Goal: Task Accomplishment & Management: Manage account settings

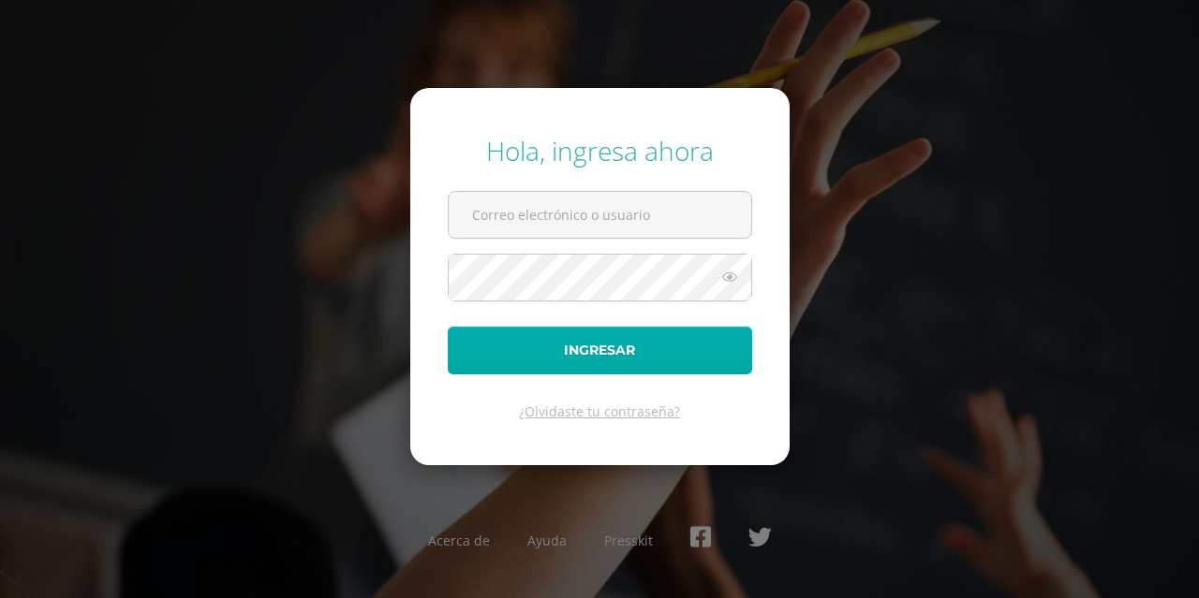
type input "[EMAIL_ADDRESS][DOMAIN_NAME]"
click at [612, 365] on button "Ingresar" at bounding box center [600, 351] width 304 height 48
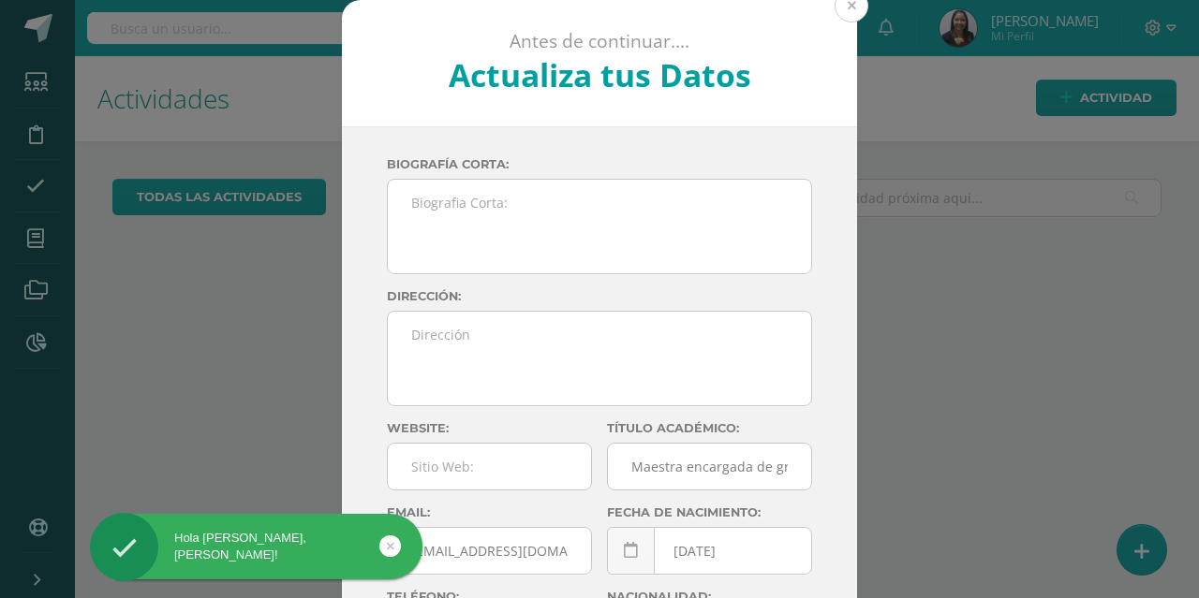
click at [841, 8] on button at bounding box center [851, 6] width 34 height 34
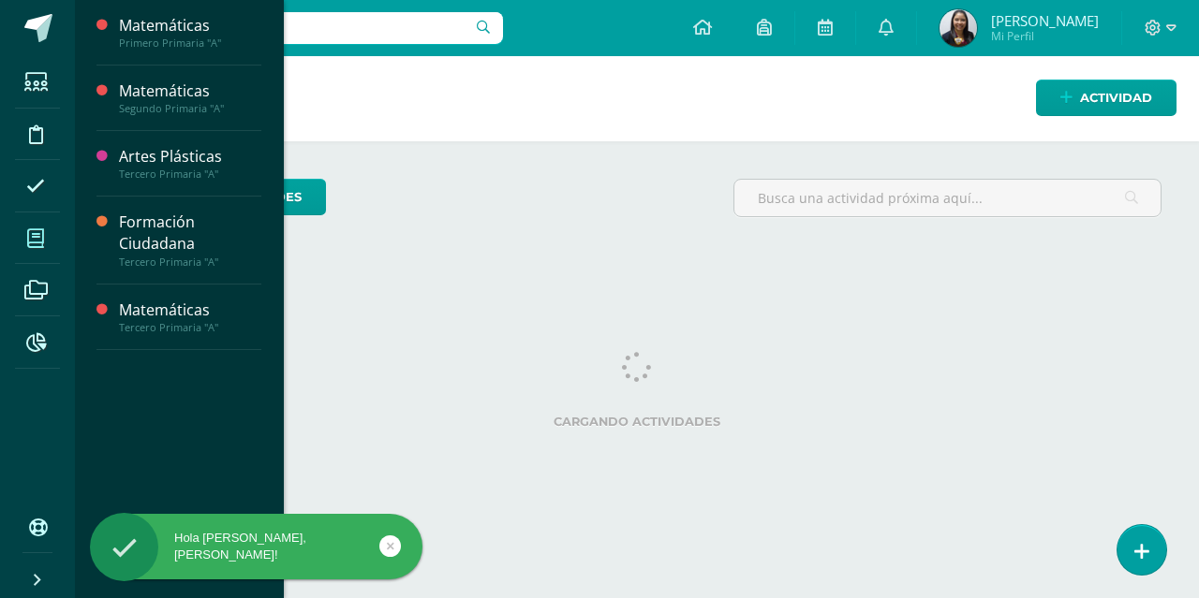
click at [39, 229] on icon at bounding box center [35, 238] width 17 height 19
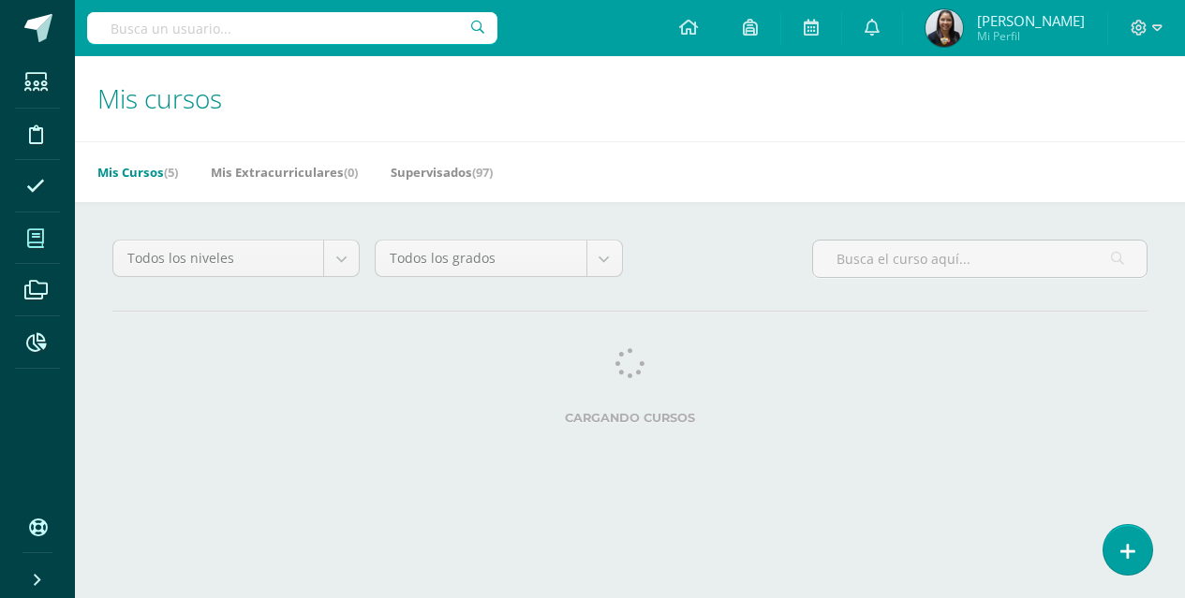
click at [39, 229] on icon at bounding box center [35, 238] width 17 height 19
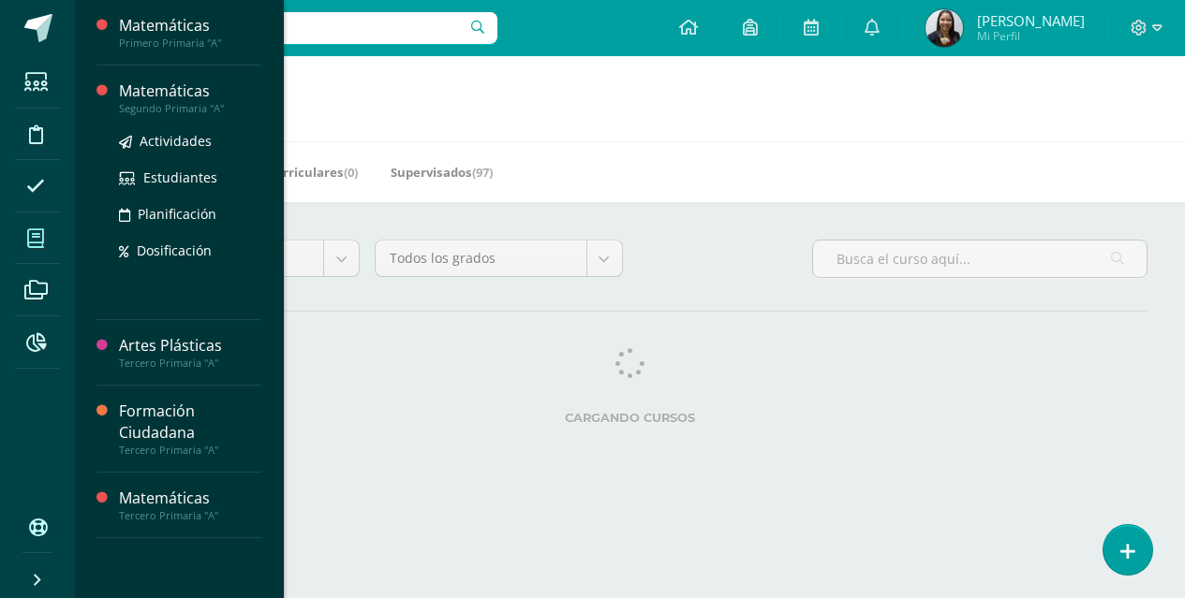
click at [198, 115] on div "Matemáticas Segundo Primaria "A" Actividades Estudiantes Planificación Dosifica…" at bounding box center [190, 193] width 142 height 224
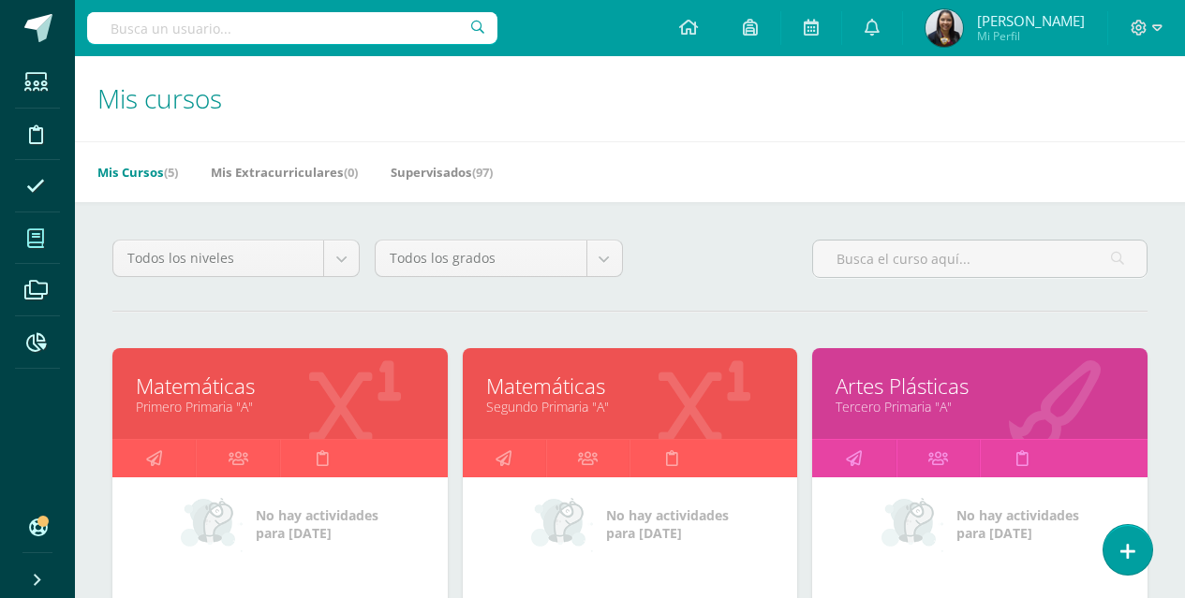
click at [602, 140] on h1 "Mis cursos" at bounding box center [629, 98] width 1065 height 85
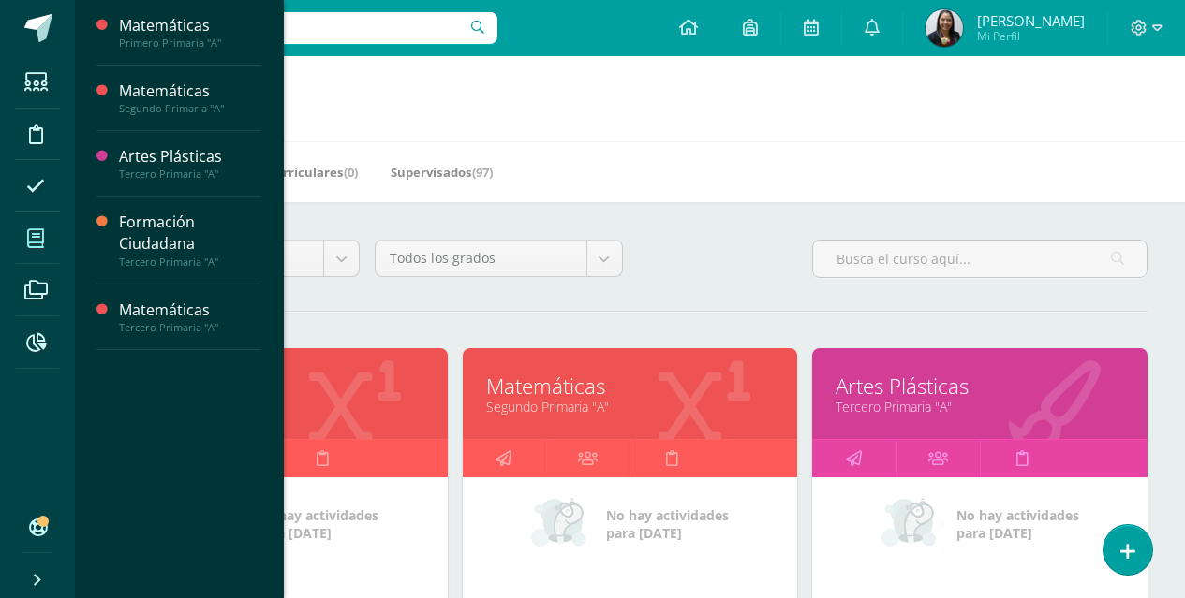
click at [28, 237] on icon at bounding box center [35, 238] width 17 height 19
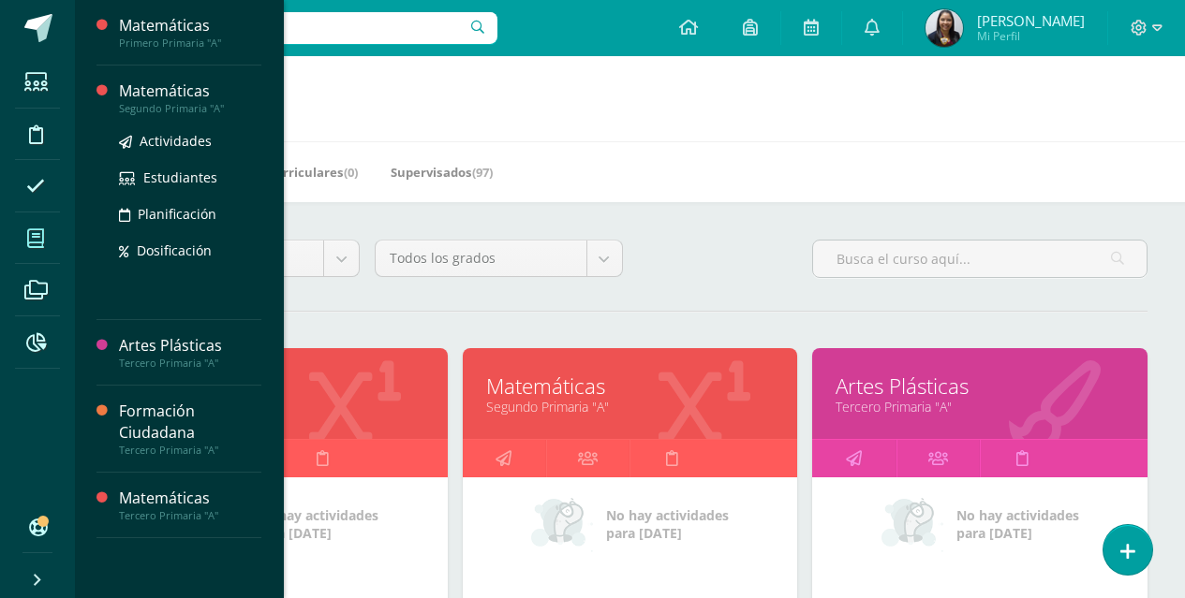
click at [153, 95] on div "Matemáticas" at bounding box center [190, 92] width 142 height 22
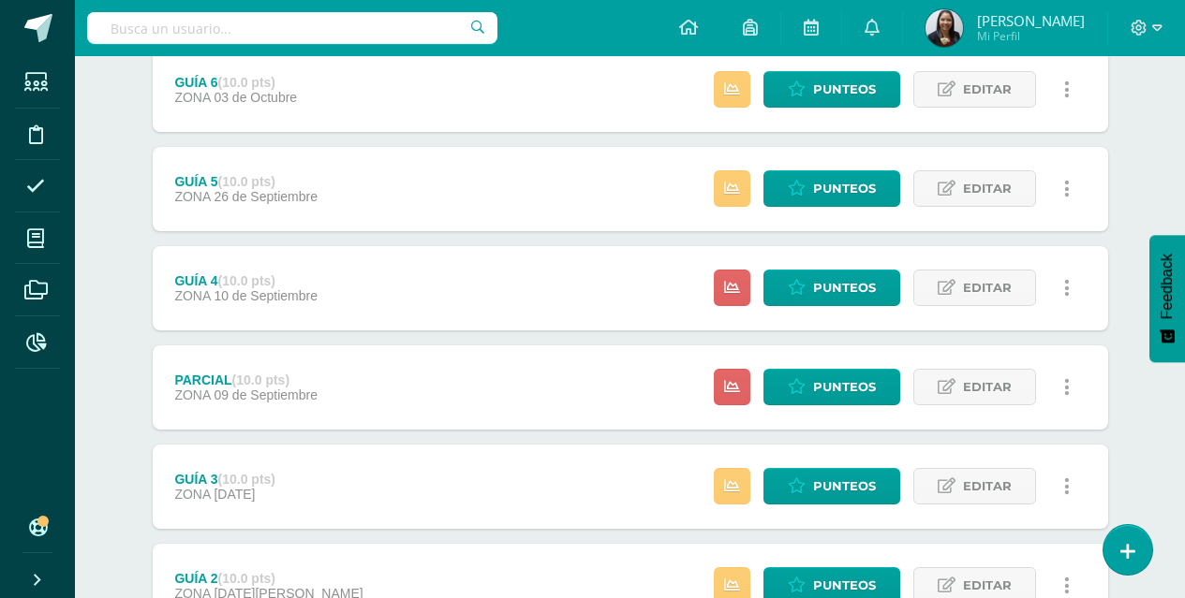
scroll to position [355, 0]
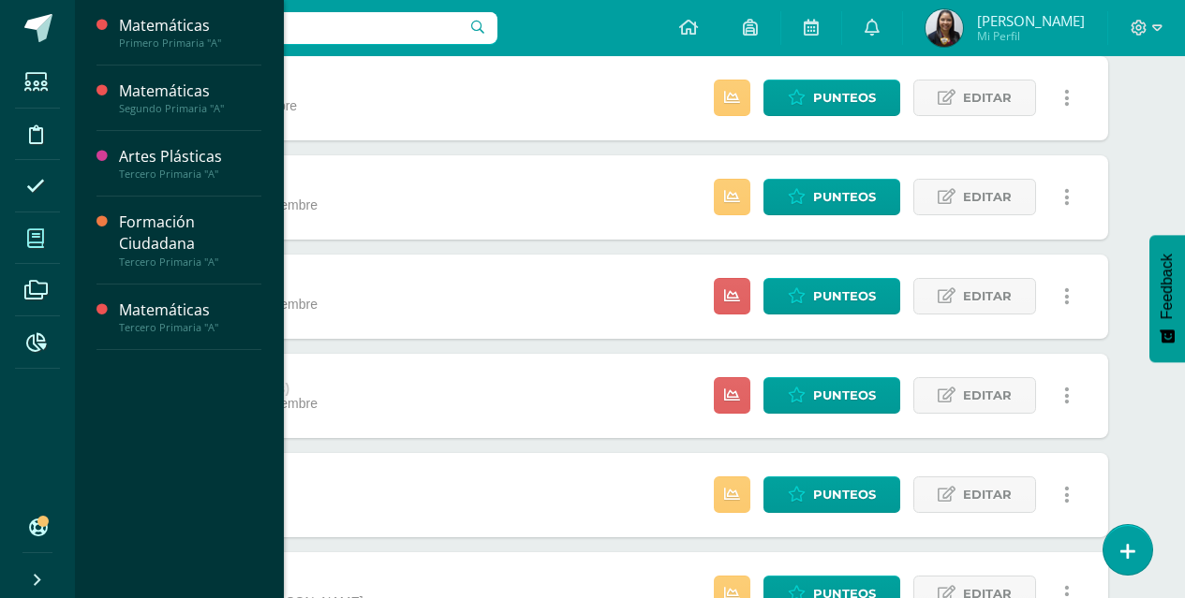
click at [34, 233] on icon at bounding box center [35, 238] width 17 height 19
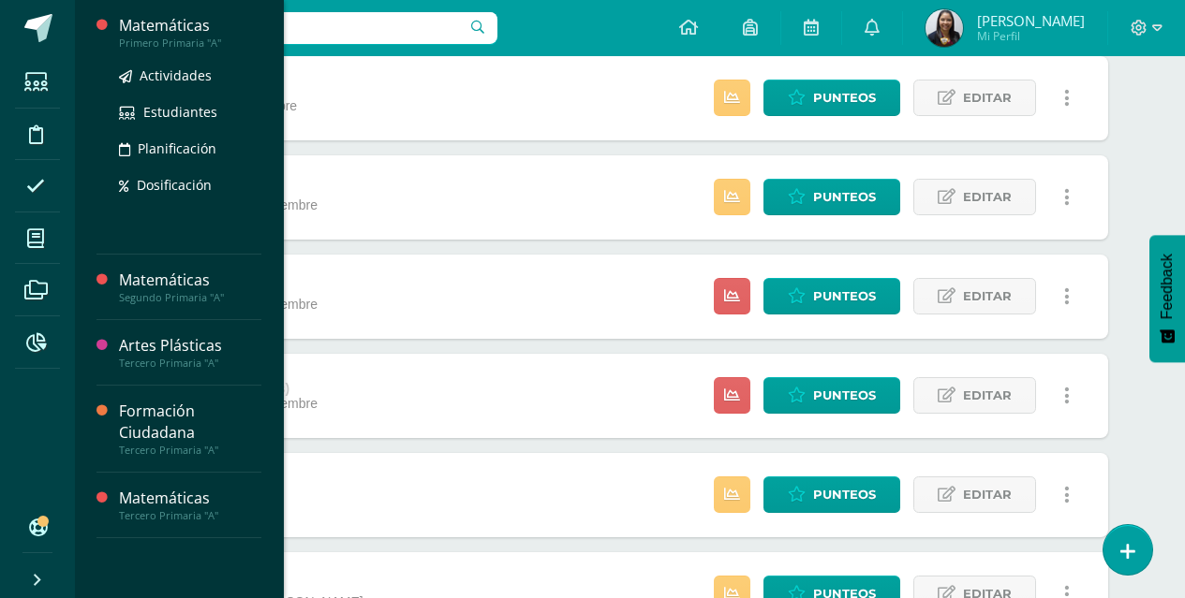
click at [199, 38] on div "Primero Primaria "A"" at bounding box center [190, 43] width 142 height 13
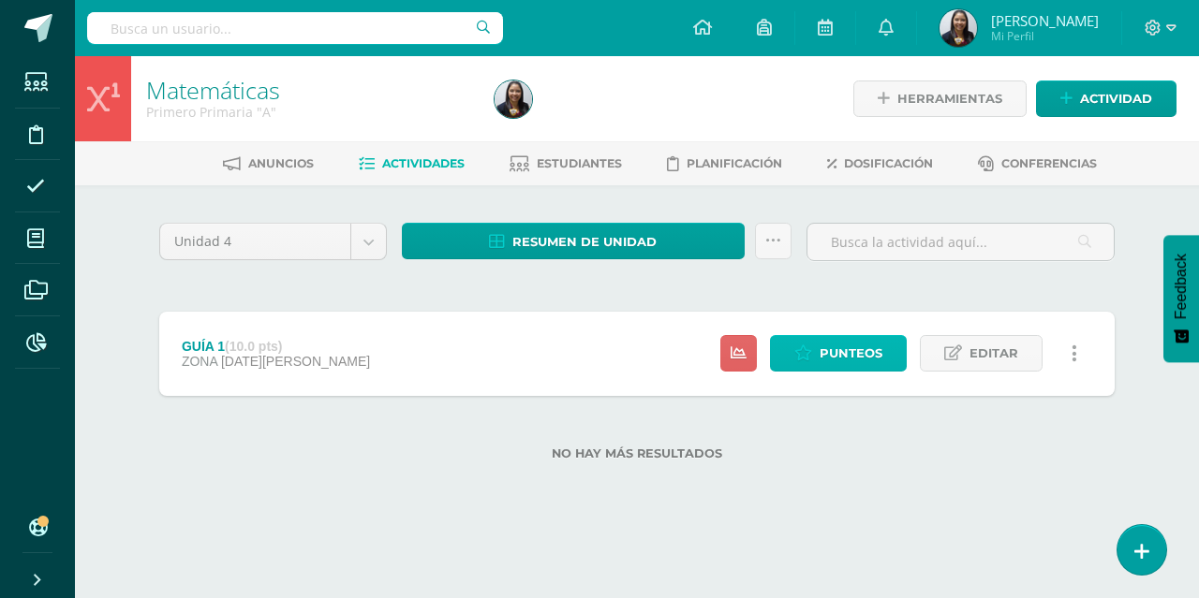
click at [818, 357] on link "Punteos" at bounding box center [838, 353] width 137 height 37
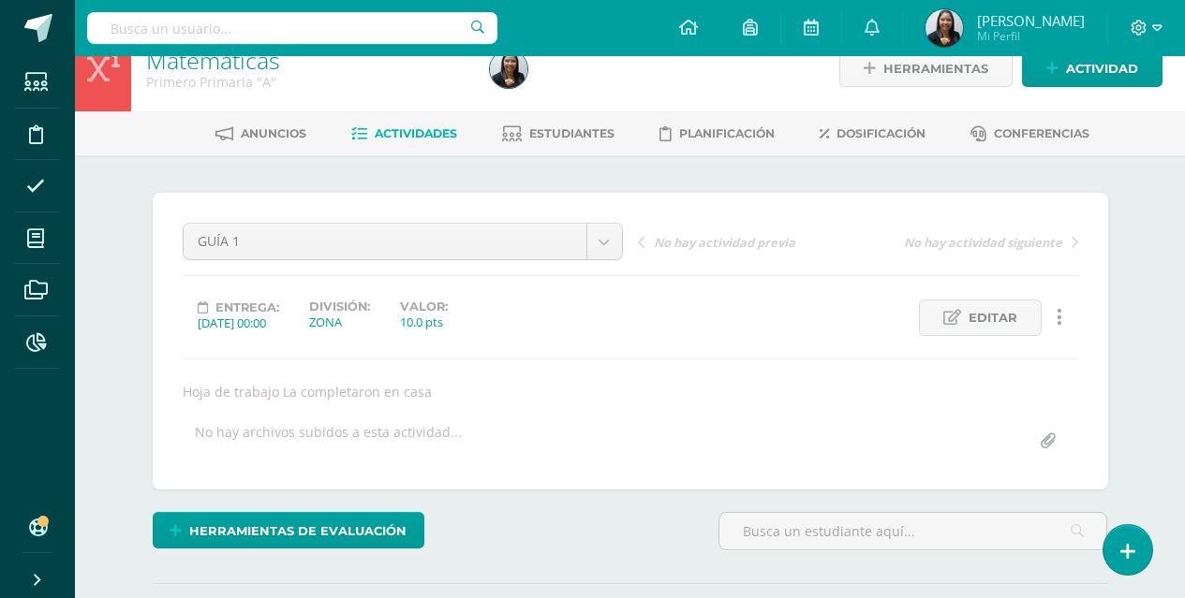
scroll to position [21, 0]
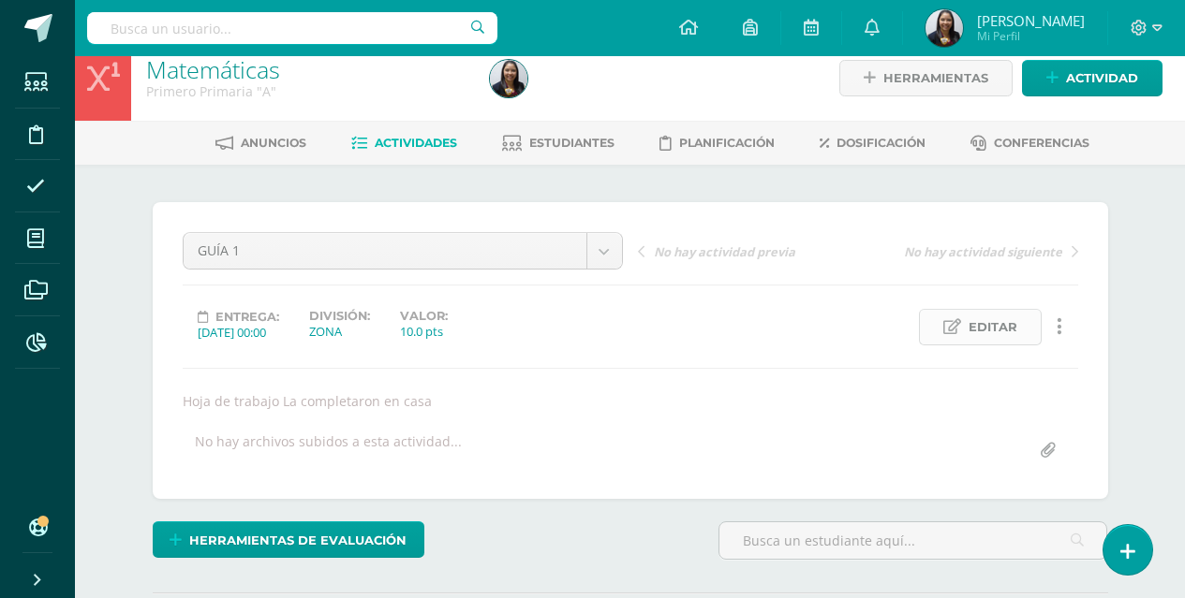
click at [988, 317] on span "Editar" at bounding box center [992, 327] width 49 height 35
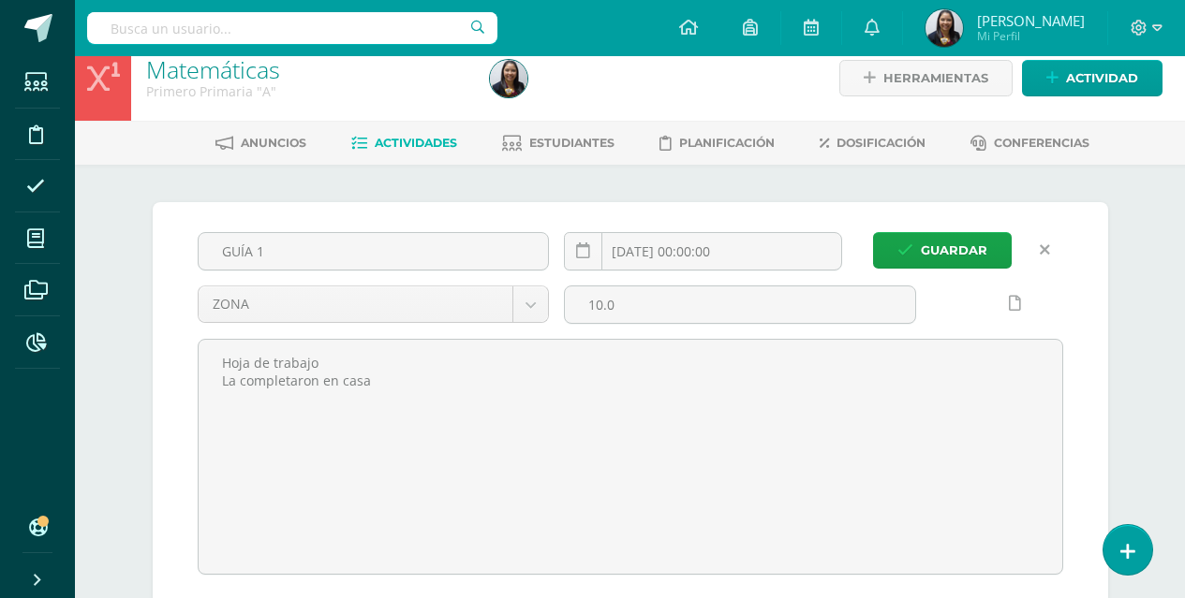
scroll to position [22, 0]
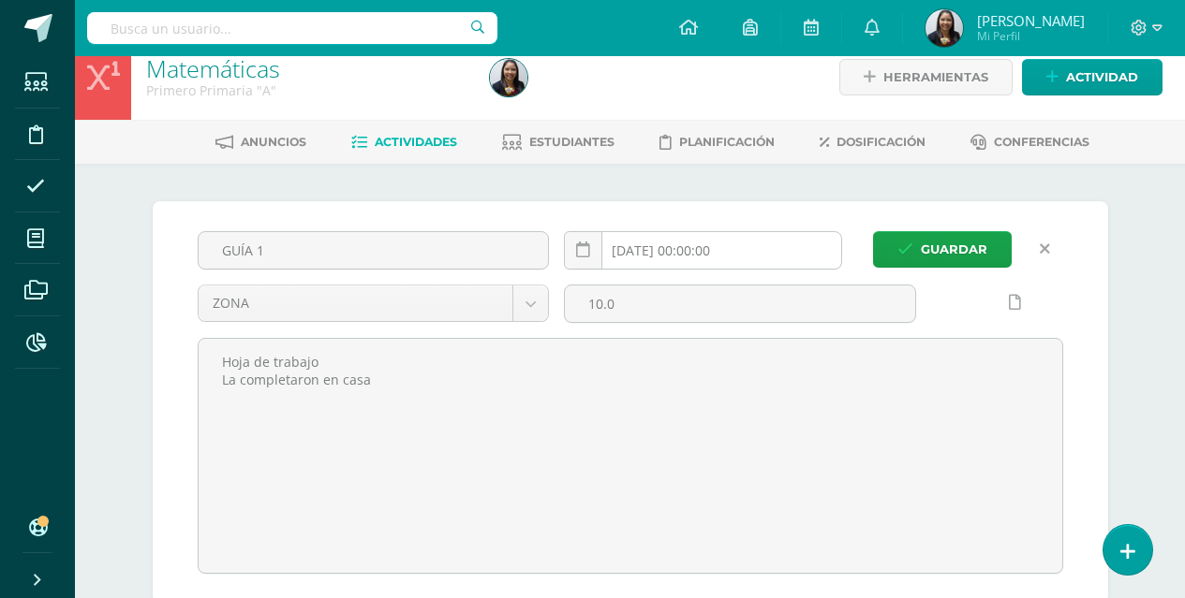
click at [671, 251] on input "2025-08-27 00:00:00" at bounding box center [703, 250] width 276 height 37
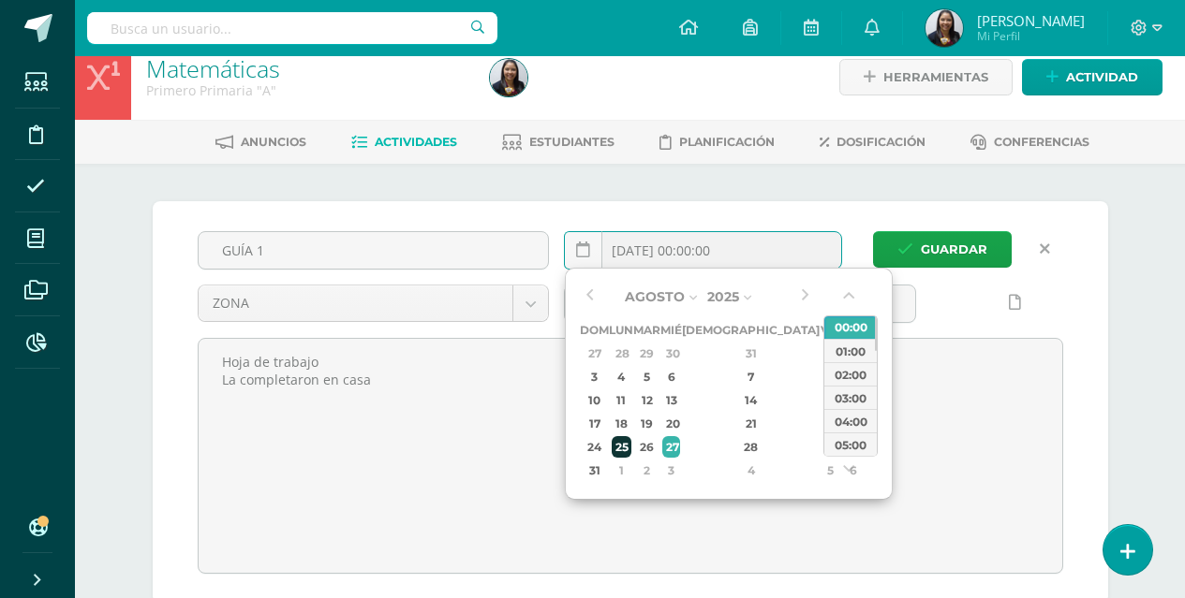
click at [631, 451] on div "25" at bounding box center [622, 447] width 20 height 22
type input "2025-08-25 00:00"
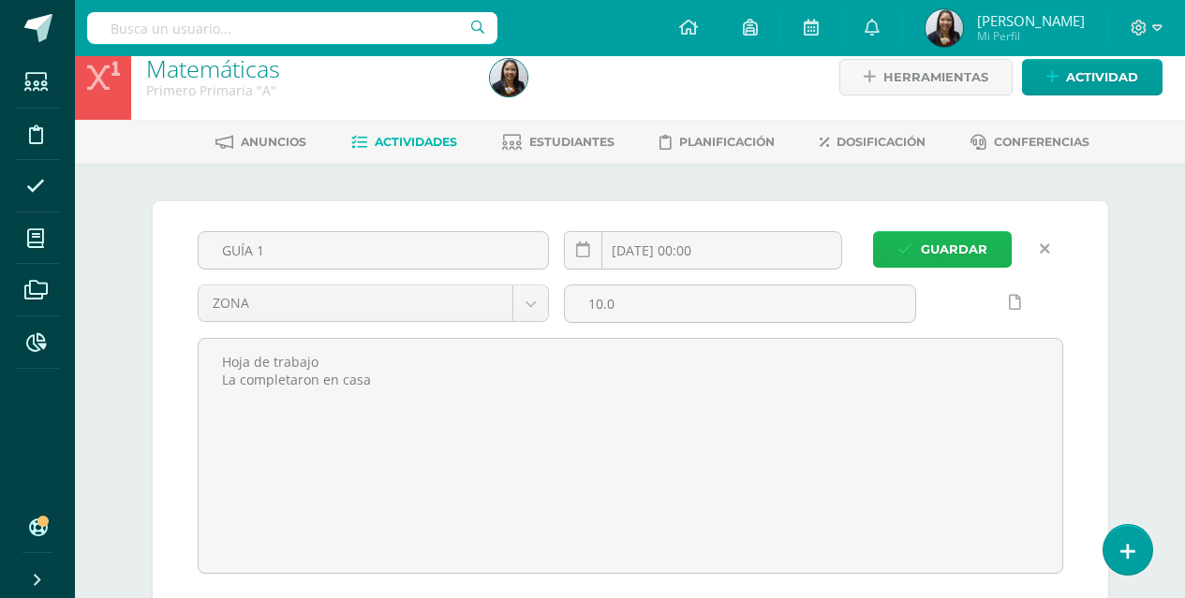
click at [952, 245] on span "Guardar" at bounding box center [954, 249] width 66 height 35
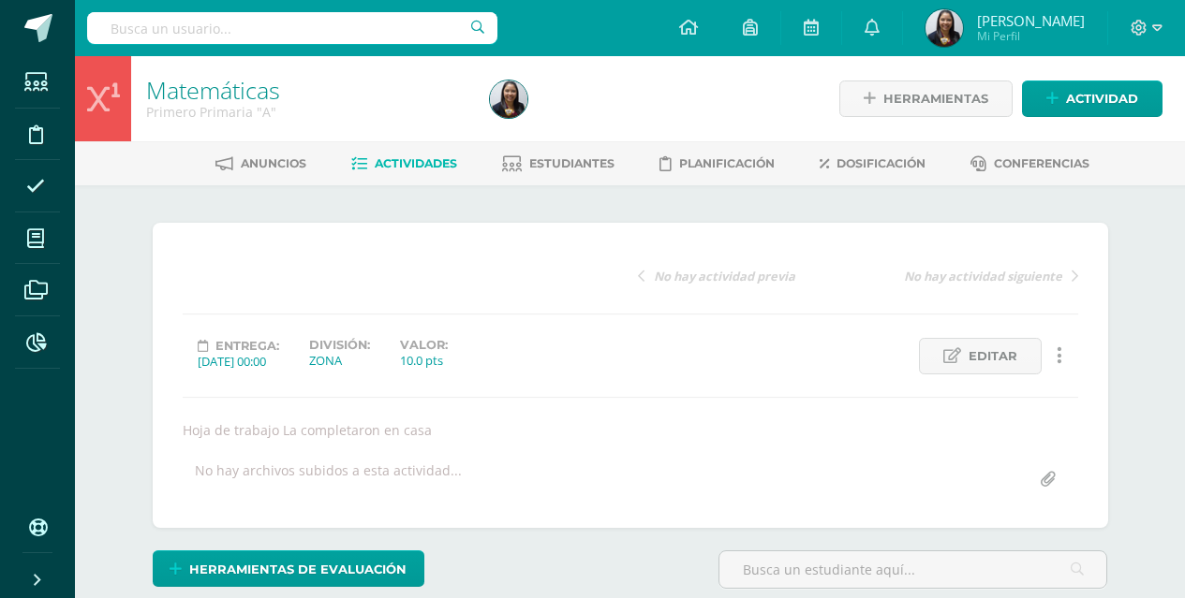
click at [971, 265] on div "No hay actividad previa No hay actividad siguiente" at bounding box center [857, 283] width 455 height 61
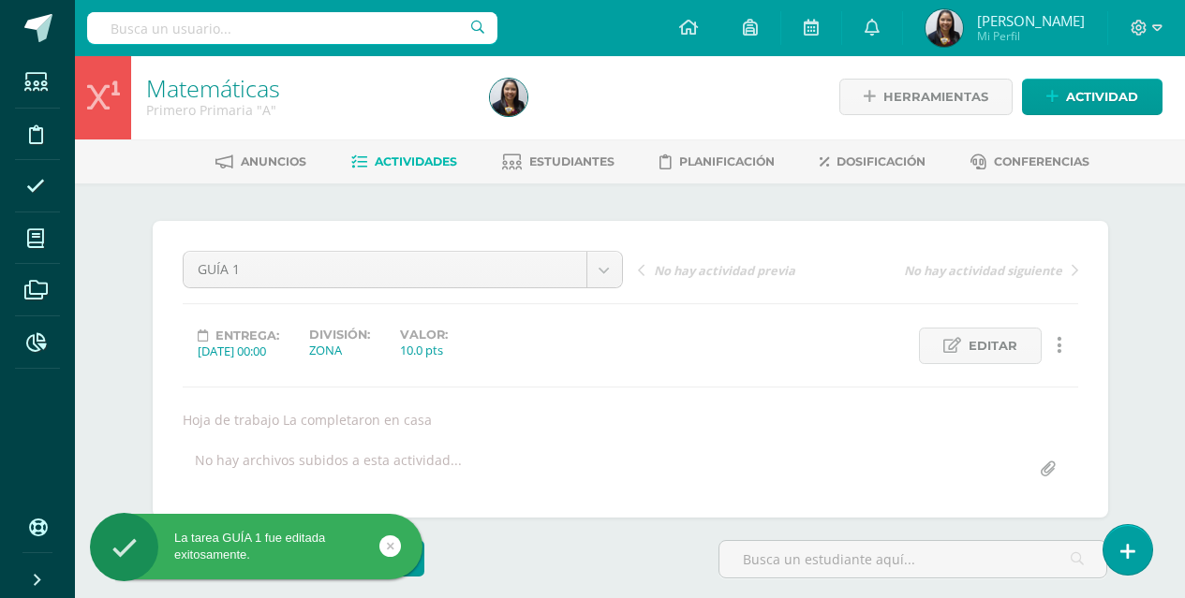
scroll to position [274, 0]
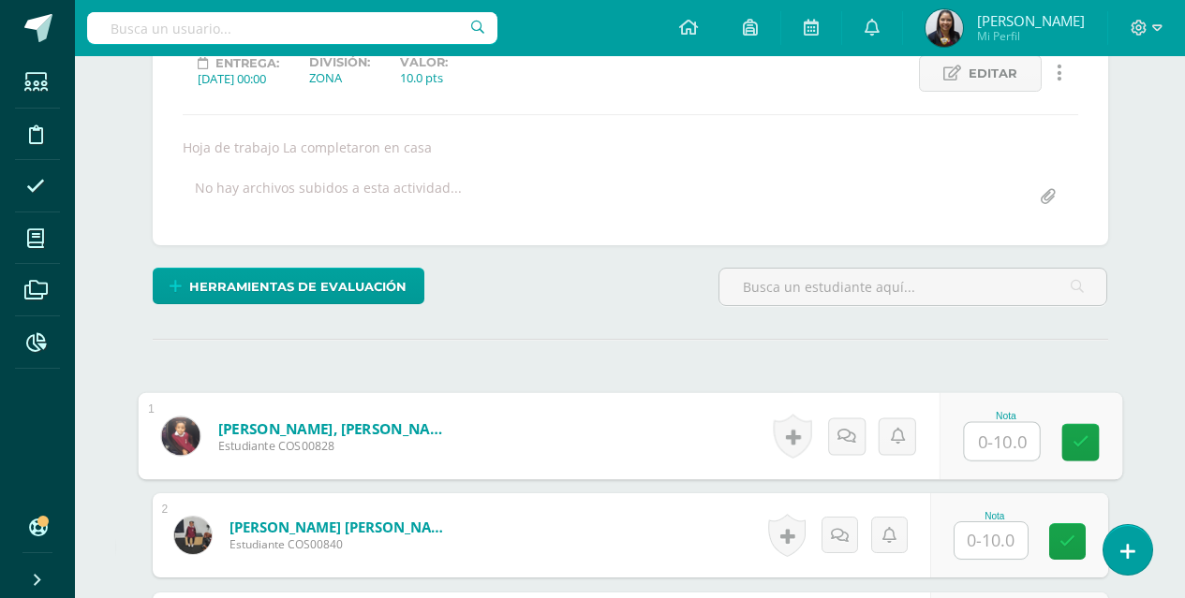
click at [986, 441] on input "text" at bounding box center [1001, 441] width 75 height 37
type input "8"
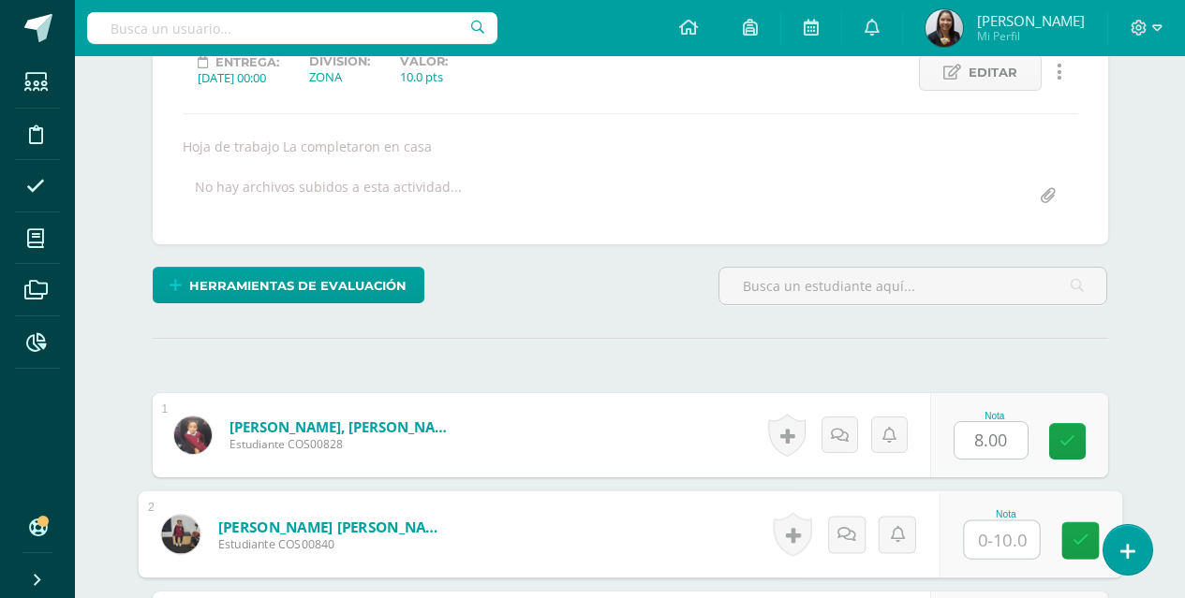
scroll to position [276, 0]
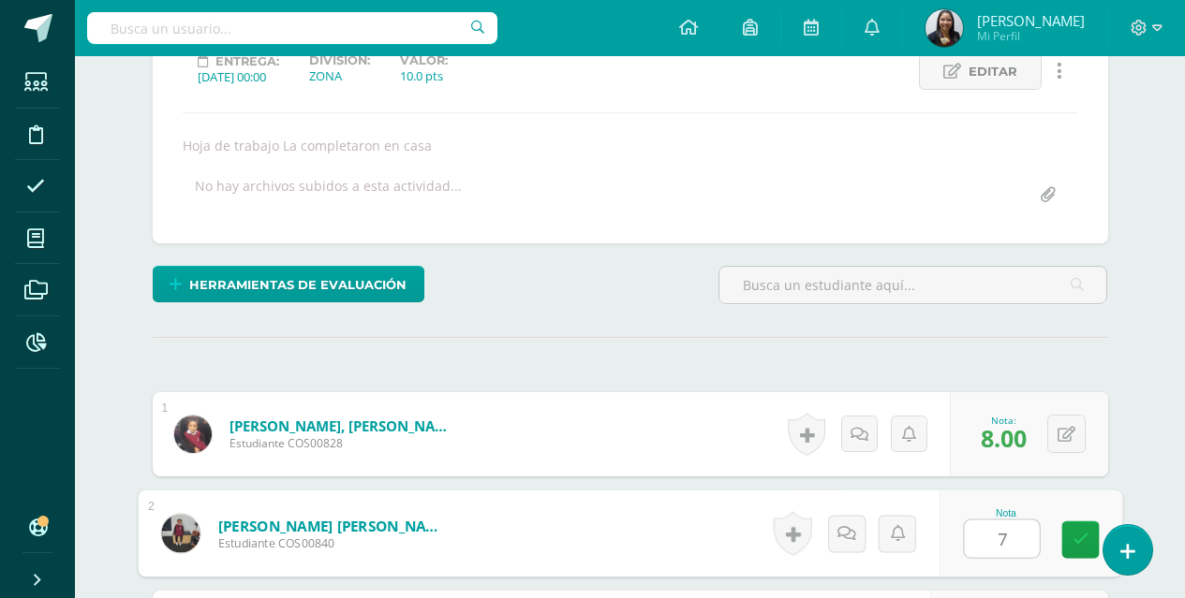
type input "7"
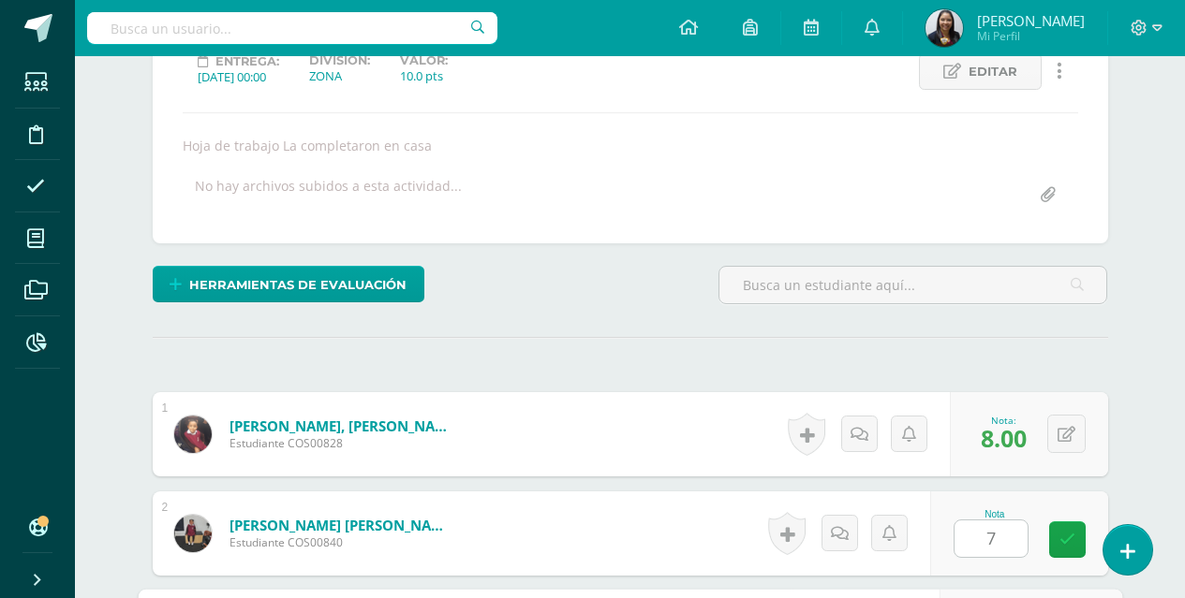
scroll to position [616, 0]
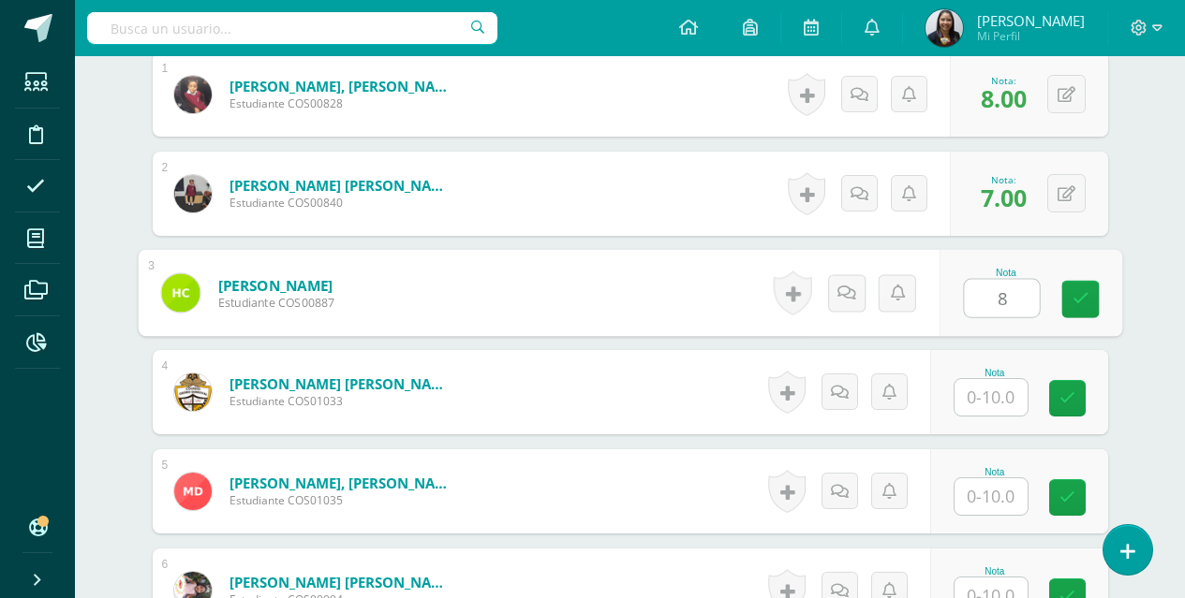
type input "8"
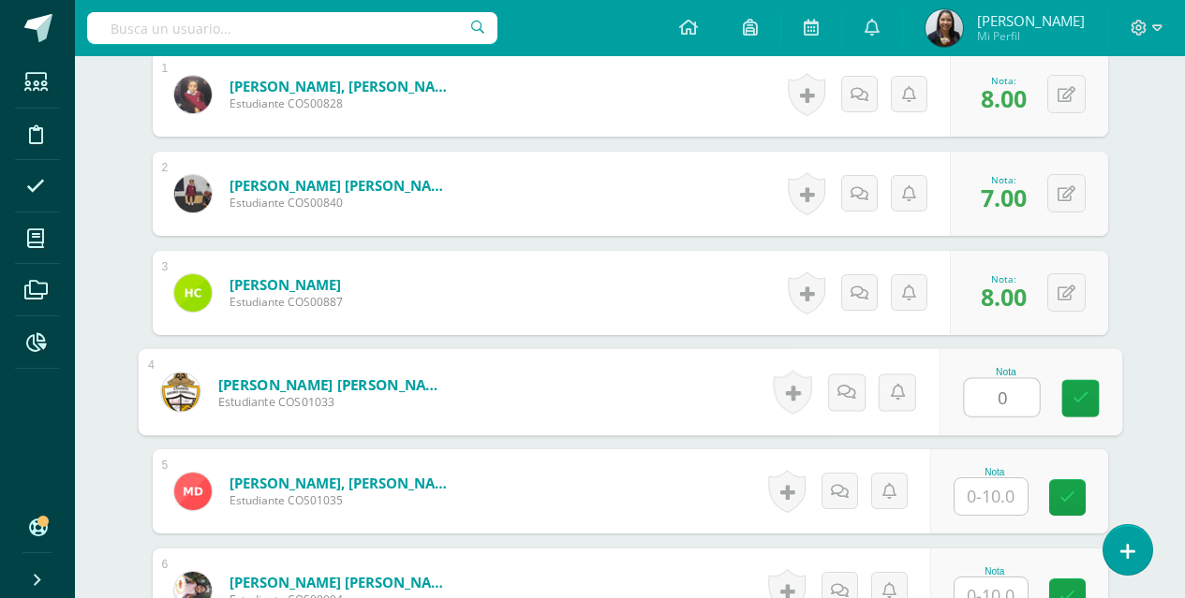
type input "0"
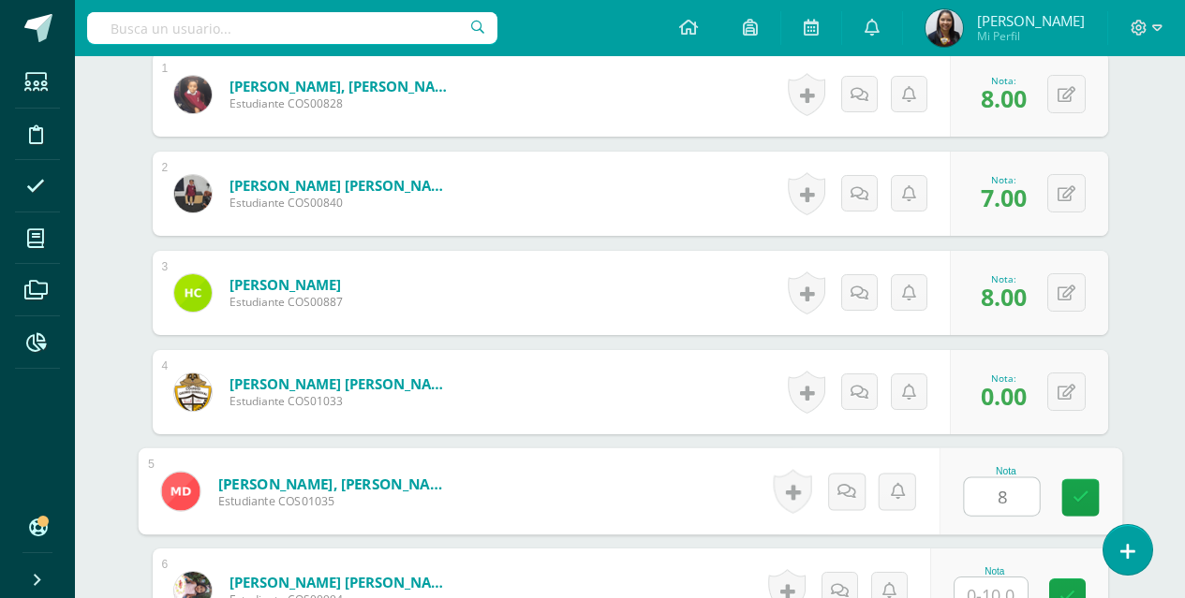
type input "8"
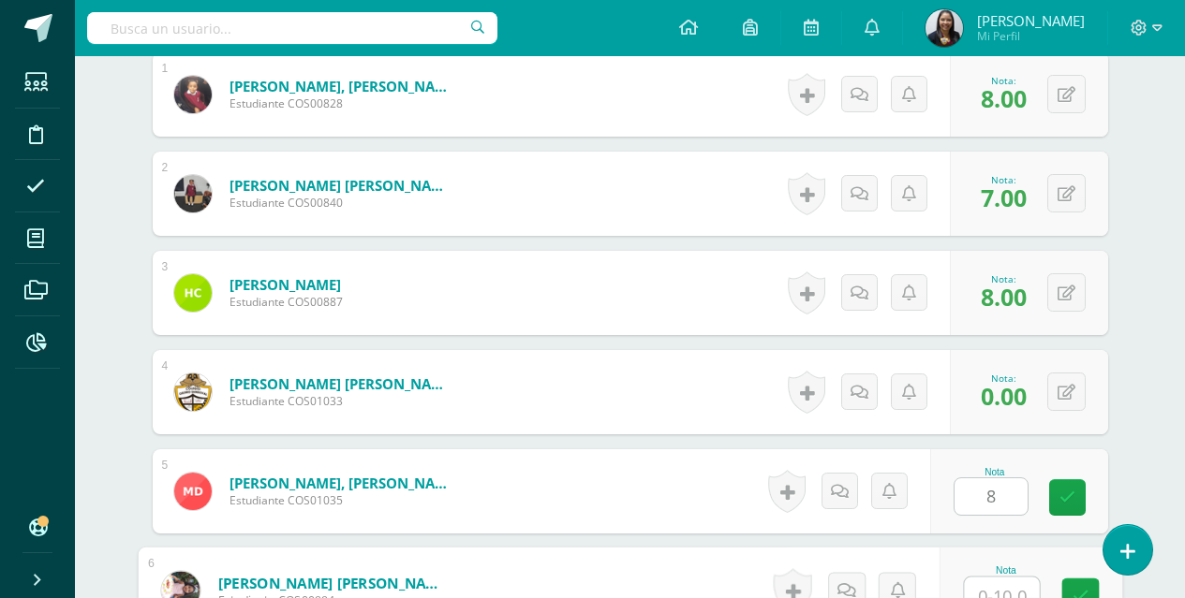
scroll to position [632, 0]
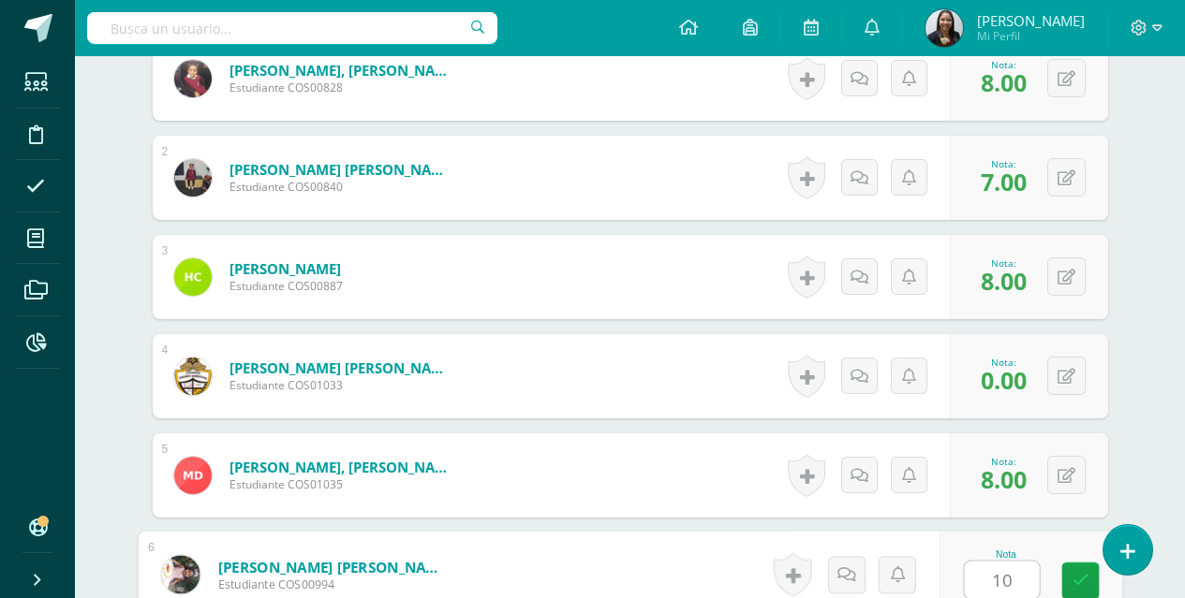
type input "10"
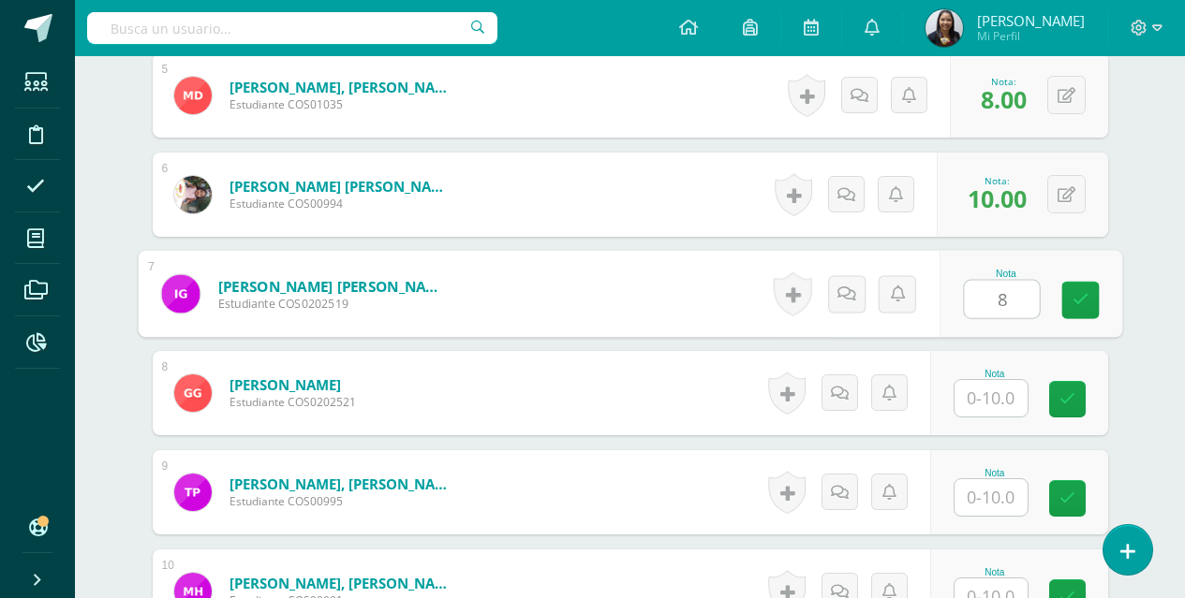
type input "8"
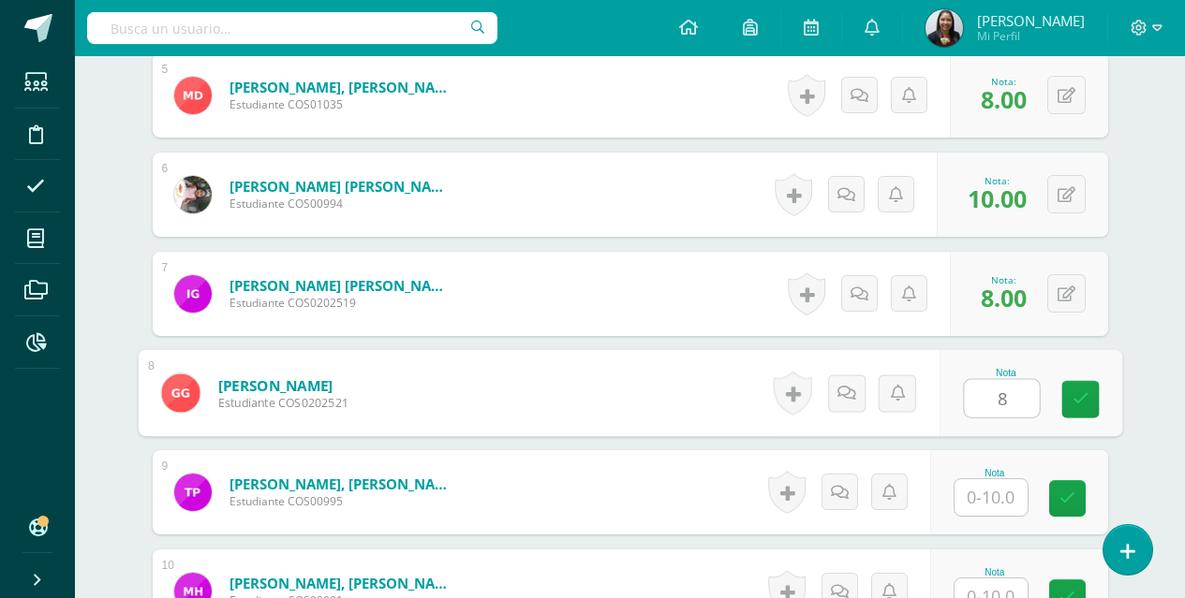
type input "8"
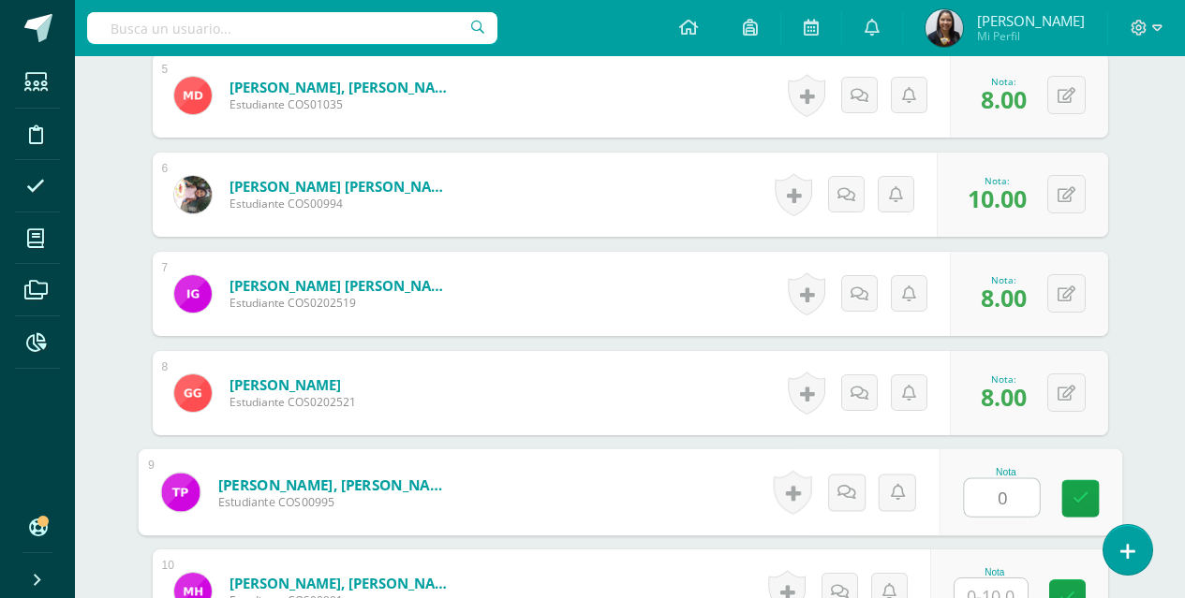
type input "0"
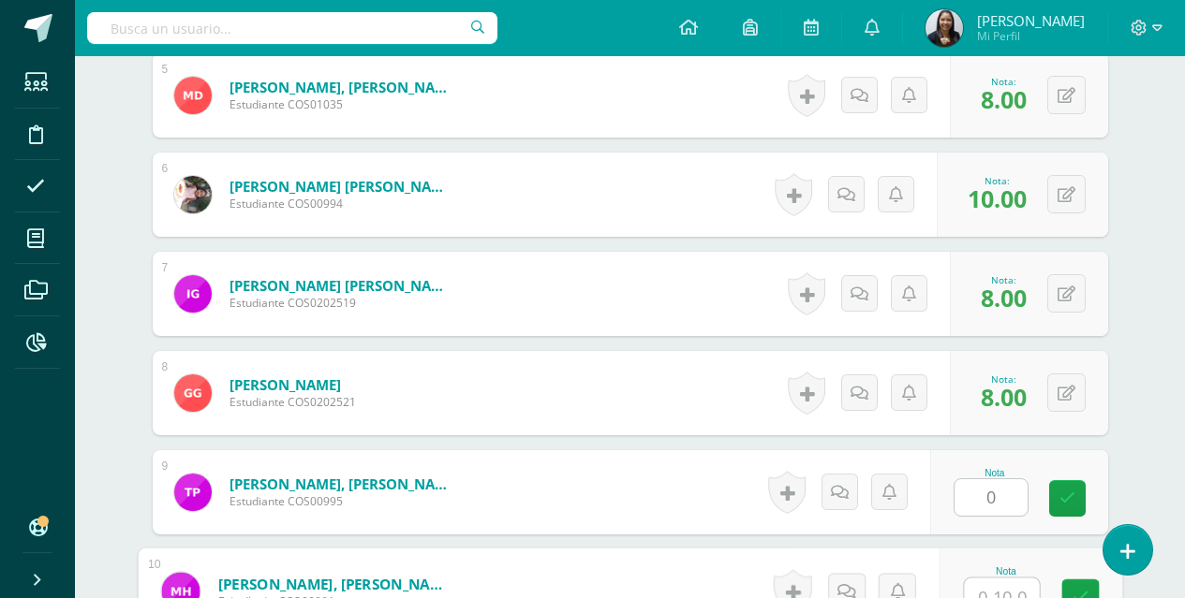
scroll to position [1029, 0]
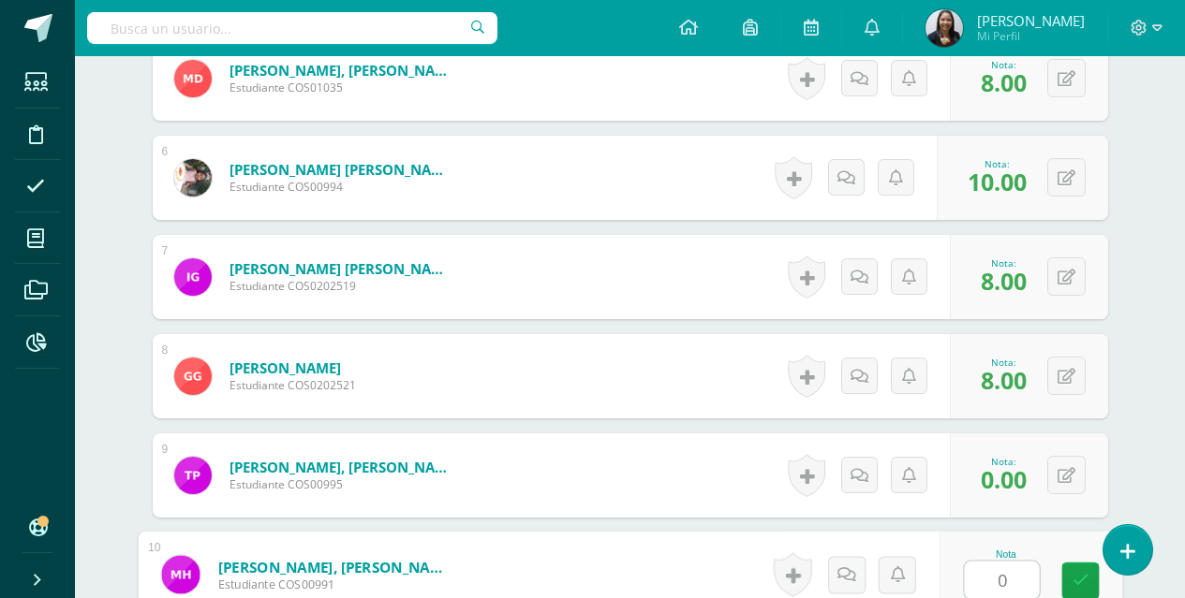
type input "0"
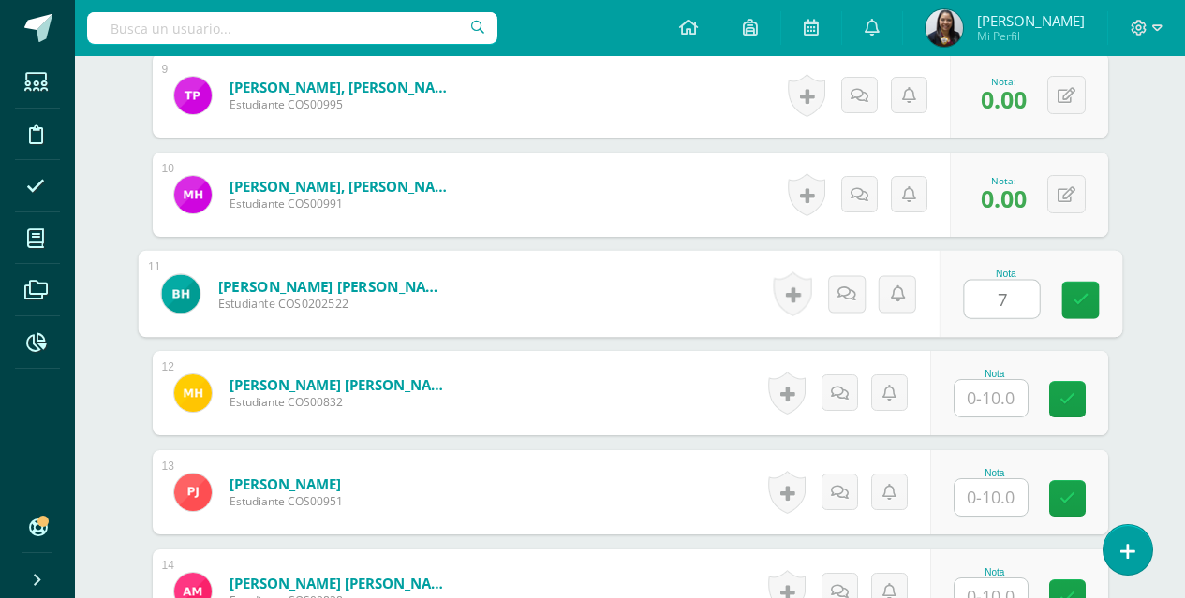
type input "7"
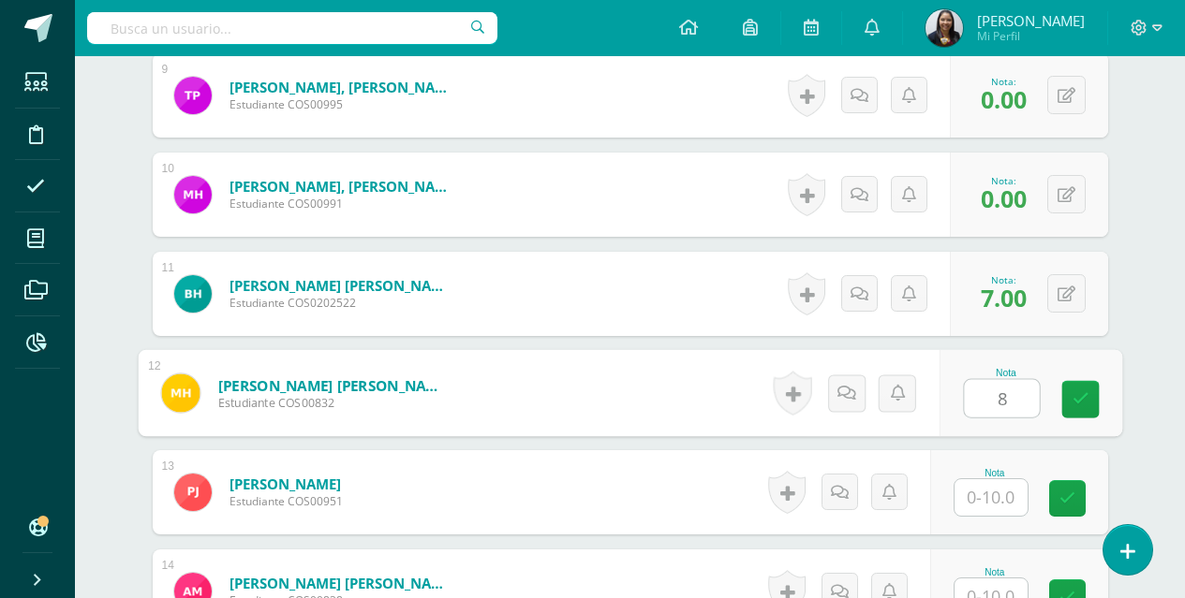
type input "8"
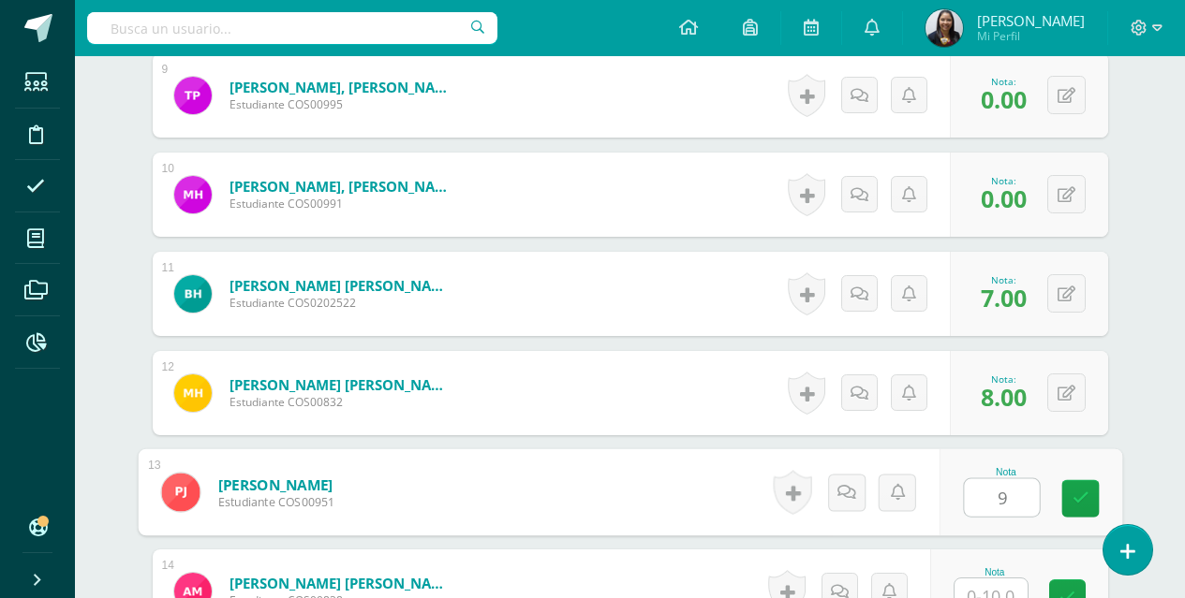
type input "9"
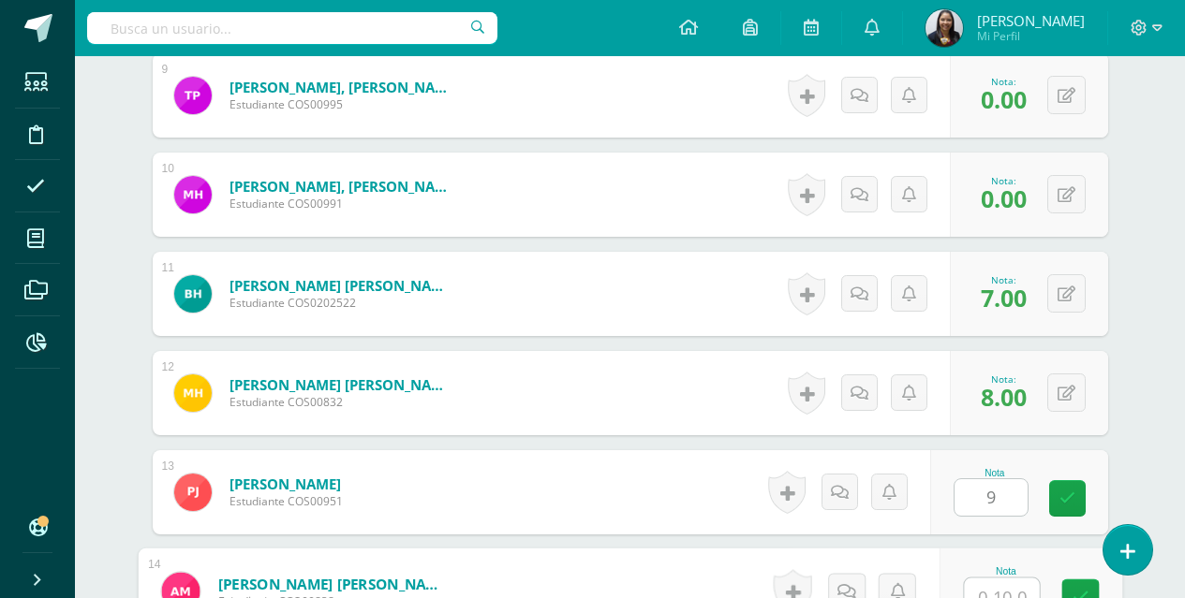
scroll to position [1426, 0]
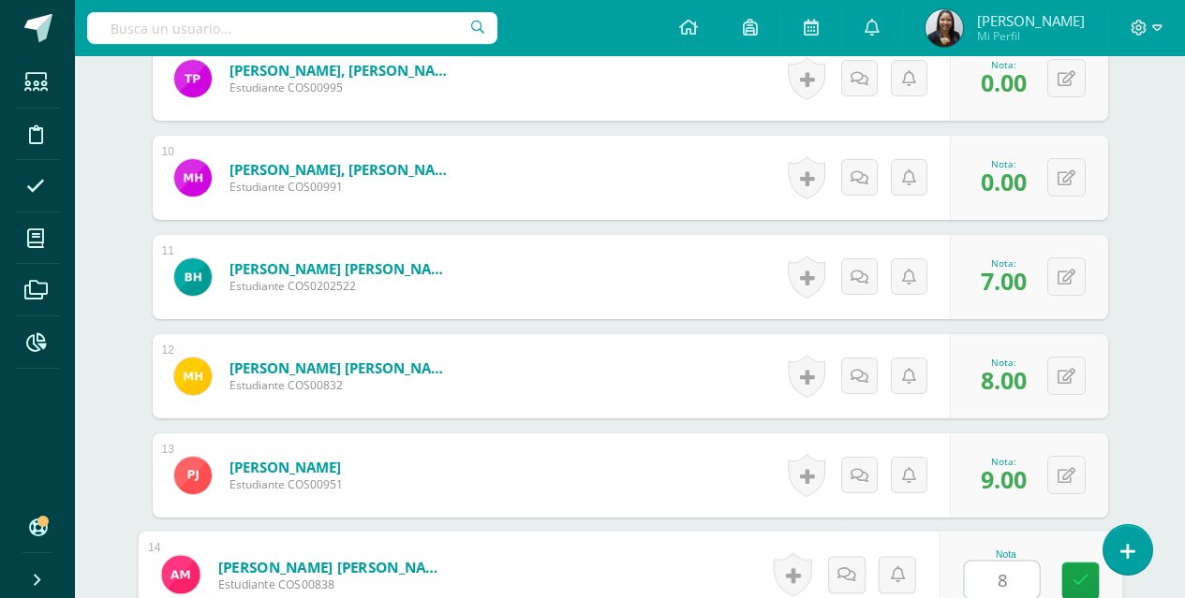
type input "8"
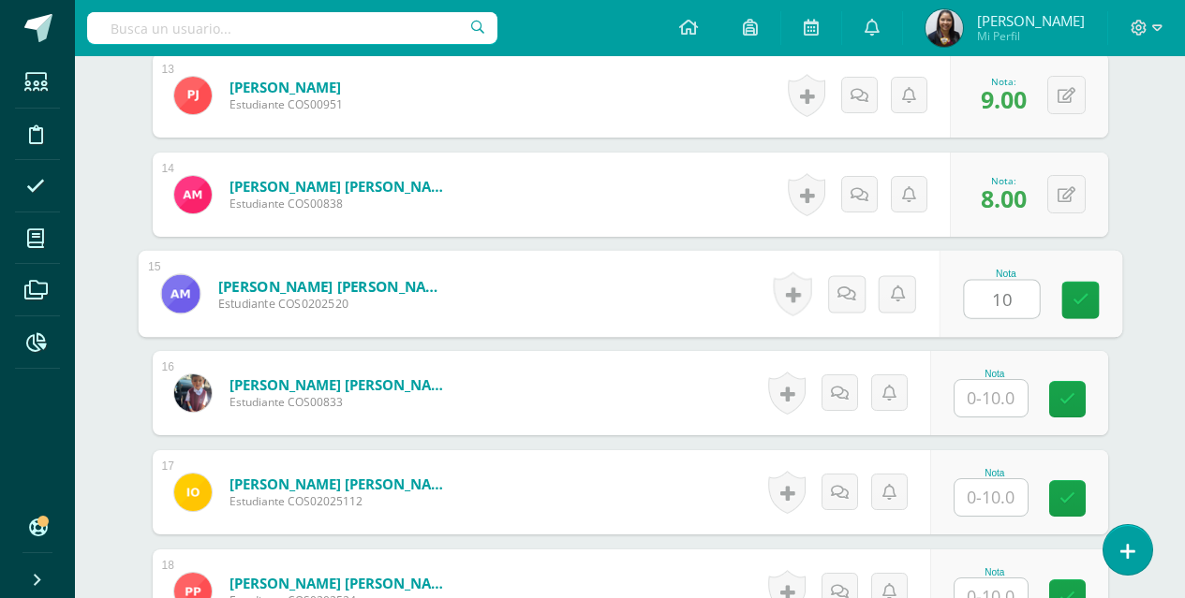
type input "10"
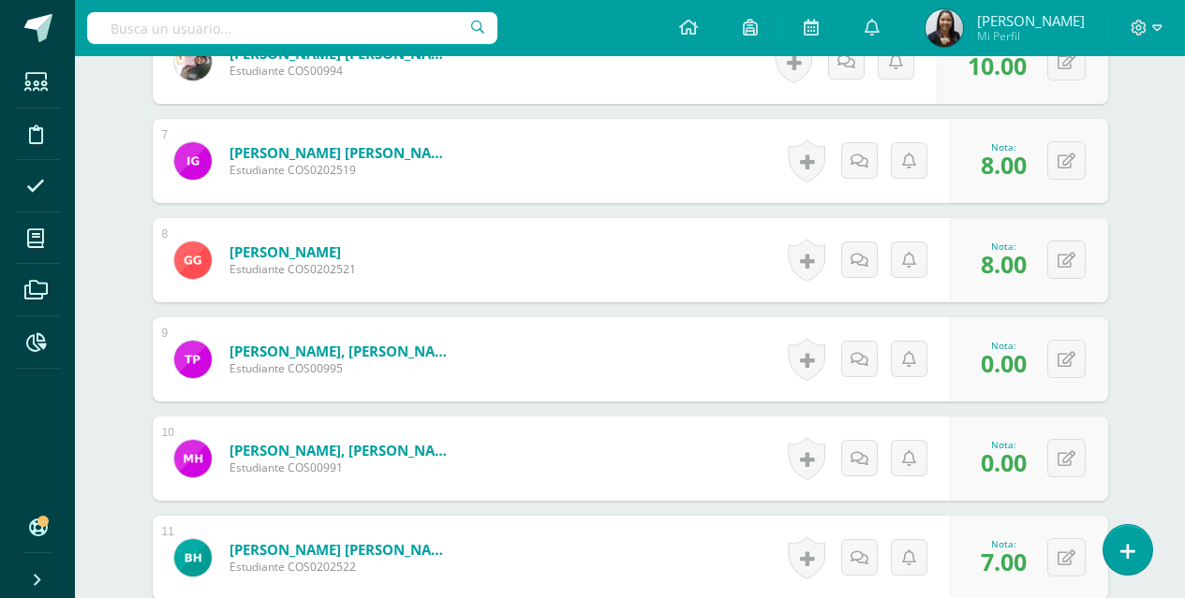
scroll to position [1157, 0]
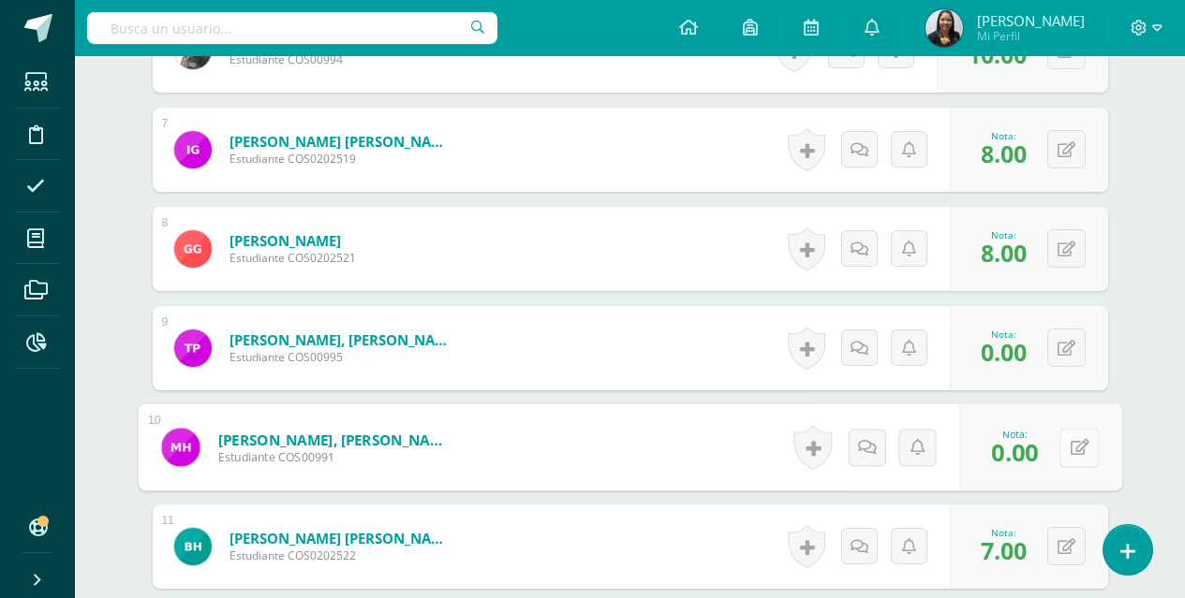
click at [1064, 455] on button at bounding box center [1078, 447] width 39 height 39
type input "7"
click at [1021, 459] on icon at bounding box center [1029, 454] width 17 height 16
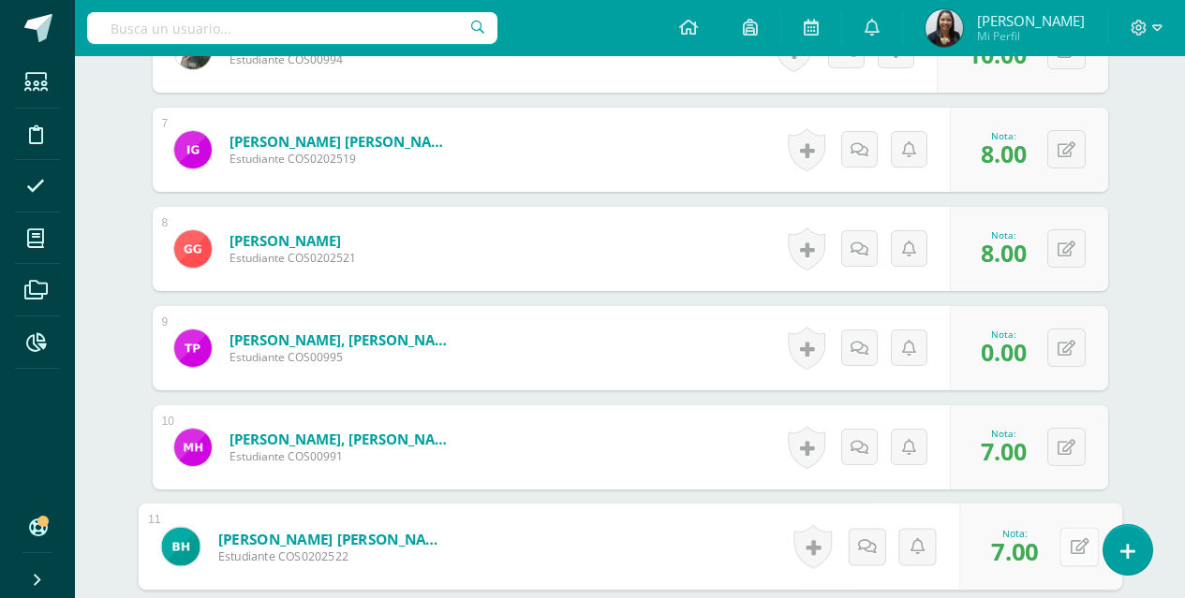
click at [1065, 553] on button at bounding box center [1078, 546] width 39 height 39
type input "8"
click at [1043, 562] on link at bounding box center [1028, 553] width 37 height 37
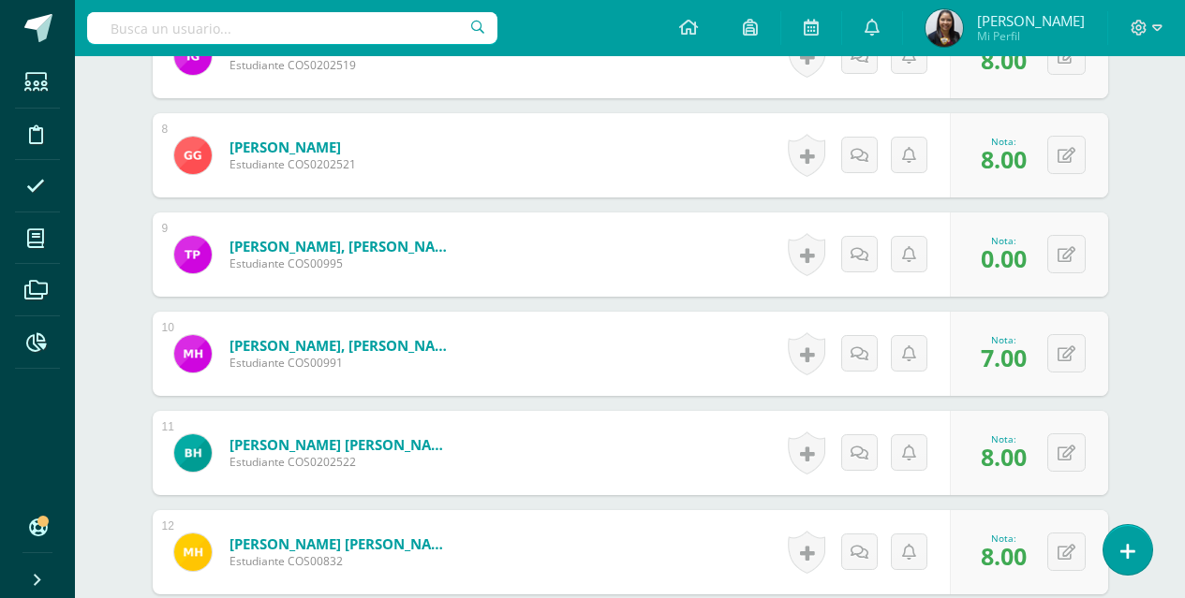
scroll to position [1273, 0]
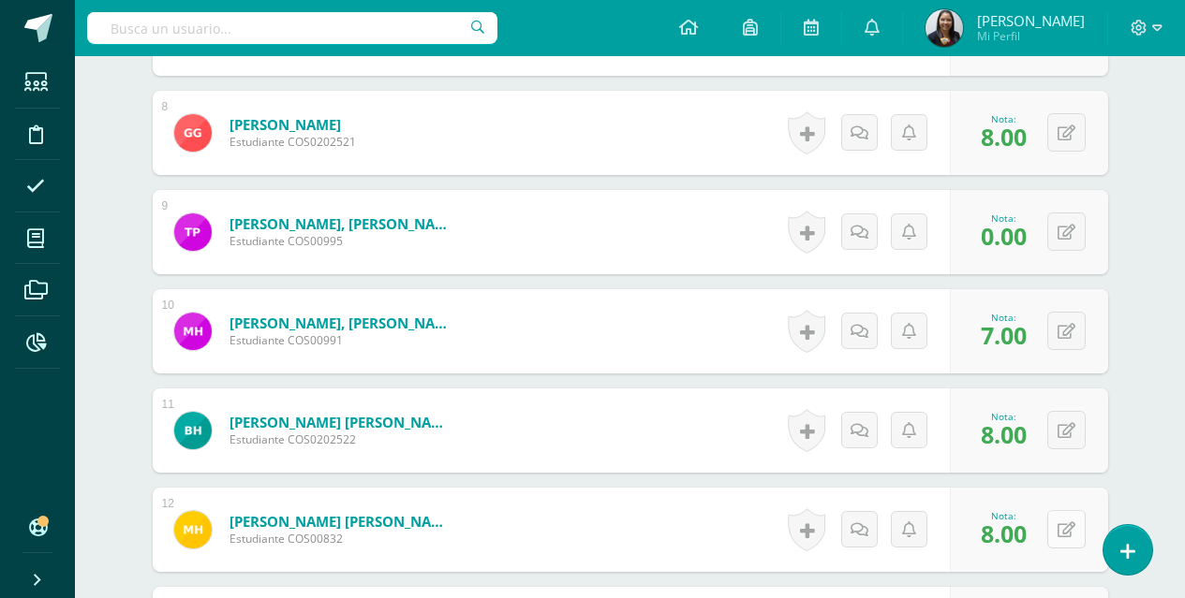
click at [1061, 537] on button at bounding box center [1066, 529] width 38 height 38
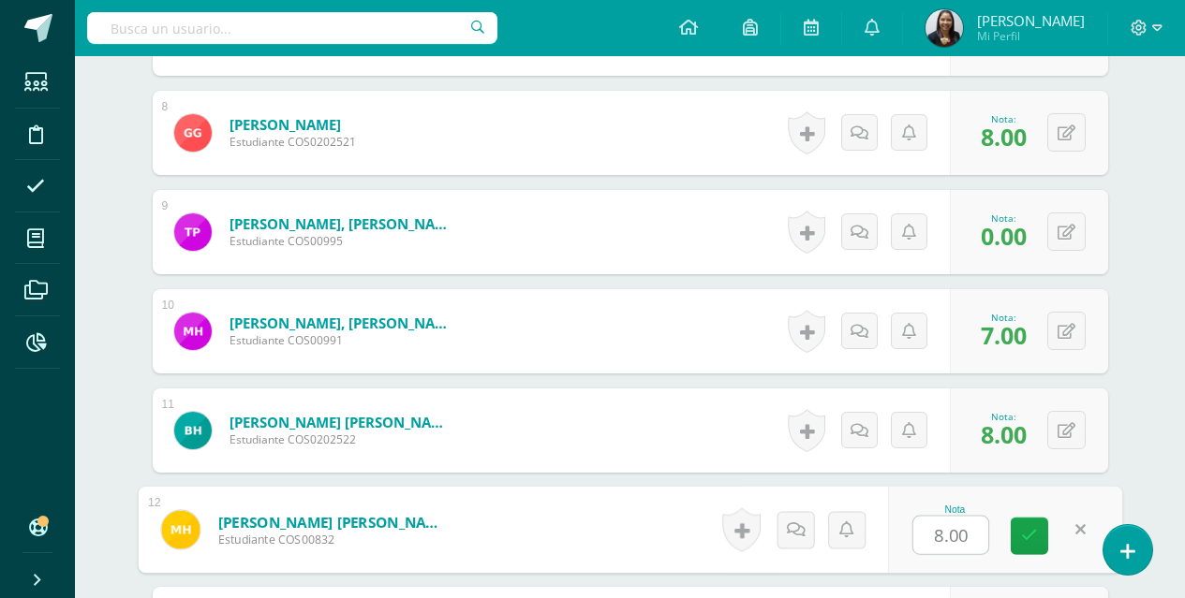
type input "9"
click at [1032, 538] on icon at bounding box center [1029, 536] width 17 height 16
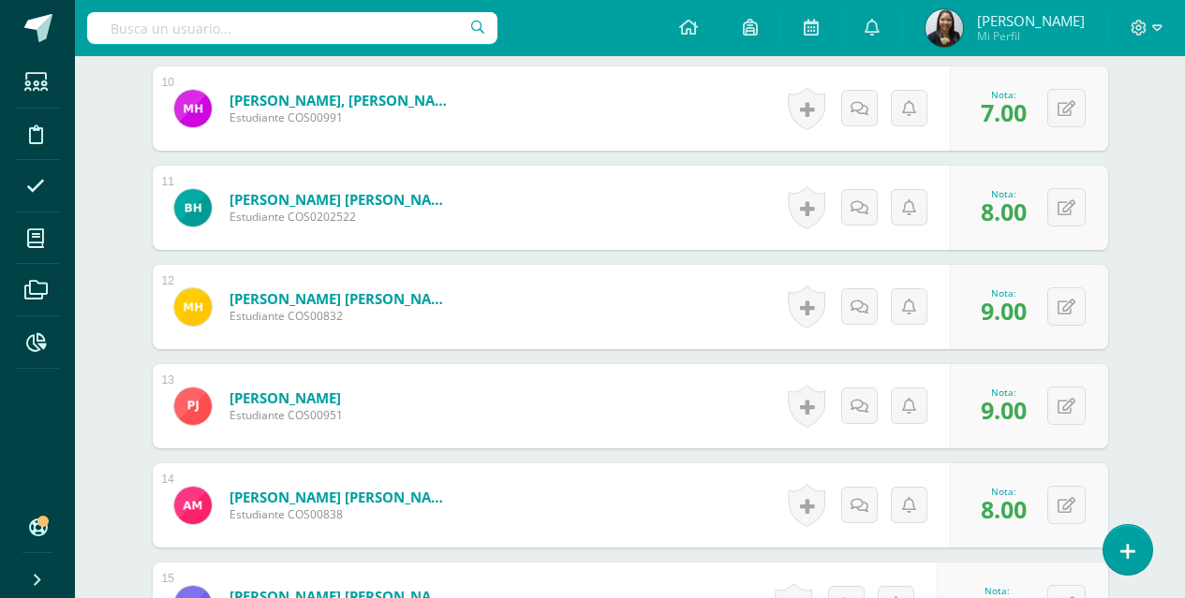
scroll to position [1506, 0]
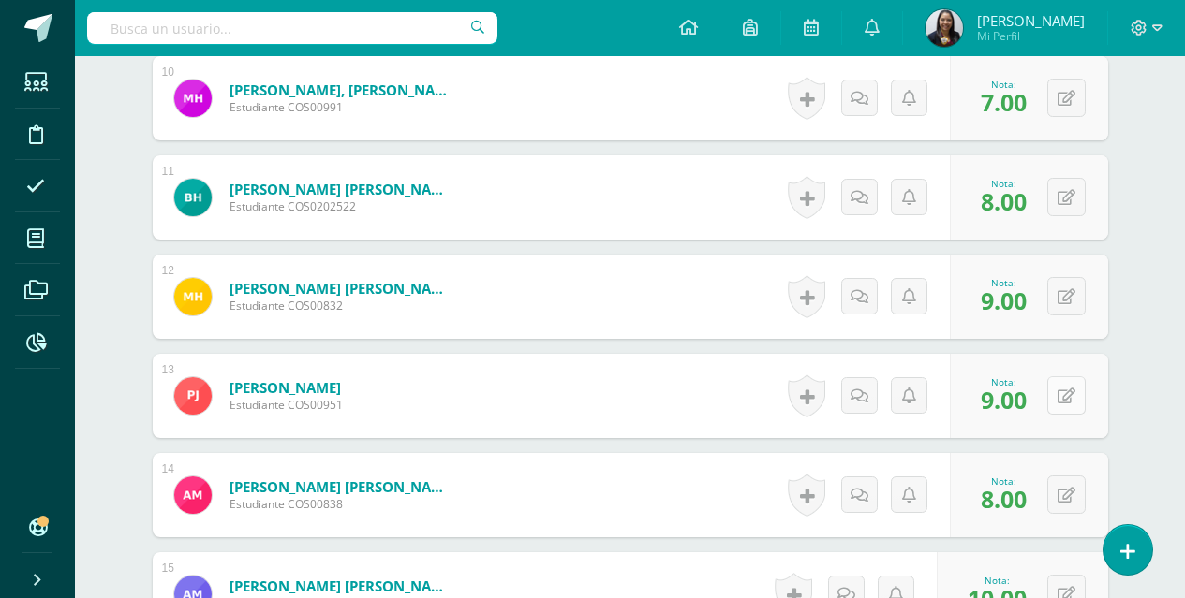
click at [1057, 393] on div "0 Logros Logros obtenidos Aún no hay logros agregados Nota: 9.00" at bounding box center [1029, 396] width 158 height 84
click at [1073, 399] on icon at bounding box center [1078, 396] width 19 height 16
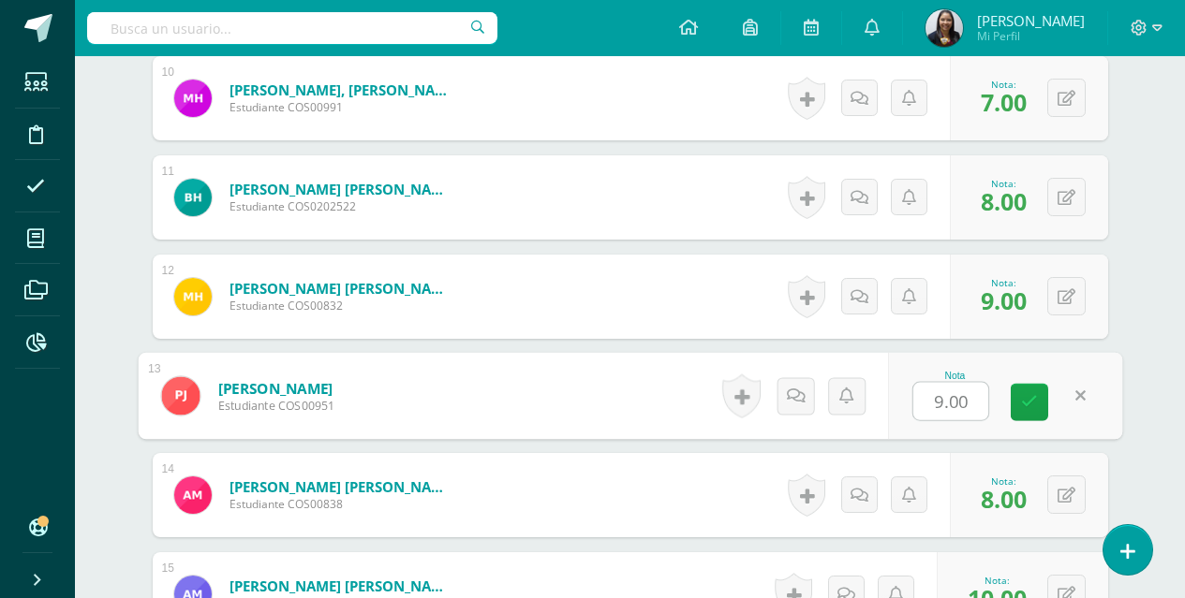
type input "8"
click at [1041, 413] on link at bounding box center [1028, 402] width 37 height 37
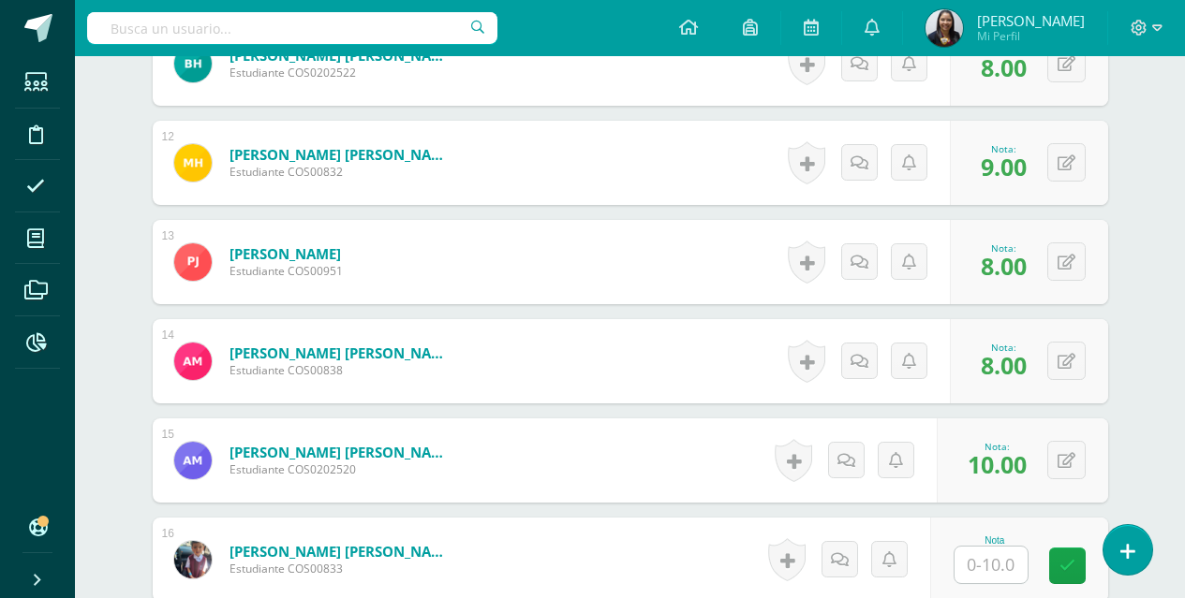
scroll to position [1668, 0]
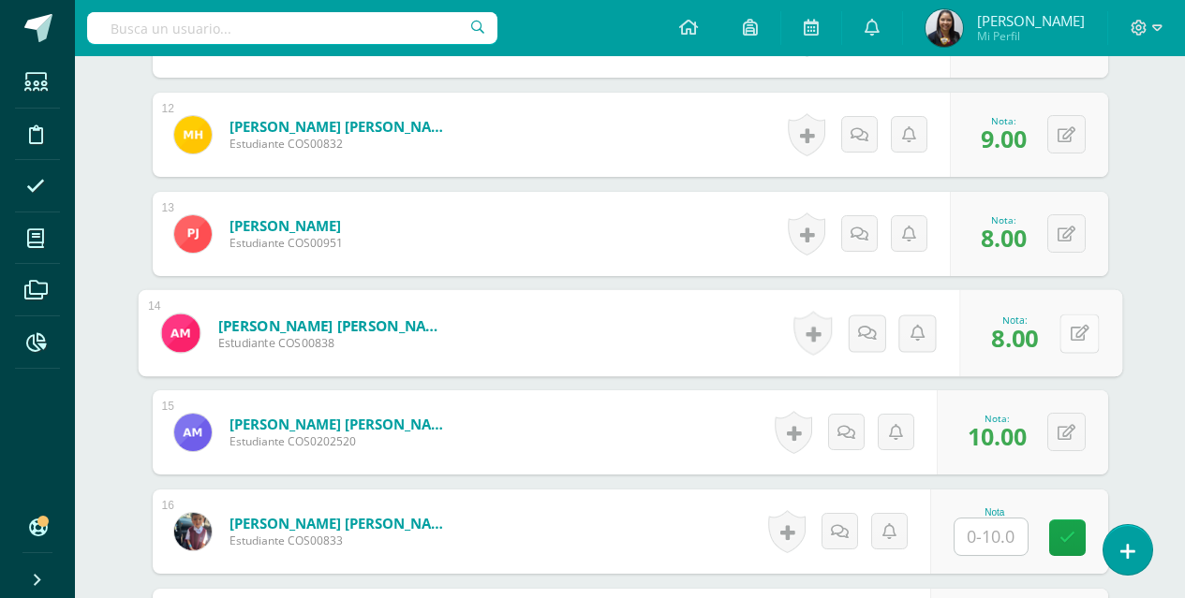
click at [1068, 340] on button at bounding box center [1078, 333] width 39 height 39
type input "10"
click at [1023, 354] on link at bounding box center [1028, 339] width 37 height 37
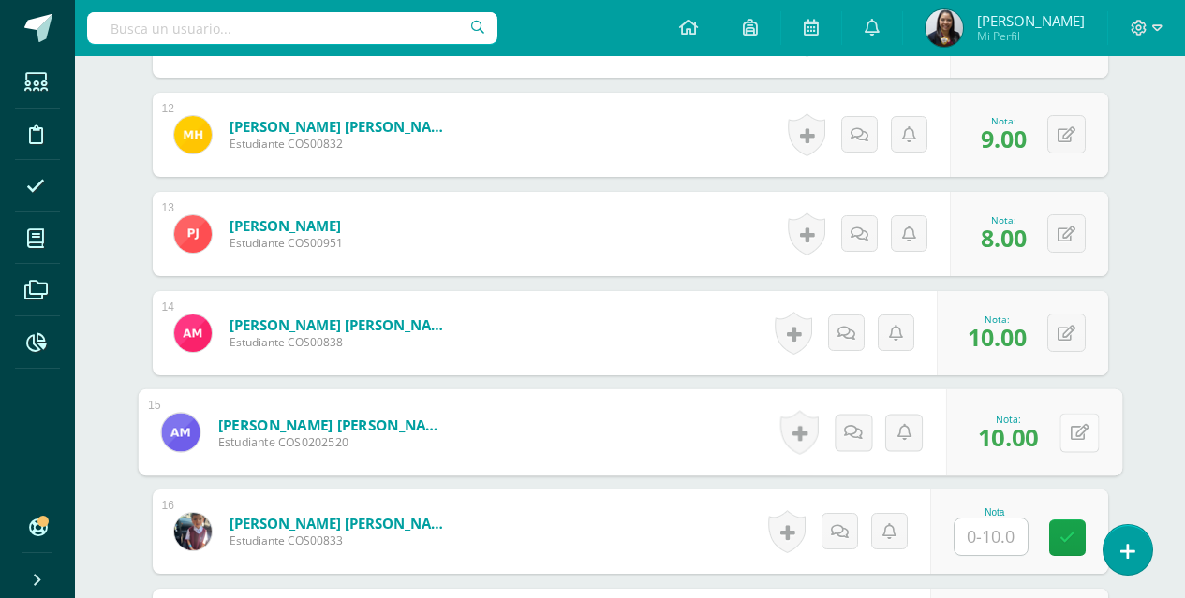
click at [1055, 442] on div "0 Logros Logros obtenidos Aún no hay logros agregados Nota: 10.00" at bounding box center [1034, 433] width 176 height 87
click at [1088, 435] on button at bounding box center [1078, 432] width 39 height 39
type input "8"
click at [1032, 446] on icon at bounding box center [1029, 439] width 17 height 16
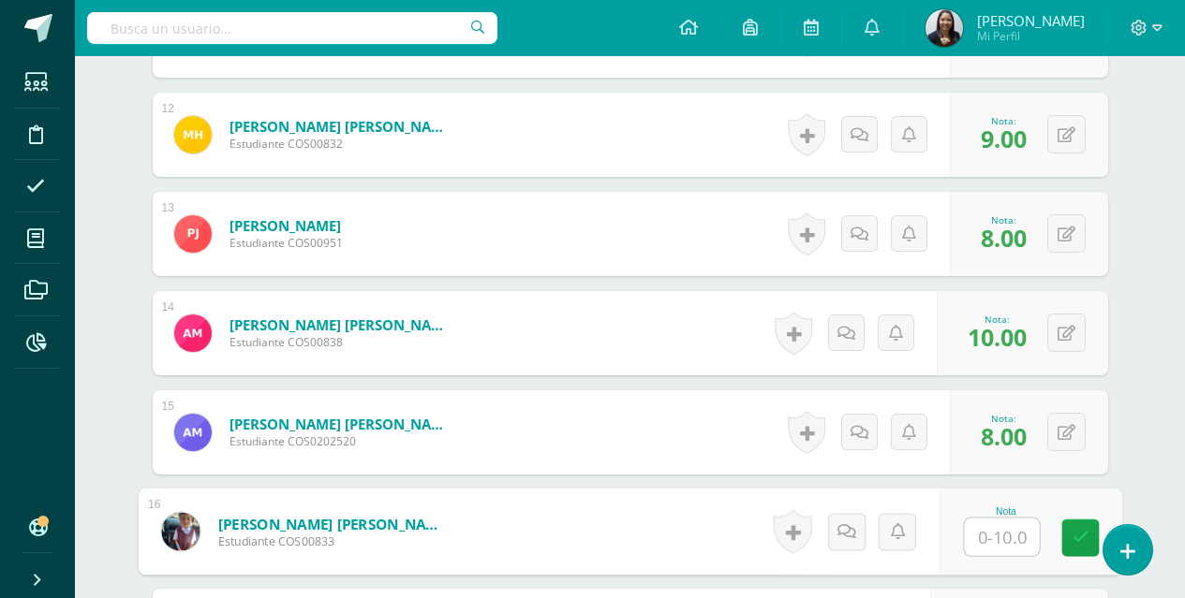
click at [1001, 545] on input "text" at bounding box center [1001, 537] width 75 height 37
type input "9"
click at [1084, 538] on icon at bounding box center [1079, 538] width 17 height 16
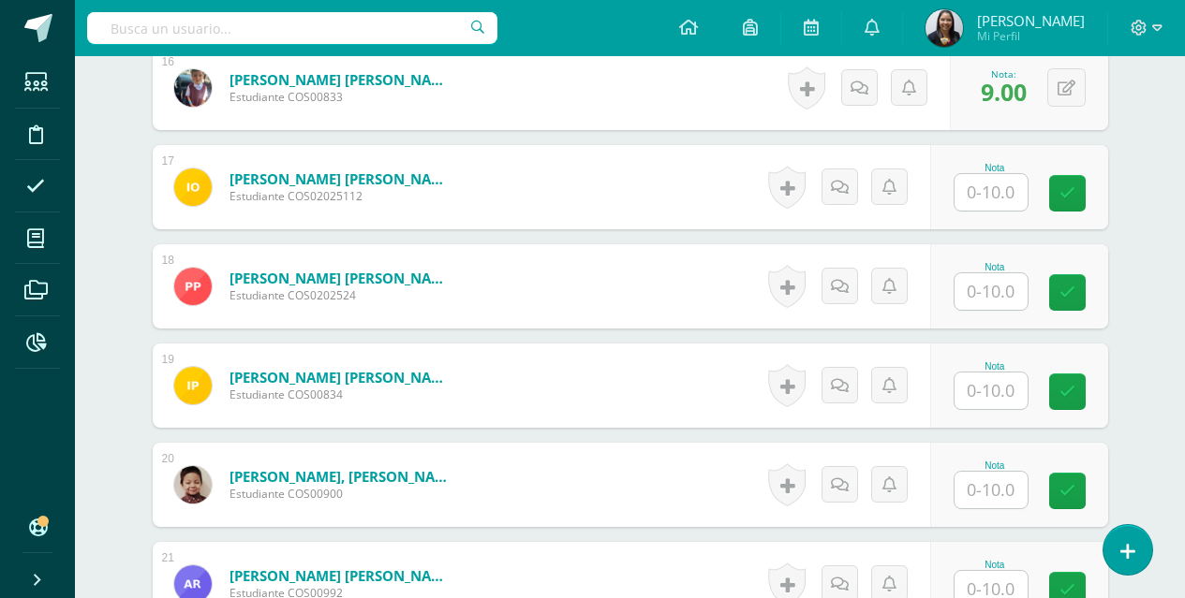
scroll to position [2117, 0]
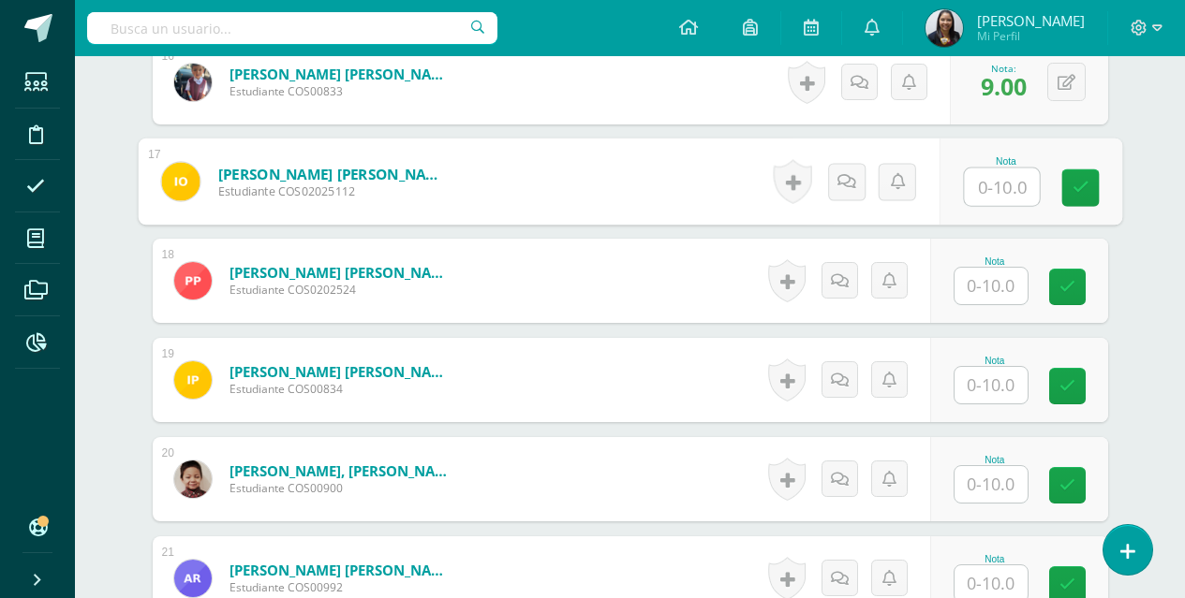
click at [1010, 199] on input "text" at bounding box center [1001, 187] width 75 height 37
click at [981, 293] on input "text" at bounding box center [990, 286] width 73 height 37
click at [1060, 178] on button at bounding box center [1078, 181] width 39 height 39
type input "5"
click at [1035, 190] on icon at bounding box center [1029, 188] width 17 height 16
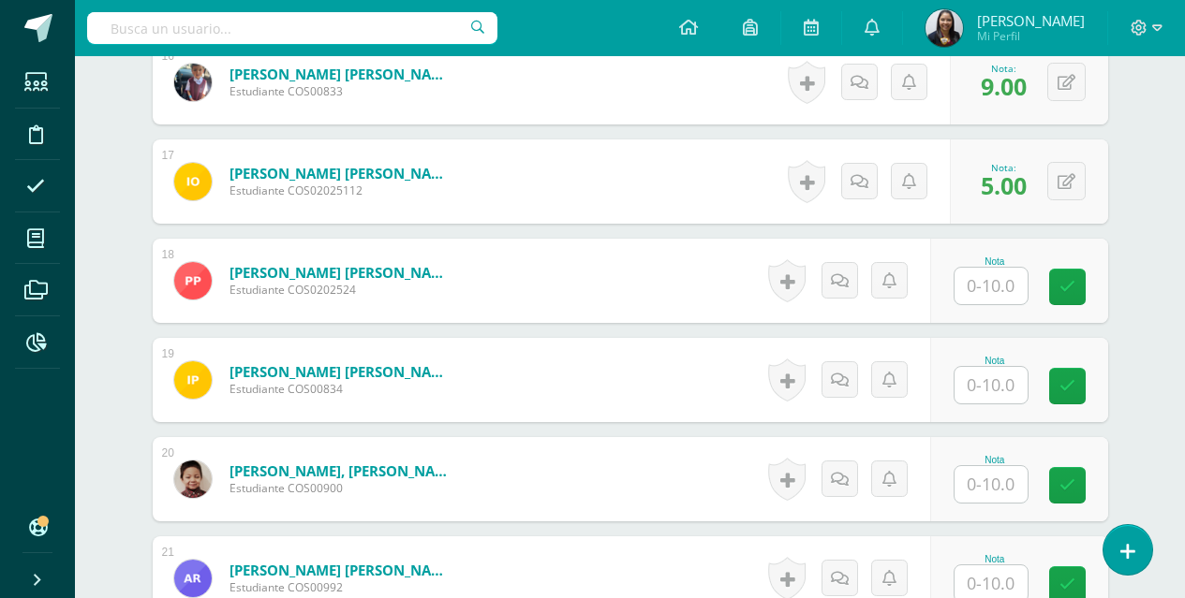
click at [1002, 281] on input "text" at bounding box center [990, 286] width 73 height 37
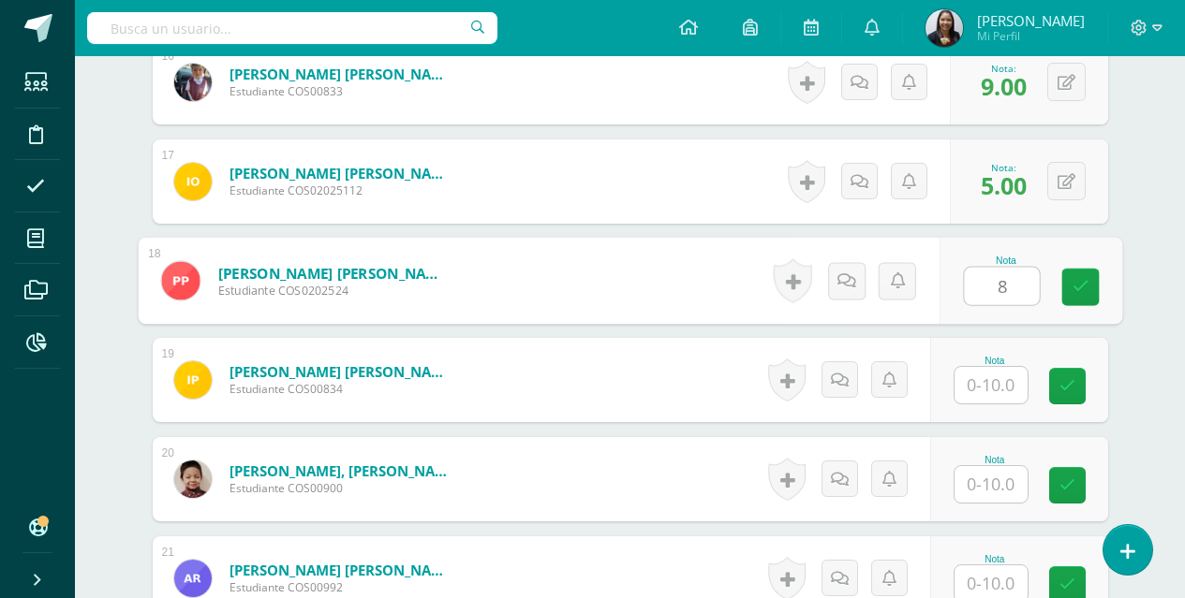
type input "8"
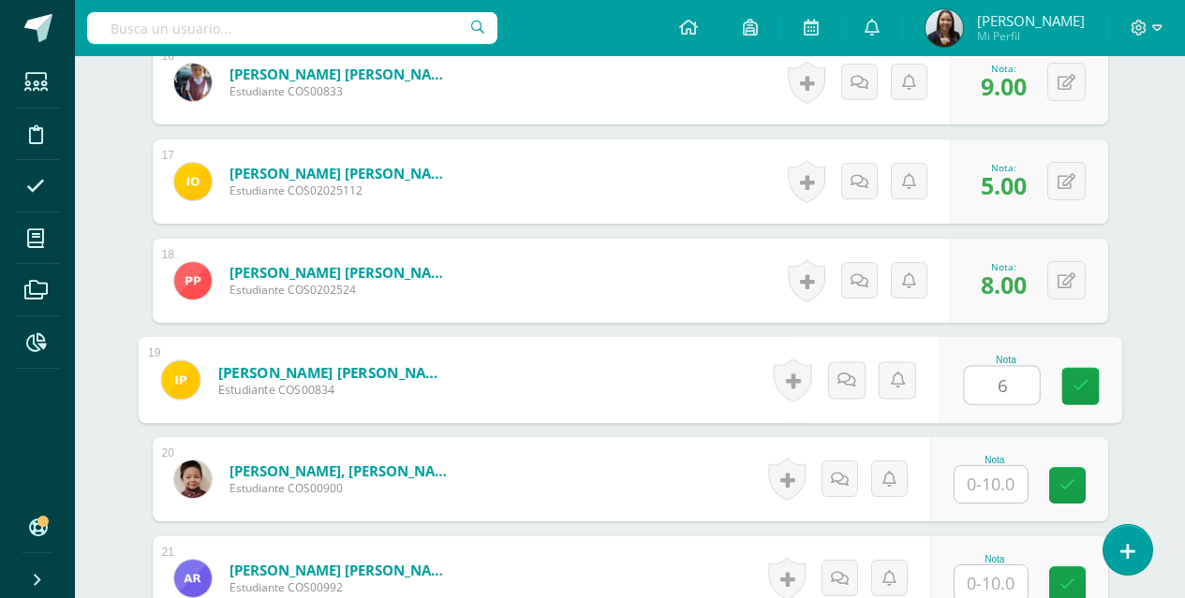
type input "6"
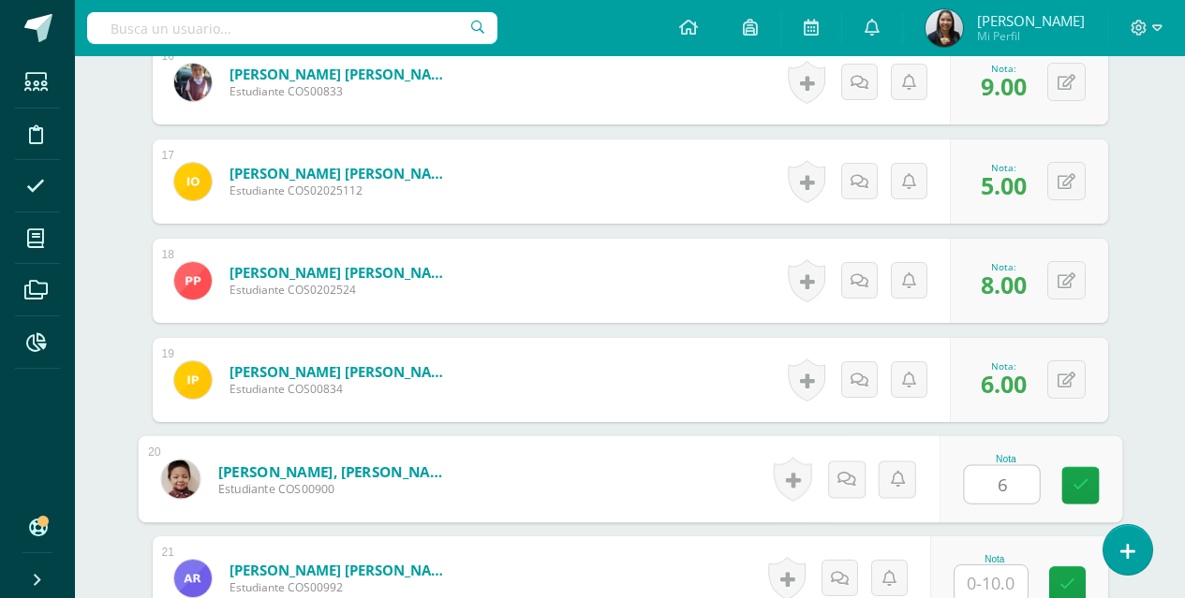
scroll to position [2121, 0]
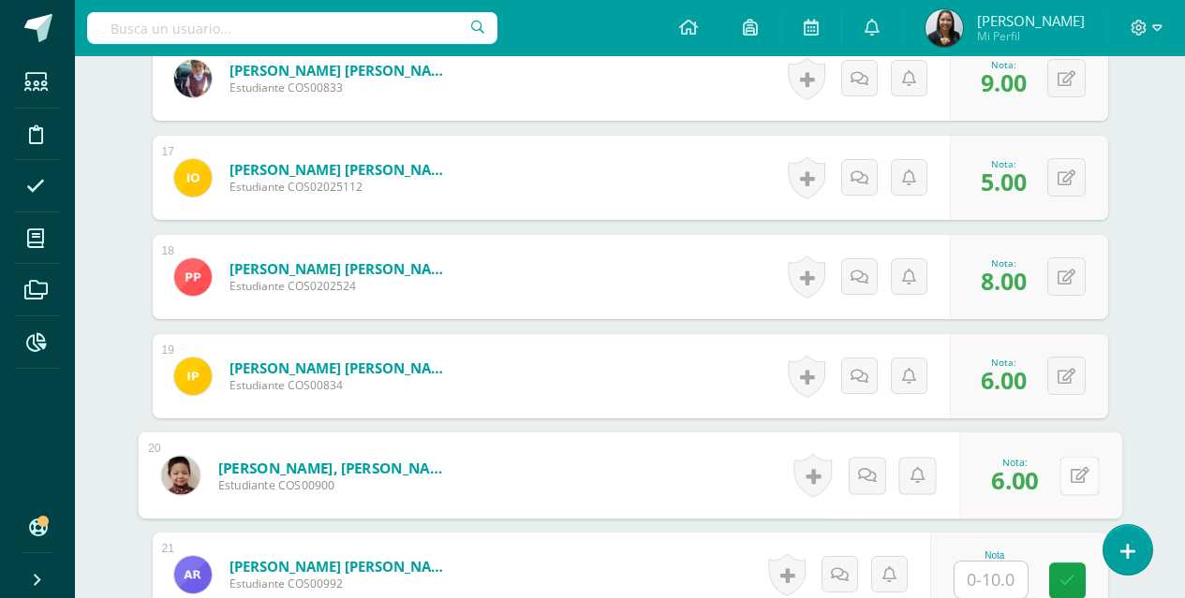
click at [1070, 479] on icon at bounding box center [1078, 475] width 19 height 16
type input "0"
click at [1036, 488] on icon at bounding box center [1029, 482] width 17 height 16
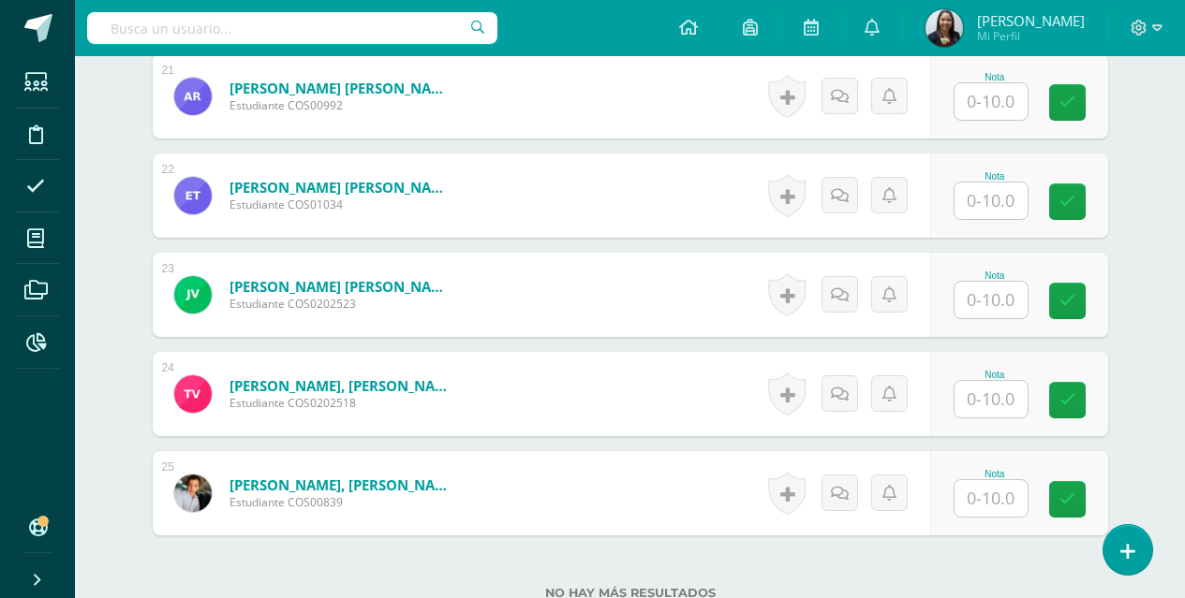
scroll to position [2617, 0]
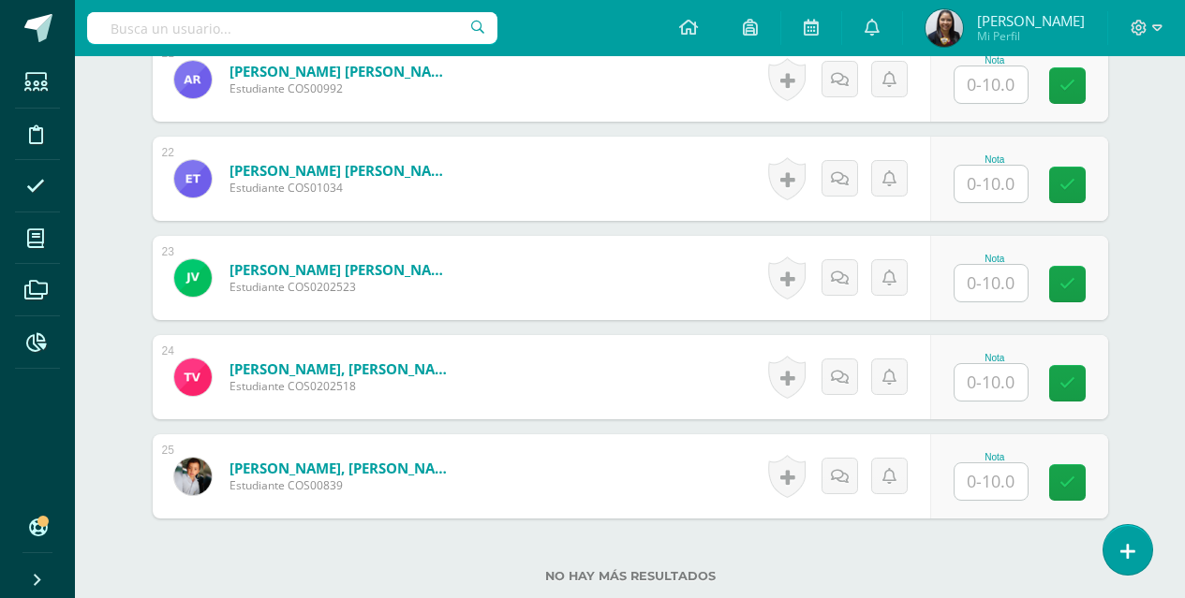
click at [987, 85] on input "text" at bounding box center [990, 84] width 73 height 37
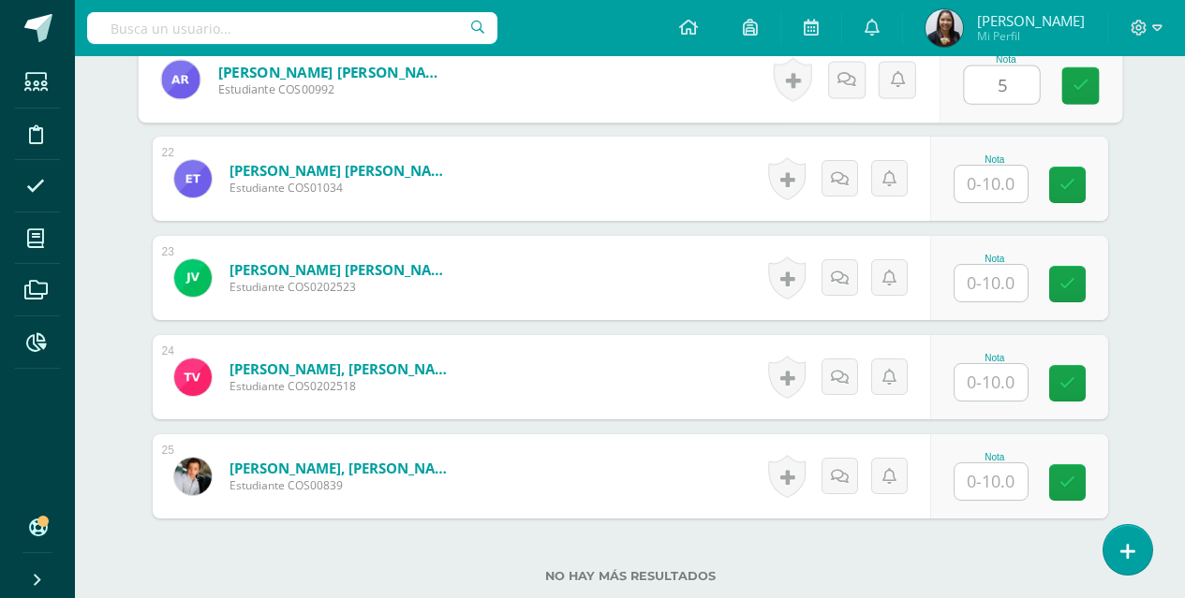
type input "5"
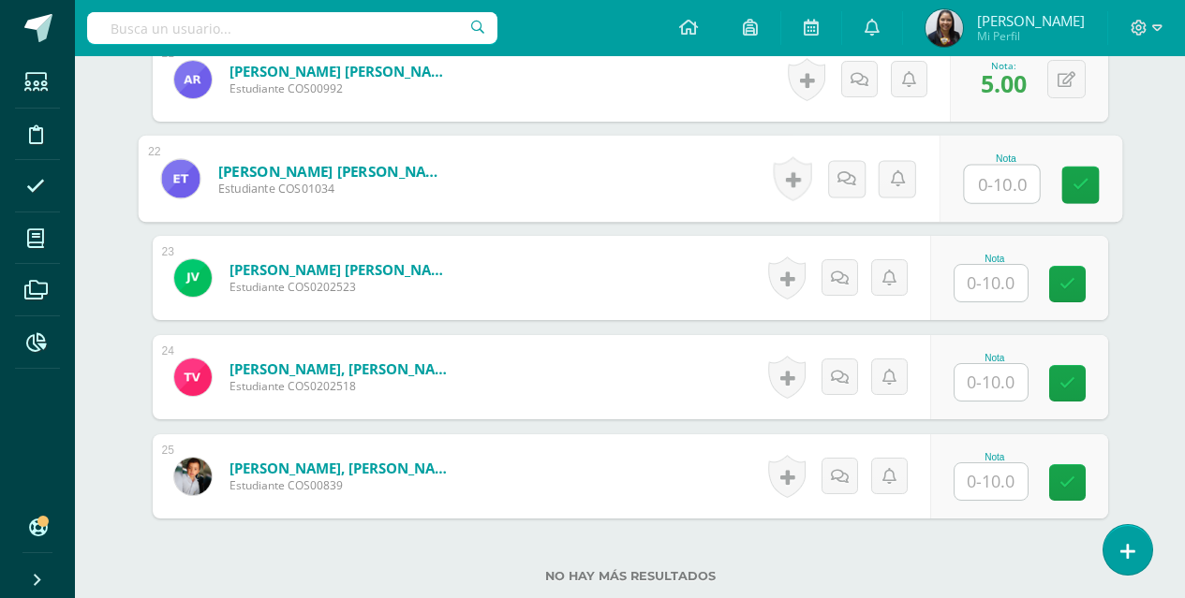
type input "6"
type input "8"
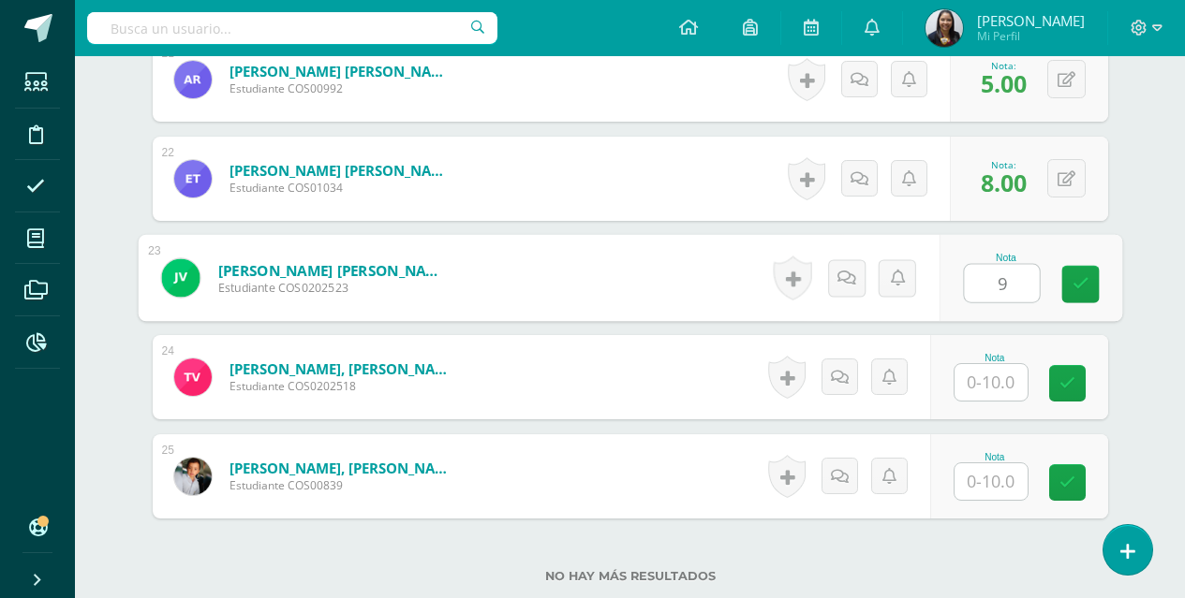
type input "9"
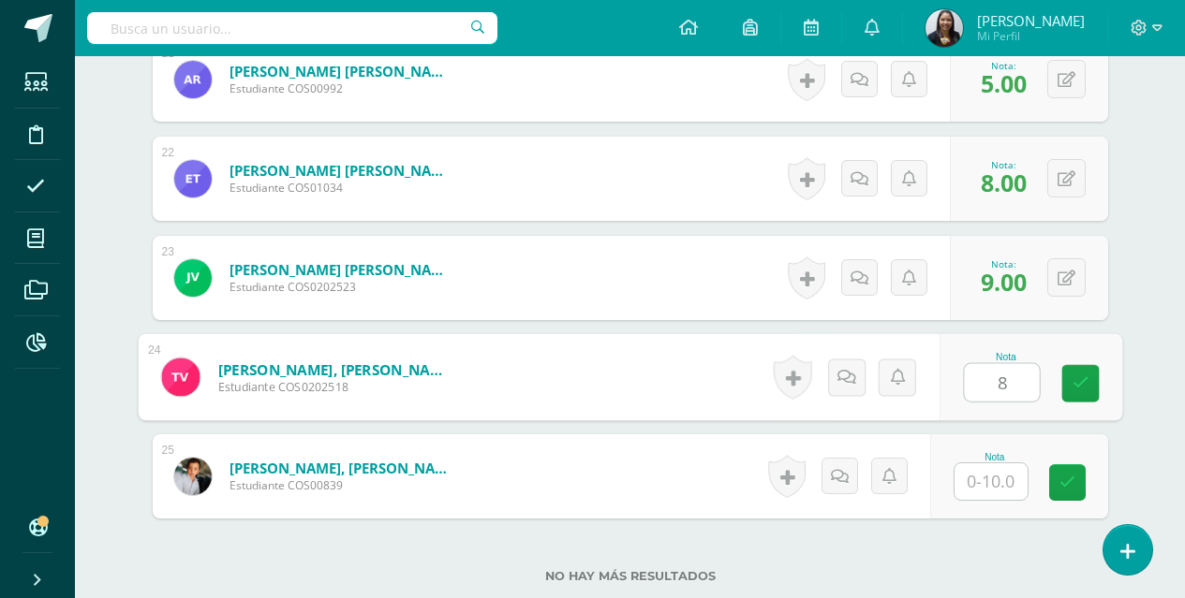
type input "8"
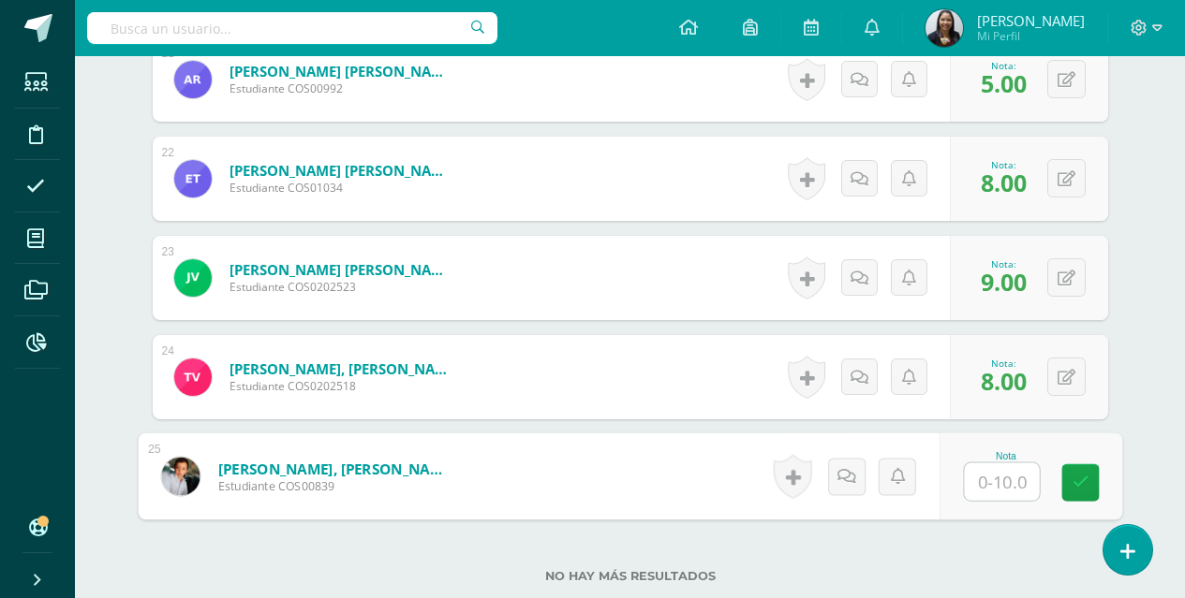
type input "9"
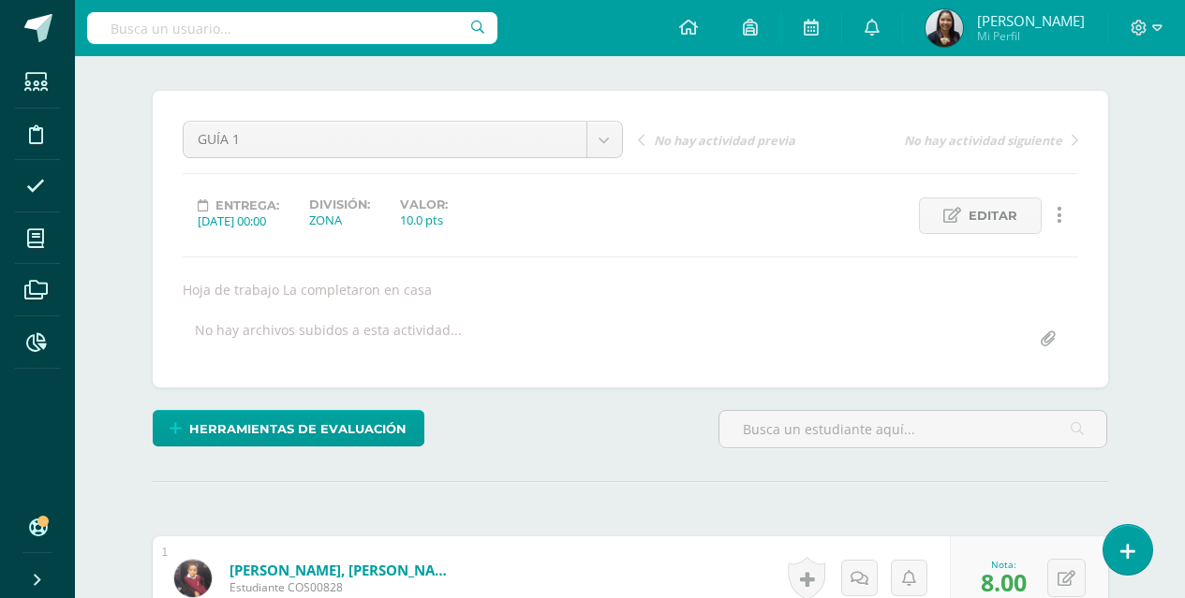
scroll to position [0, 0]
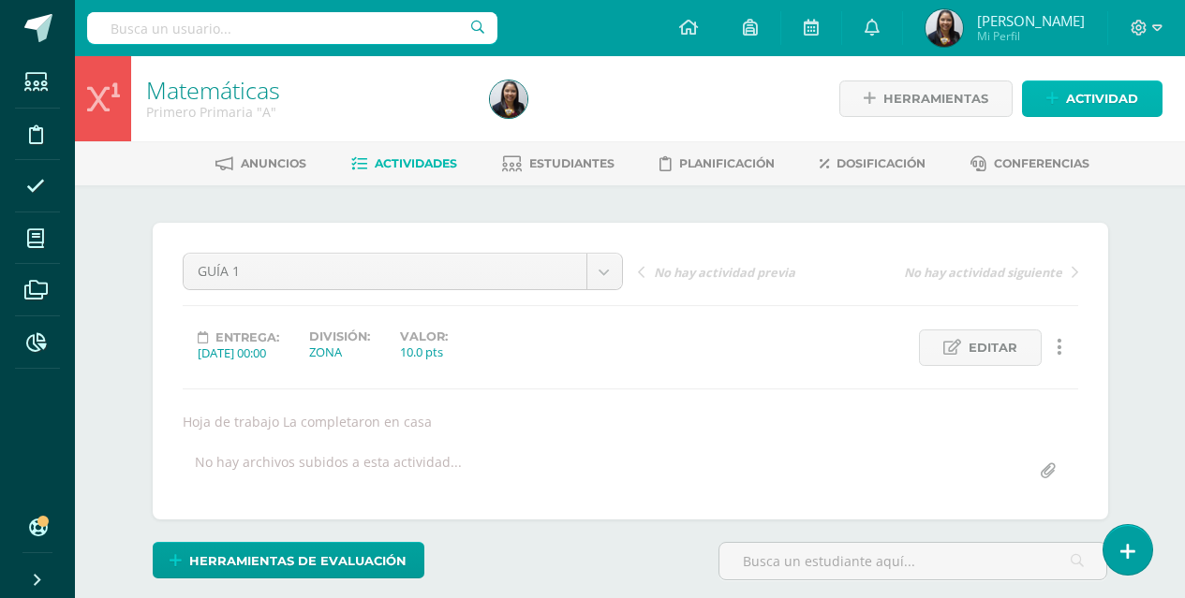
click at [1121, 98] on span "Actividad" at bounding box center [1102, 98] width 72 height 35
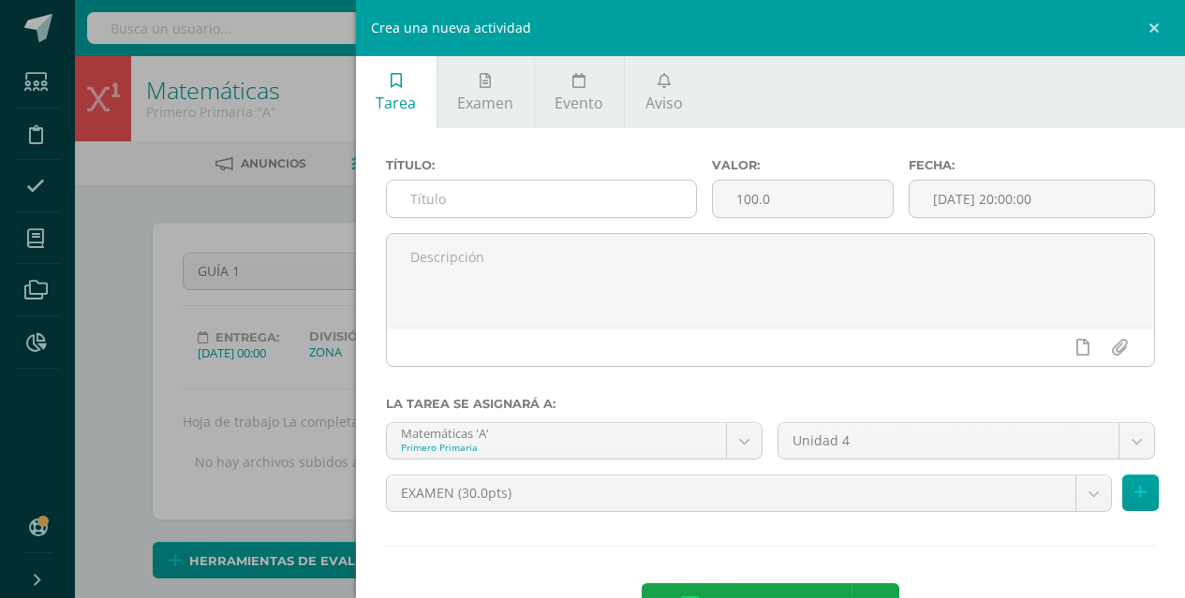
click at [535, 196] on input "text" at bounding box center [542, 199] width 310 height 37
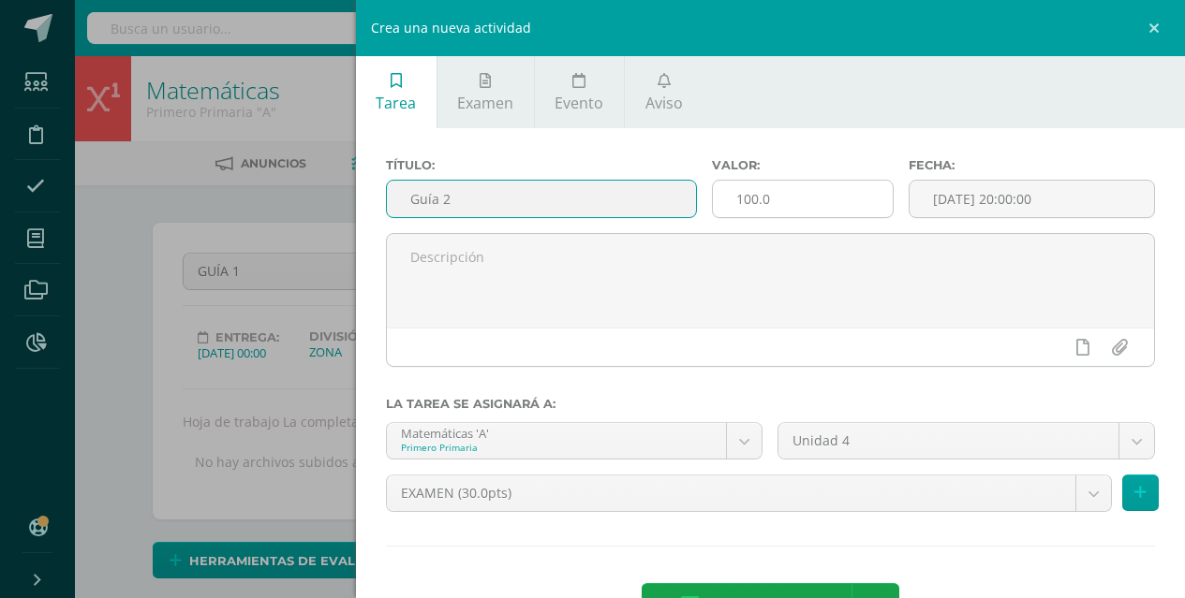
type input "Guía 2"
click at [875, 195] on input "100.0" at bounding box center [802, 199] width 179 height 37
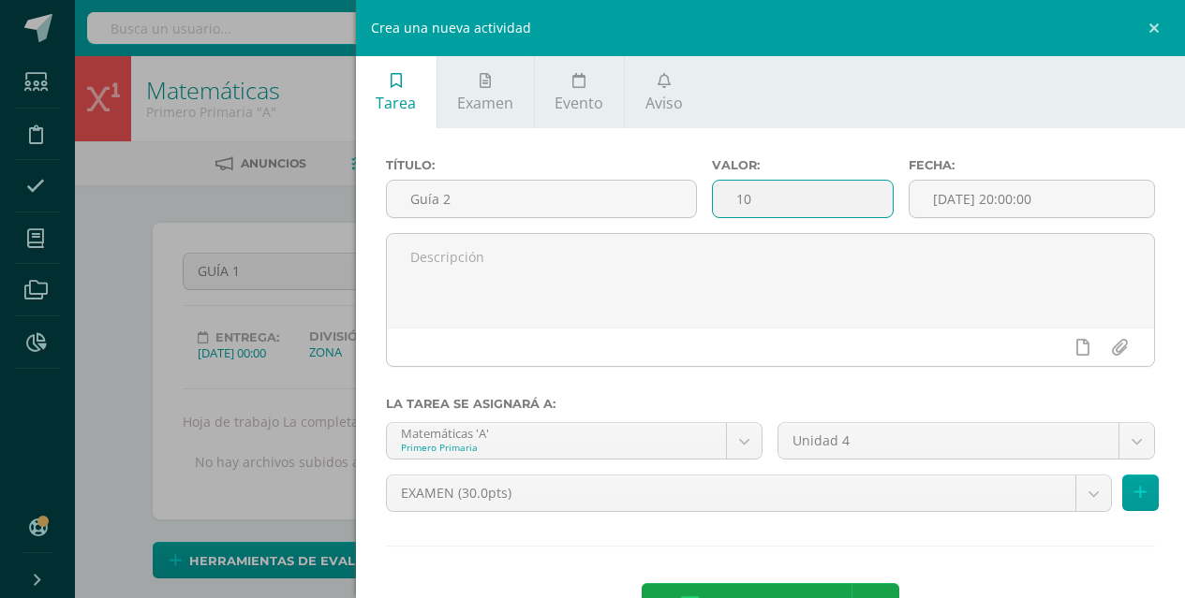
type input "1"
type input "10"
click at [942, 200] on input "2025-10-10 20:00:00" at bounding box center [1031, 199] width 244 height 37
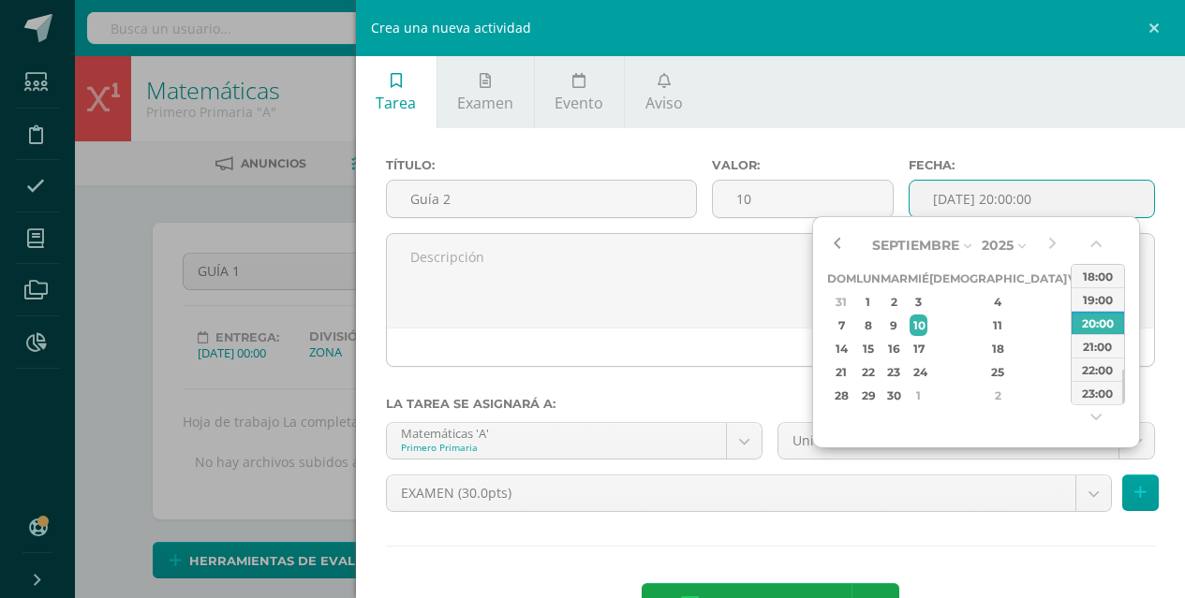
click at [830, 248] on button "button" at bounding box center [836, 245] width 19 height 28
click at [968, 392] on div "28" at bounding box center [998, 396] width 111 height 22
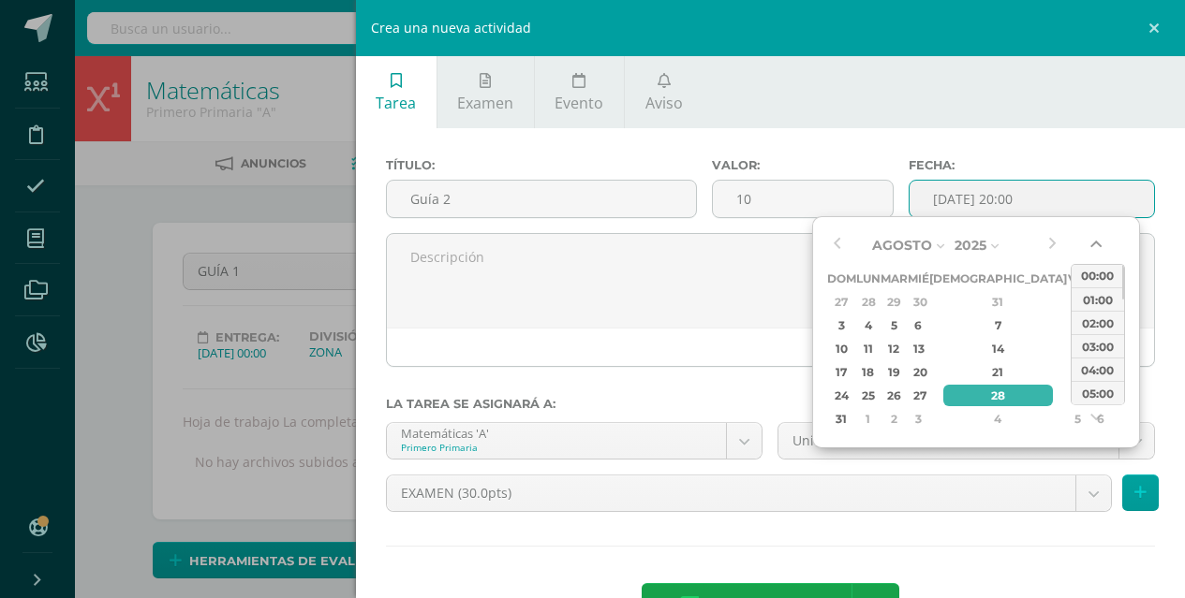
click at [1100, 248] on button "button" at bounding box center [1097, 248] width 19 height 28
click at [1069, 401] on div "29" at bounding box center [1077, 396] width 17 height 22
click at [975, 393] on div "28" at bounding box center [998, 396] width 111 height 22
click at [1105, 284] on div "00:00" at bounding box center [1097, 275] width 52 height 23
type input "2025-08-28 00:00"
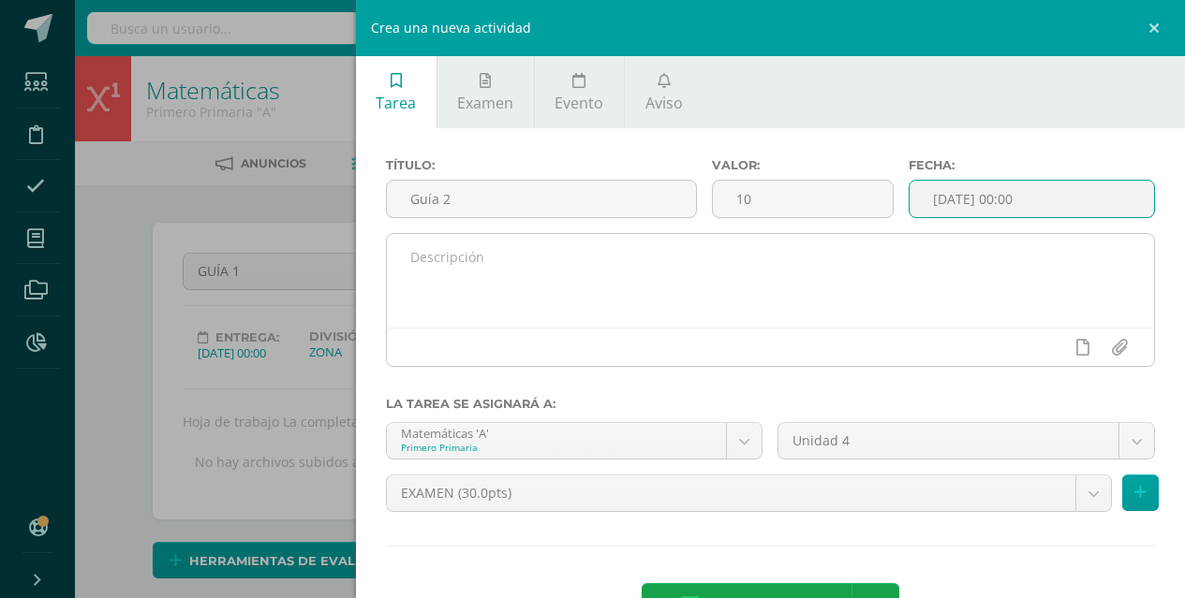
click at [948, 313] on textarea at bounding box center [771, 281] width 768 height 94
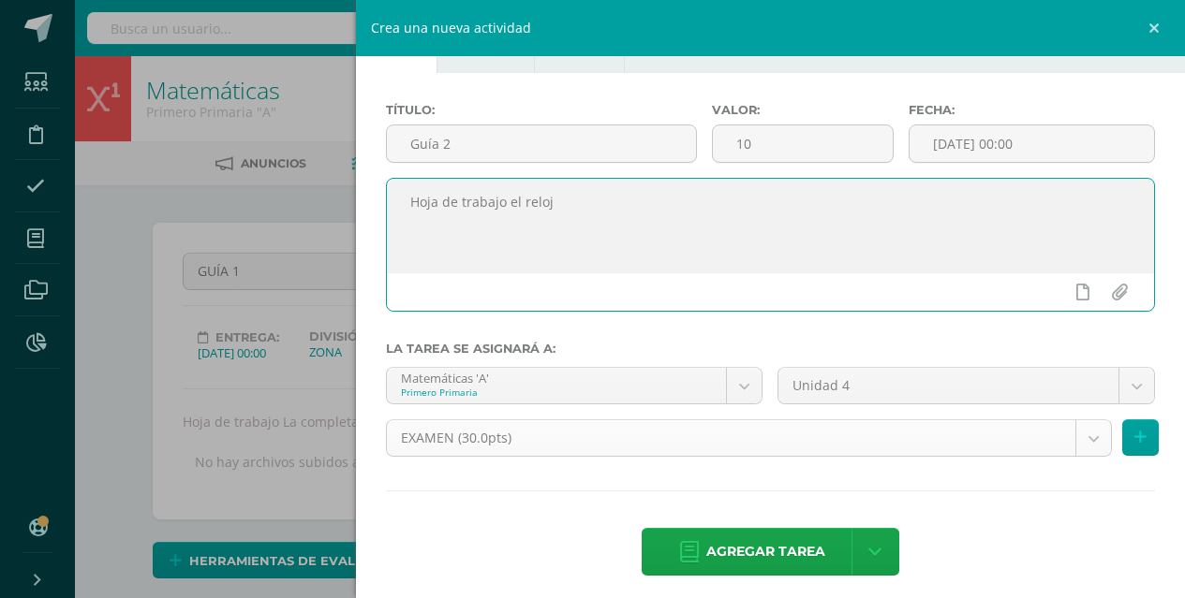
scroll to position [55, 0]
type textarea "Hoja de trabajo el reloj"
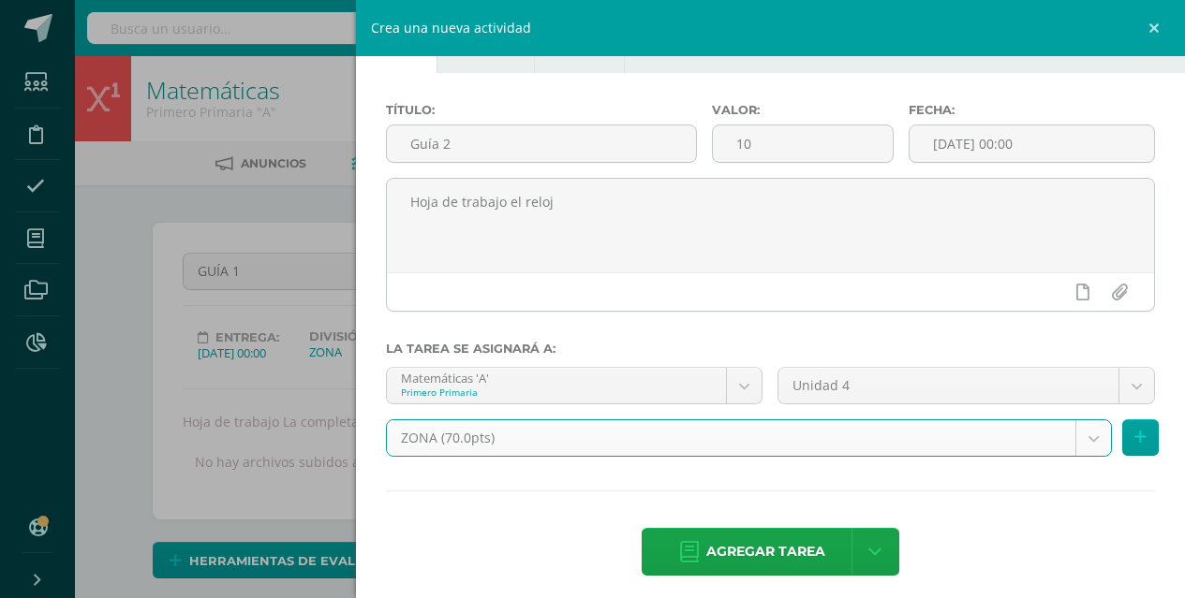
select select "123682"
click at [803, 556] on span "Agregar tarea" at bounding box center [765, 552] width 119 height 46
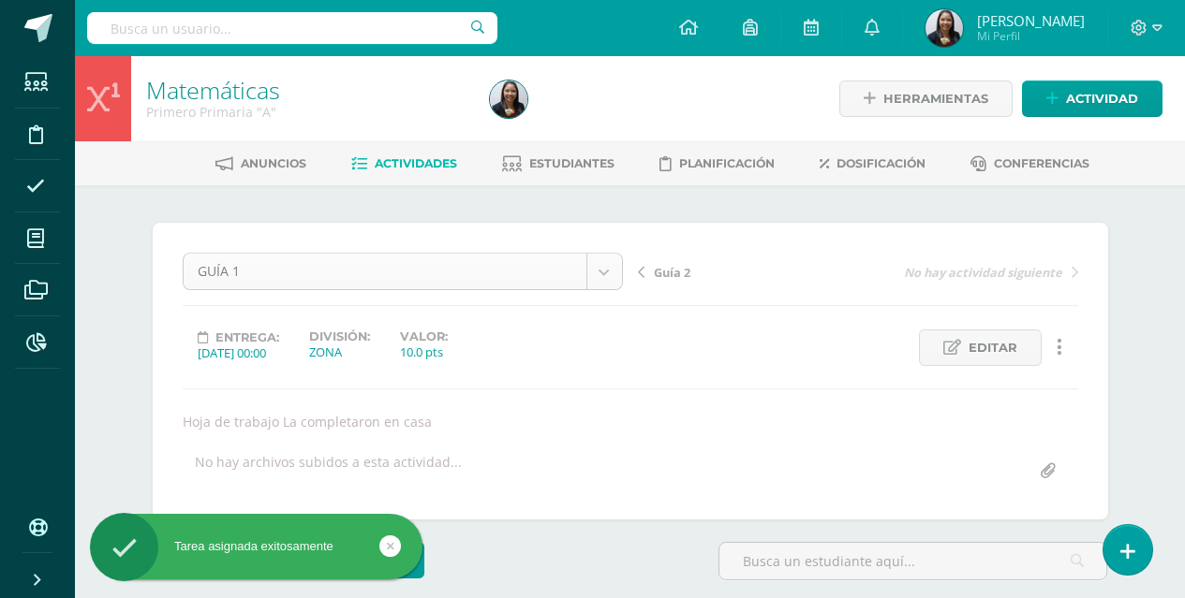
click at [603, 279] on body "Tarea asignada exitosamente Estudiantes Disciplina Asistencia Mis cursos Archiv…" at bounding box center [592, 379] width 1185 height 759
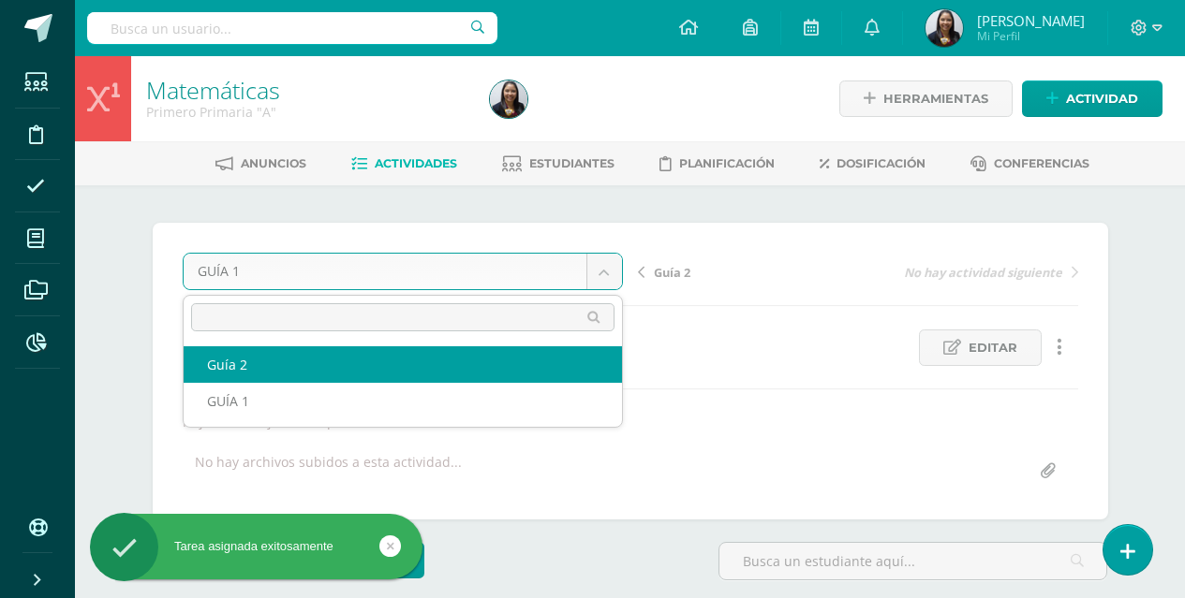
select select "/dashboard/teacher/grade-activity/125009/"
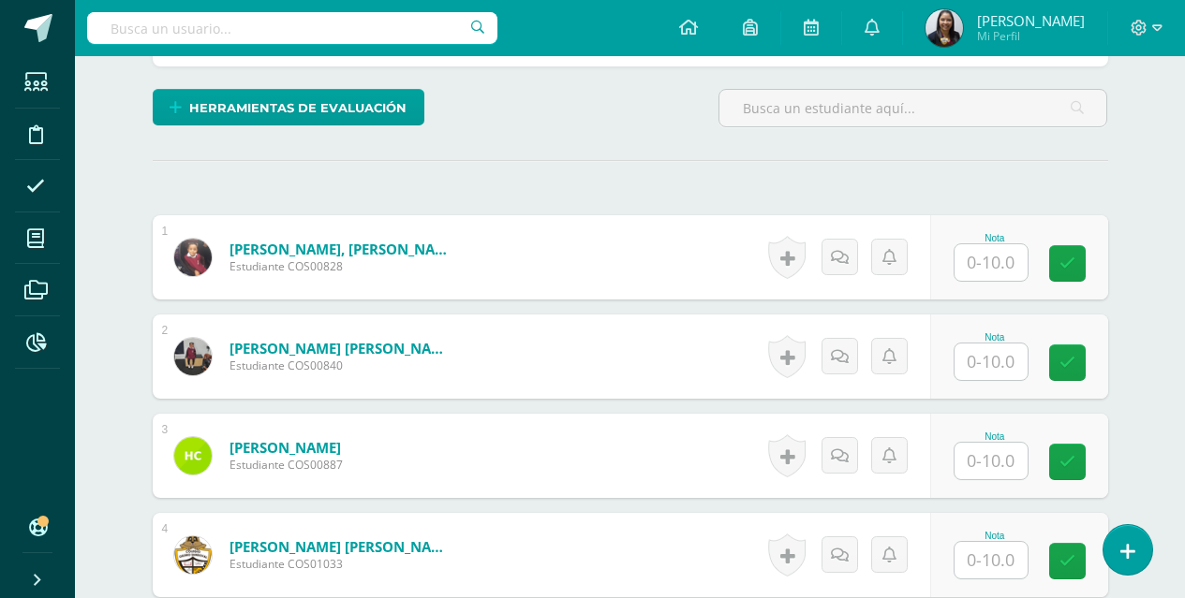
scroll to position [464, 0]
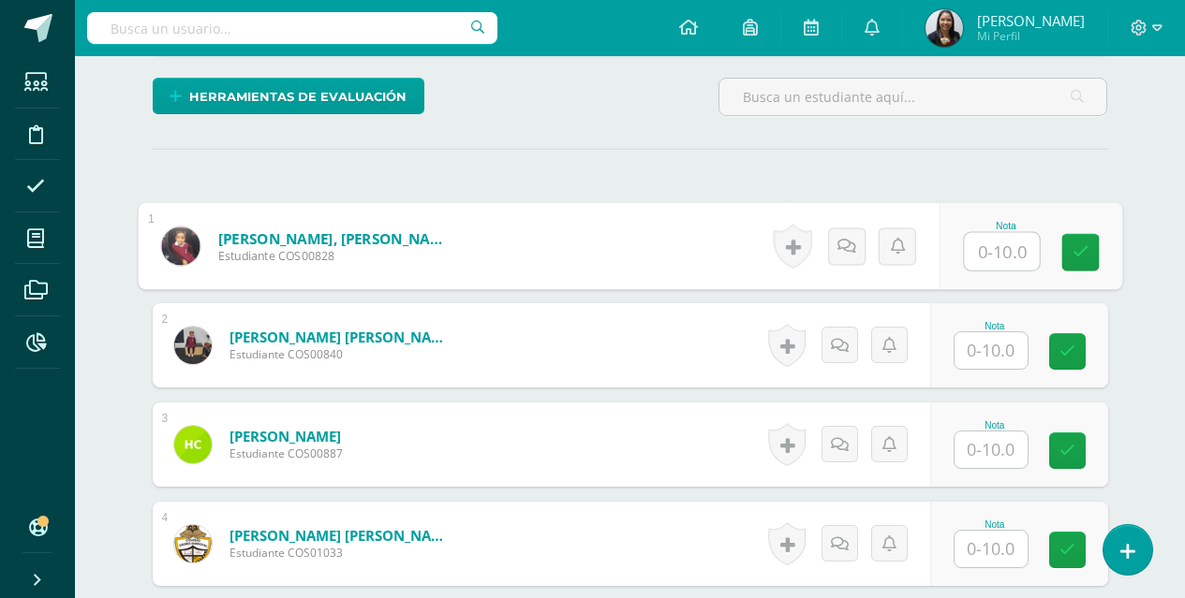
click at [993, 251] on input "text" at bounding box center [1001, 251] width 75 height 37
type input "9"
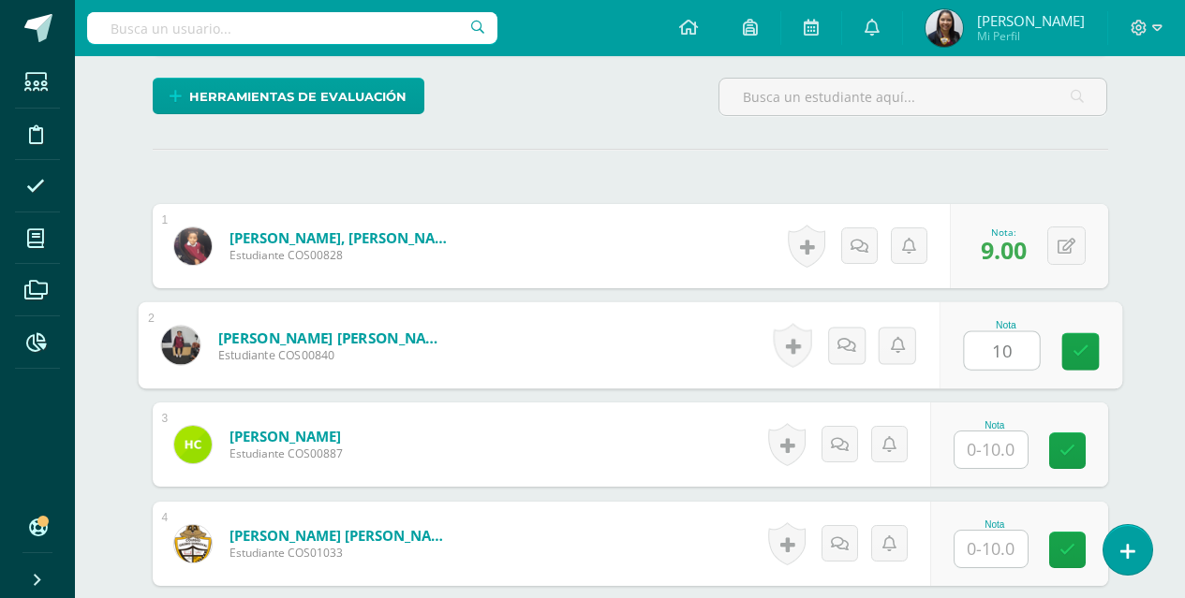
type input "10"
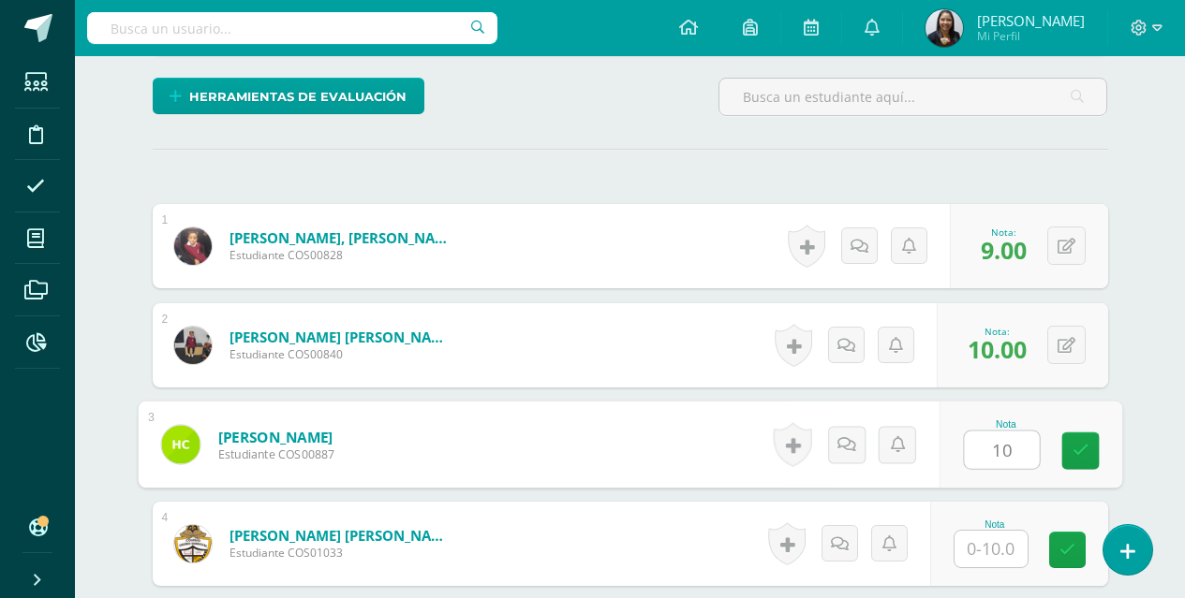
type input "10"
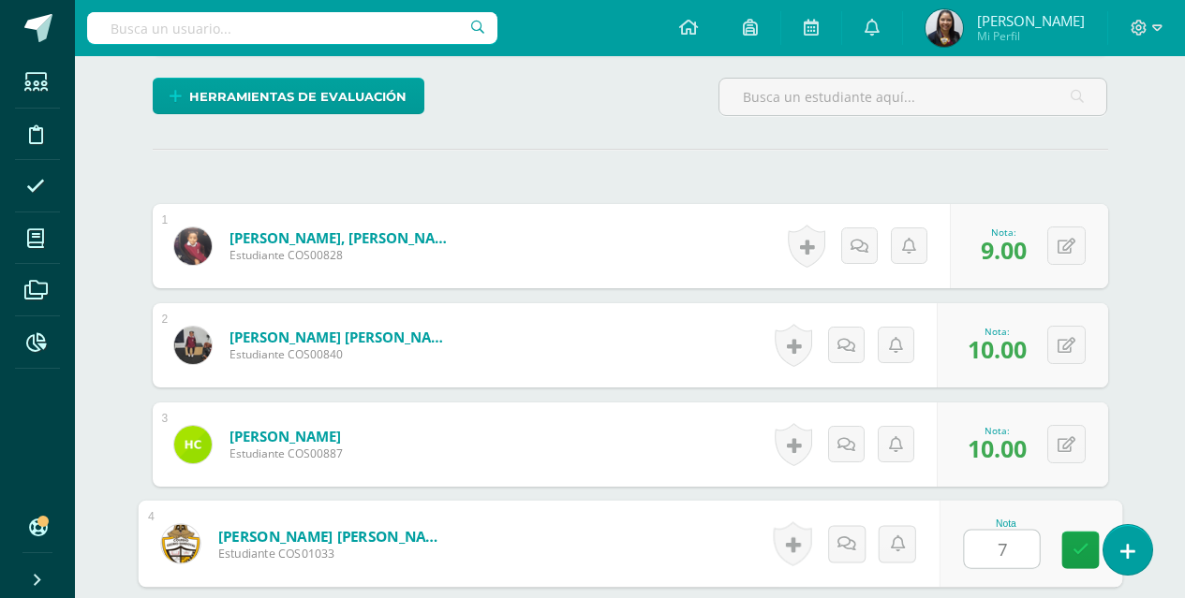
type input "7"
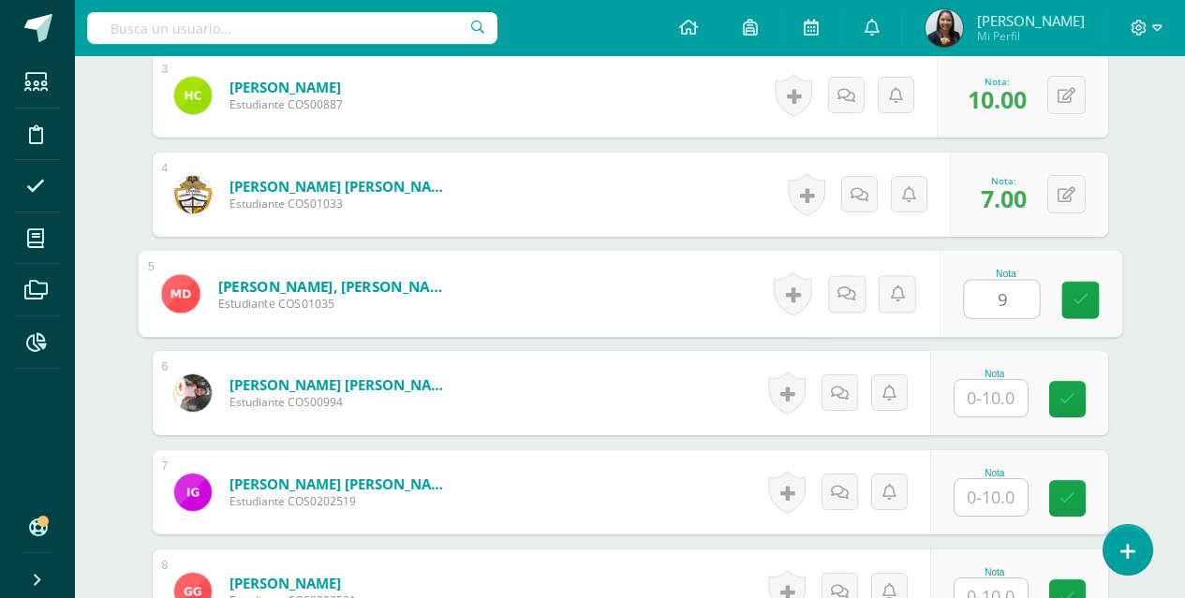
type input "9"
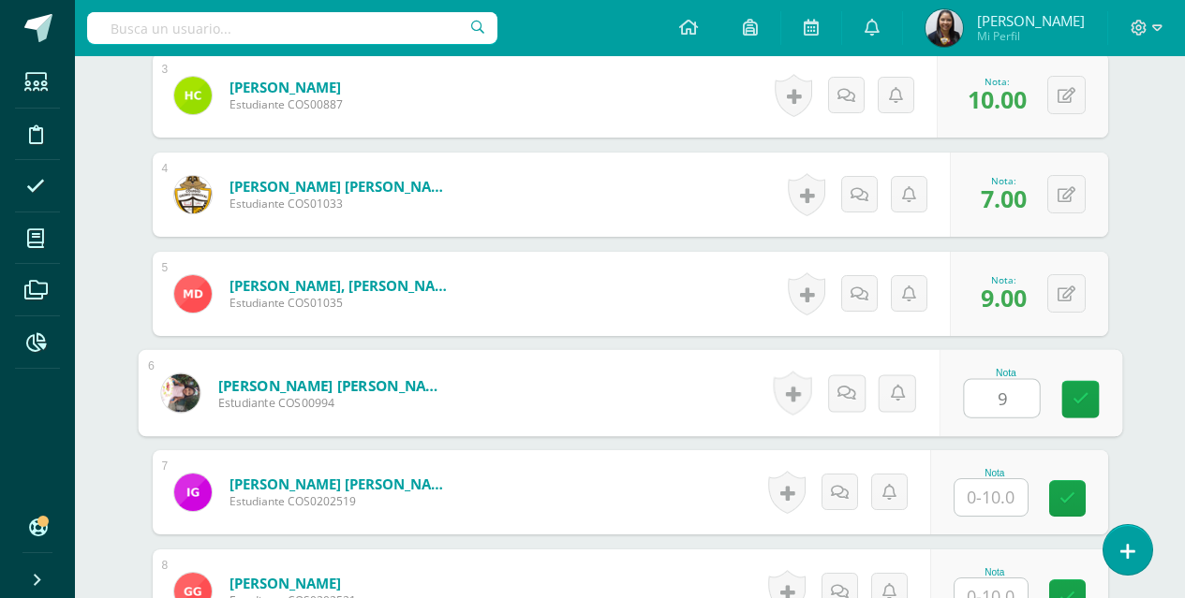
type input "9"
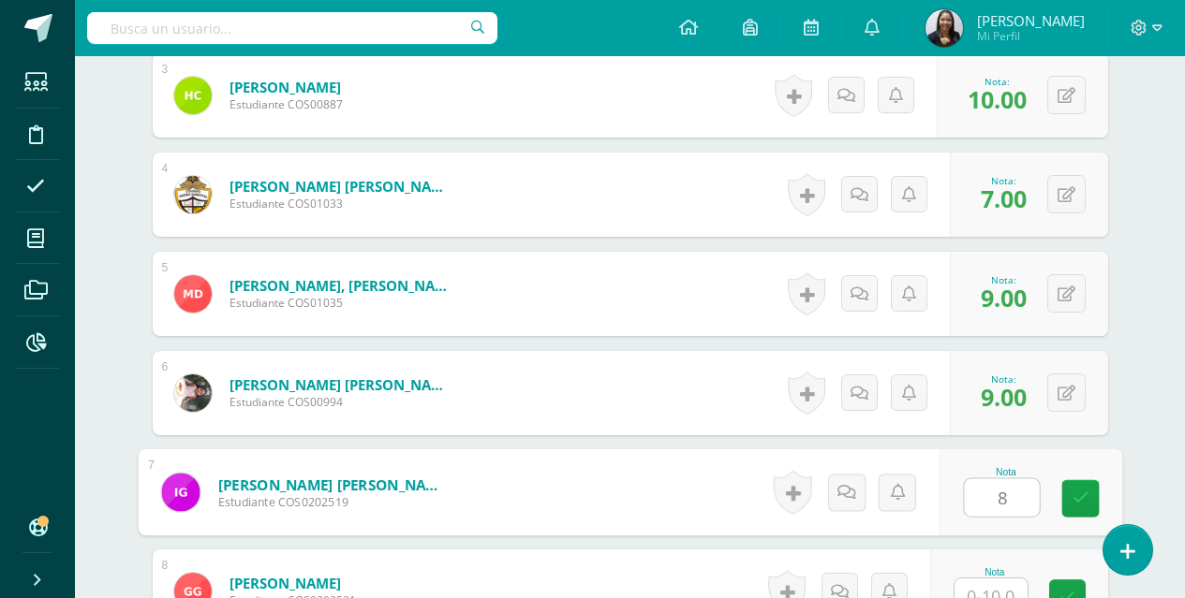
type input "8"
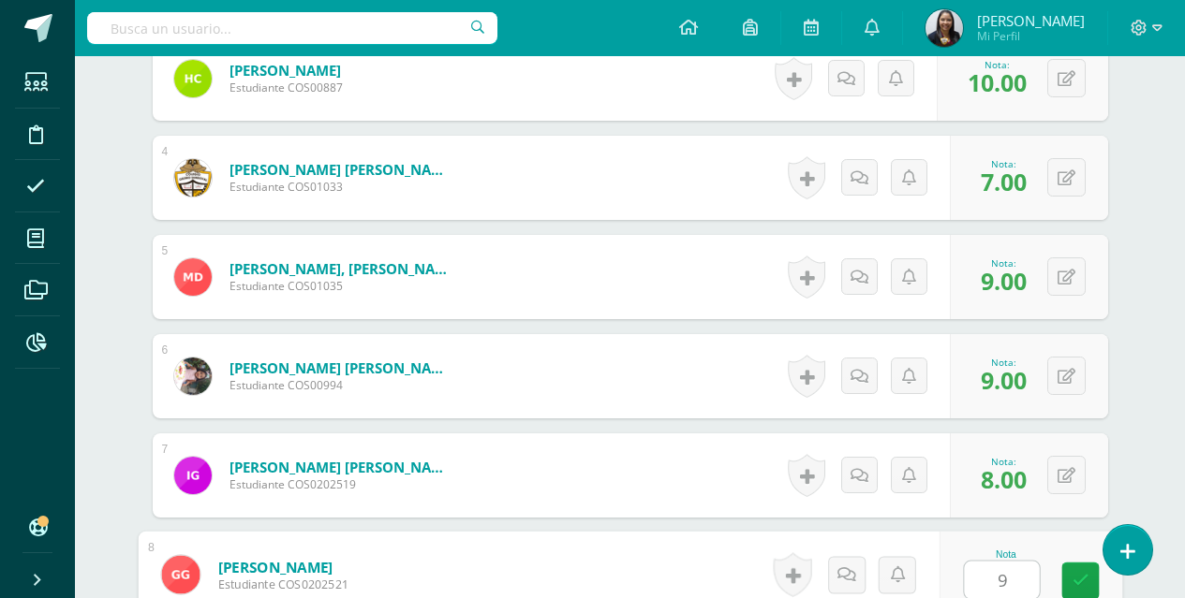
type input "9"
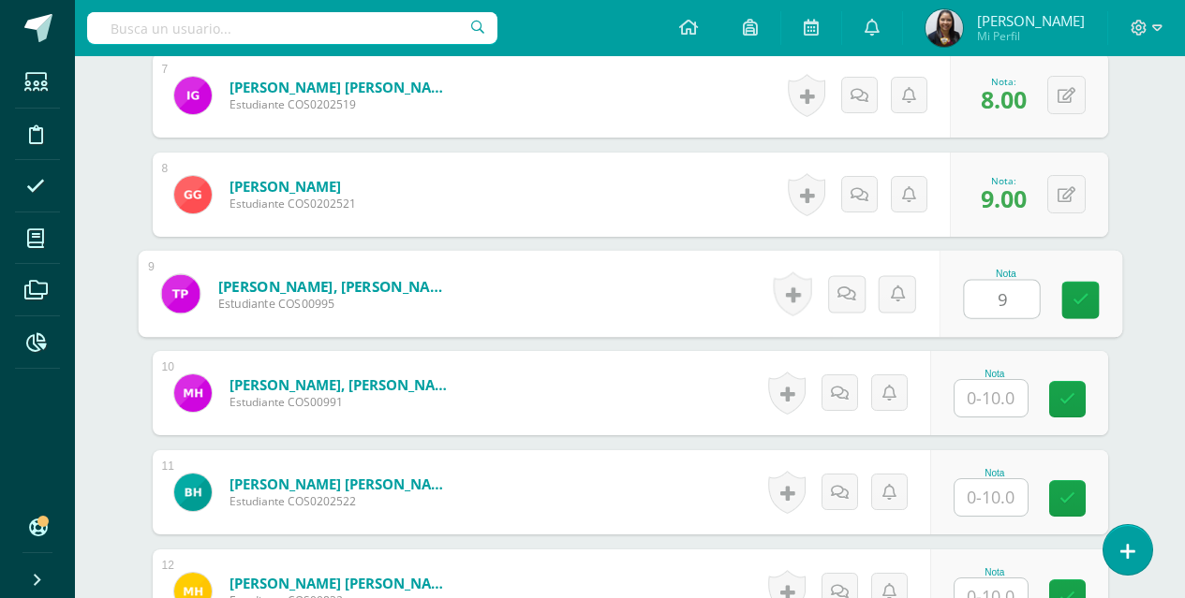
type input "9"
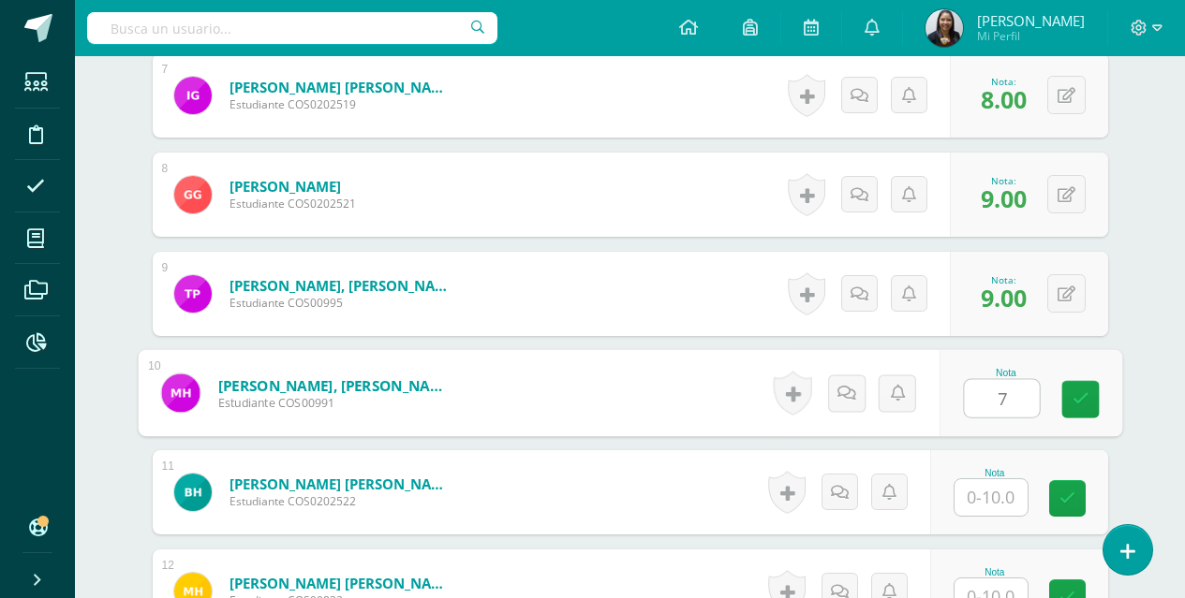
type input "7"
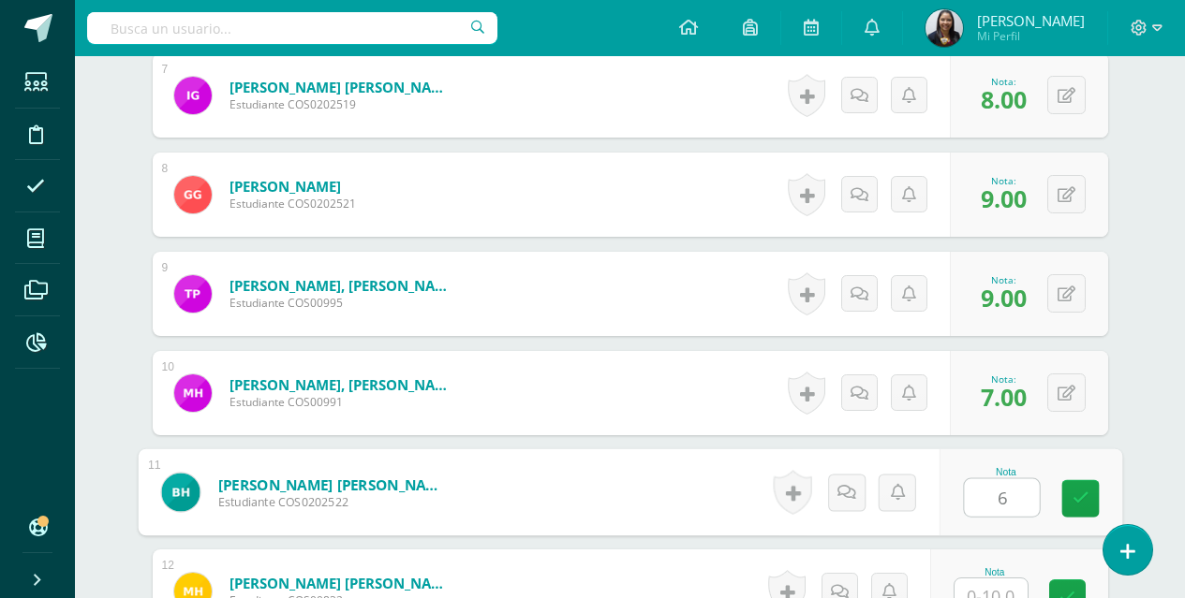
type input "6"
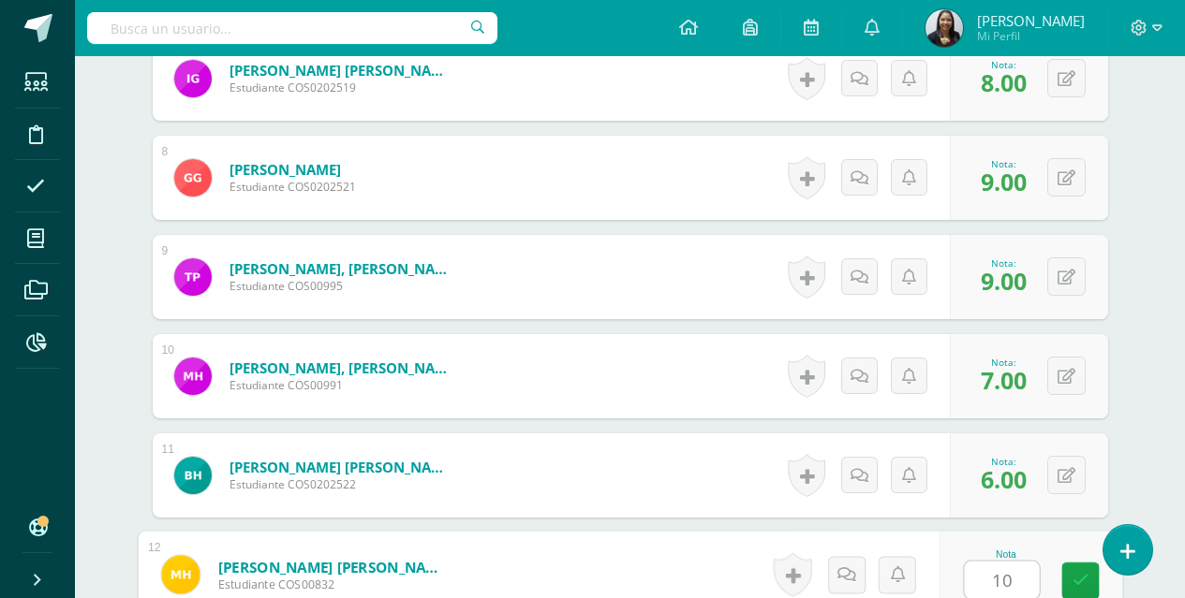
type input "10"
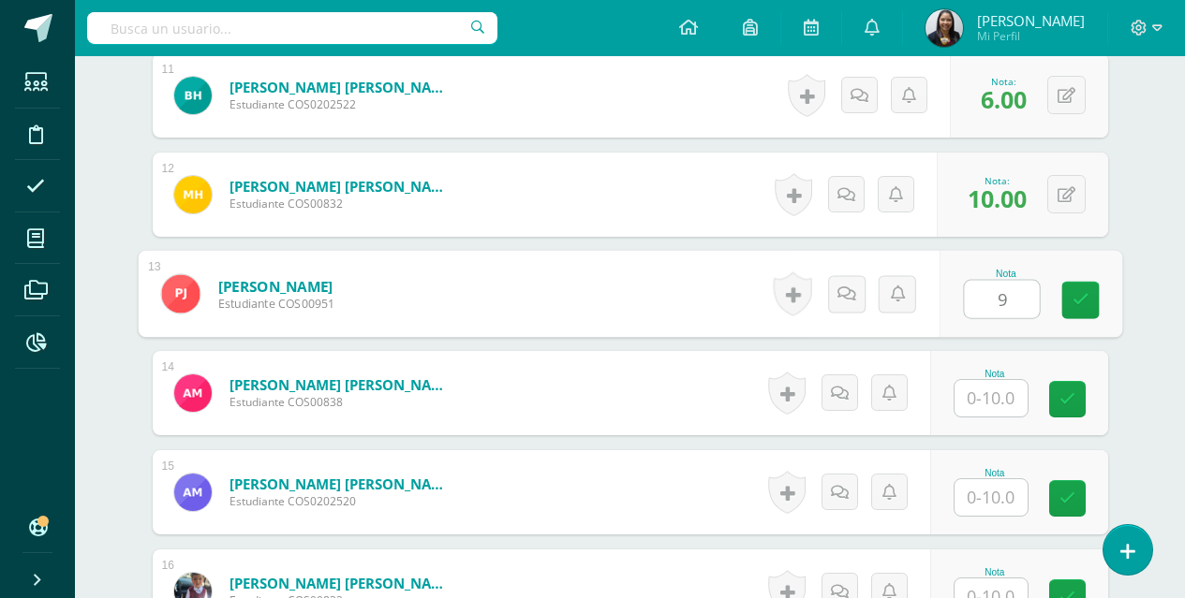
type input "9"
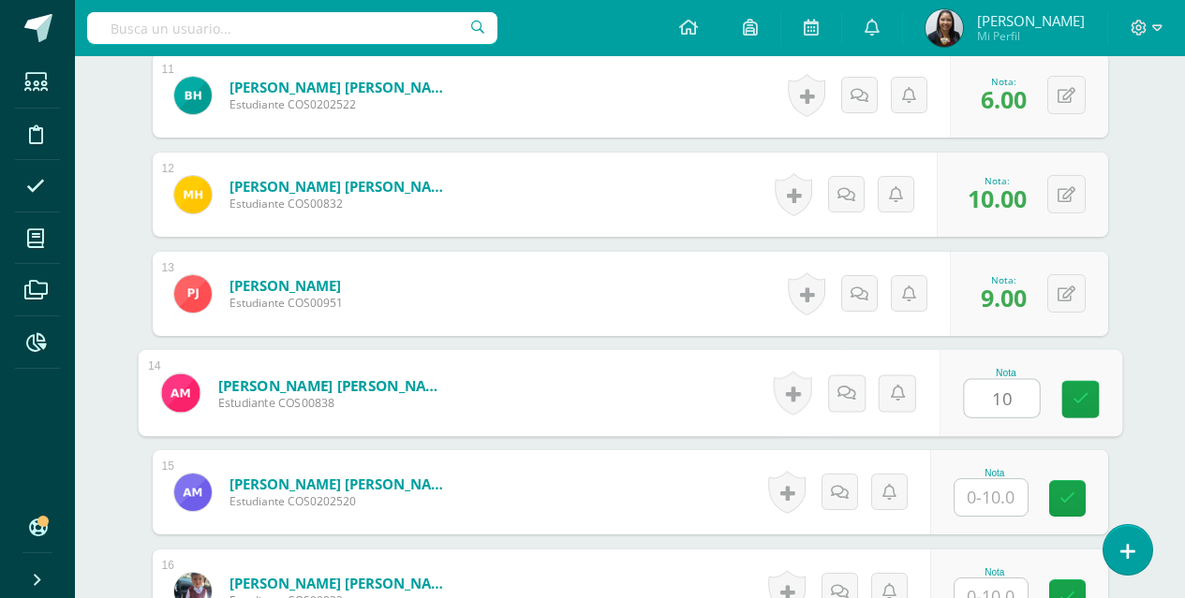
type input "10"
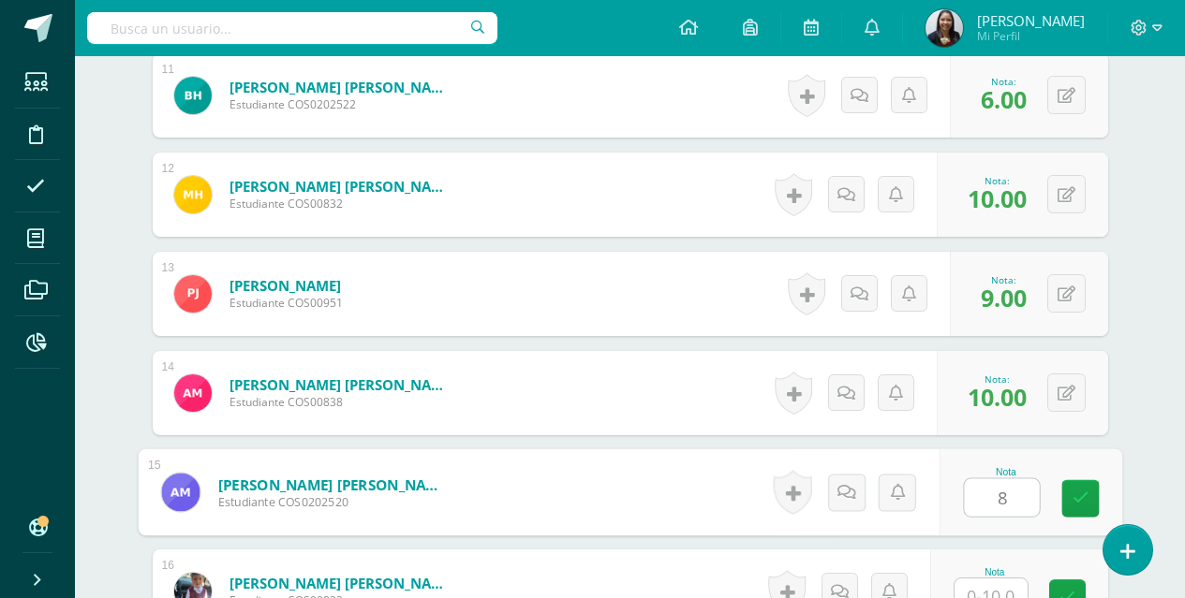
type input "8"
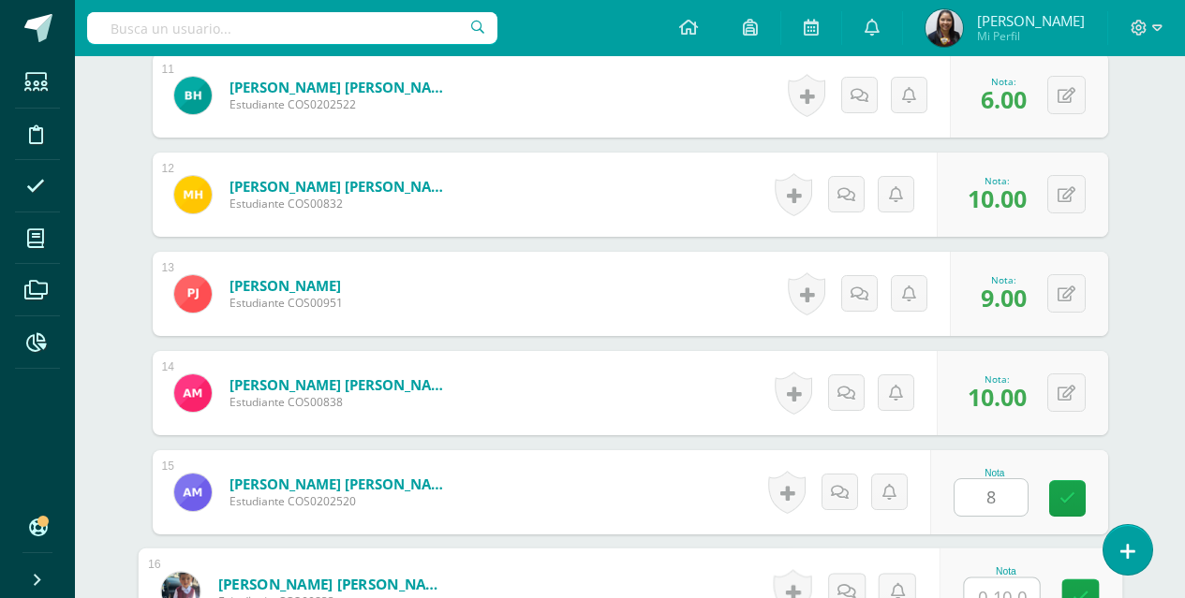
scroll to position [1625, 0]
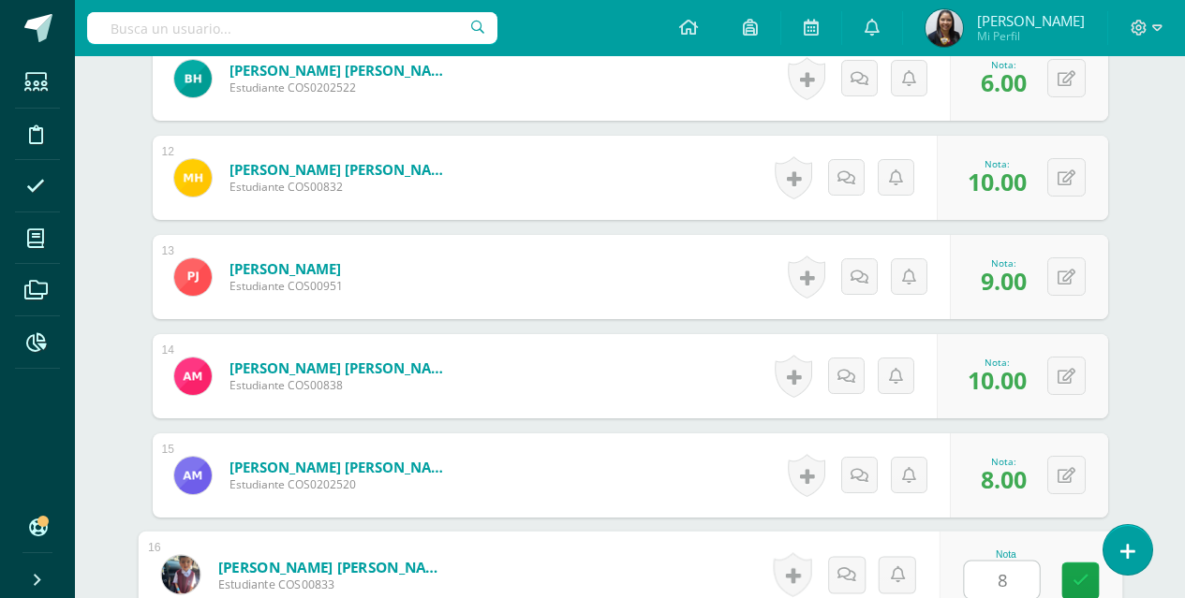
type input "8"
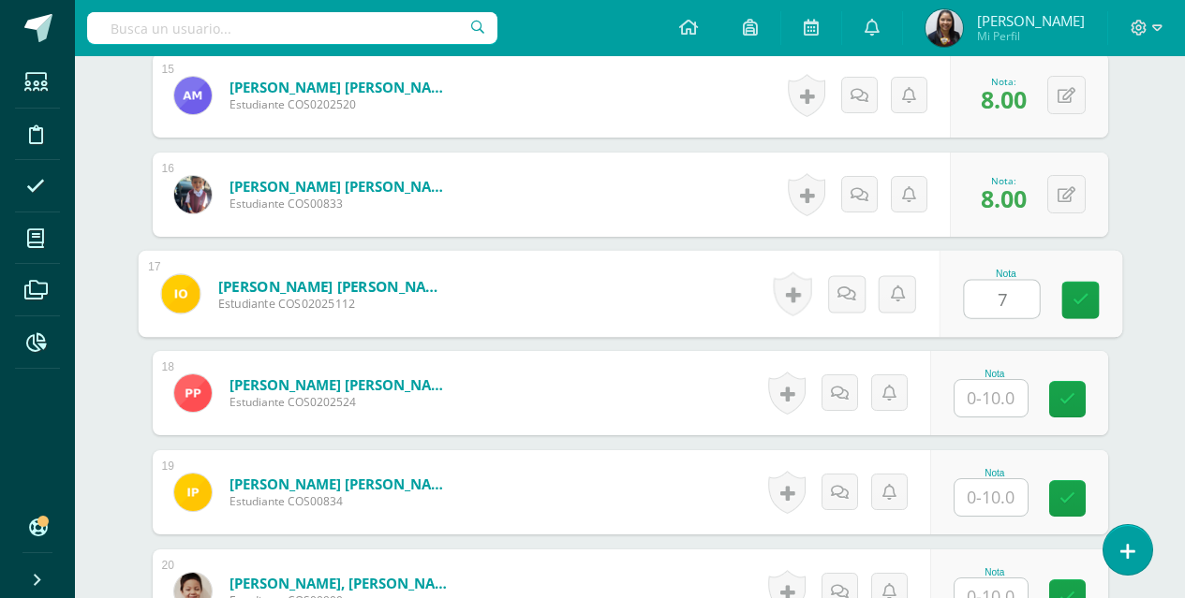
type input "7"
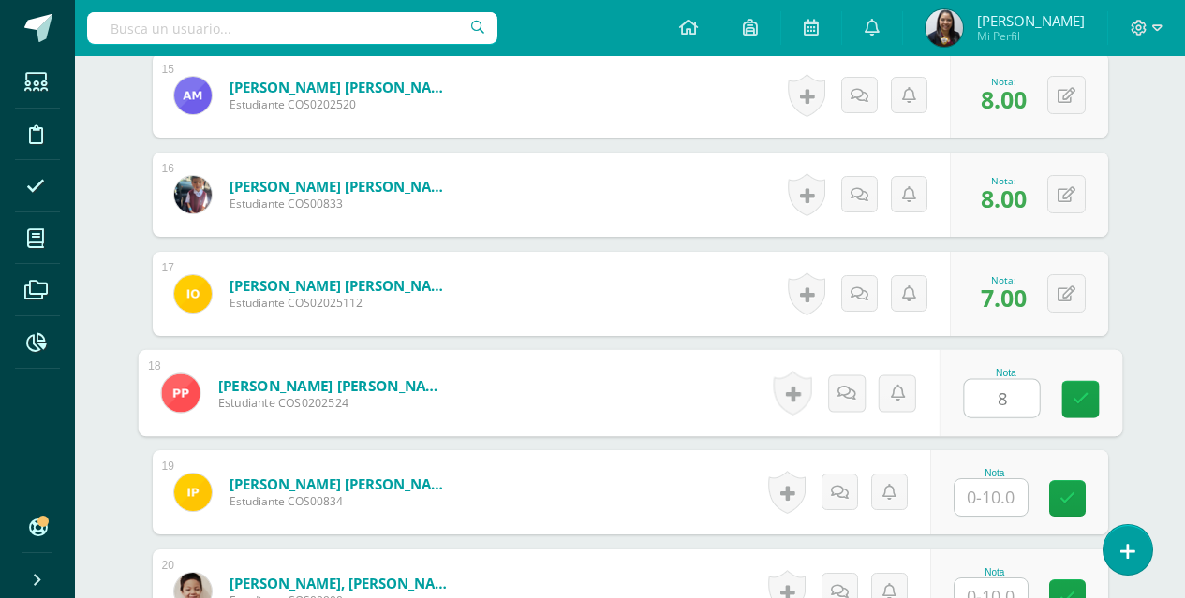
type input "8"
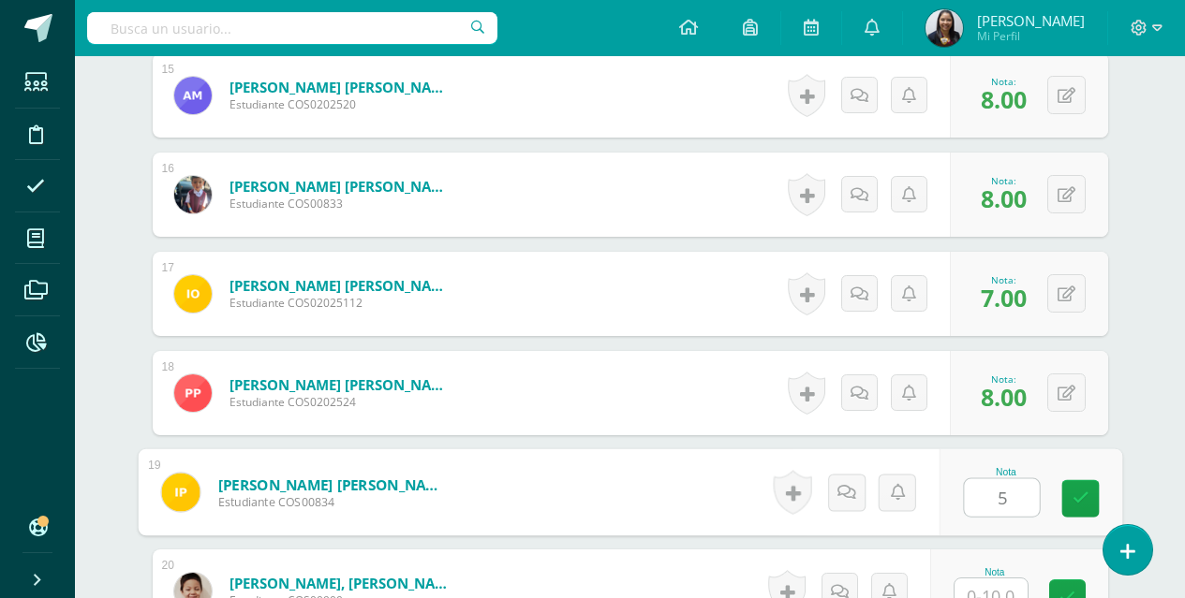
type input "5"
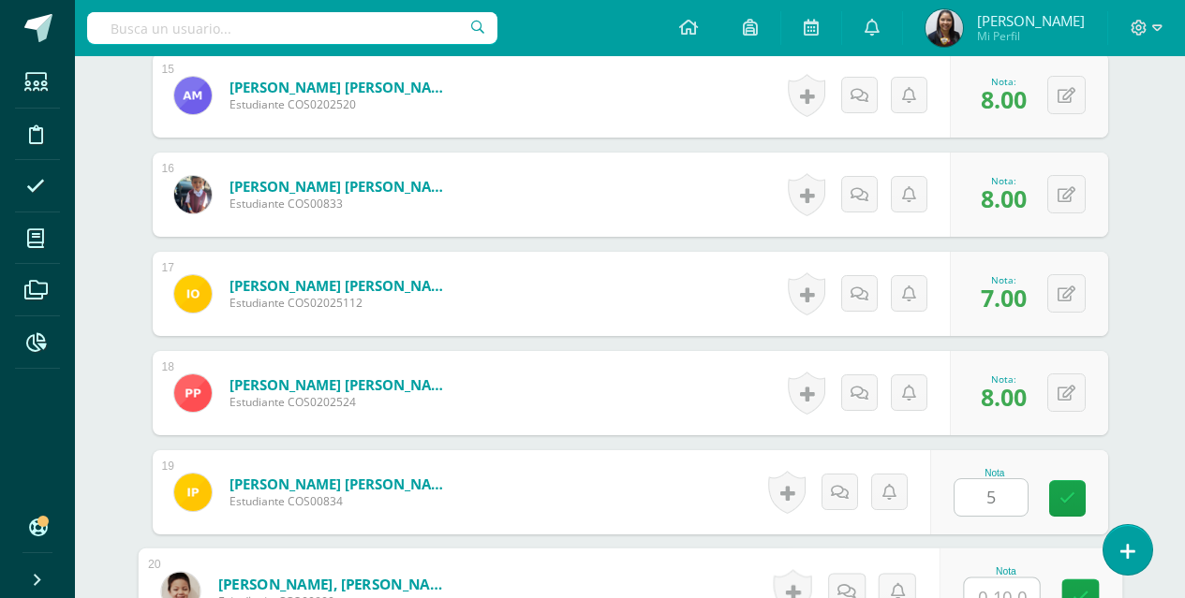
scroll to position [2022, 0]
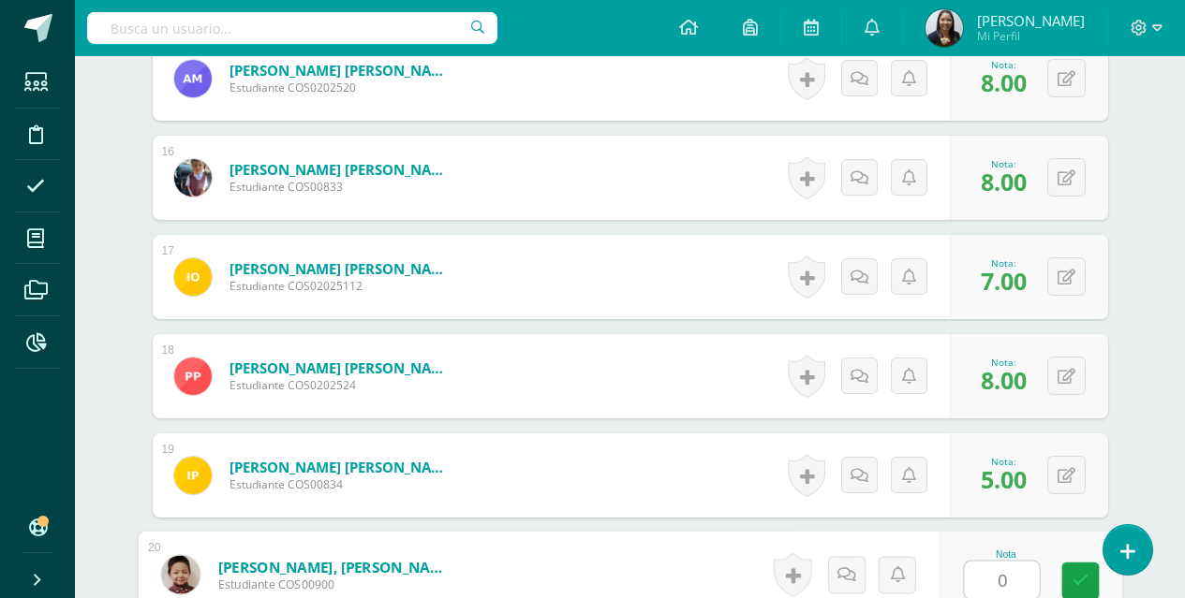
type input "0"
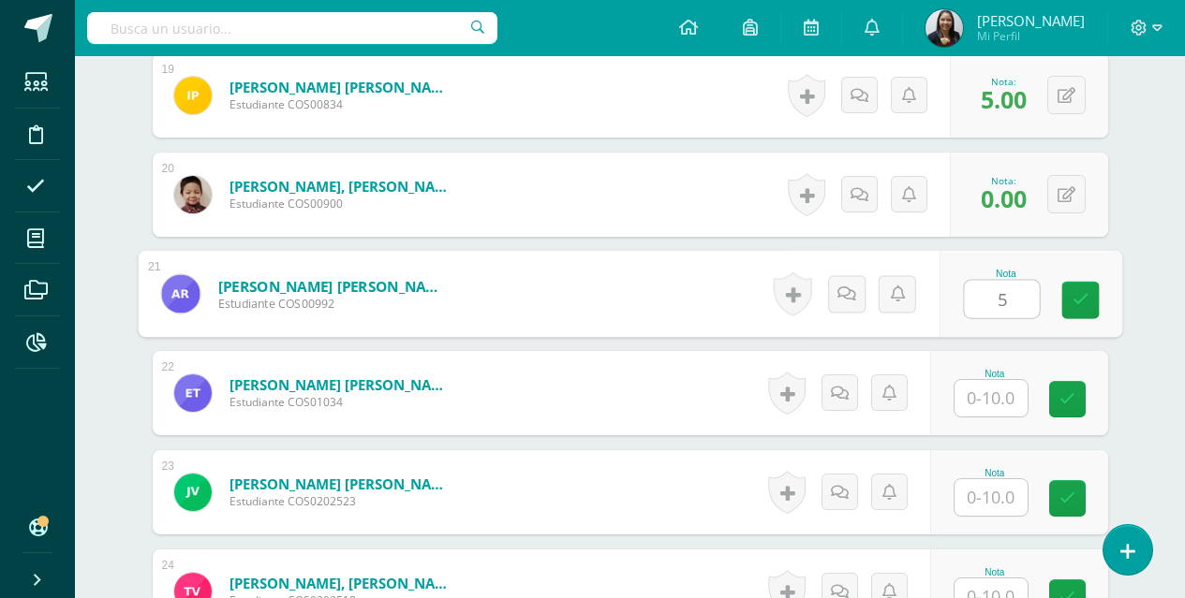
type input "5"
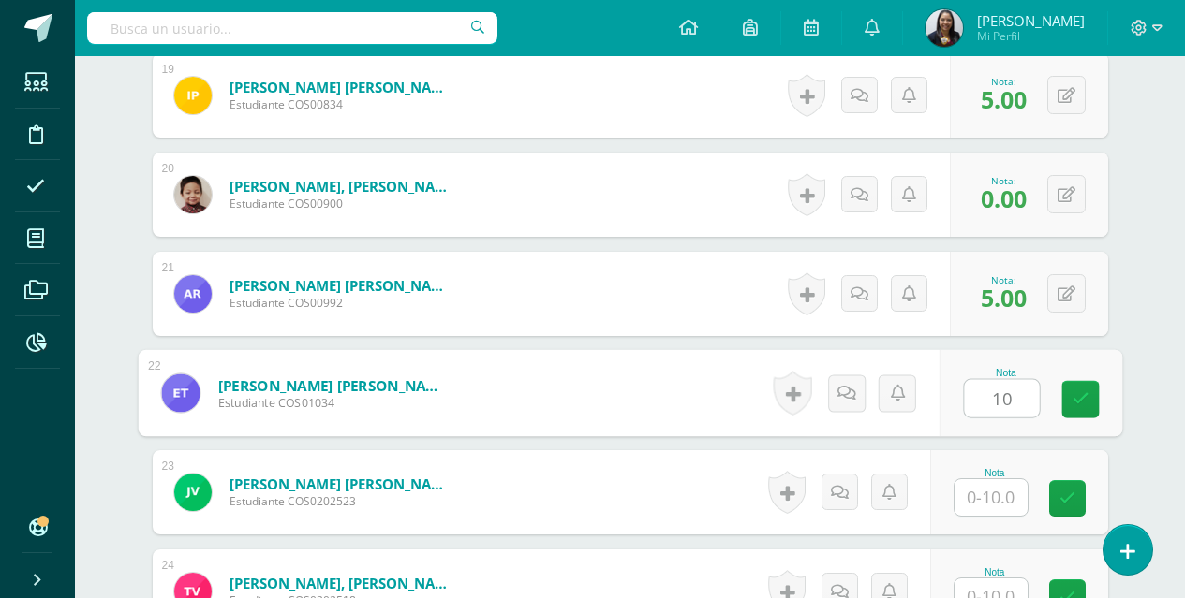
type input "10"
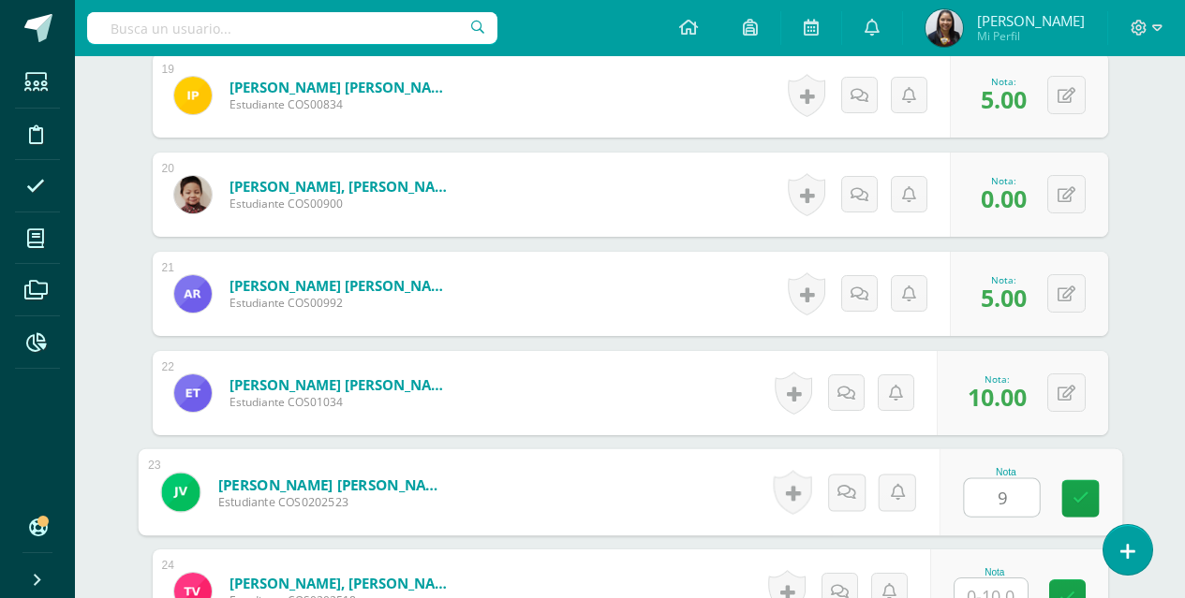
type input "9"
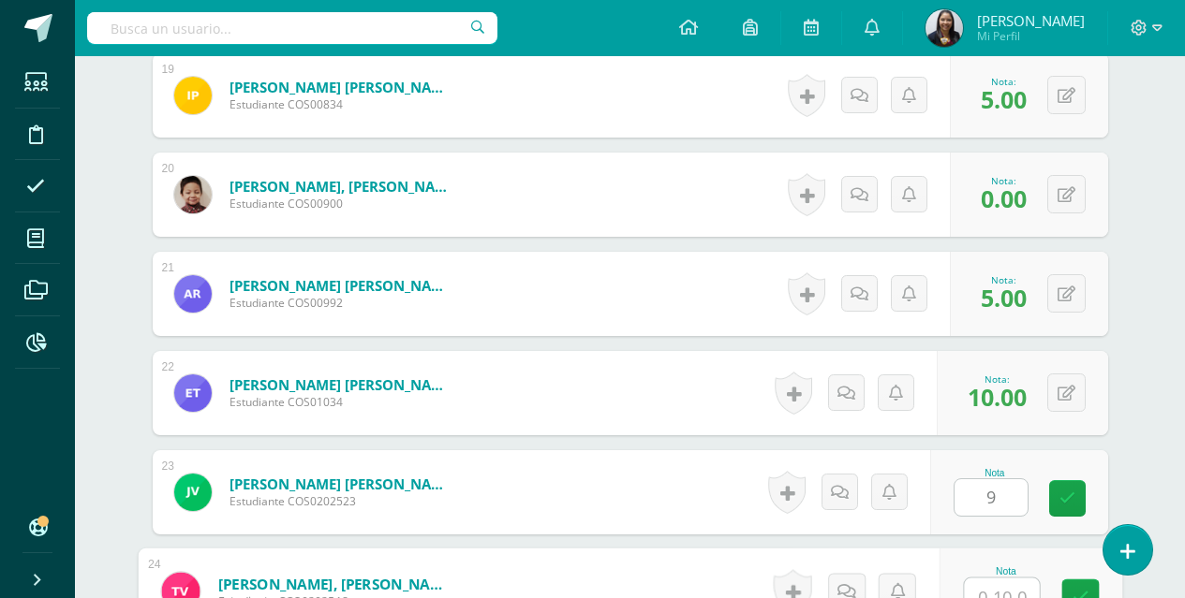
scroll to position [2419, 0]
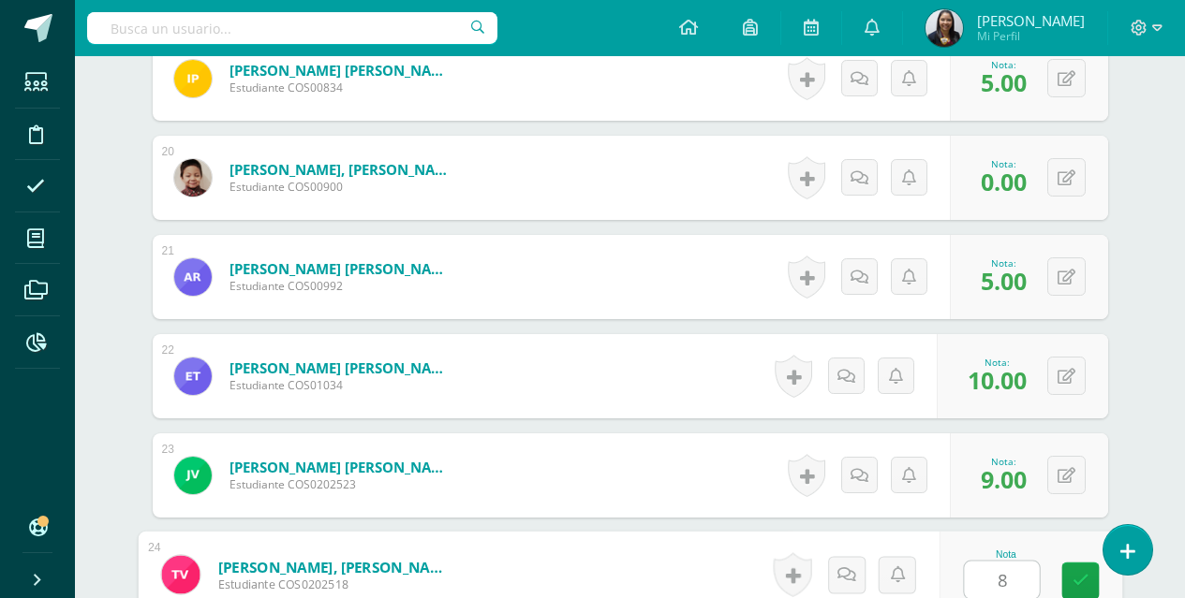
type input "8"
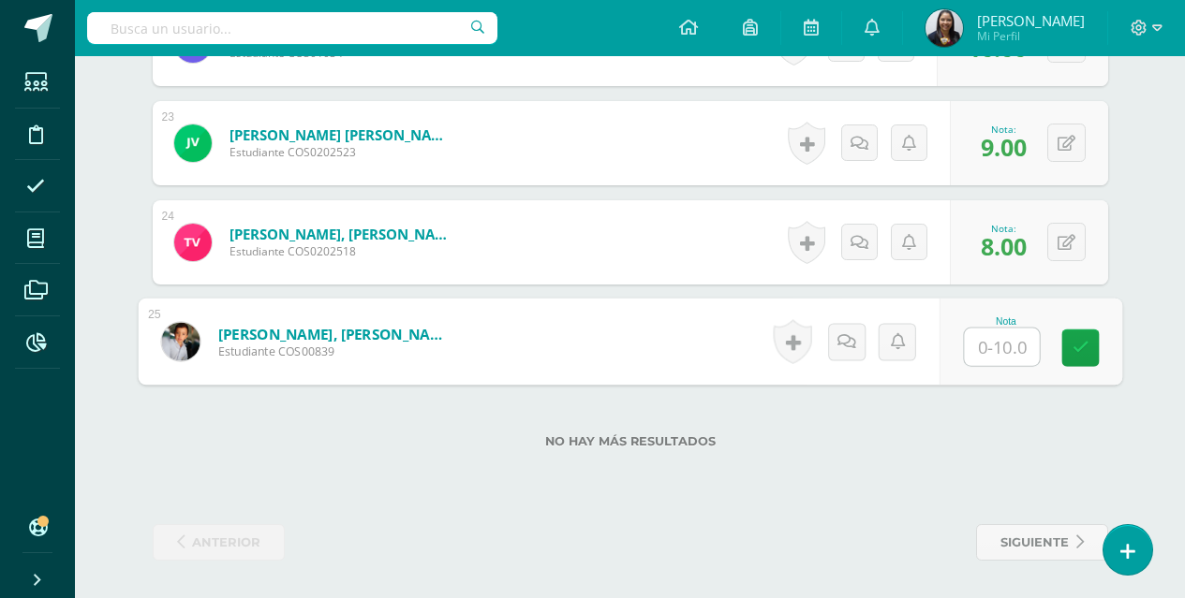
type input "6"
click at [1089, 345] on link at bounding box center [1079, 348] width 37 height 37
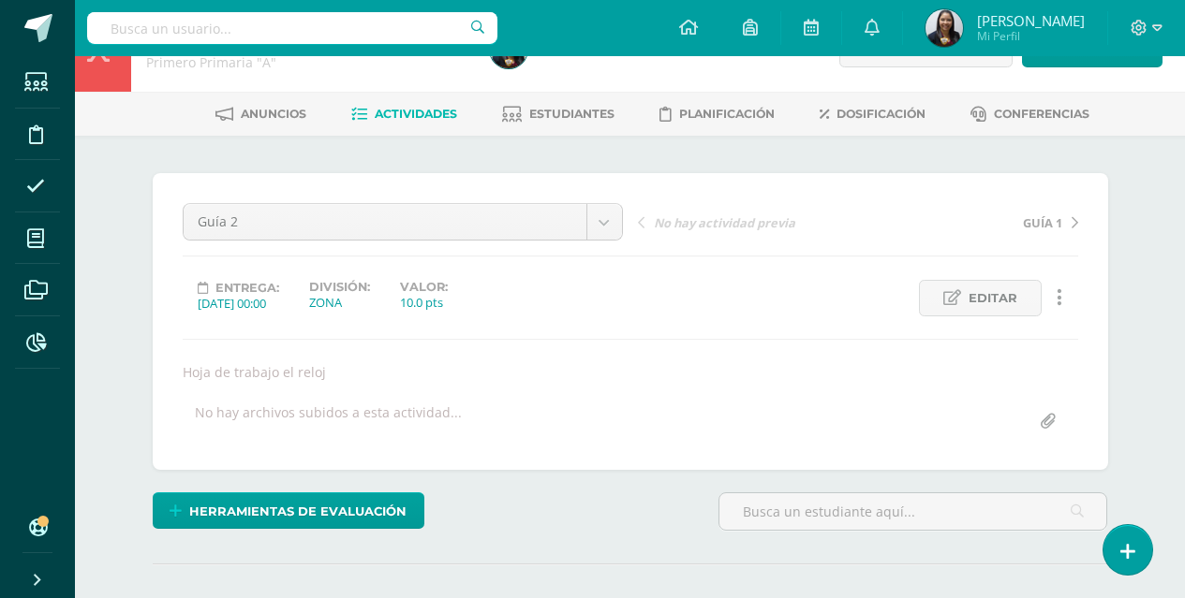
scroll to position [0, 0]
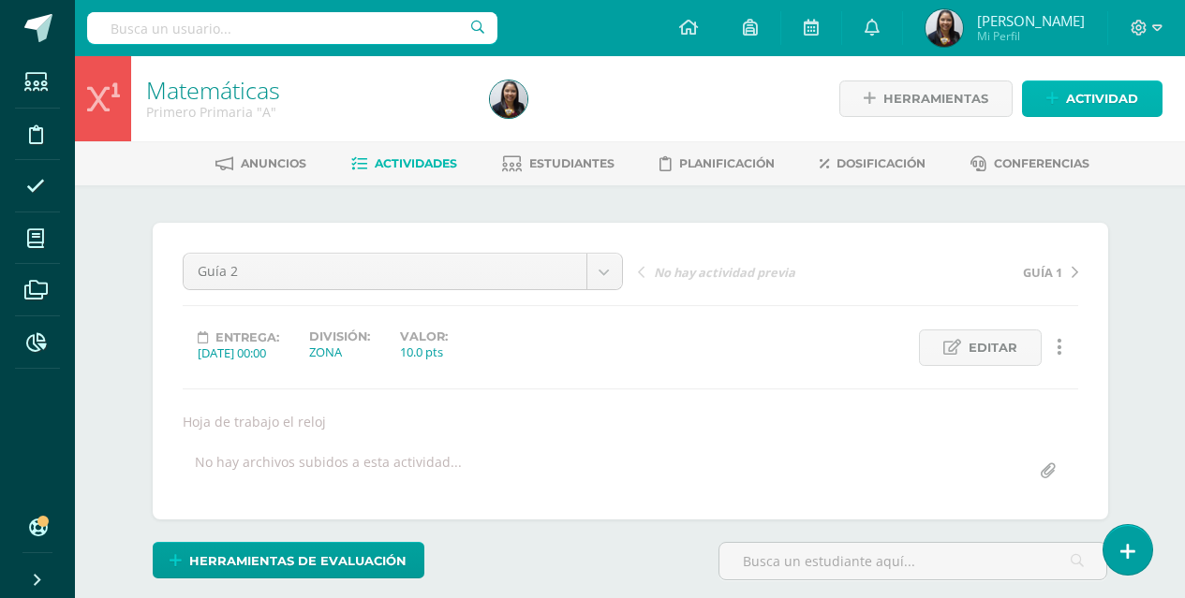
click at [1096, 107] on span "Actividad" at bounding box center [1102, 98] width 72 height 35
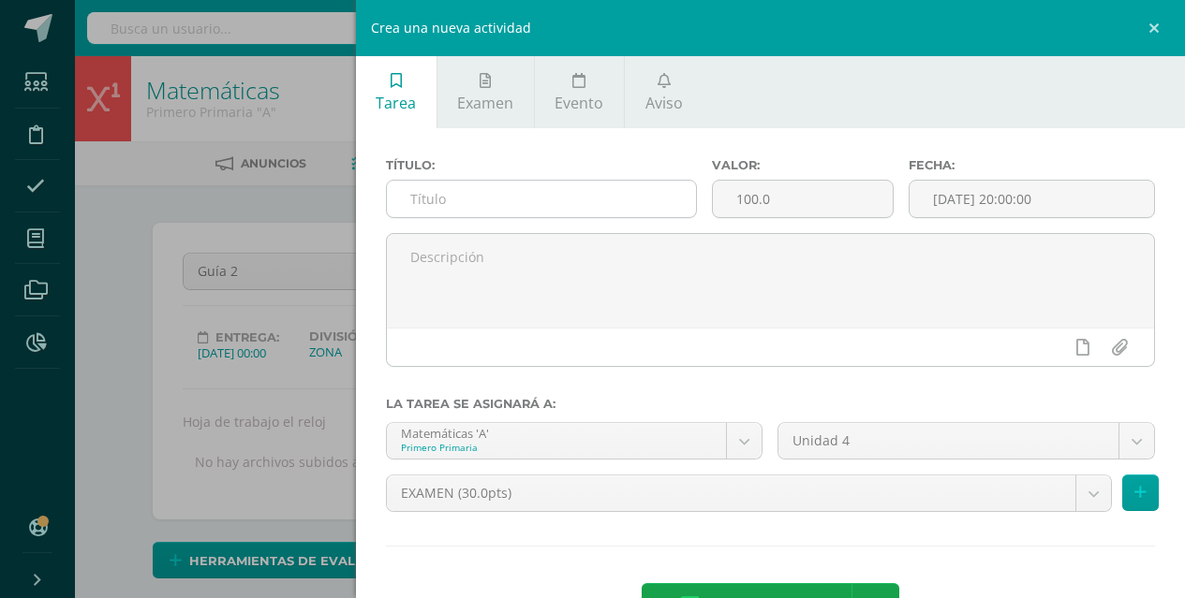
click at [593, 192] on input "text" at bounding box center [542, 199] width 310 height 37
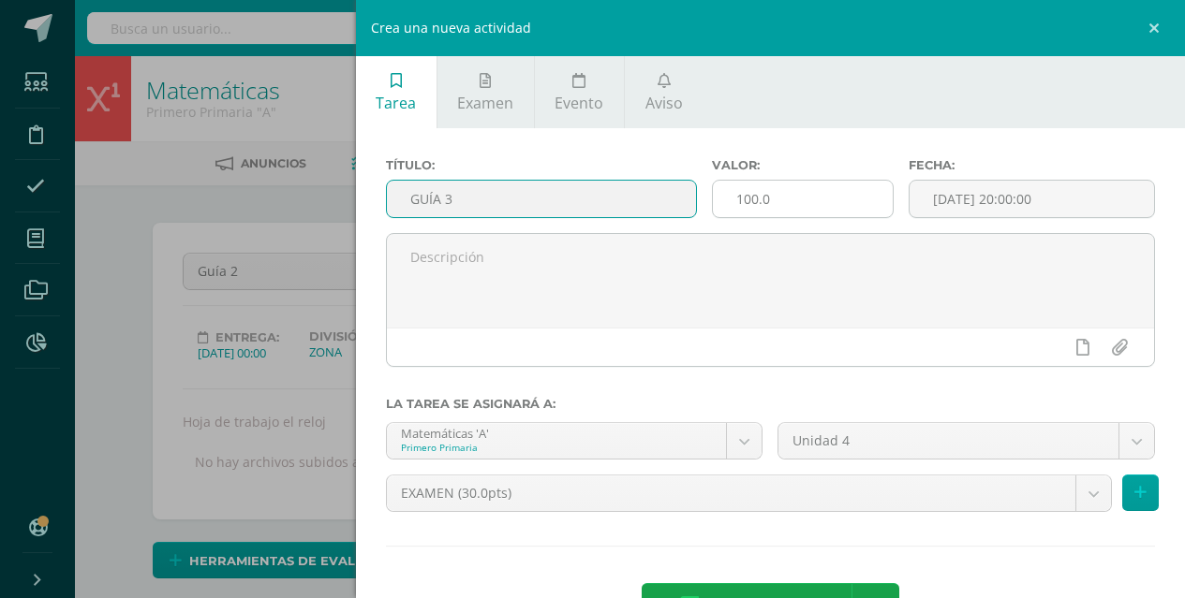
type input "GUÍA 3"
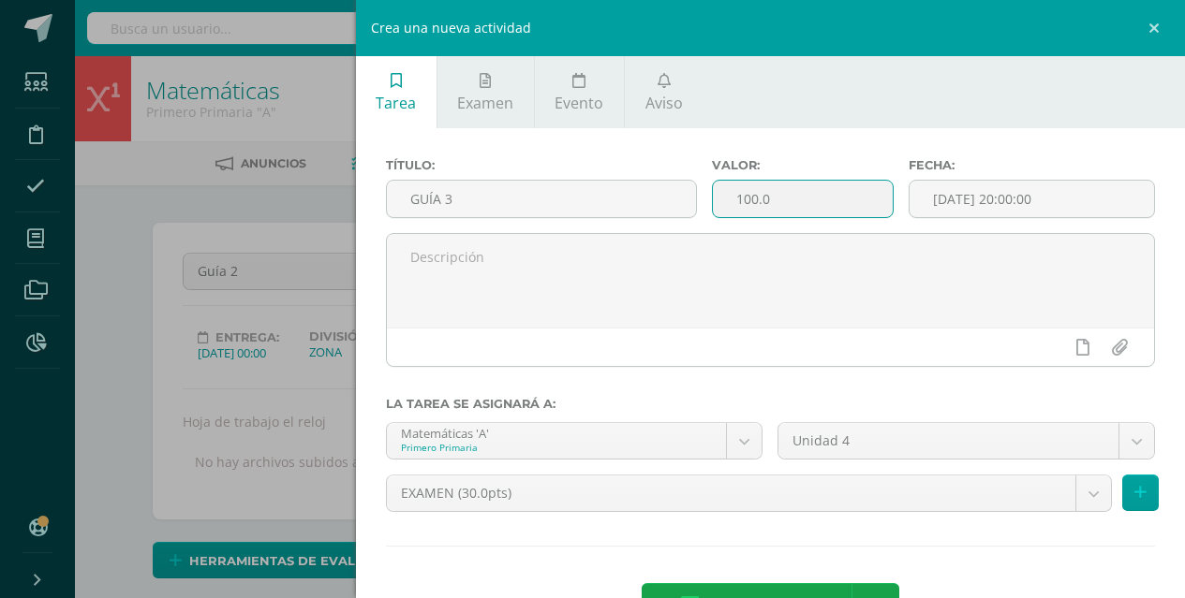
click at [826, 195] on input "100.0" at bounding box center [802, 199] width 179 height 37
type input "1"
type input "10"
click at [974, 212] on input "[DATE] 20:00:00" at bounding box center [1031, 199] width 244 height 37
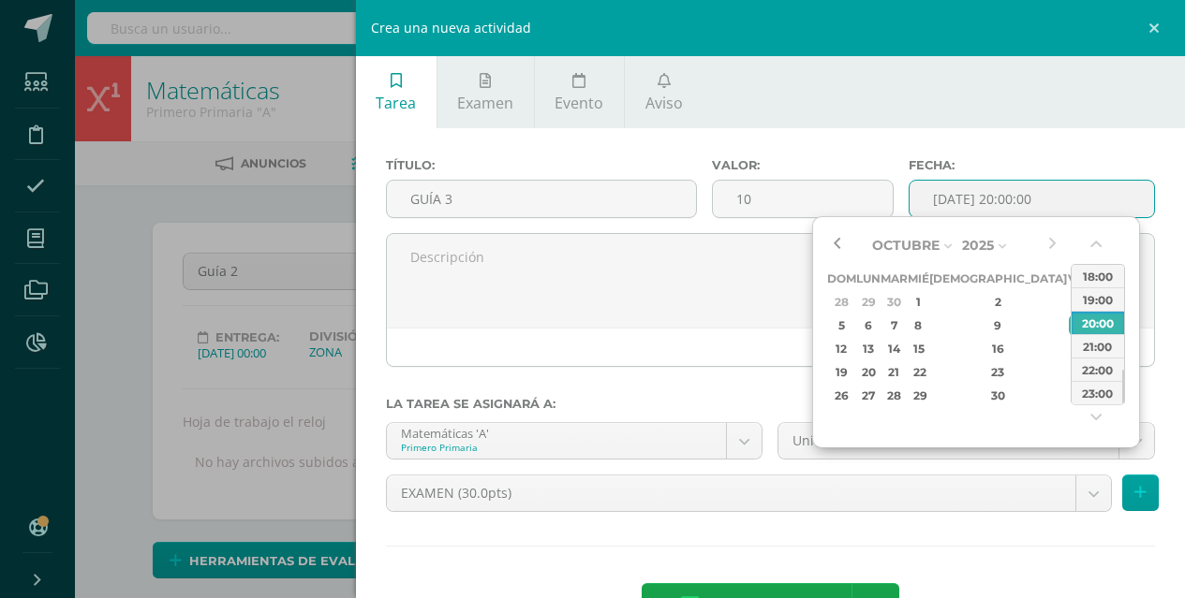
click at [832, 251] on button "button" at bounding box center [836, 245] width 19 height 28
click at [1069, 304] on div "5" at bounding box center [1077, 302] width 17 height 22
click at [1096, 255] on button "button" at bounding box center [1097, 248] width 19 height 28
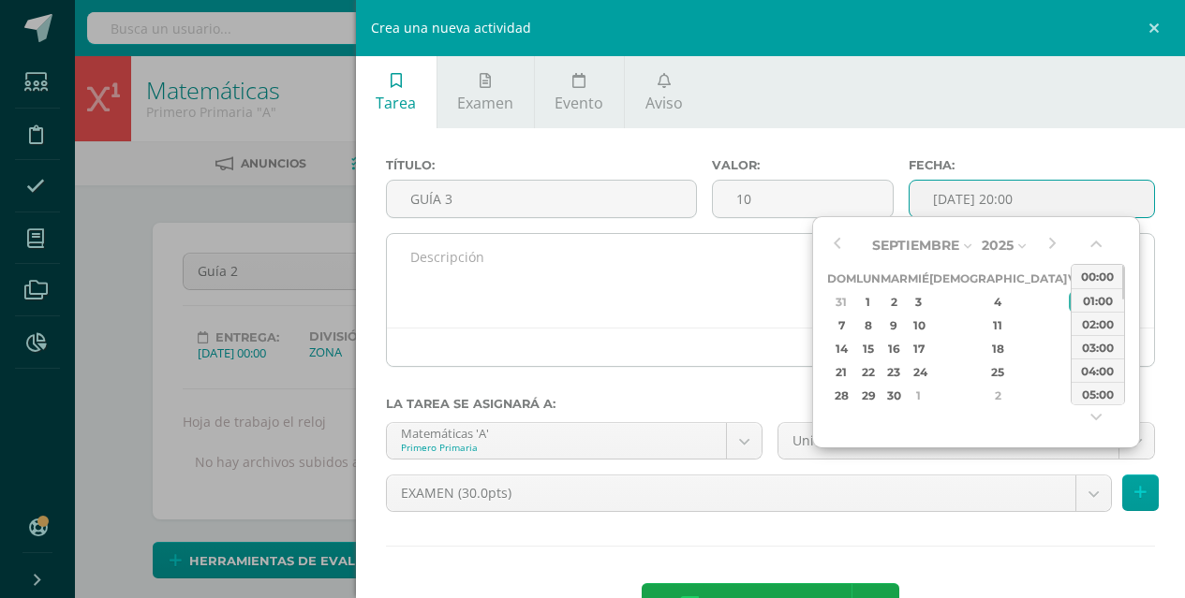
click at [1091, 279] on div "00:00" at bounding box center [1097, 276] width 52 height 23
type input "2025-09-05 00:00"
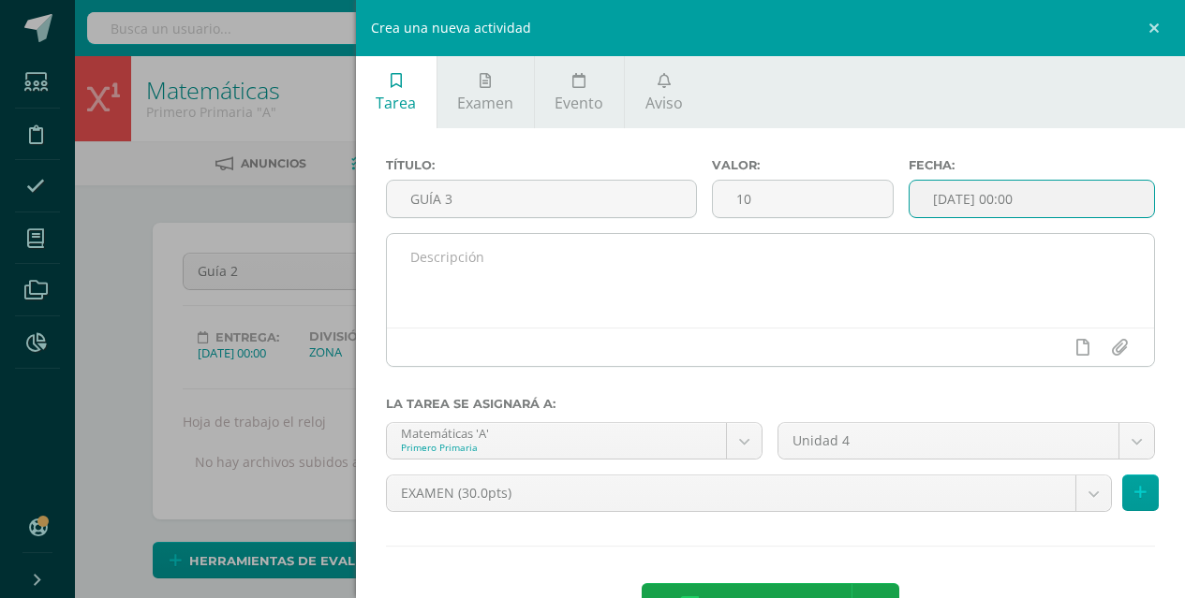
click at [671, 290] on textarea at bounding box center [771, 281] width 768 height 94
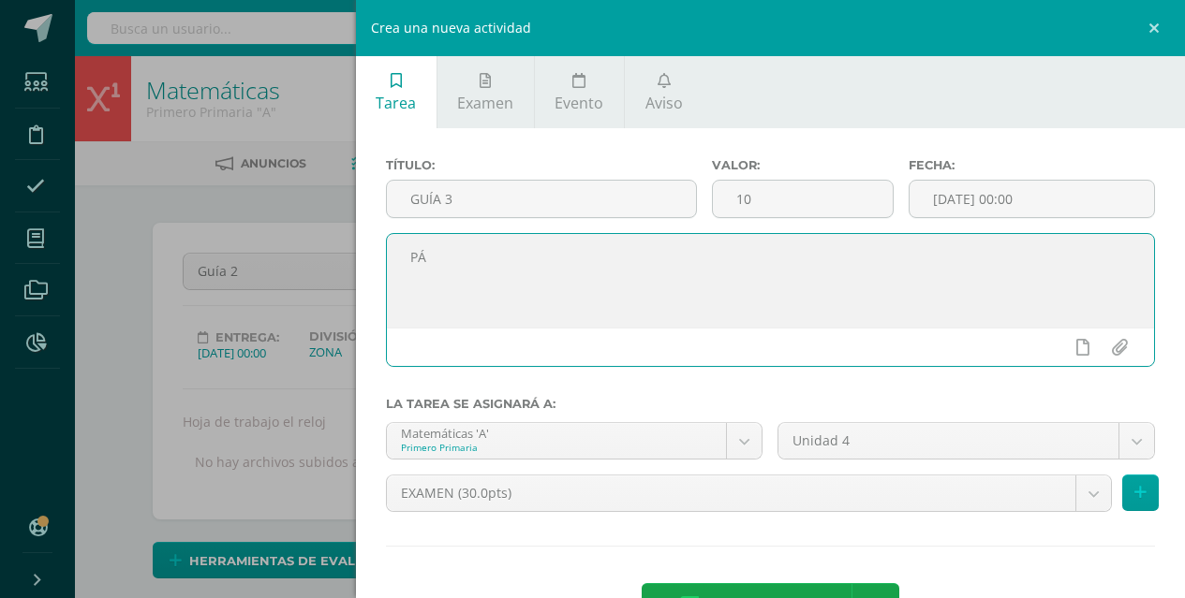
type textarea "P"
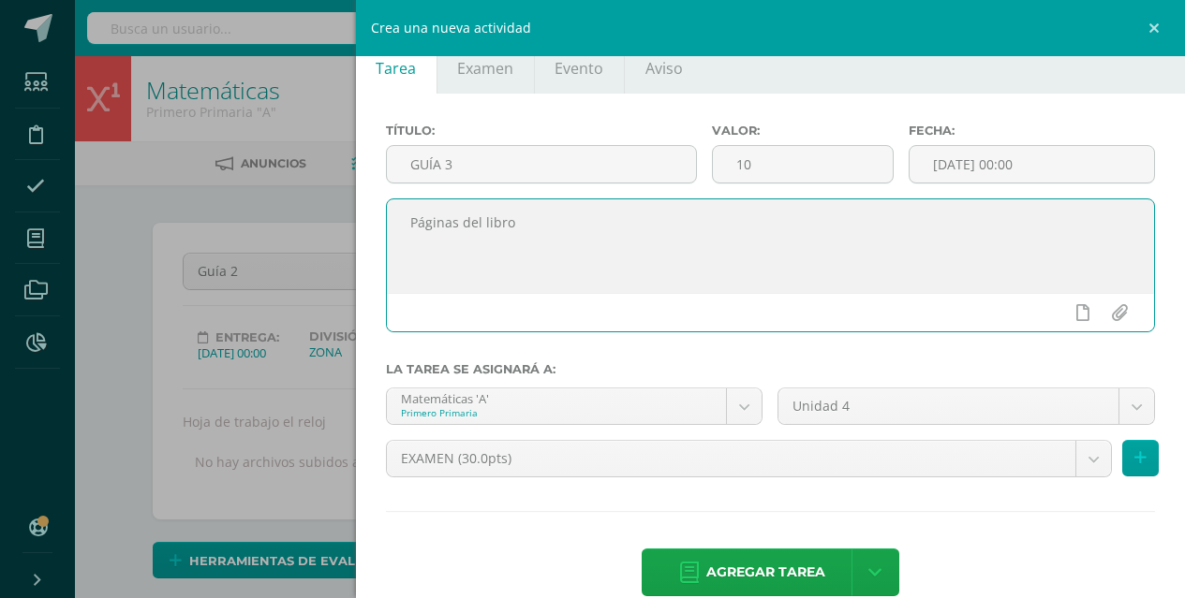
scroll to position [66, 0]
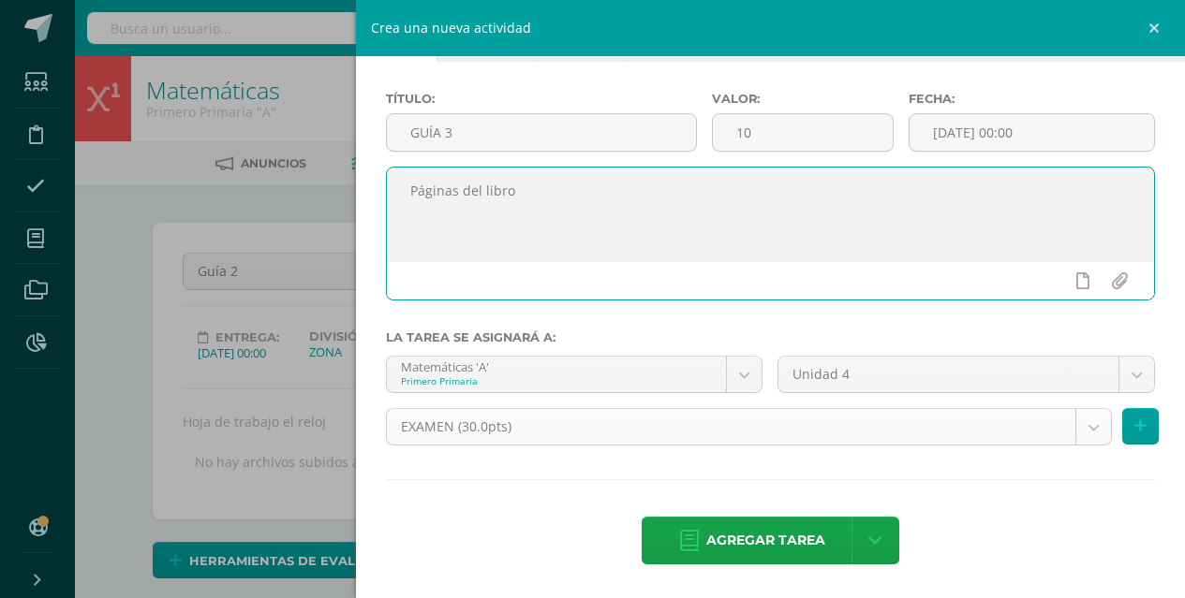
type textarea "Páginas del libro"
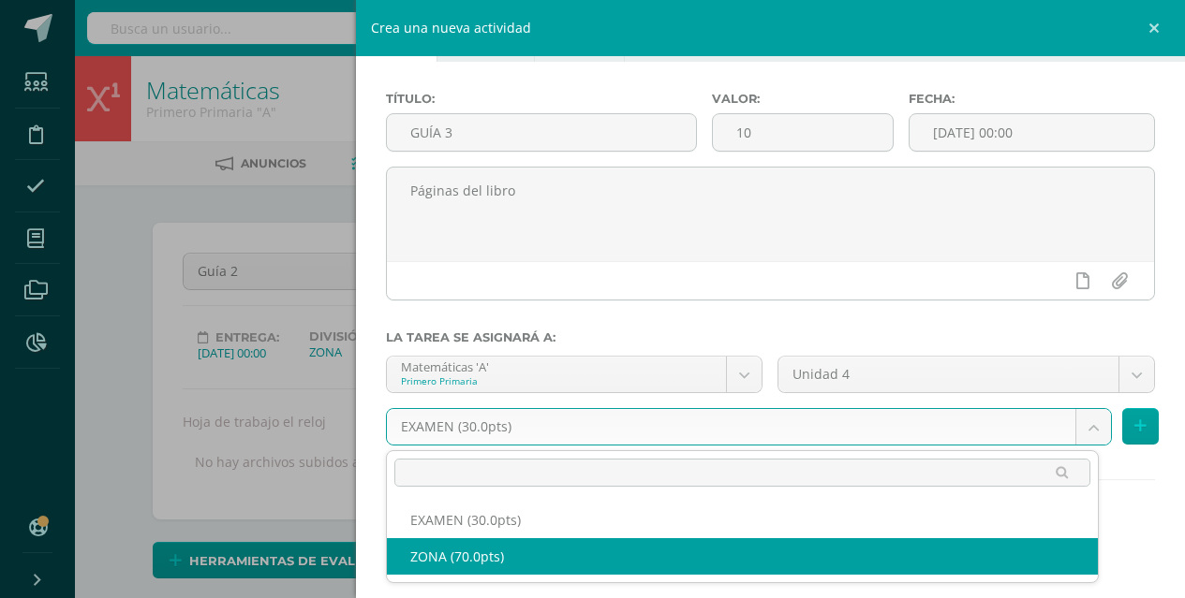
select select "123682"
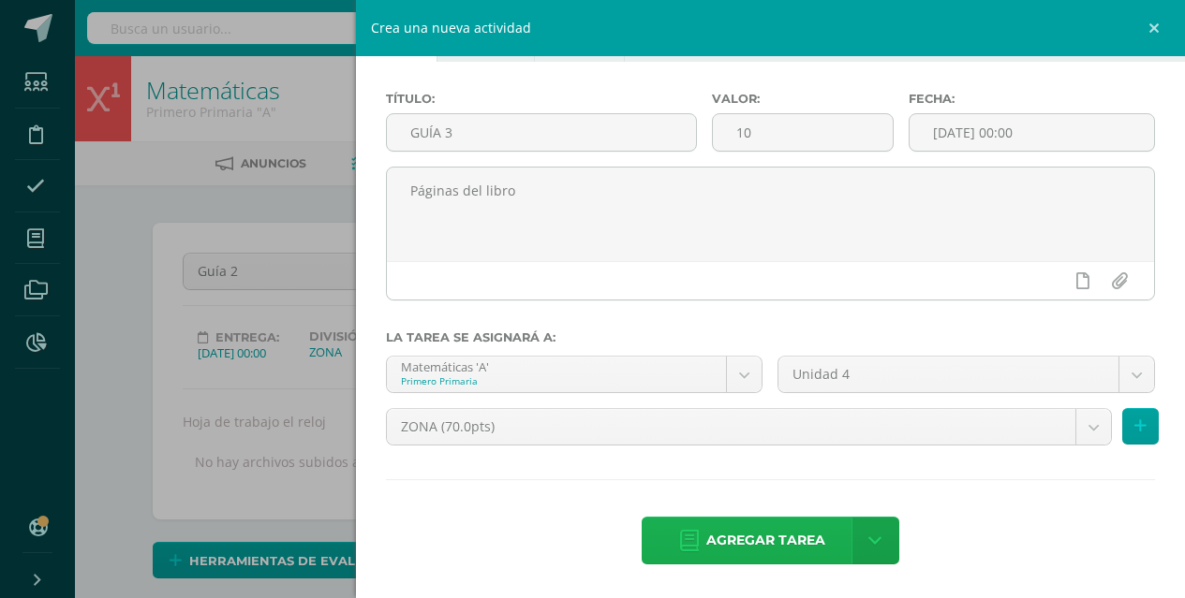
click at [728, 526] on span "Agregar tarea" at bounding box center [765, 541] width 119 height 46
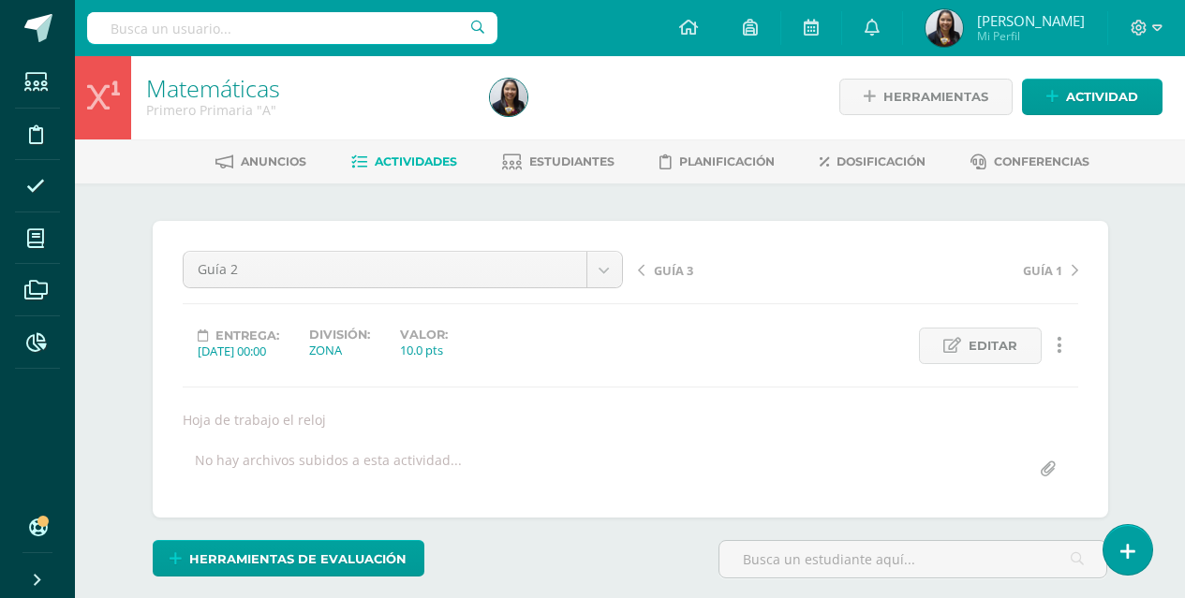
scroll to position [3, 0]
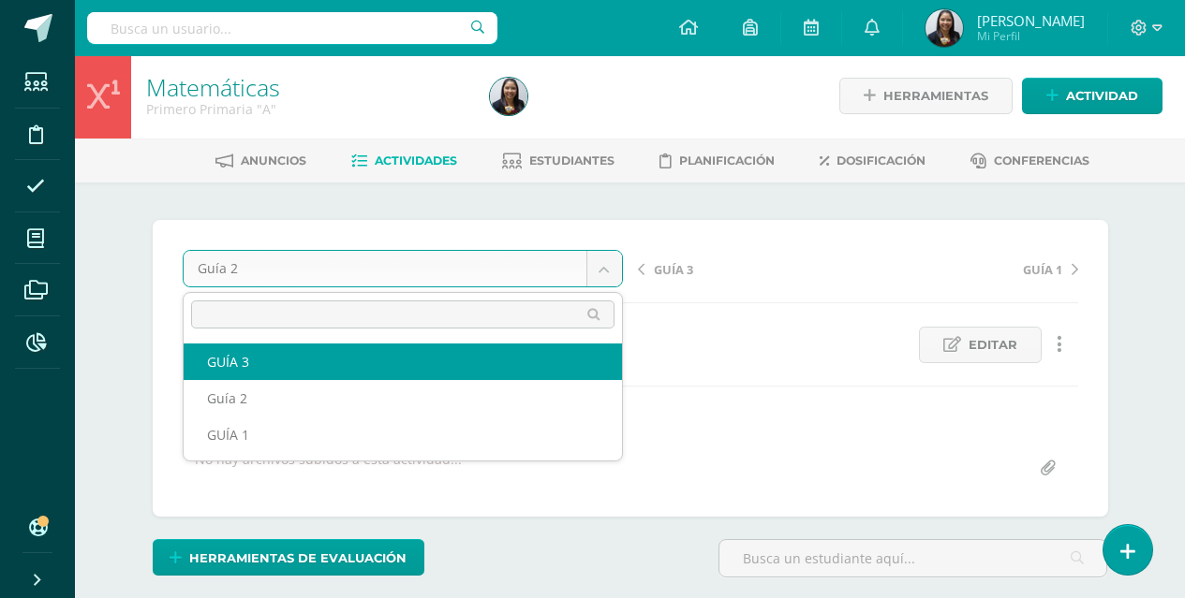
select select "/dashboard/teacher/grade-activity/125010/"
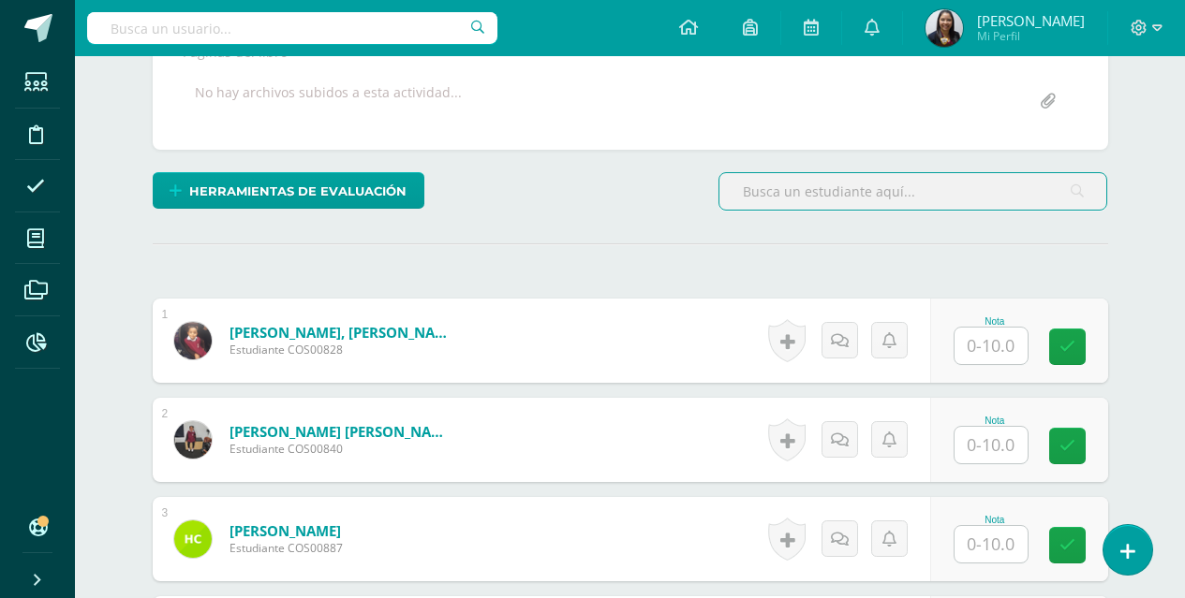
scroll to position [431, 0]
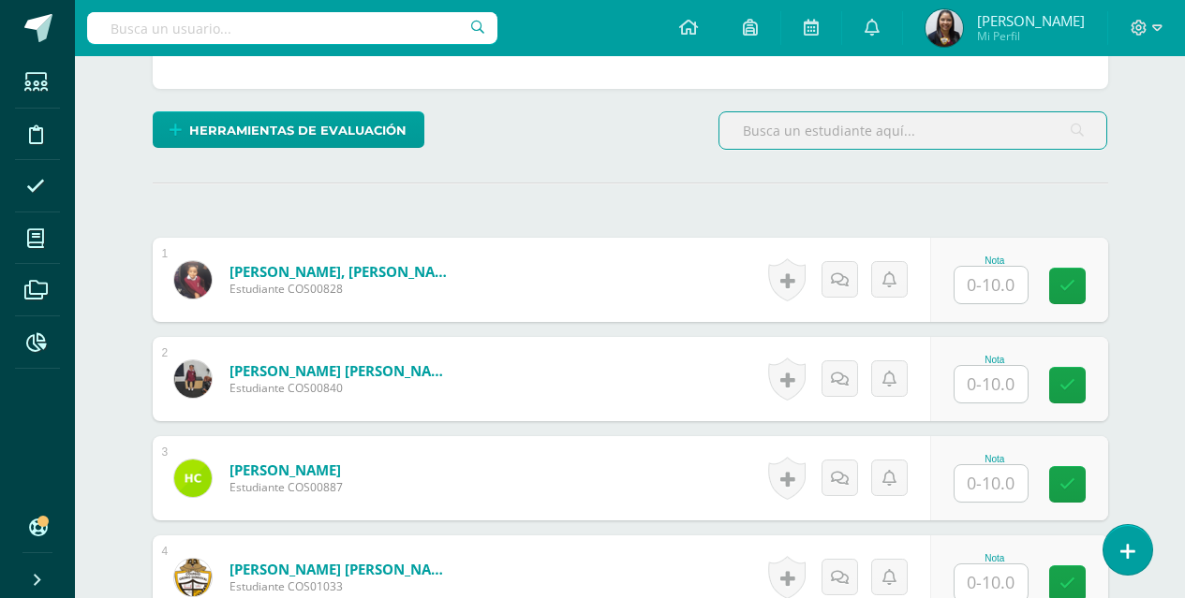
click at [971, 288] on input "text" at bounding box center [990, 285] width 73 height 37
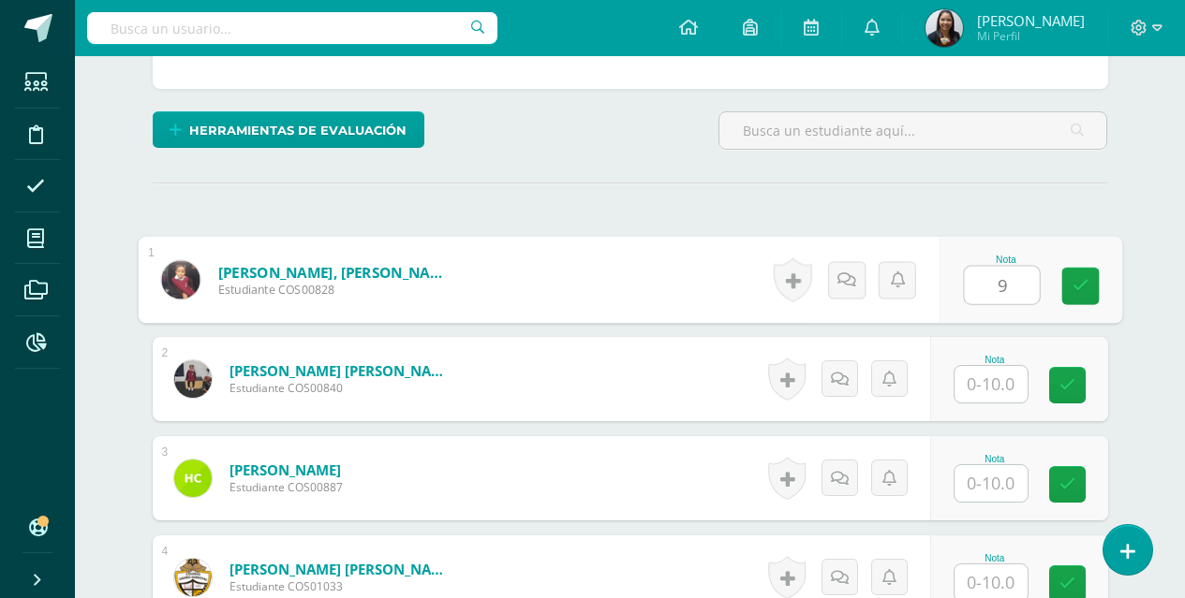
type input "9"
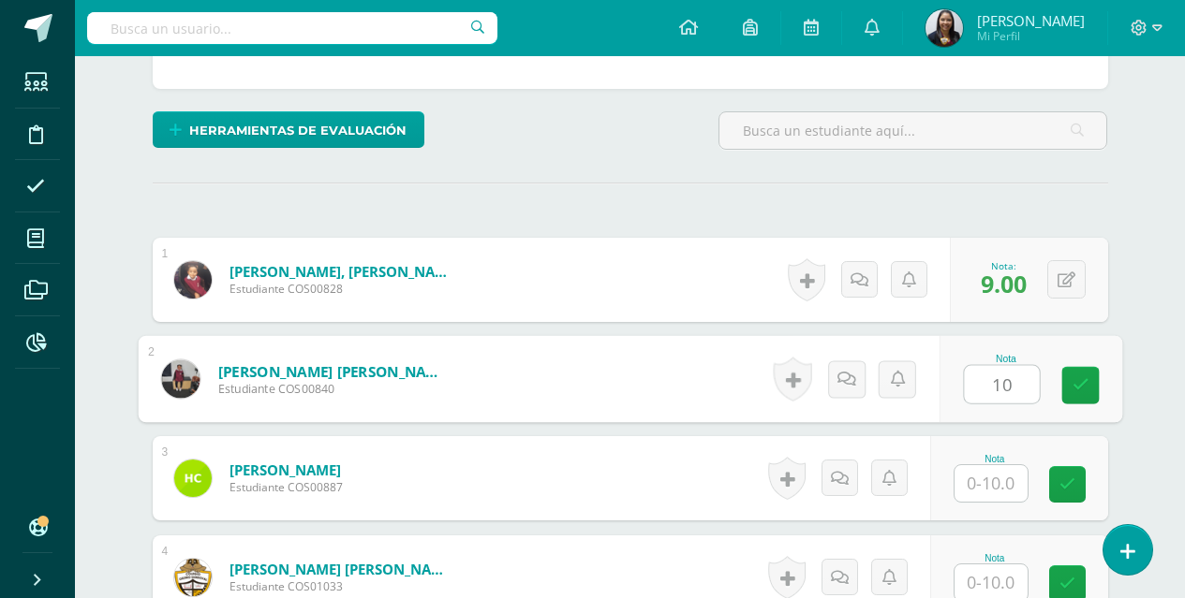
type input "10"
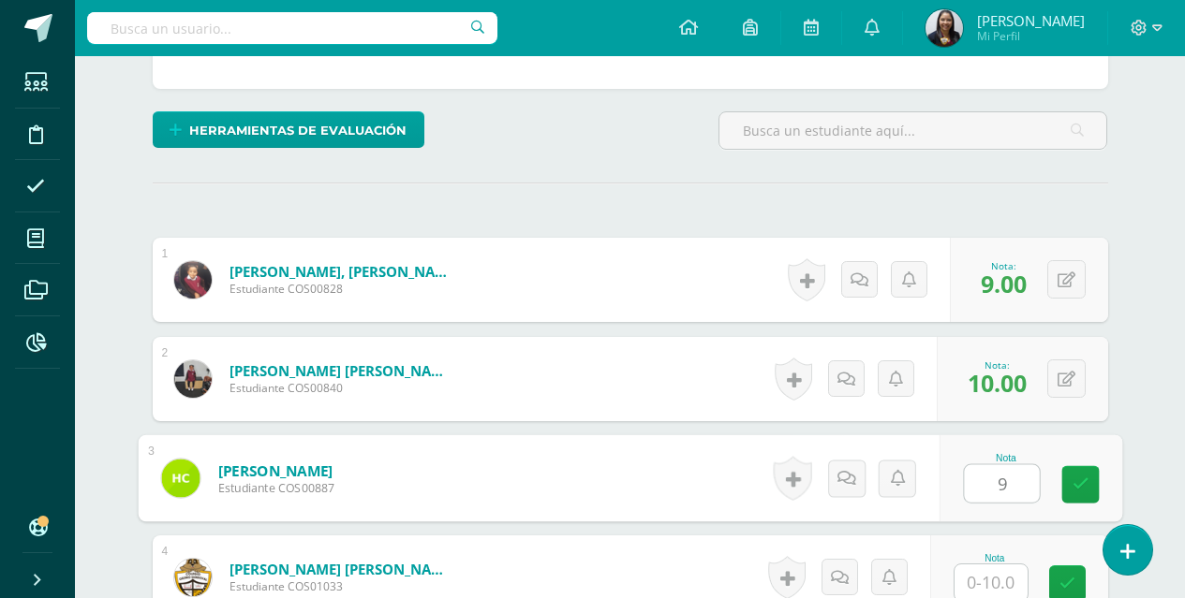
type input "9"
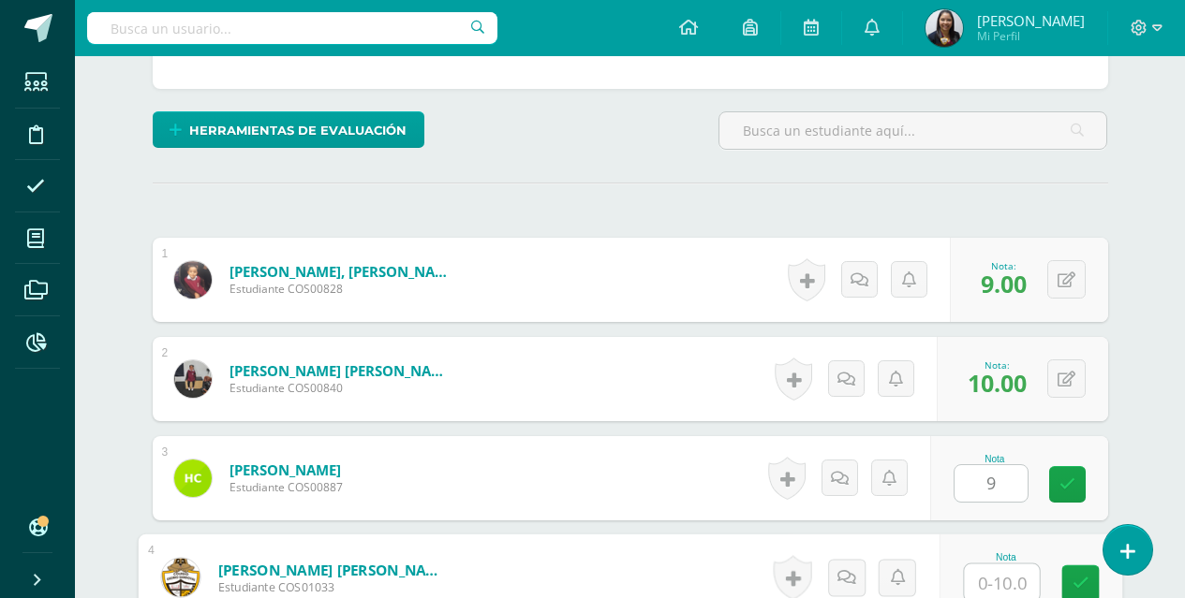
scroll to position [434, 0]
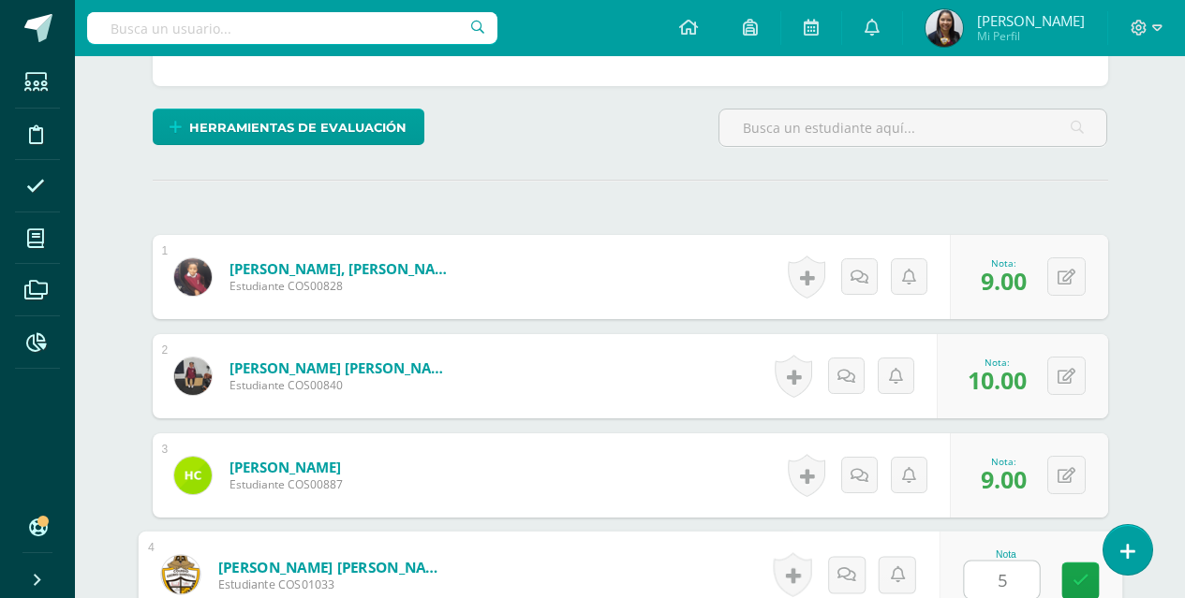
type input "5"
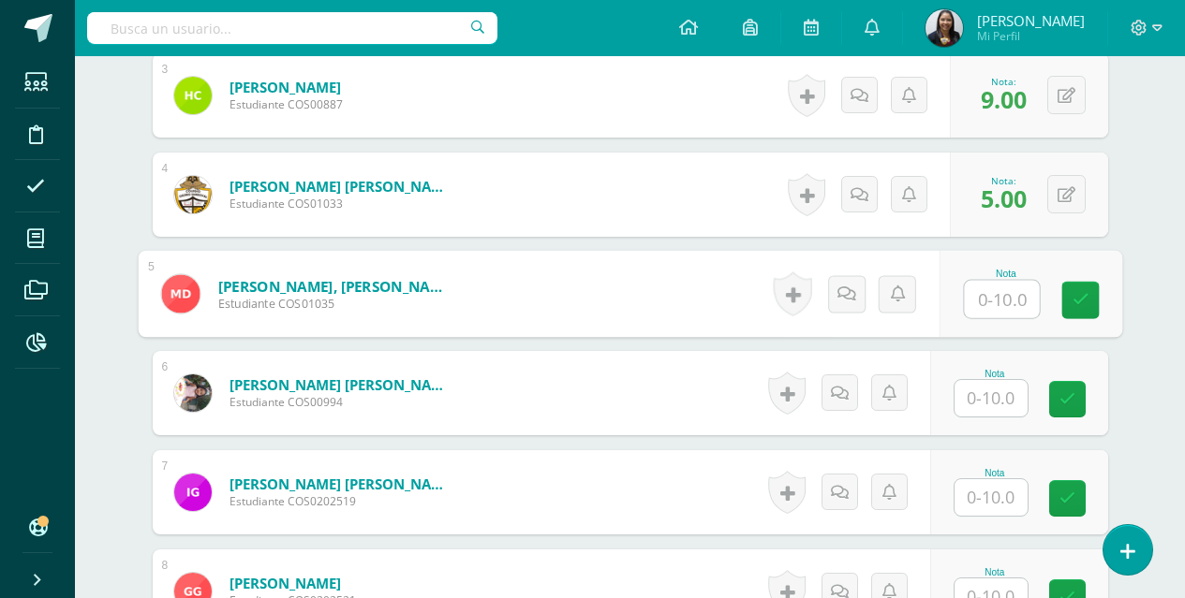
type input "6"
type input "5"
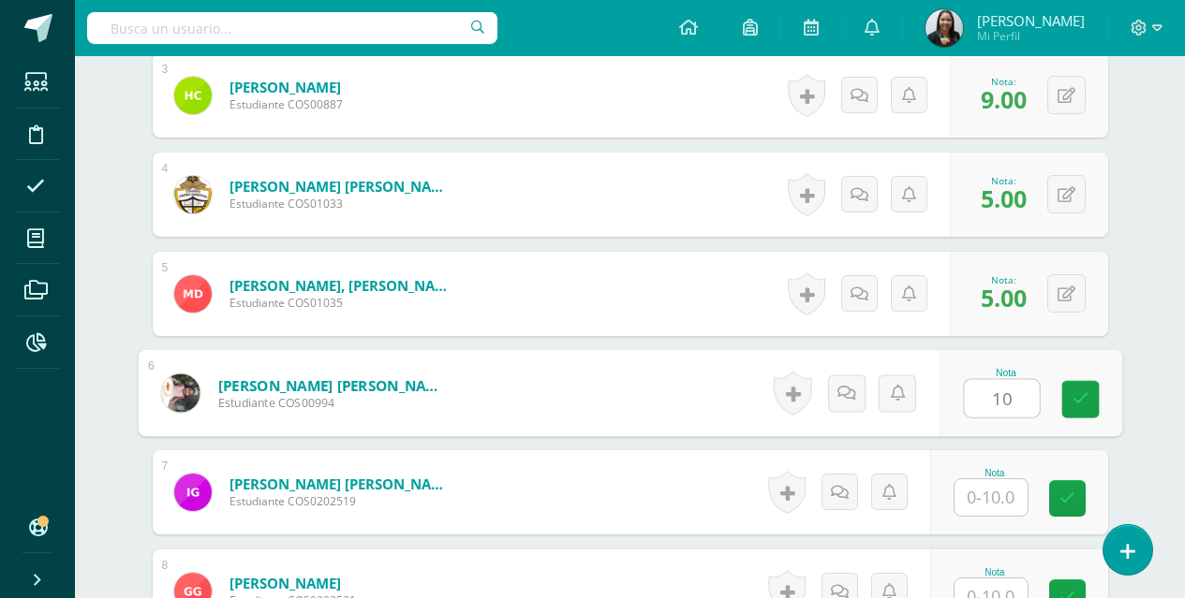
type input "10"
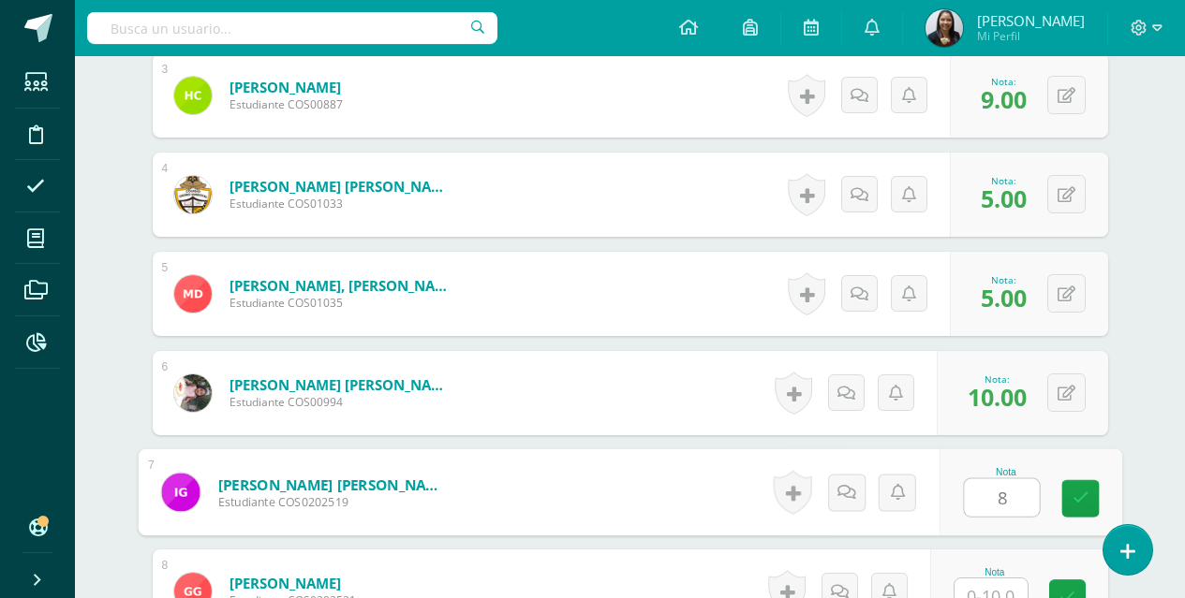
type input "8"
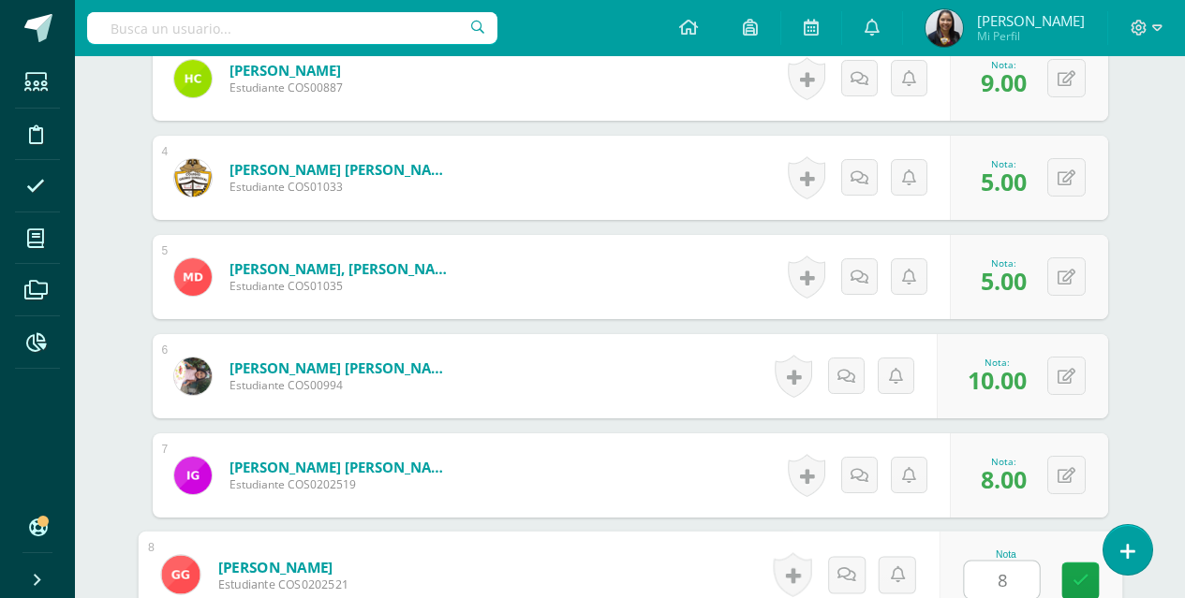
type input "8"
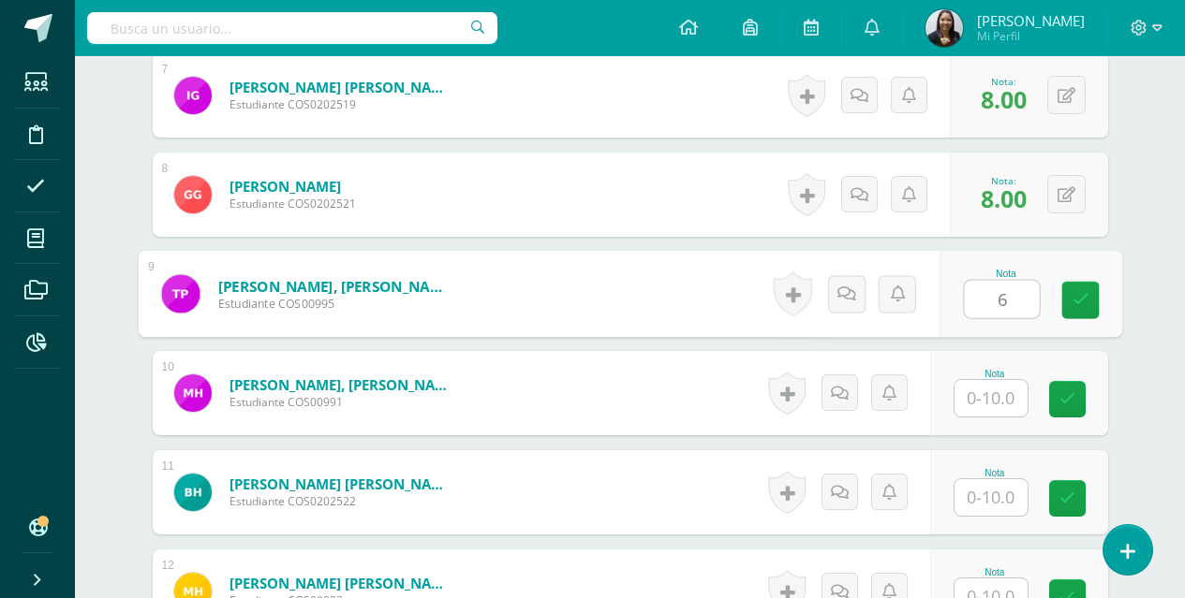
type input "6"
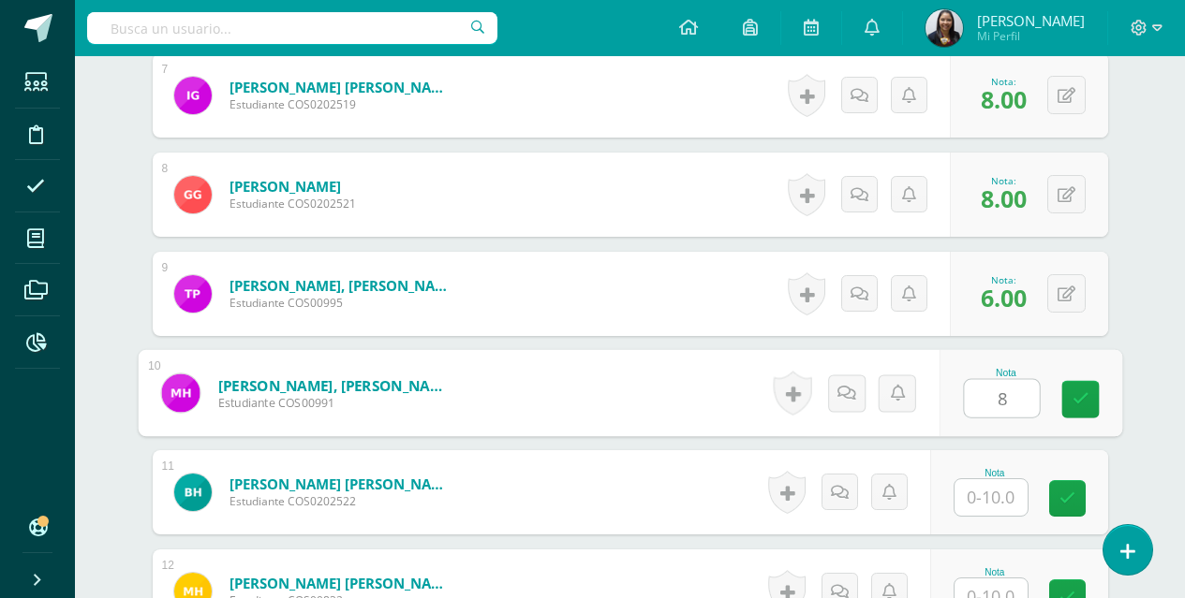
type input "8"
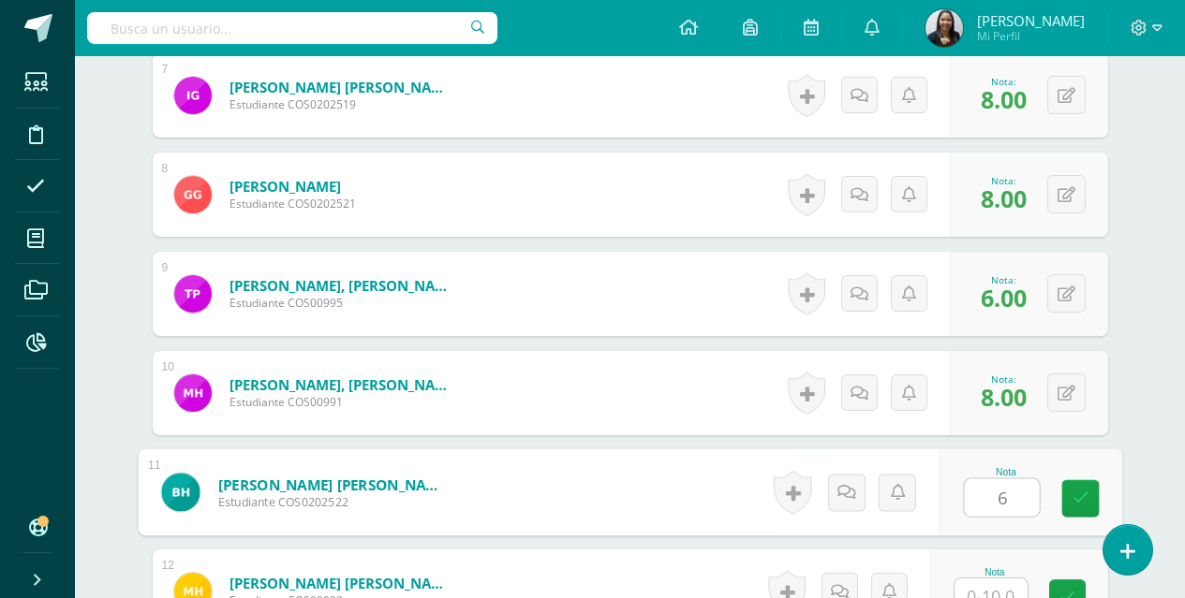
type input "6"
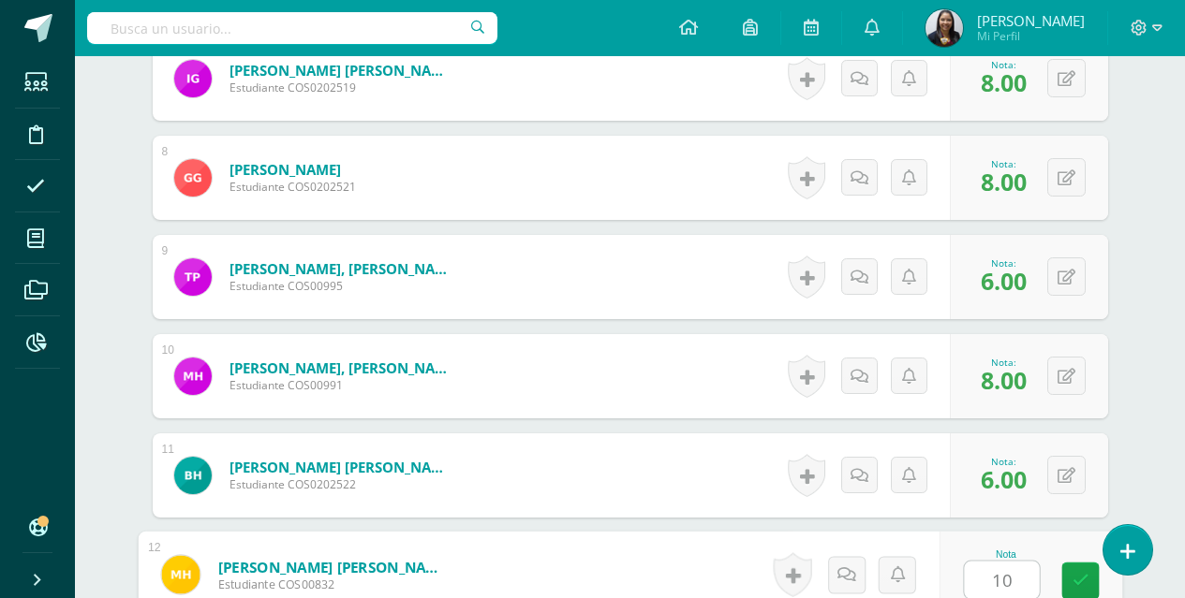
type input "10"
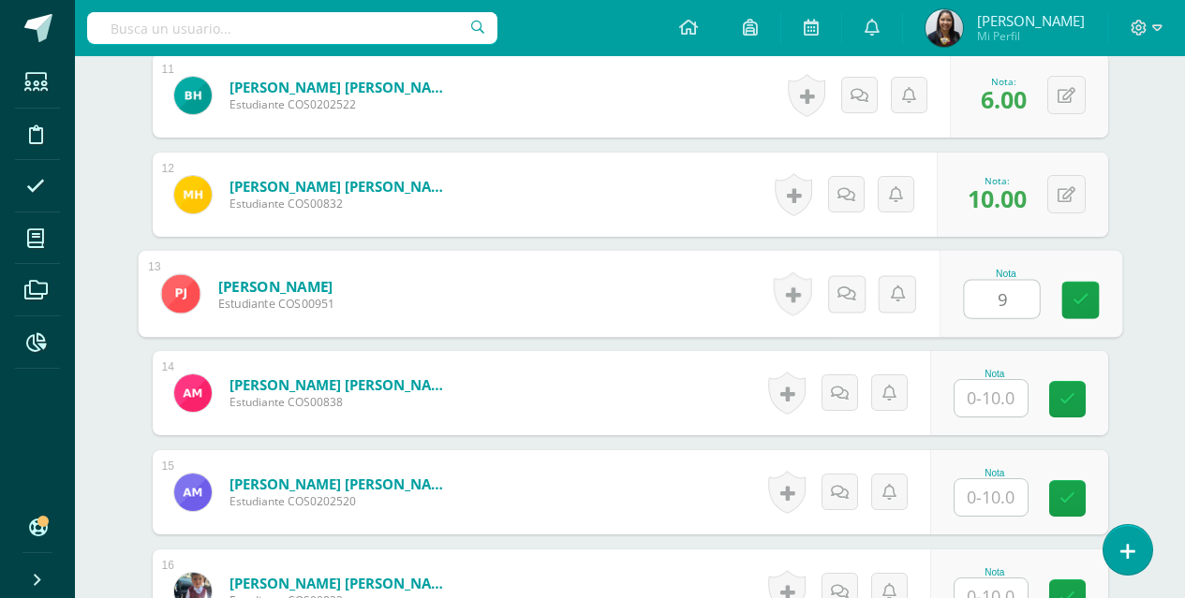
type input "9"
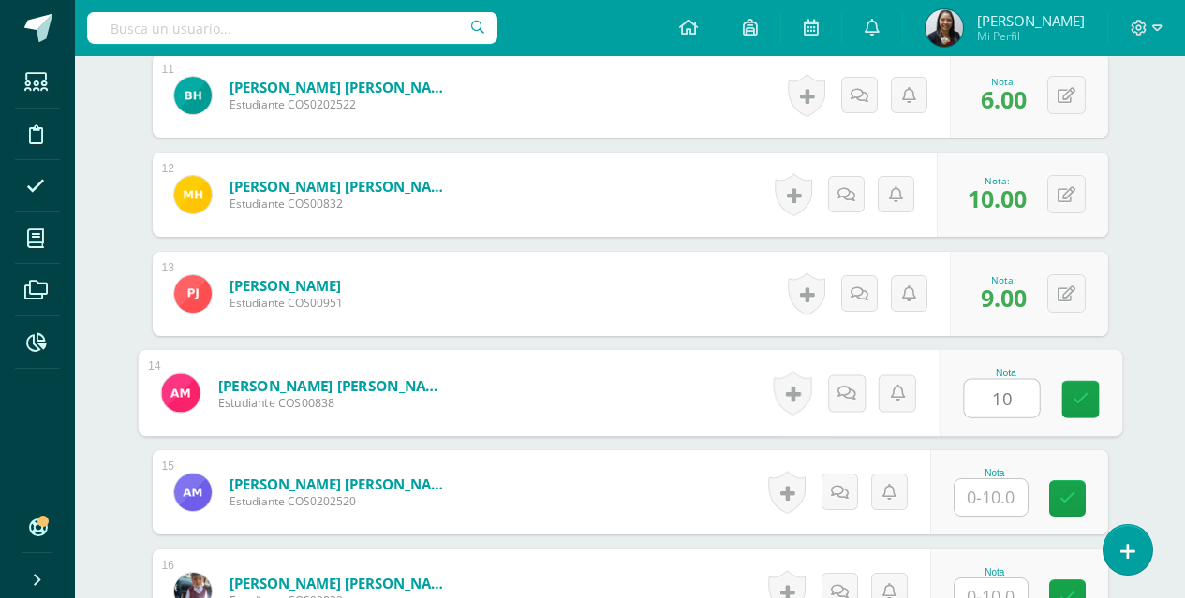
type input "10"
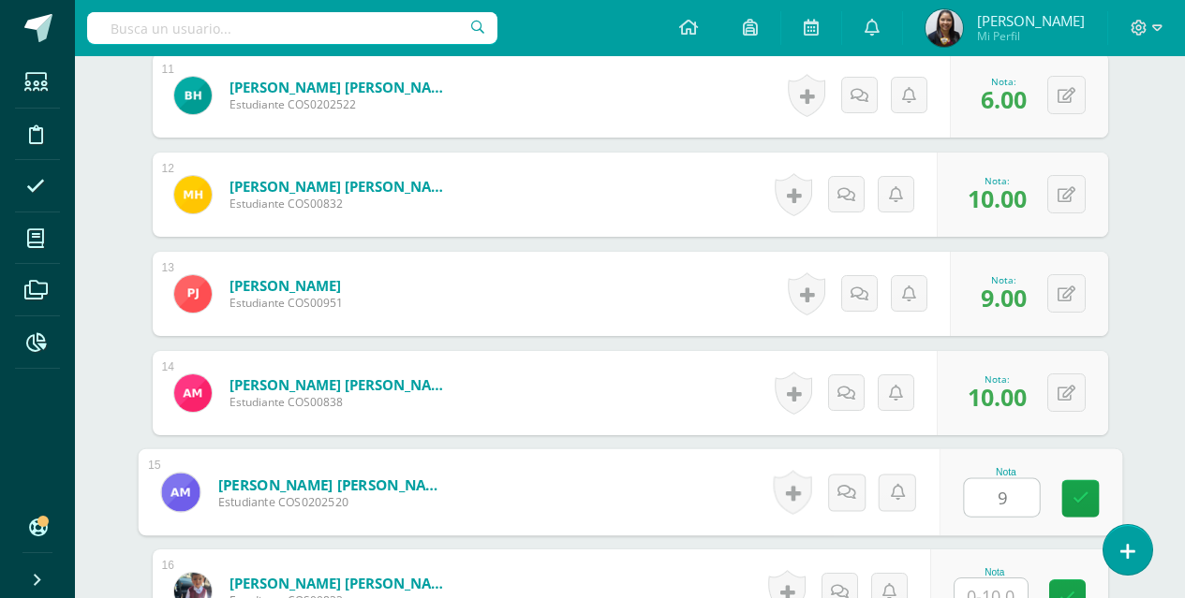
type input "9"
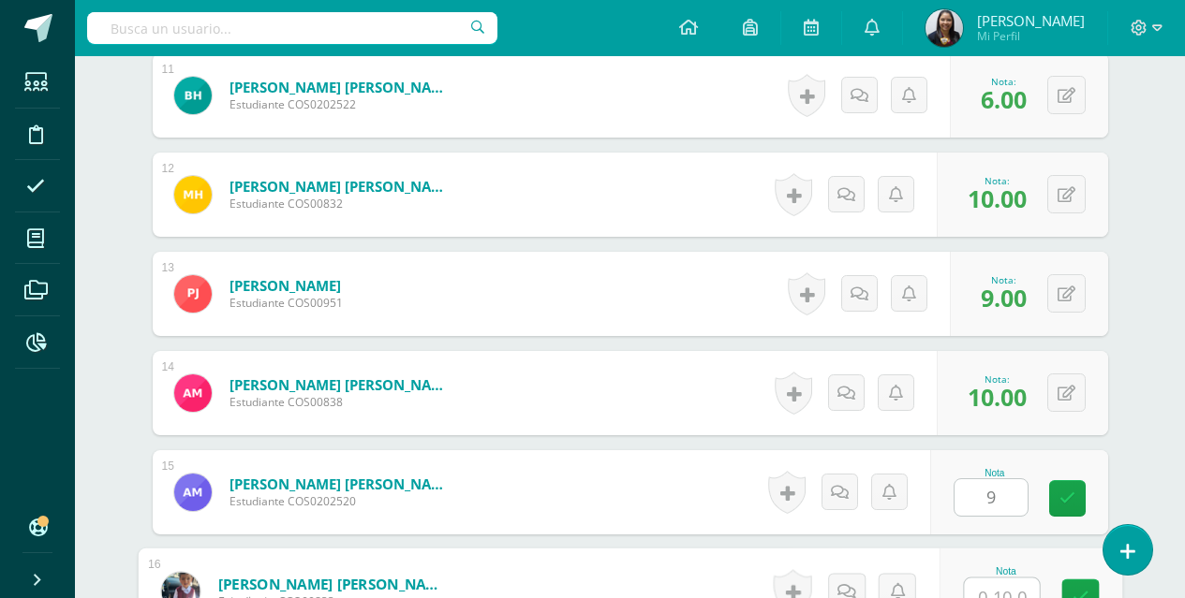
scroll to position [1625, 0]
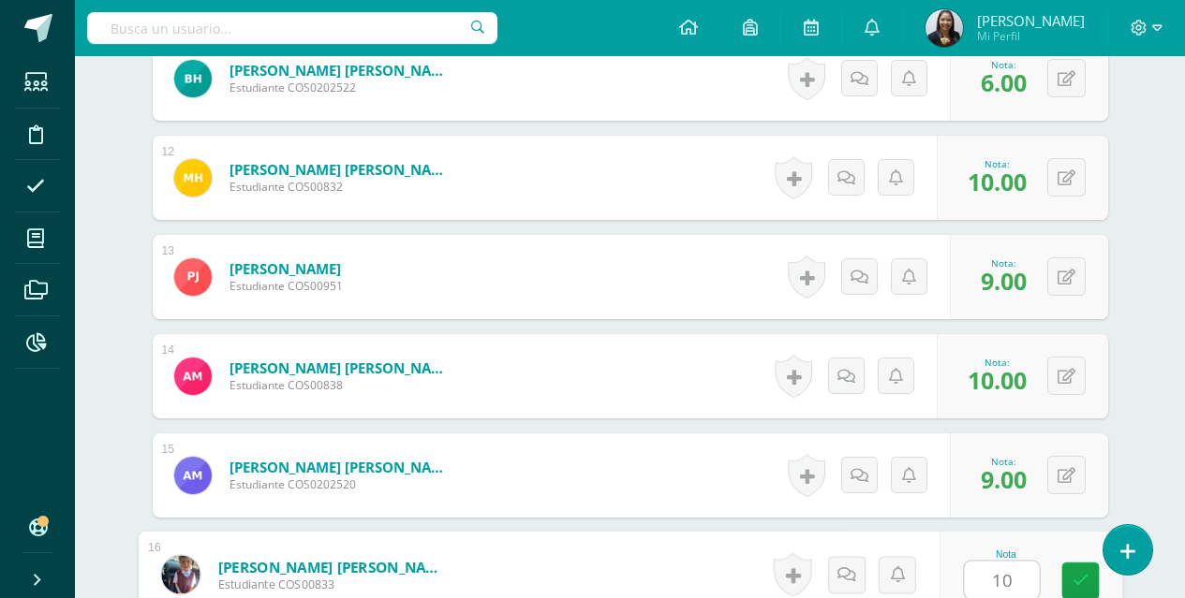
type input "10"
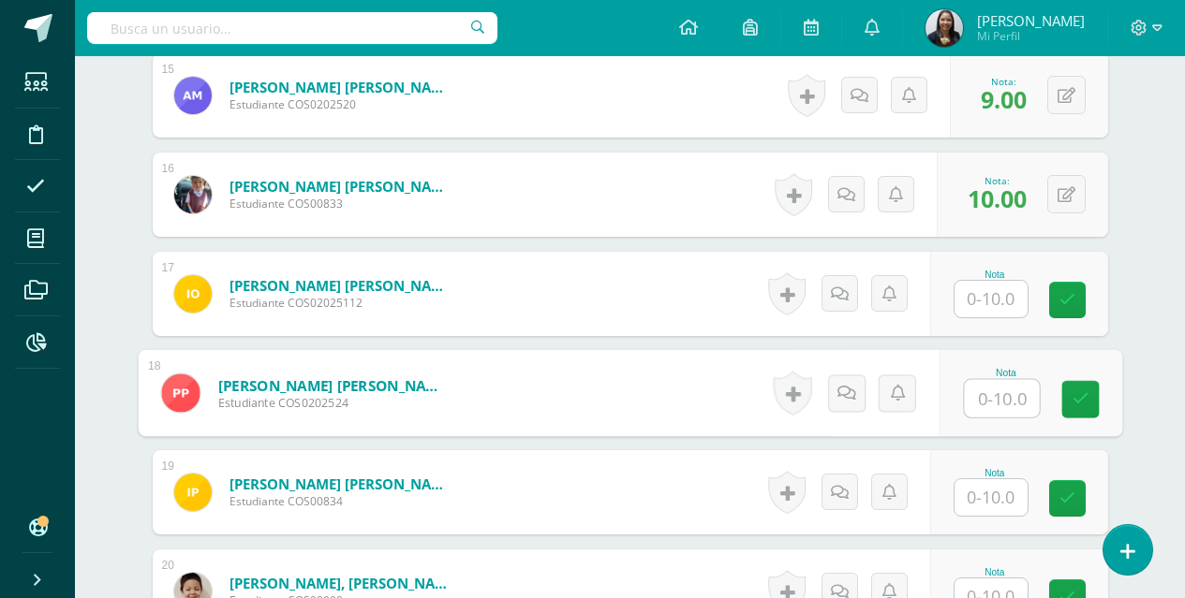
click at [996, 395] on input "text" at bounding box center [1001, 398] width 75 height 37
type input "9"
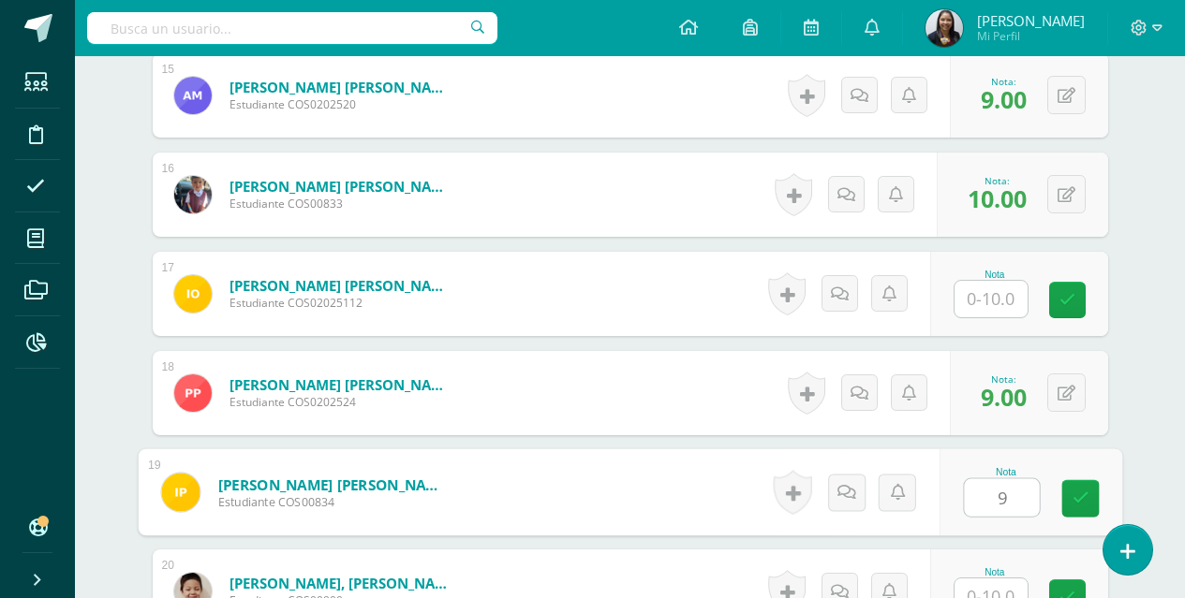
type input "9"
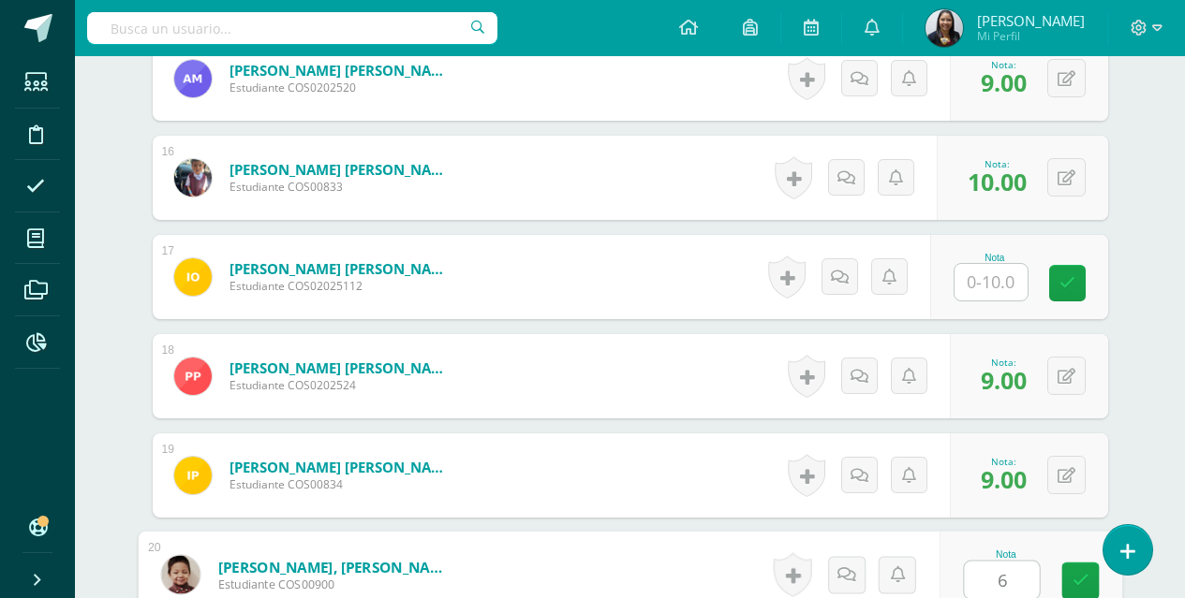
type input "6"
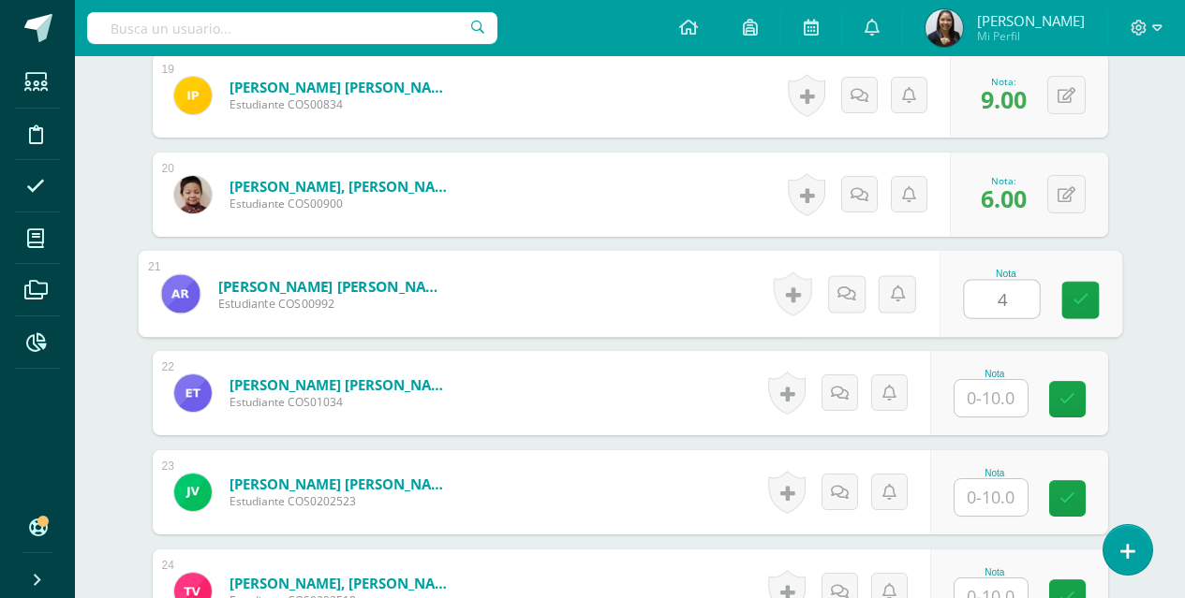
type input "4"
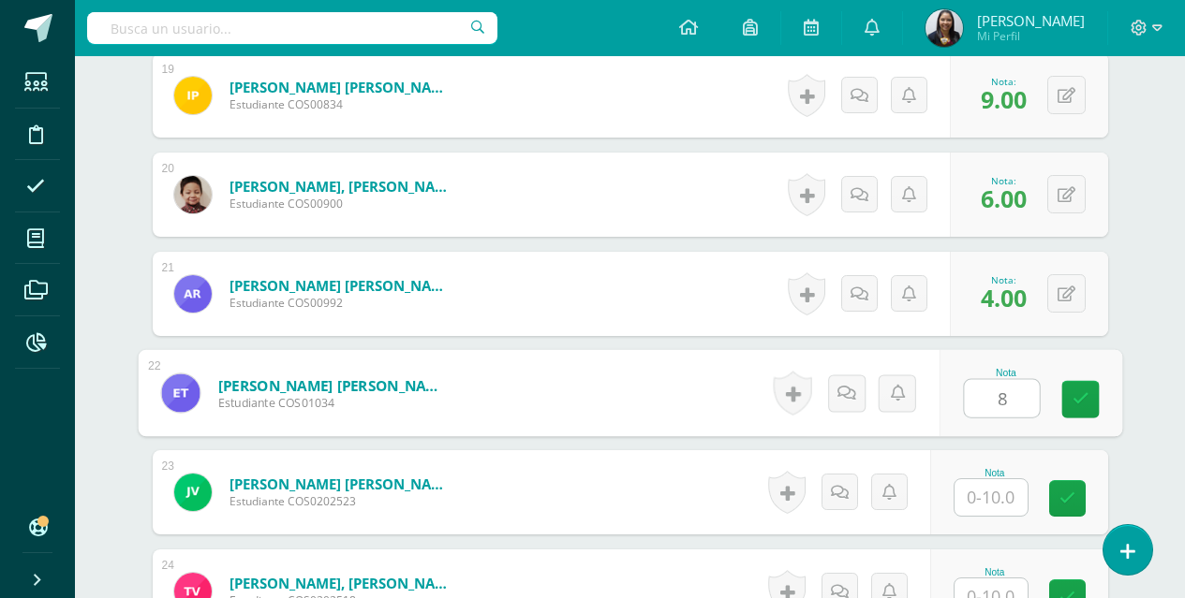
type input "8"
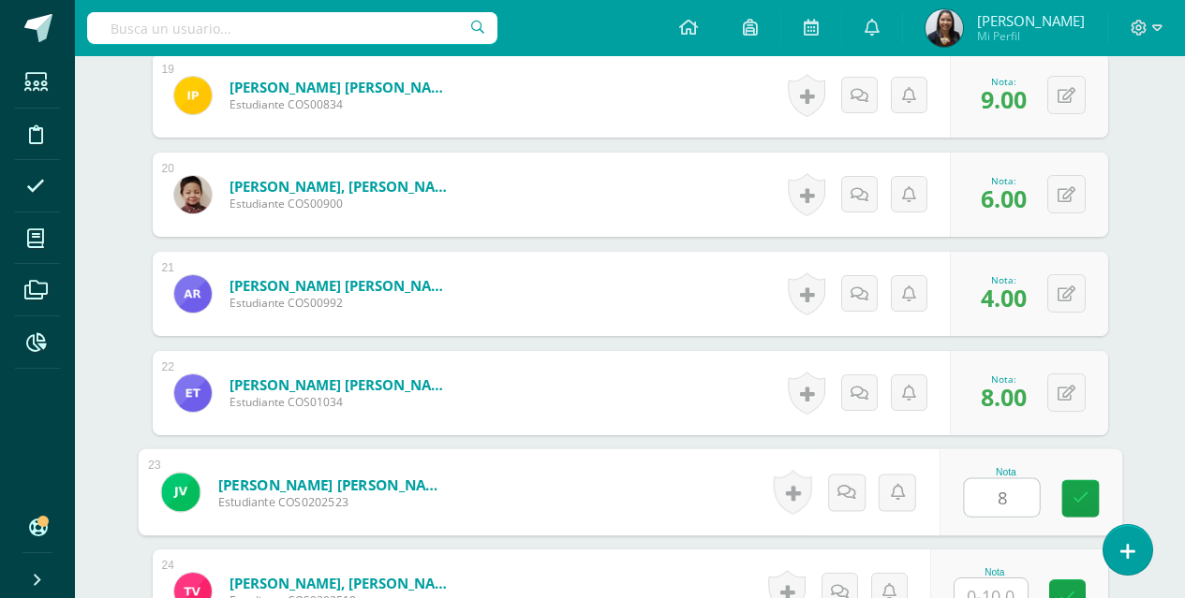
type input "8"
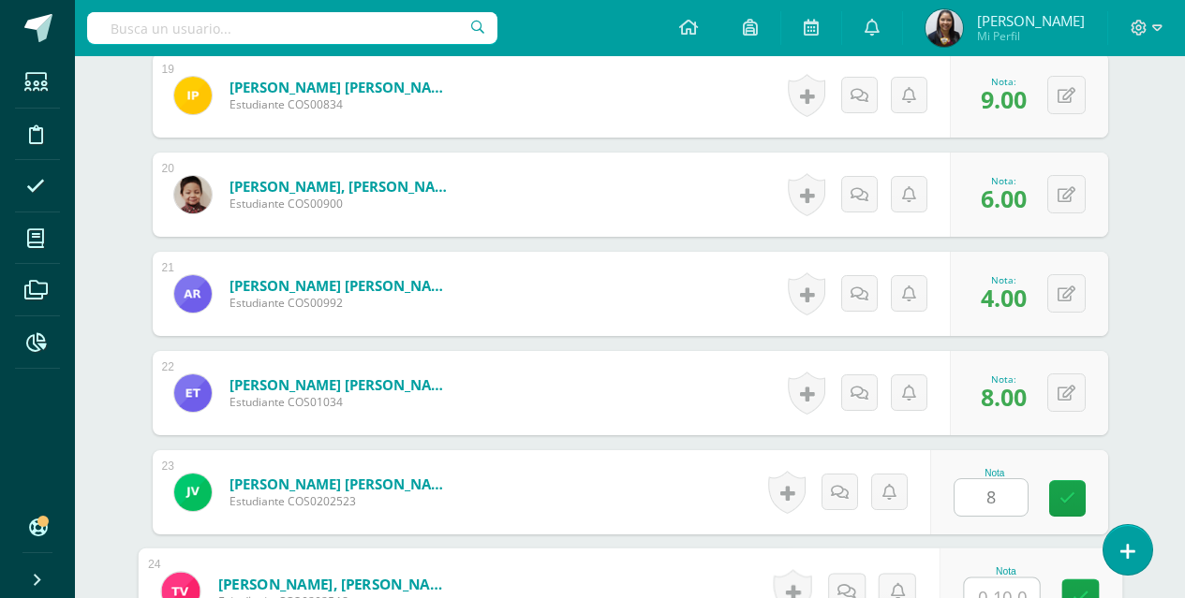
scroll to position [2419, 0]
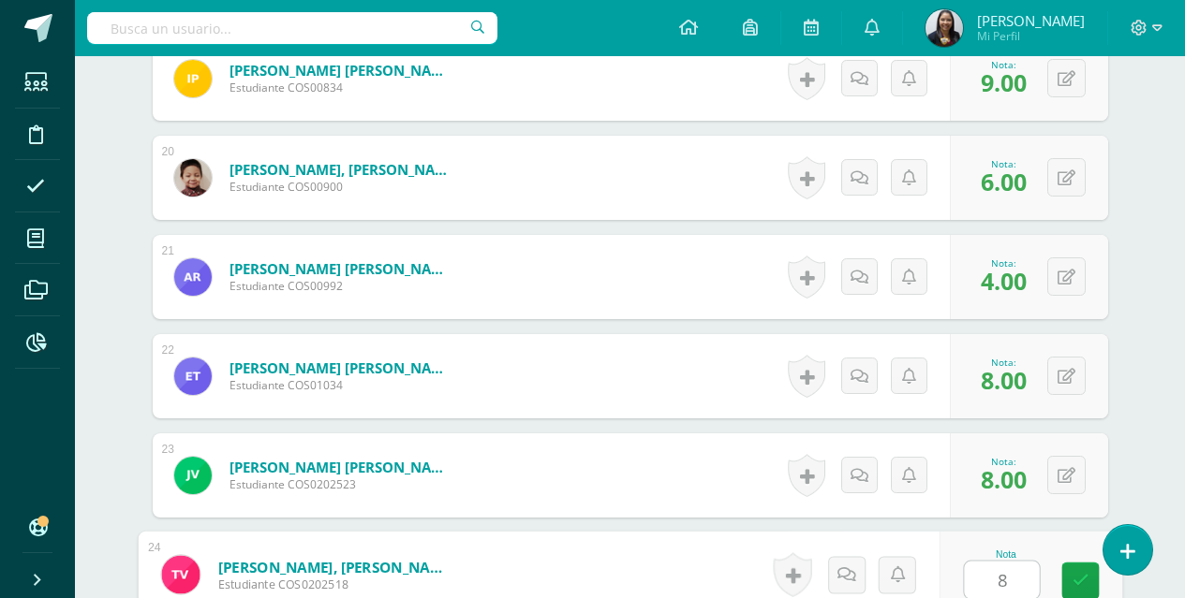
type input "8"
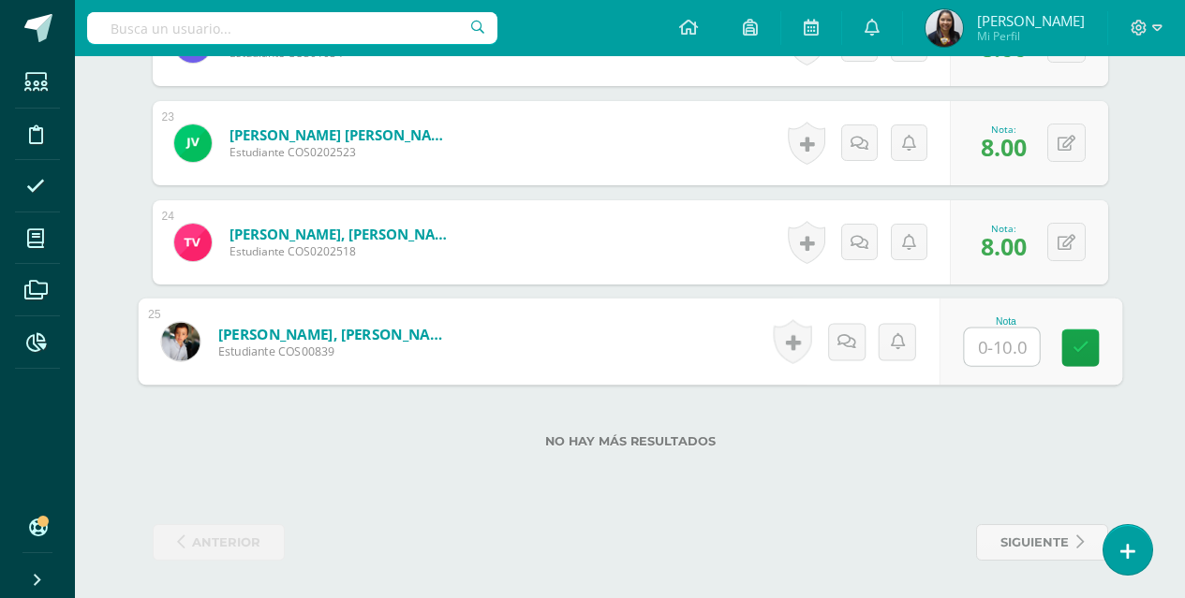
type input "6"
click at [1097, 350] on link at bounding box center [1079, 348] width 37 height 37
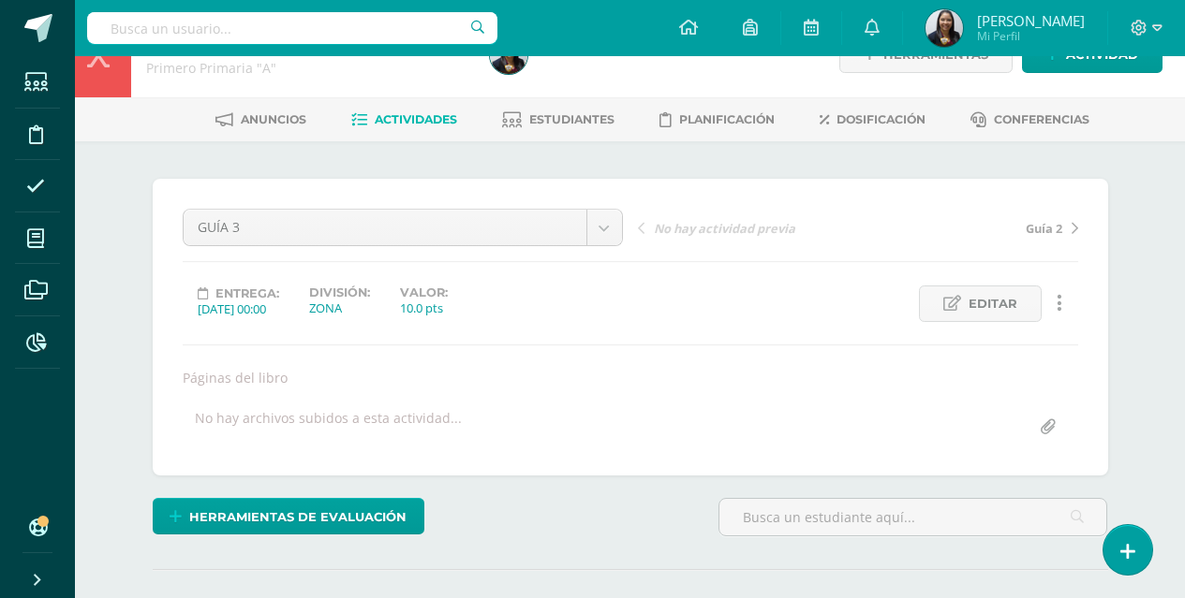
scroll to position [34, 0]
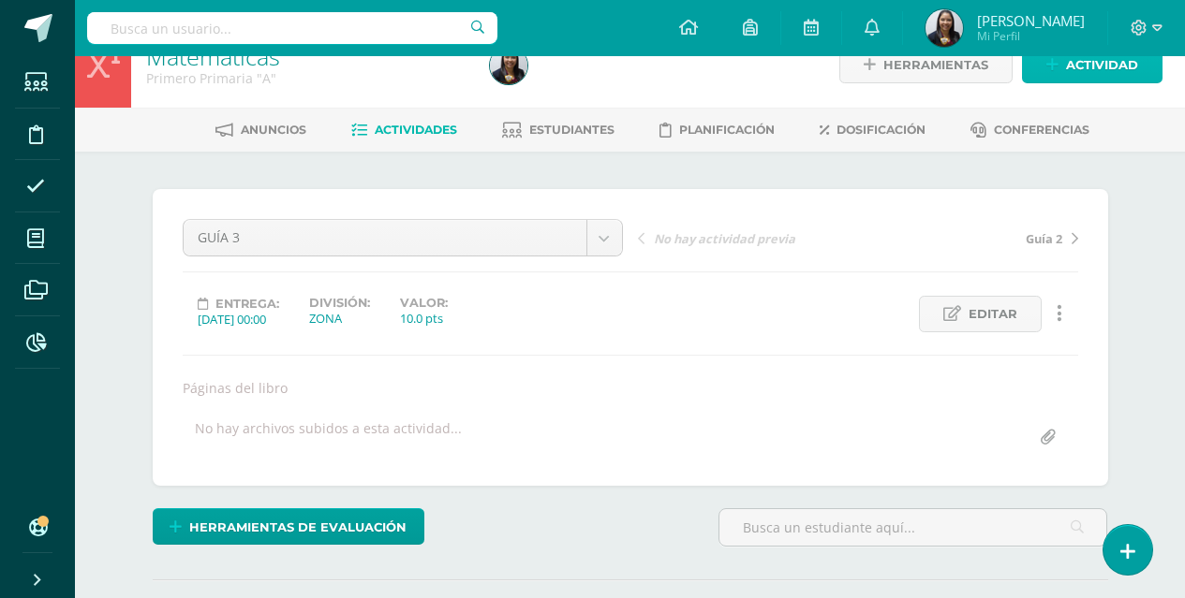
click at [1084, 81] on span "Actividad" at bounding box center [1102, 65] width 72 height 35
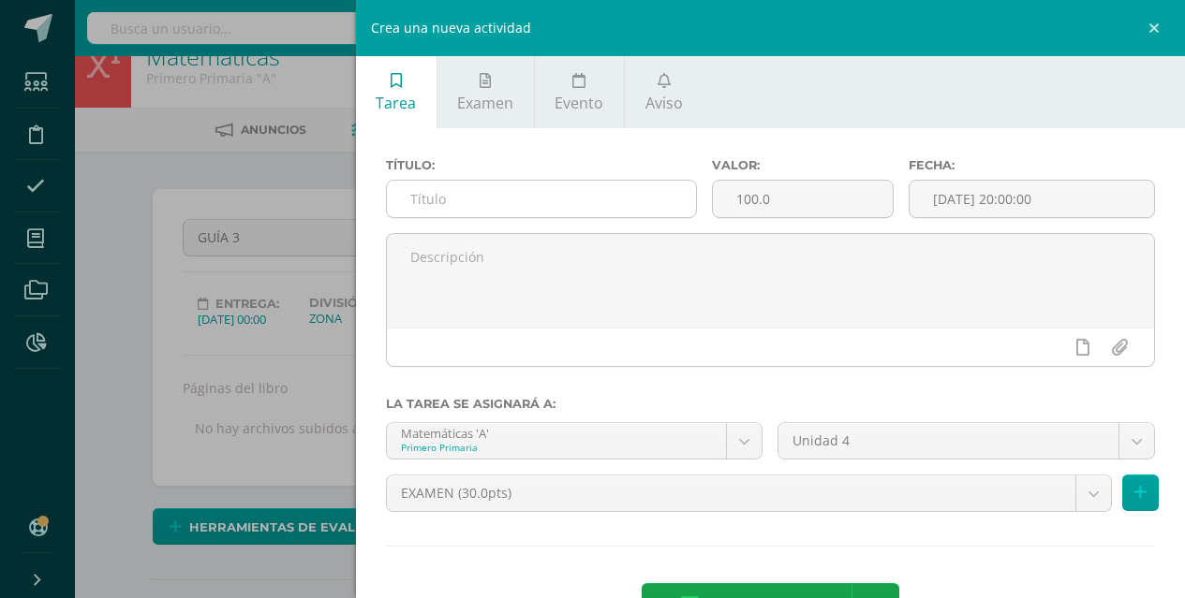
click at [641, 199] on input "text" at bounding box center [542, 199] width 310 height 37
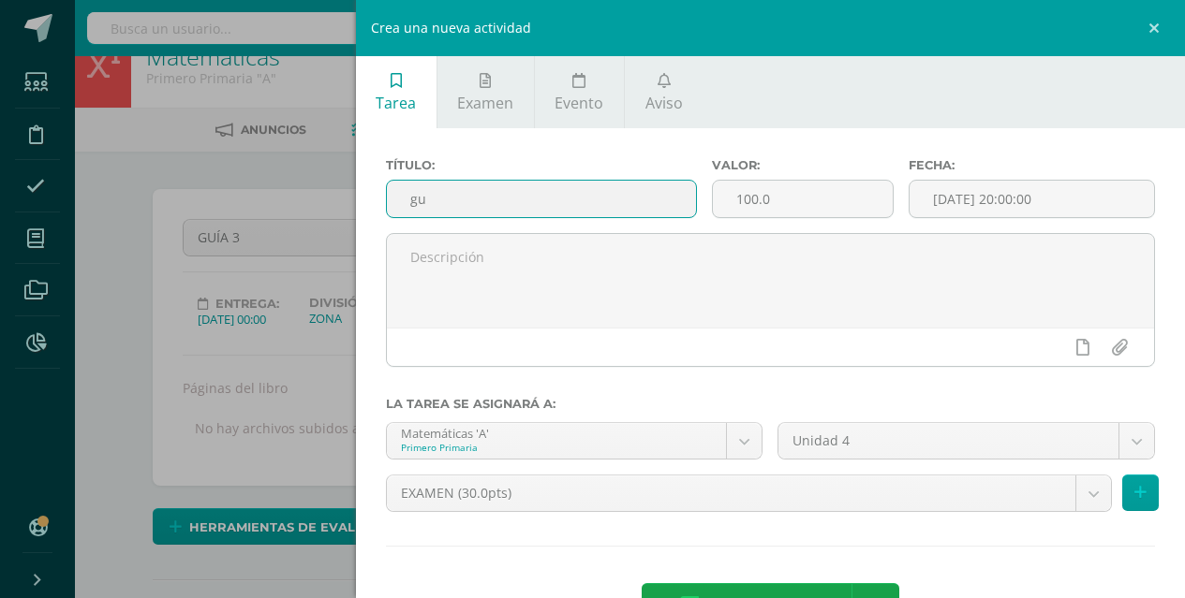
type input "g"
type input "GUÍA 4"
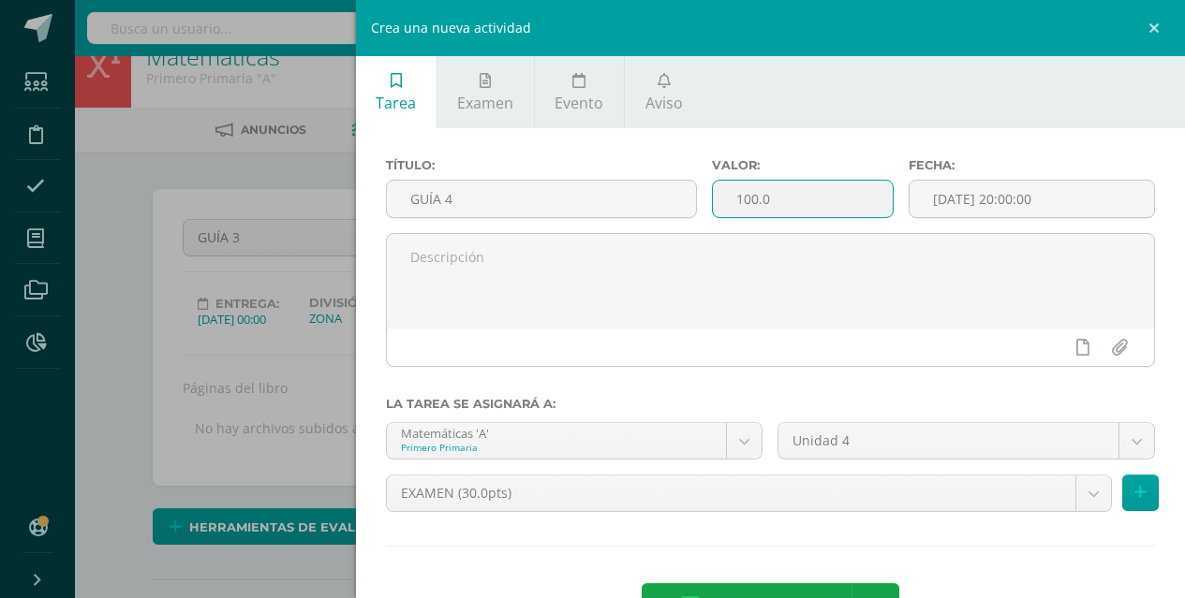
drag, startPoint x: 787, startPoint y: 205, endPoint x: 710, endPoint y: 197, distance: 77.3
click at [713, 197] on input "100.0" at bounding box center [802, 199] width 179 height 37
type input "10"
click at [927, 204] on input "[DATE] 20:00:00" at bounding box center [1031, 199] width 244 height 37
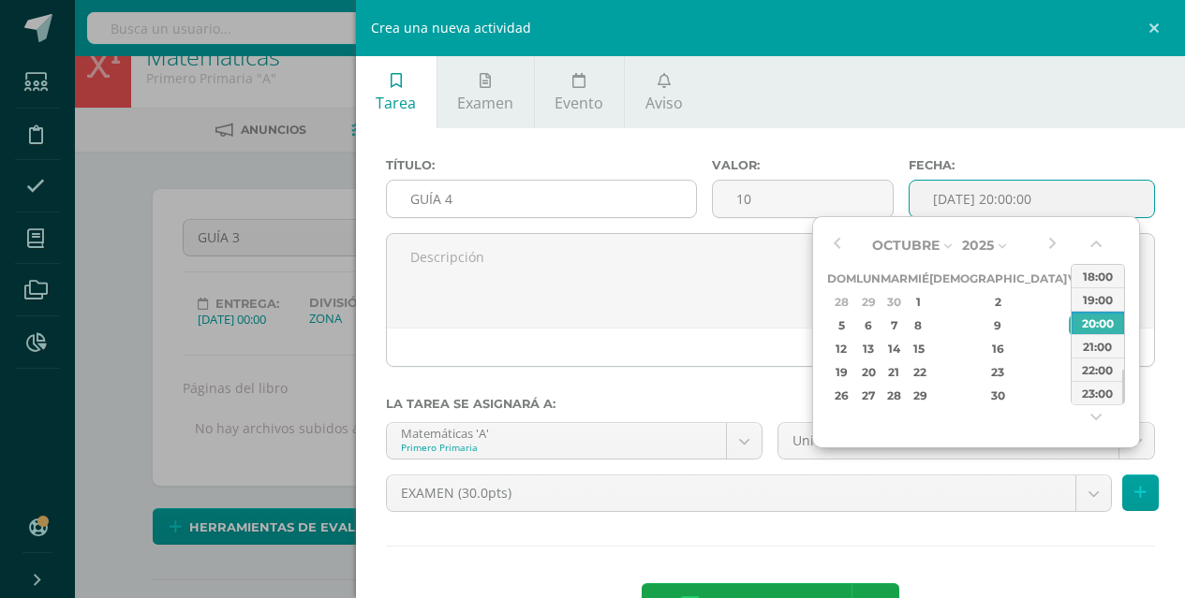
type input "2025-10-10 20:00"
click at [643, 194] on input "GUÍA 4" at bounding box center [542, 199] width 310 height 37
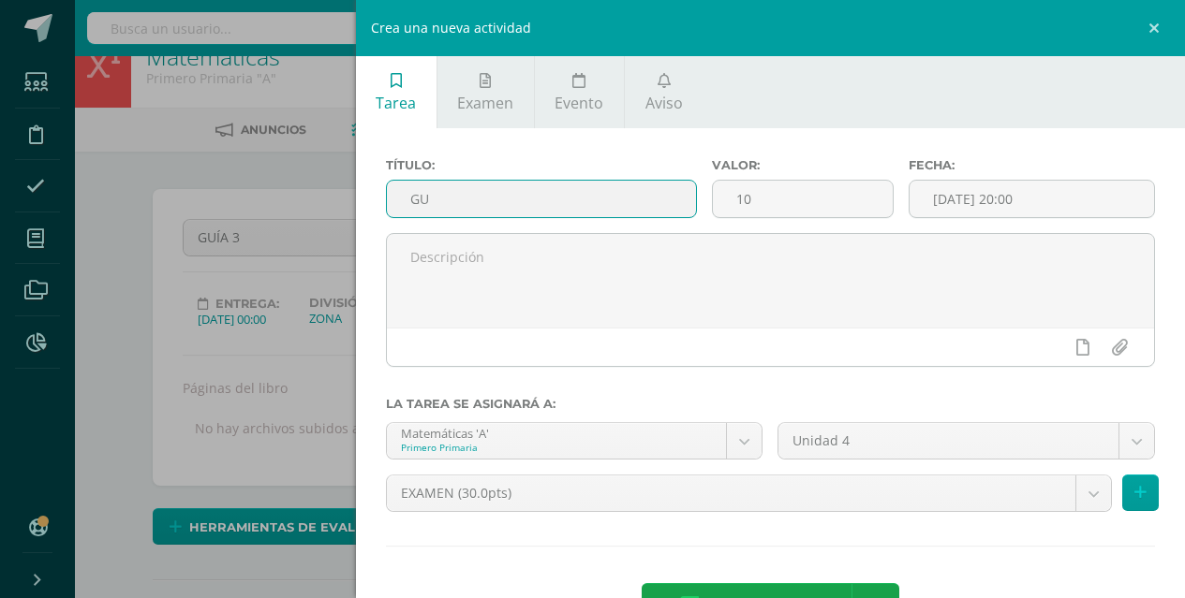
type input "G"
type input "p"
type input "PARCIAL"
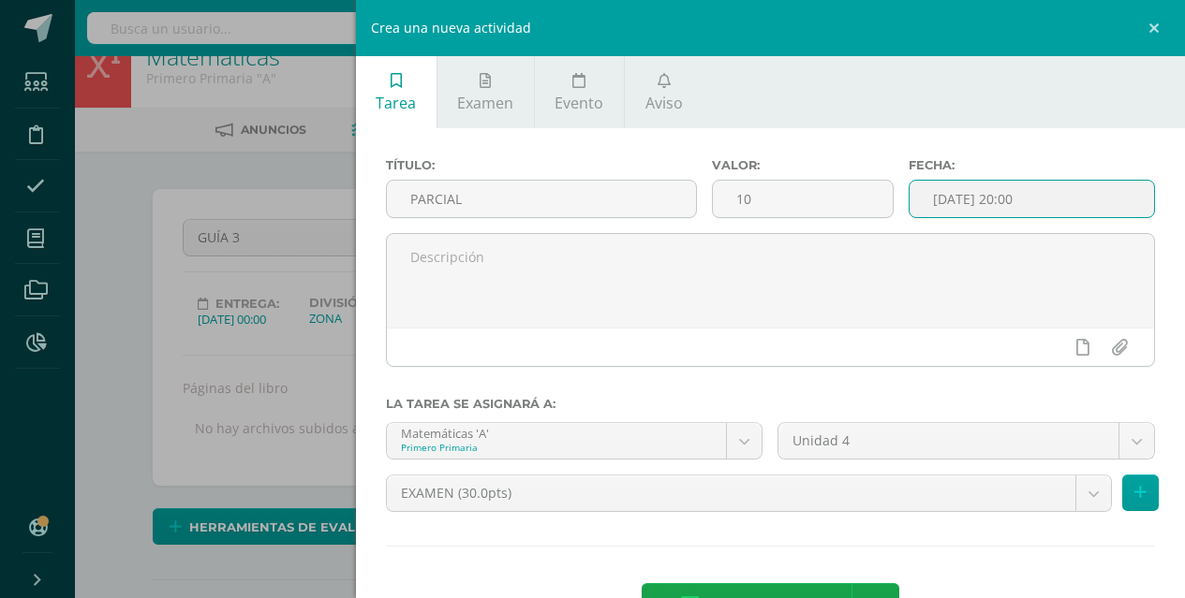
click at [952, 203] on input "2025-10-10 20:00" at bounding box center [1031, 199] width 244 height 37
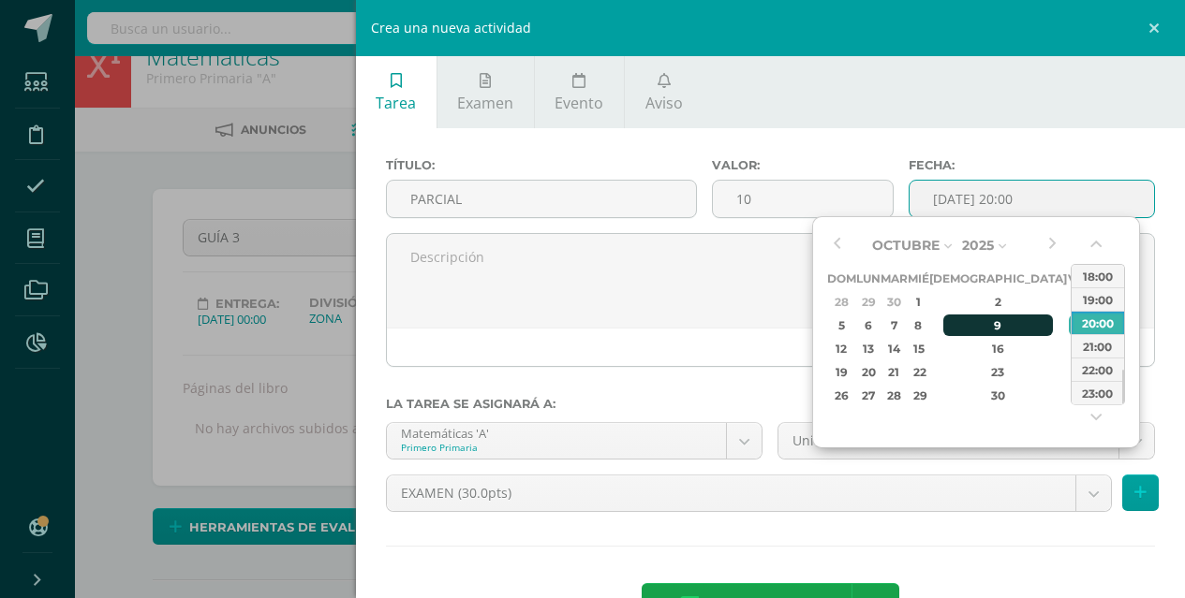
click at [983, 321] on div "9" at bounding box center [998, 326] width 111 height 22
click at [1106, 249] on button "button" at bounding box center [1097, 248] width 19 height 28
click at [1094, 271] on div "00:00" at bounding box center [1097, 275] width 52 height 23
type input "2025-10-09 00:00"
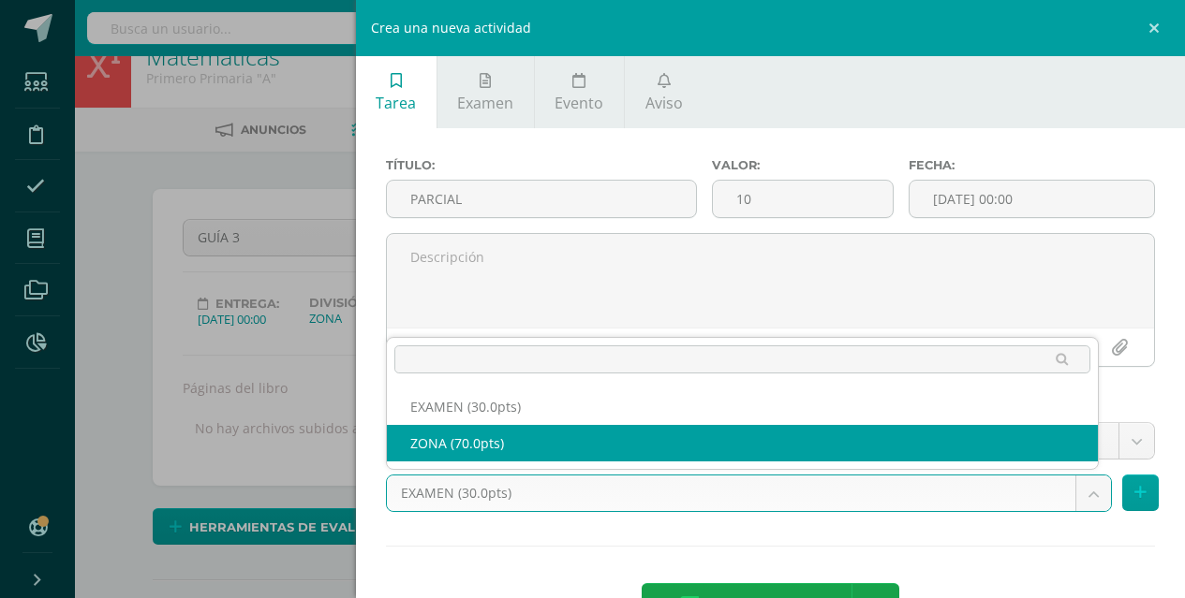
select select "123682"
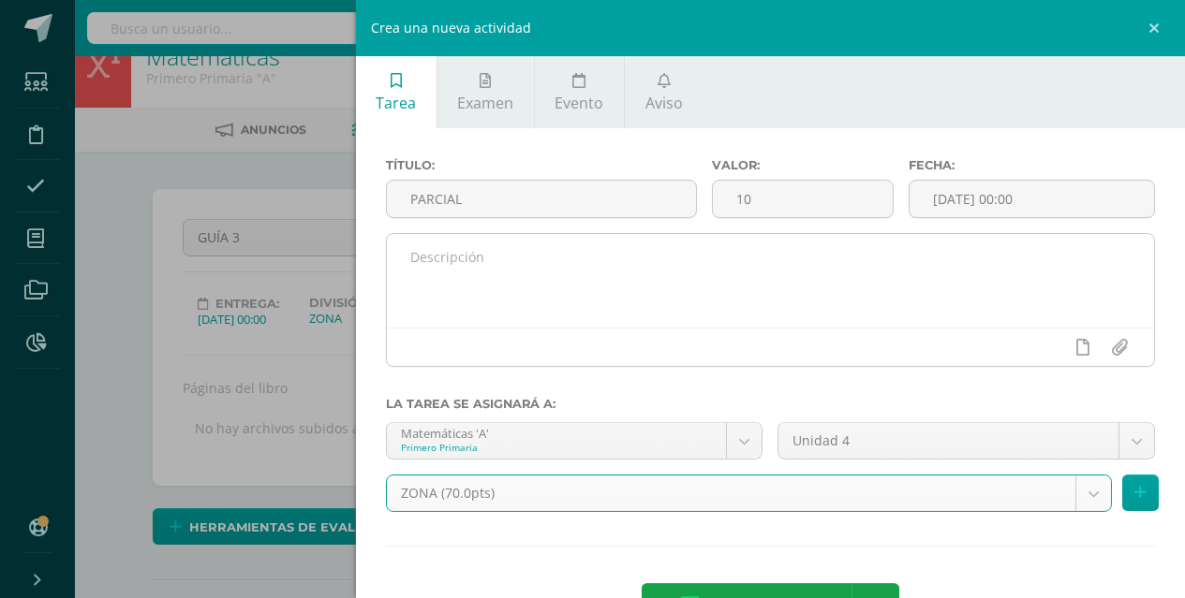
click at [798, 290] on textarea at bounding box center [771, 281] width 768 height 94
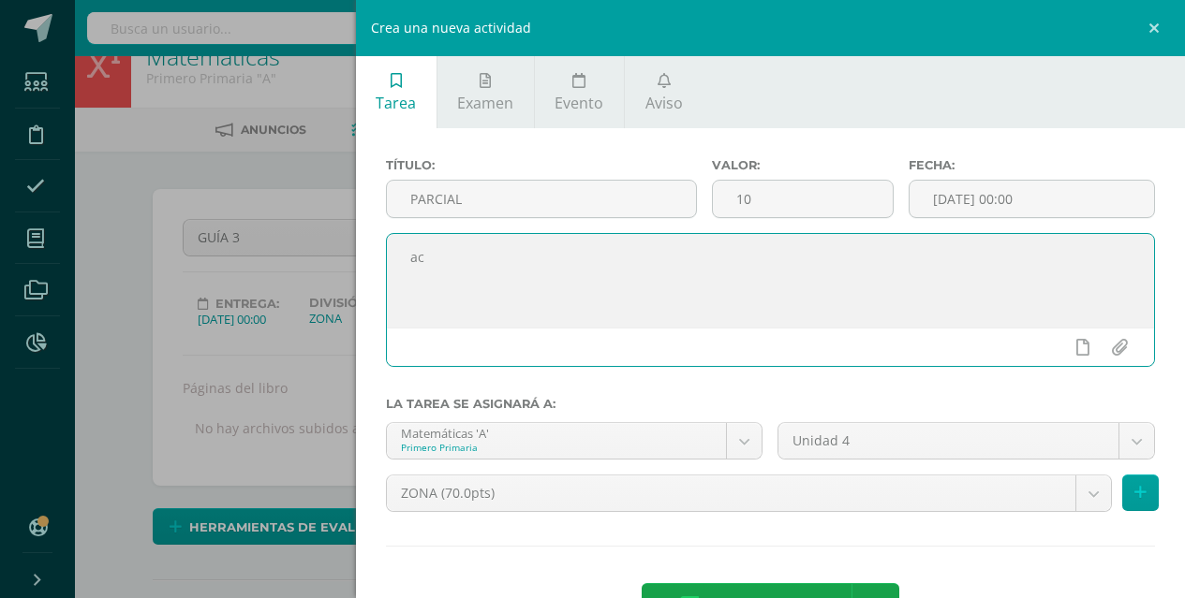
type textarea "a"
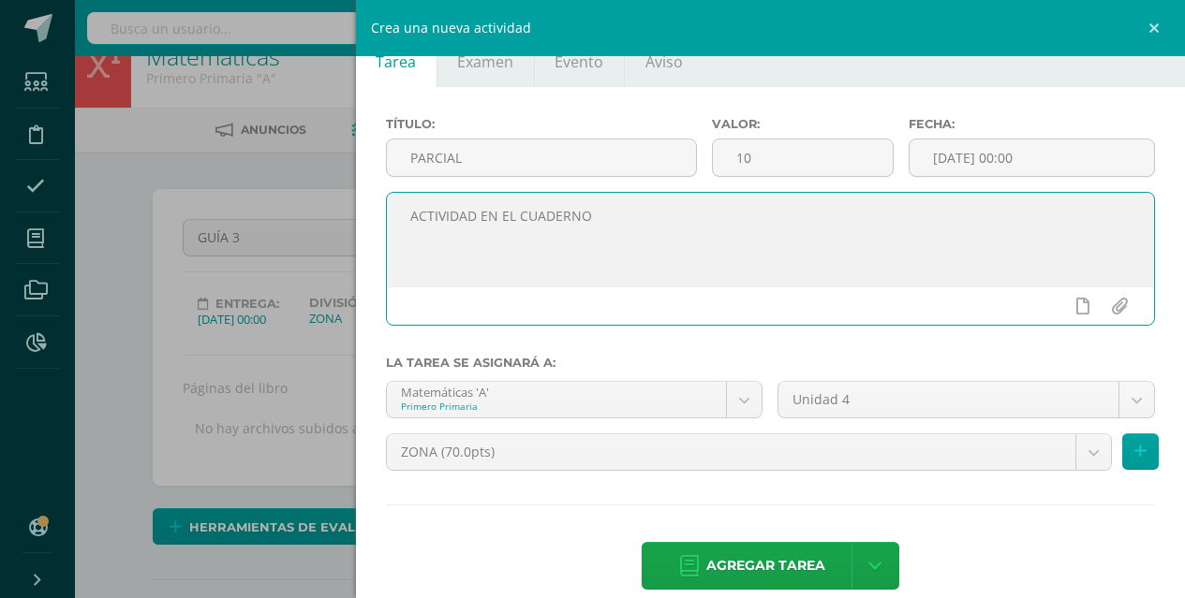
scroll to position [66, 0]
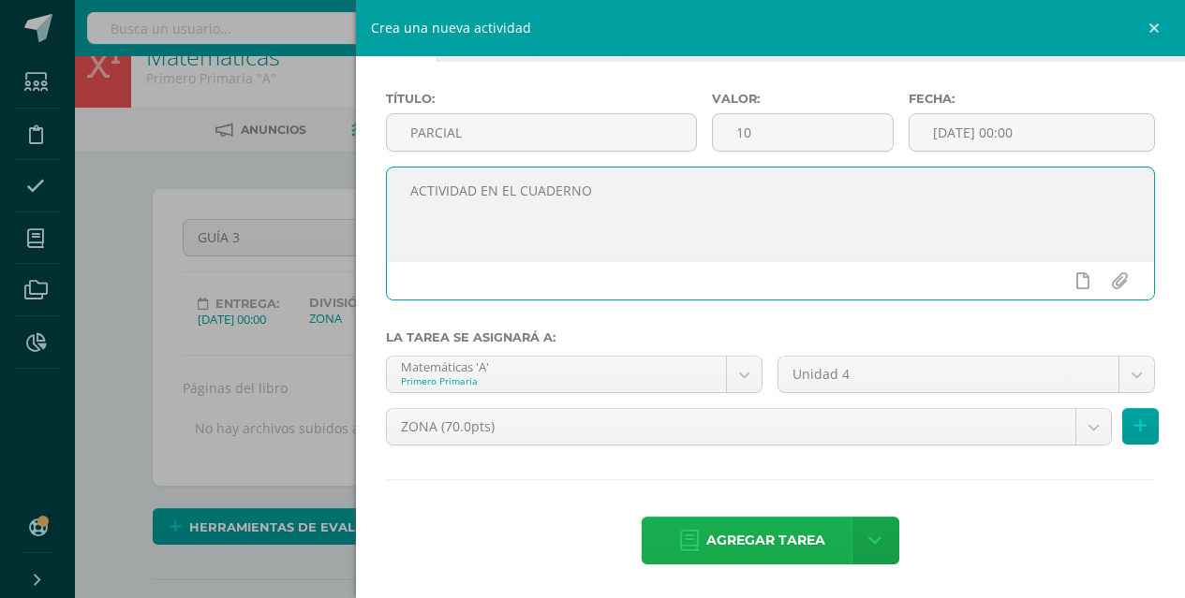
type textarea "ACTIVIDAD EN EL CUADERNO"
click at [818, 534] on link "Agregar tarea" at bounding box center [751, 541] width 221 height 48
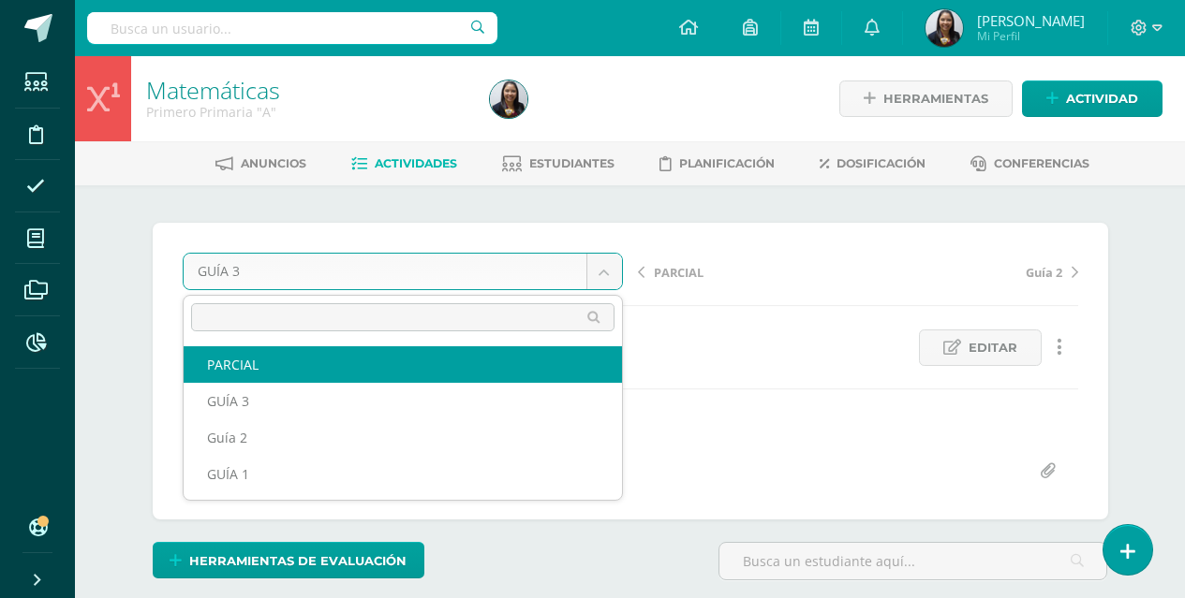
select select "/dashboard/teacher/grade-activity/125014/"
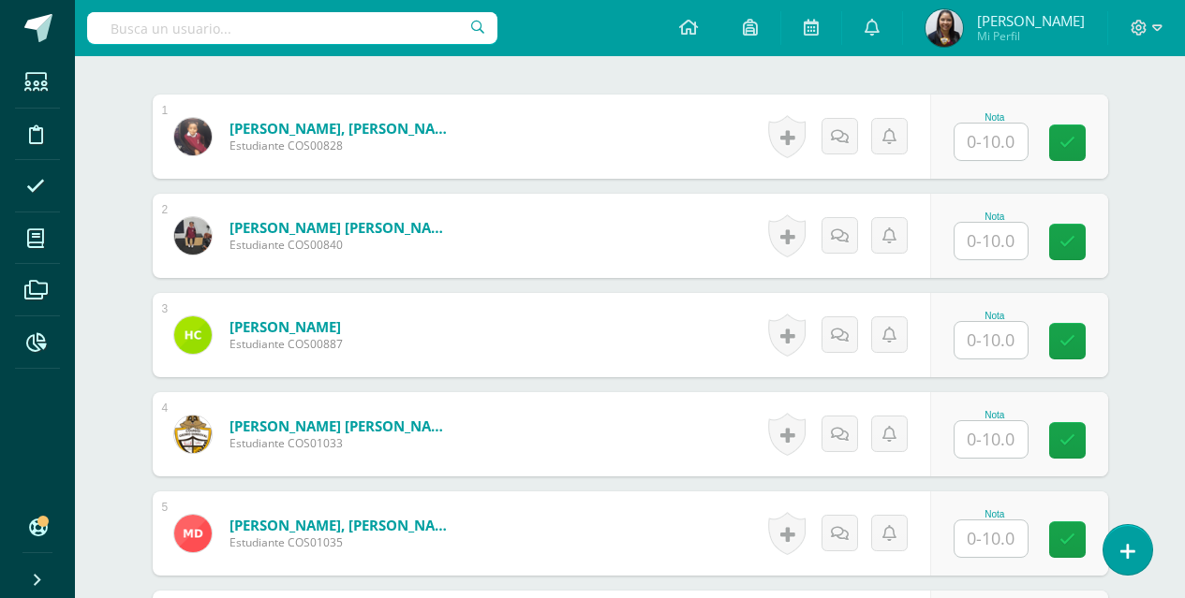
scroll to position [575, 0]
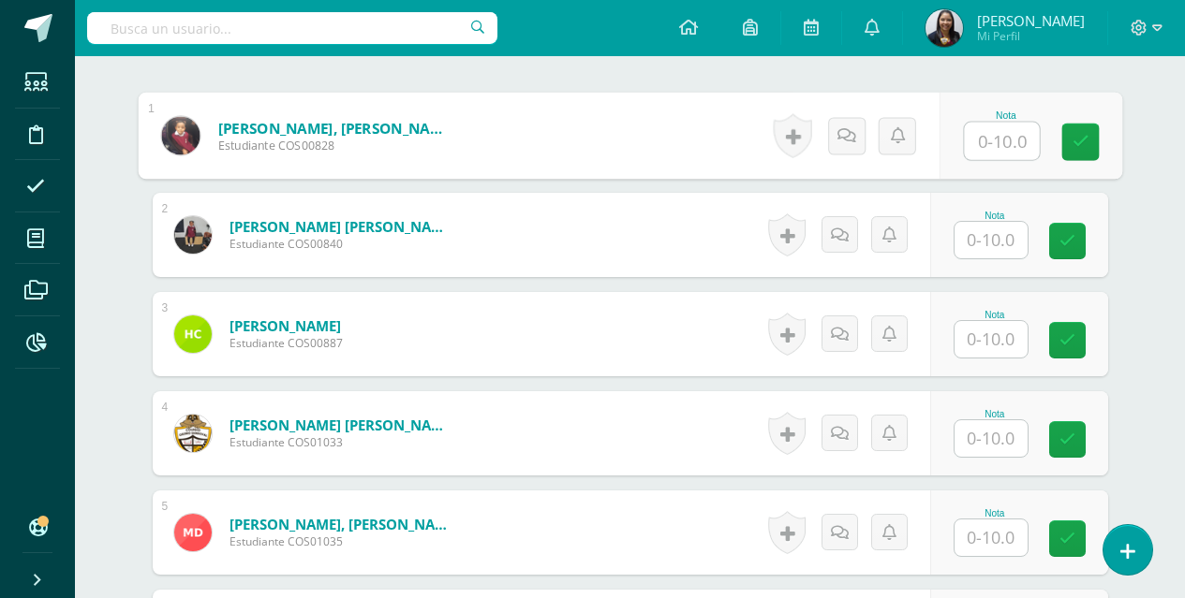
click at [985, 135] on input "text" at bounding box center [1001, 141] width 75 height 37
type input "7"
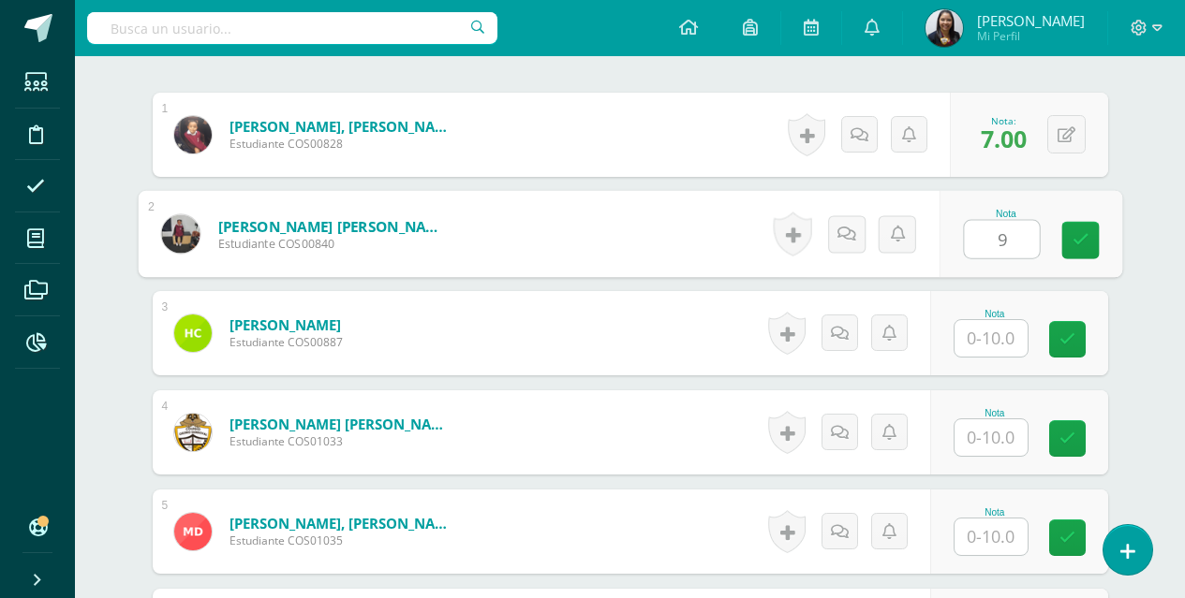
type input "9"
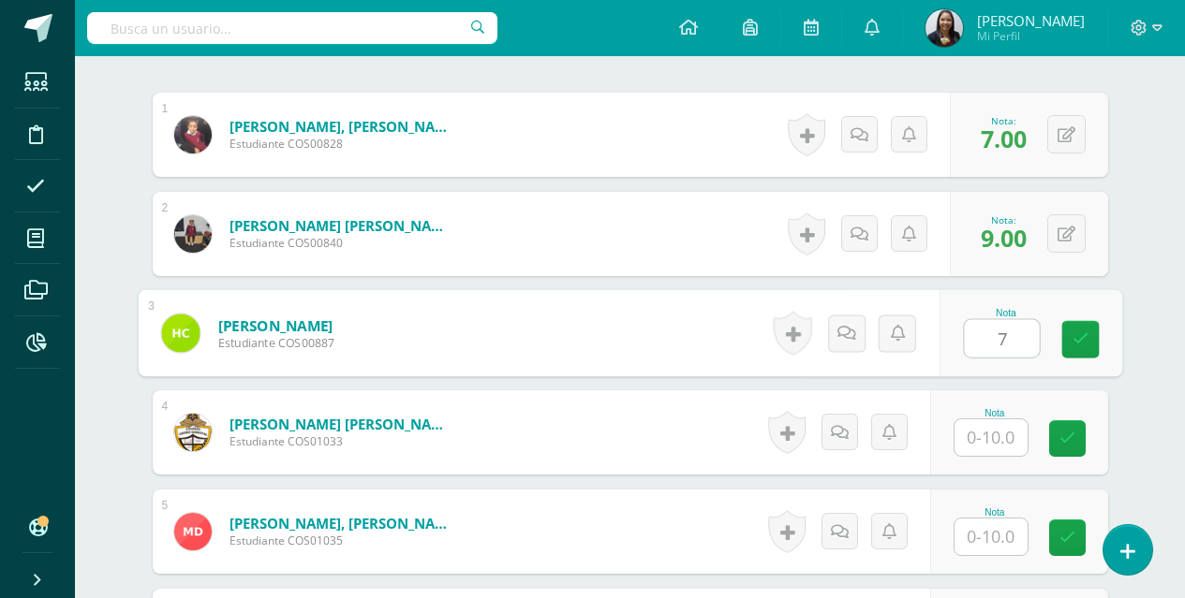
type input "7"
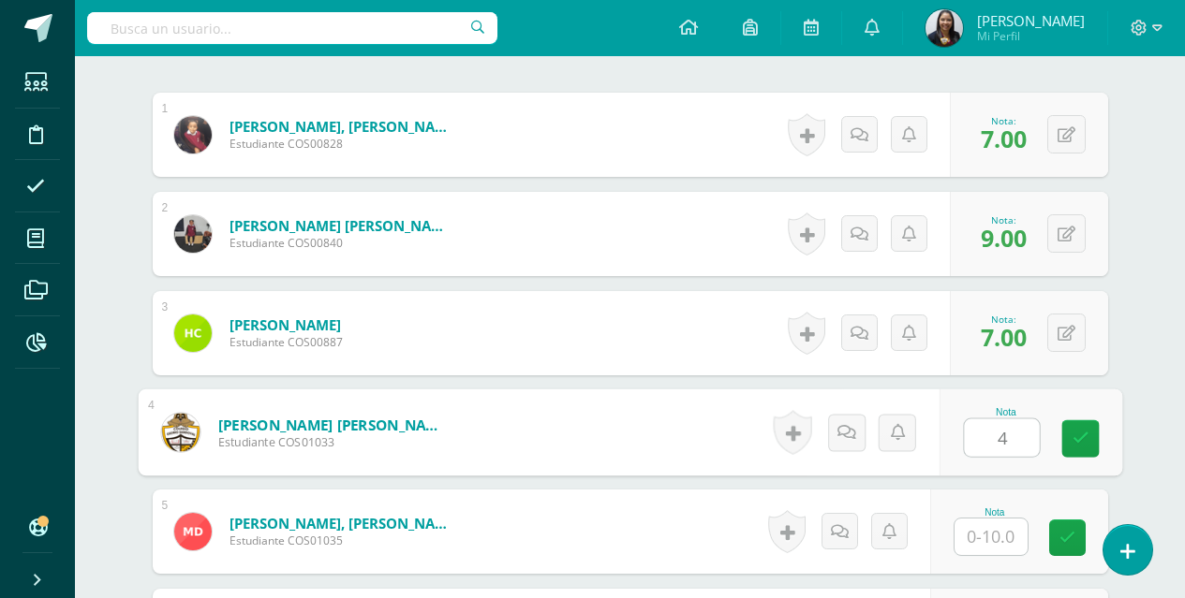
type input "4"
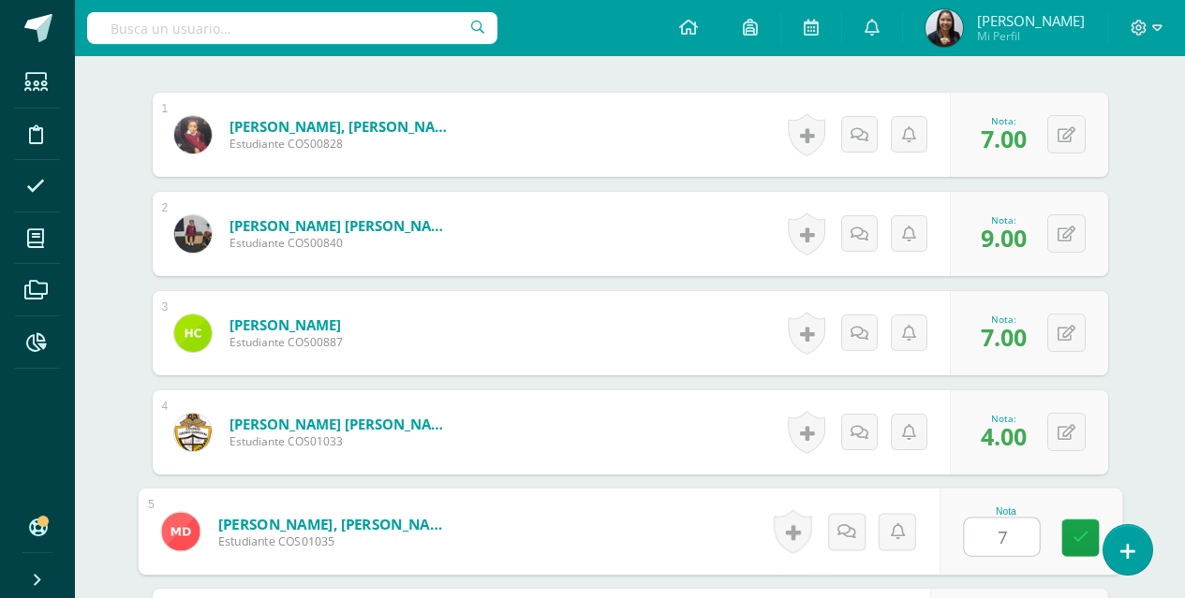
type input "7"
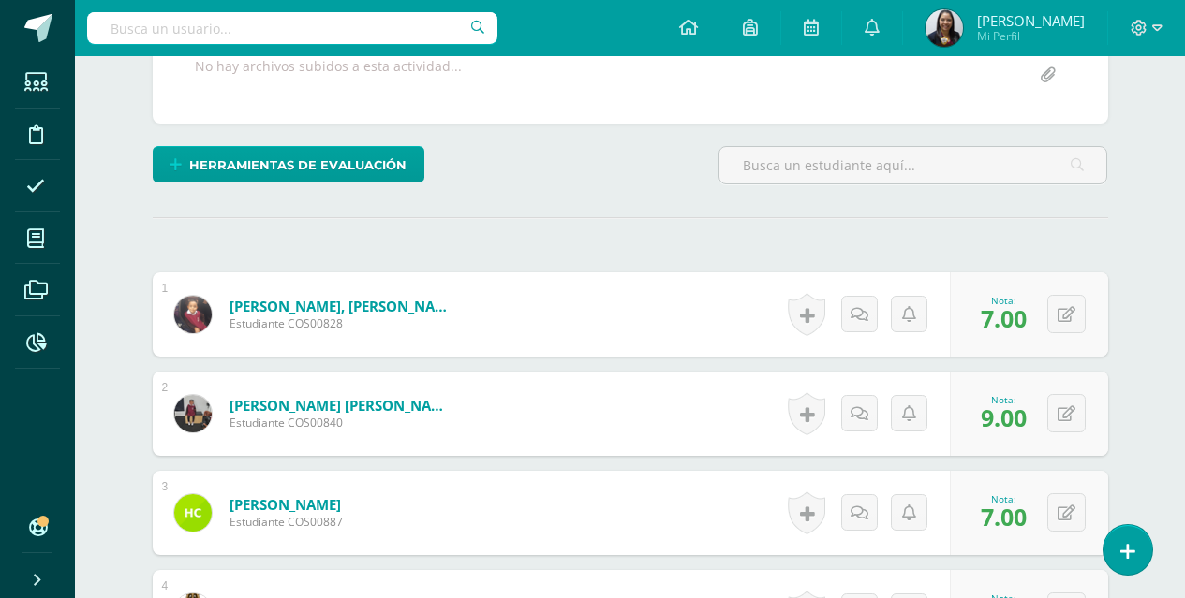
scroll to position [368, 0]
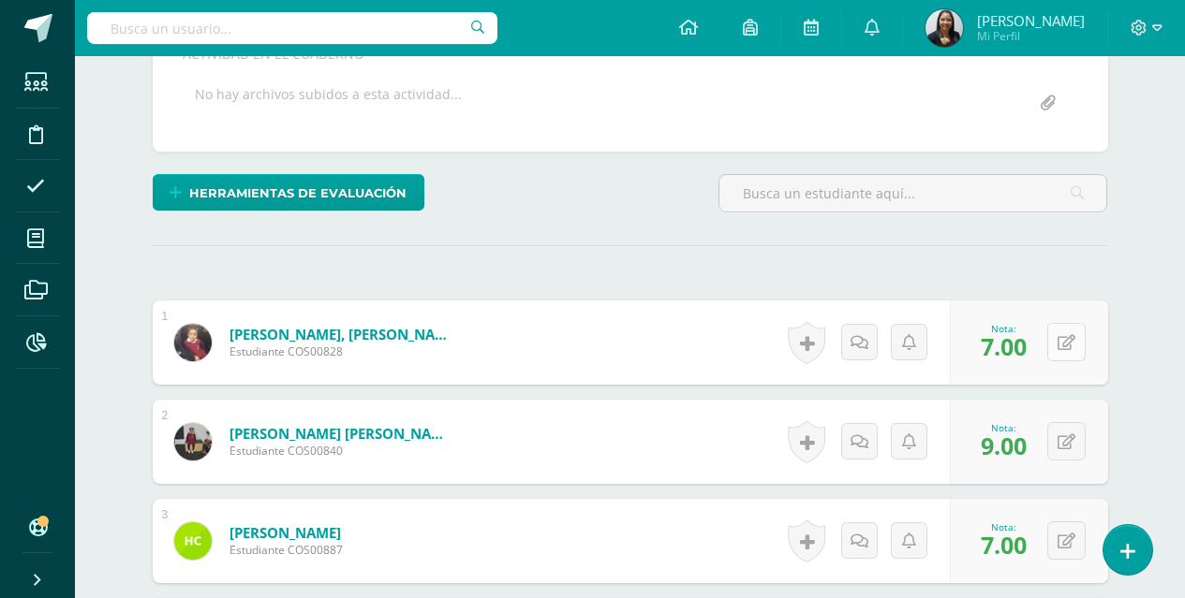
type input "10"
click at [1065, 344] on button at bounding box center [1066, 342] width 38 height 38
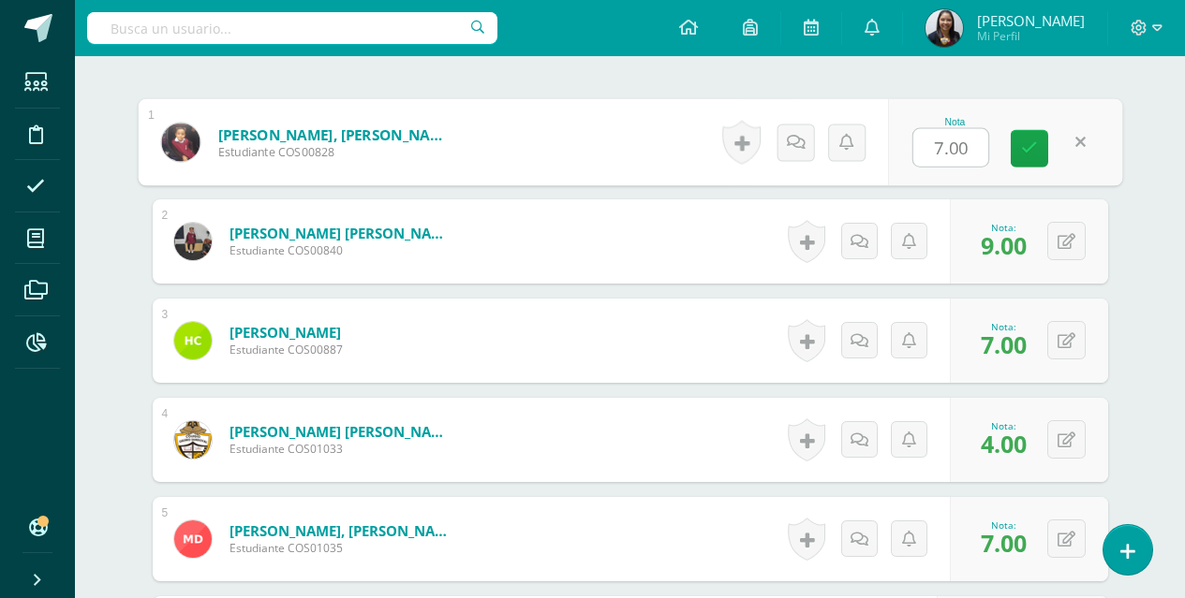
scroll to position [669, 0]
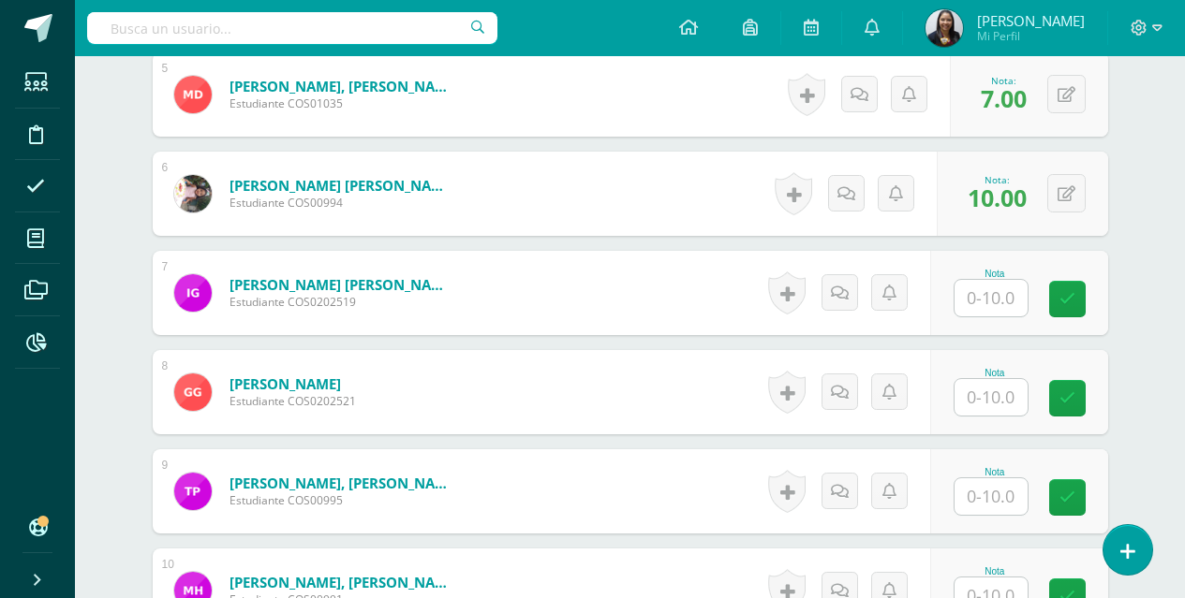
scroll to position [1019, 0]
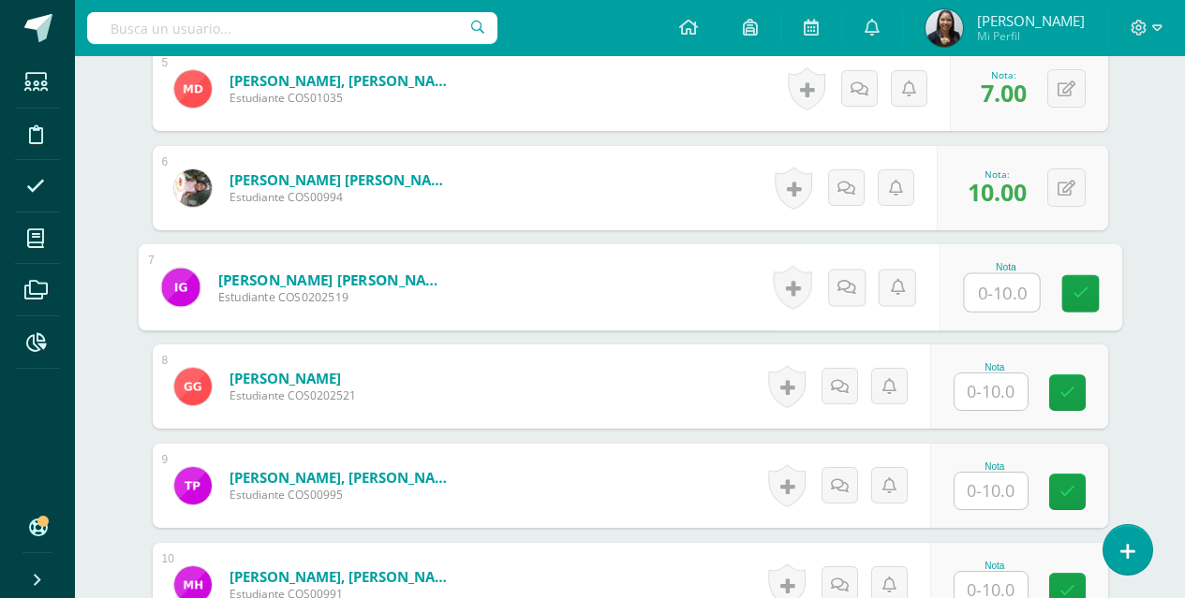
click at [1018, 277] on input "text" at bounding box center [1001, 292] width 75 height 37
type input "9"
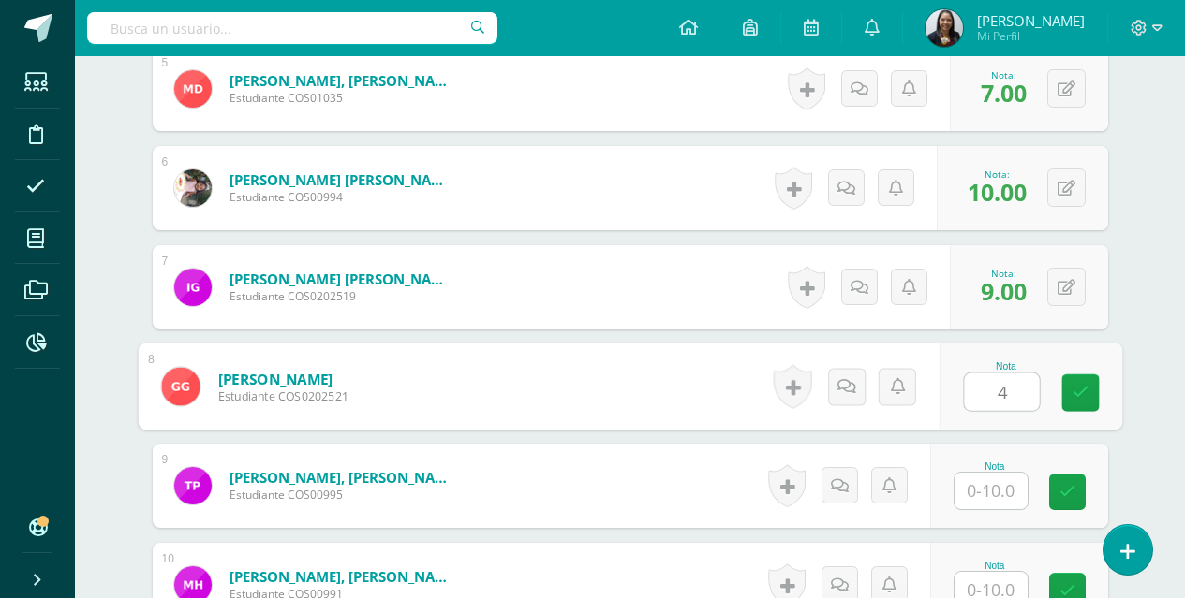
type input "4"
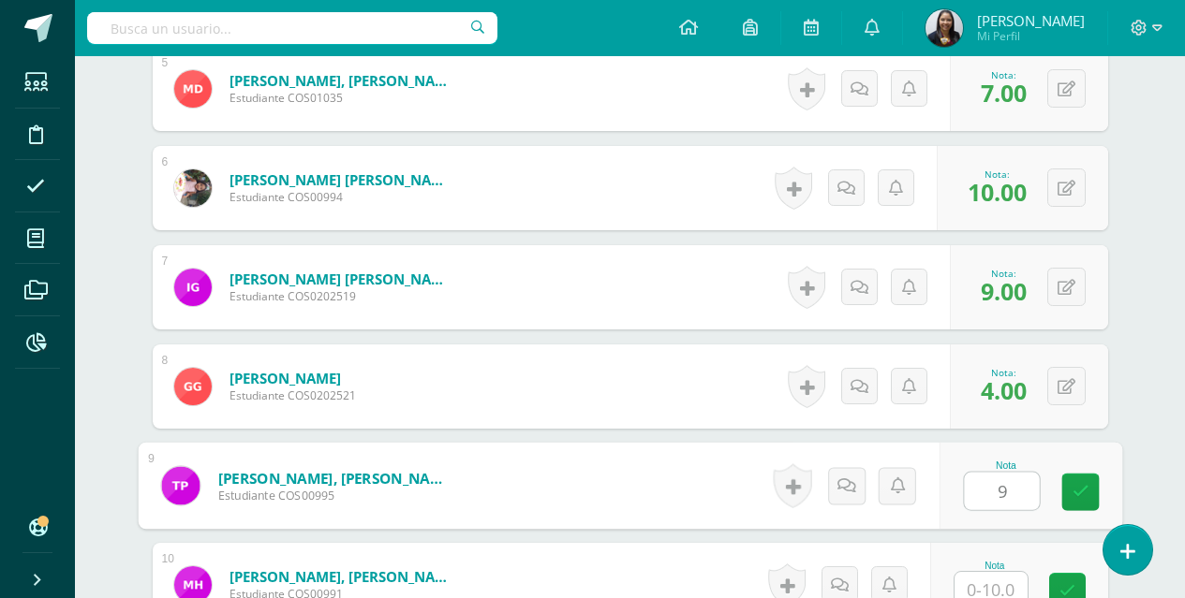
type input "9"
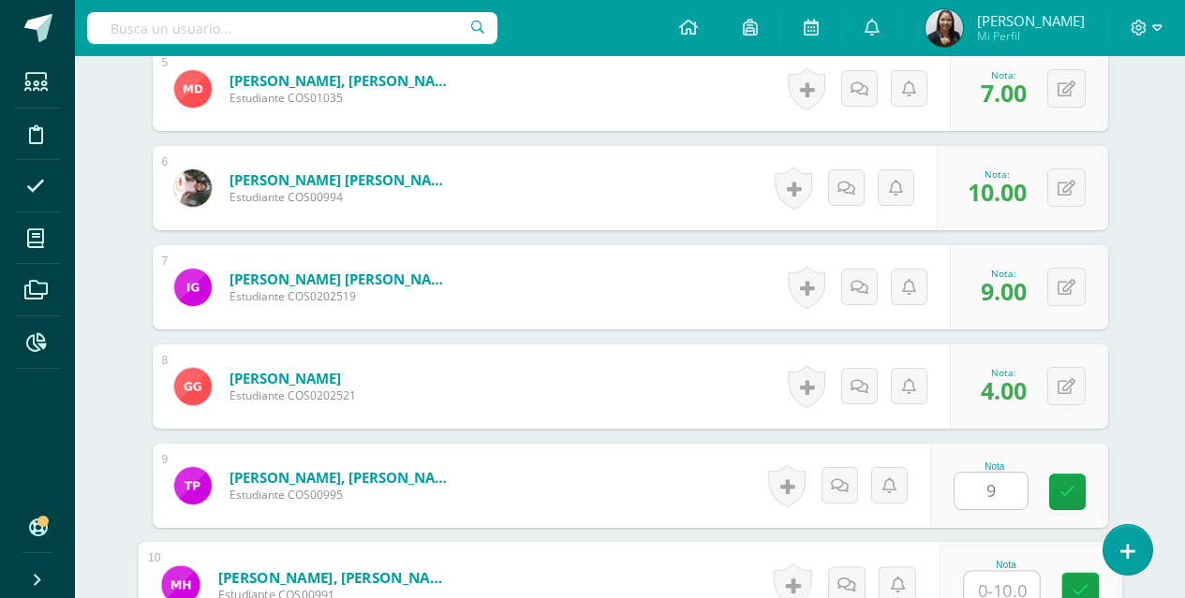
scroll to position [1029, 0]
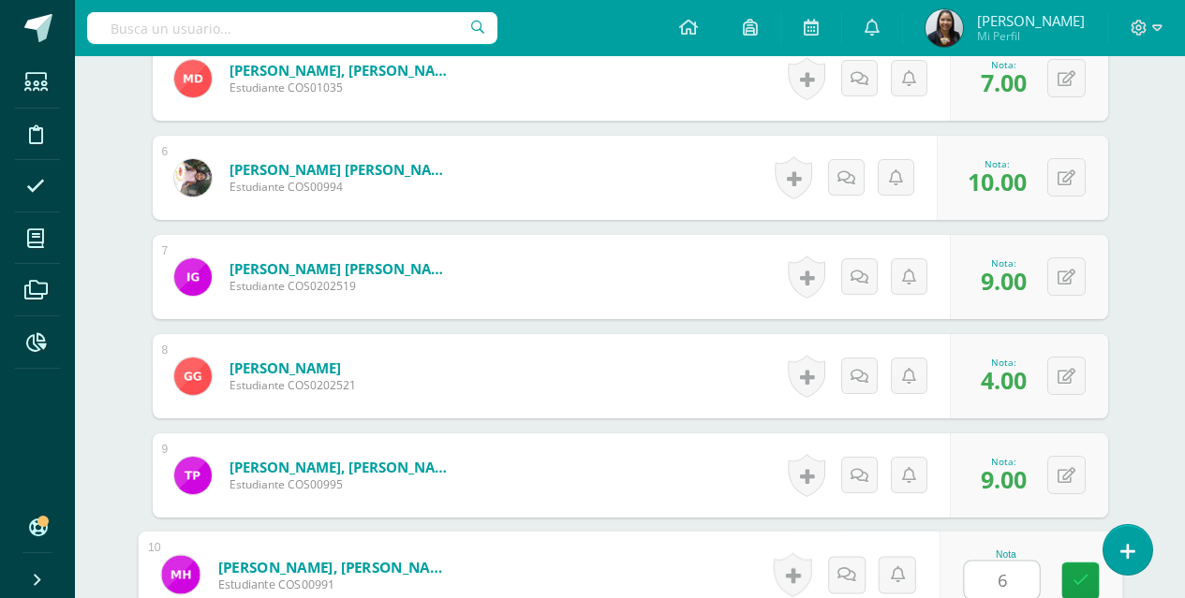
type input "6"
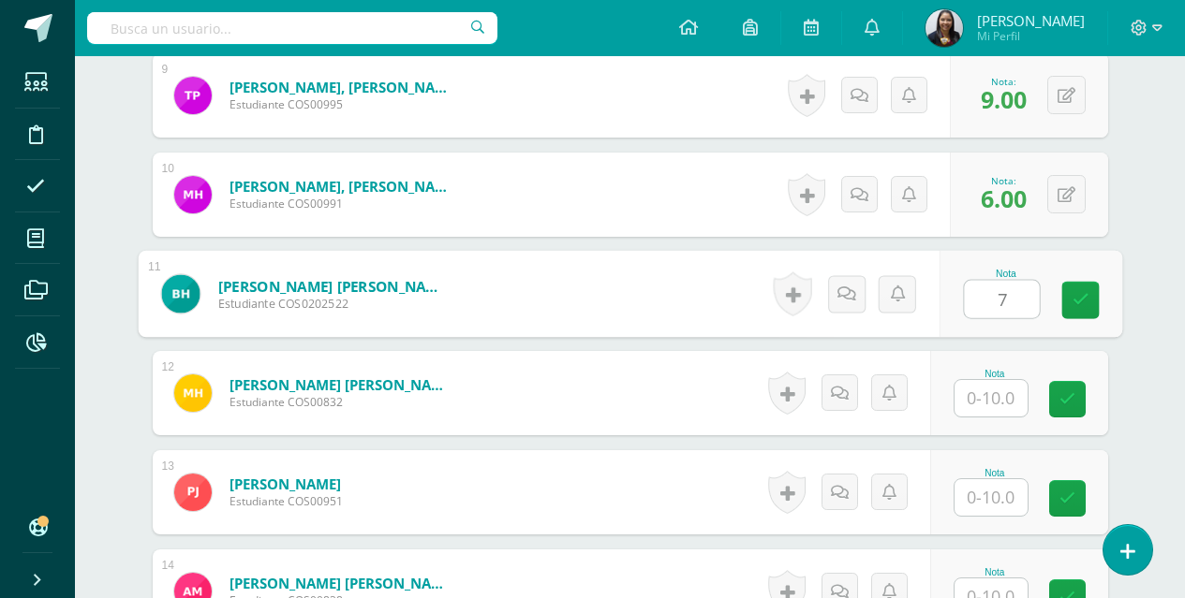
type input "7"
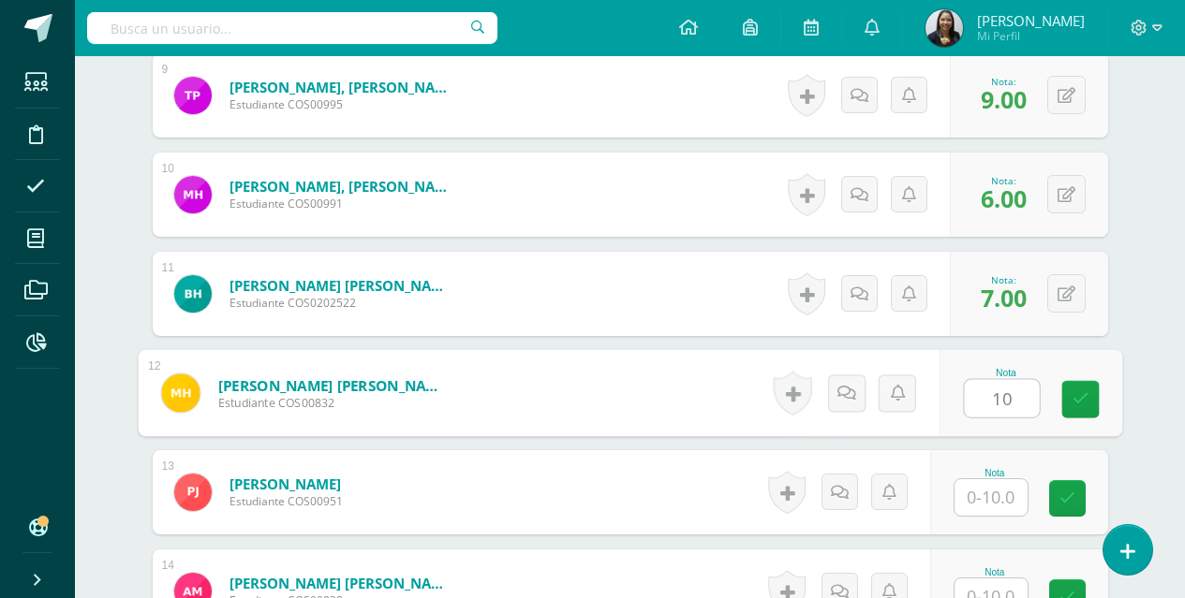
type input "10"
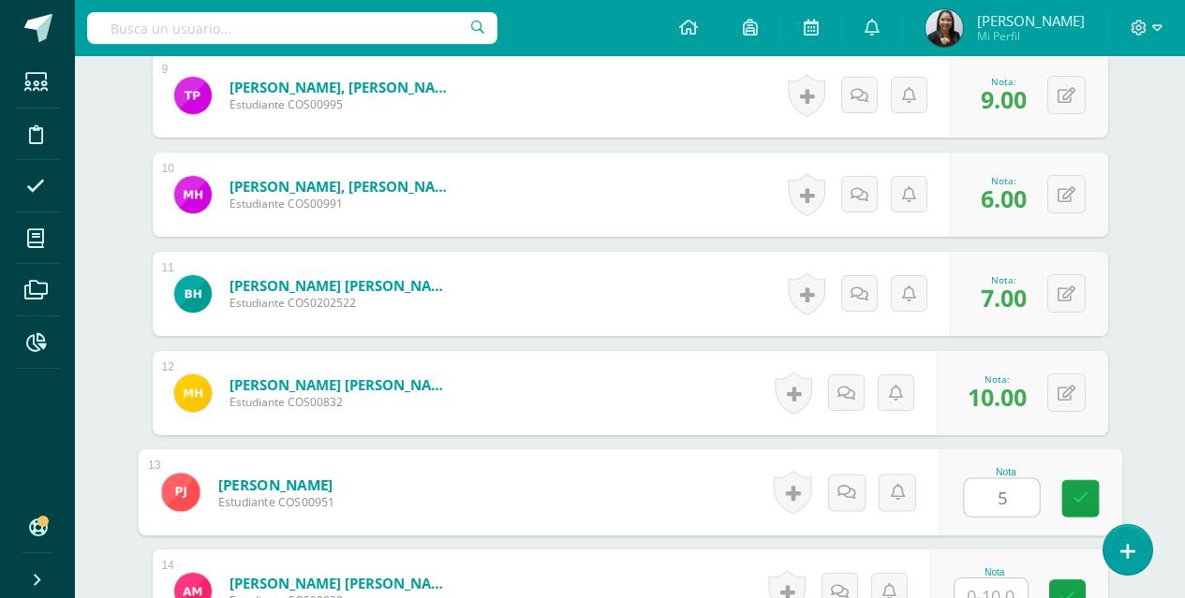
type input "5"
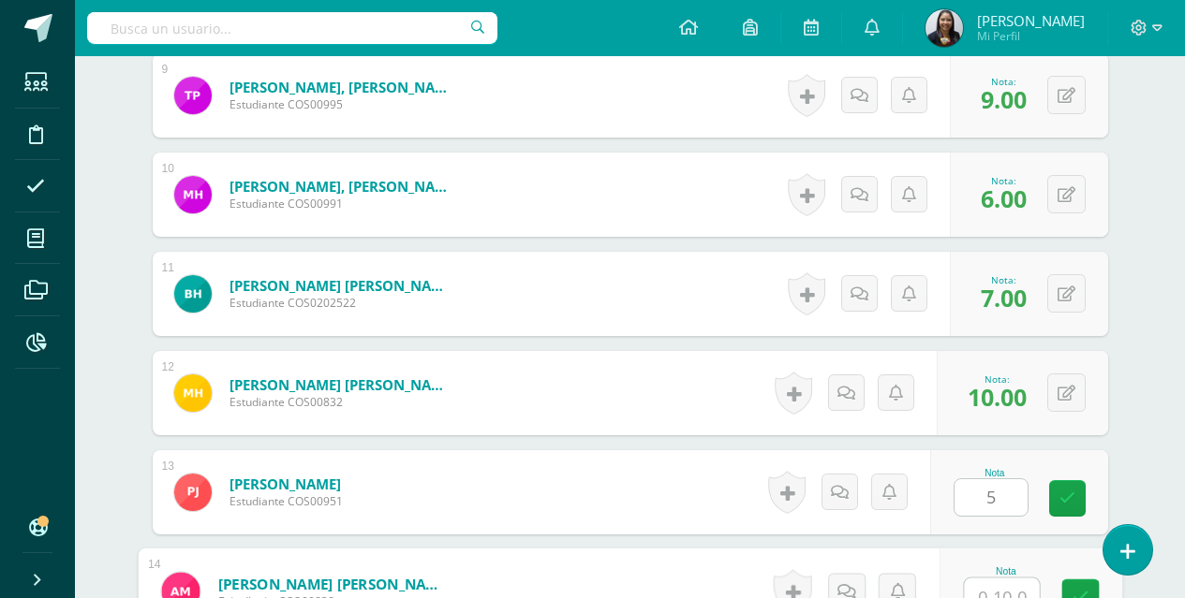
scroll to position [1426, 0]
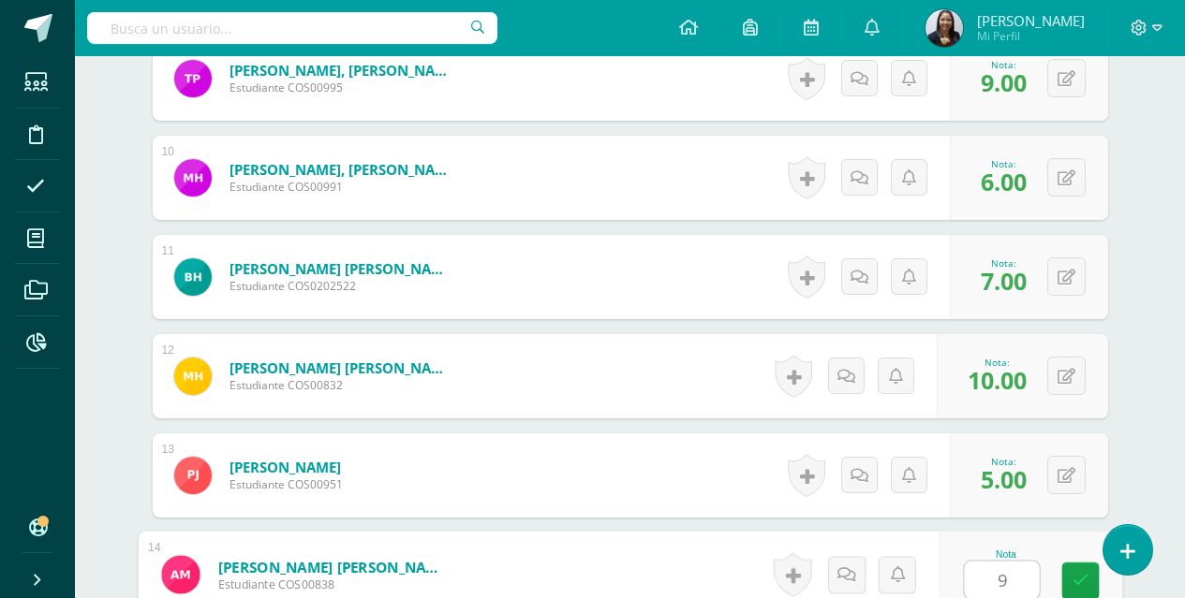
type input "9"
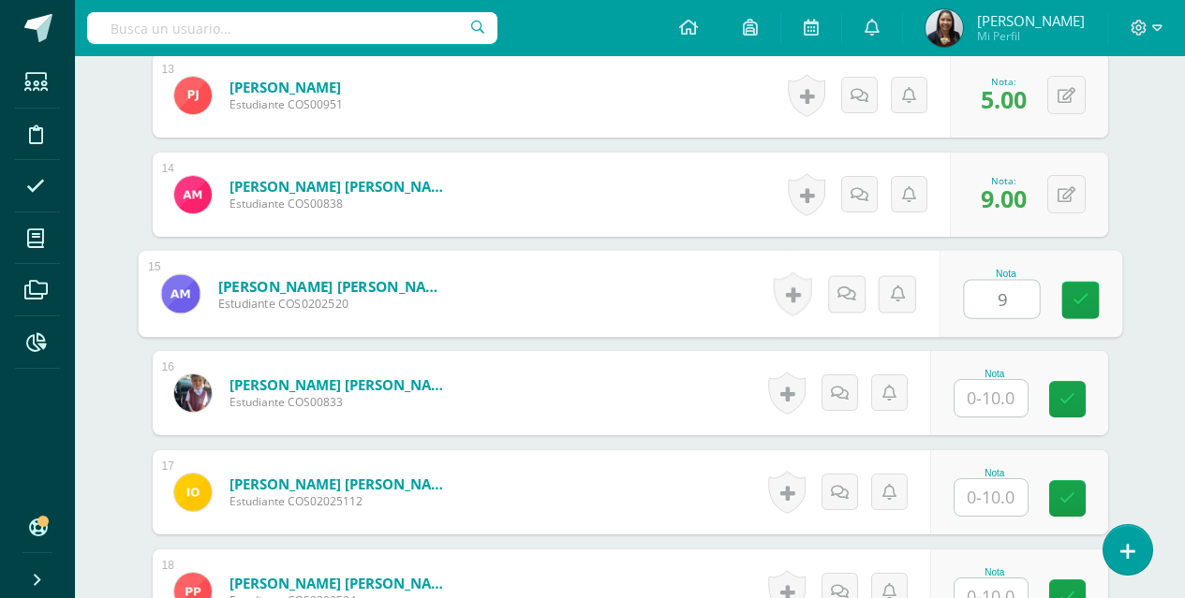
type input "9"
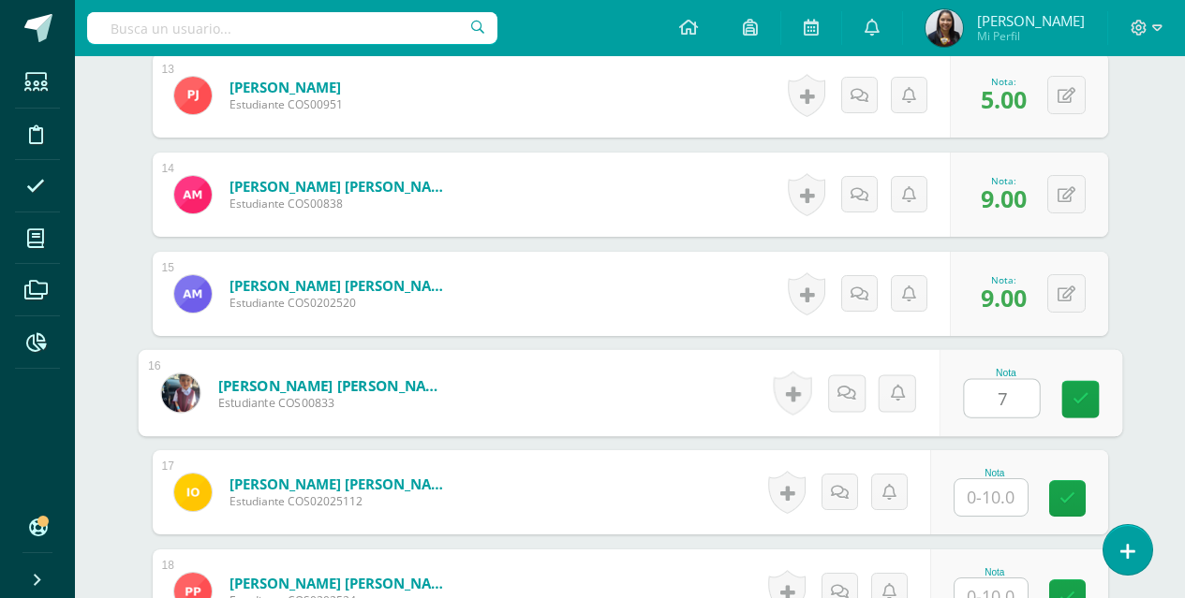
type input "7"
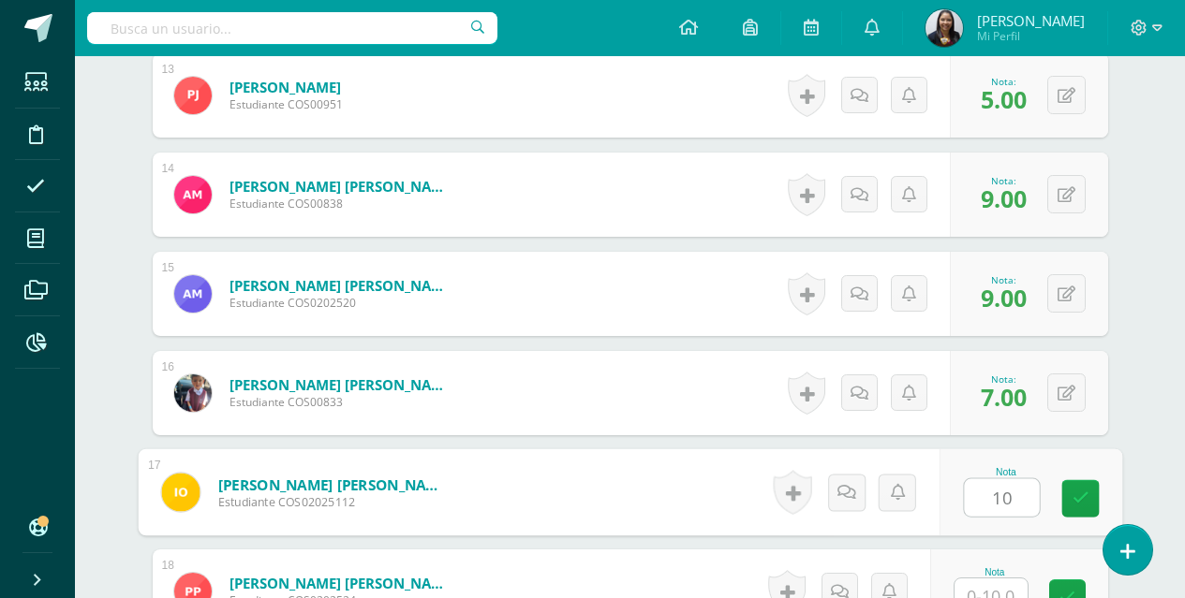
type input "1"
type input "10"
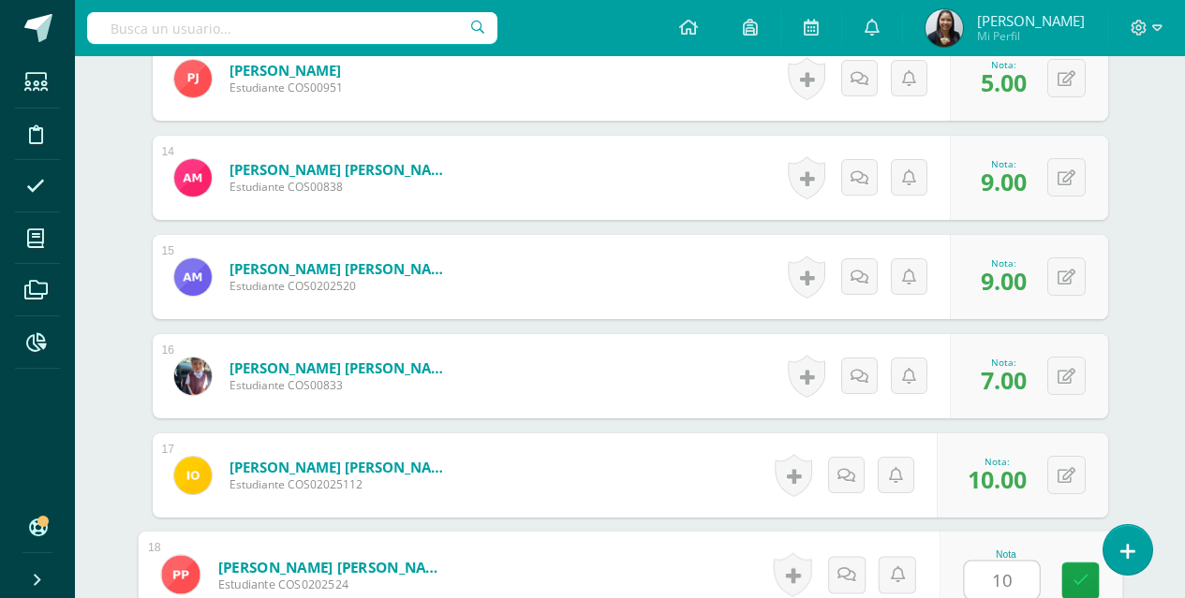
type input "10"
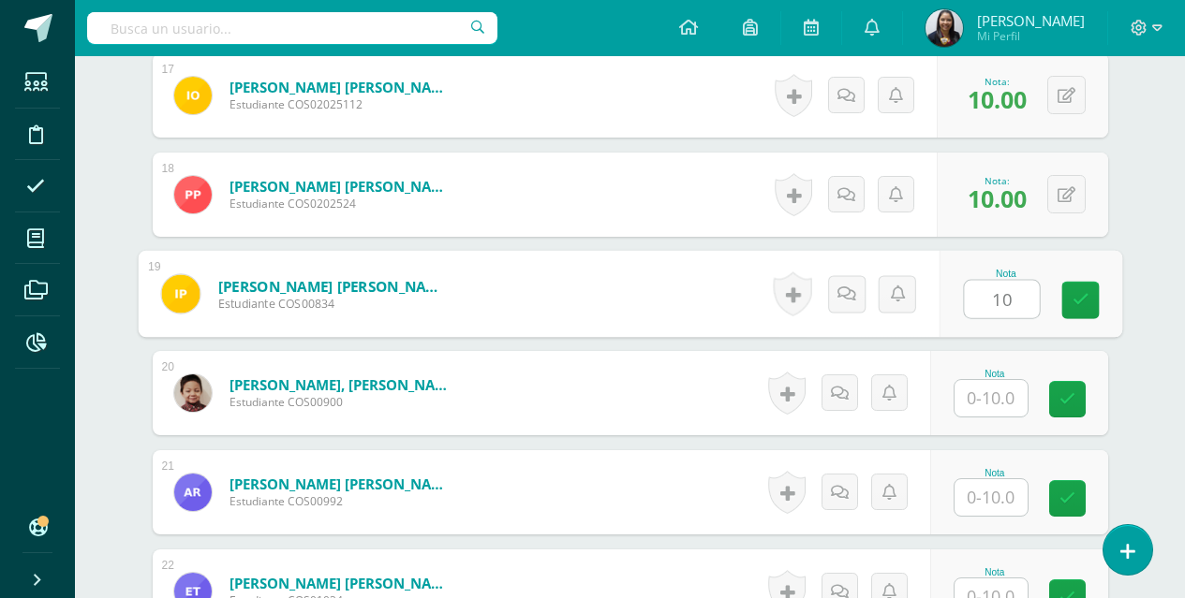
type input "10"
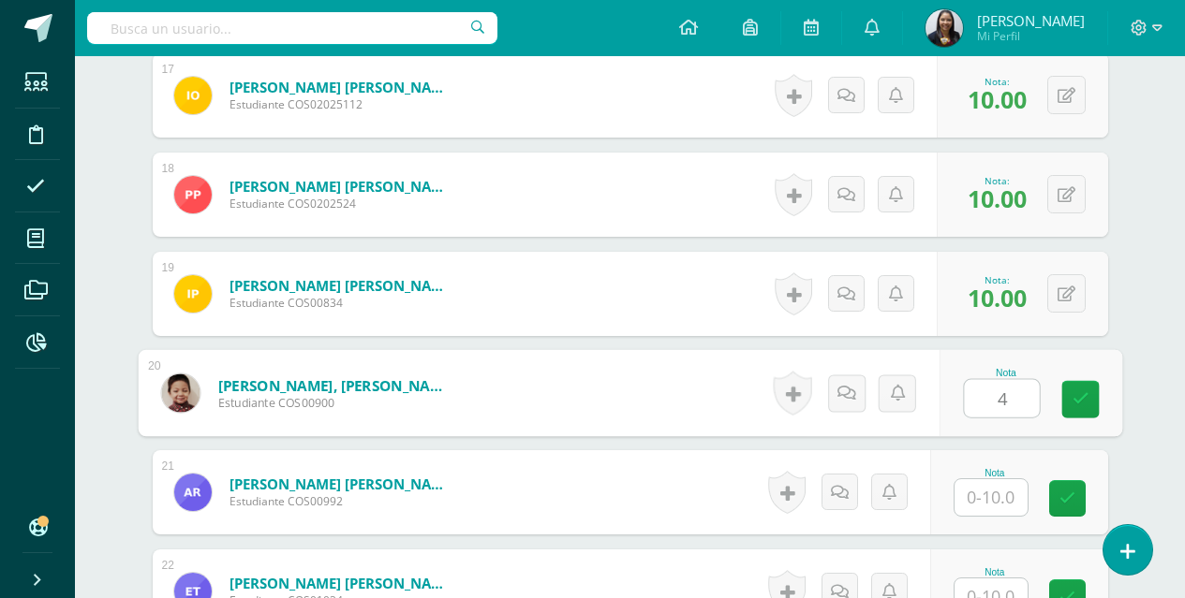
type input "4"
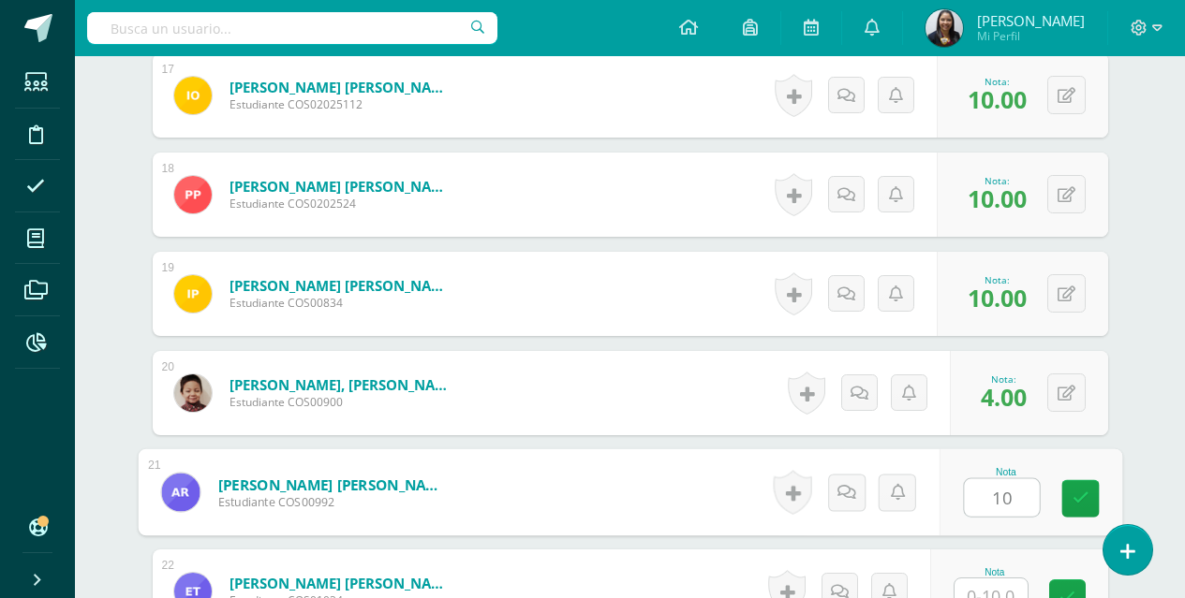
type input "10"
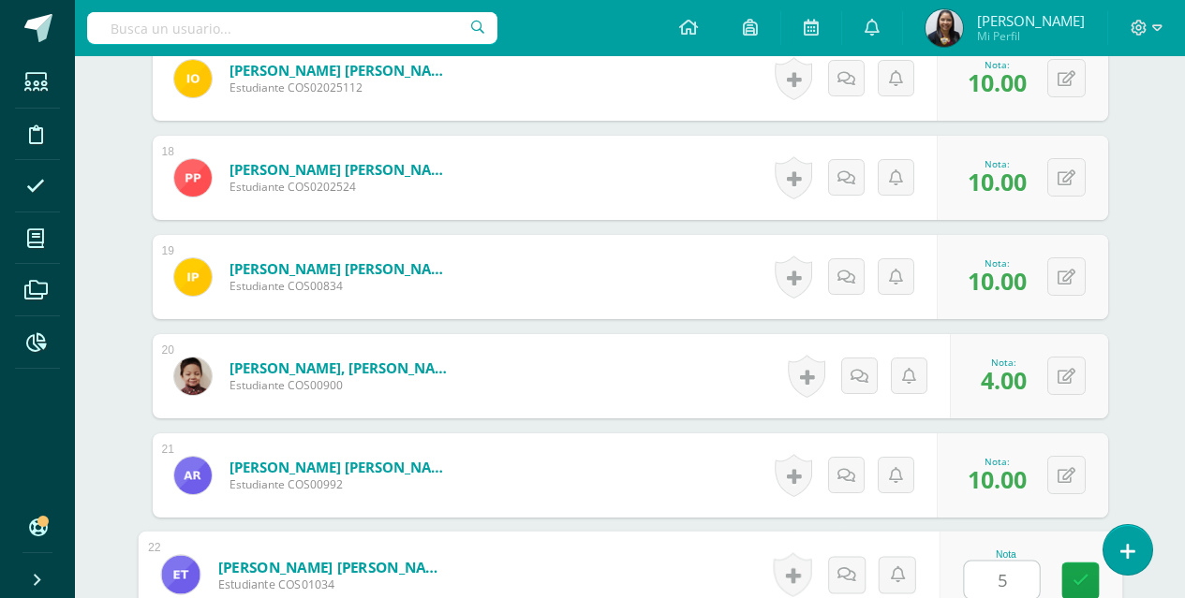
type input "5"
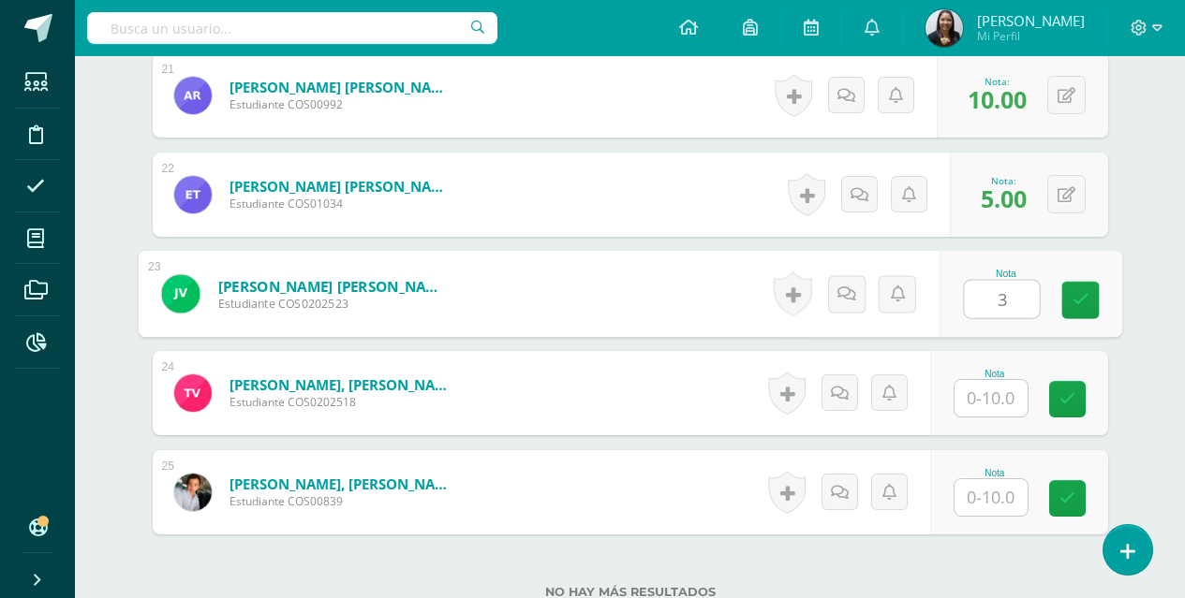
type input "3"
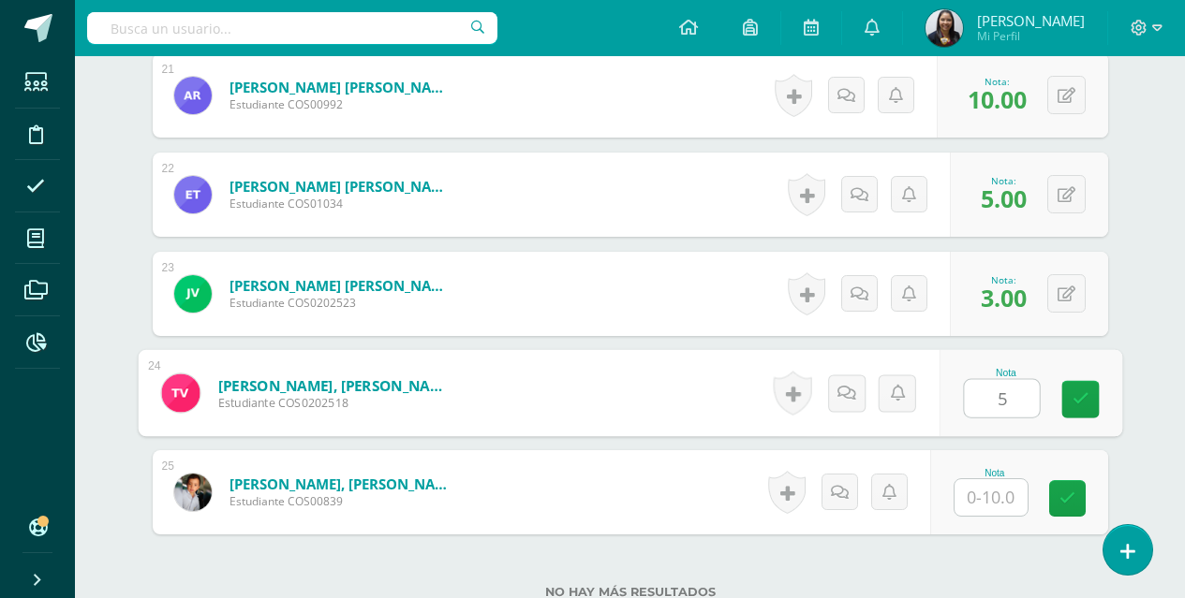
type input "5"
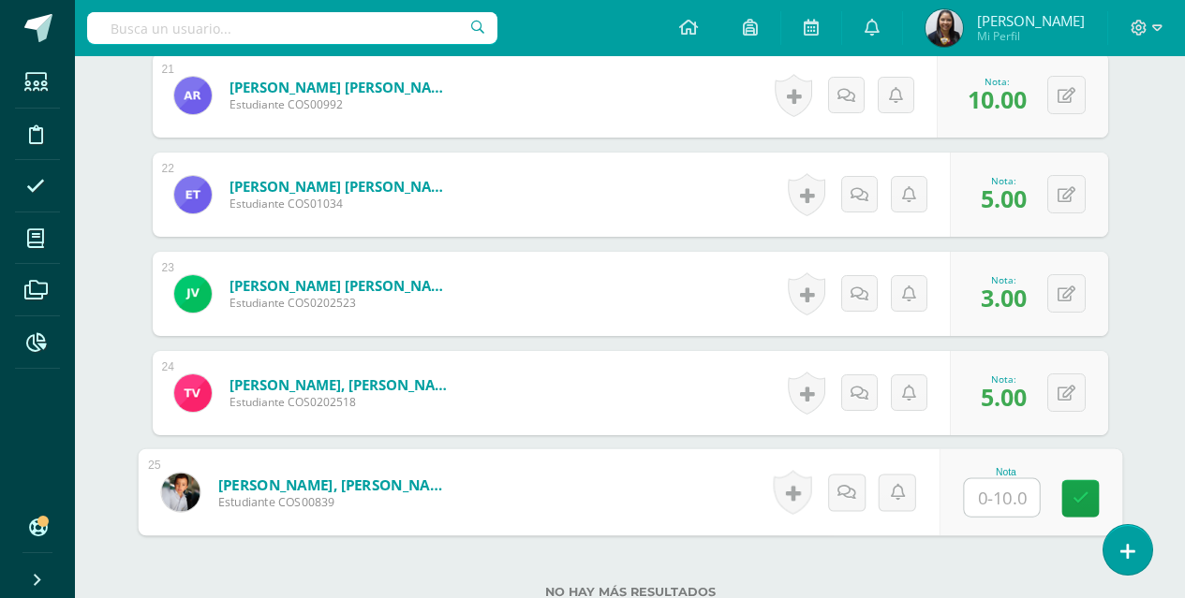
type input "4"
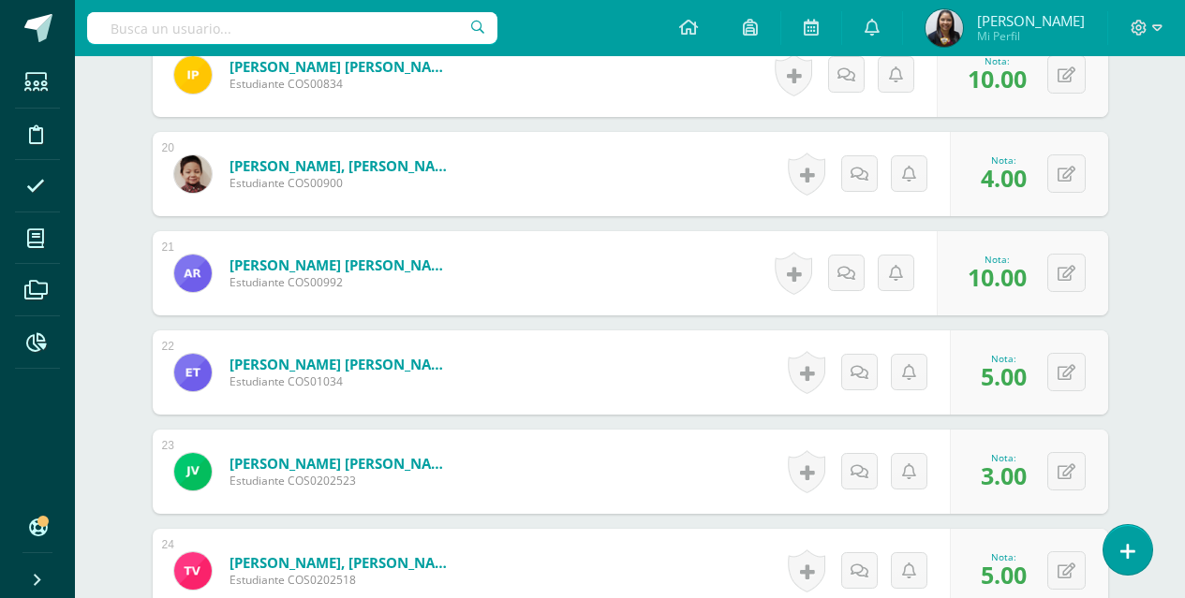
scroll to position [2411, 0]
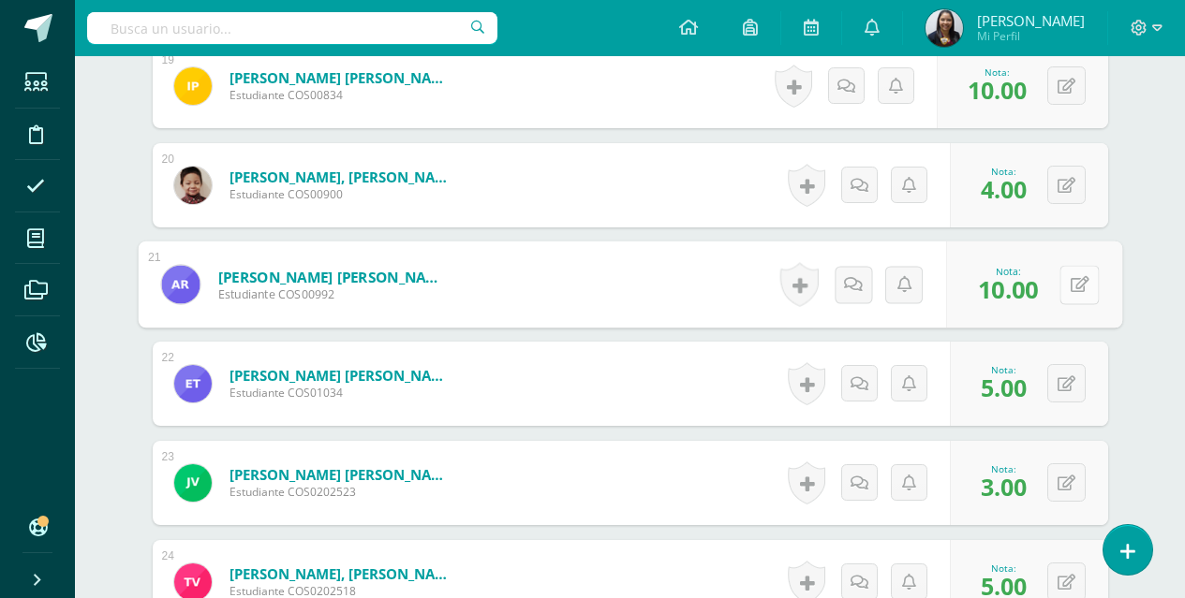
click at [1068, 274] on button at bounding box center [1078, 284] width 39 height 39
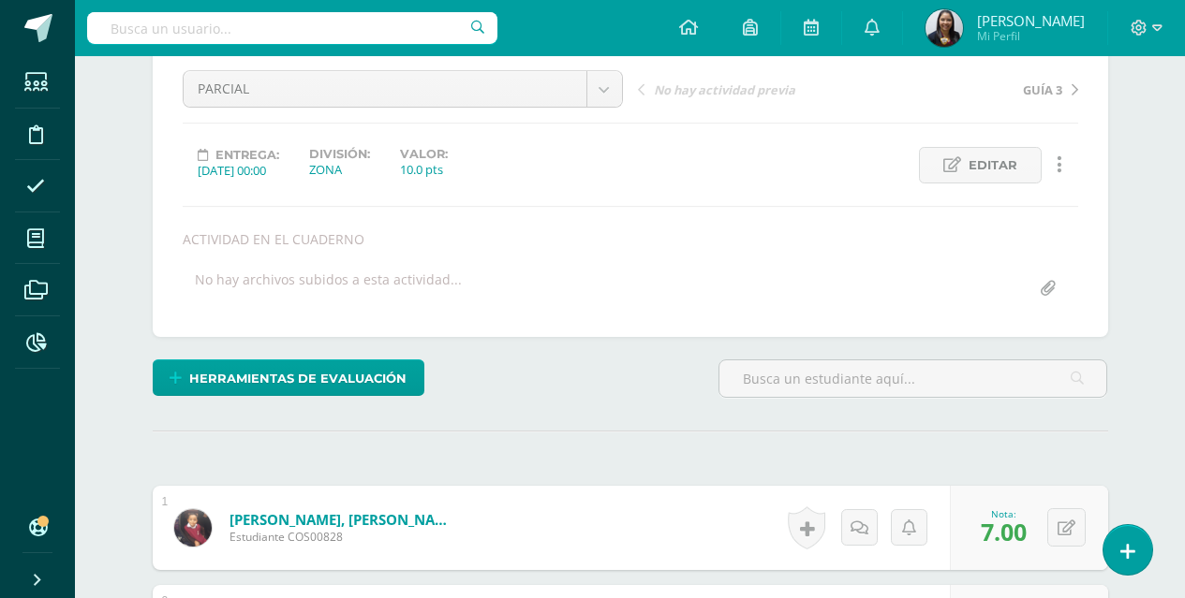
scroll to position [0, 0]
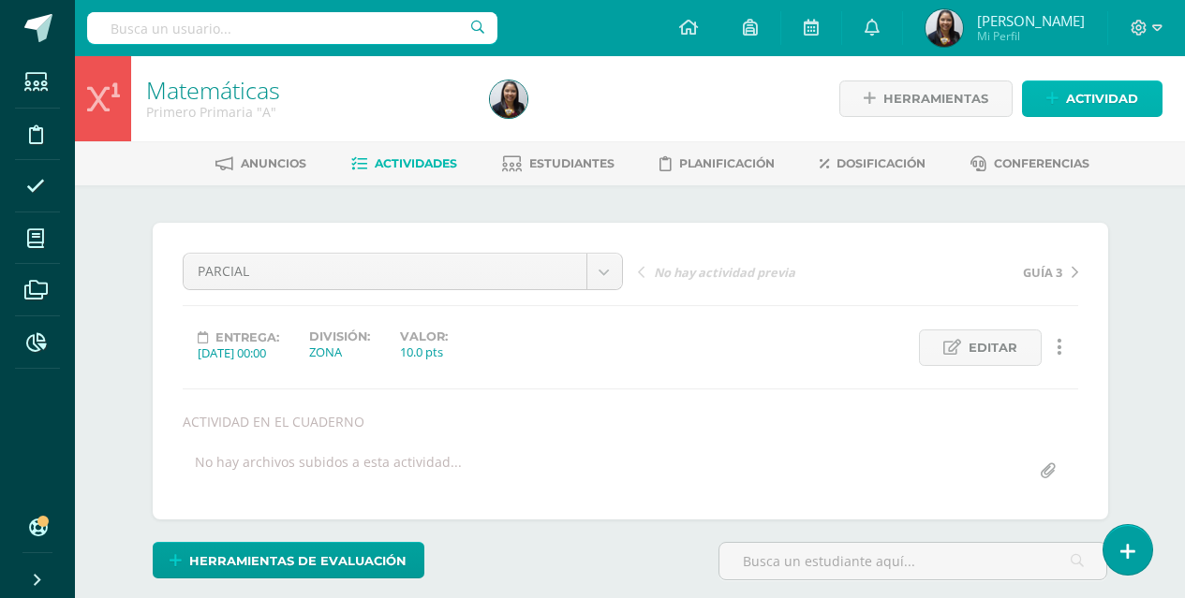
click at [1098, 93] on span "Actividad" at bounding box center [1102, 98] width 72 height 35
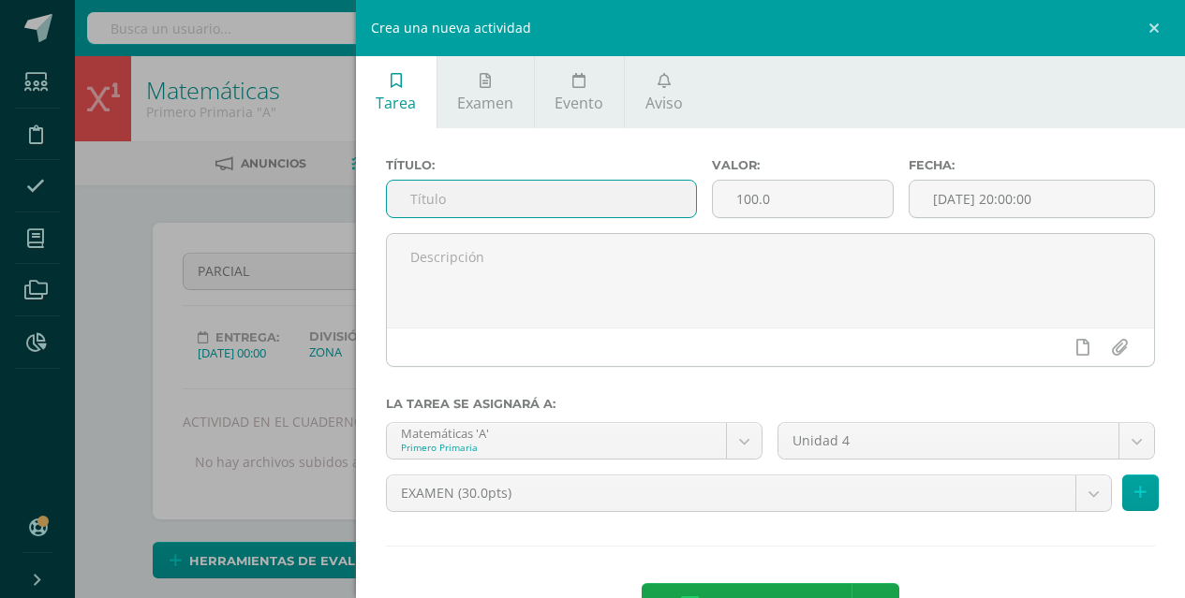
click at [635, 195] on input "text" at bounding box center [542, 199] width 310 height 37
type input "g"
type input "GUÍA 4"
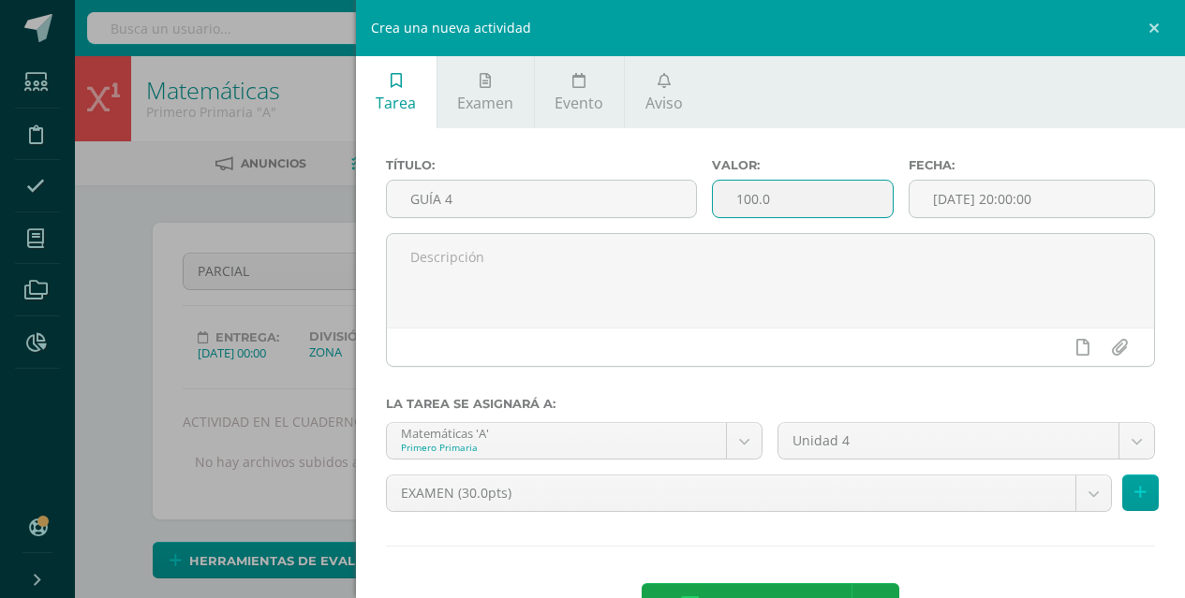
drag, startPoint x: 789, startPoint y: 196, endPoint x: 700, endPoint y: 201, distance: 88.2
click at [704, 201] on div "Valor: 100.0" at bounding box center [802, 195] width 196 height 75
type input "10"
click at [937, 197] on input "[DATE] 20:00:00" at bounding box center [1031, 199] width 244 height 37
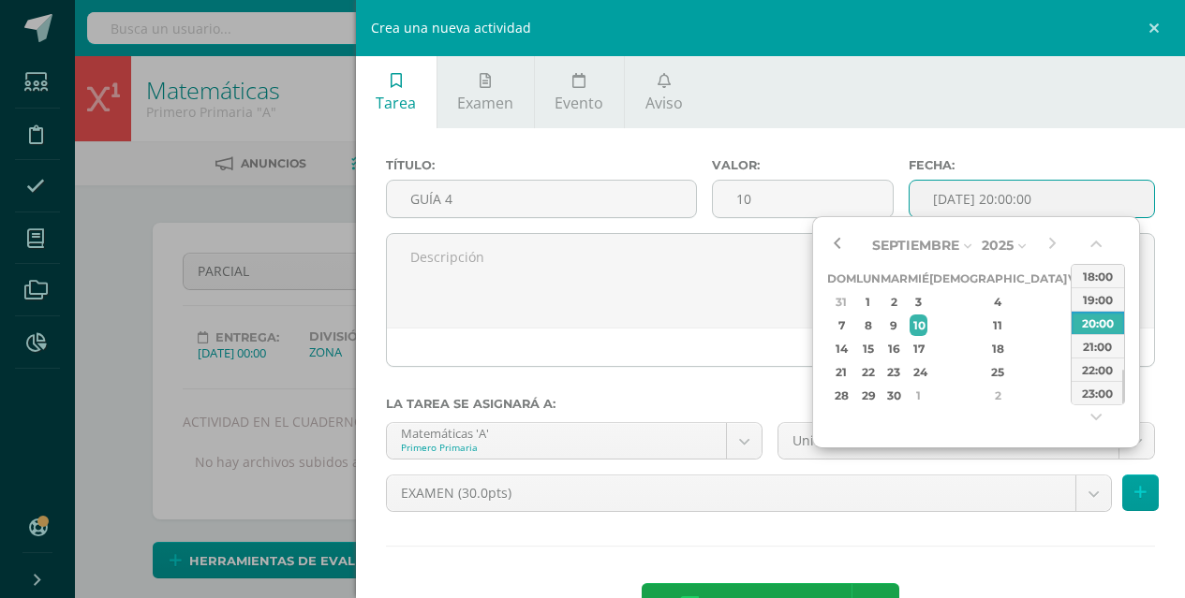
click at [840, 244] on button "button" at bounding box center [836, 245] width 19 height 28
click at [981, 324] on div "11" at bounding box center [998, 326] width 111 height 22
click at [1092, 243] on button "button" at bounding box center [1097, 248] width 19 height 28
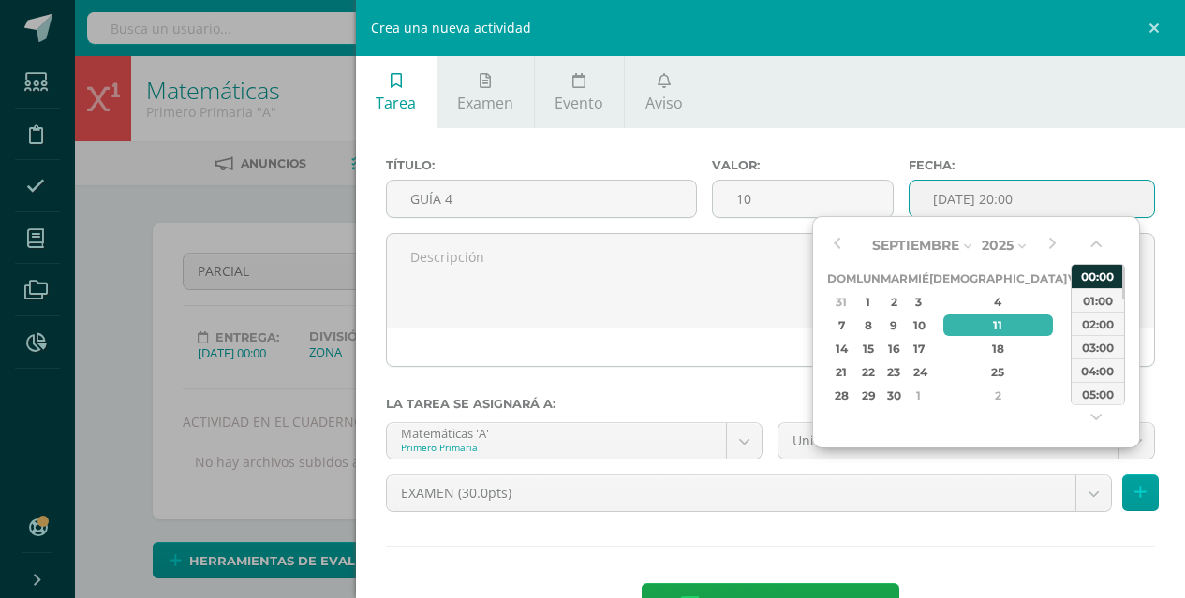
click at [1092, 281] on div "00:00" at bounding box center [1097, 276] width 52 height 23
type input "[DATE] 00:00"
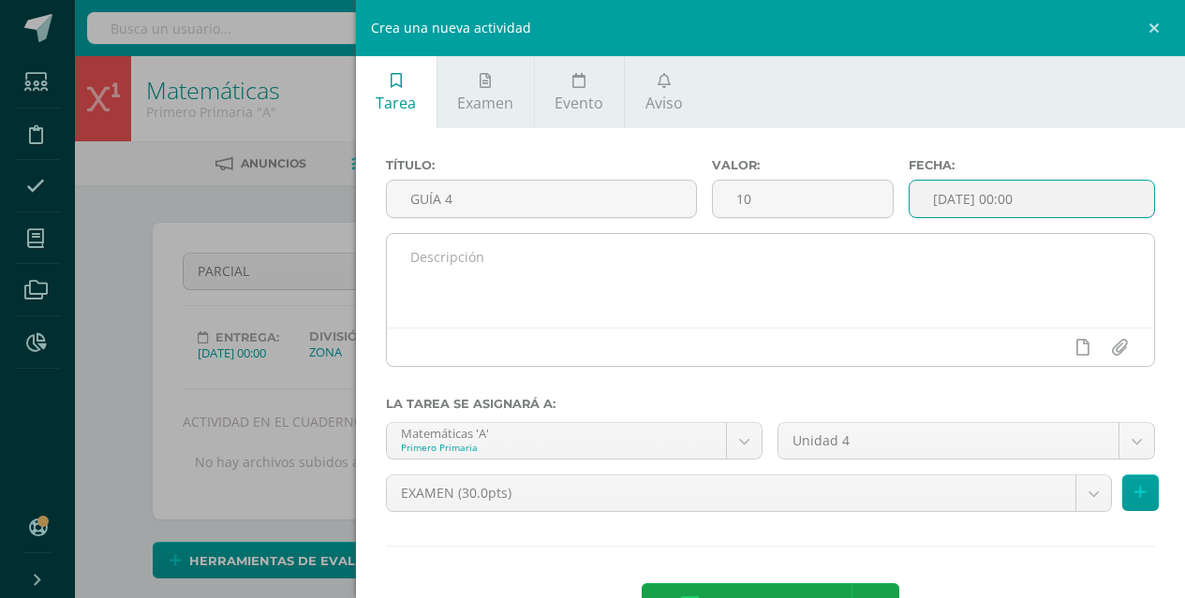
click at [998, 305] on textarea at bounding box center [771, 281] width 768 height 94
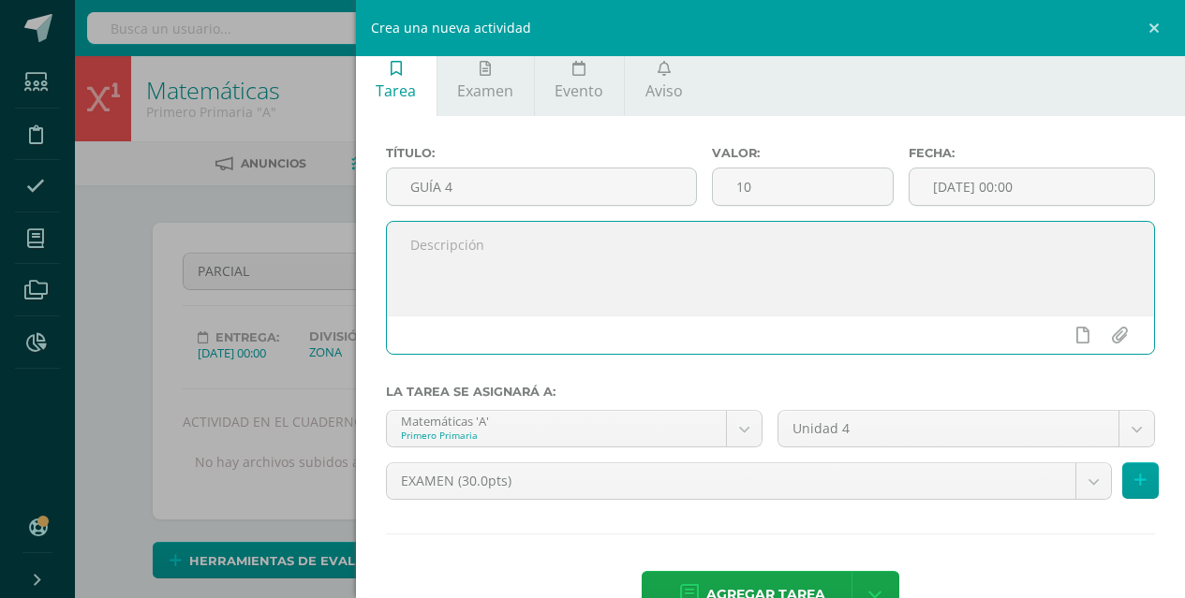
scroll to position [13, 0]
type textarea "Páginas del libro"
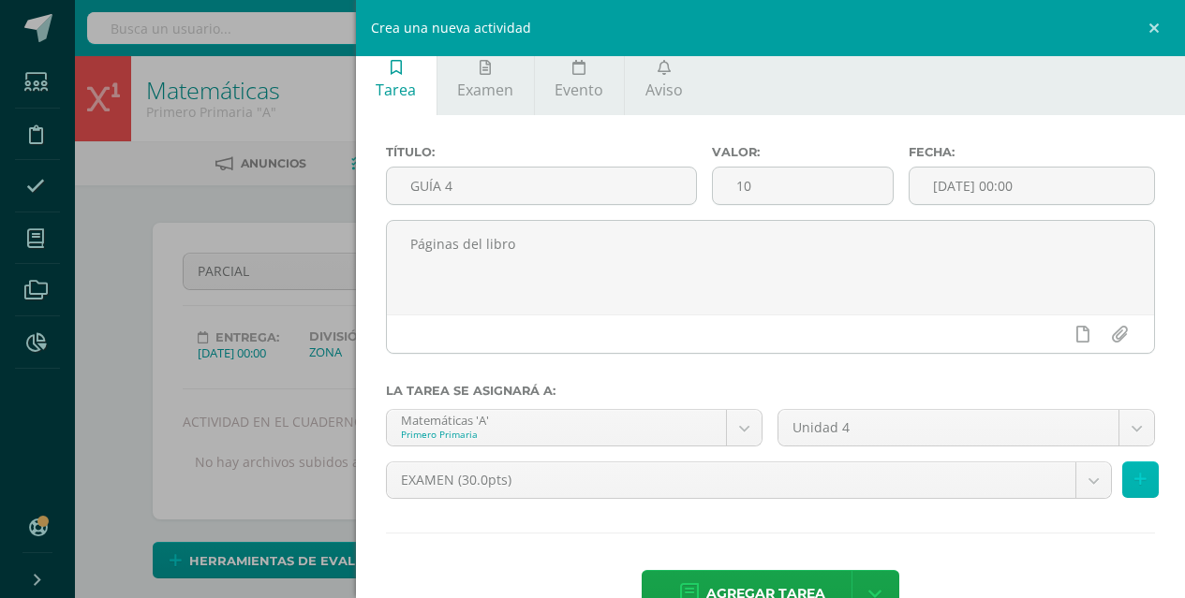
click at [1135, 476] on button at bounding box center [1140, 480] width 37 height 37
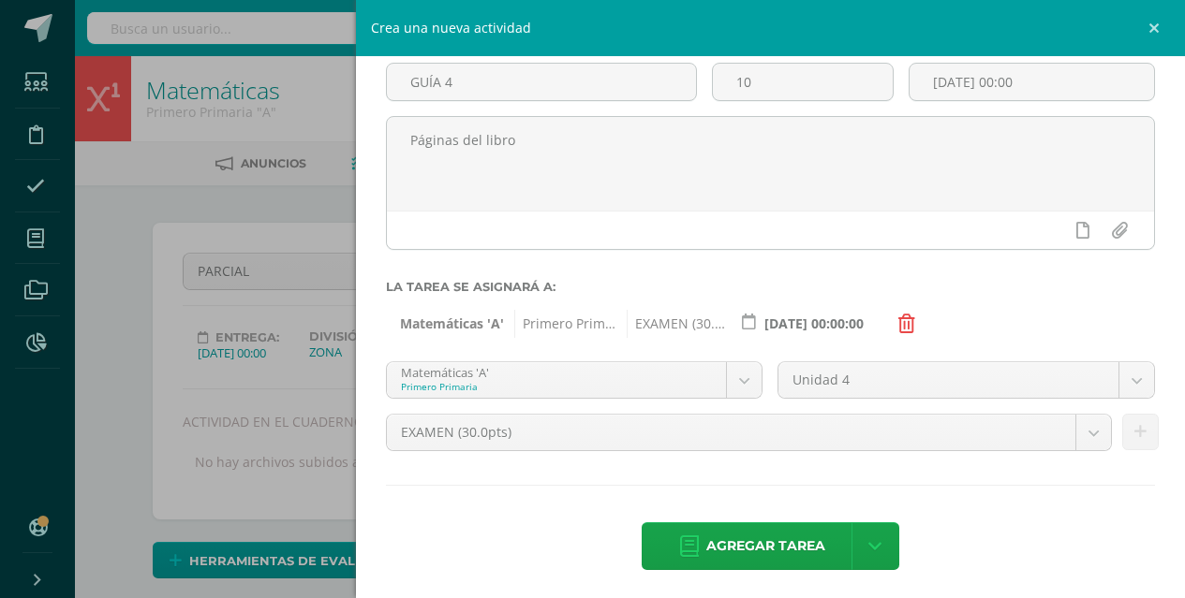
scroll to position [122, 0]
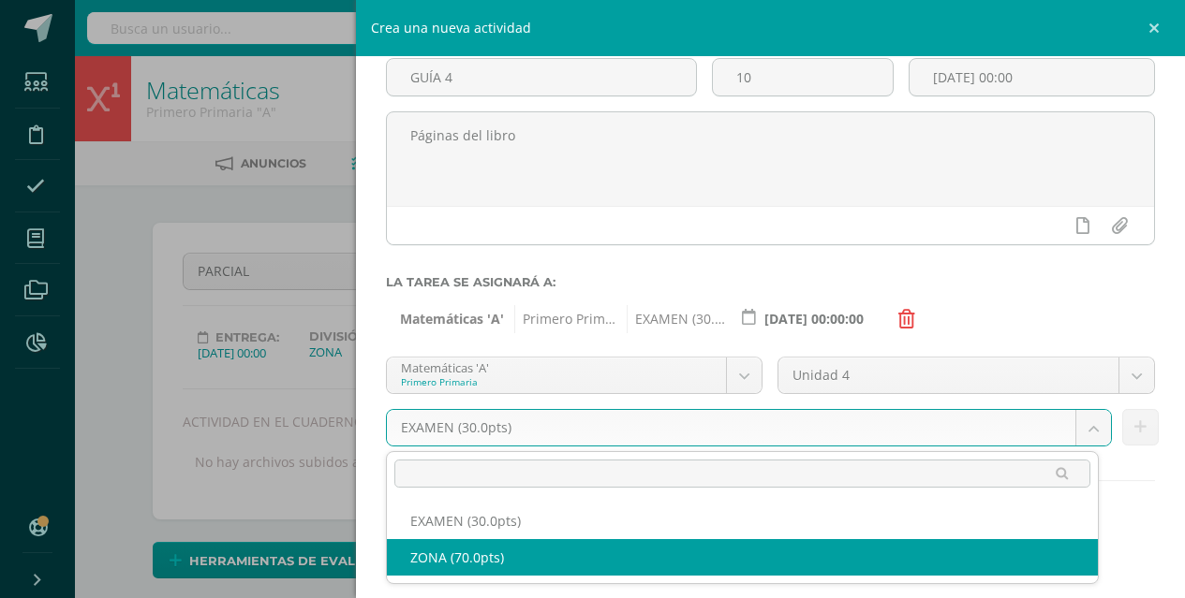
select select "123682"
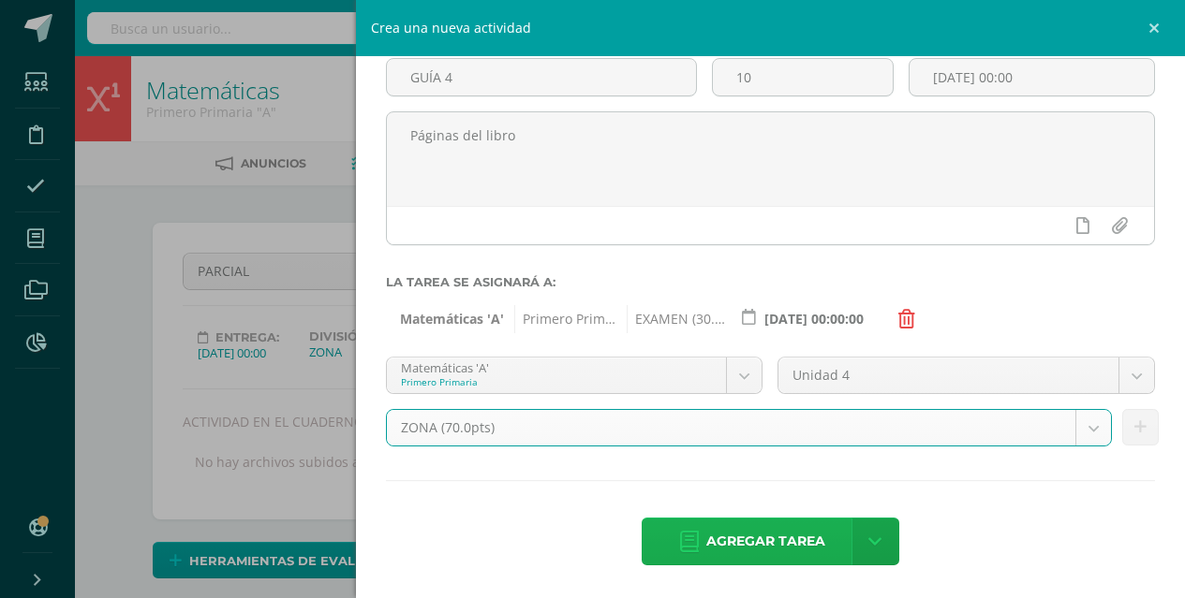
click at [763, 557] on span "Agregar tarea" at bounding box center [765, 542] width 119 height 46
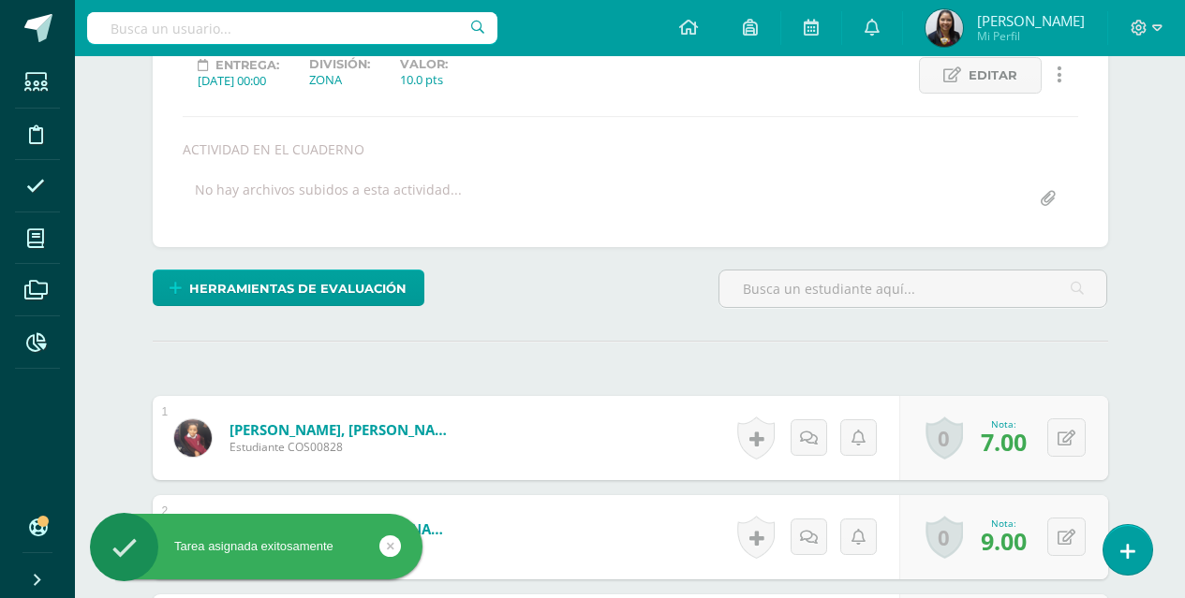
scroll to position [273, 0]
drag, startPoint x: 1180, startPoint y: 459, endPoint x: 1180, endPoint y: 148, distance: 310.9
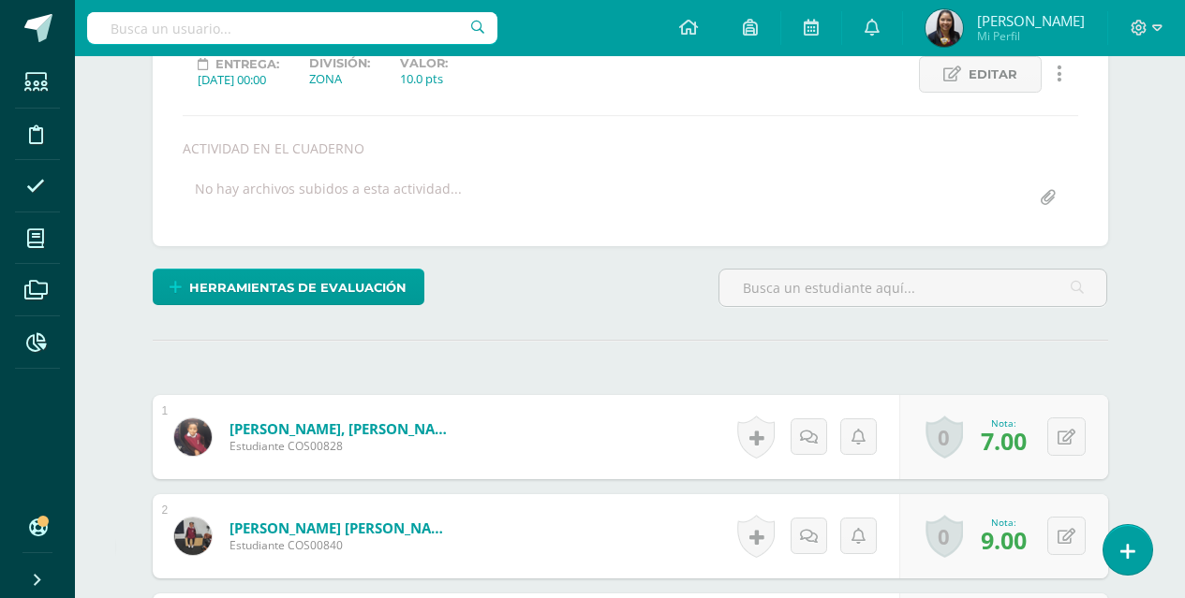
click at [1105, 171] on div "PARCIAL PARCIAL GUÍA 4 GUÍA 3 Guía 2 GUÍA 1 No hay actividad previa GUÍA 4 Entr…" at bounding box center [630, 97] width 955 height 297
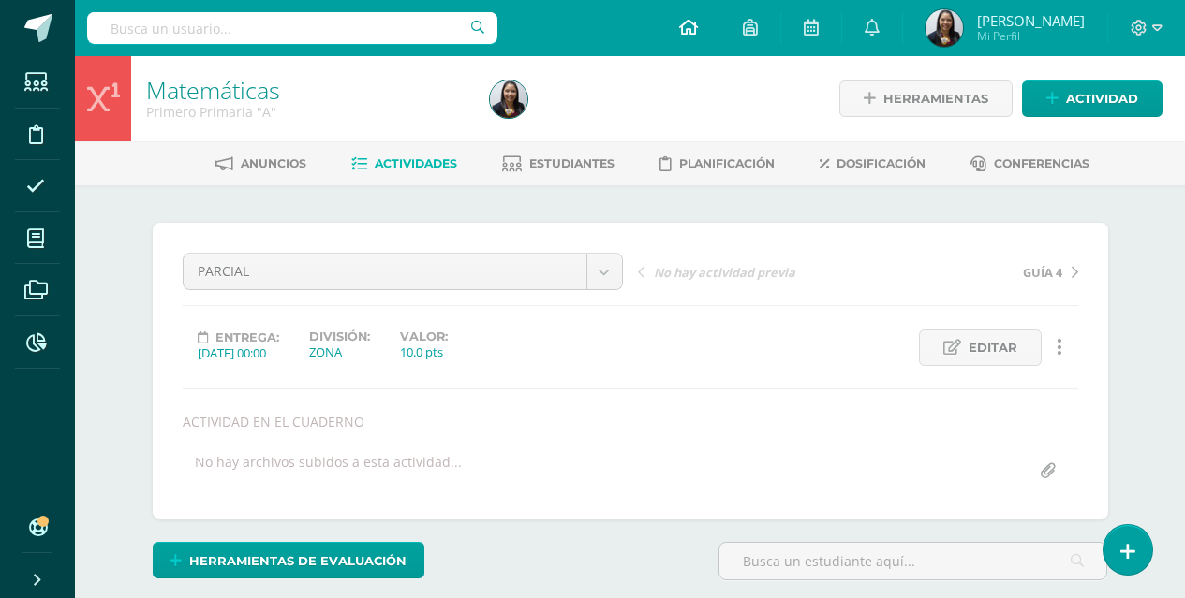
scroll to position [1, 0]
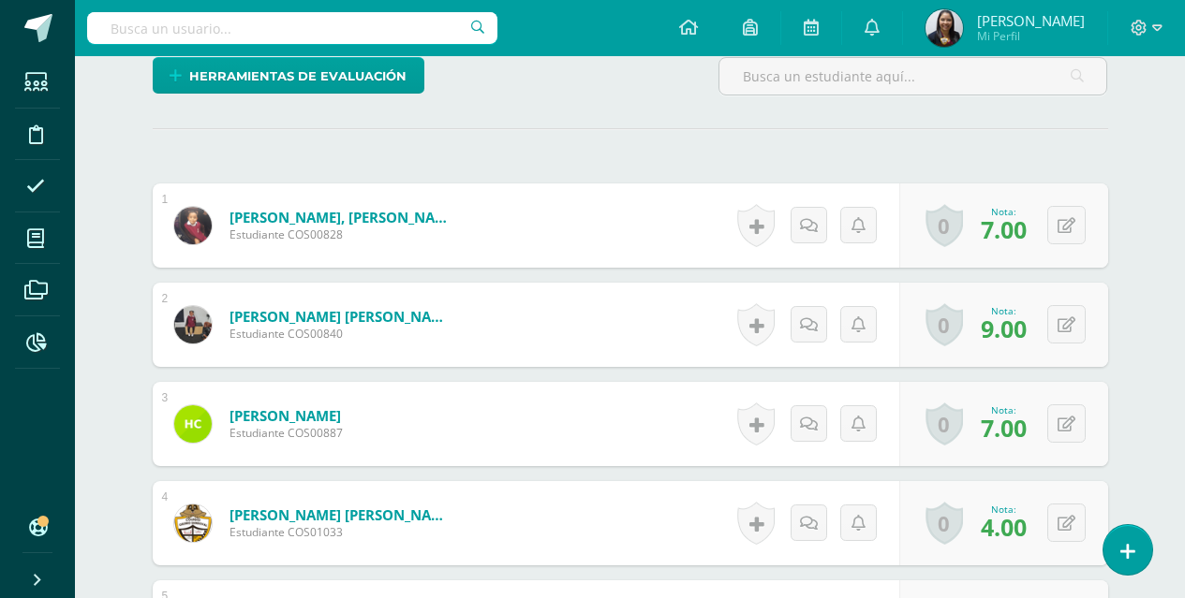
scroll to position [0, 0]
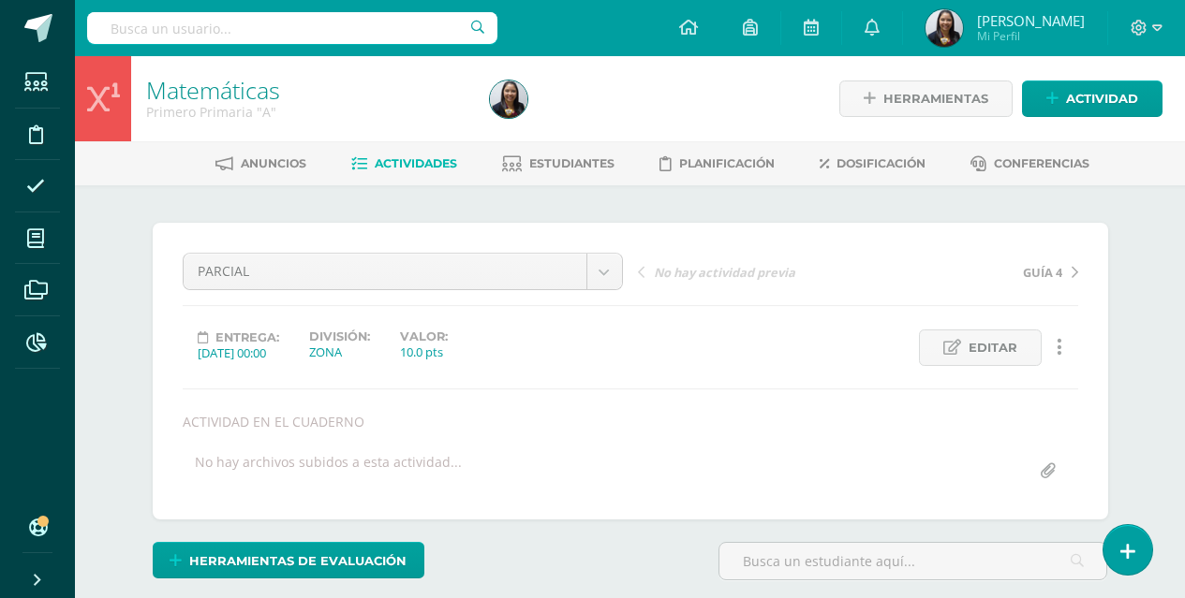
click at [995, 350] on span "Editar" at bounding box center [992, 348] width 49 height 35
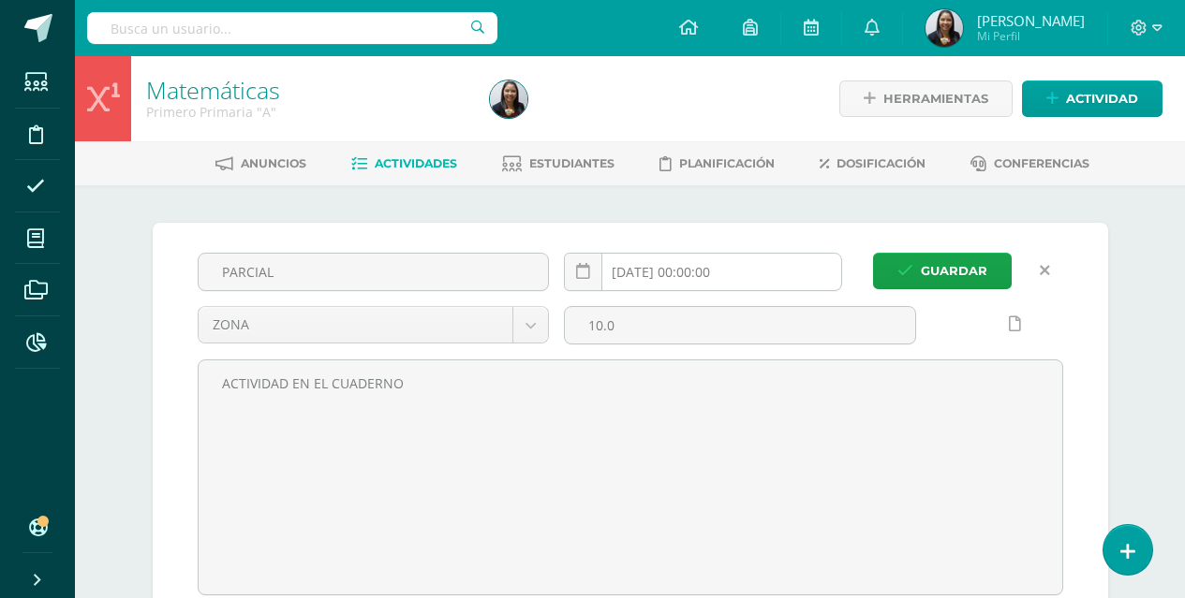
click at [650, 275] on input "[DATE] 00:00:00" at bounding box center [703, 272] width 276 height 37
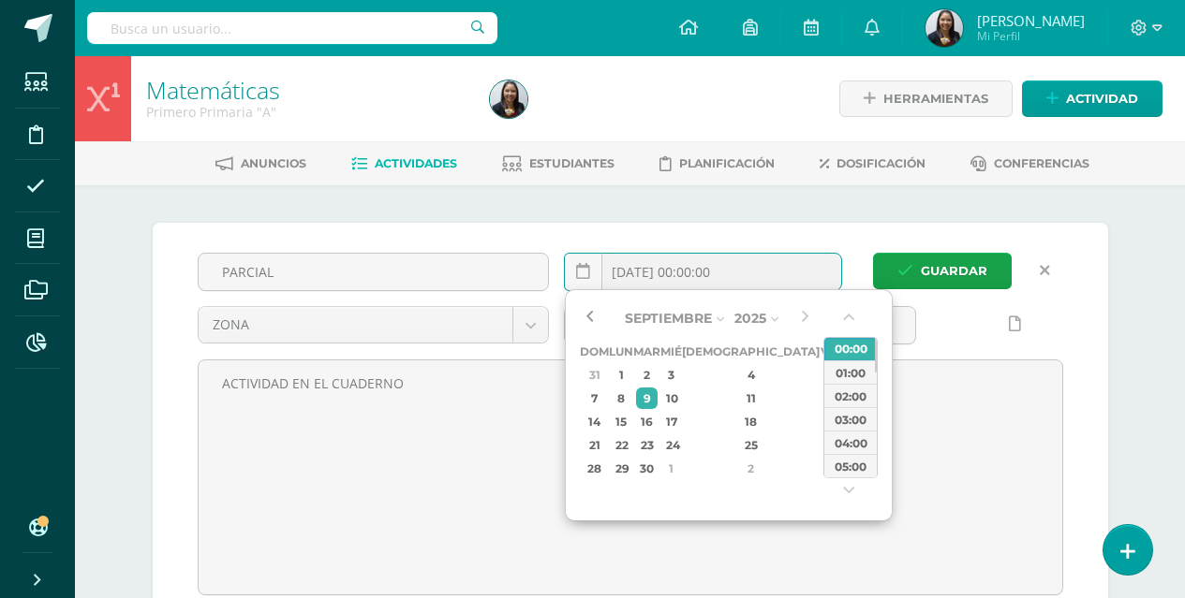
click at [590, 322] on button "button" at bounding box center [589, 318] width 19 height 28
click at [724, 402] on div "11" at bounding box center [751, 399] width 111 height 22
type input "[DATE] 00:00"
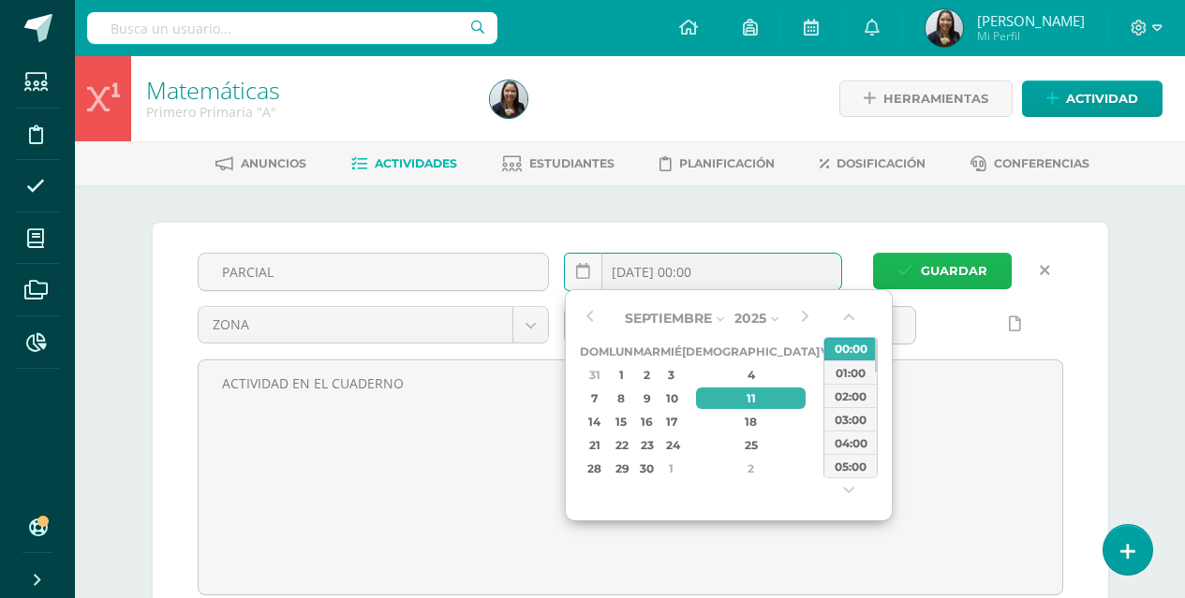
click at [948, 277] on span "Guardar" at bounding box center [954, 271] width 66 height 35
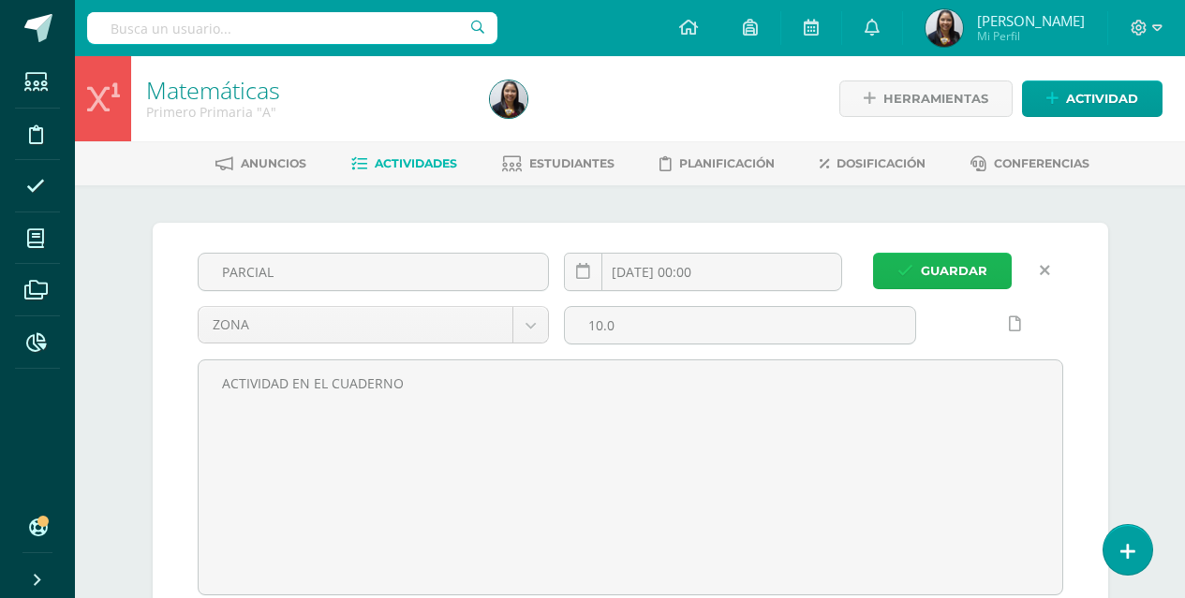
click at [948, 277] on span "Guardar" at bounding box center [954, 271] width 66 height 35
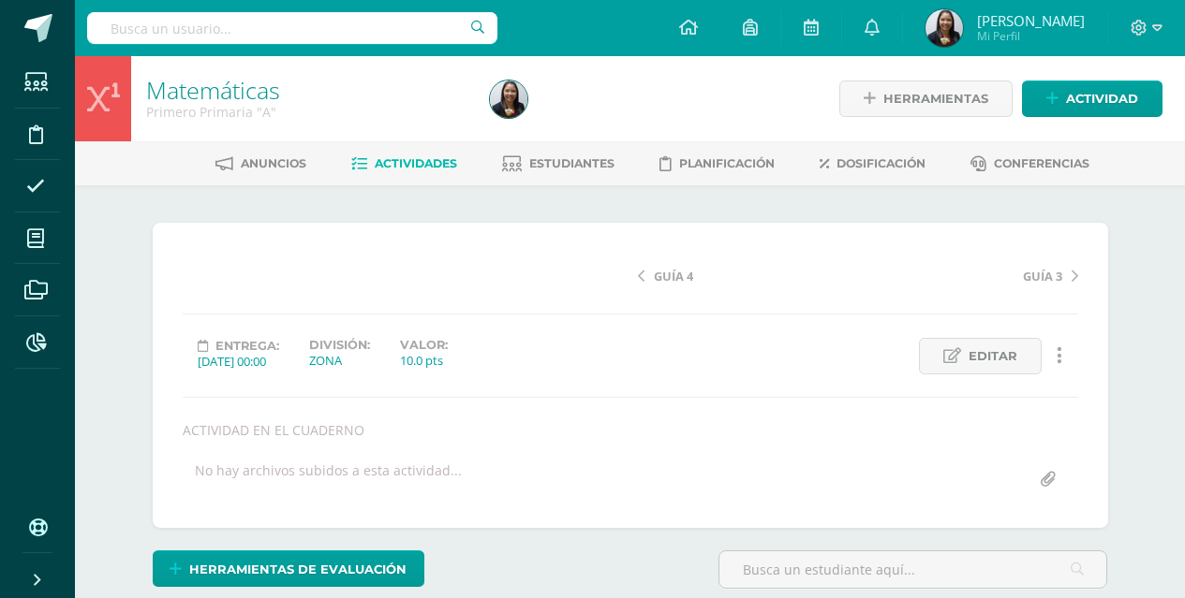
click at [930, 279] on link "GUÍA 3" at bounding box center [968, 275] width 220 height 19
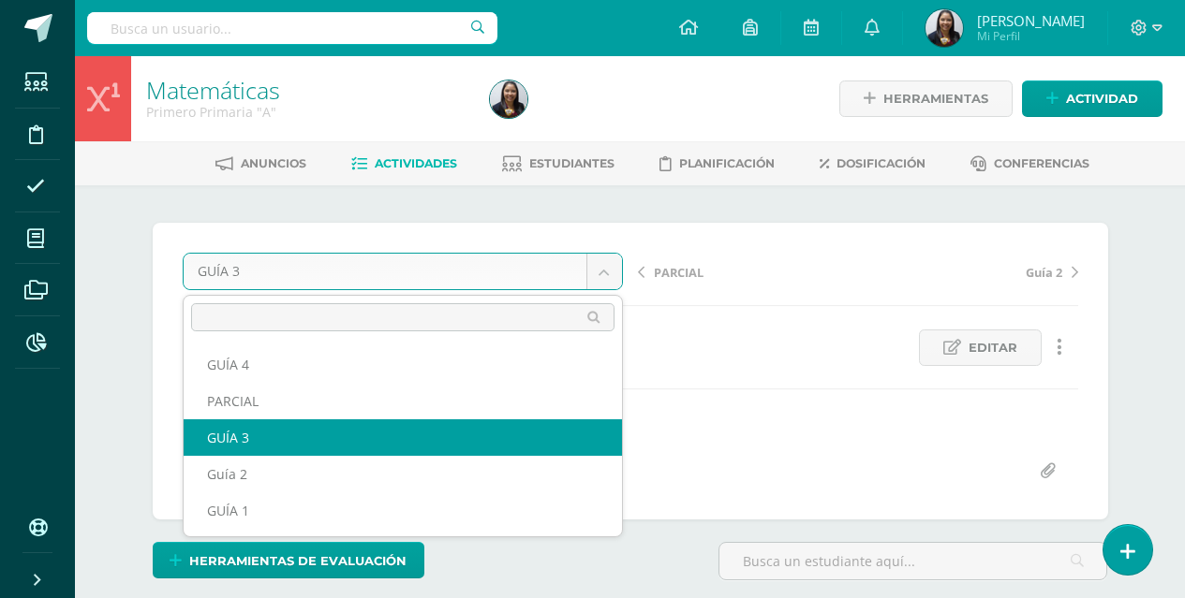
click at [608, 270] on body "Estudiantes Disciplina Asistencia Mis cursos Archivos Reportes Soporte Ayuda Re…" at bounding box center [592, 379] width 1185 height 759
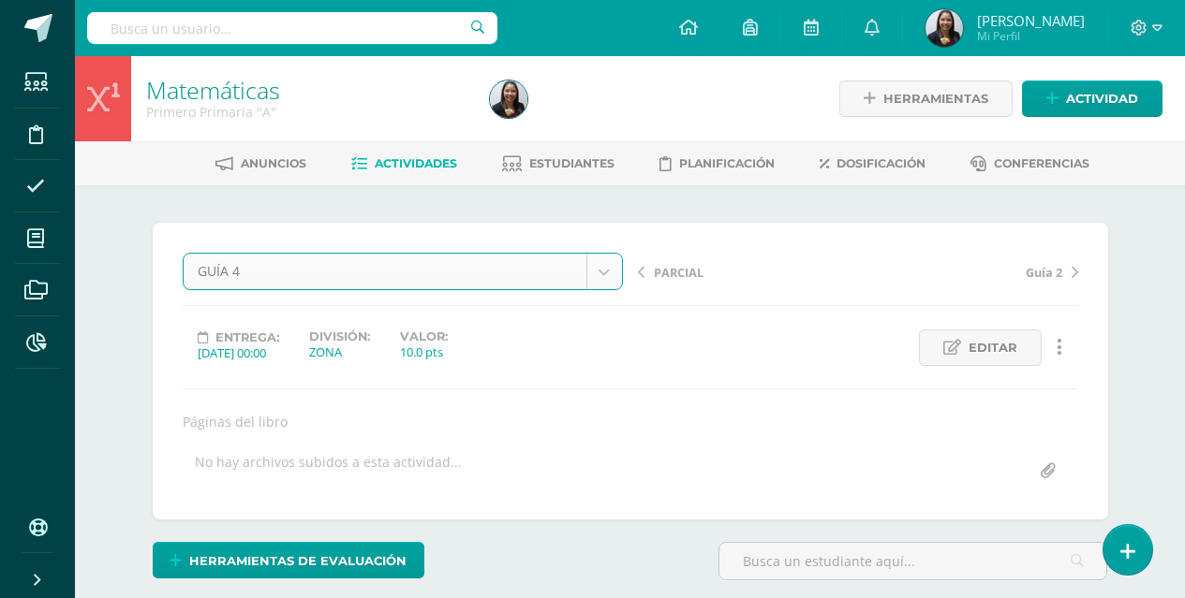
select select "/dashboard/teacher/grade-activity/125015/"
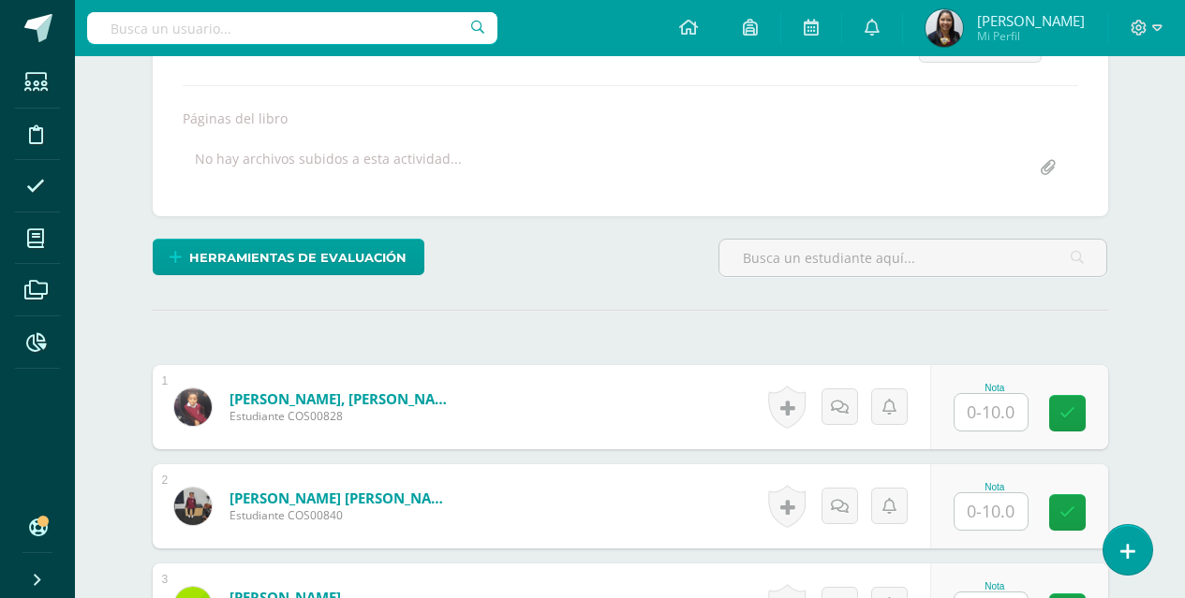
scroll to position [304, 0]
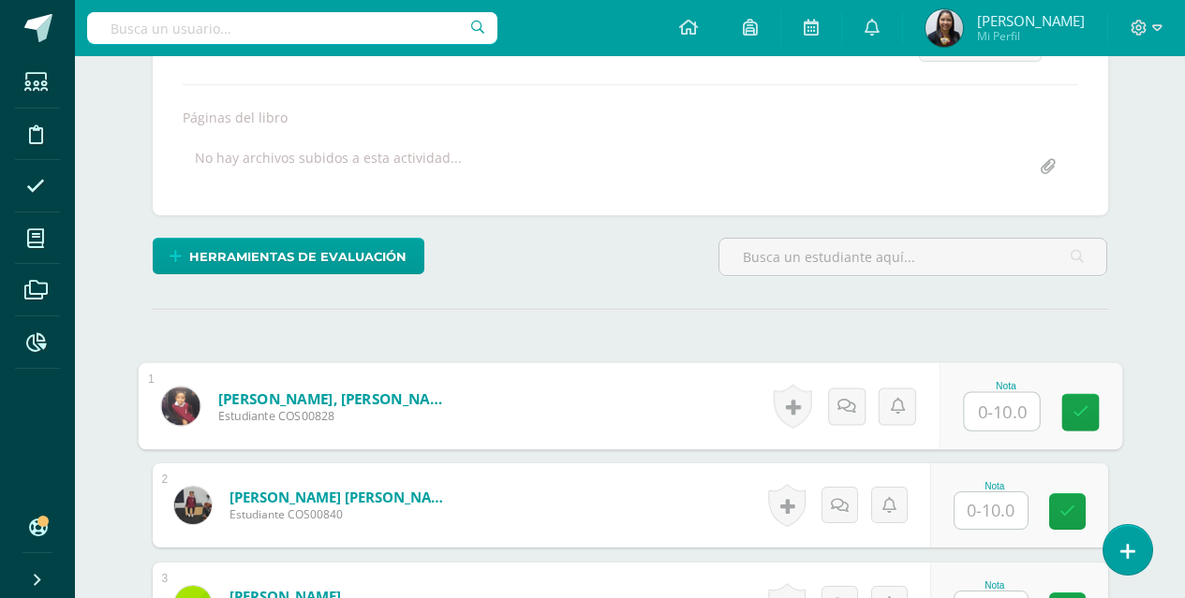
click at [969, 411] on input "text" at bounding box center [1001, 411] width 75 height 37
type input "9"
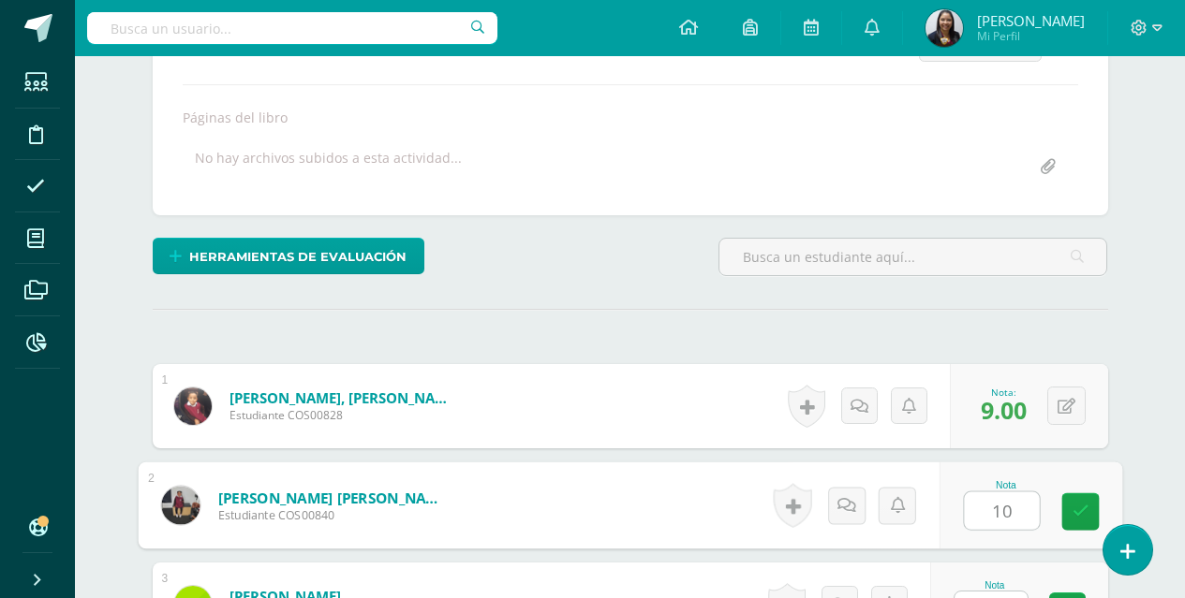
type input "10"
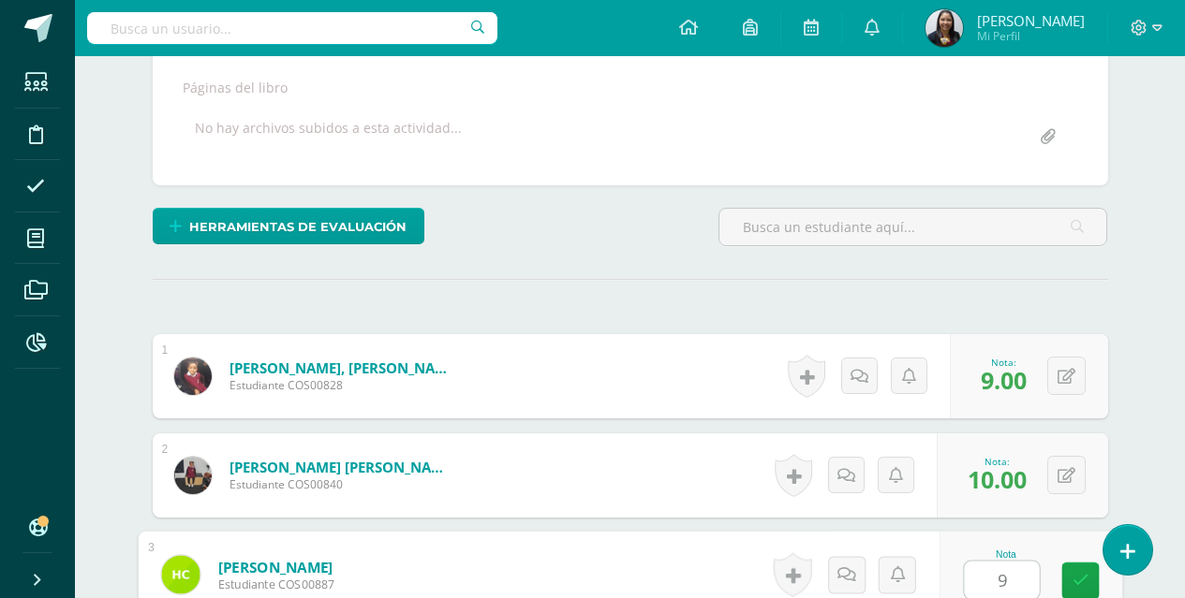
type input "9"
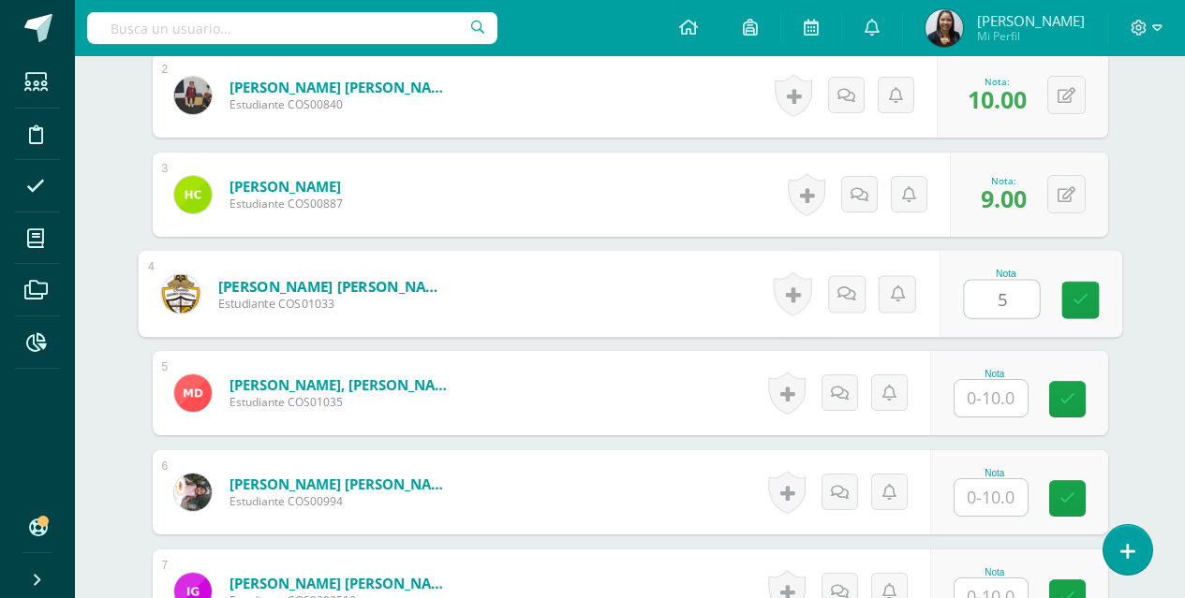
type input "5"
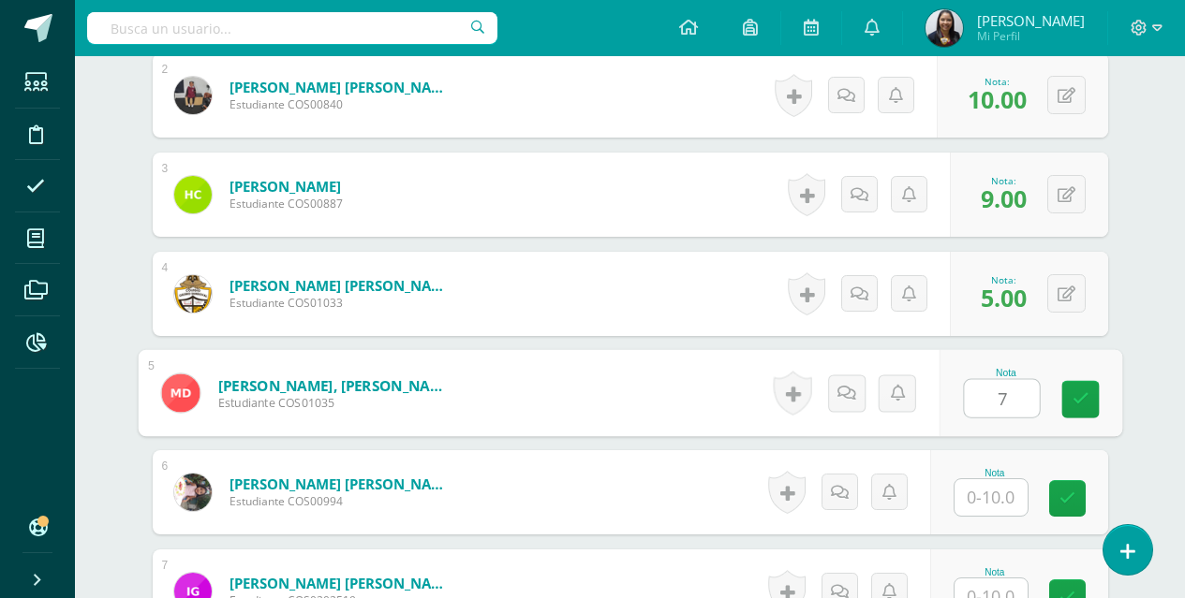
type input "7"
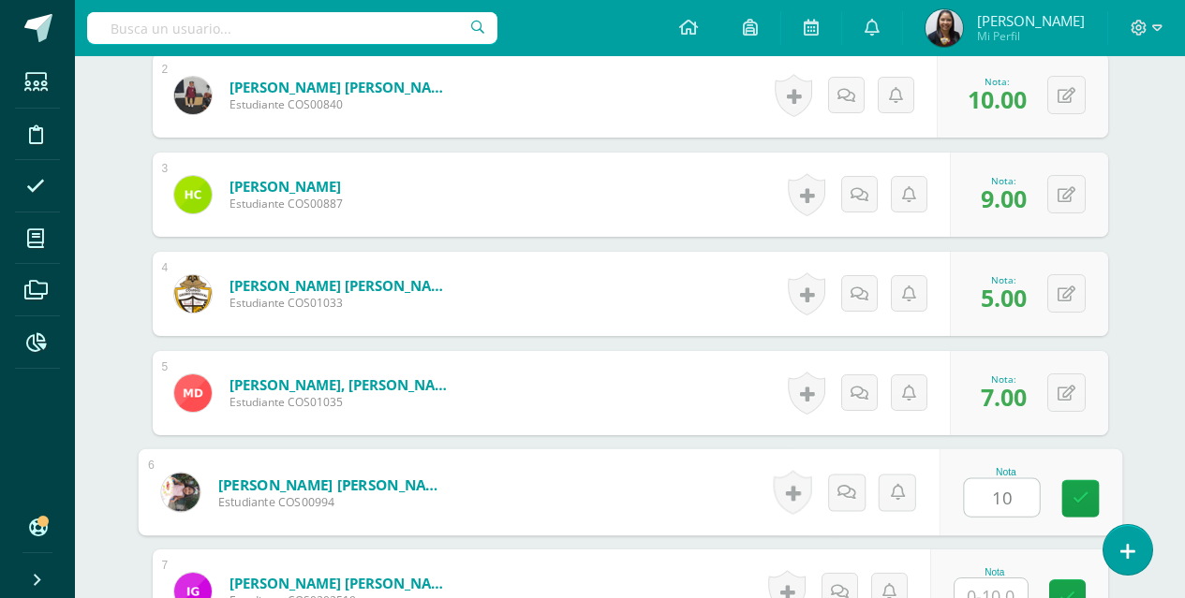
type input "10"
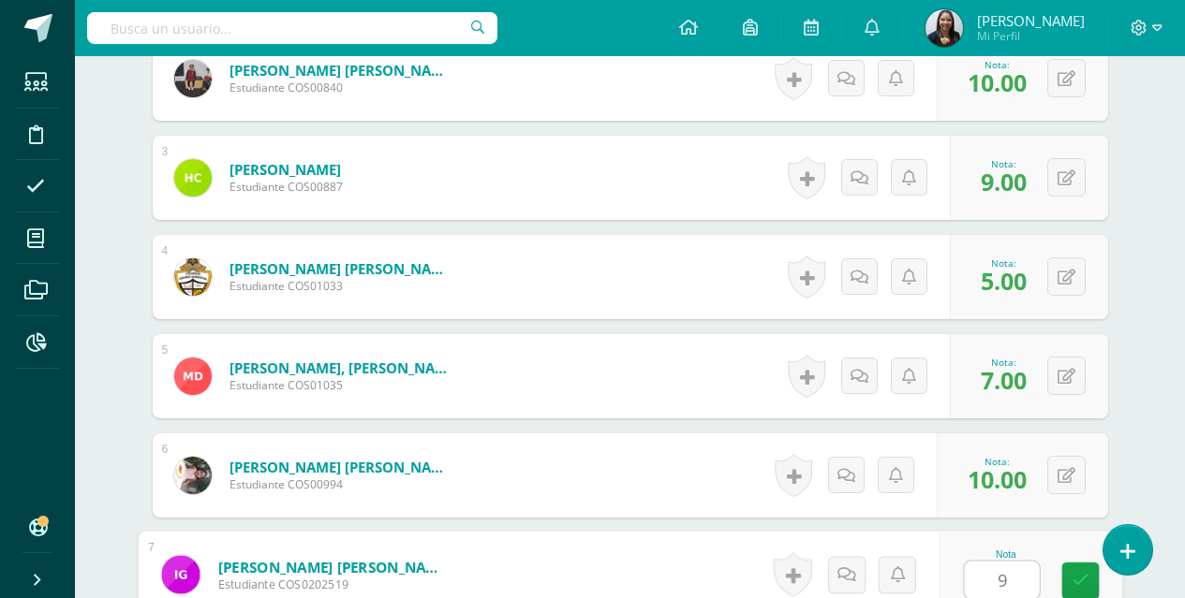
type input "9"
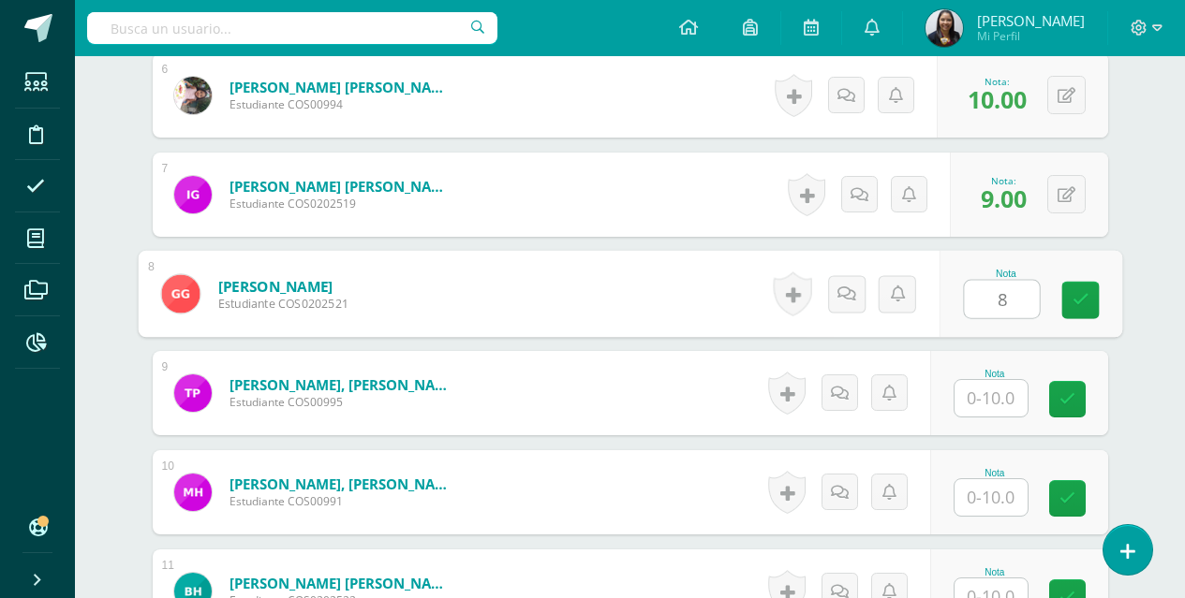
type input "8"
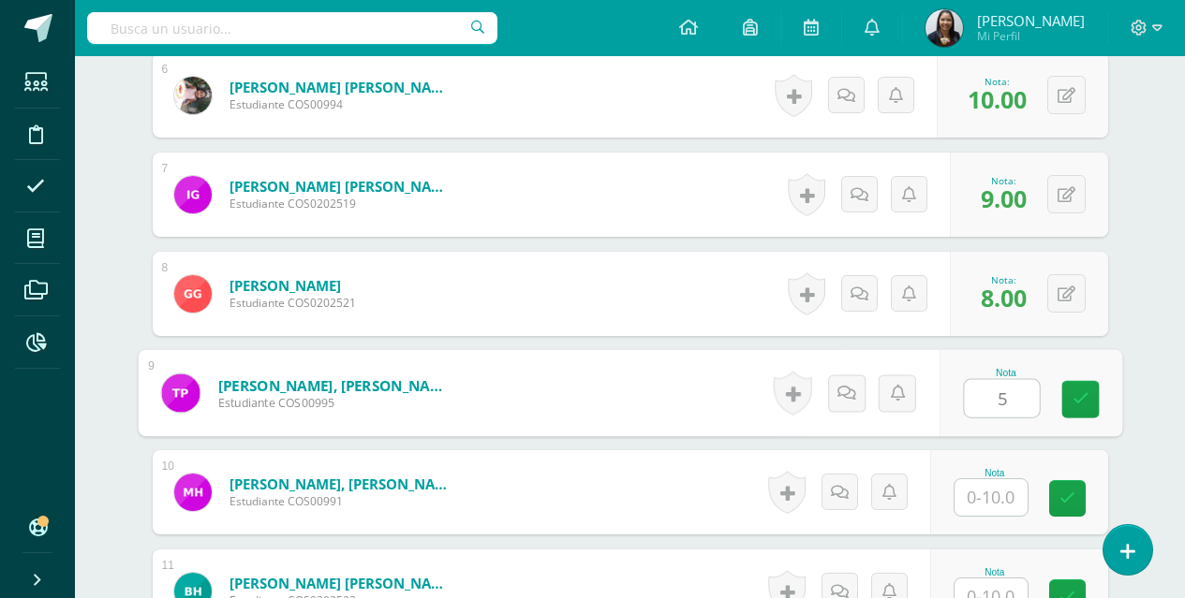
type input "5"
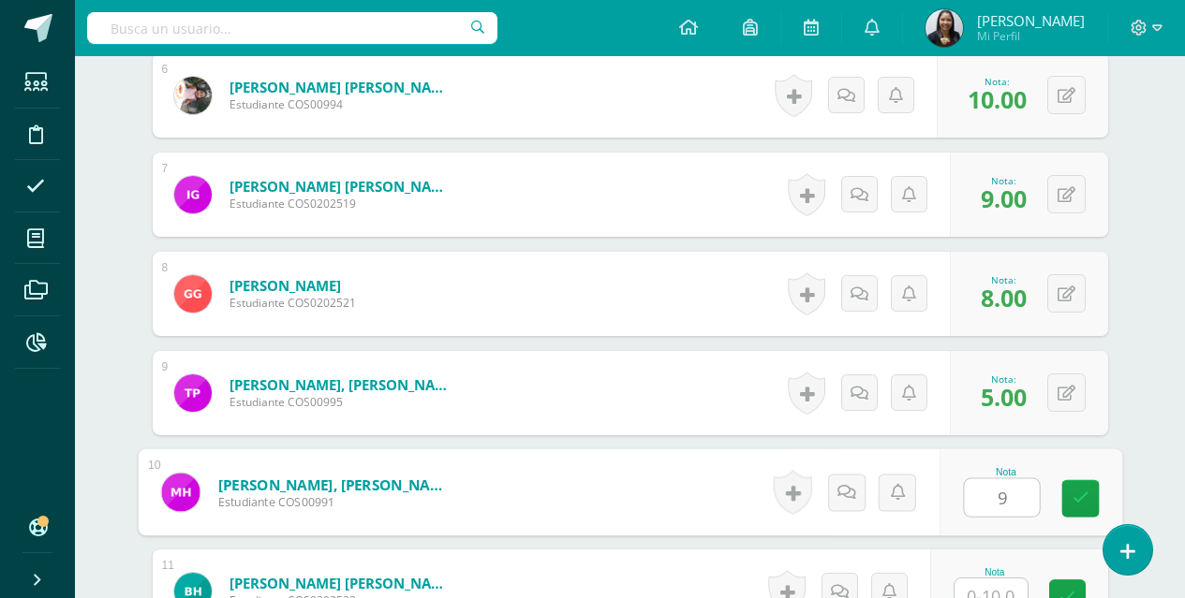
type input "9"
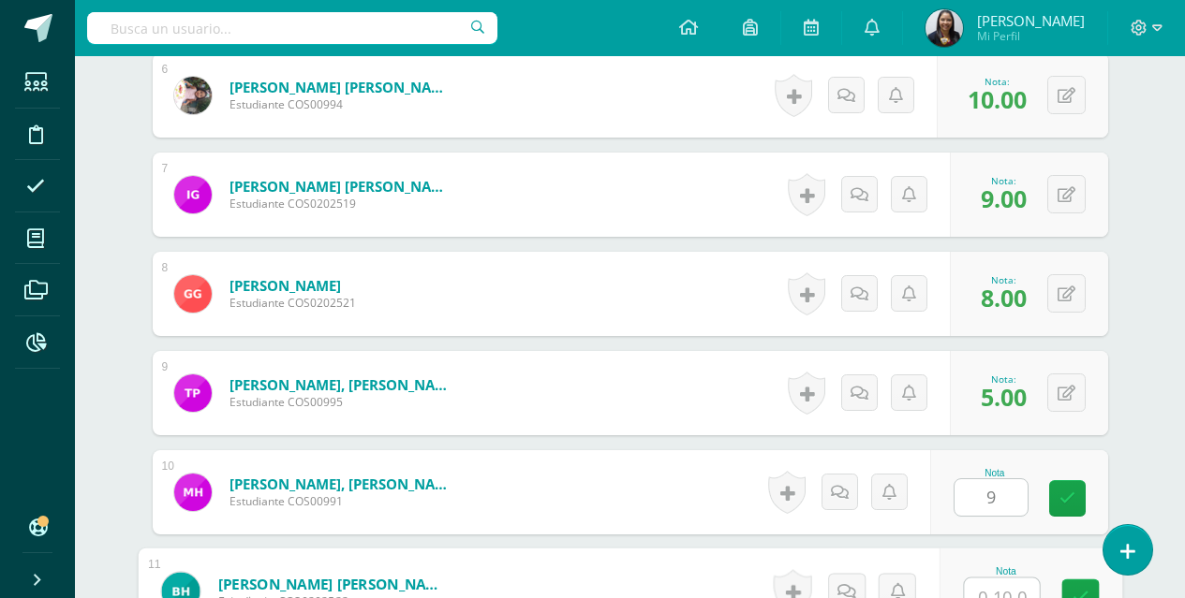
scroll to position [1128, 0]
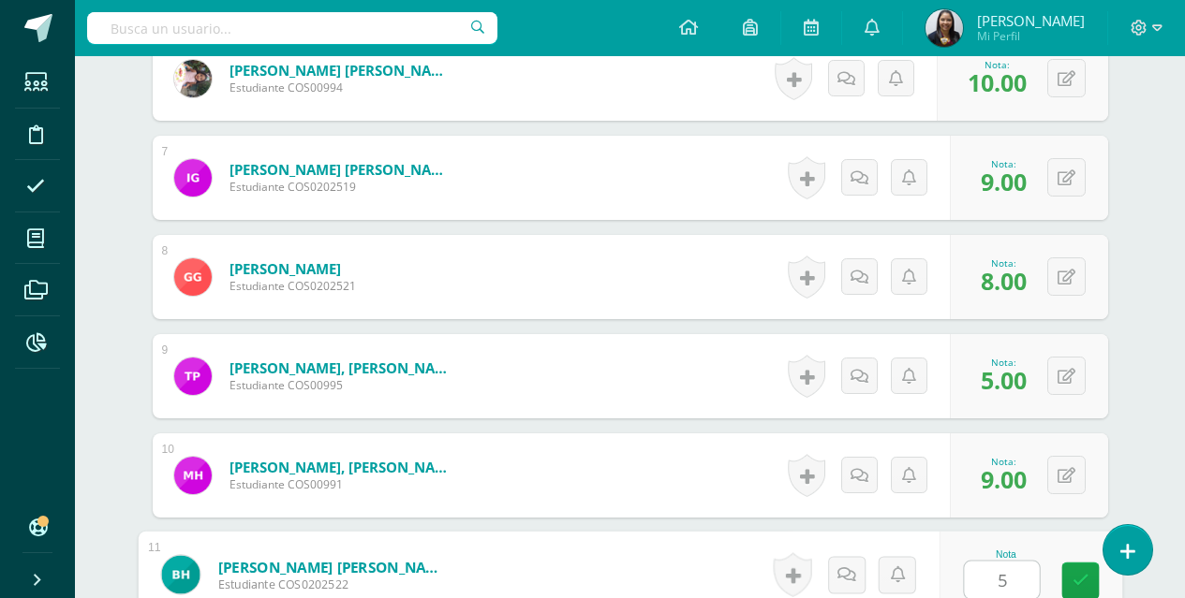
type input "5"
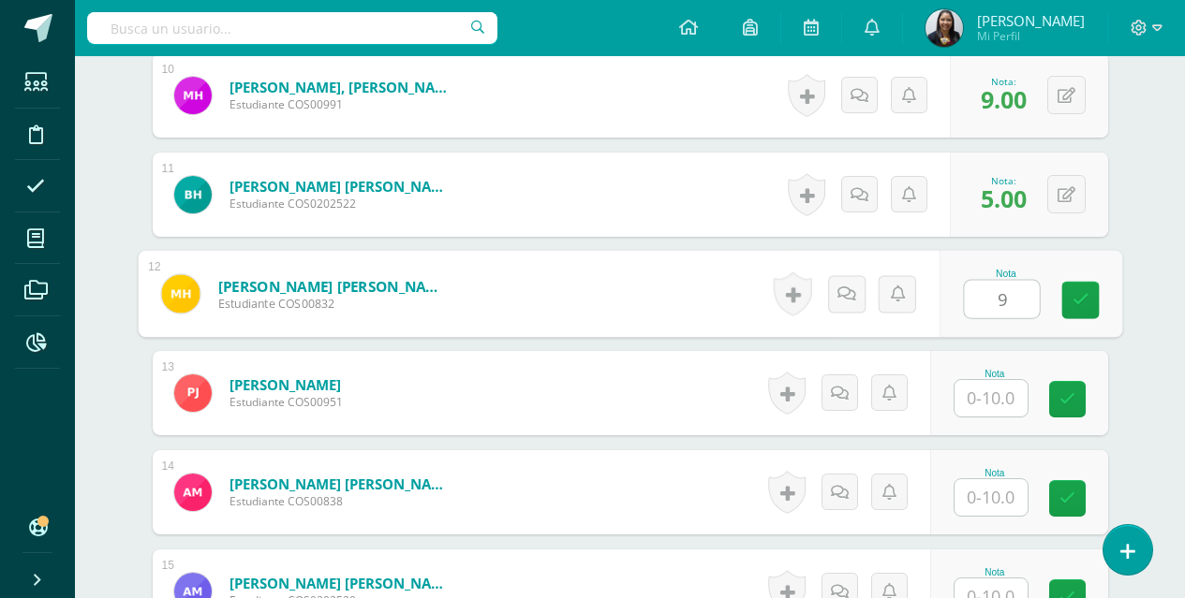
type input "9"
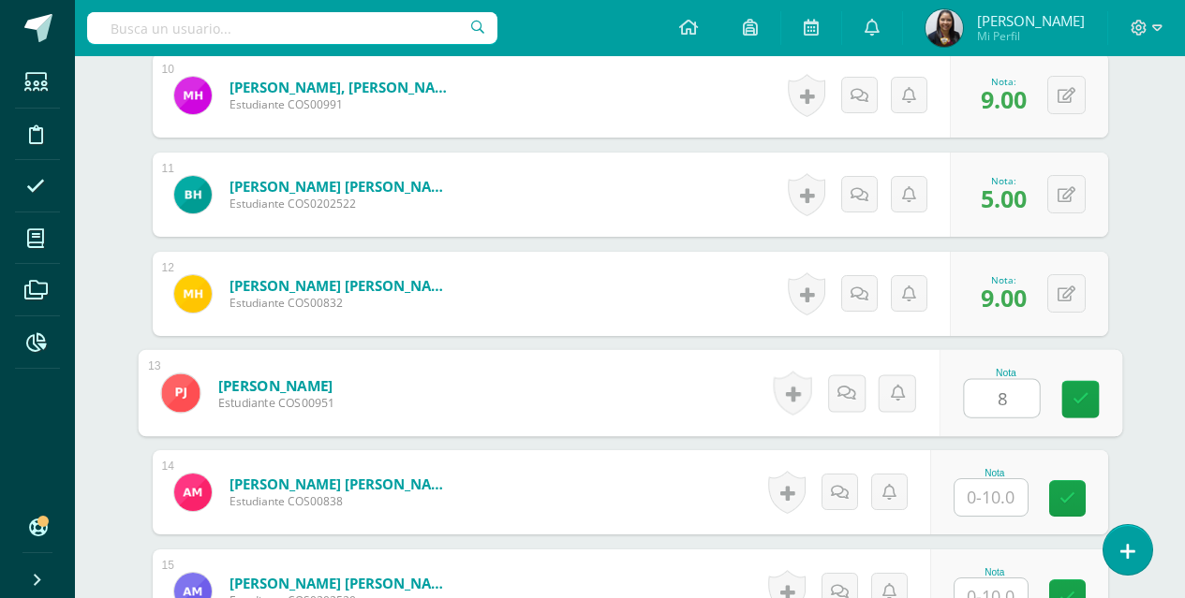
type input "8"
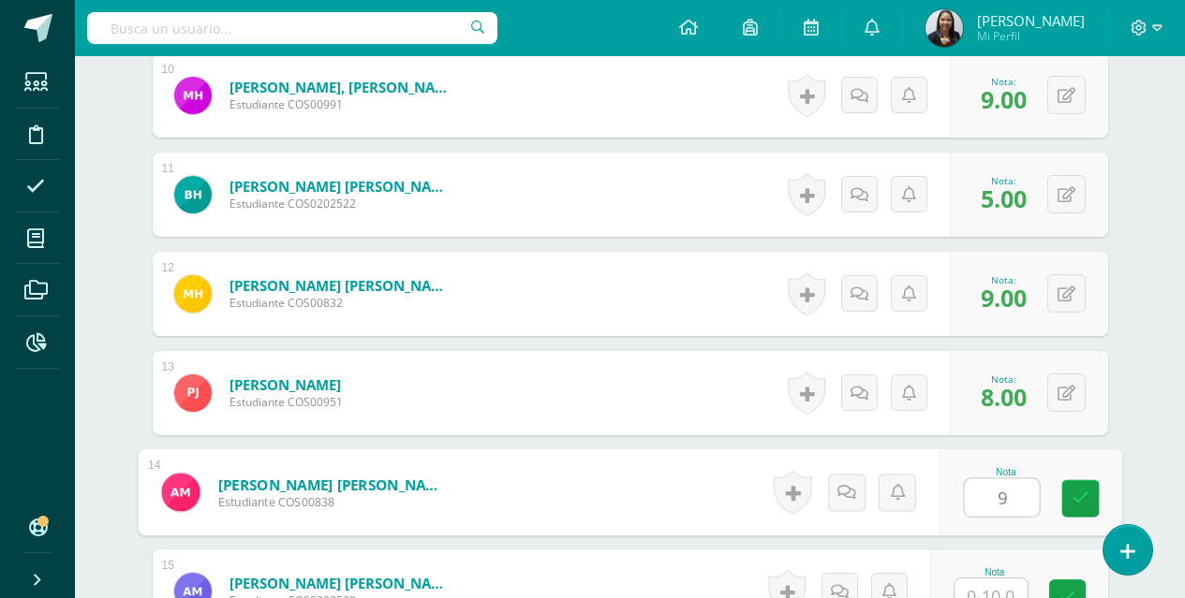
type input "9"
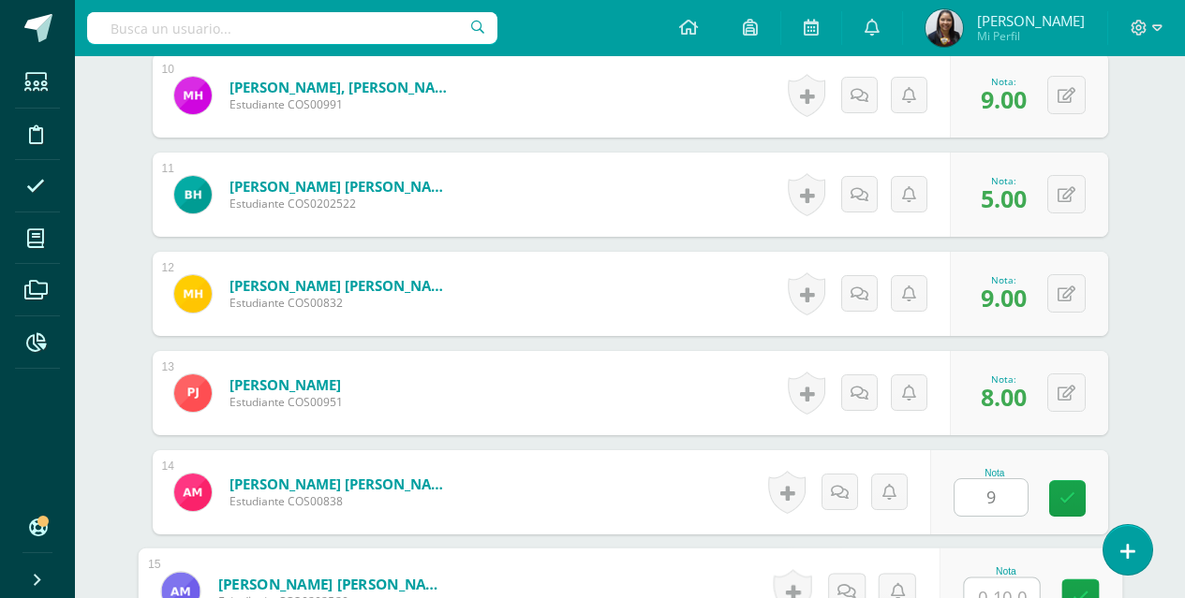
scroll to position [1526, 0]
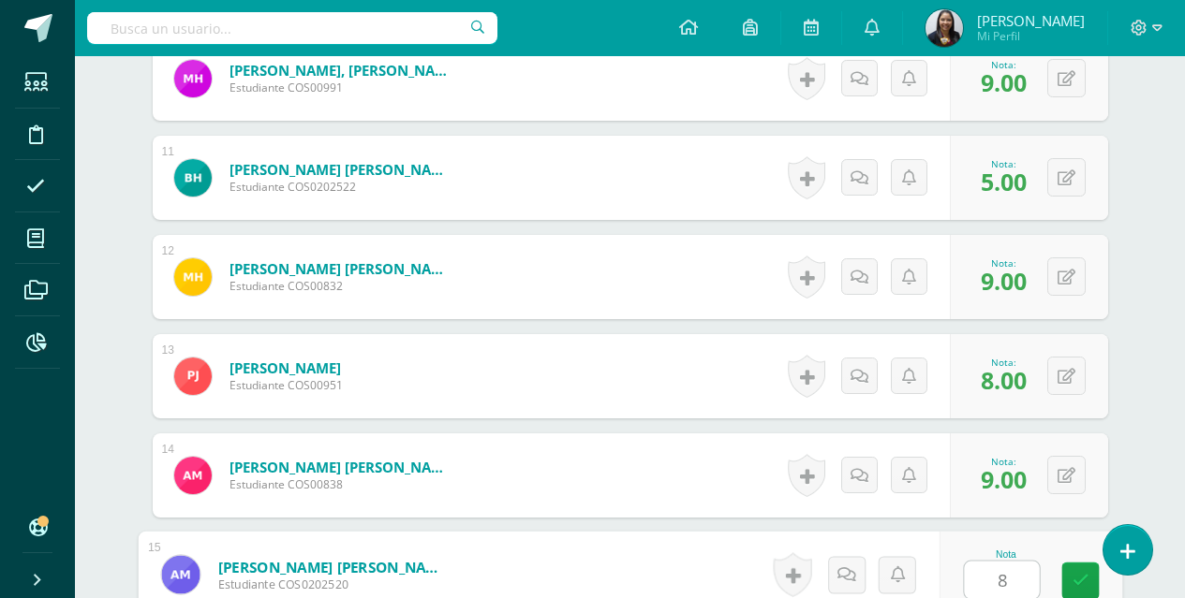
type input "8"
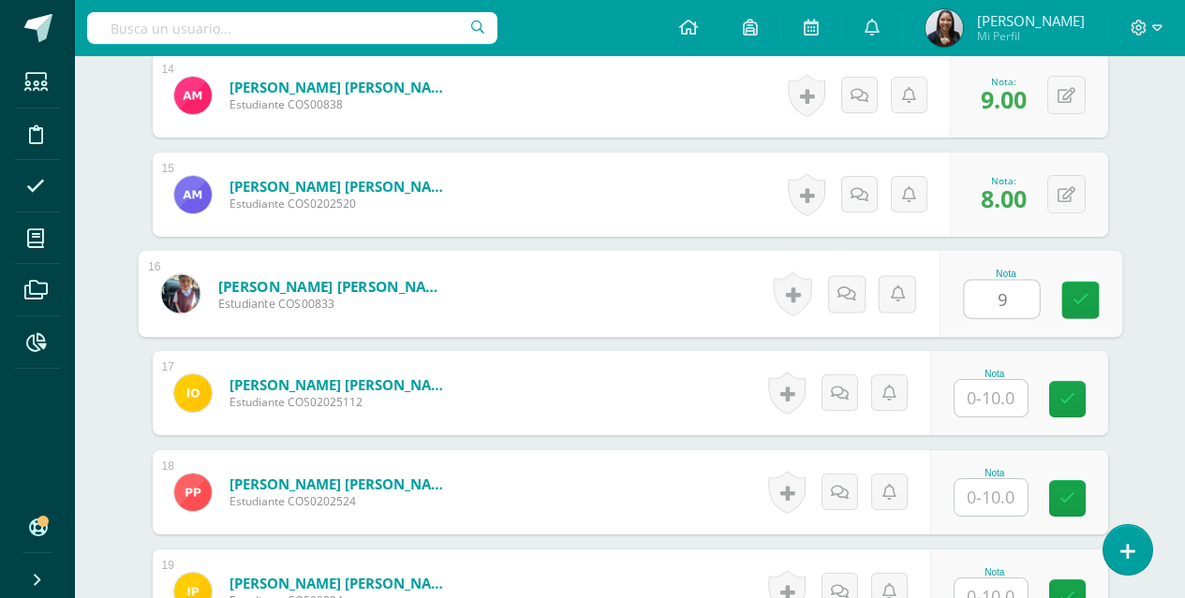
type input "9"
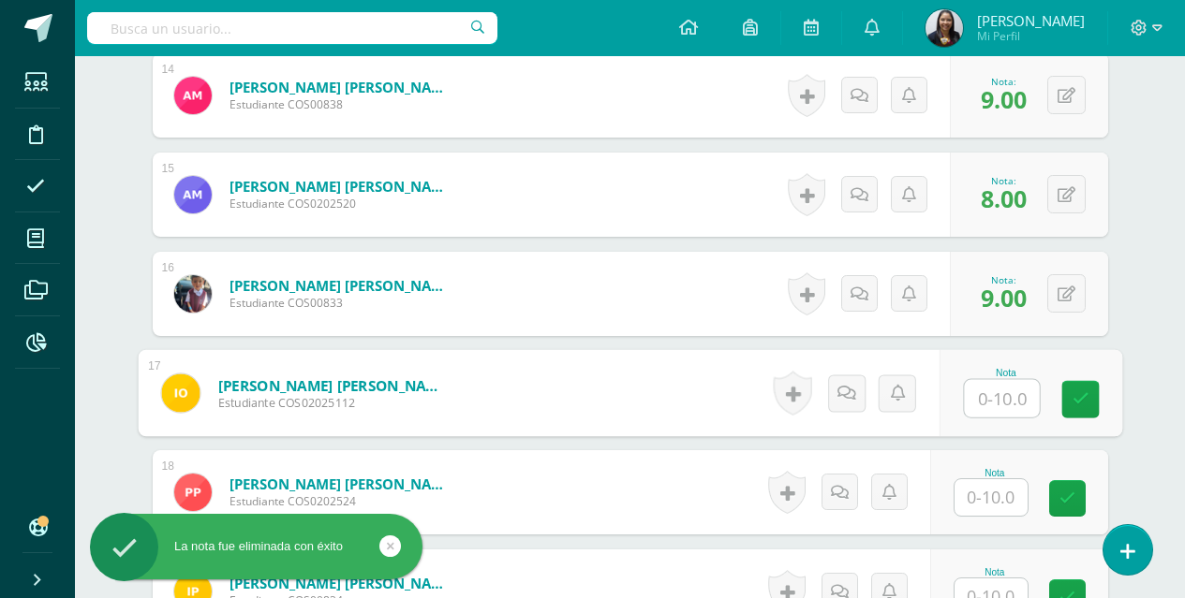
click at [984, 485] on input "text" at bounding box center [990, 497] width 73 height 37
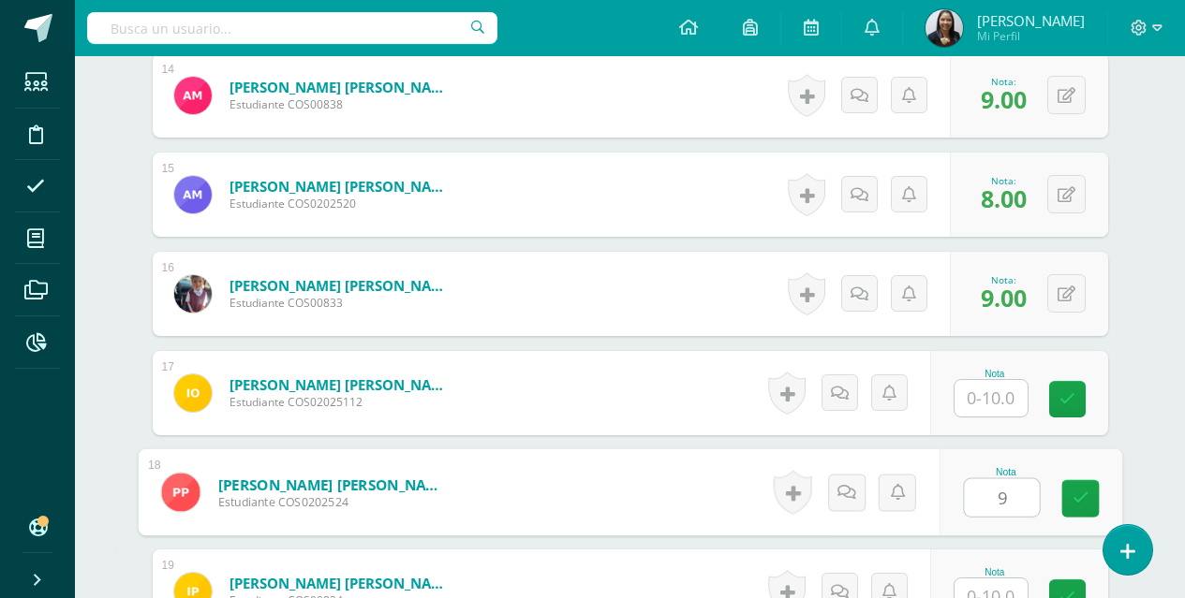
type input "9"
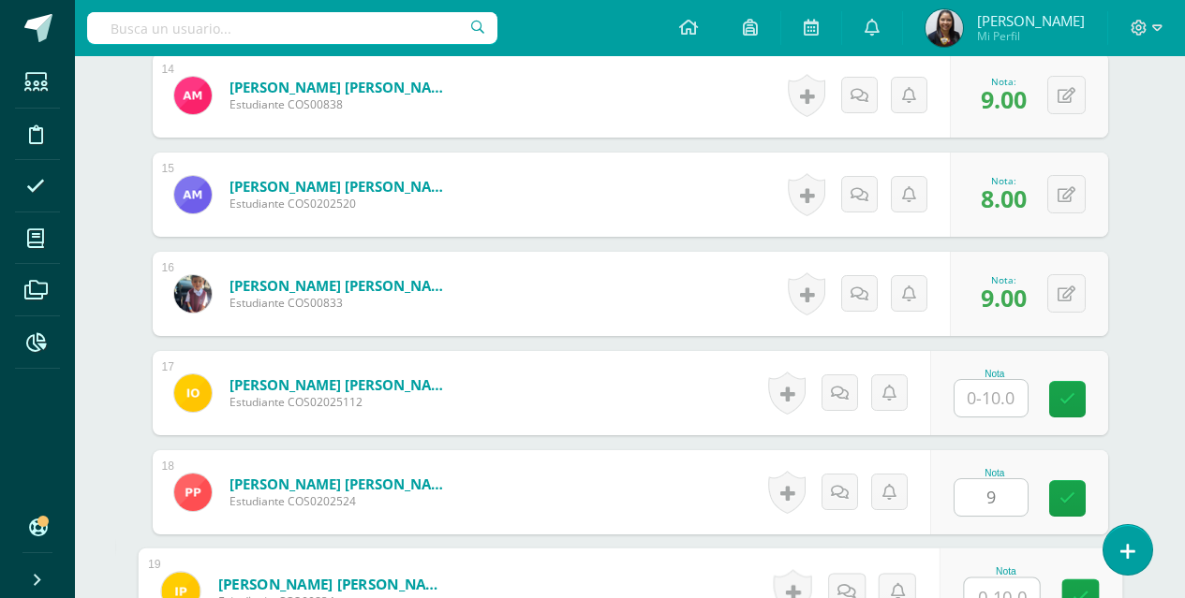
scroll to position [1923, 0]
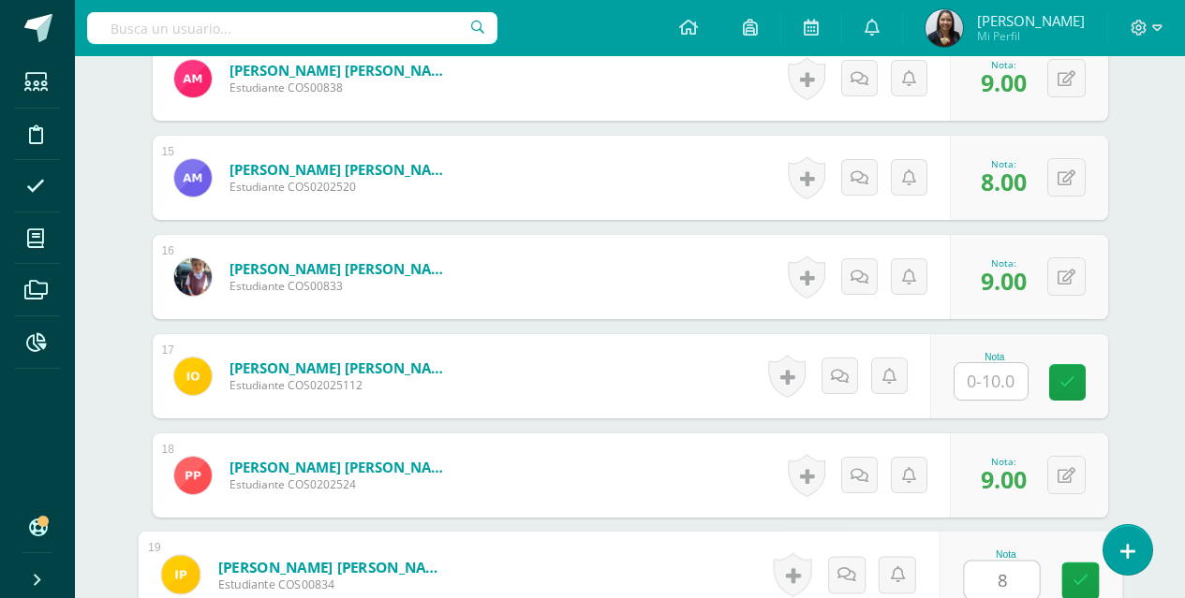
type input "8"
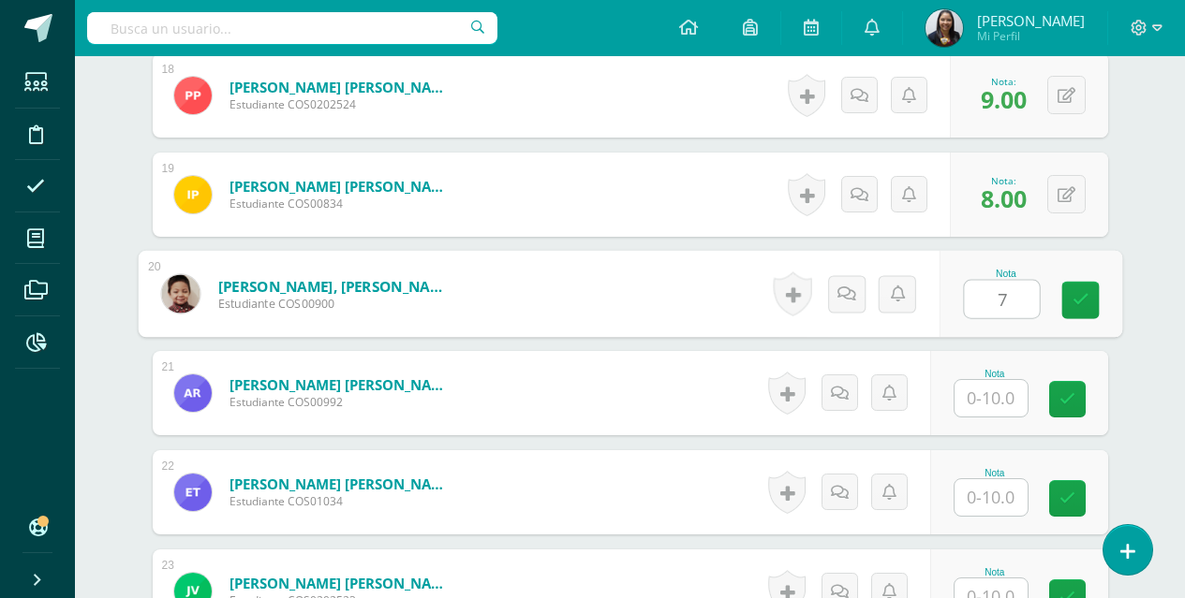
type input "7"
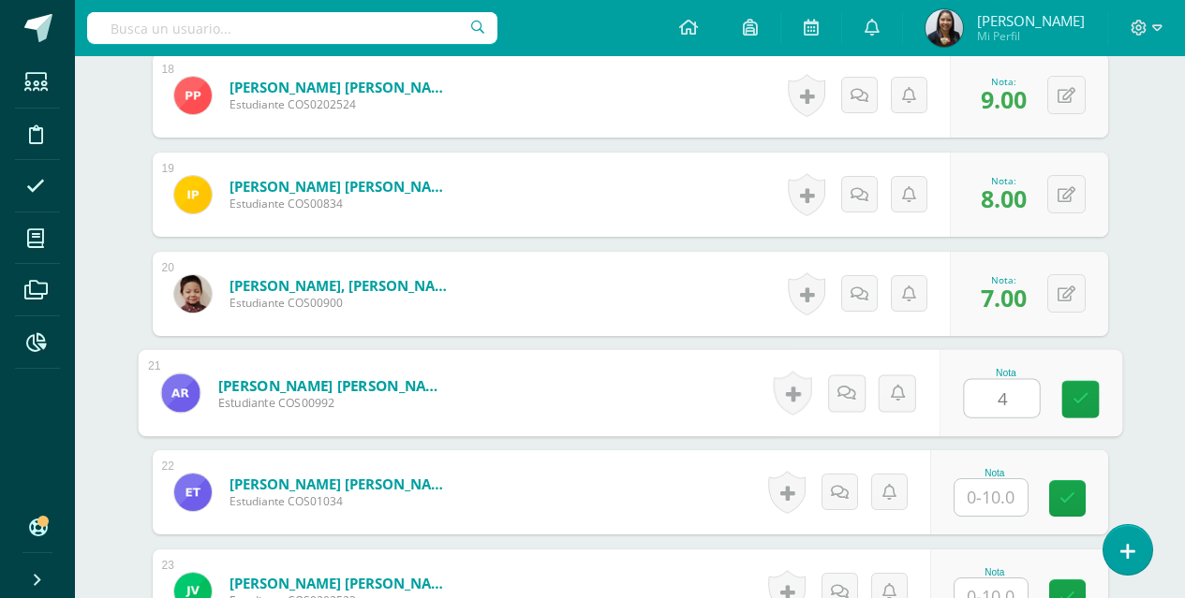
type input "4"
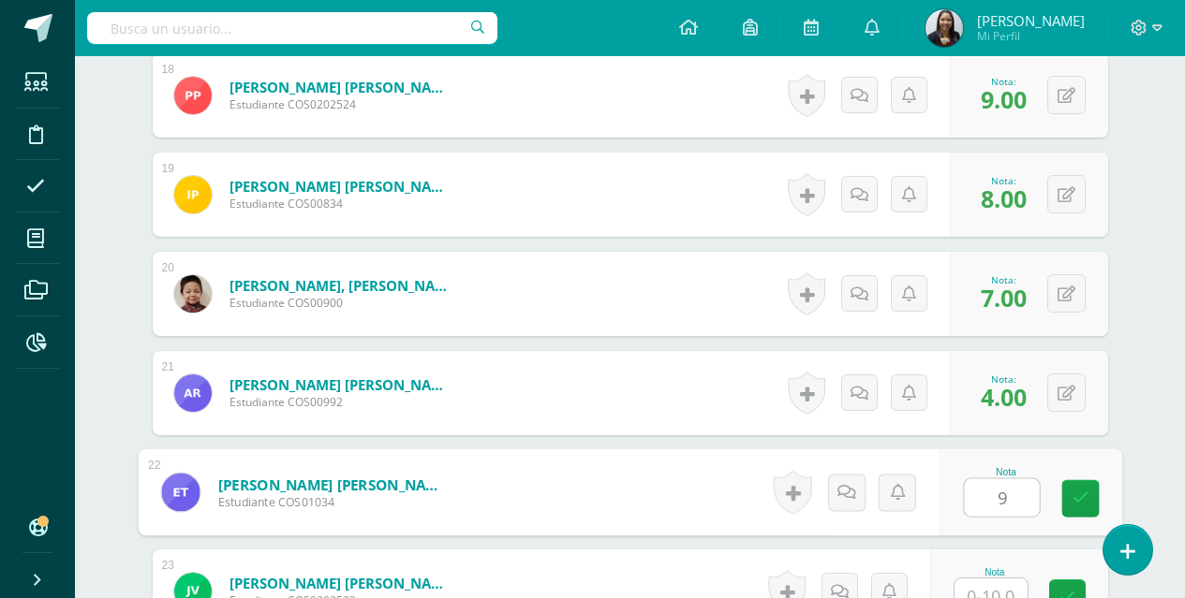
type input "9"
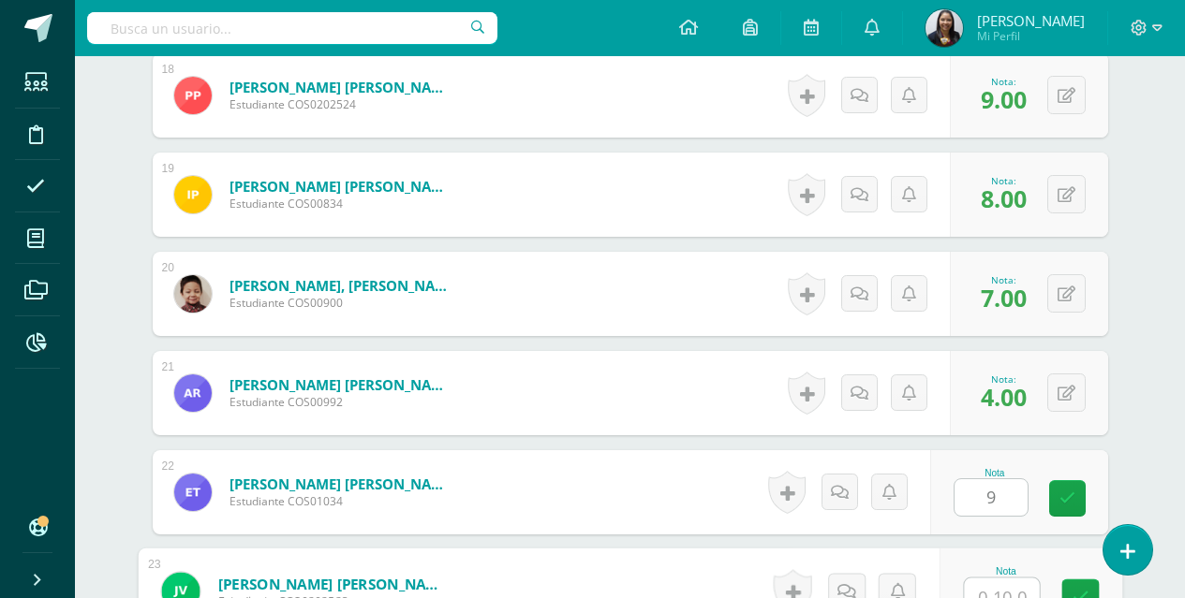
scroll to position [2320, 0]
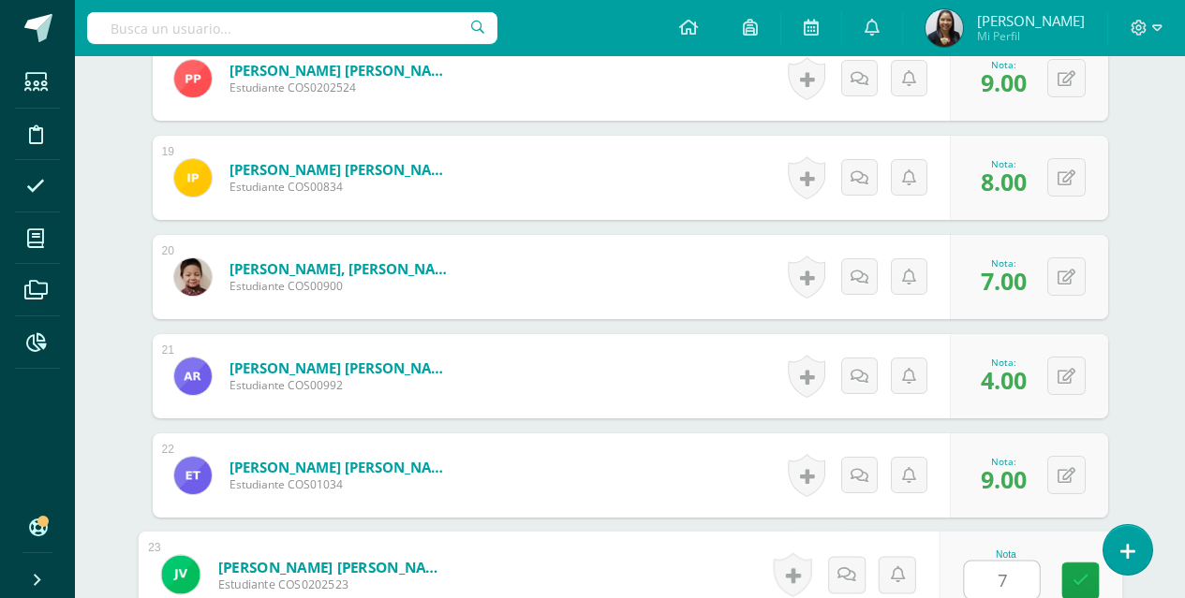
type input "7"
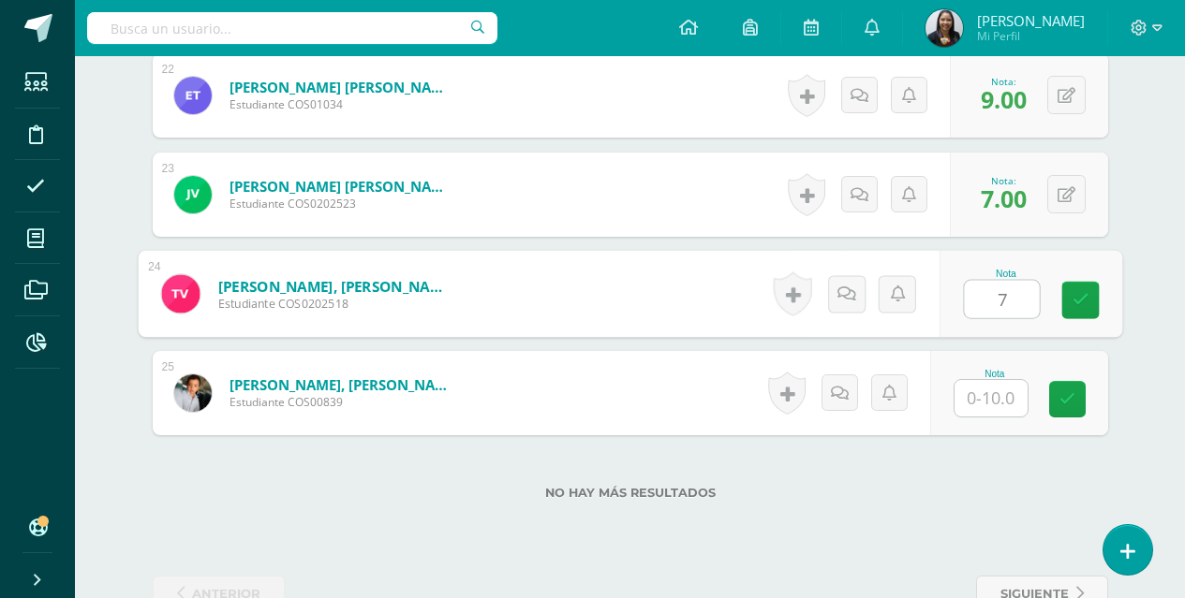
type input "7"
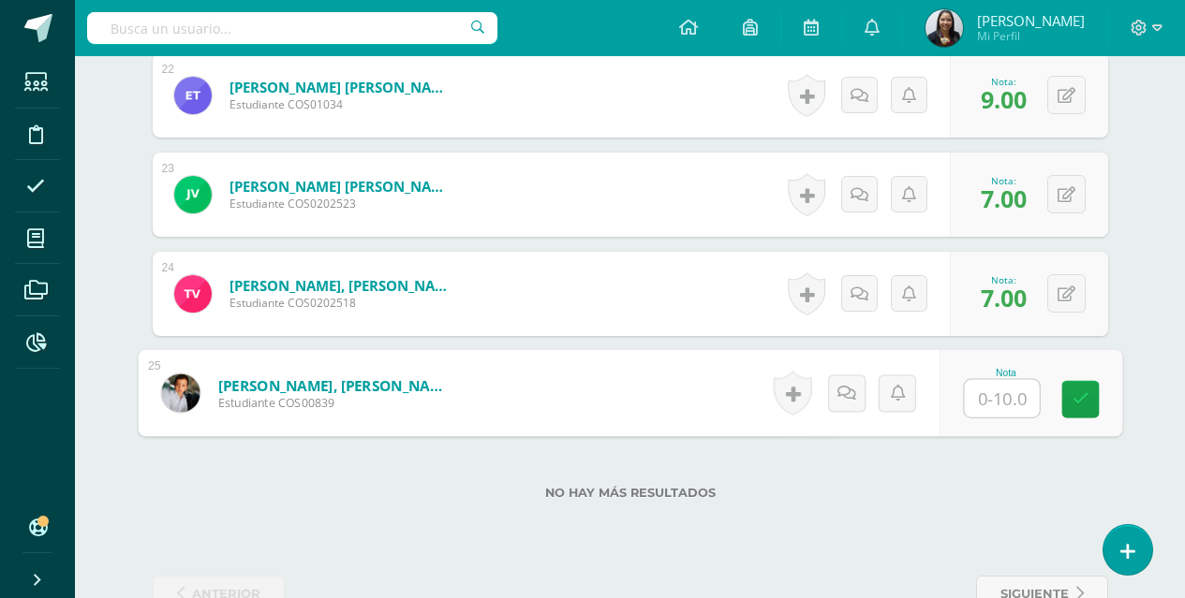
type input "5"
click at [1079, 404] on icon at bounding box center [1079, 399] width 17 height 16
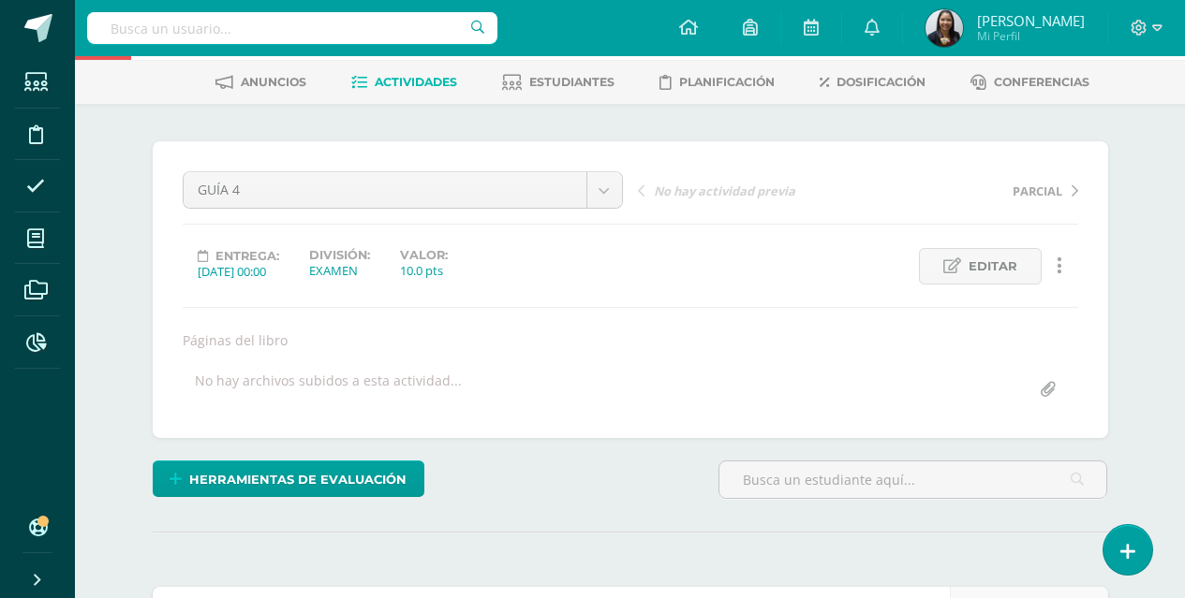
scroll to position [0, 0]
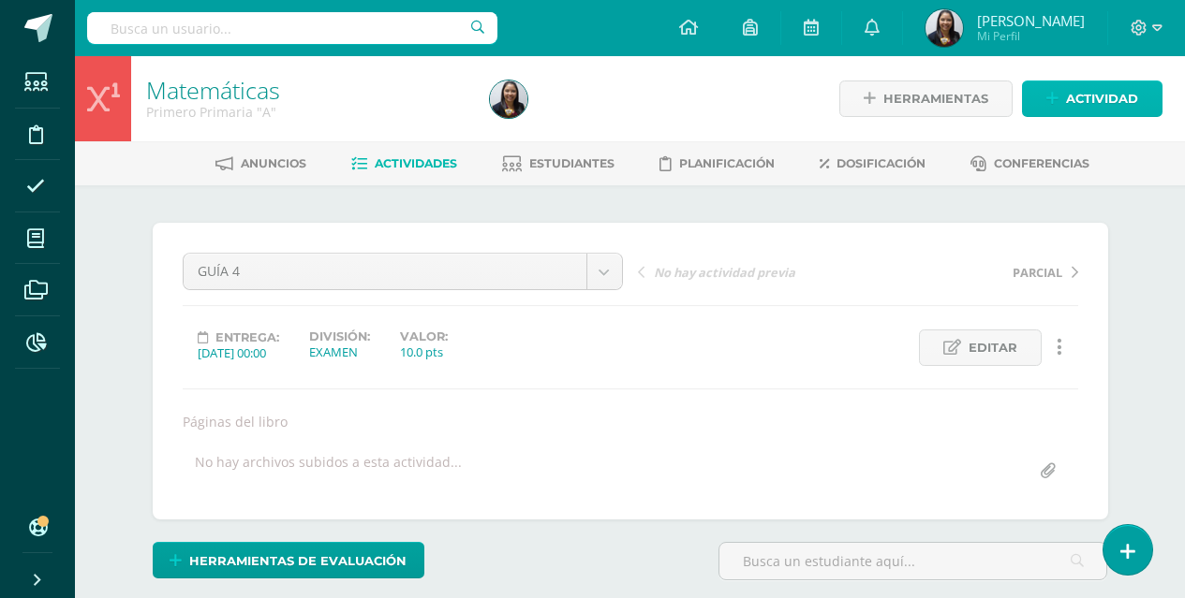
click at [1072, 92] on span "Actividad" at bounding box center [1102, 98] width 72 height 35
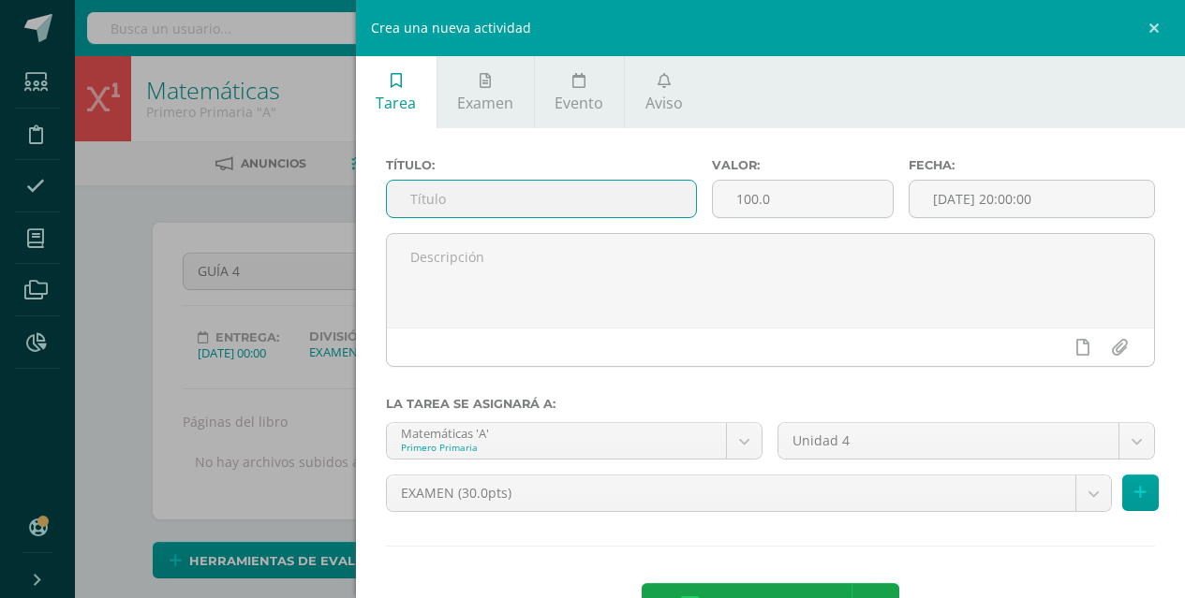
click at [602, 203] on input "text" at bounding box center [542, 199] width 310 height 37
type input "GUÍA 5"
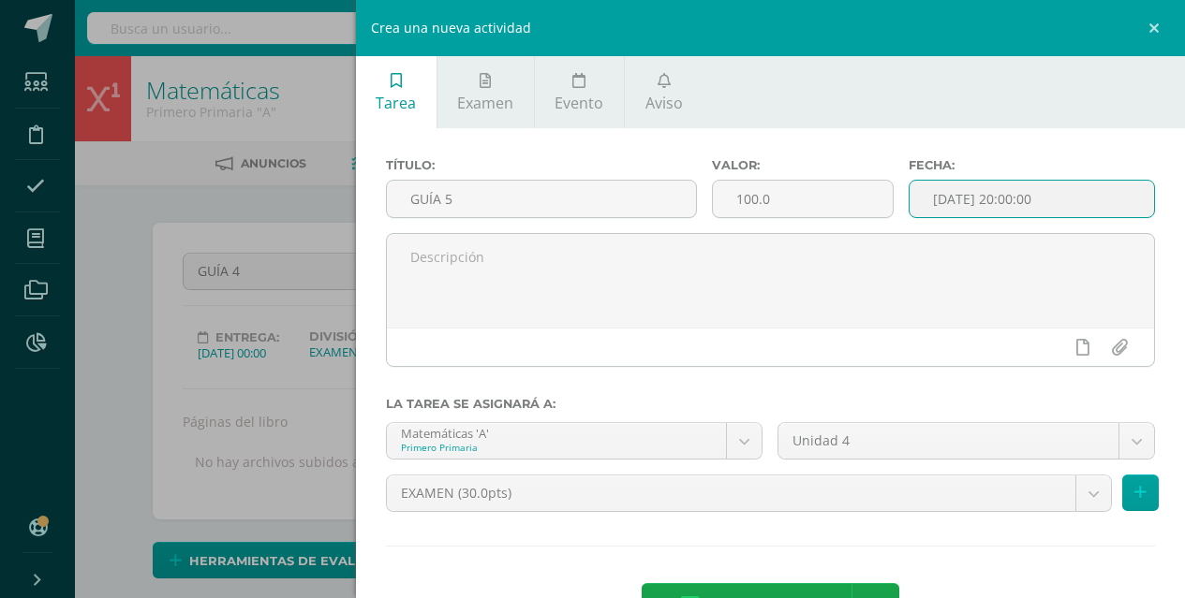
click at [963, 183] on input "[DATE] 20:00:00" at bounding box center [1031, 199] width 244 height 37
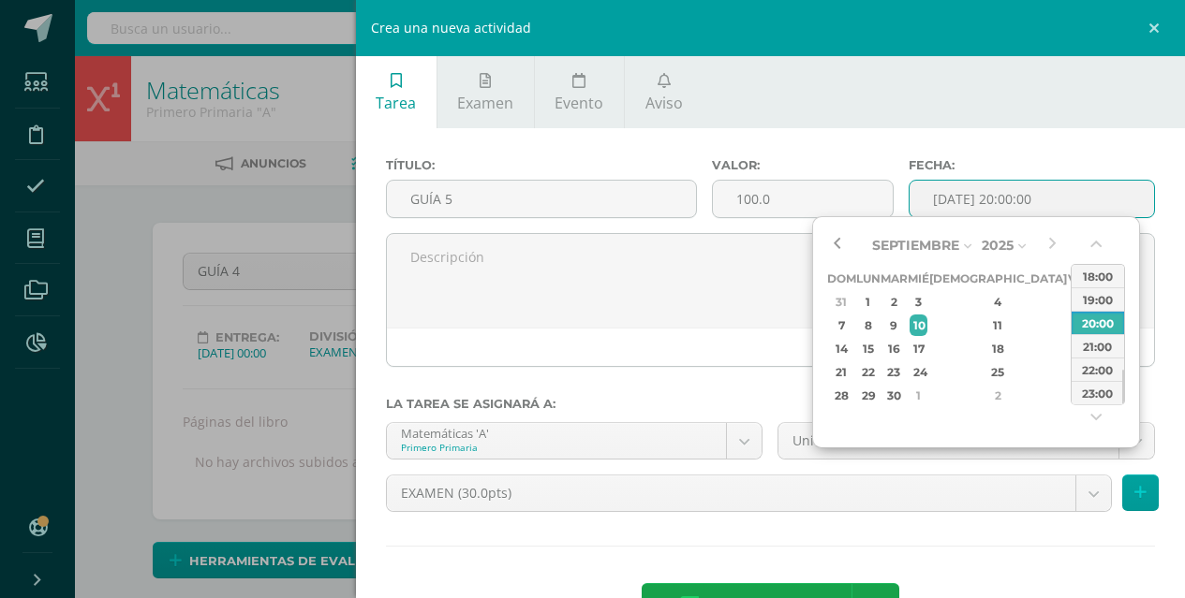
click at [834, 249] on button "button" at bounding box center [836, 245] width 19 height 28
click at [1069, 377] on div "26" at bounding box center [1077, 372] width 17 height 22
click at [1100, 248] on button "button" at bounding box center [1097, 248] width 19 height 28
click at [1093, 277] on div "00:00" at bounding box center [1097, 276] width 52 height 23
type input "2025-09-26 00:00"
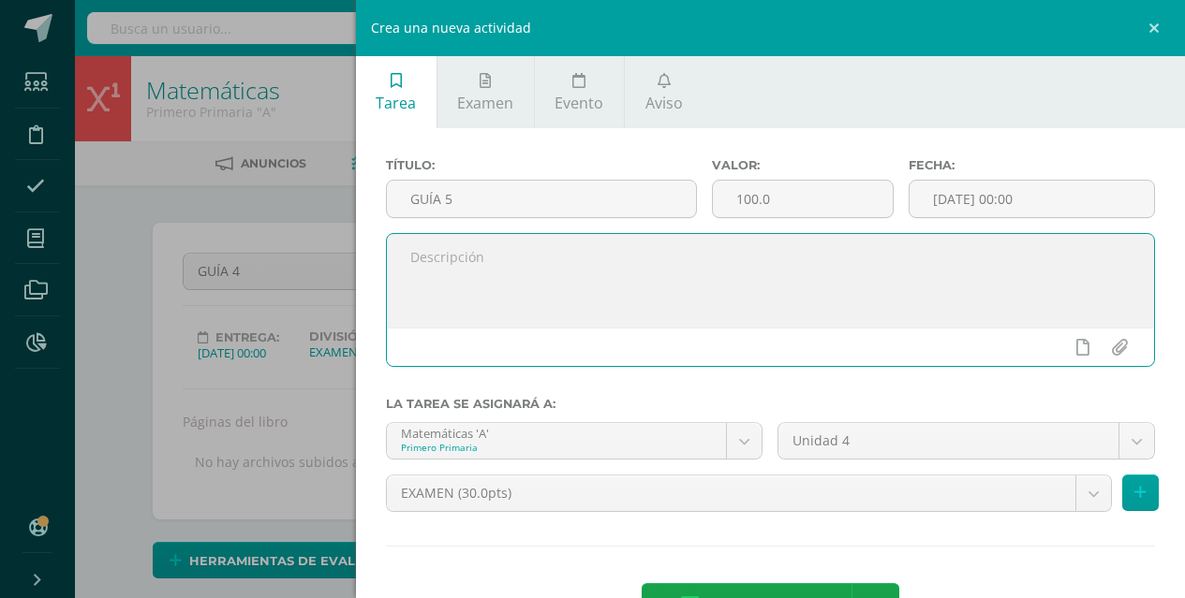
click at [879, 310] on textarea at bounding box center [771, 281] width 768 height 94
type textarea "e"
type textarea "Ejercicio en el cuaderno"
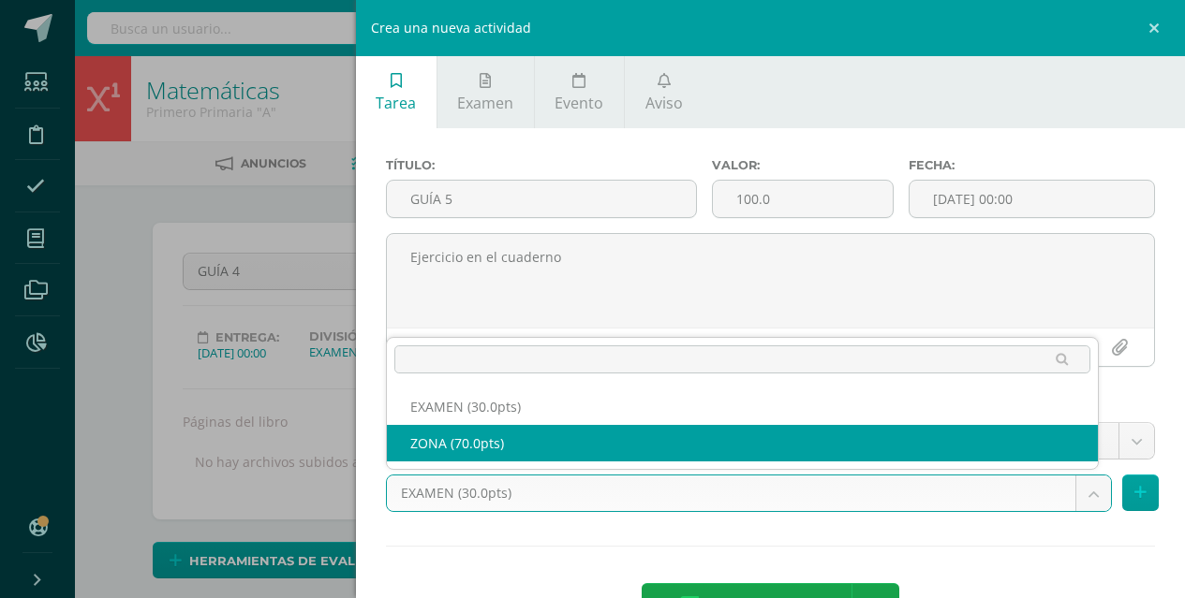
select select "123682"
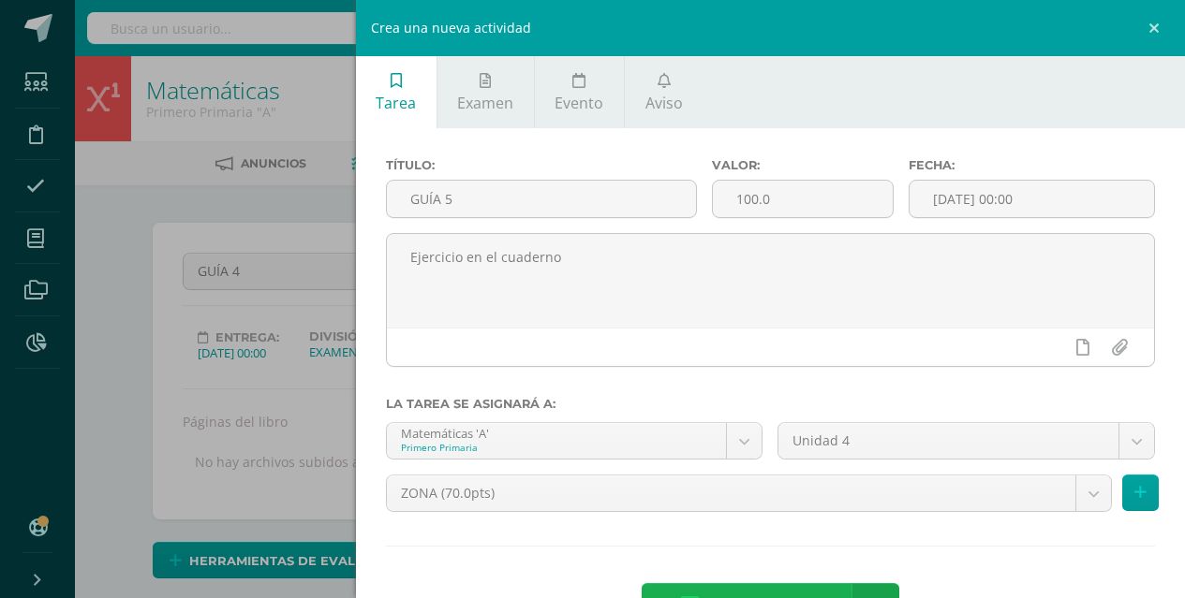
click at [812, 593] on span "Agregar tarea" at bounding box center [765, 607] width 119 height 46
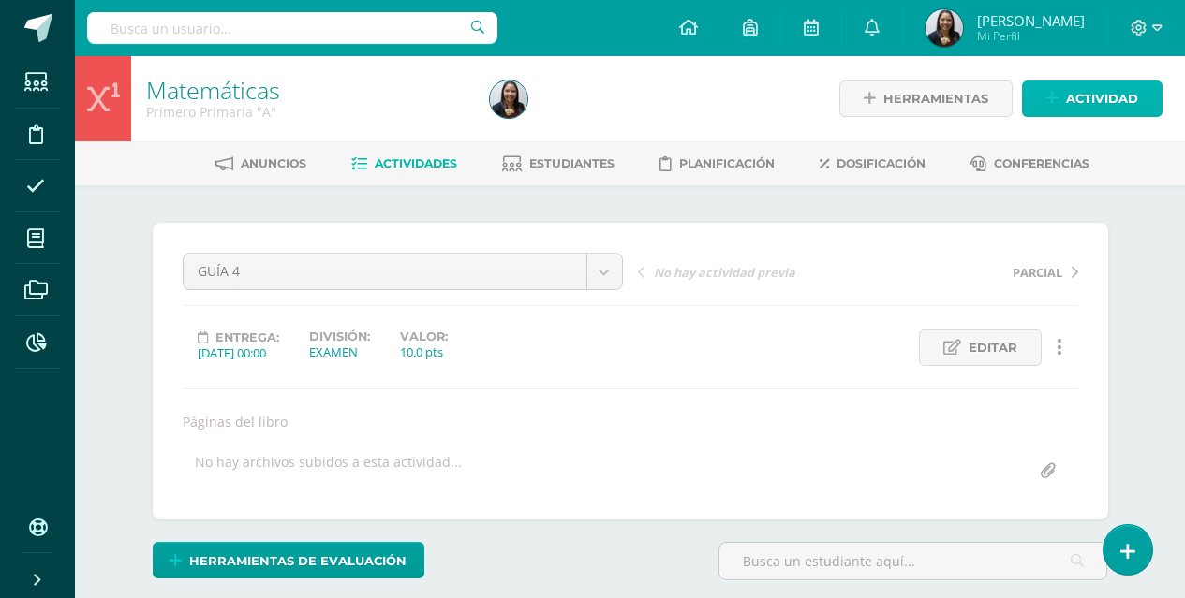
click at [1120, 101] on span "Actividad" at bounding box center [1102, 98] width 72 height 35
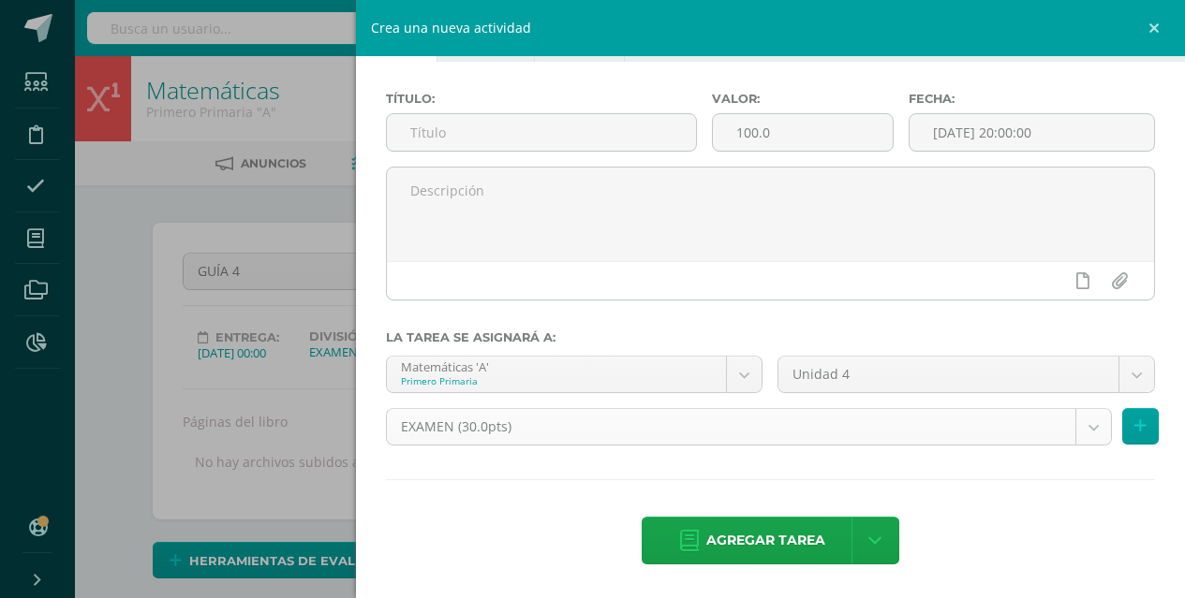
scroll to position [1, 0]
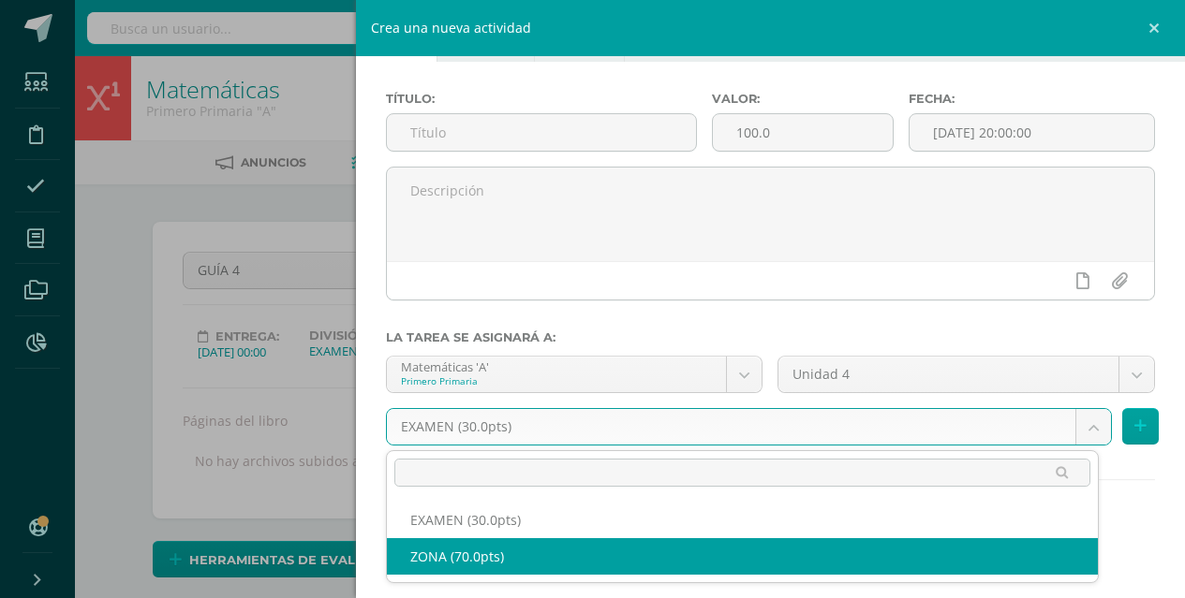
select select "123682"
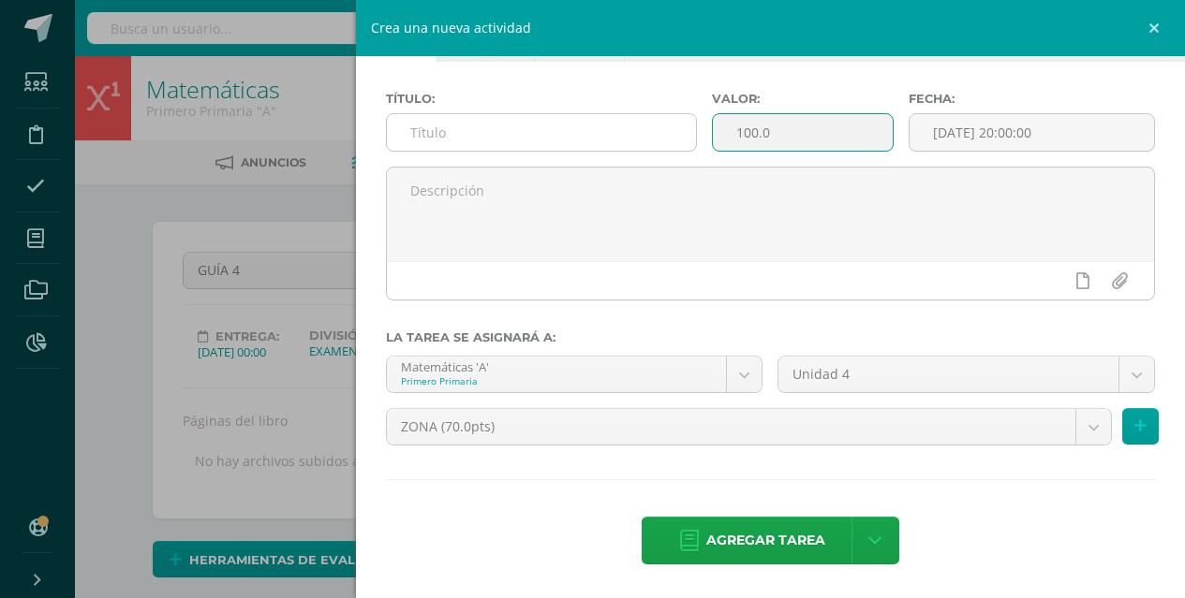
scroll to position [2, 0]
drag, startPoint x: 793, startPoint y: 131, endPoint x: 643, endPoint y: 141, distance: 150.2
click at [643, 141] on div "Título: Valor: 100.0 Fecha: 2025-10-10 20:00:00" at bounding box center [770, 129] width 785 height 75
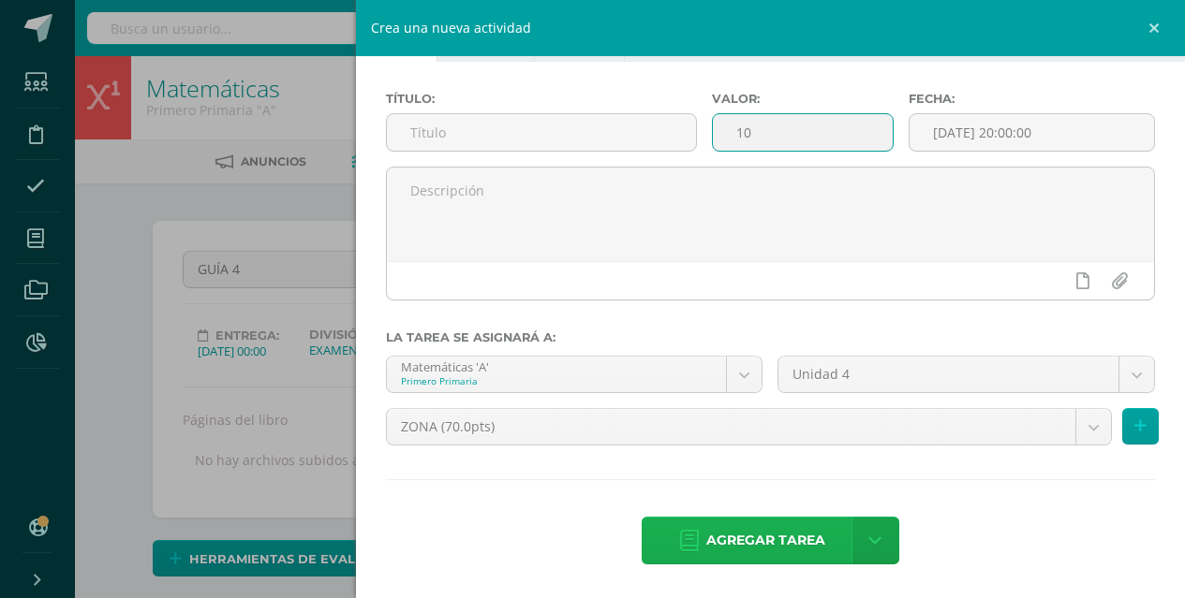
scroll to position [3, 0]
type input "10"
click at [787, 529] on span "Agregar tarea" at bounding box center [765, 541] width 119 height 46
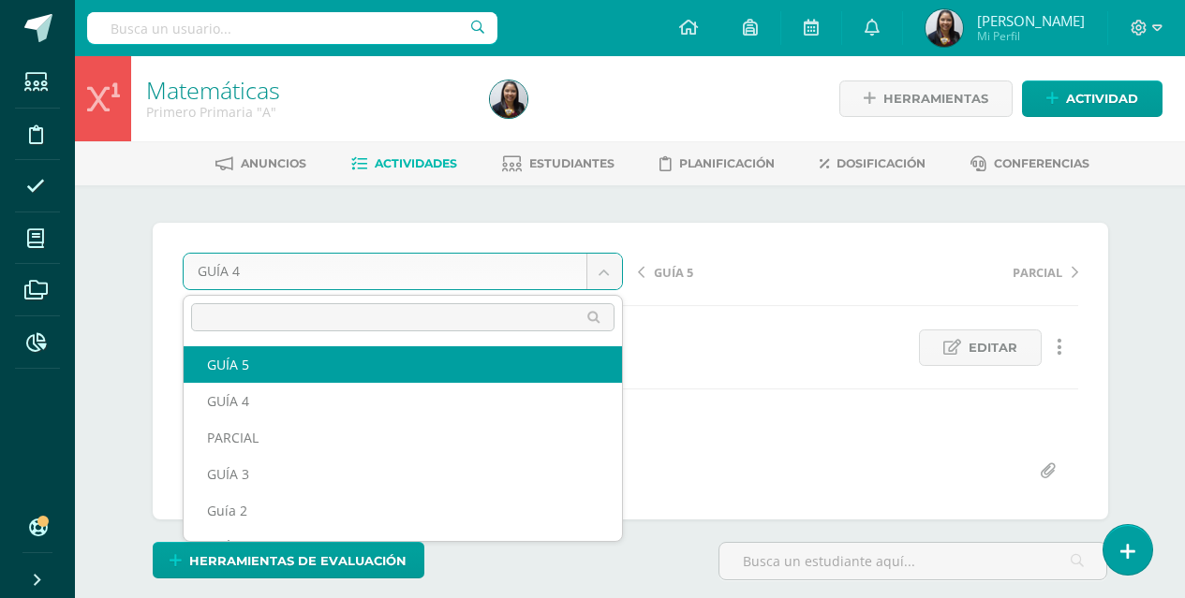
select select "/dashboard/teacher/grade-activity/125016/"
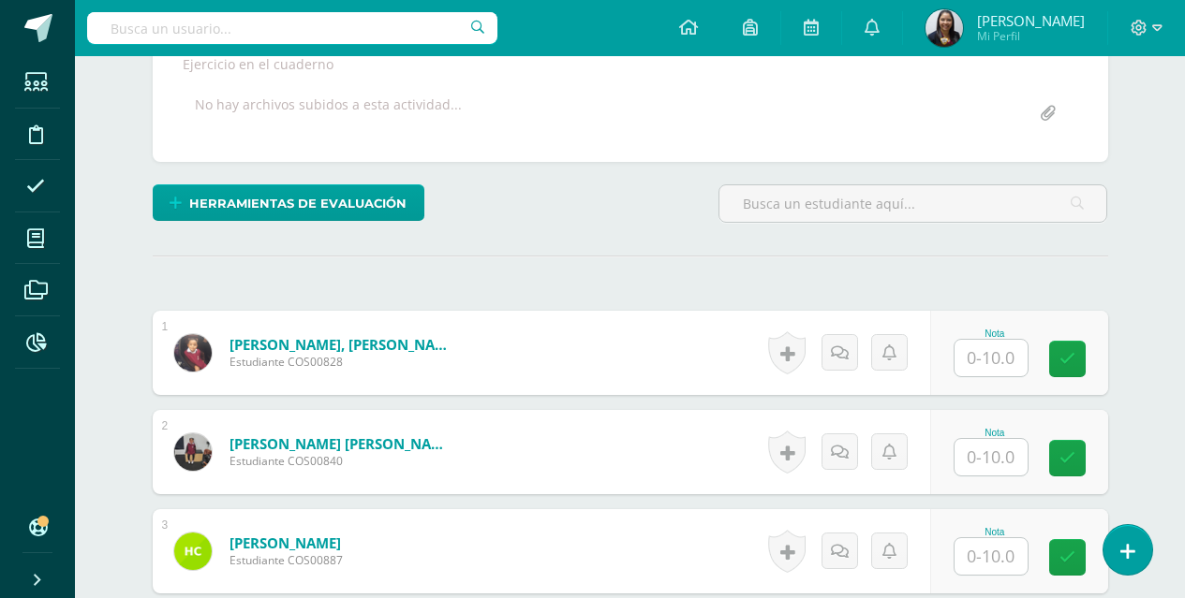
scroll to position [359, 0]
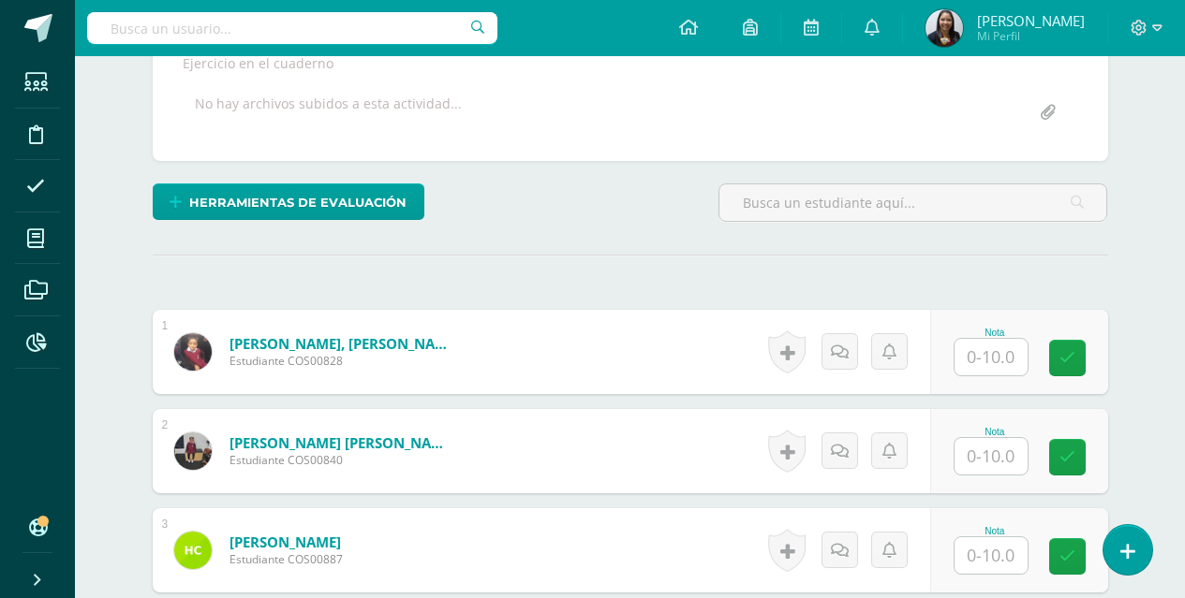
click at [1010, 366] on input "text" at bounding box center [990, 357] width 73 height 37
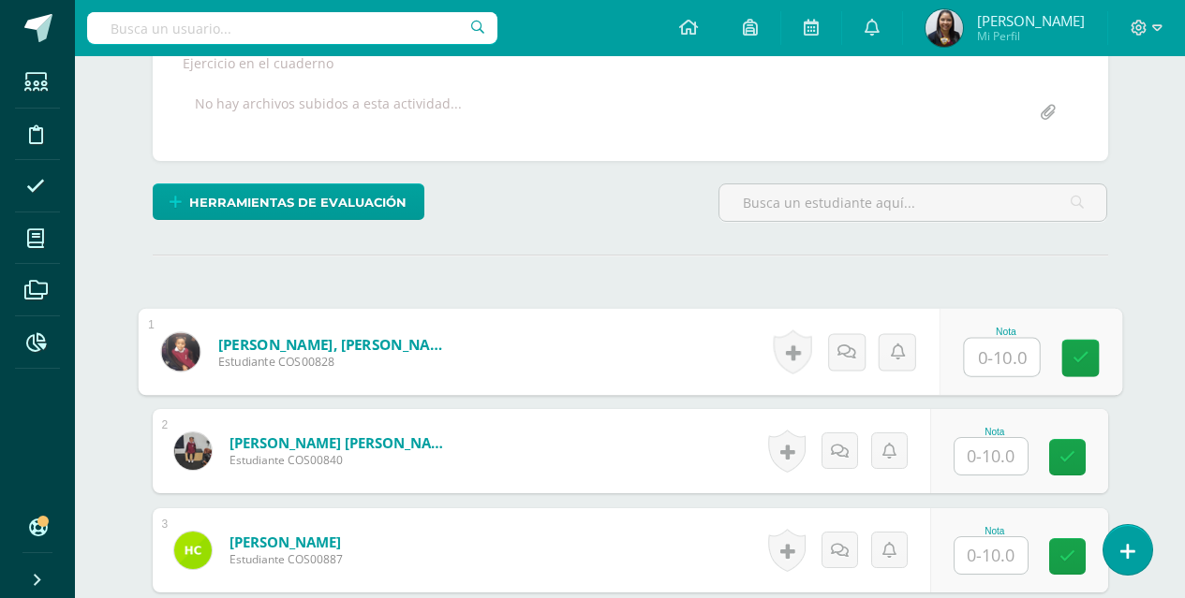
scroll to position [360, 0]
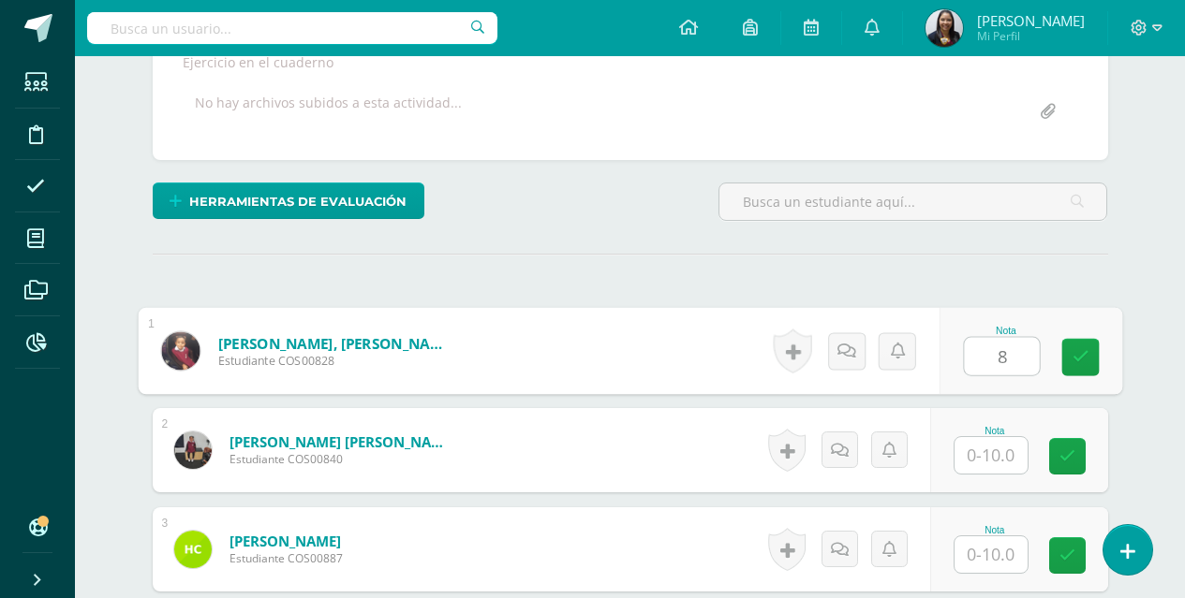
type input "8"
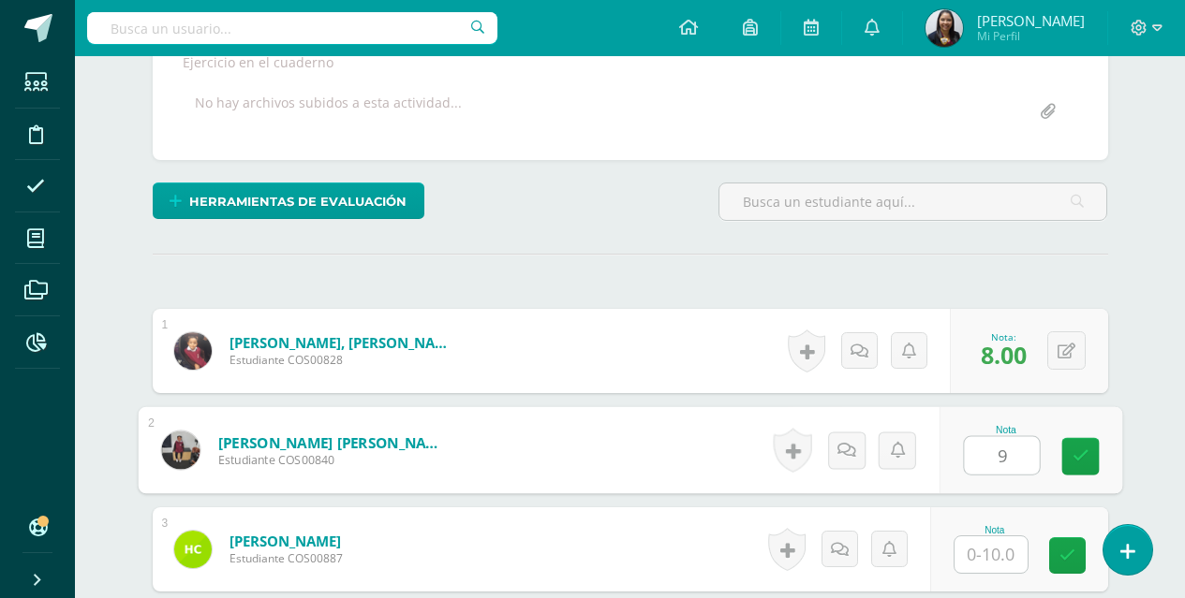
type input "9"
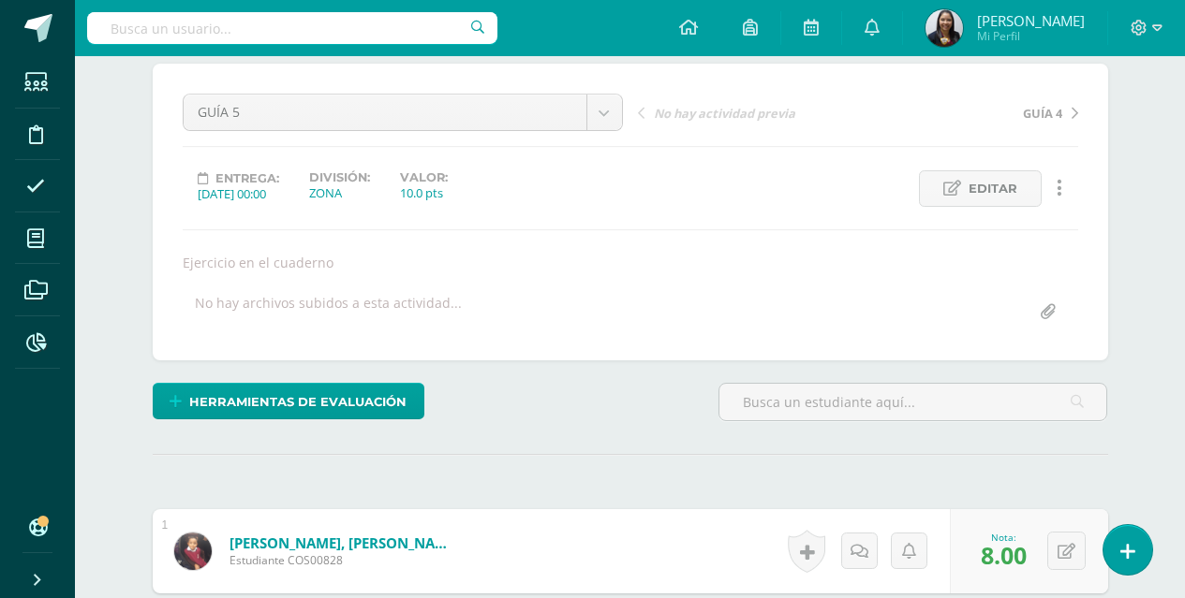
scroll to position [526, 0]
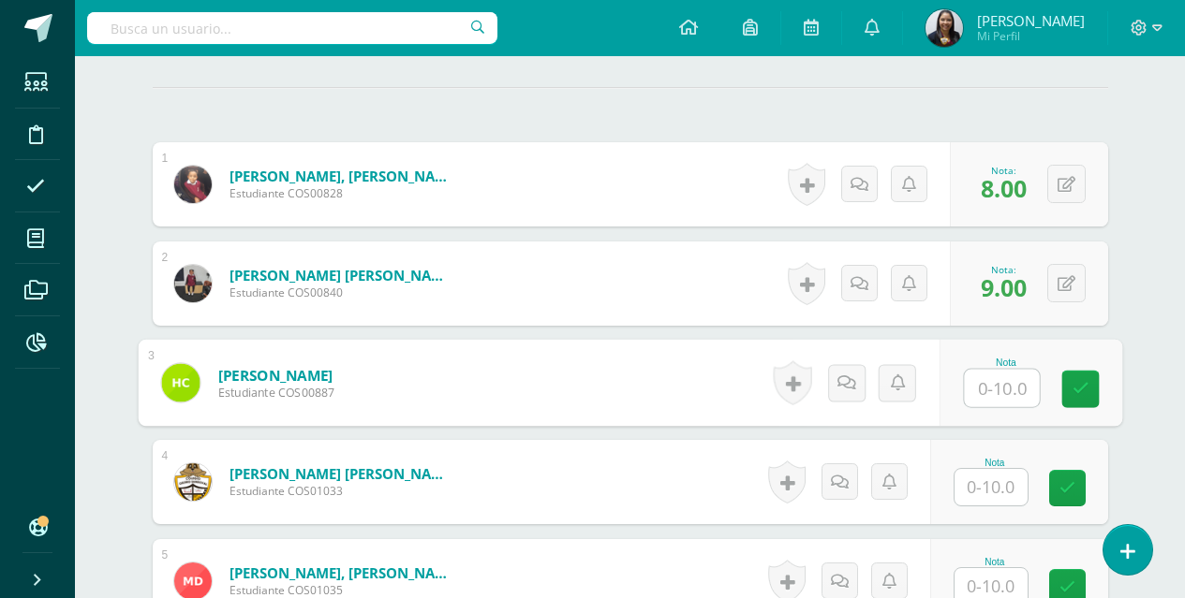
click at [988, 393] on input "text" at bounding box center [1001, 388] width 75 height 37
type input "6"
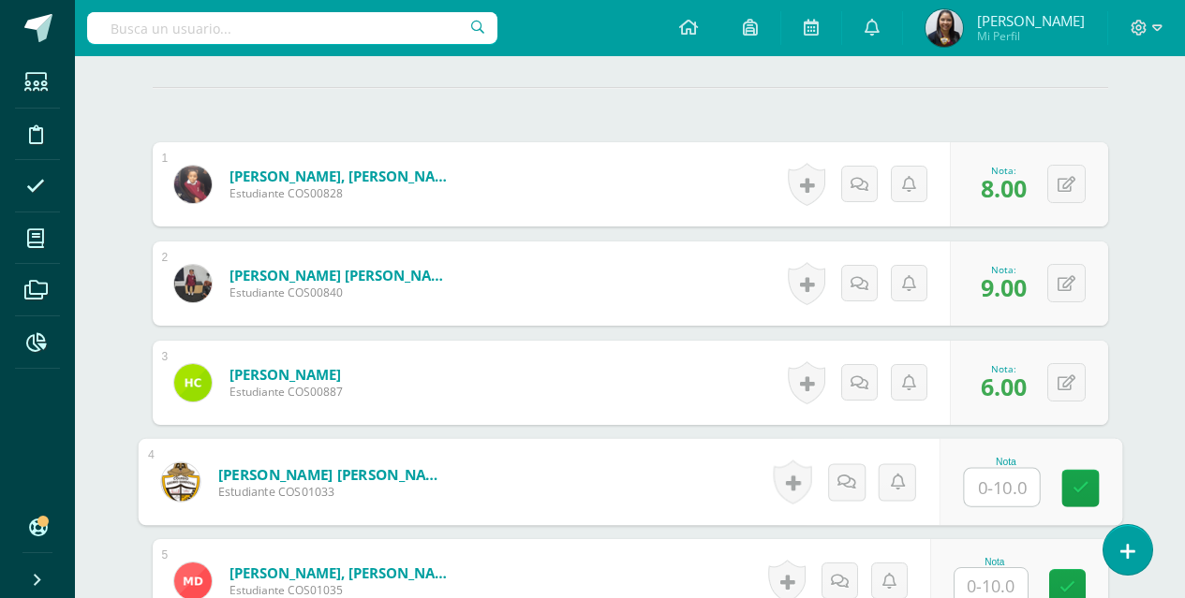
type input "6"
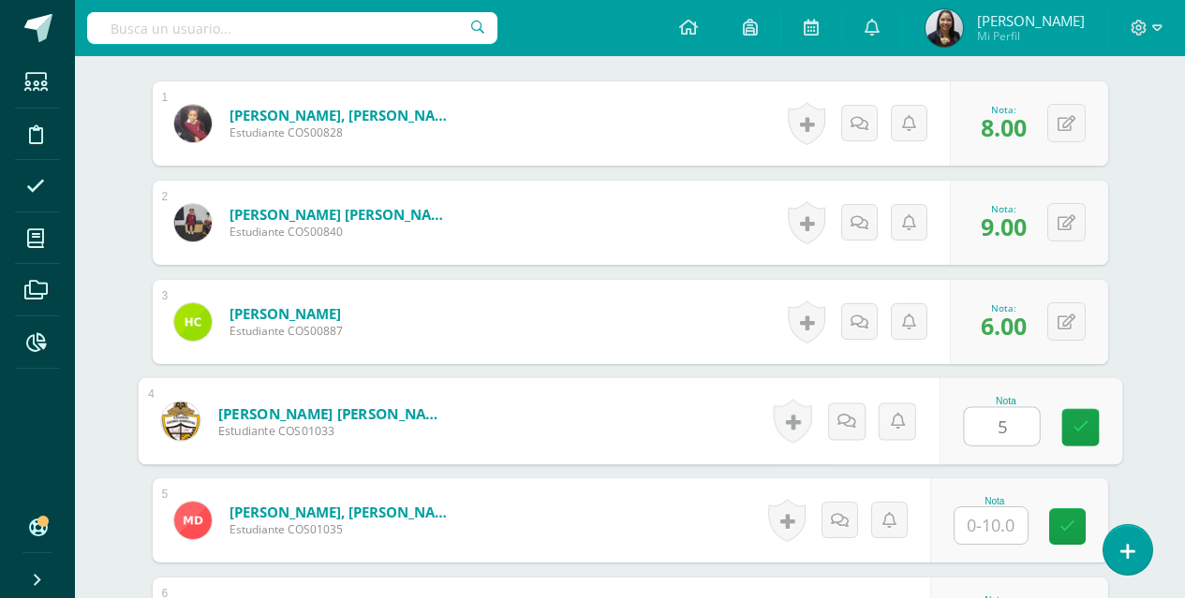
scroll to position [620, 0]
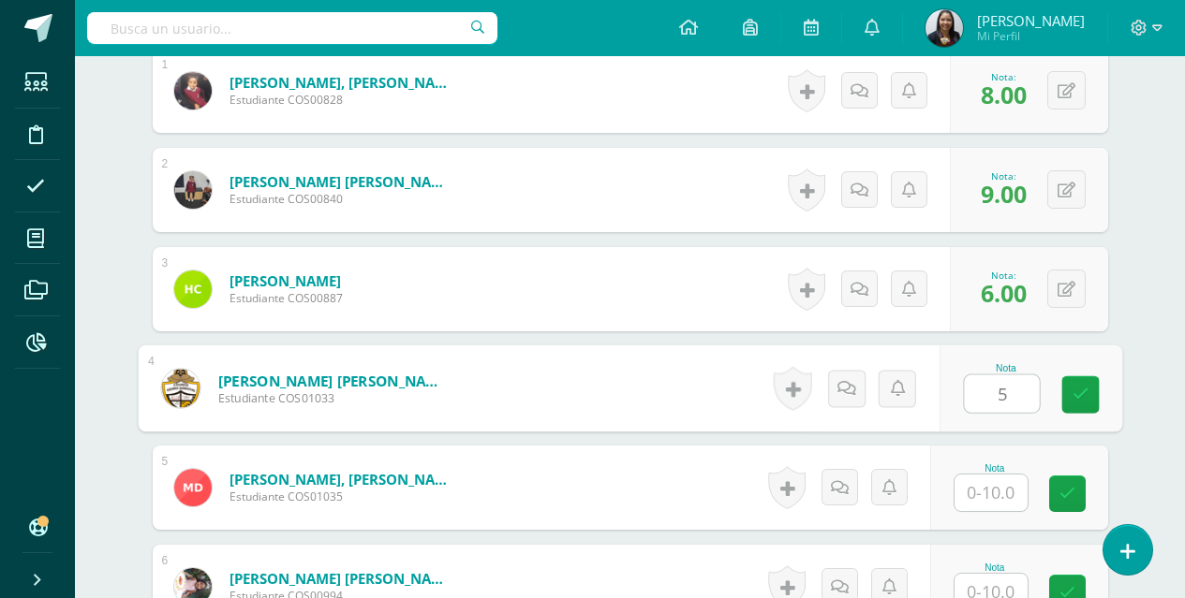
type input "5"
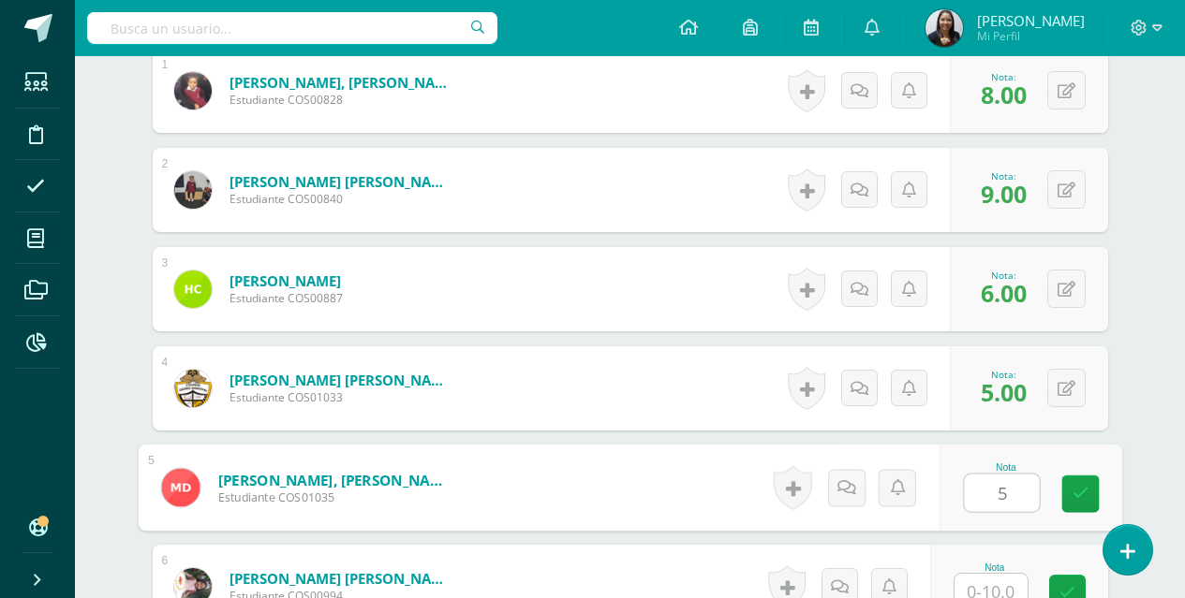
type input "5"
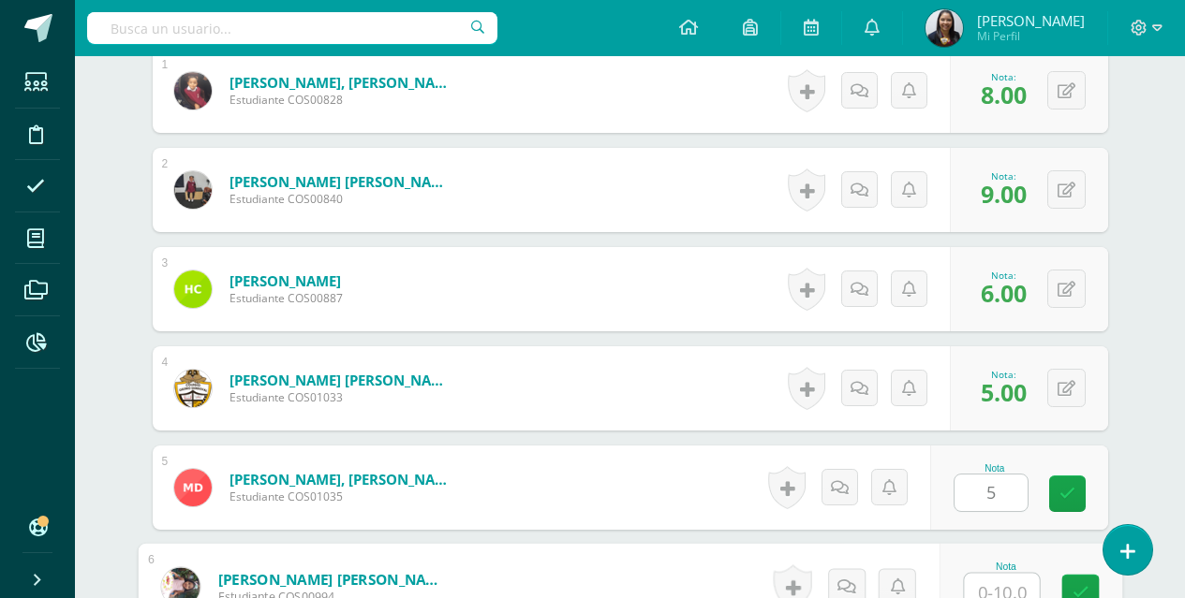
scroll to position [632, 0]
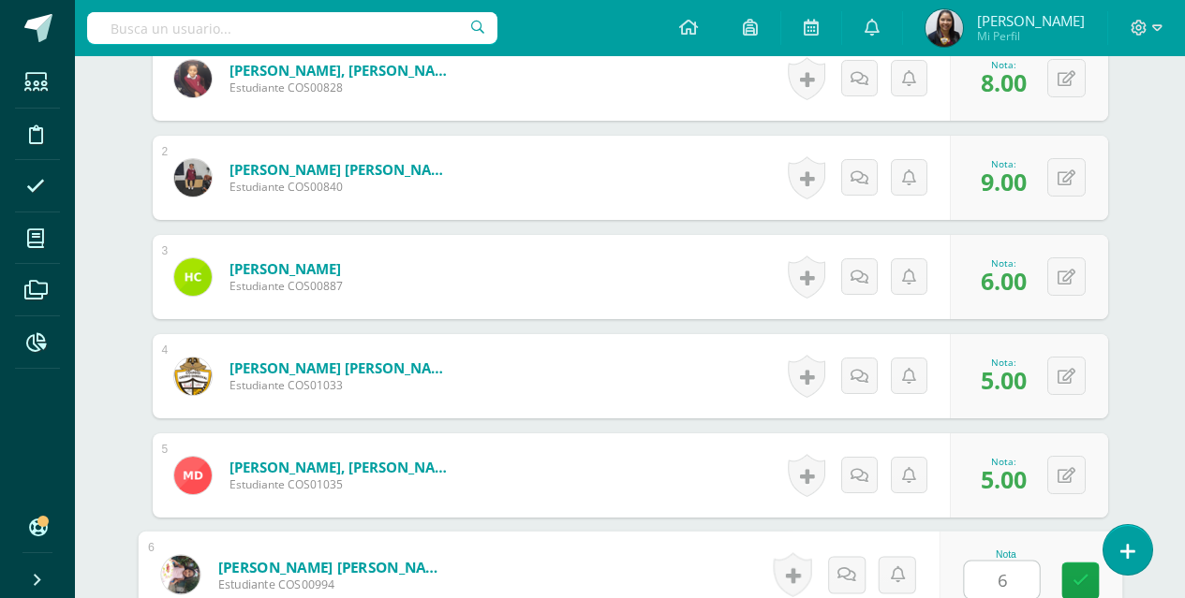
type input "6"
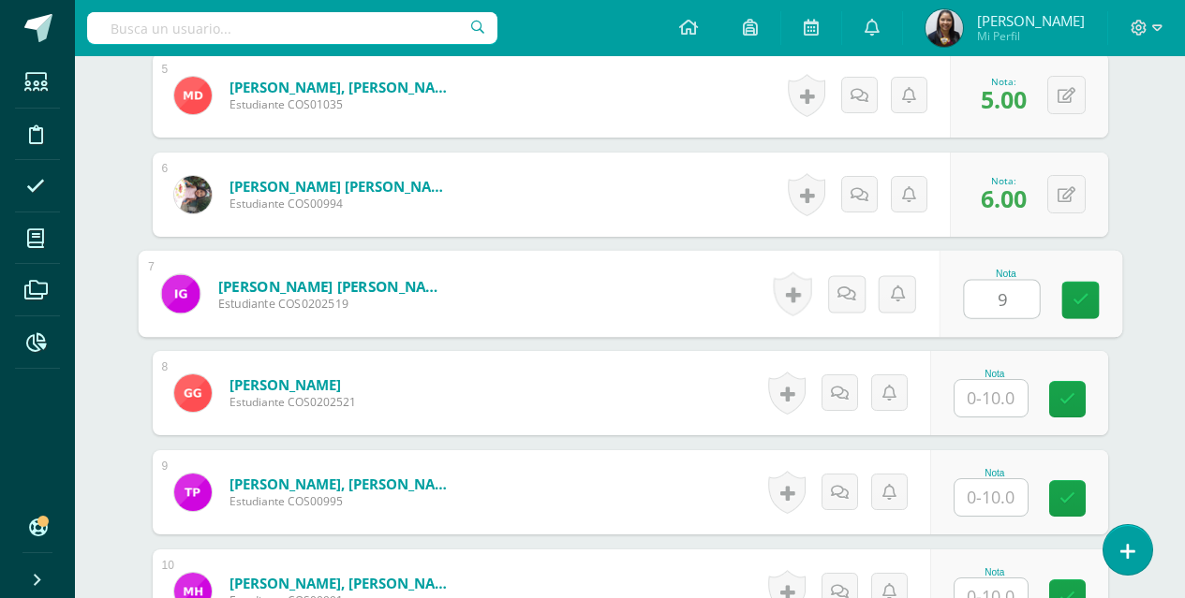
type input "9"
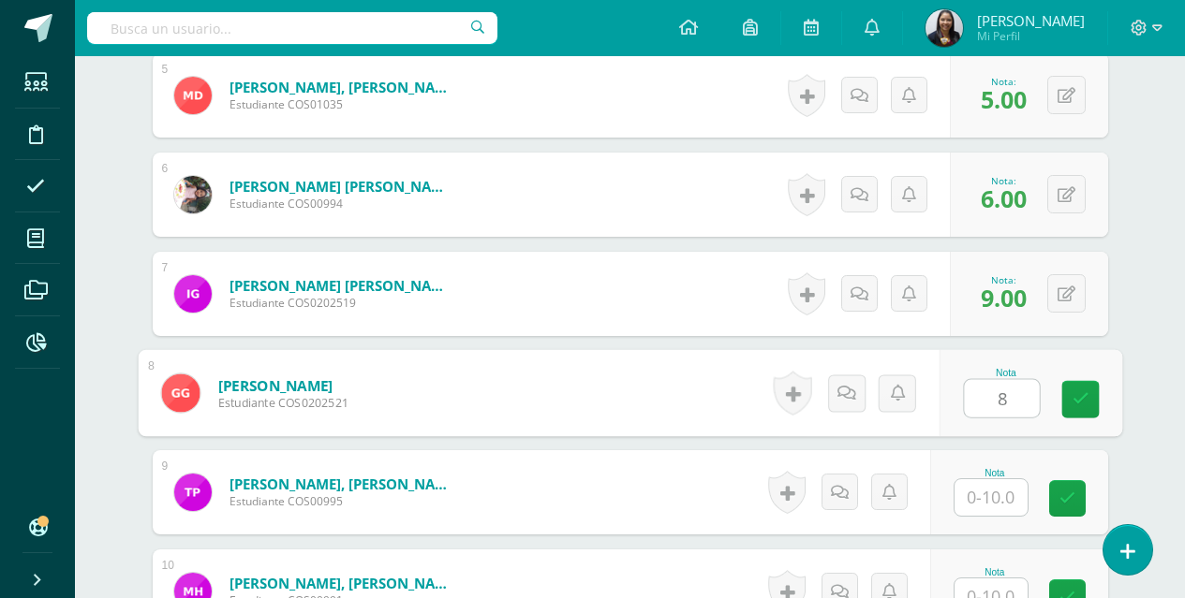
type input "8"
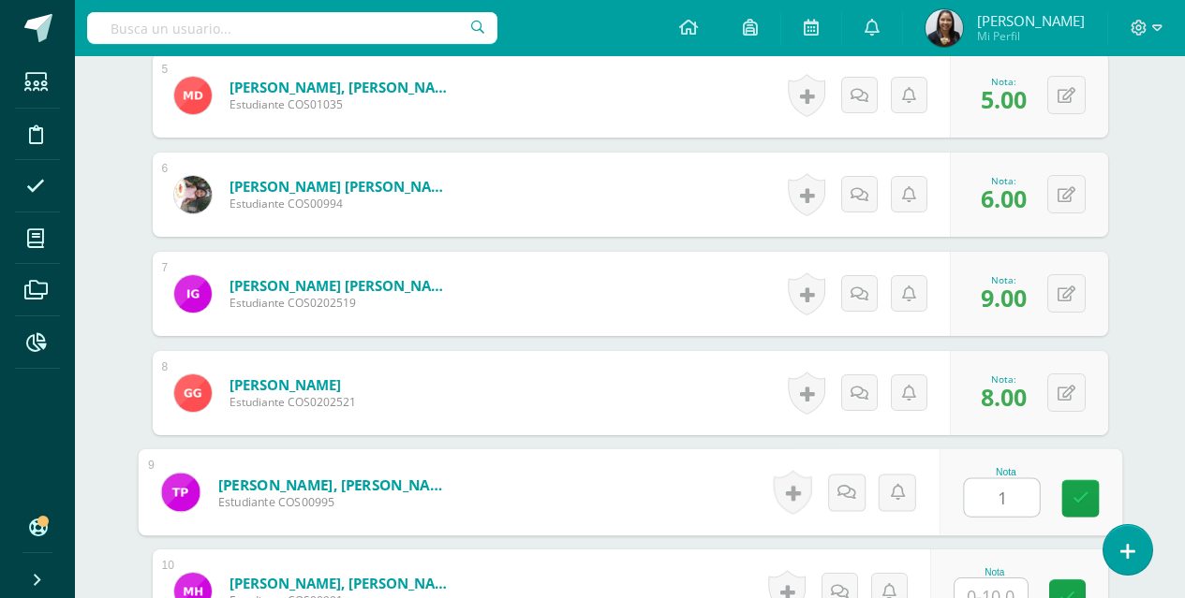
type input "1"
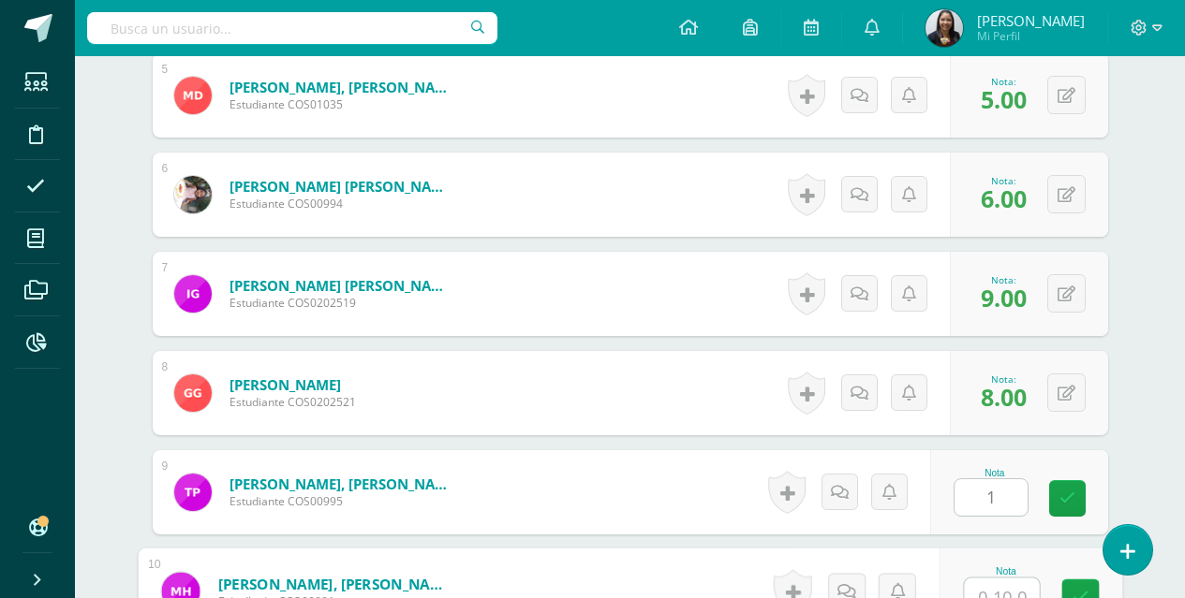
scroll to position [1029, 0]
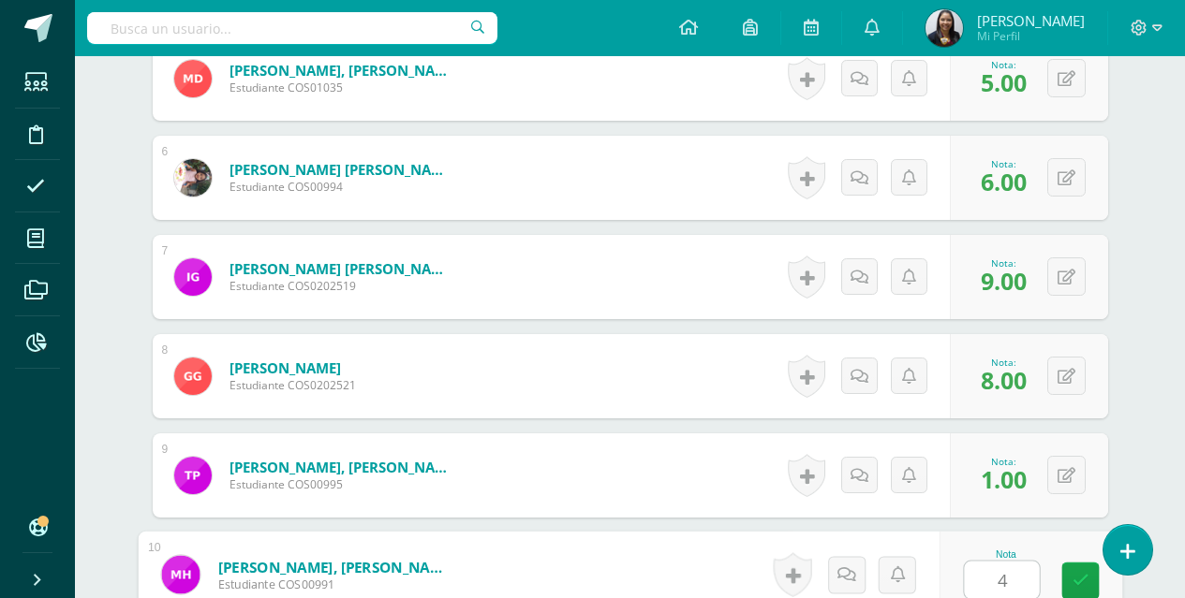
type input "4"
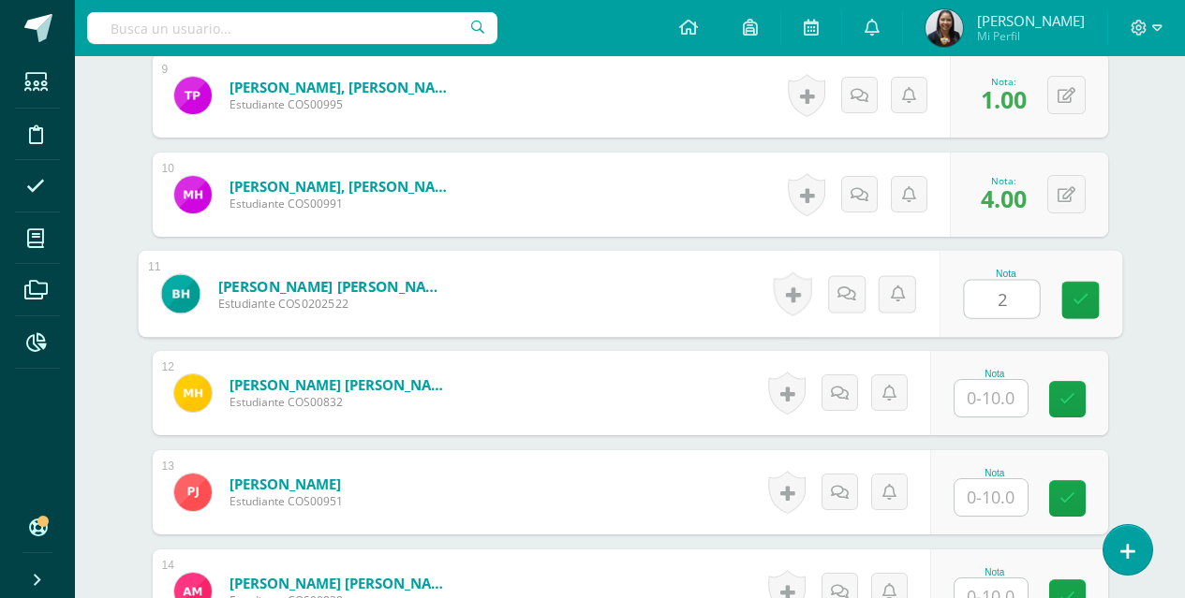
type input "2"
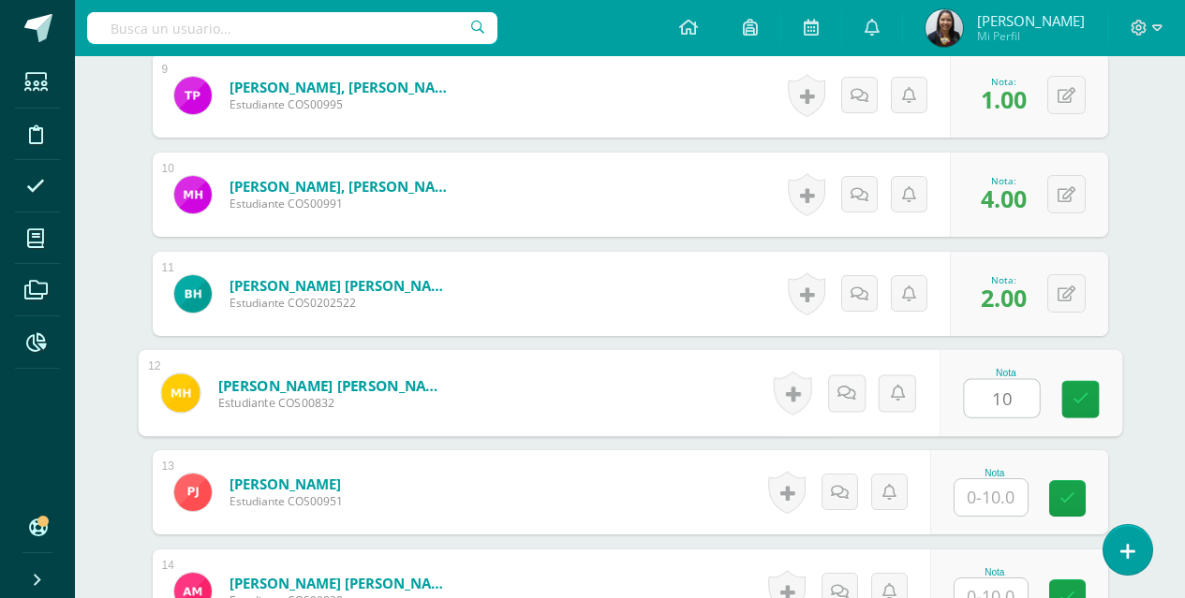
type input "10"
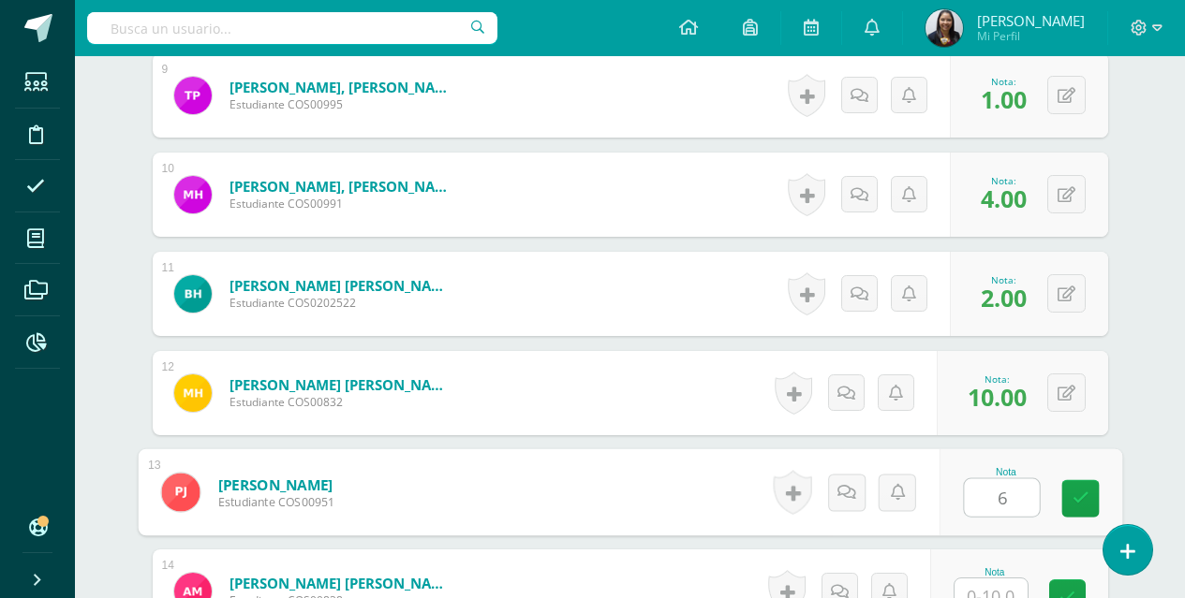
type input "6"
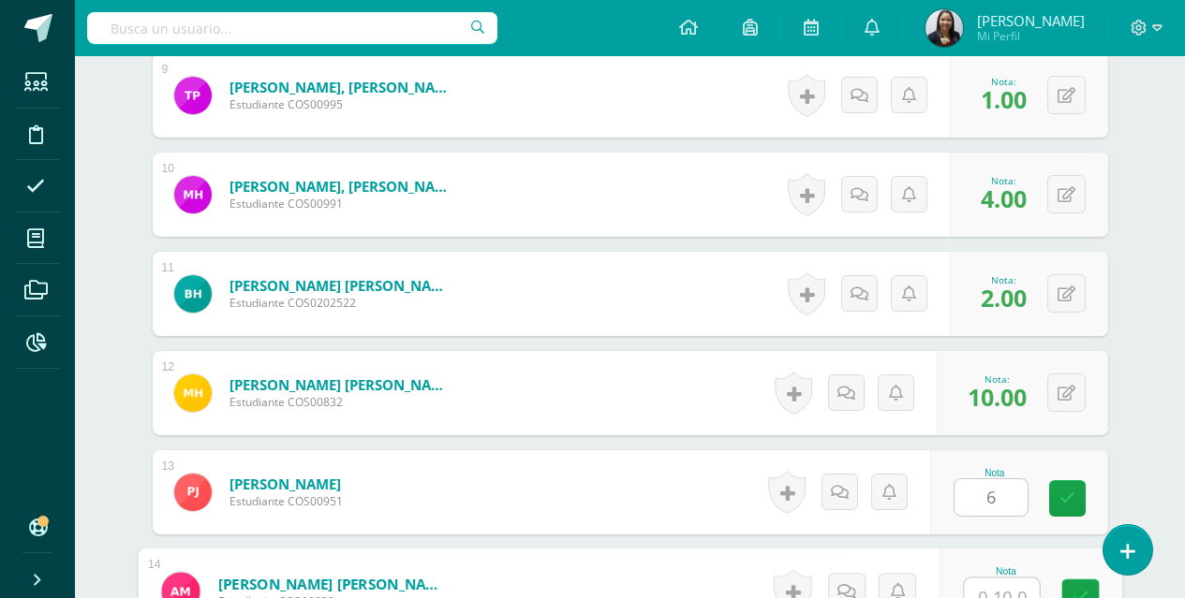
scroll to position [1426, 0]
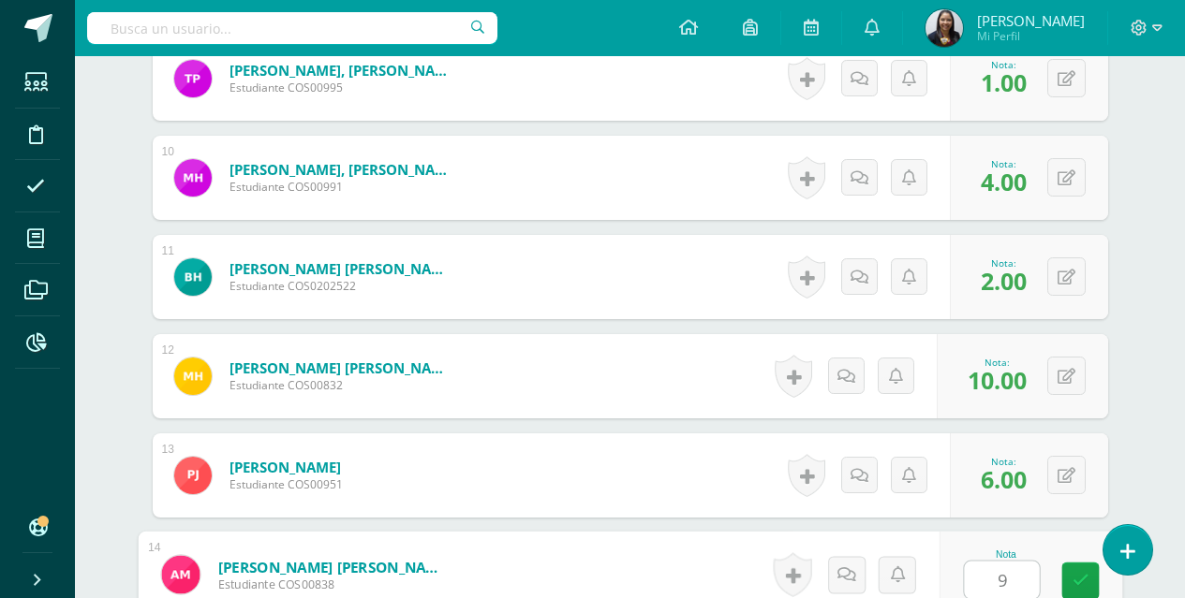
type input "9"
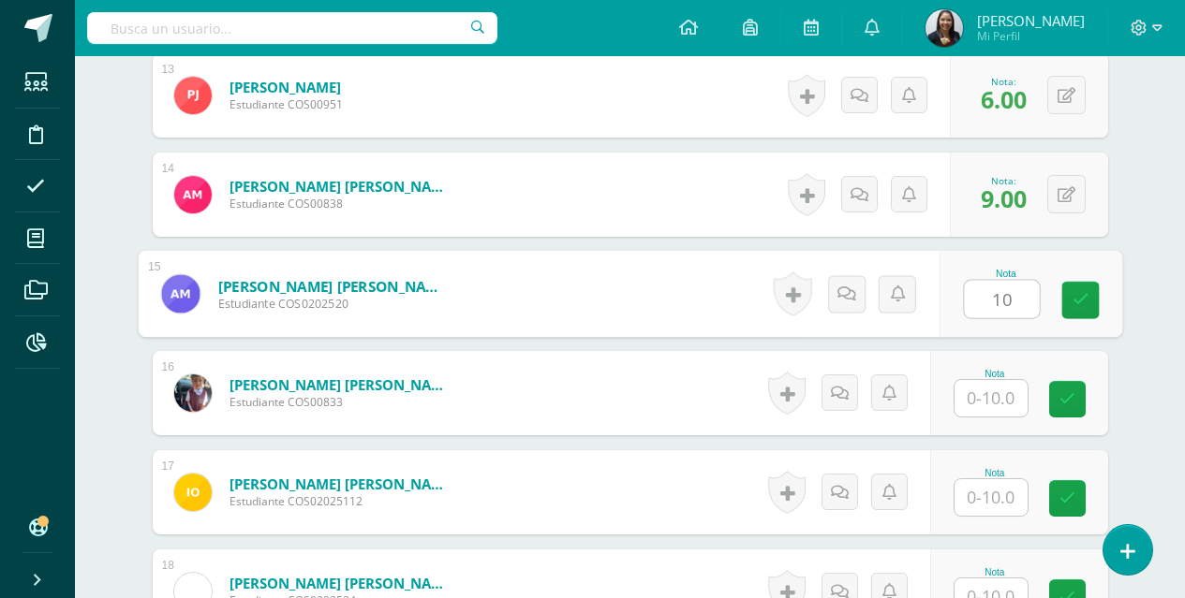
type input "10"
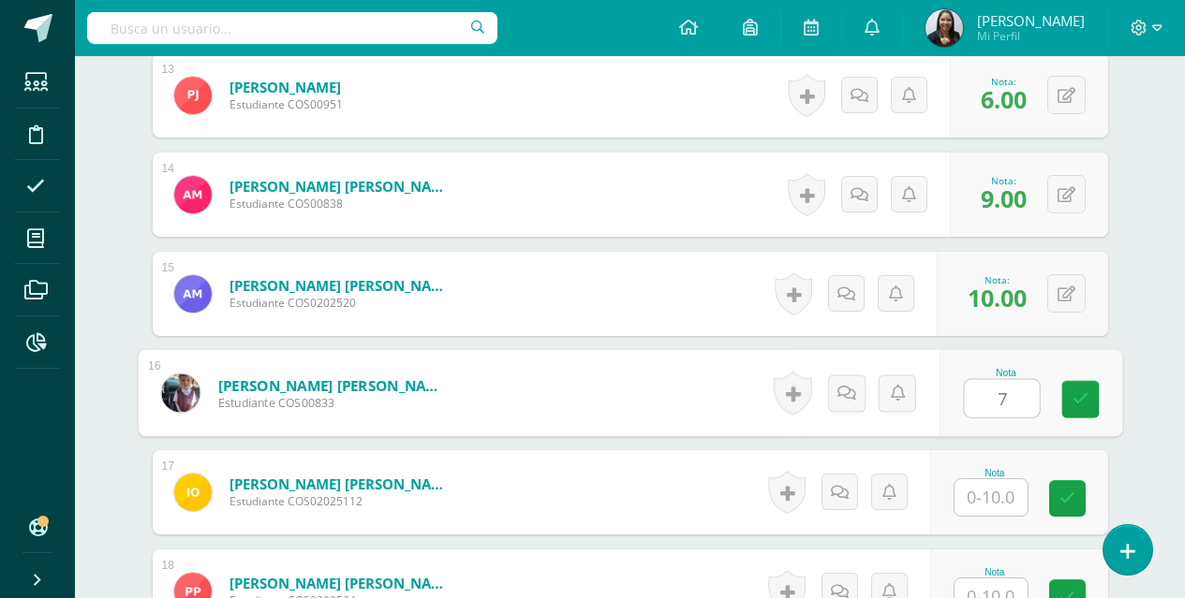
type input "7"
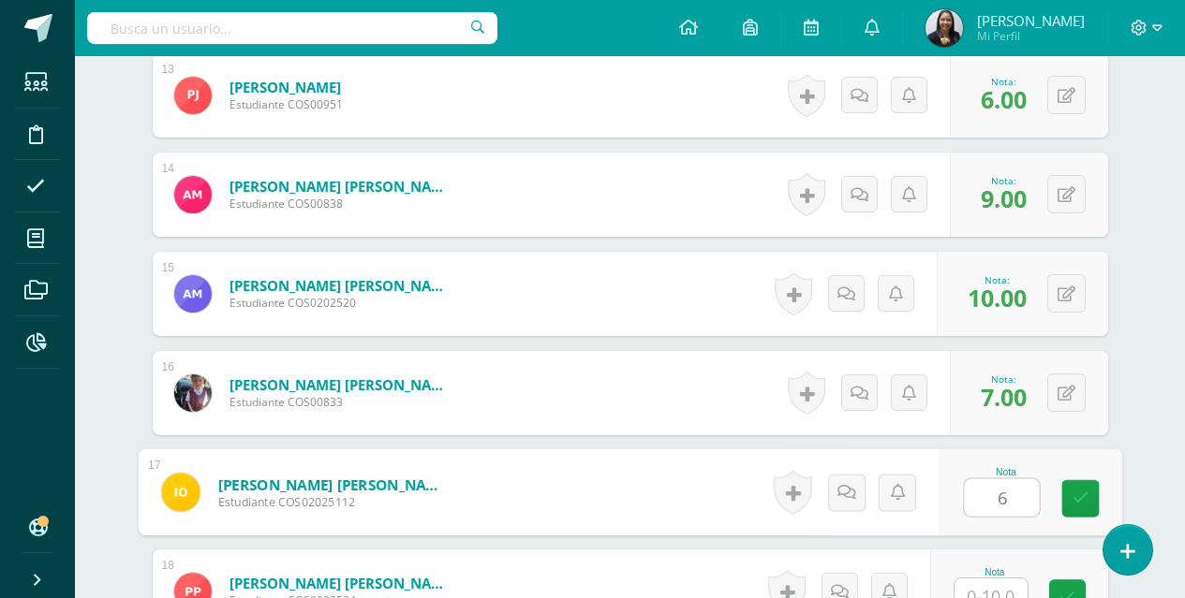
type input "6"
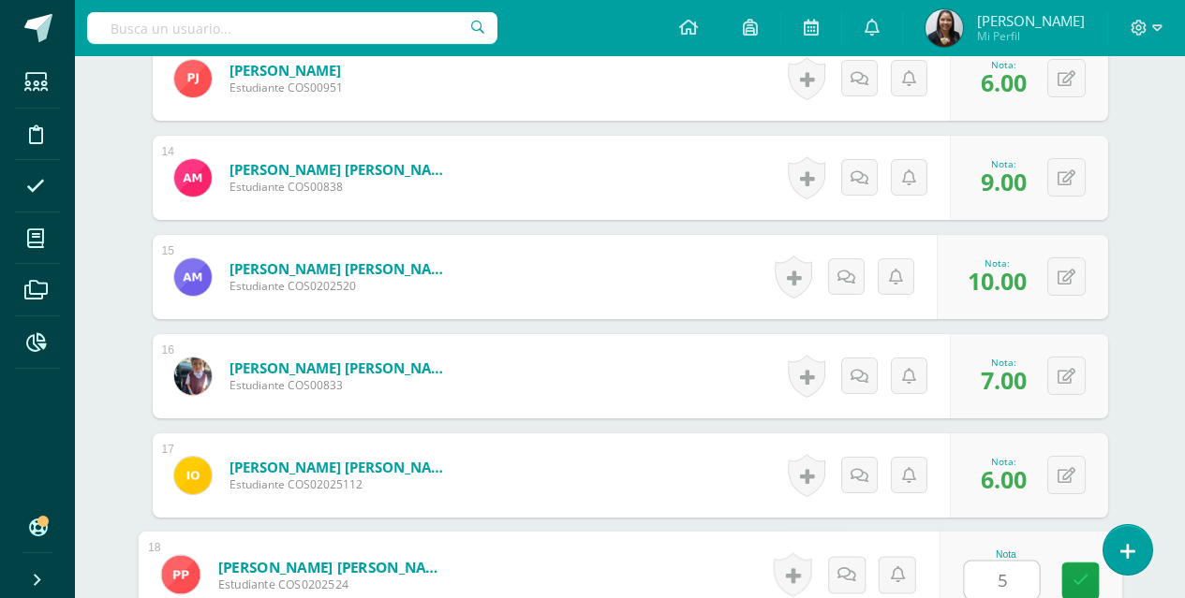
type input "5"
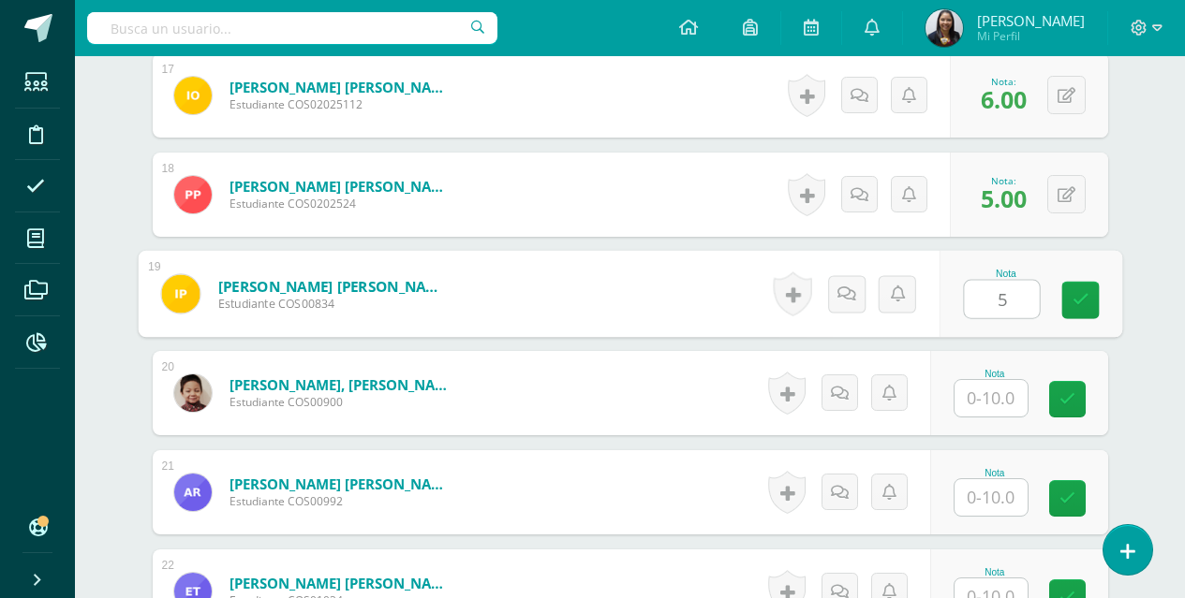
type input "5"
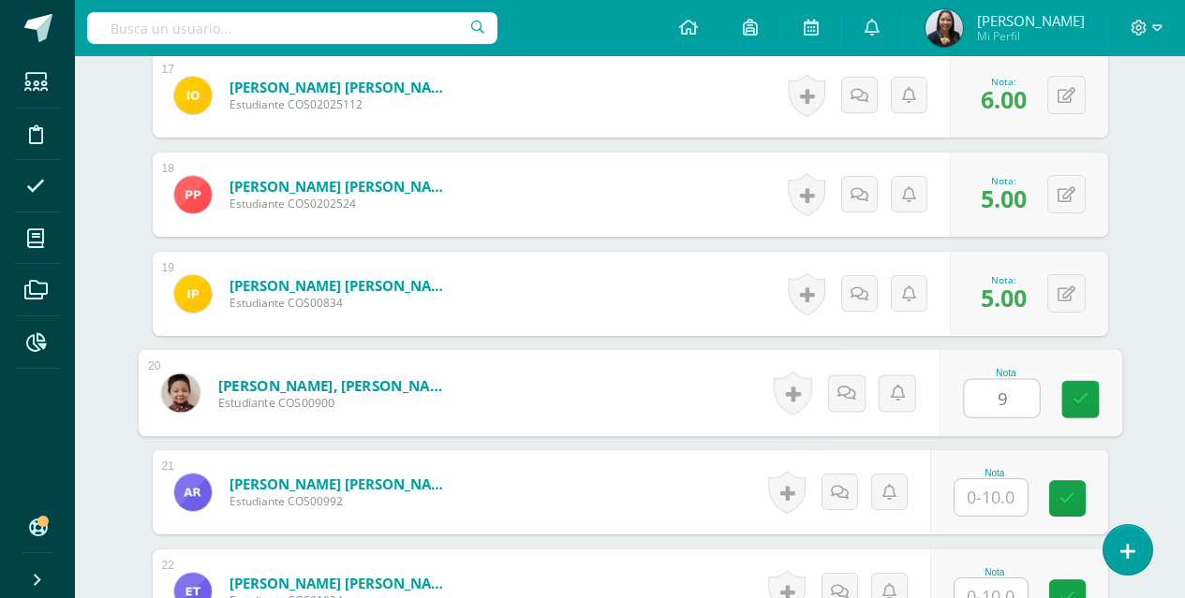
type input "9"
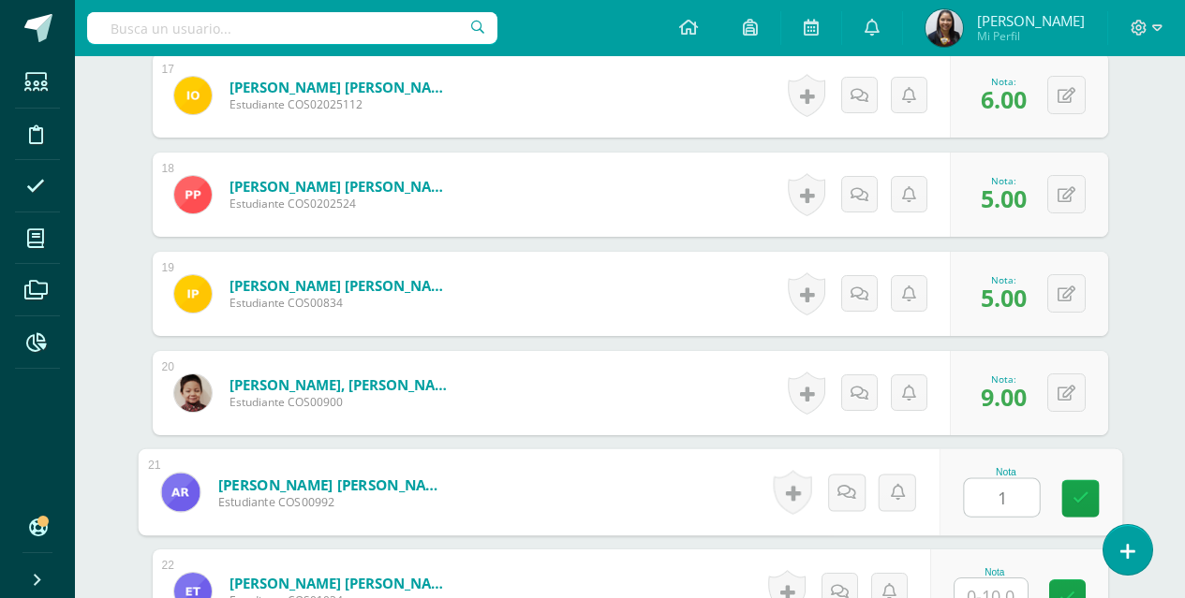
type input "1"
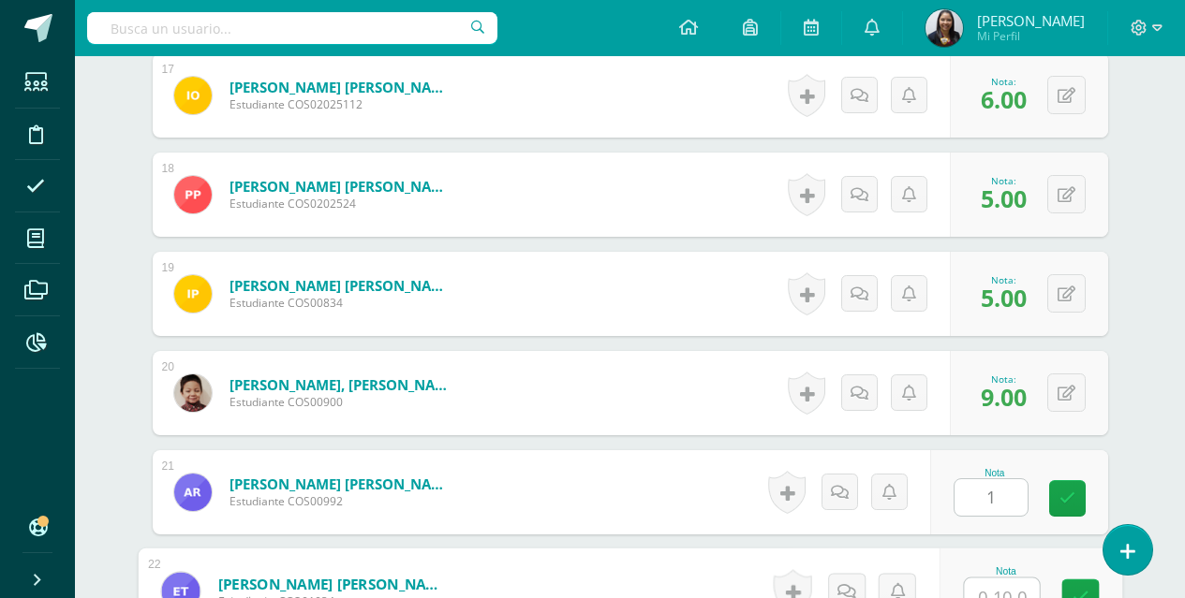
scroll to position [2220, 0]
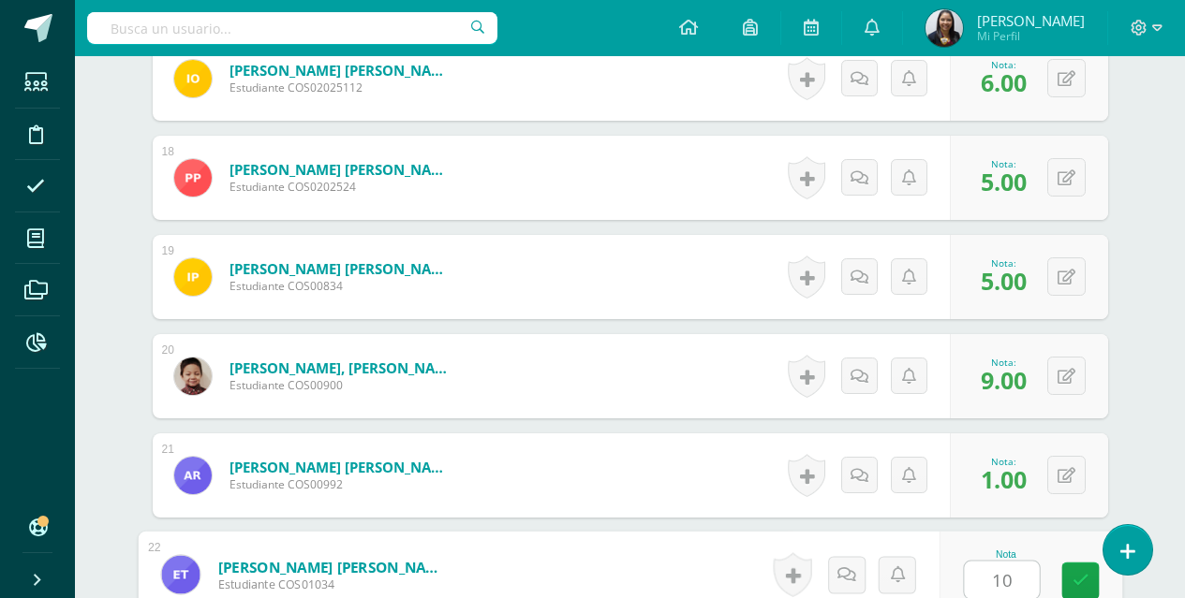
type input "10"
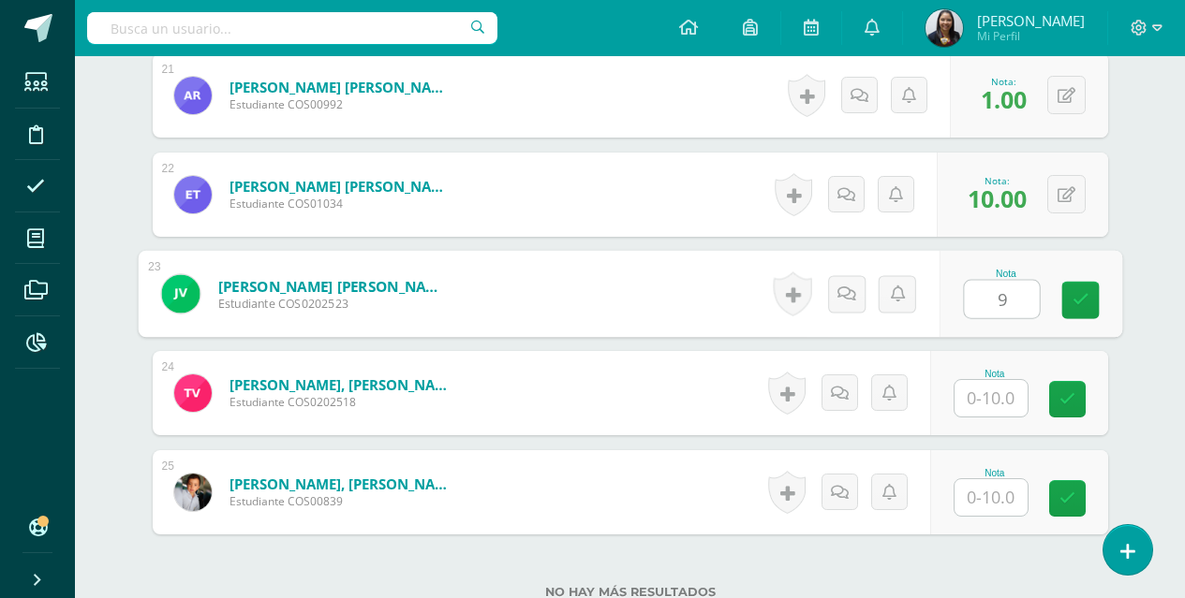
type input "9"
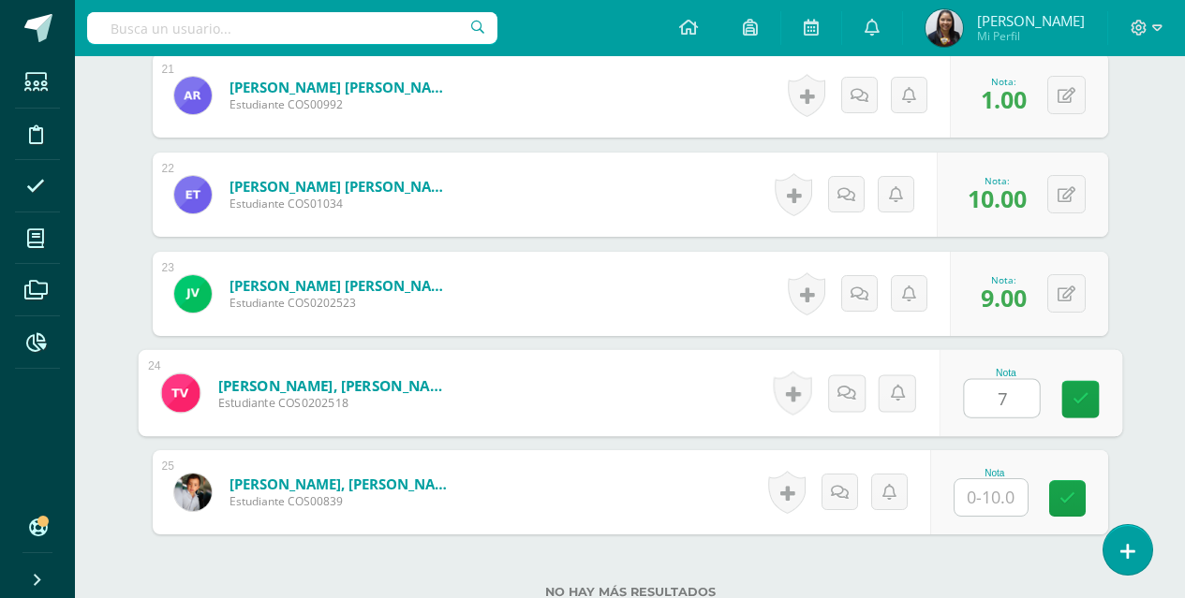
type input "7"
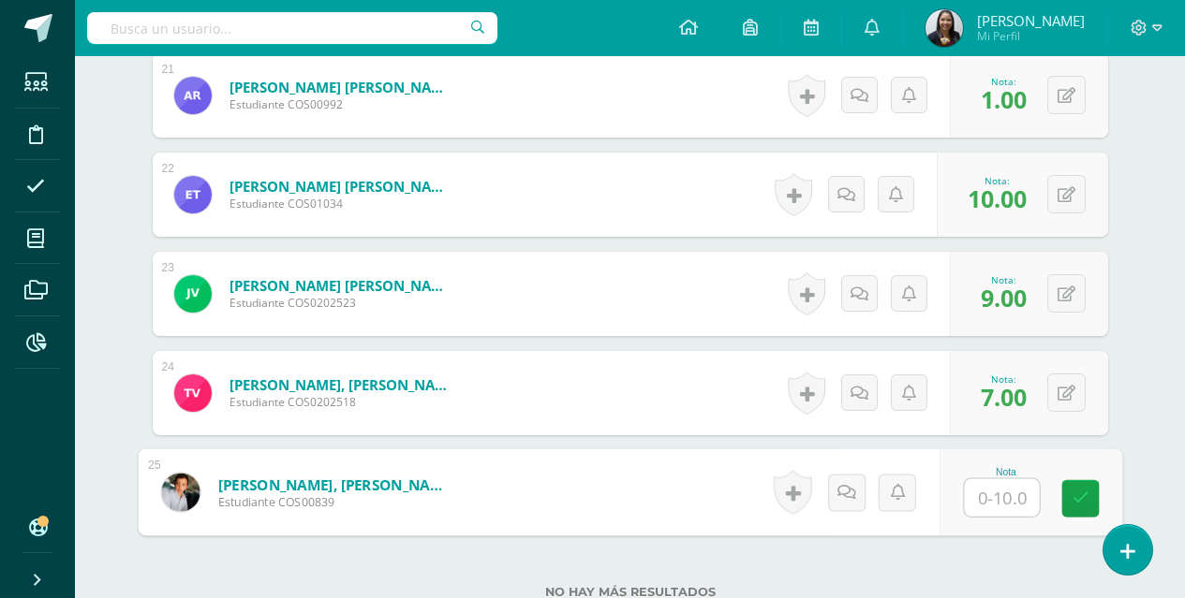
type input "4"
click at [1078, 496] on icon at bounding box center [1079, 499] width 17 height 16
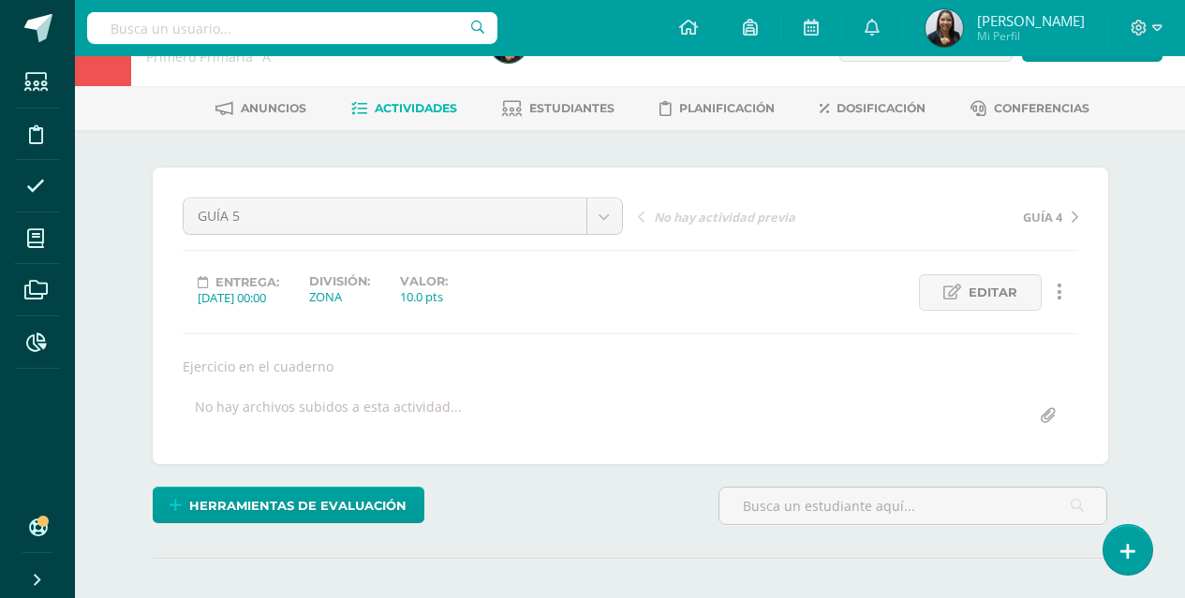
scroll to position [0, 0]
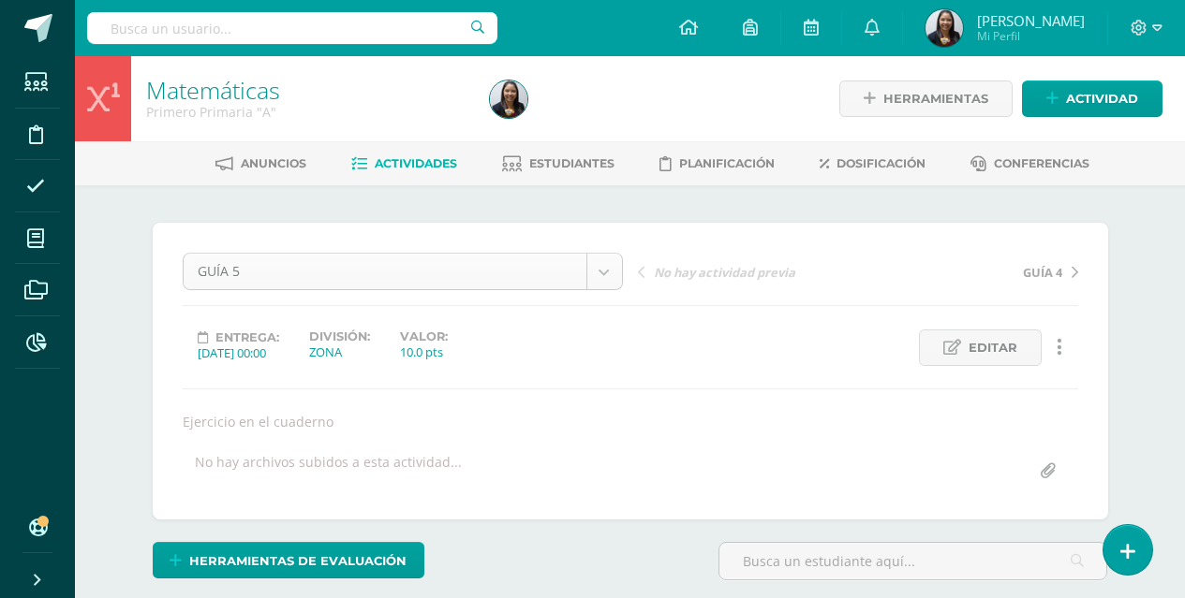
click at [1112, 108] on span "Actividad" at bounding box center [1102, 98] width 72 height 35
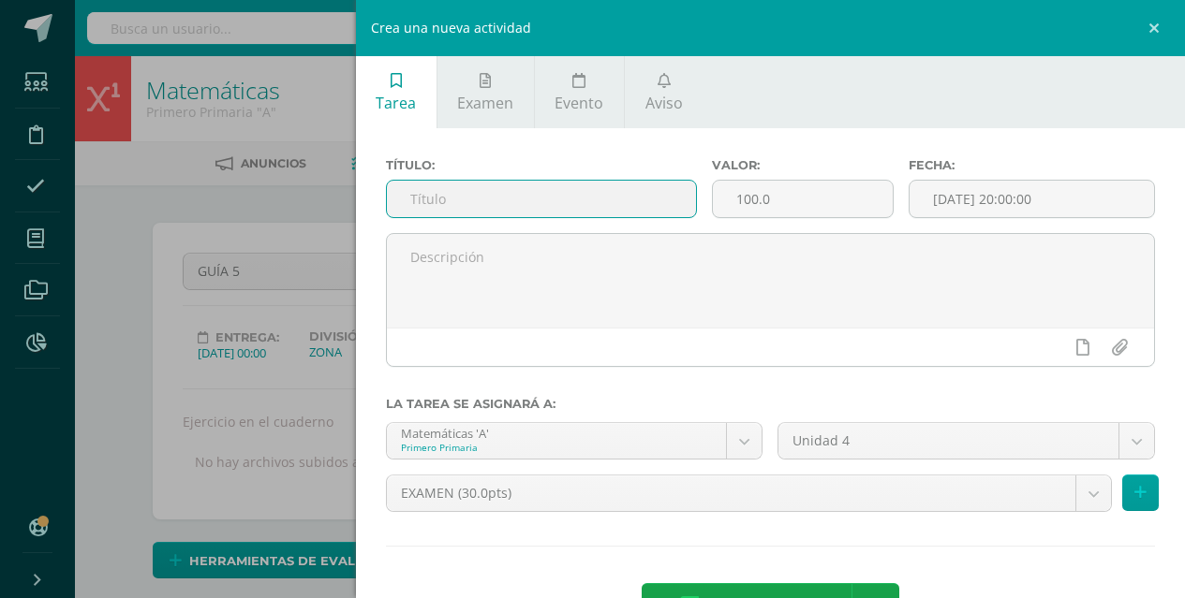
click at [612, 212] on input "text" at bounding box center [542, 199] width 310 height 37
type input "GUÍA 6"
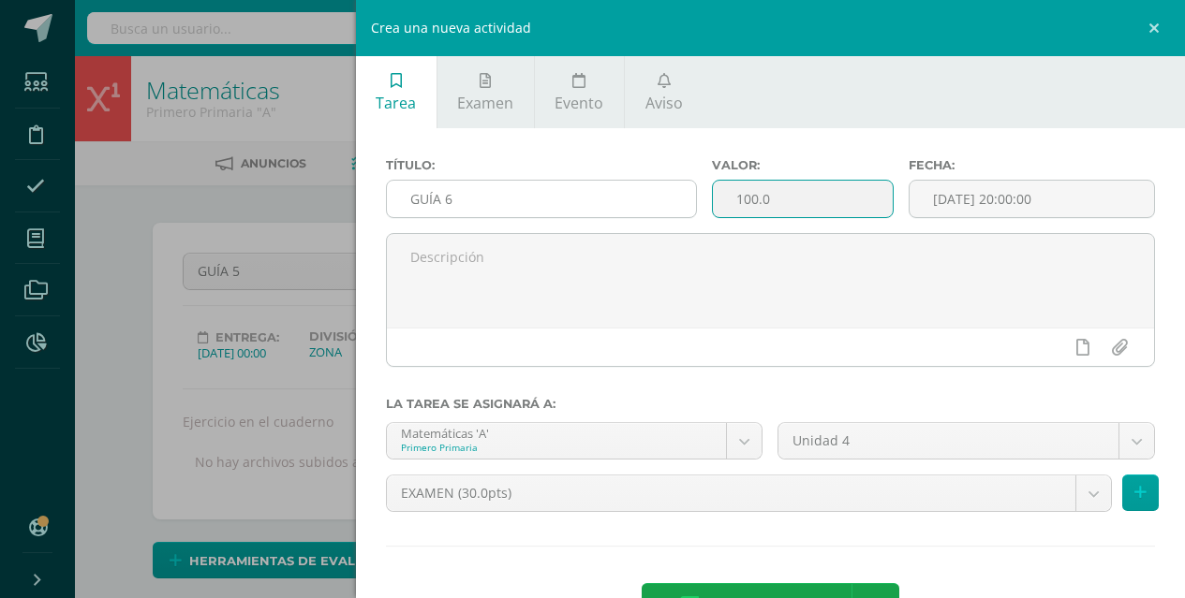
drag, startPoint x: 781, startPoint y: 203, endPoint x: 683, endPoint y: 202, distance: 98.3
click at [683, 202] on div "Título: GUÍA 6 Valor: 100.0 Fecha: 2025-10-10 20:00:00" at bounding box center [770, 195] width 785 height 75
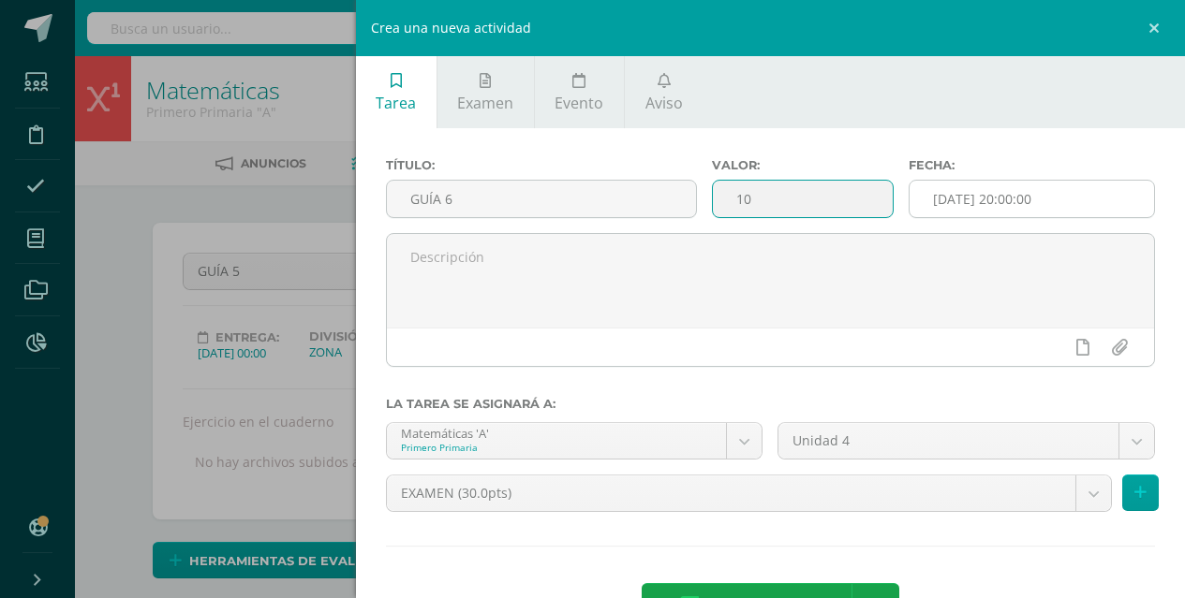
type input "10"
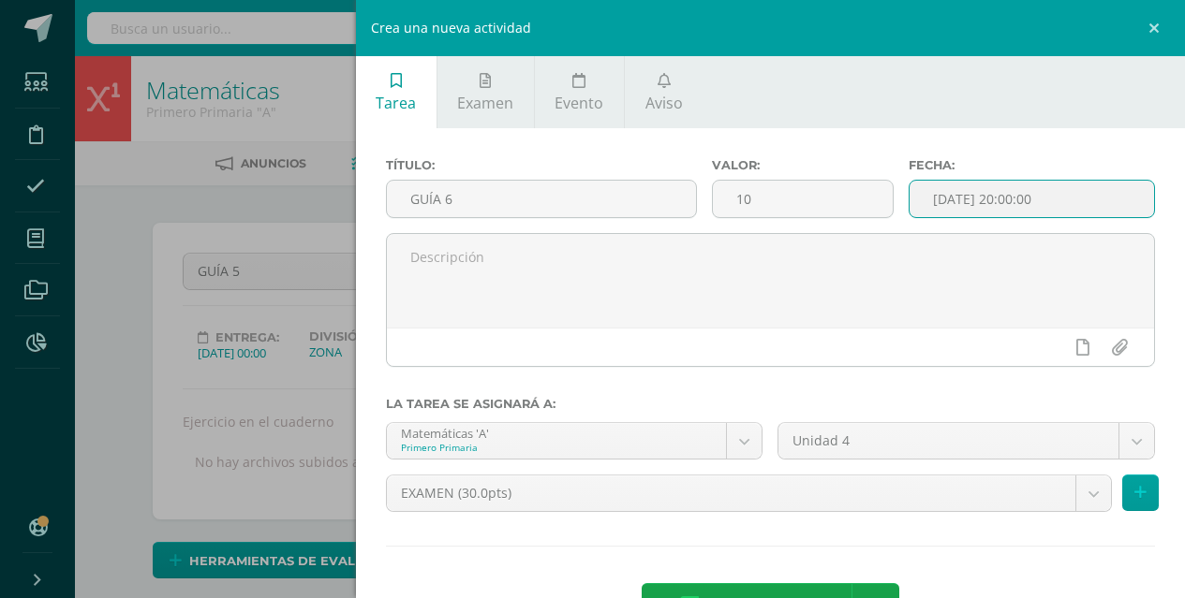
click at [966, 209] on input "[DATE] 20:00:00" at bounding box center [1031, 199] width 244 height 37
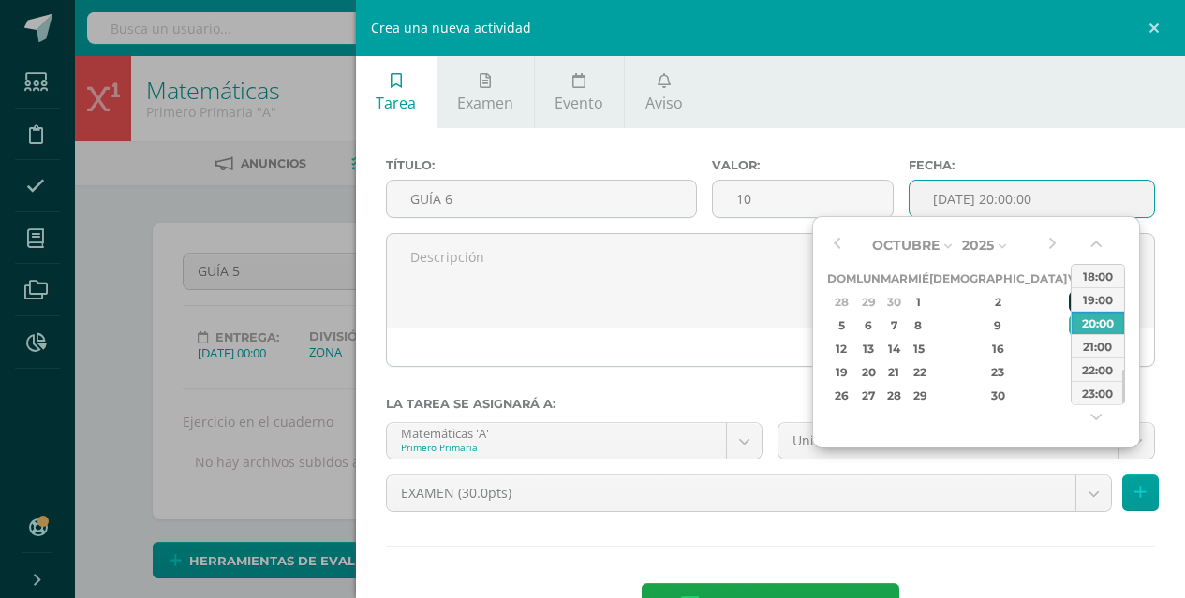
click at [1069, 302] on div "3" at bounding box center [1077, 302] width 17 height 22
click at [1094, 249] on button "button" at bounding box center [1097, 248] width 19 height 28
click at [1097, 267] on div "00:00" at bounding box center [1097, 276] width 52 height 23
type input "2025-10-03 00:00"
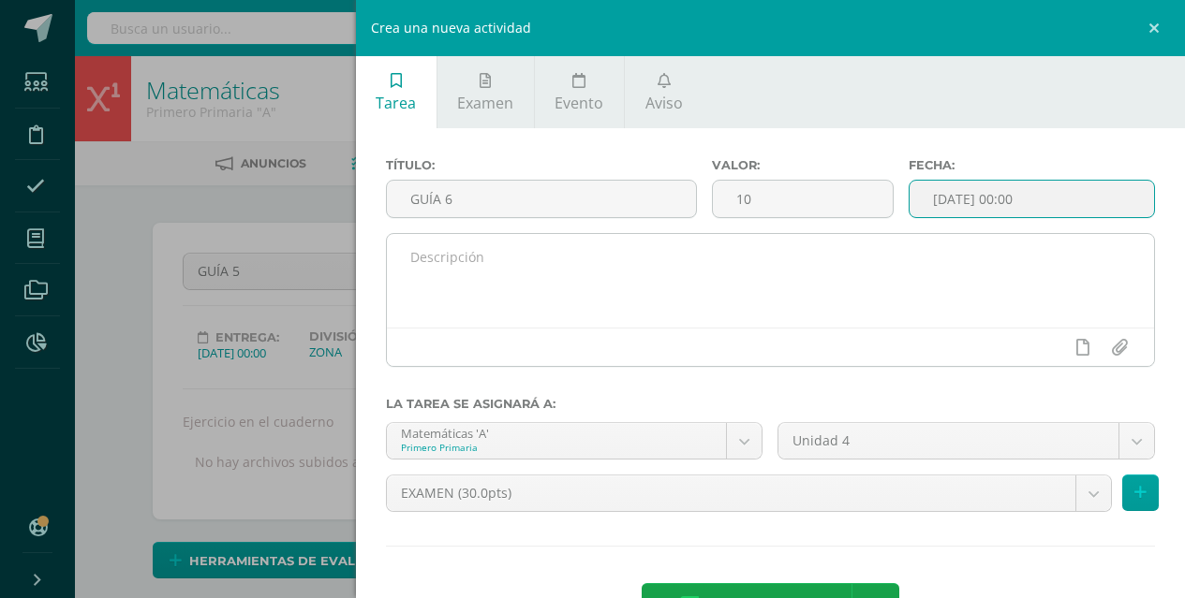
click at [670, 298] on textarea at bounding box center [771, 281] width 768 height 94
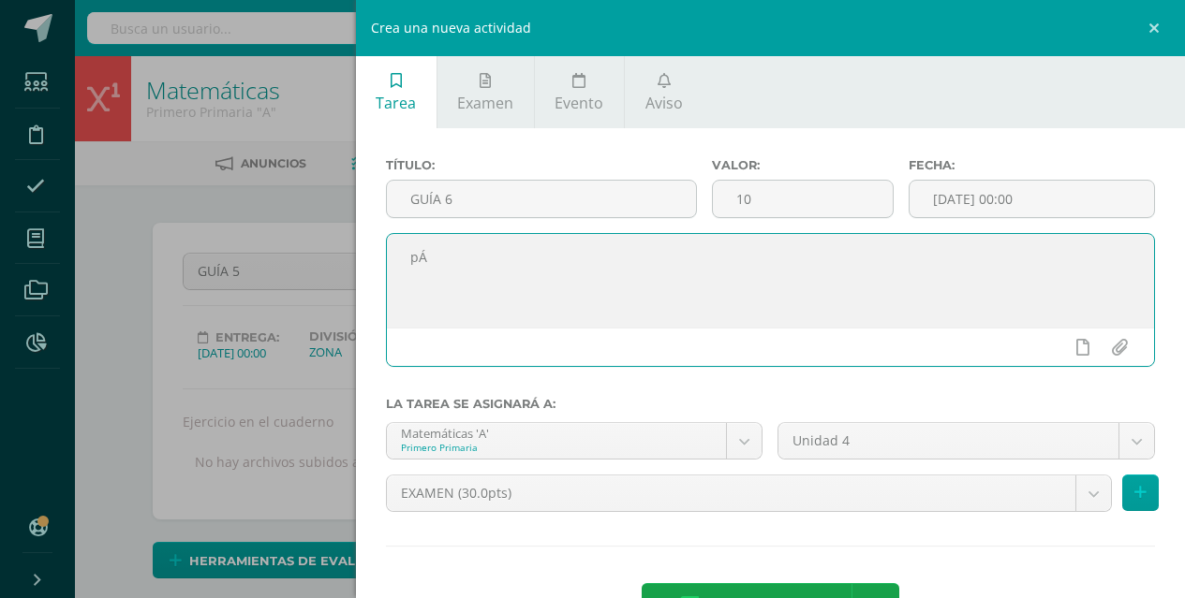
type textarea "p"
type textarea "P"
type textarea "p"
type textarea "P"
type textarea "Páginas del libro"
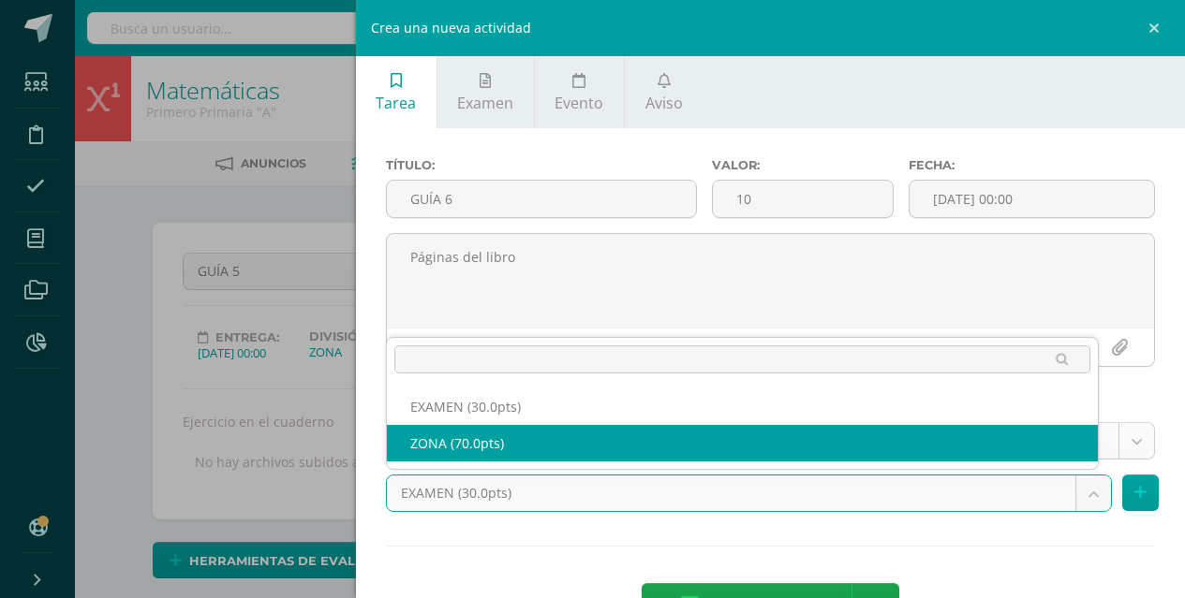
select select "123682"
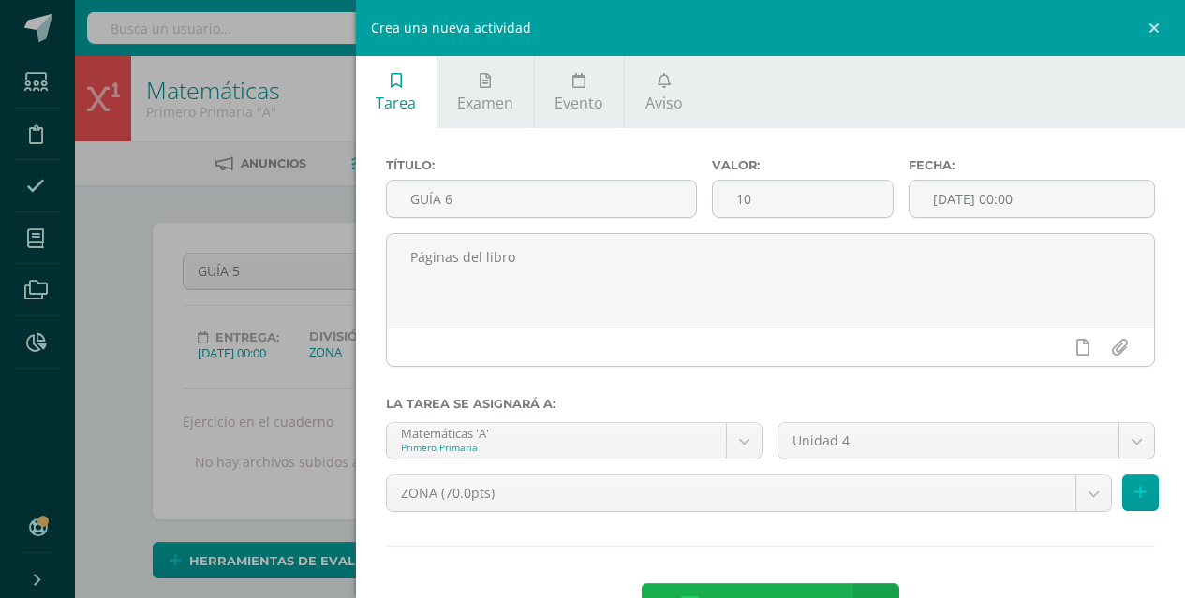
click at [782, 588] on span "Agregar tarea" at bounding box center [765, 607] width 119 height 46
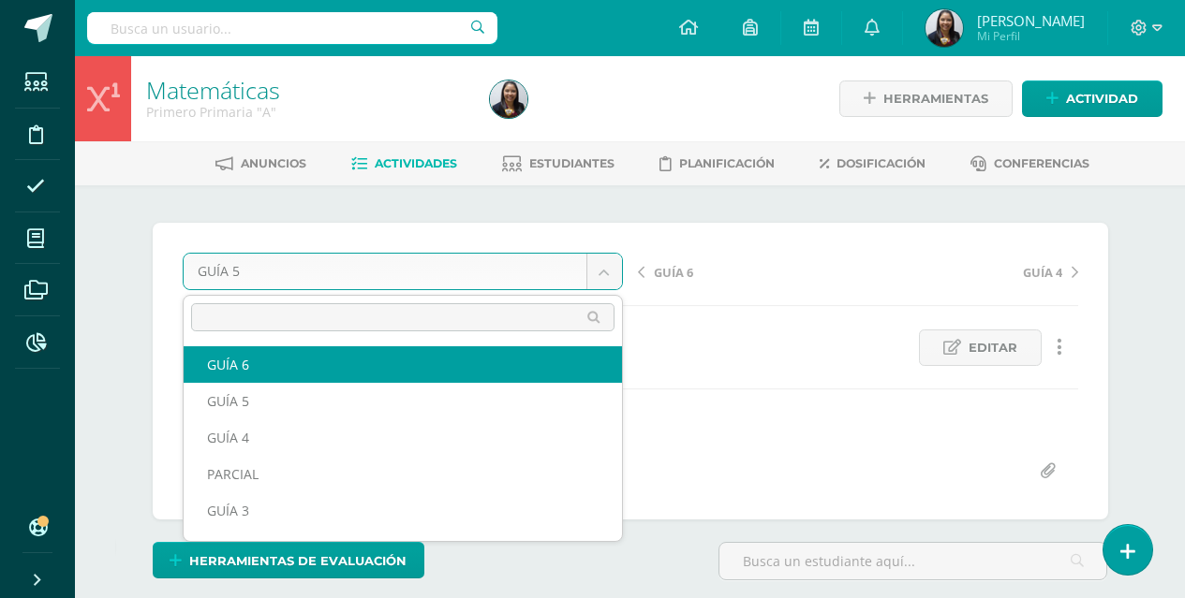
select select "/dashboard/teacher/grade-activity/125017/"
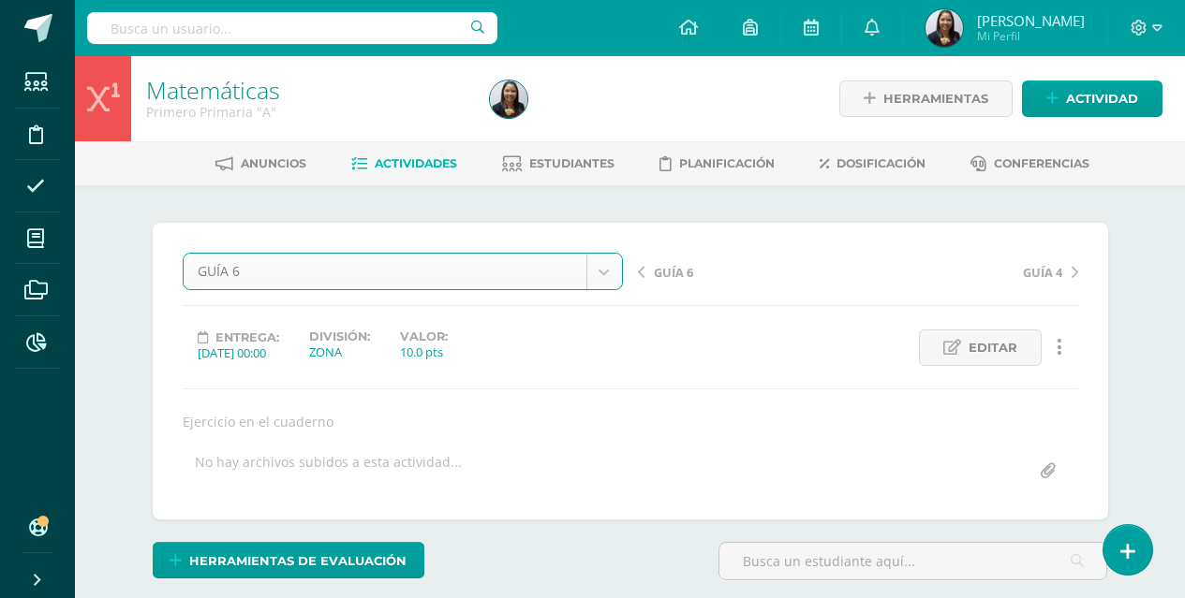
scroll to position [1, 0]
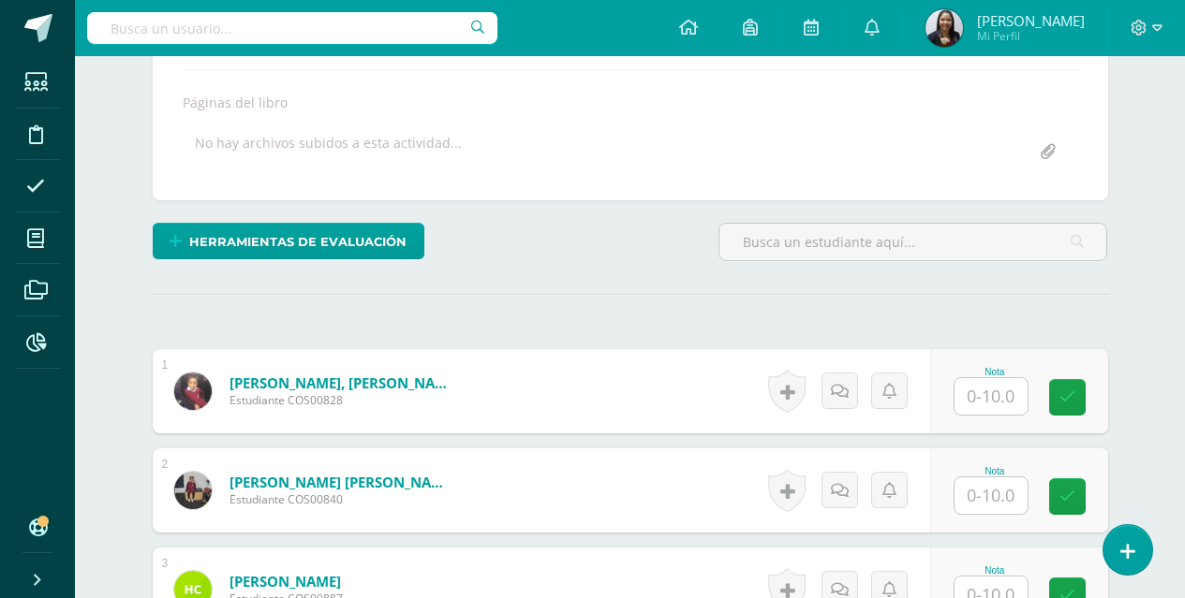
scroll to position [448, 0]
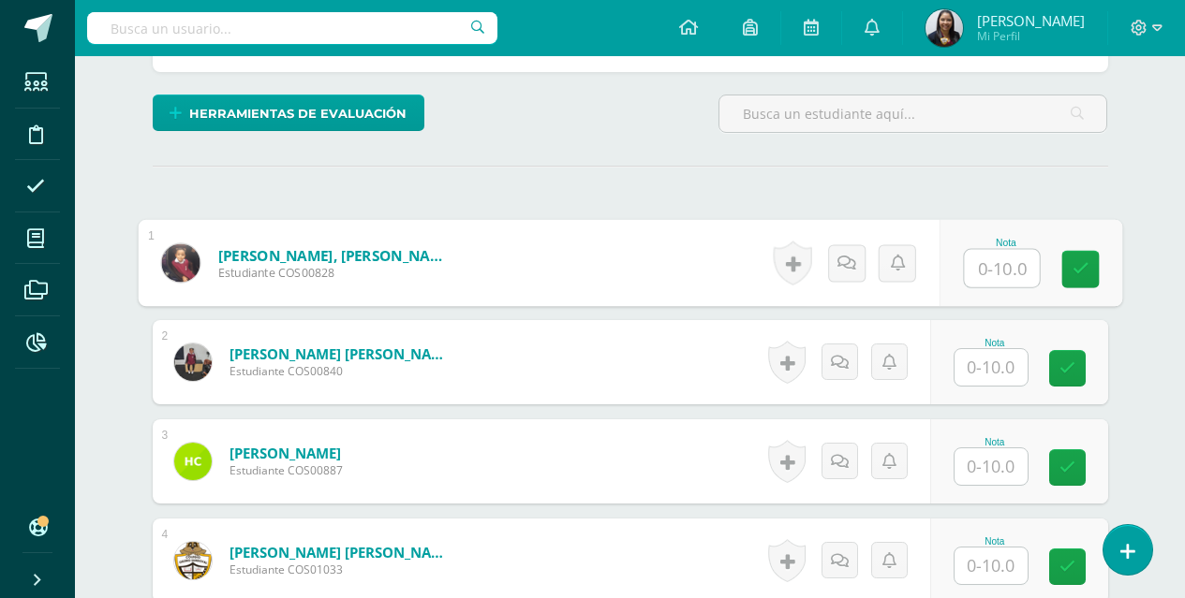
click at [1021, 271] on input "text" at bounding box center [1001, 268] width 75 height 37
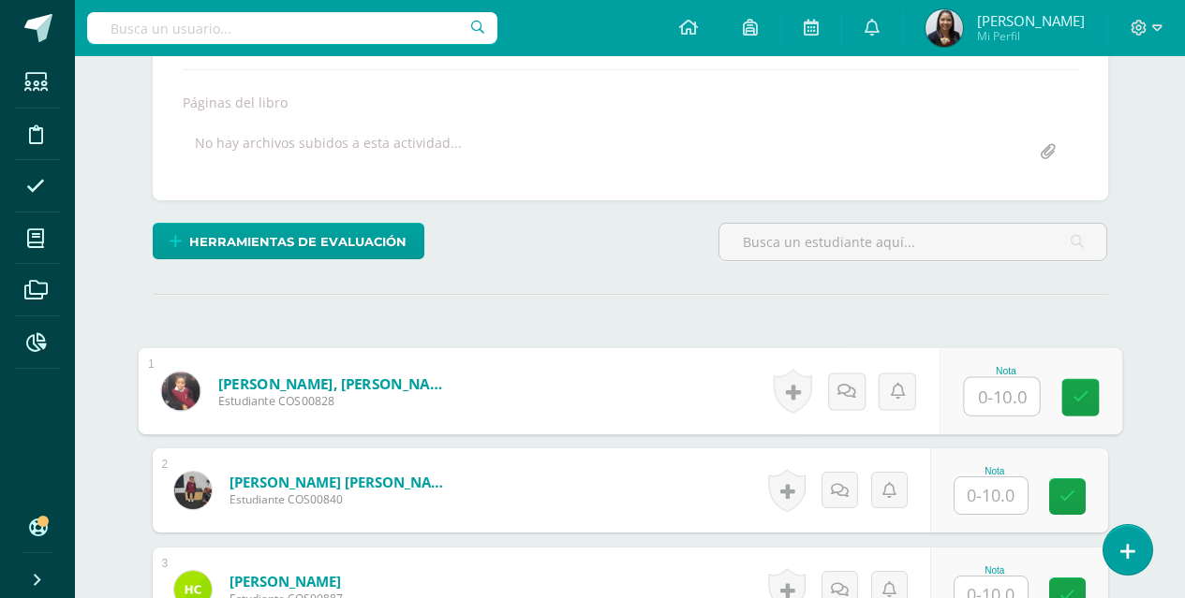
scroll to position [325, 0]
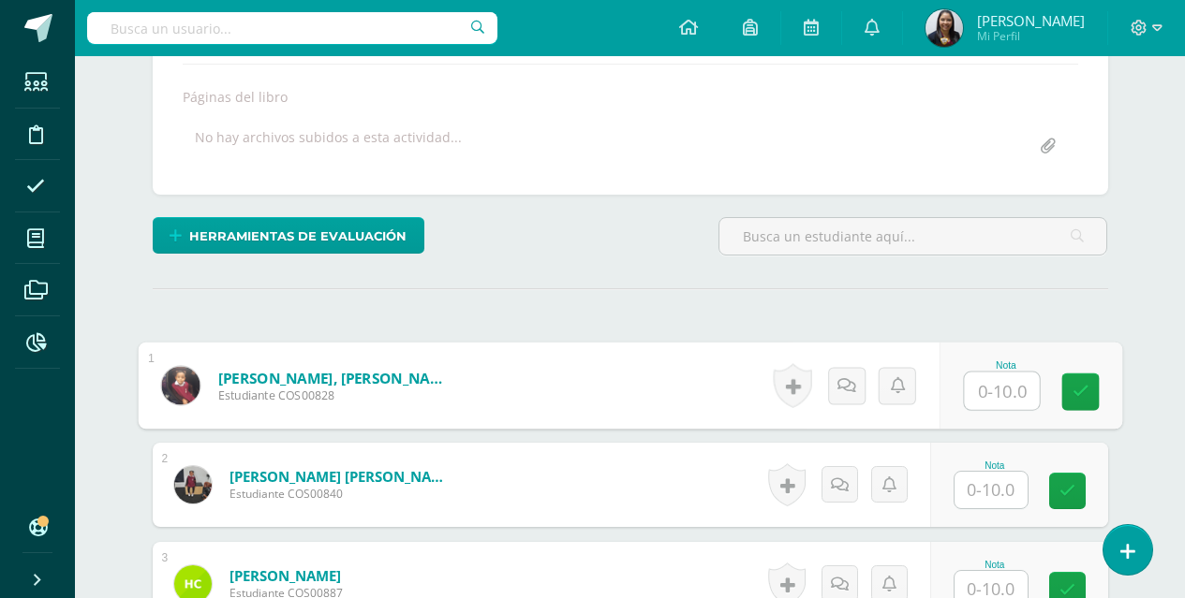
click at [1024, 399] on input "text" at bounding box center [1001, 391] width 75 height 37
type input "9"
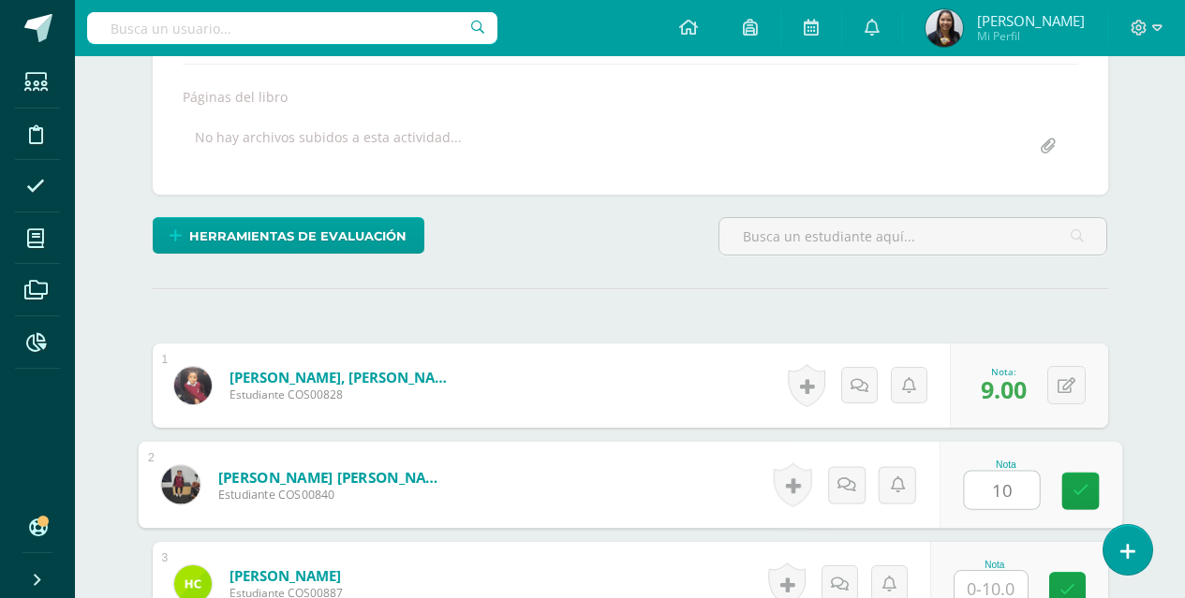
type input "10"
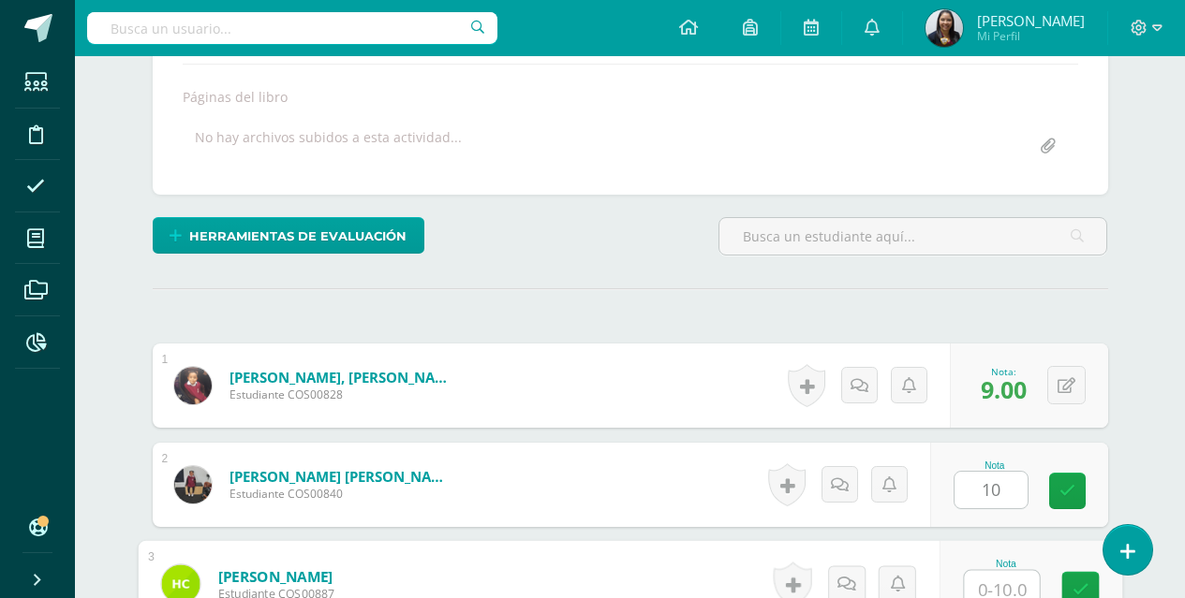
scroll to position [334, 0]
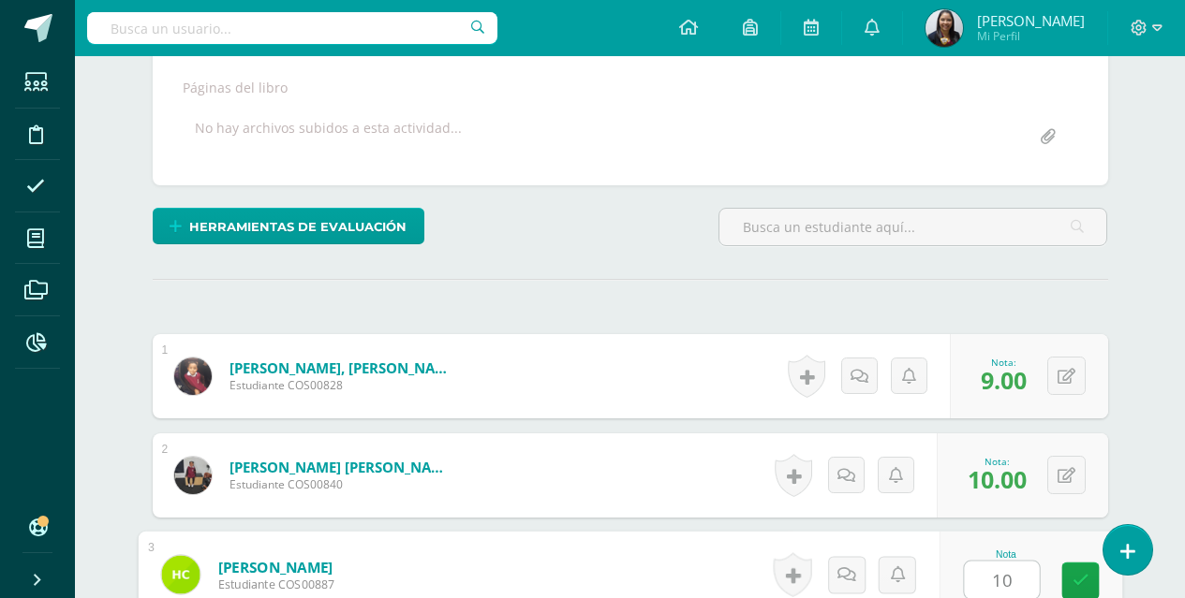
type input "10"
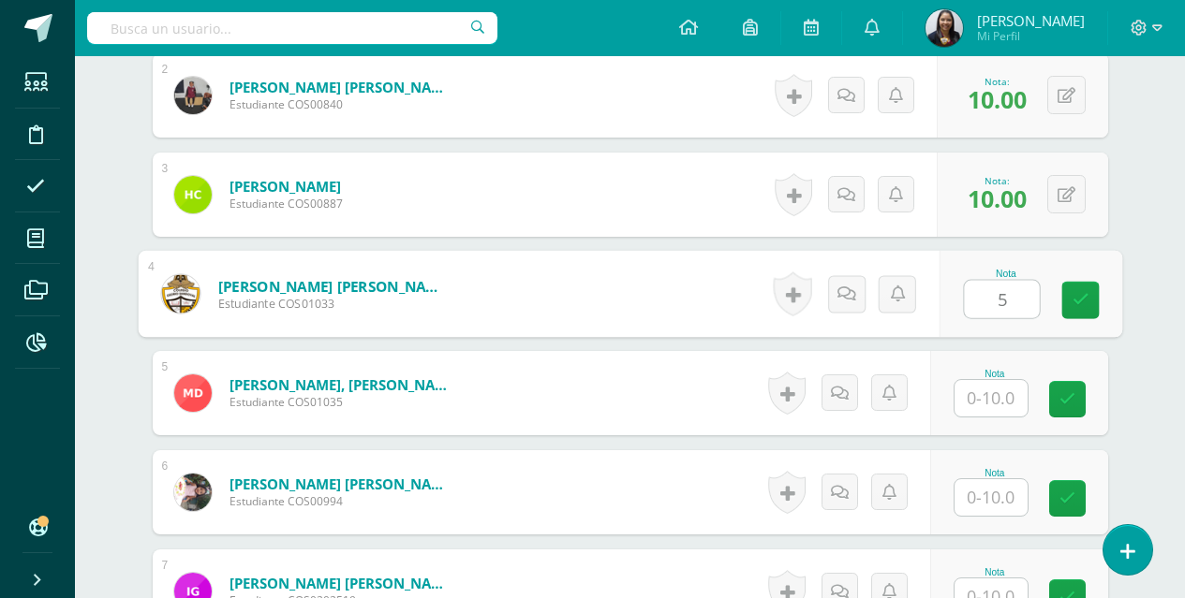
type input "5"
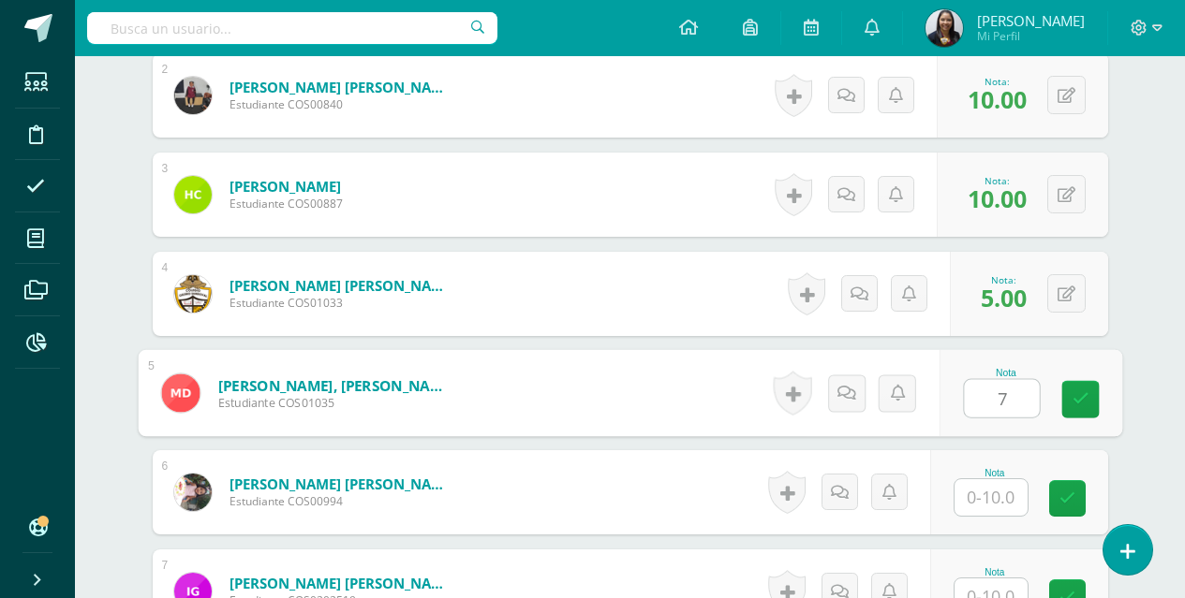
type input "7"
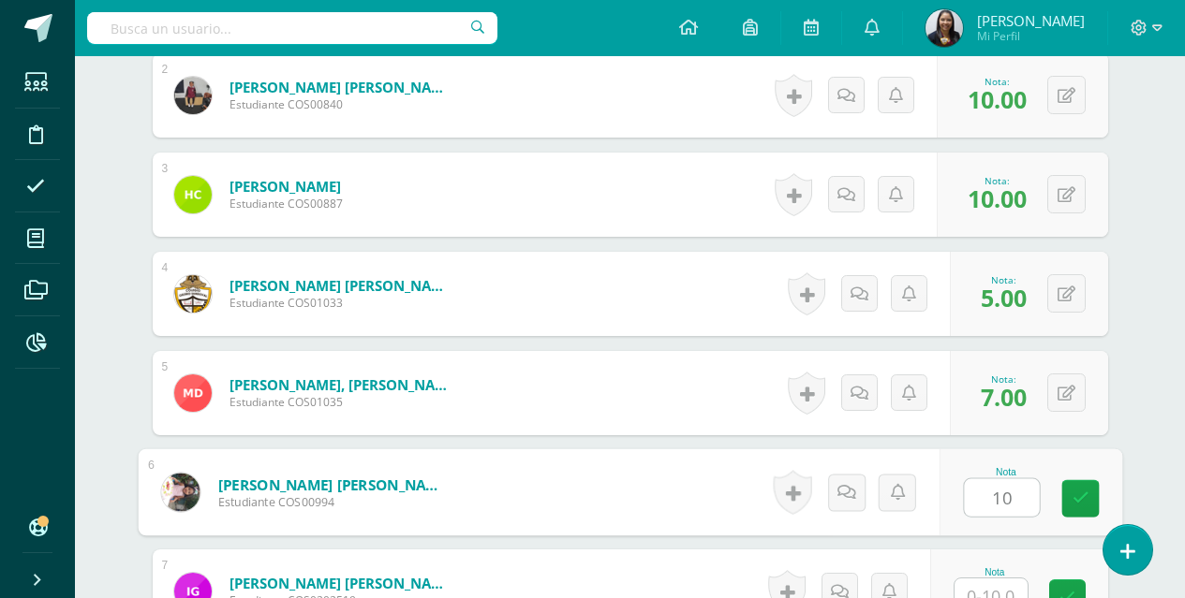
type input "10"
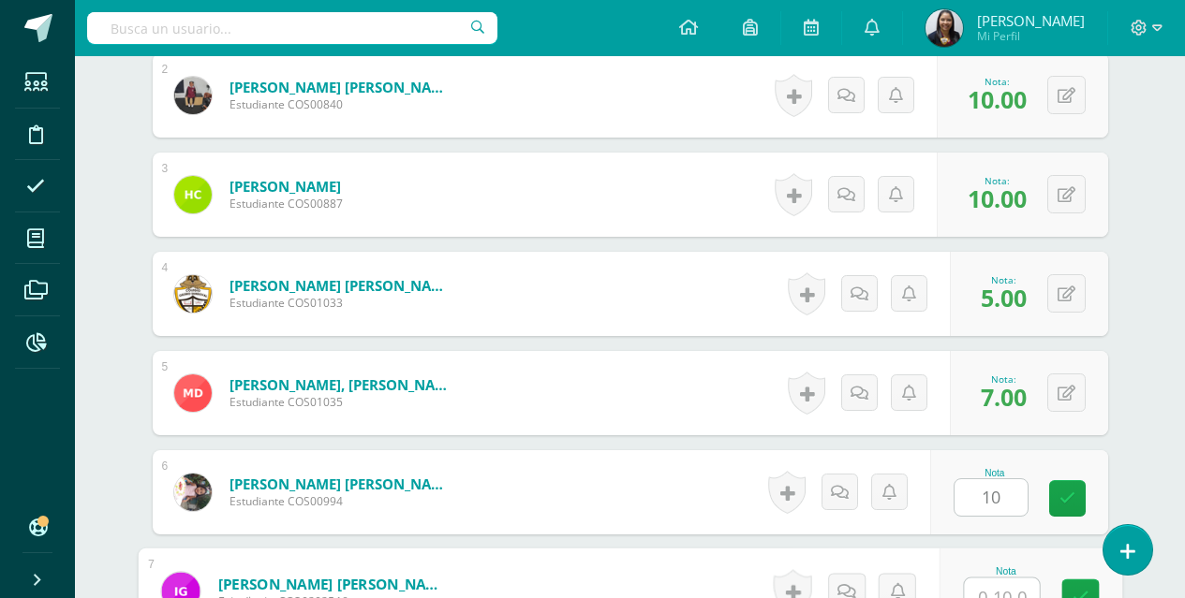
scroll to position [731, 0]
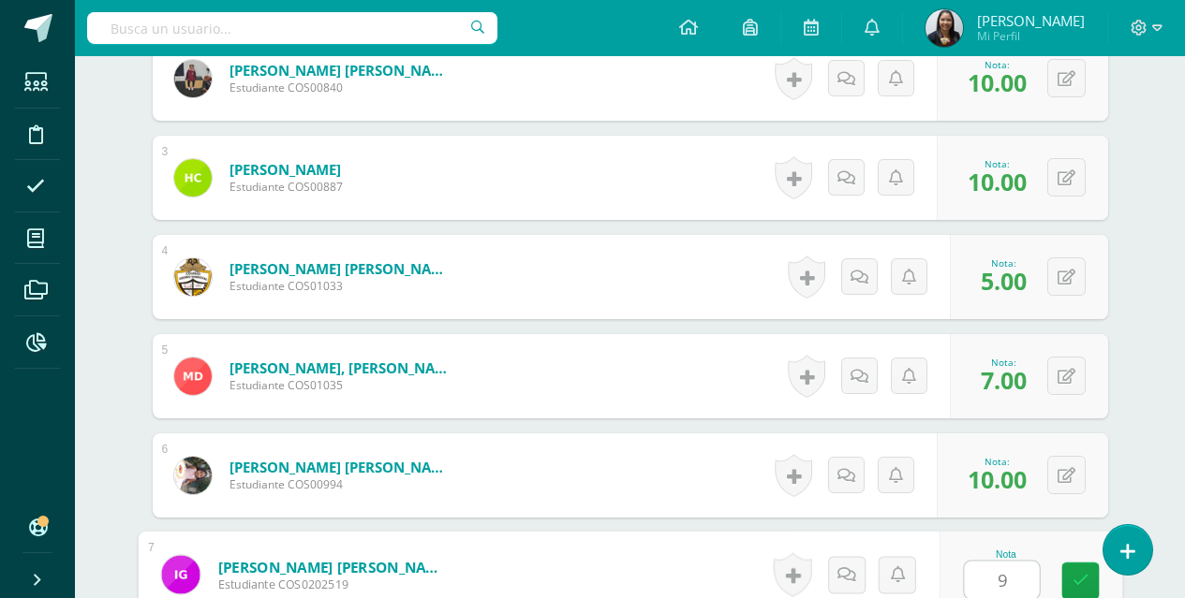
type input "9"
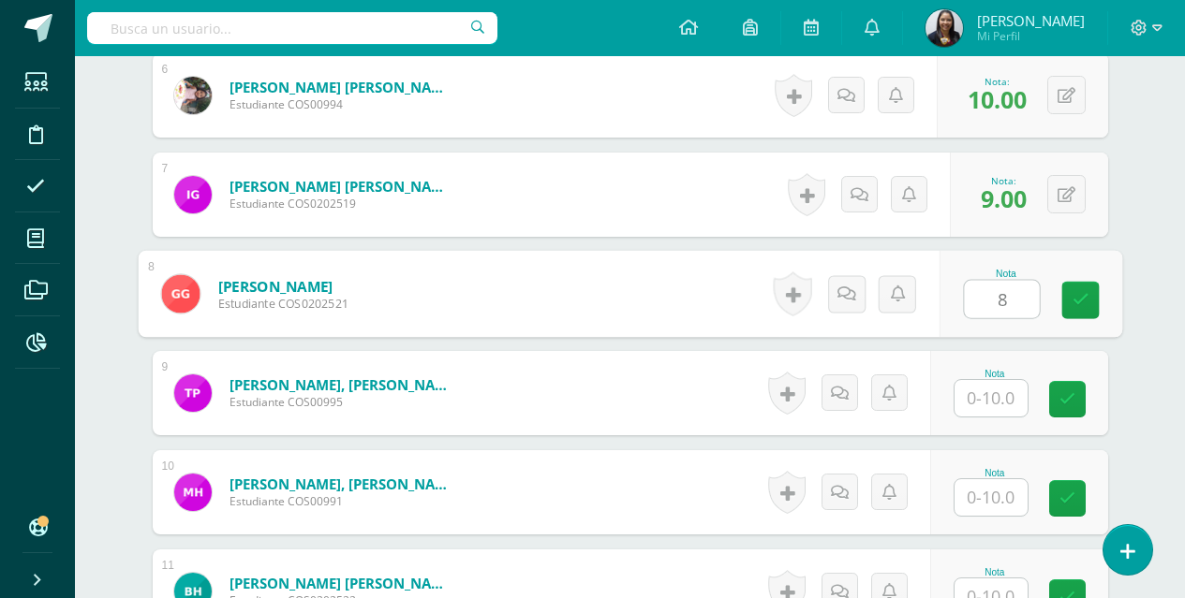
type input "8"
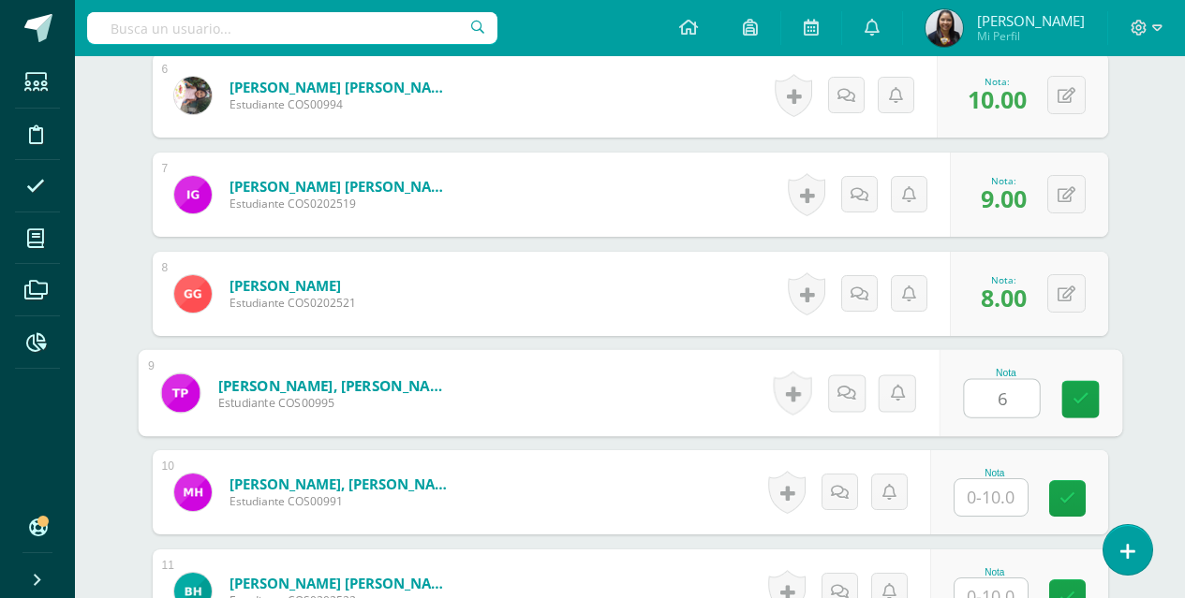
type input "6"
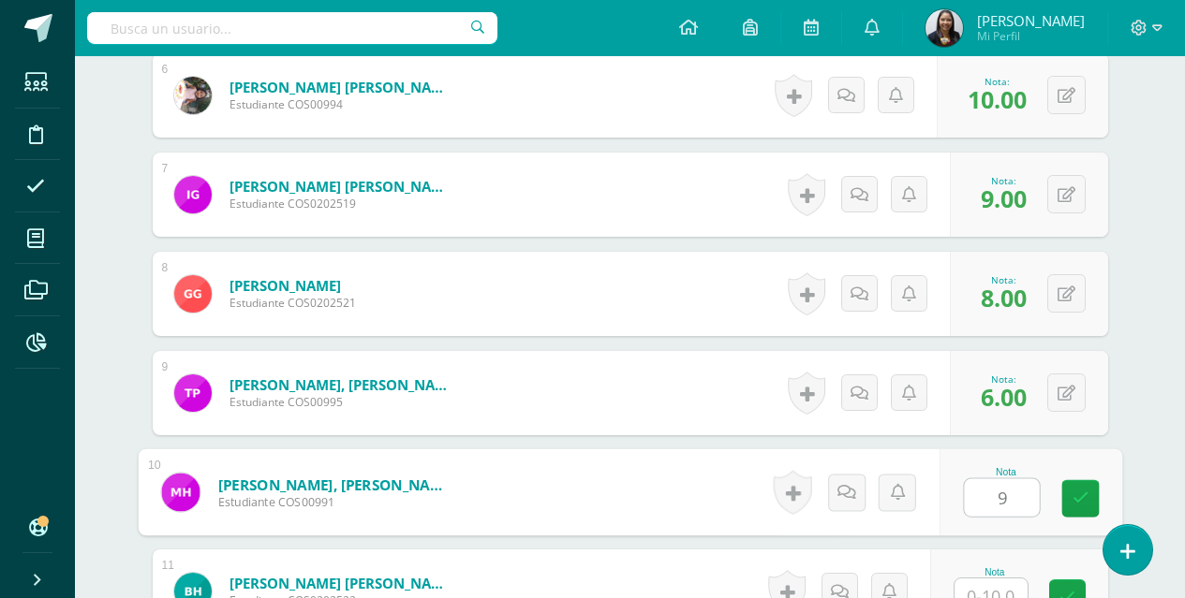
type input "9"
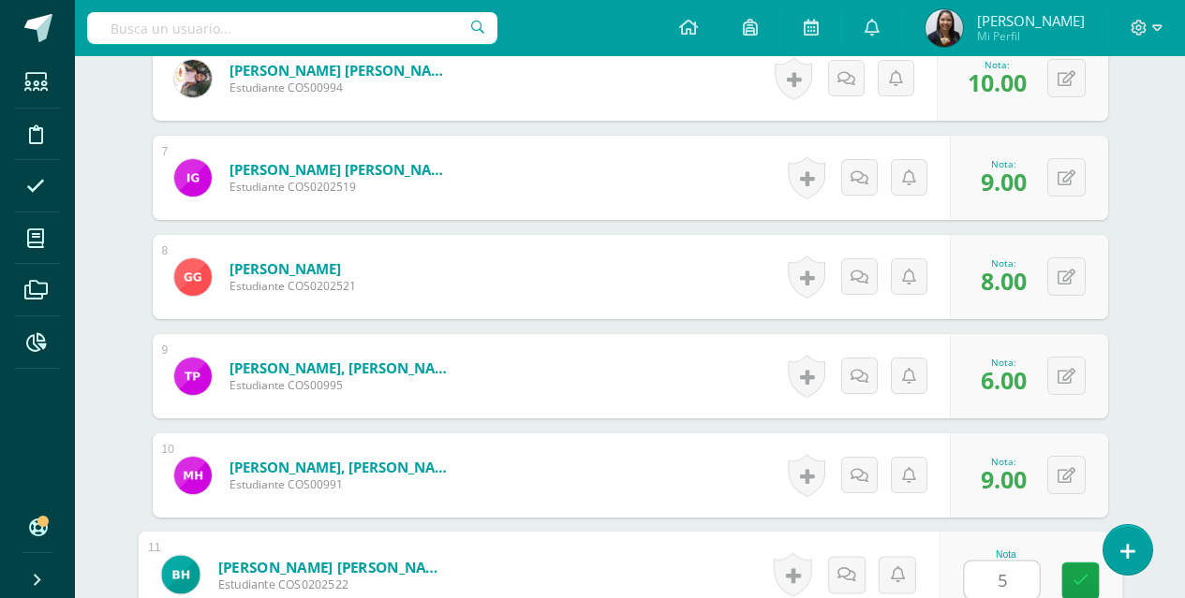
type input "5"
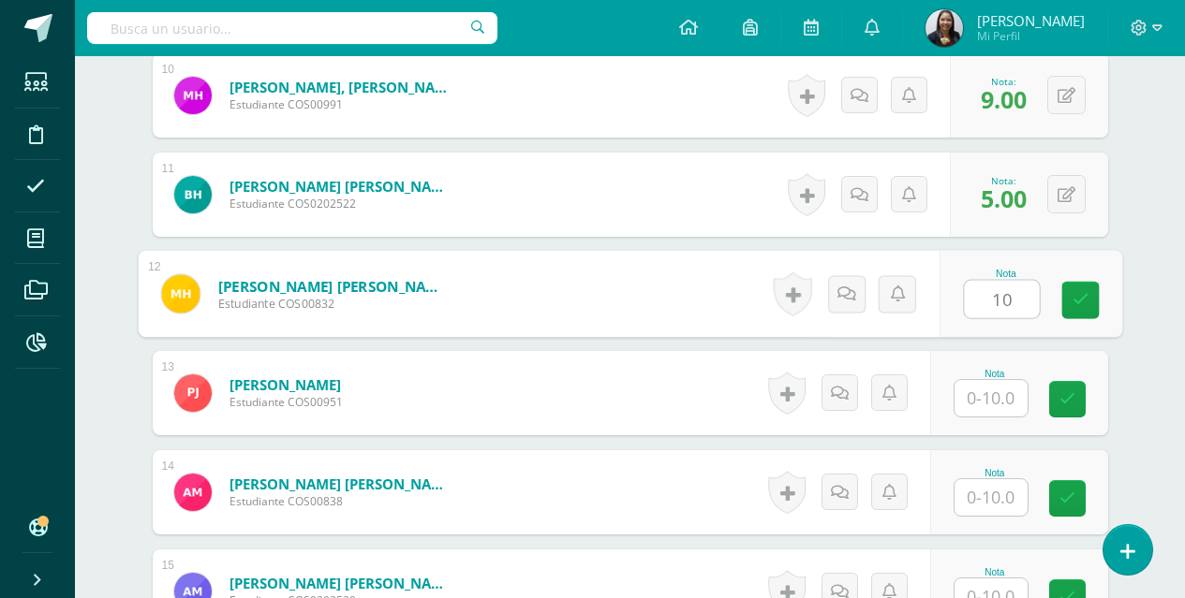
type input "10"
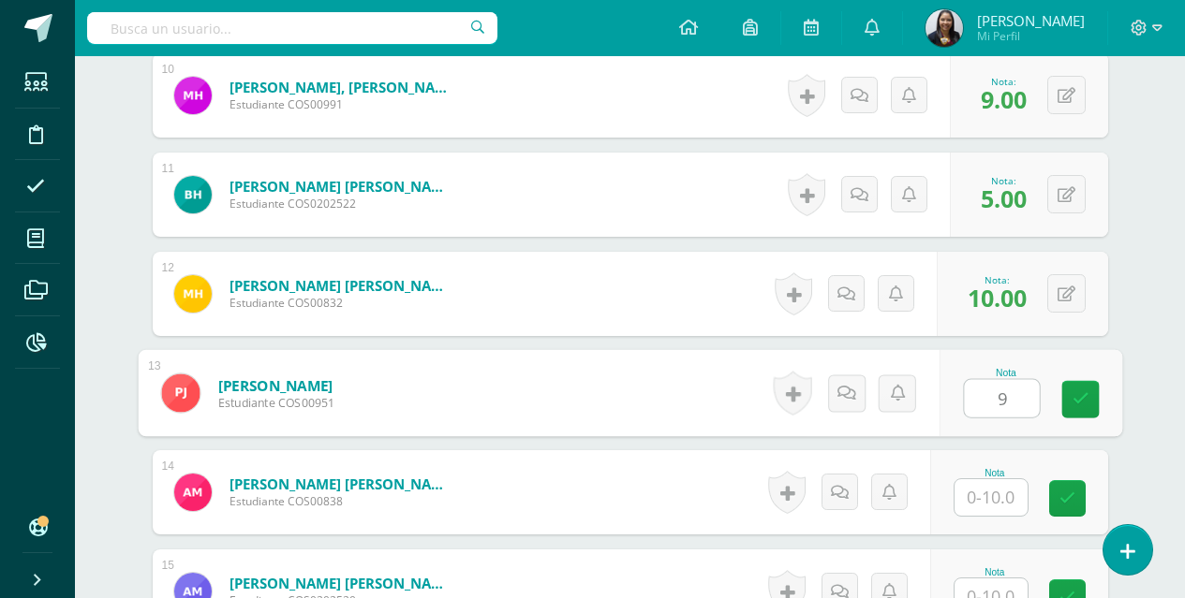
type input "9"
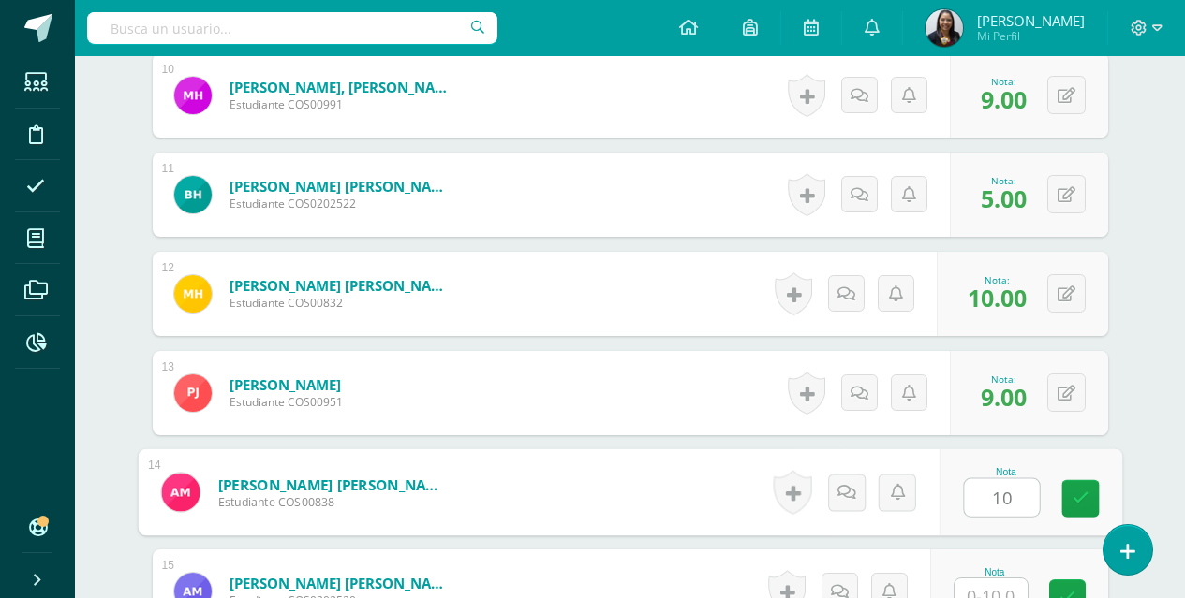
type input "10"
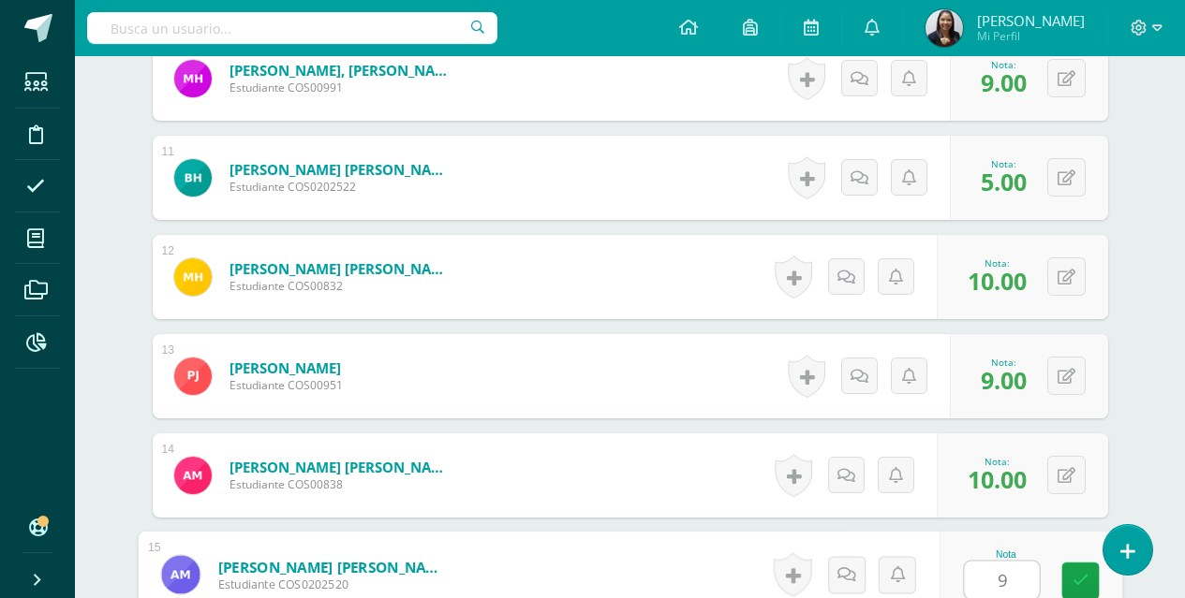
type input "9"
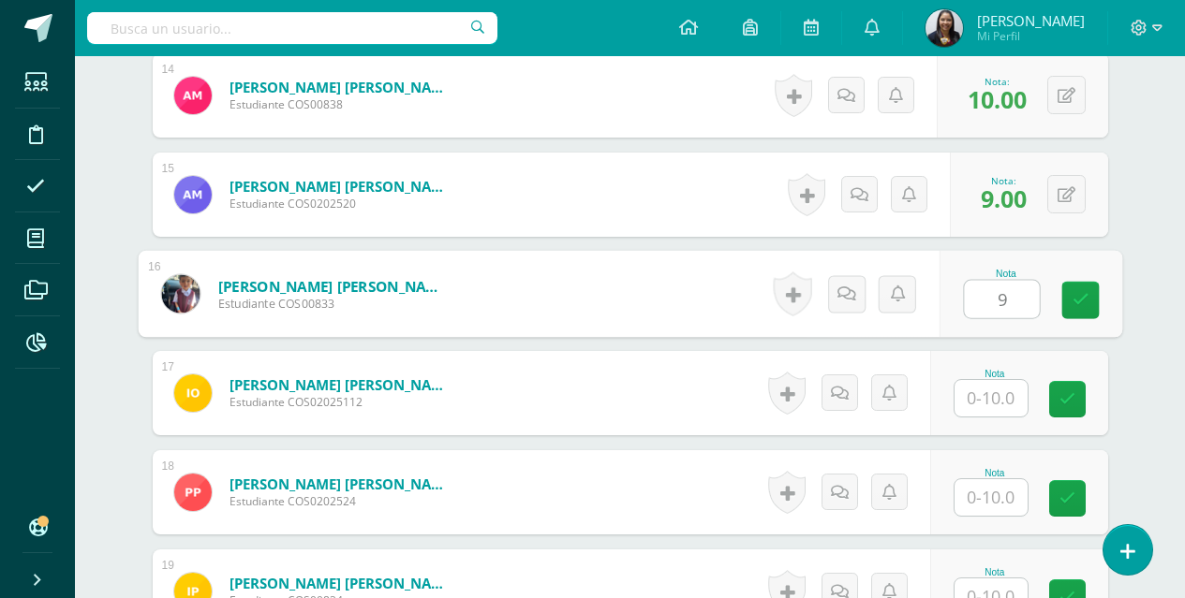
type input "9"
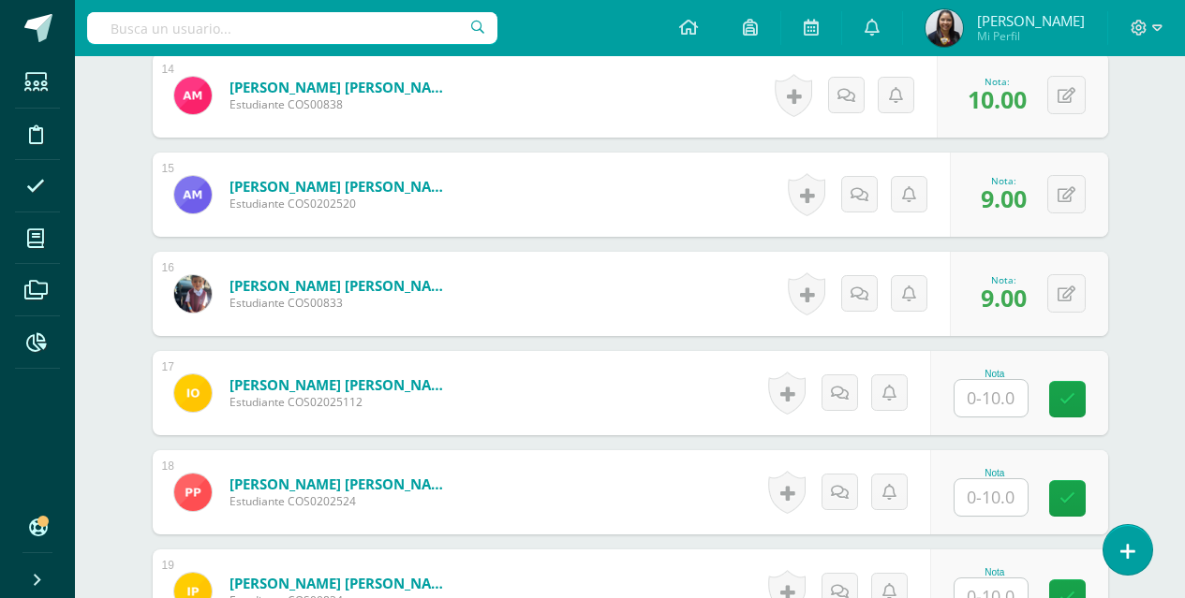
click at [996, 479] on div at bounding box center [990, 498] width 75 height 38
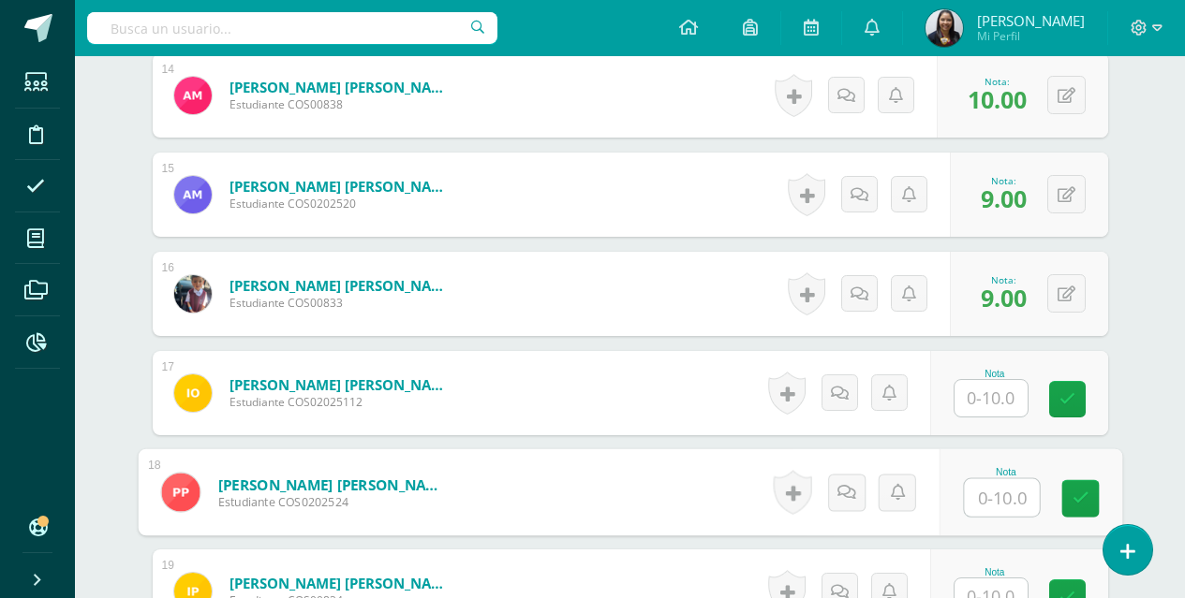
click at [1008, 507] on input "text" at bounding box center [1001, 497] width 75 height 37
type input "8"
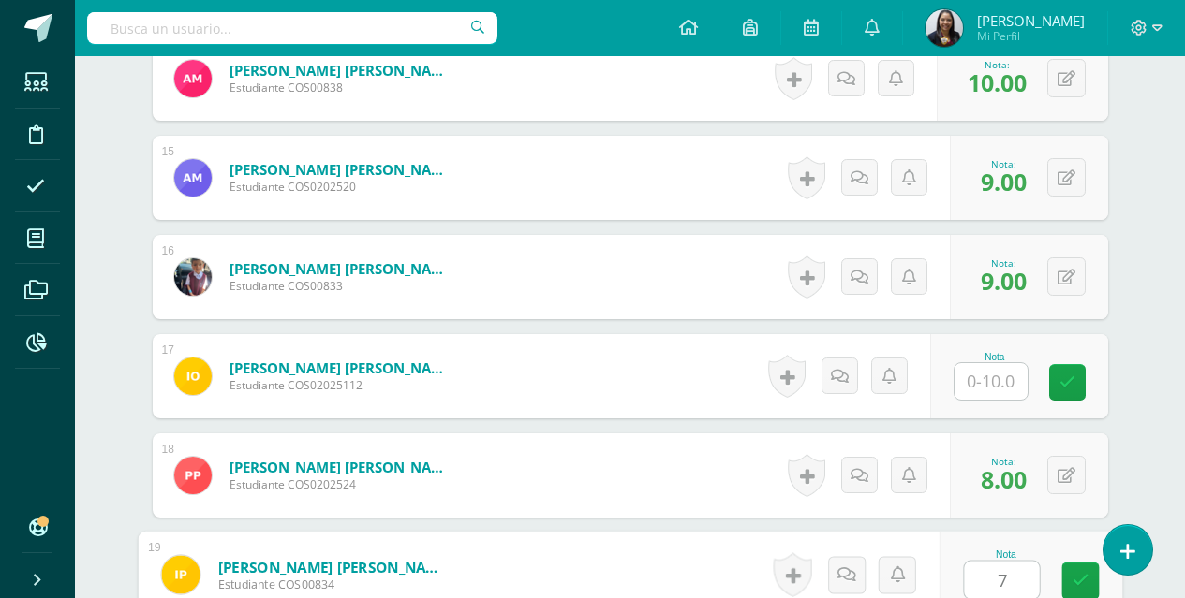
type input "7"
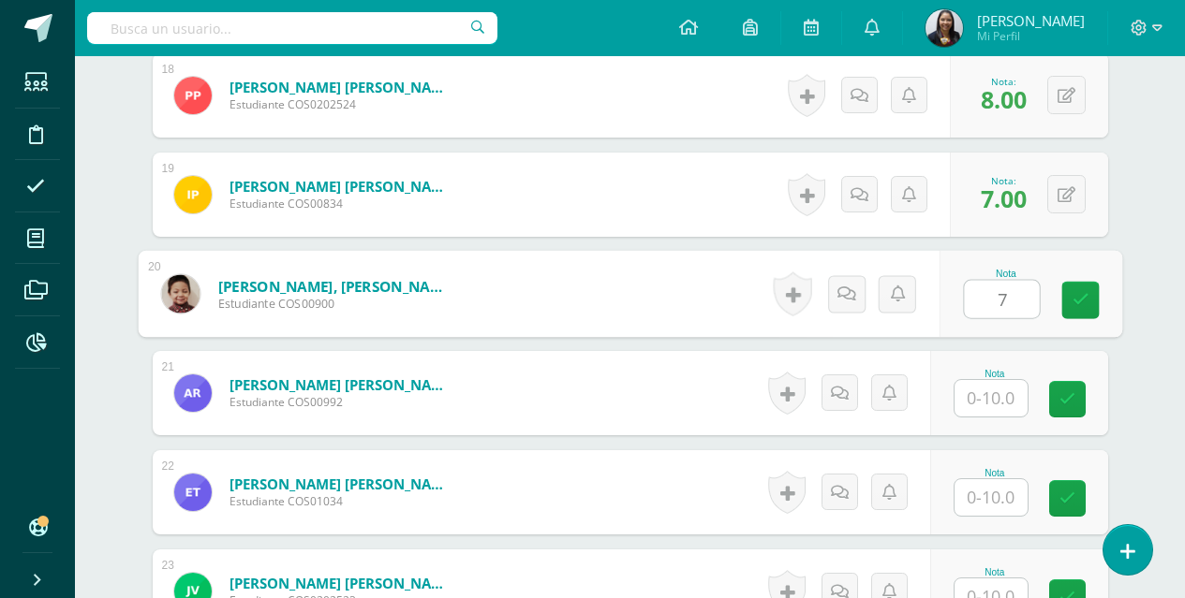
type input "7"
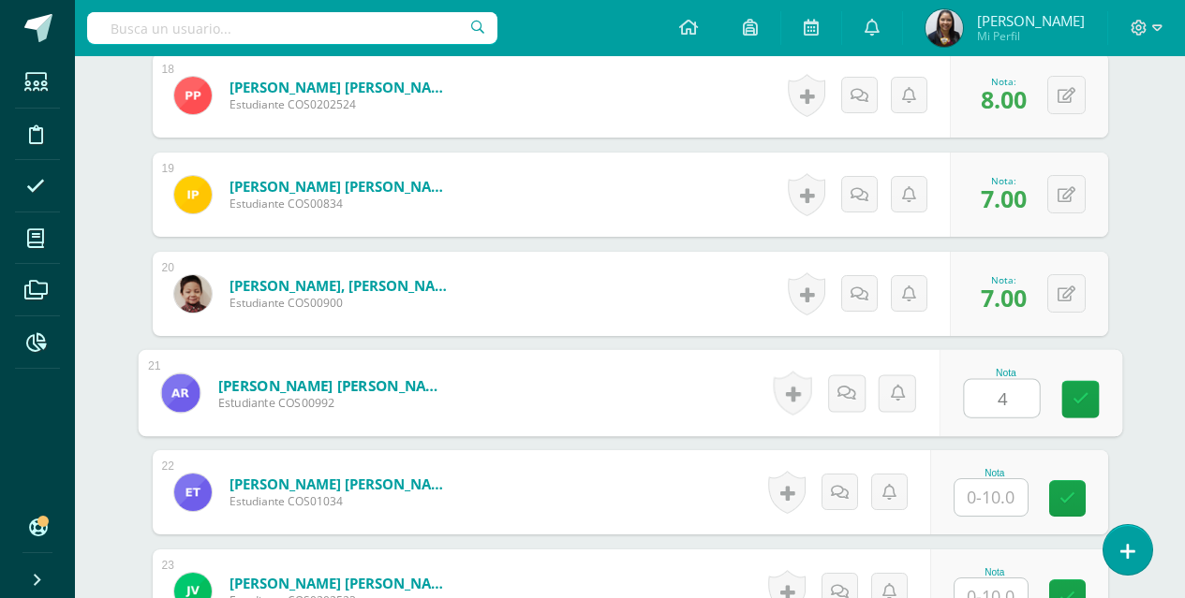
type input "4"
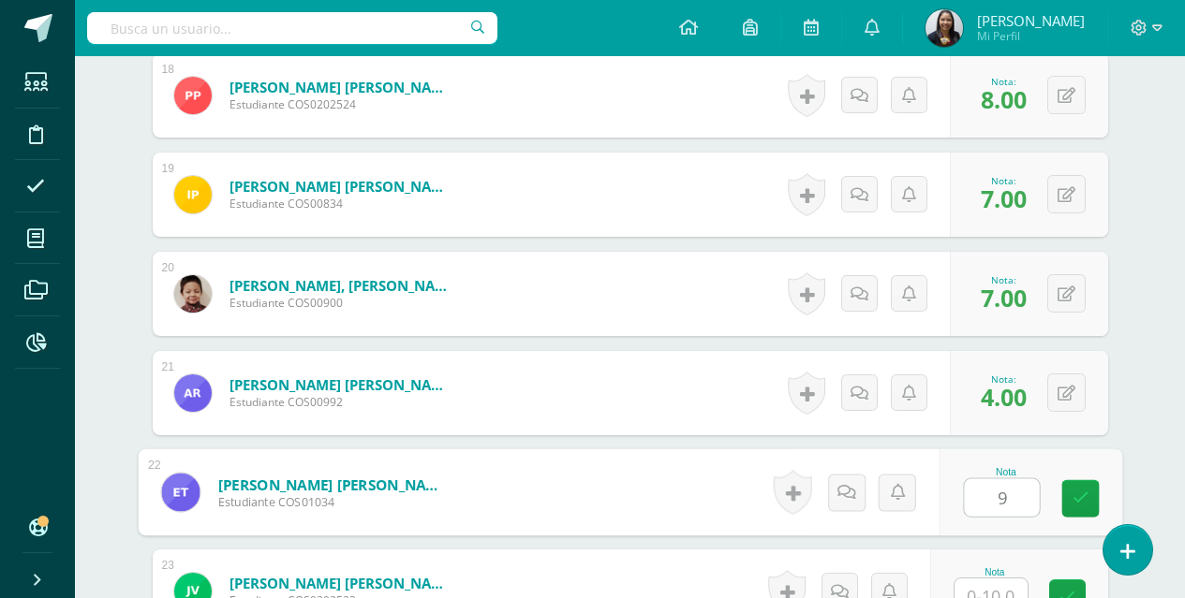
type input "9"
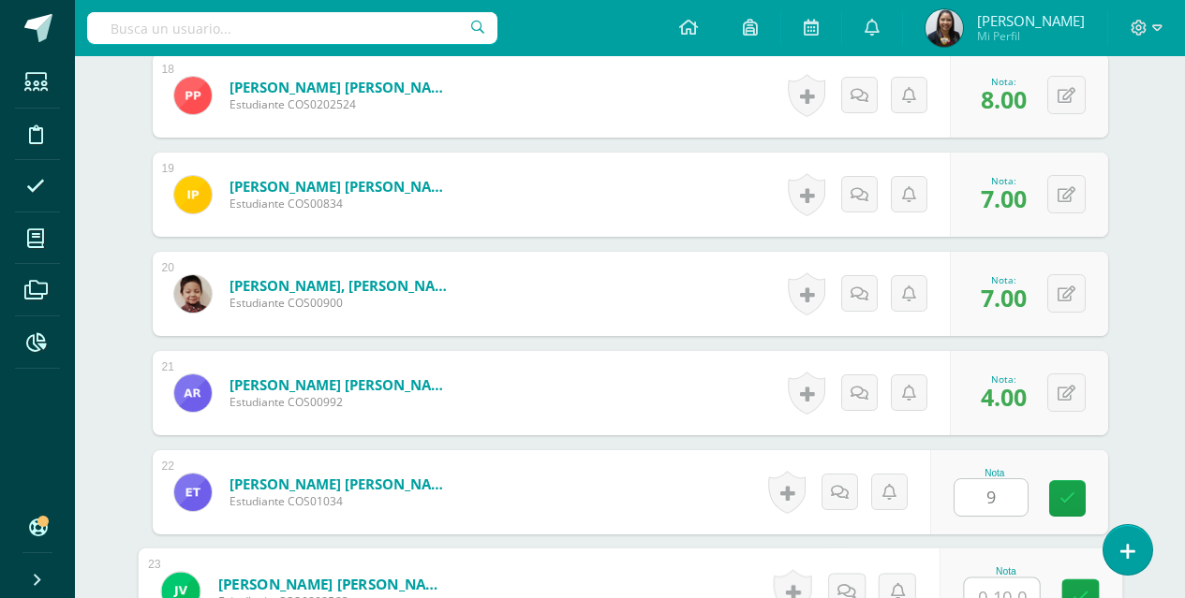
scroll to position [2320, 0]
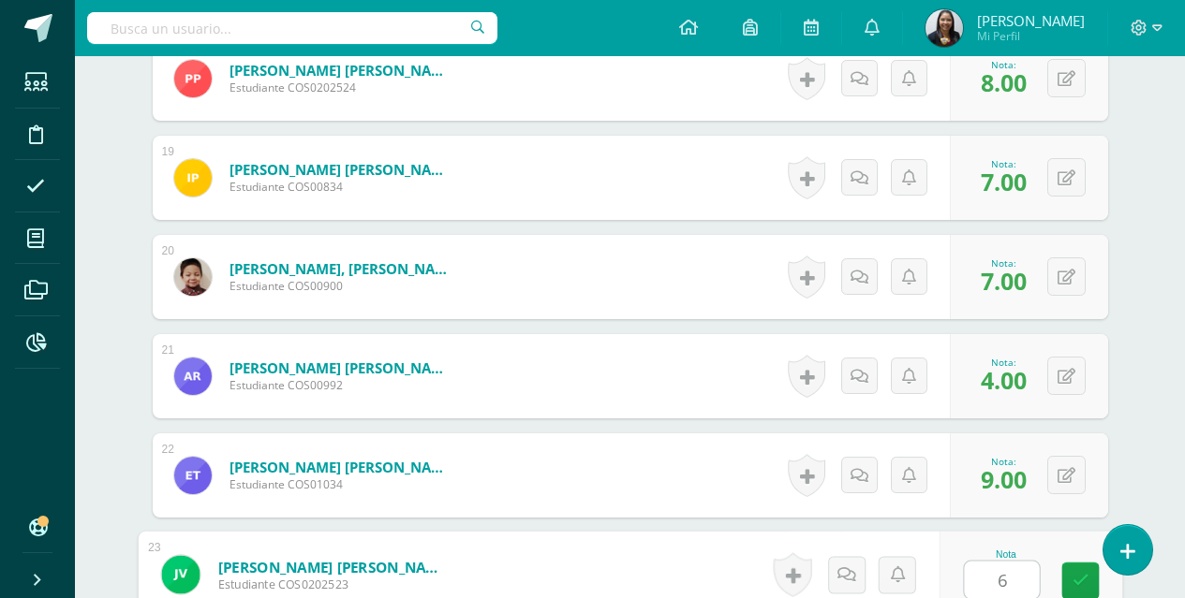
type input "6"
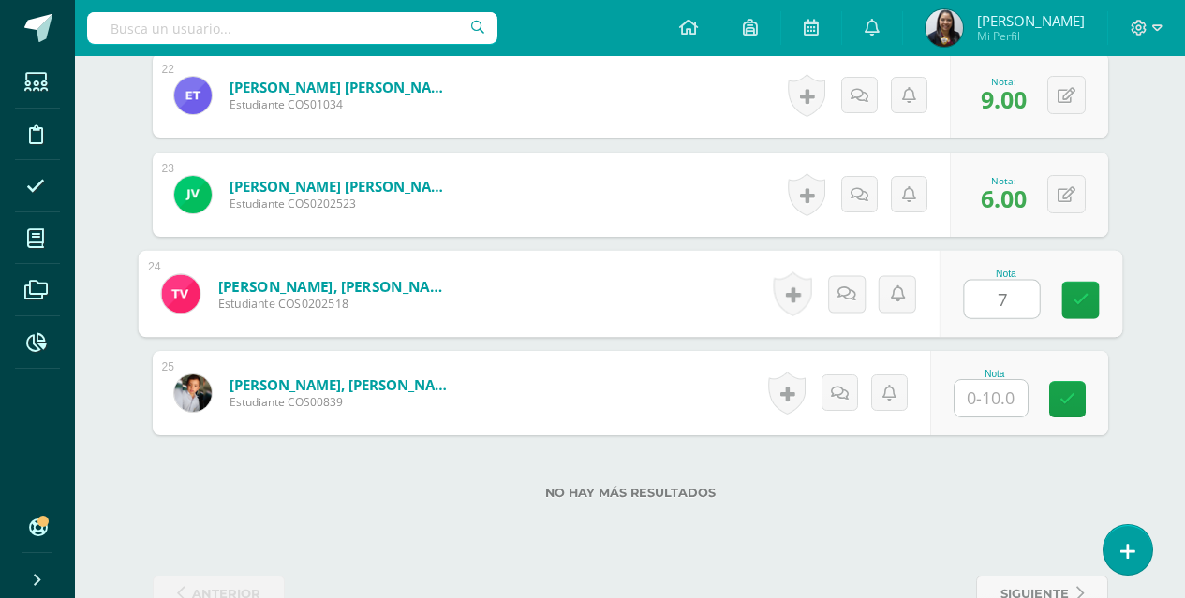
type input "7"
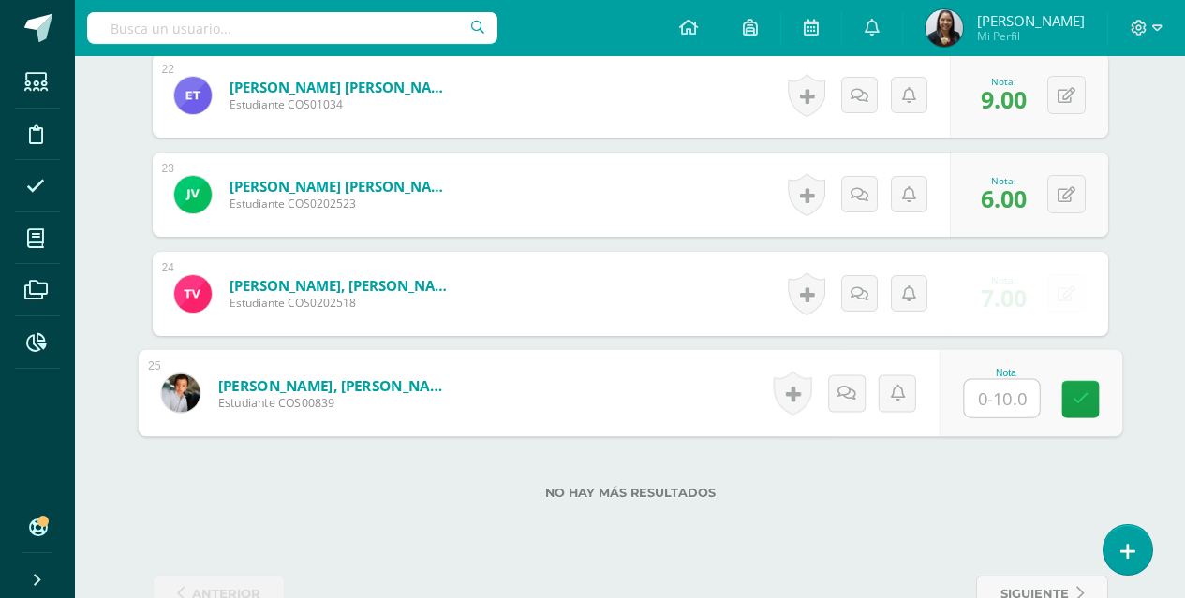
type input "7"
click at [1074, 389] on link at bounding box center [1079, 399] width 37 height 37
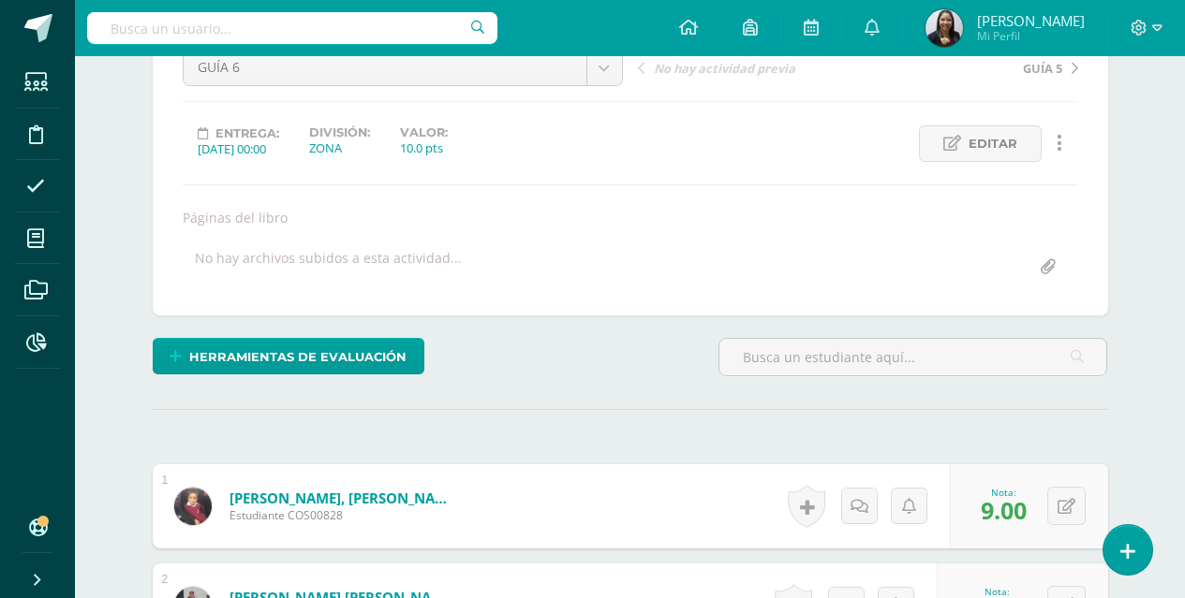
scroll to position [0, 0]
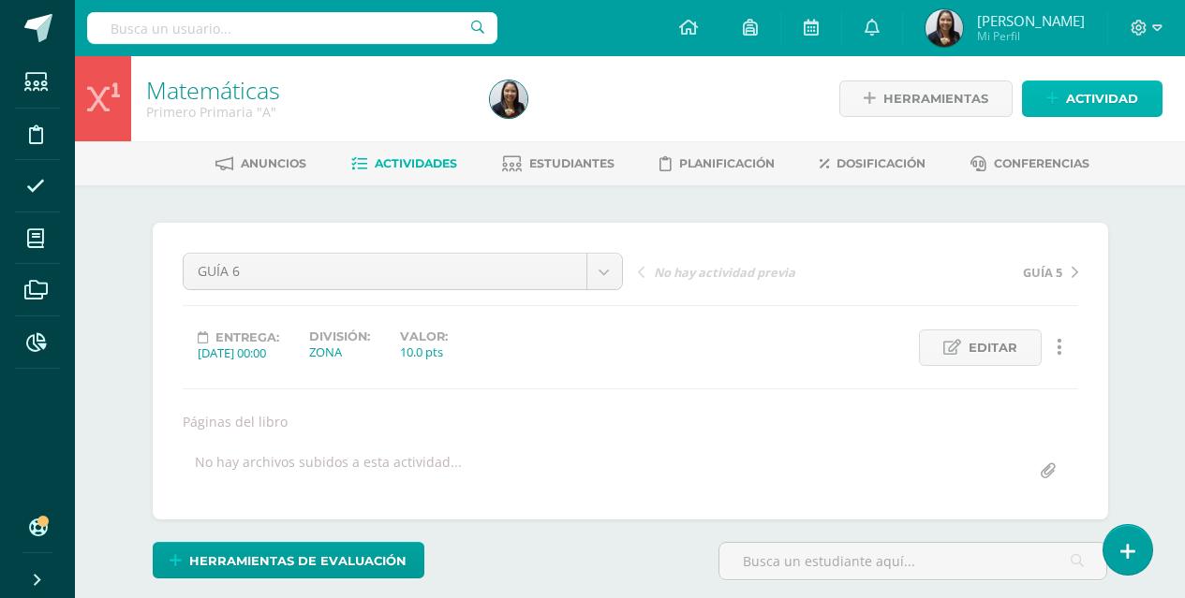
click at [1120, 105] on span "Actividad" at bounding box center [1102, 98] width 72 height 35
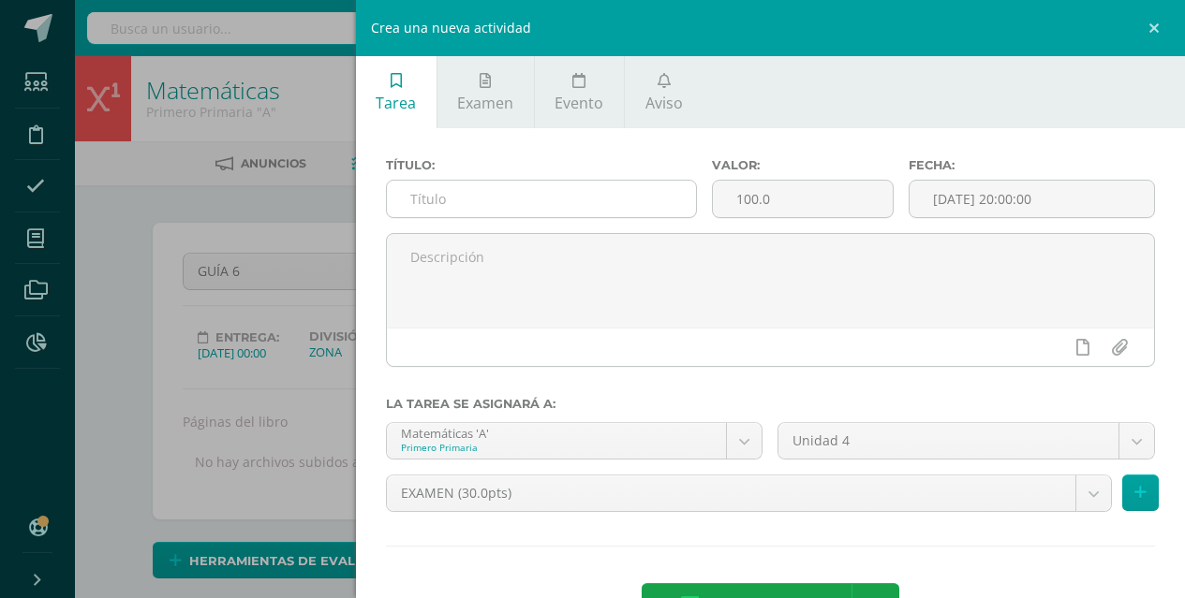
click at [594, 187] on input "text" at bounding box center [542, 199] width 310 height 37
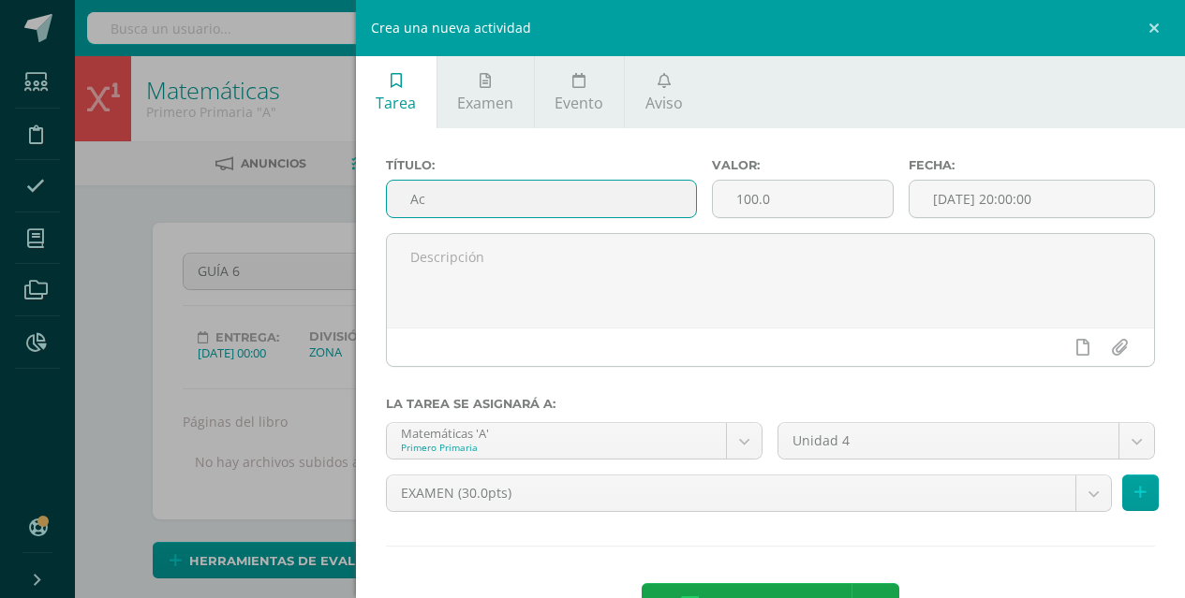
type input "A"
type input "ACTIVIDAD EN CLASE"
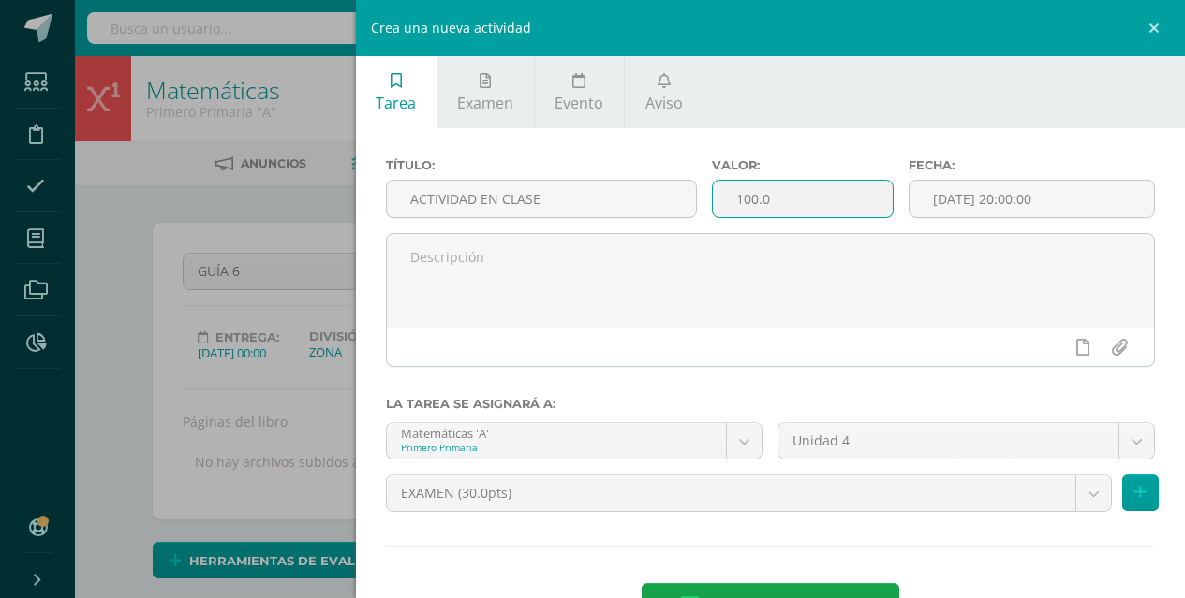
drag, startPoint x: 785, startPoint y: 206, endPoint x: 725, endPoint y: 206, distance: 59.9
click at [725, 206] on input "100.0" at bounding box center [802, 199] width 179 height 37
type input "5"
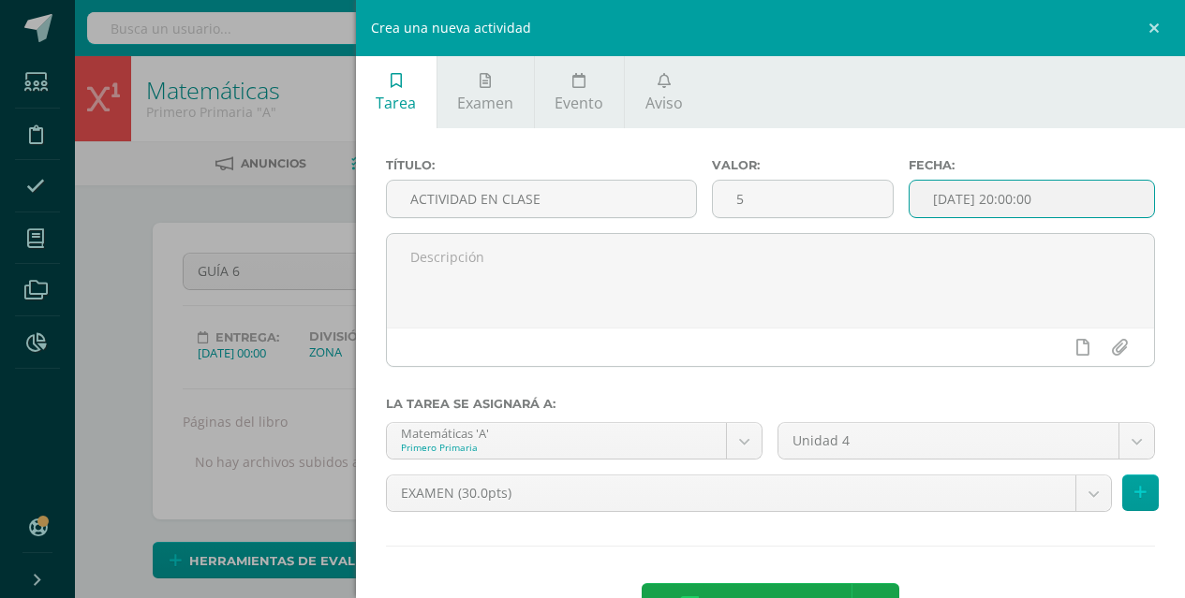
click at [1022, 200] on input "[DATE] 20:00:00" at bounding box center [1031, 199] width 244 height 37
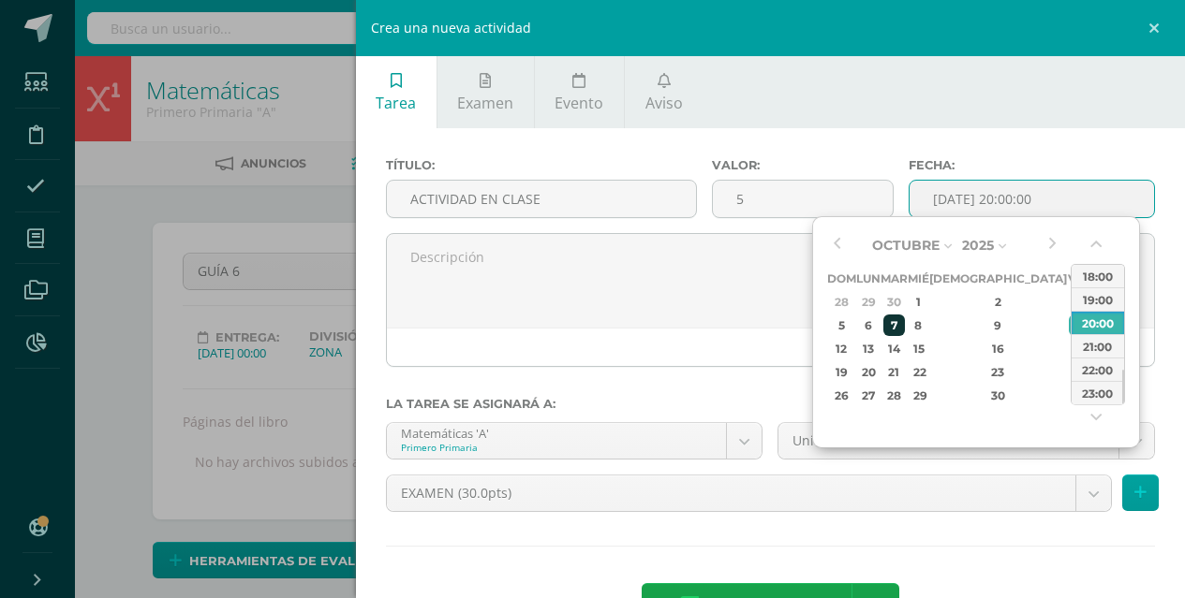
click at [905, 329] on div "7" at bounding box center [894, 326] width 22 height 22
click at [1096, 249] on button "button" at bounding box center [1097, 248] width 19 height 28
click at [1096, 269] on div "00:00" at bounding box center [1097, 276] width 52 height 23
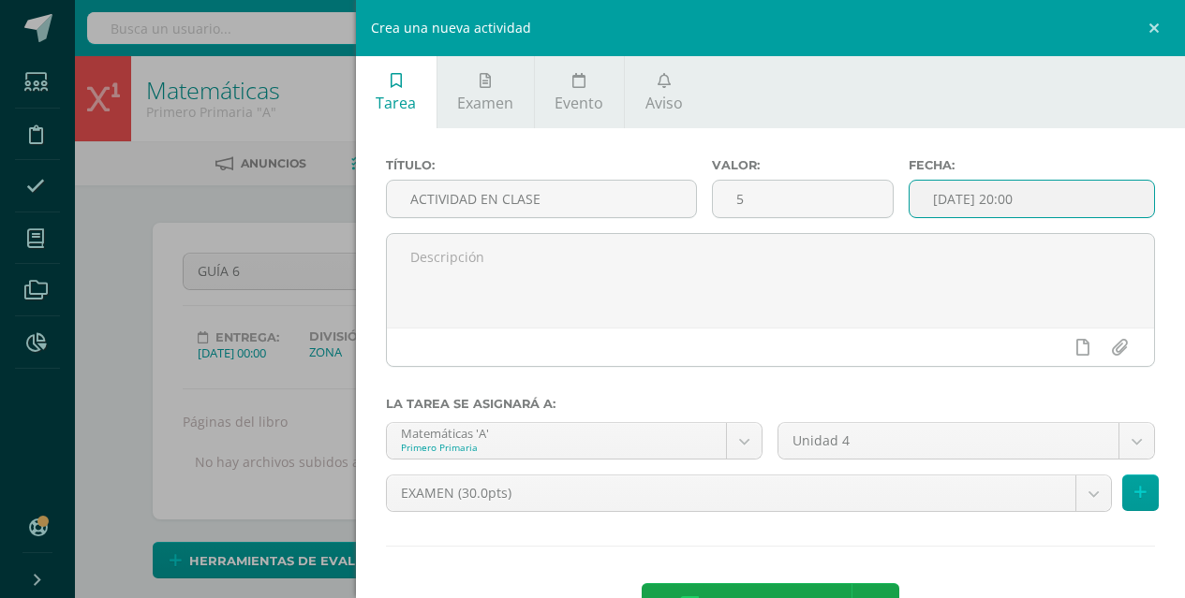
type input "[DATE] 00:00"
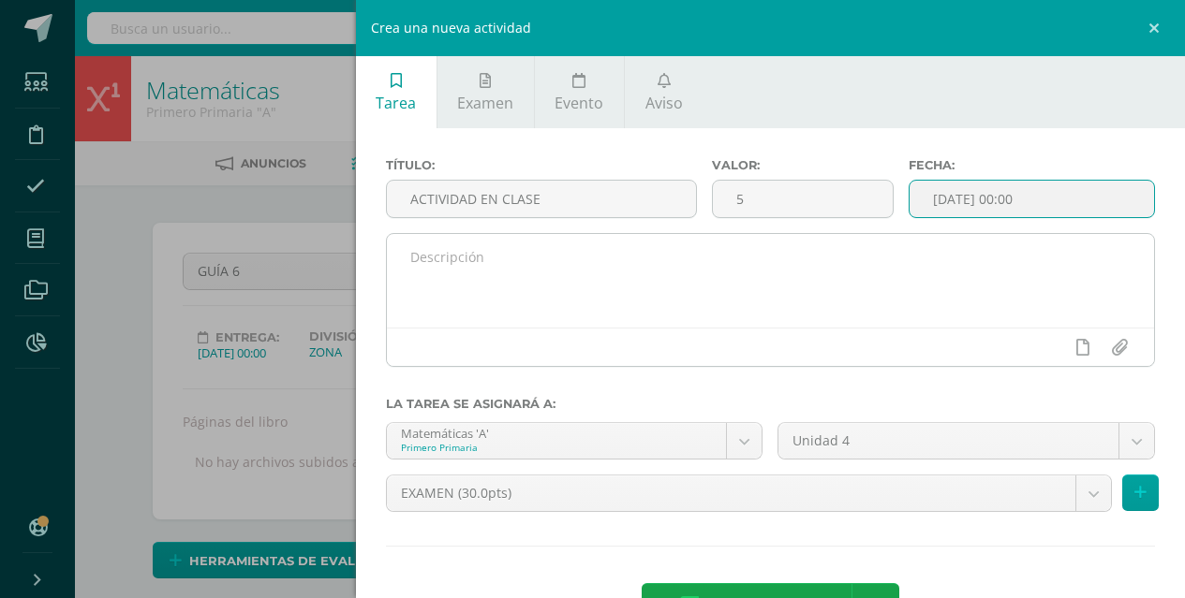
click at [984, 315] on textarea at bounding box center [771, 281] width 768 height 94
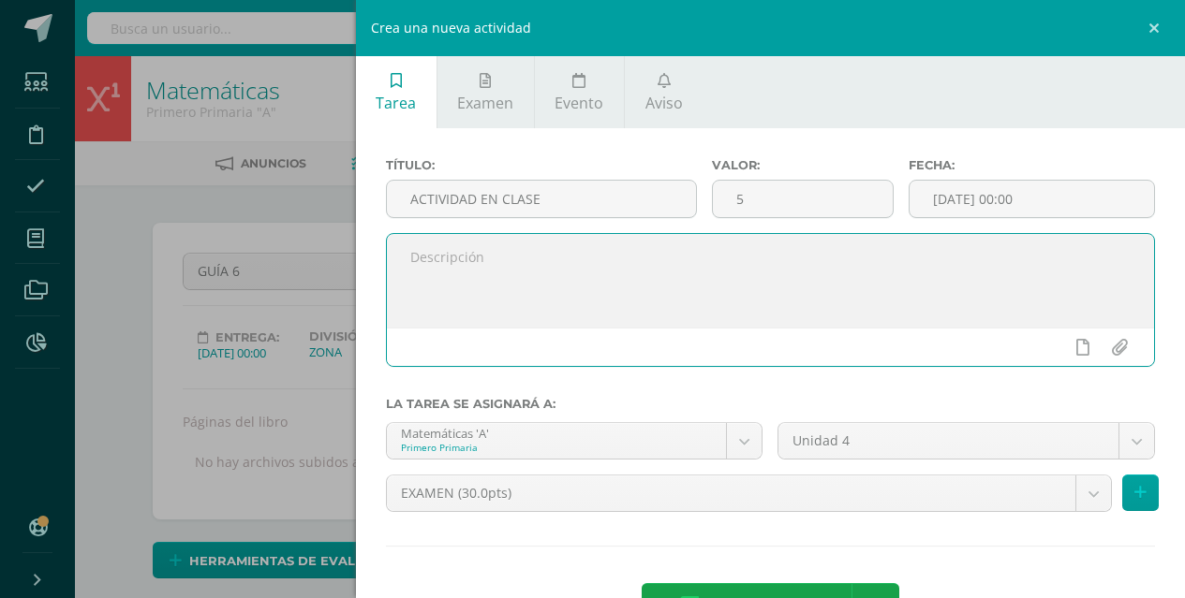
type textarea "e"
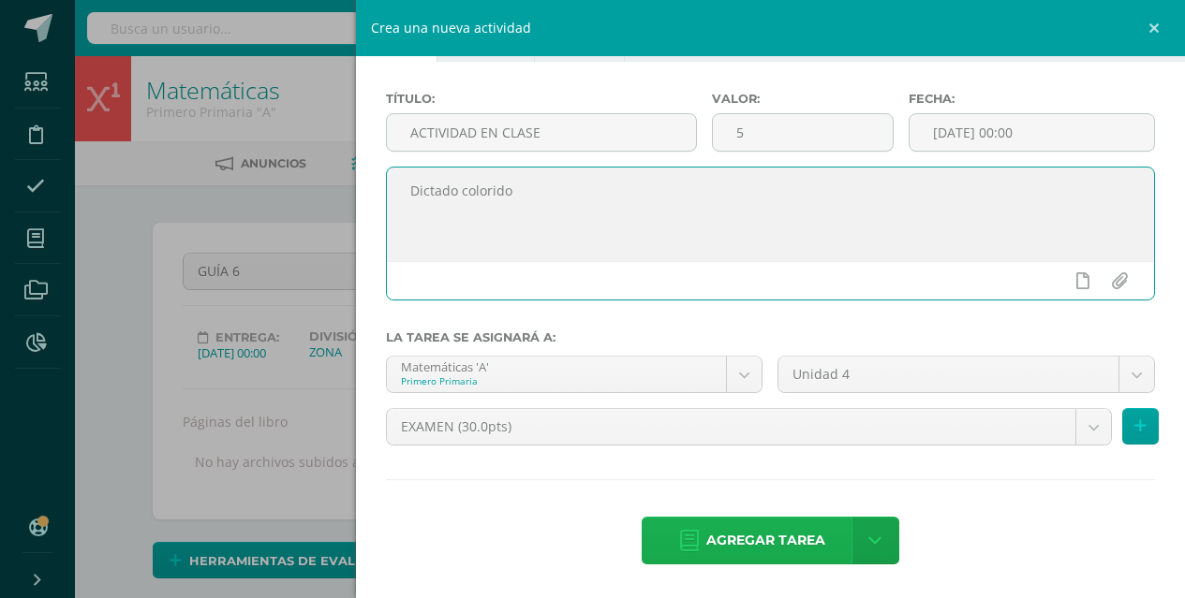
type textarea "Dictado colorido"
click at [787, 548] on span "Agregar tarea" at bounding box center [765, 541] width 119 height 46
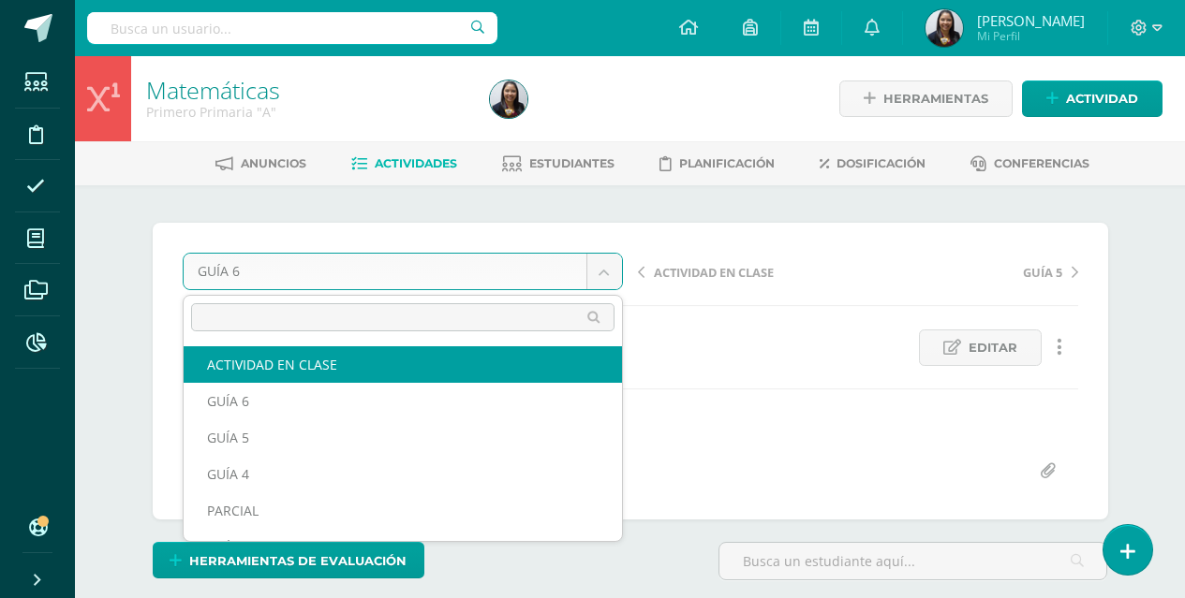
select select "/dashboard/teacher/grade-activity/125018/"
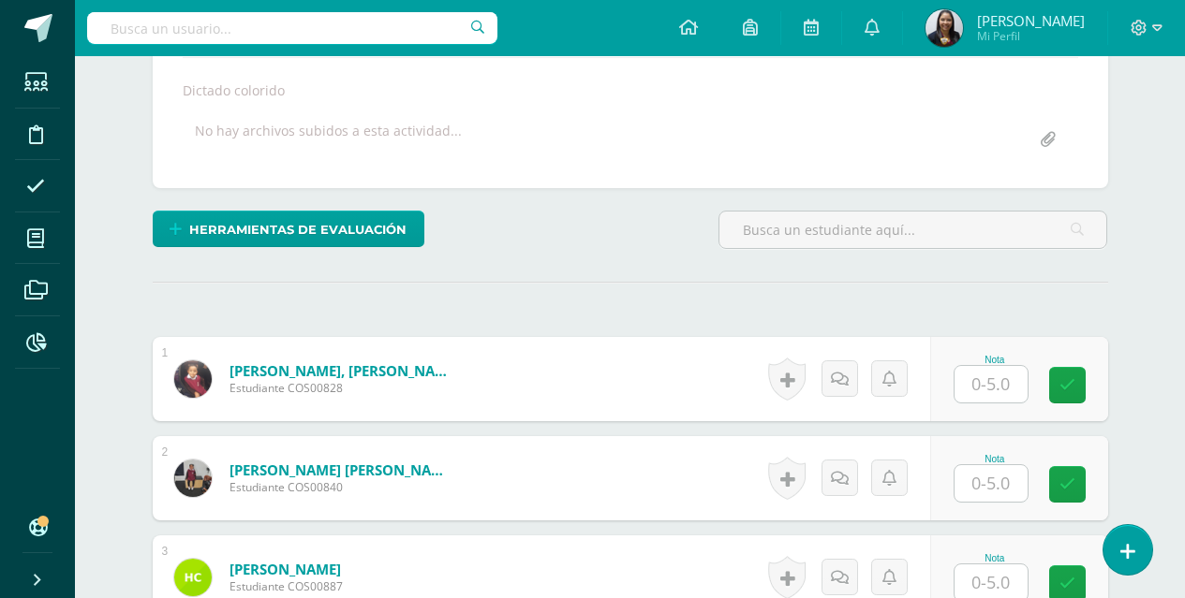
scroll to position [387, 0]
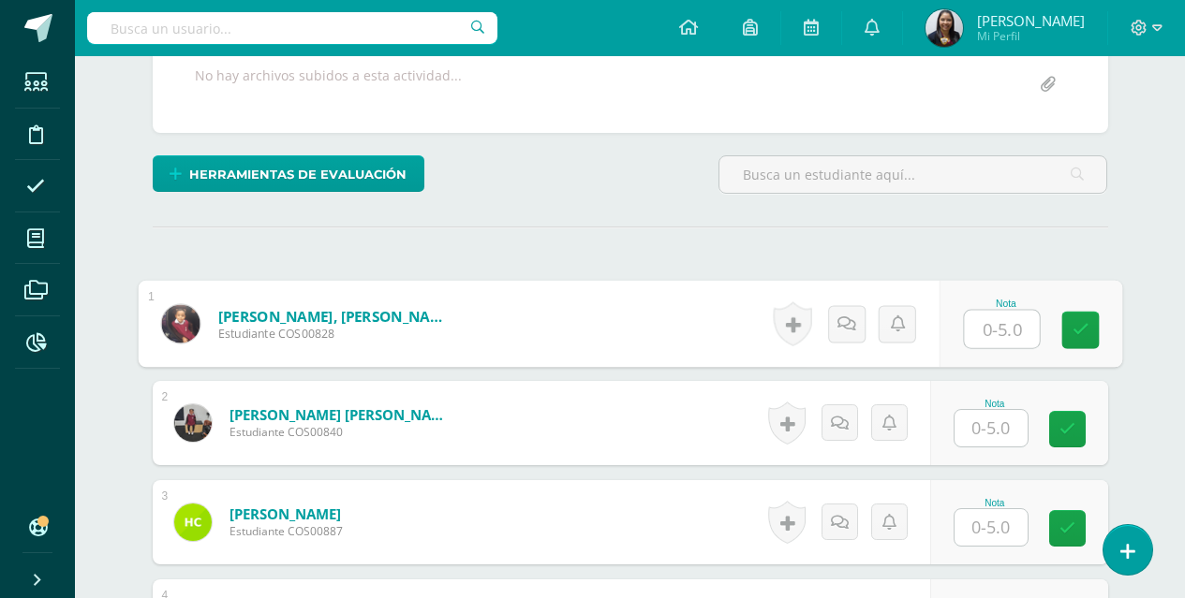
click at [1001, 332] on input "text" at bounding box center [1001, 329] width 75 height 37
type input "5"
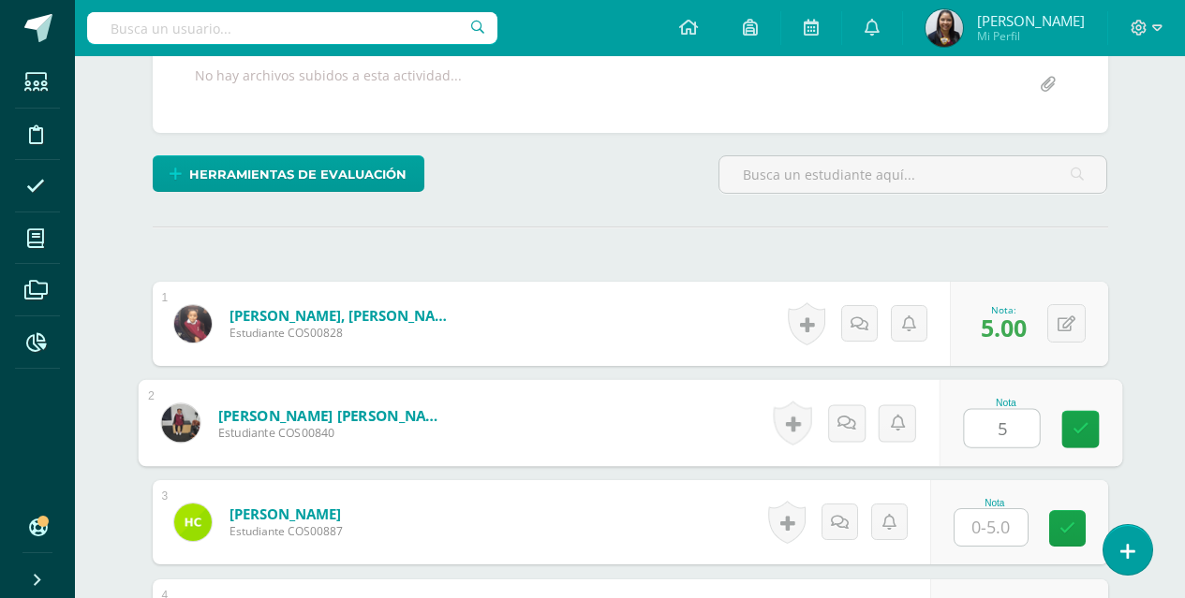
type input "5"
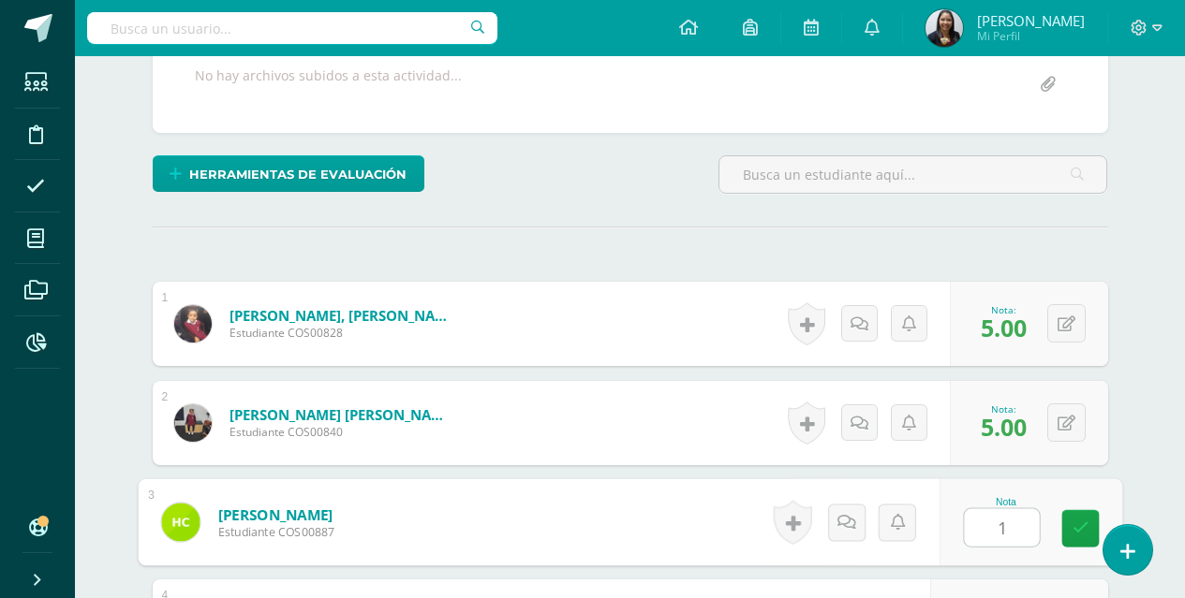
type input "1"
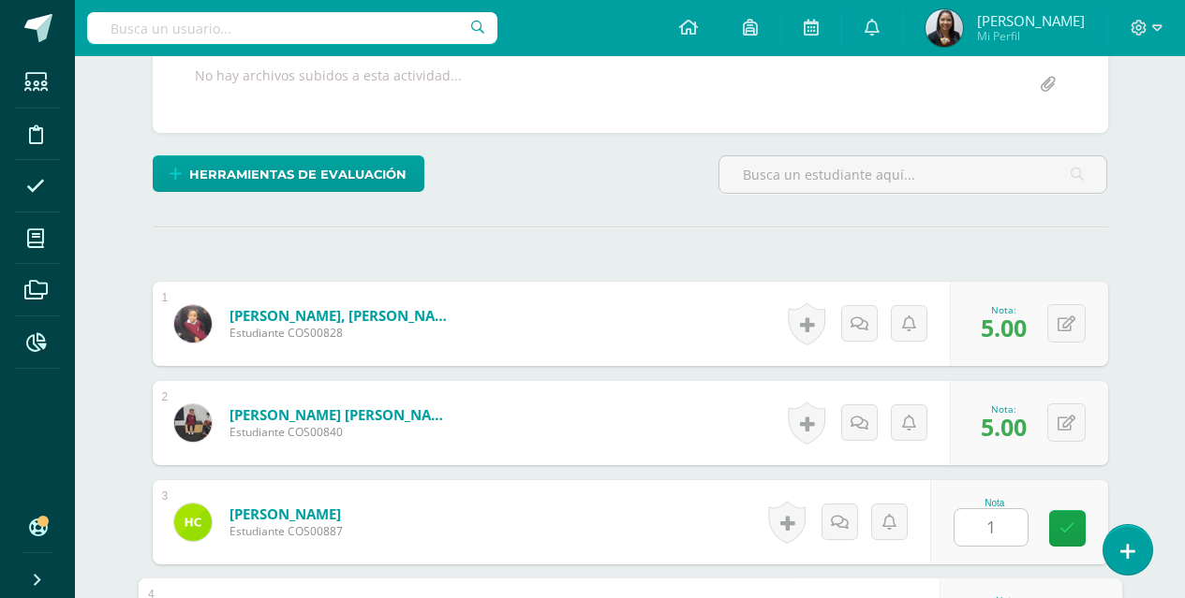
scroll to position [715, 0]
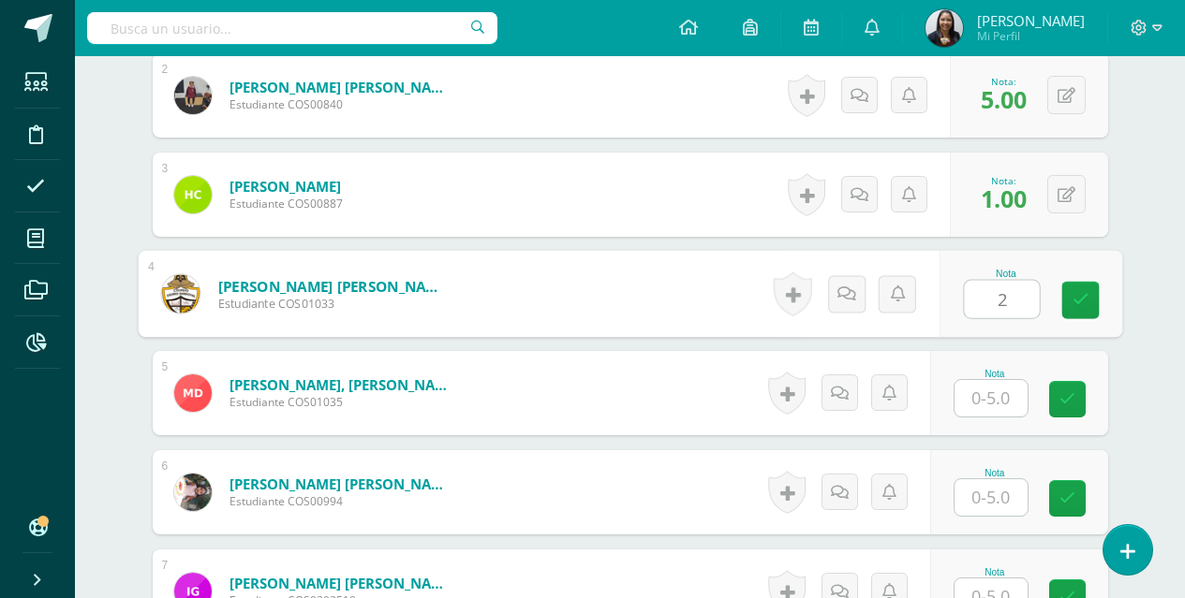
type input "2"
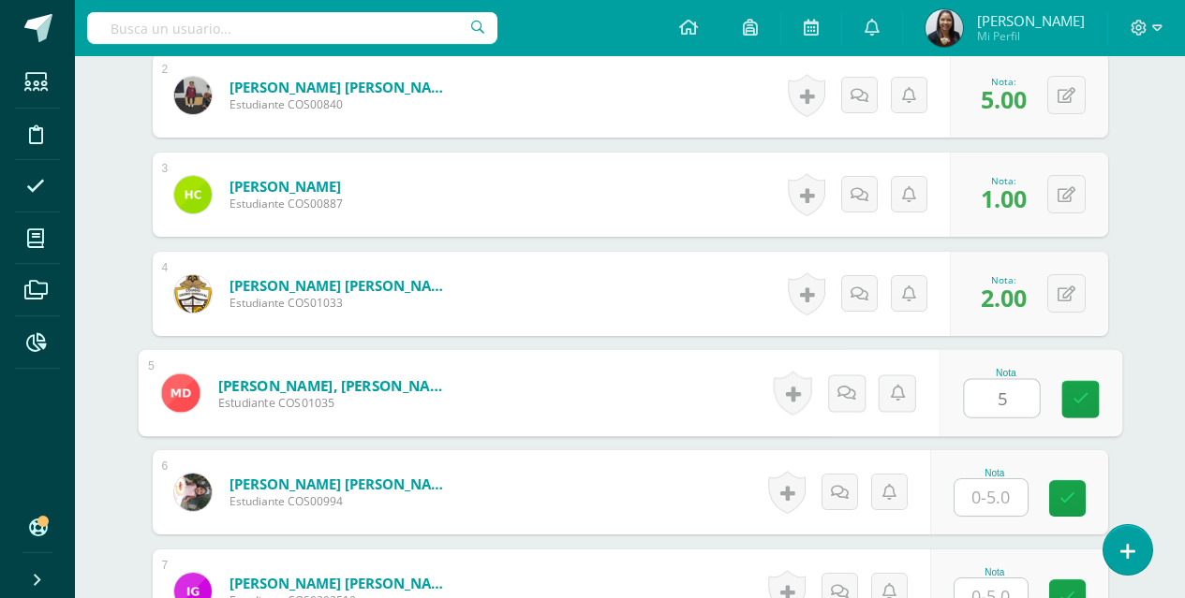
type input "5"
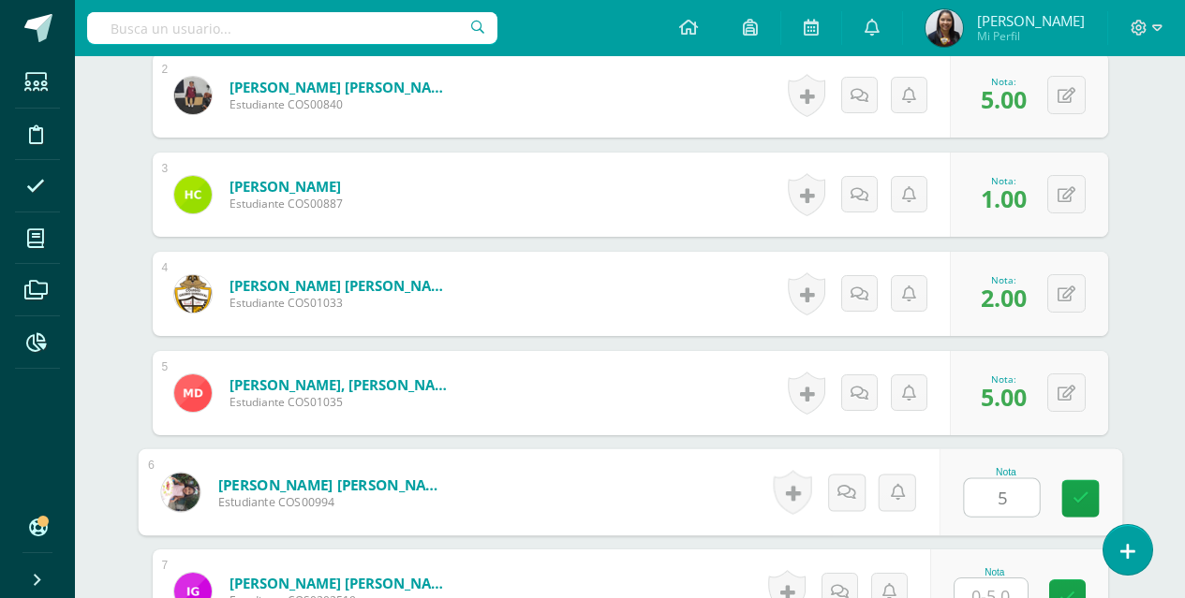
type input "5"
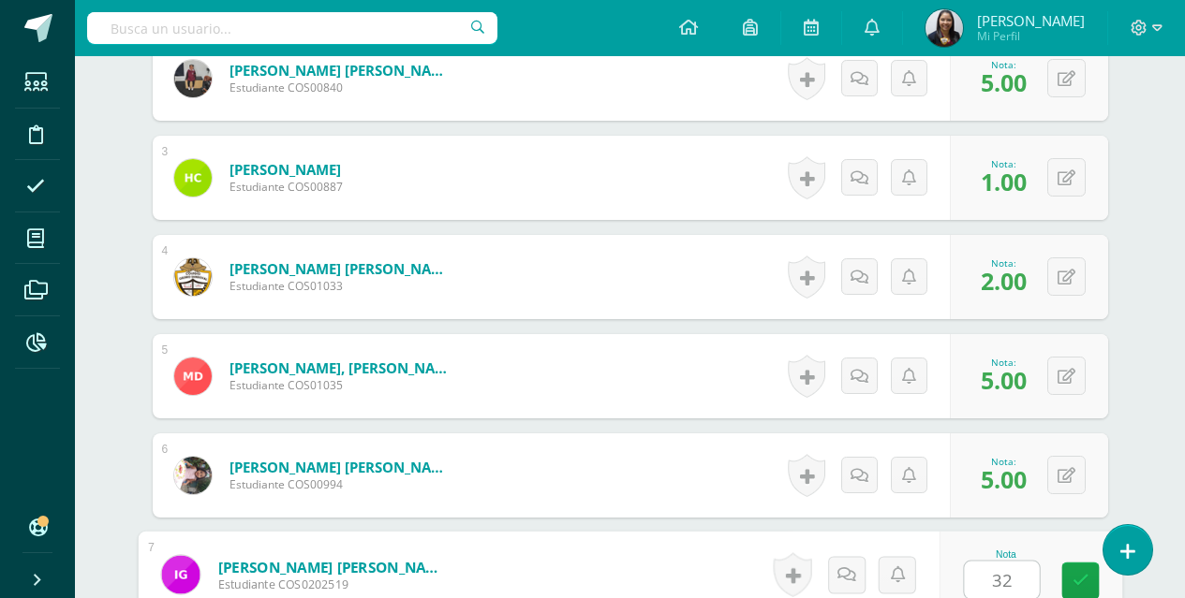
scroll to position [1112, 0]
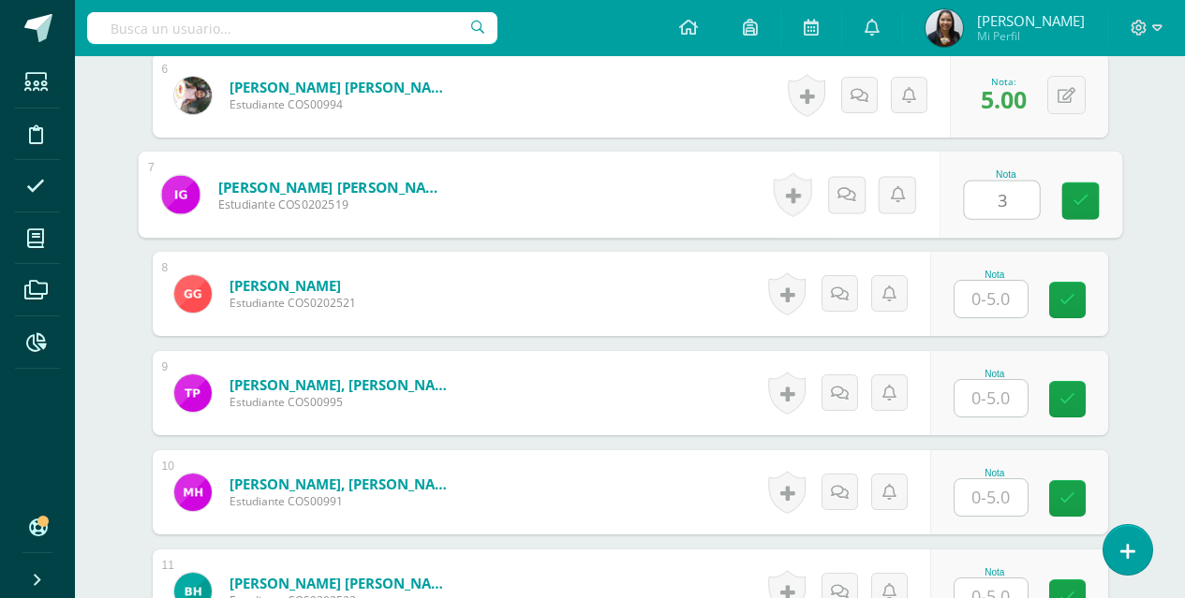
type input "3"
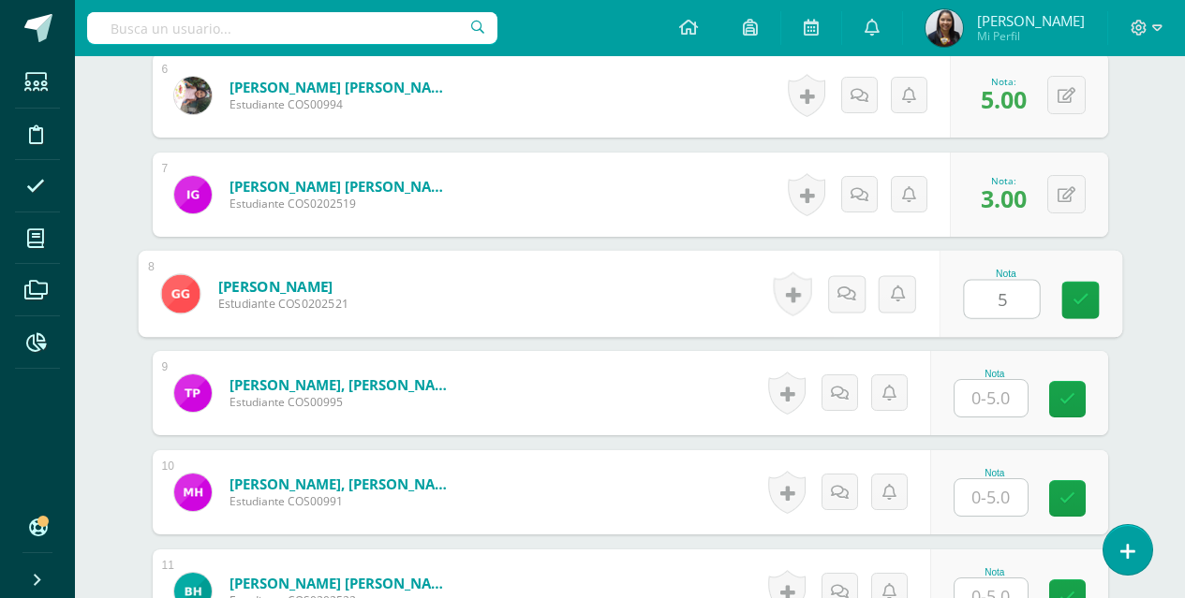
type input "5"
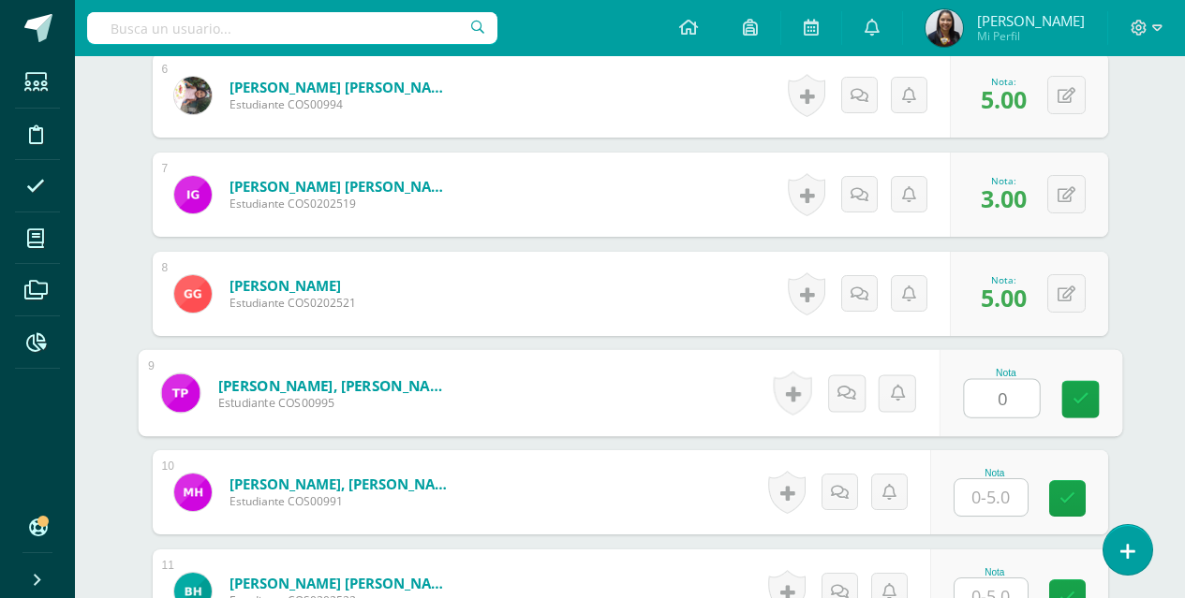
type input "0"
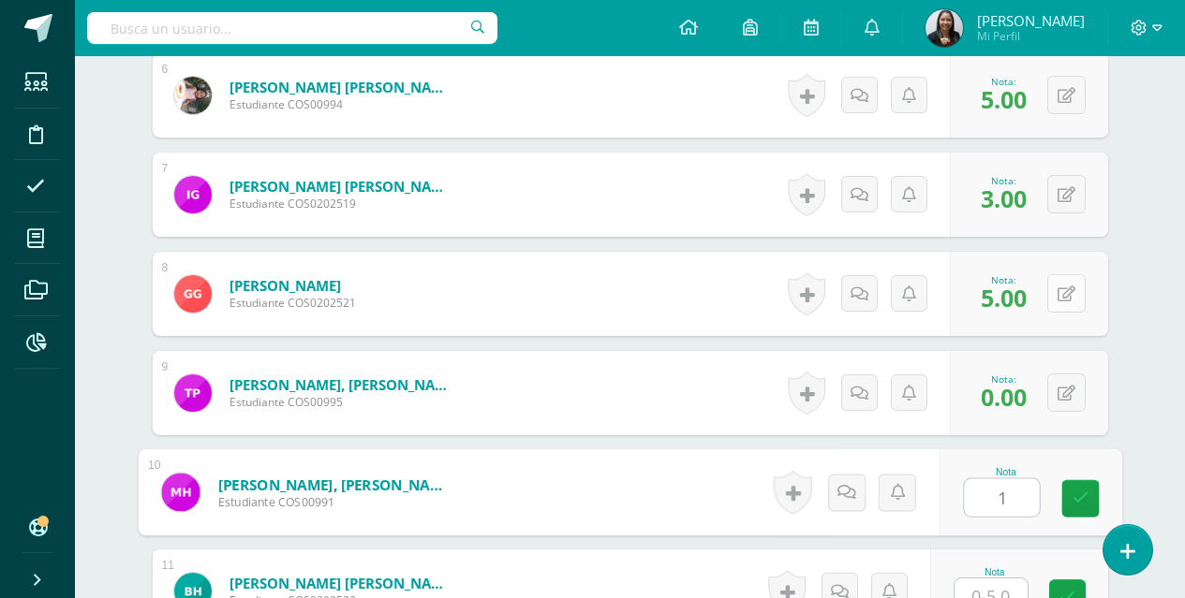
type input "1"
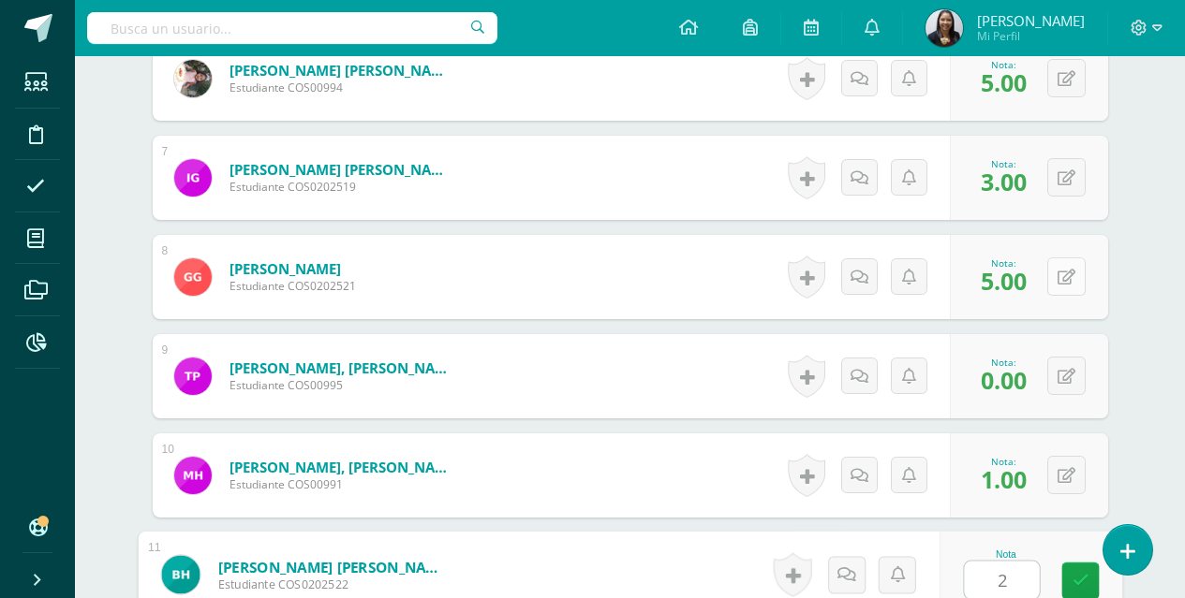
type input "2"
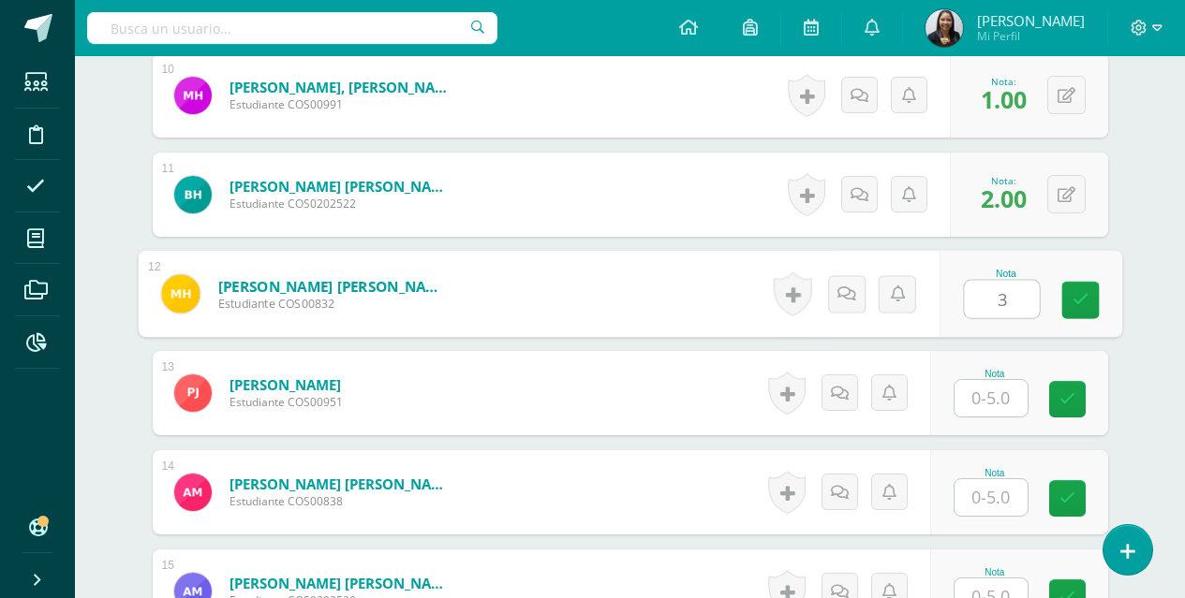
type input "3"
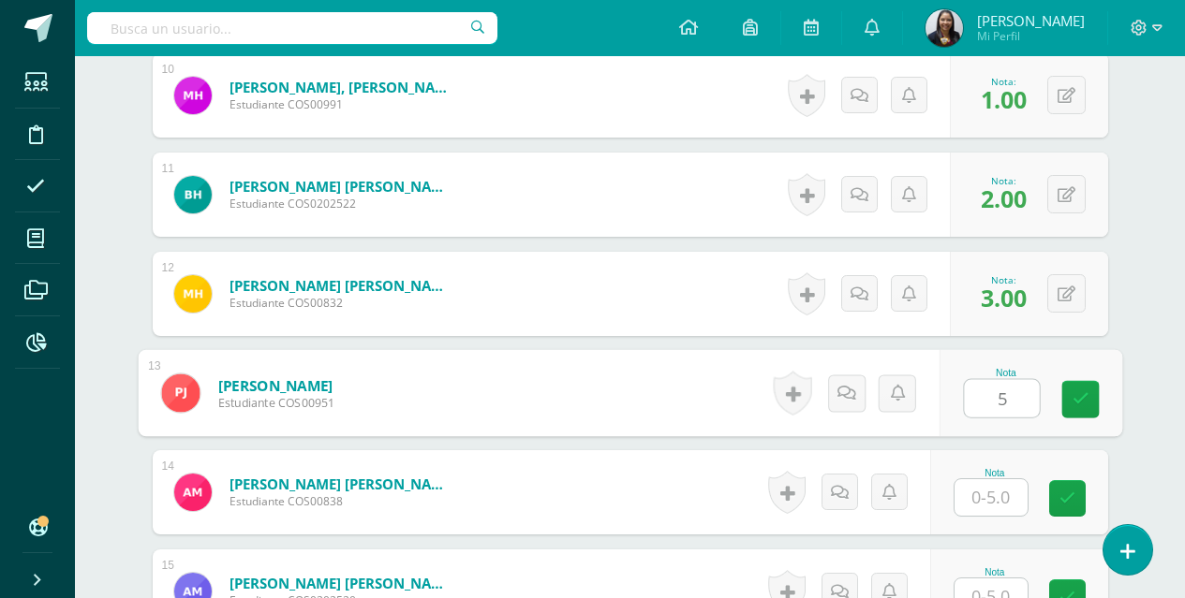
type input "5"
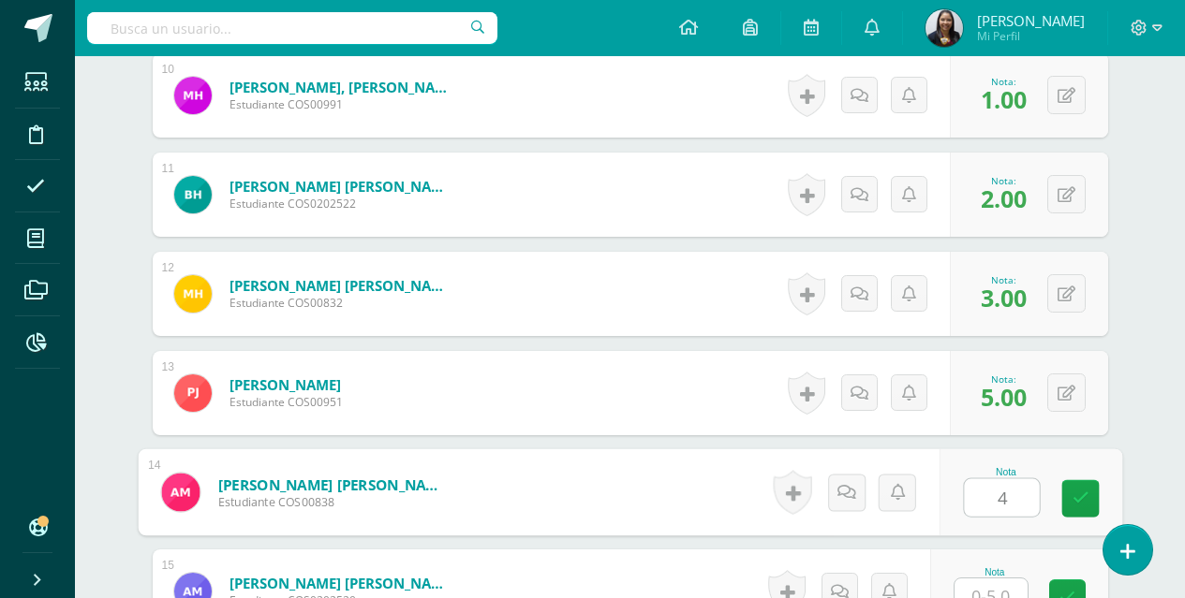
type input "4"
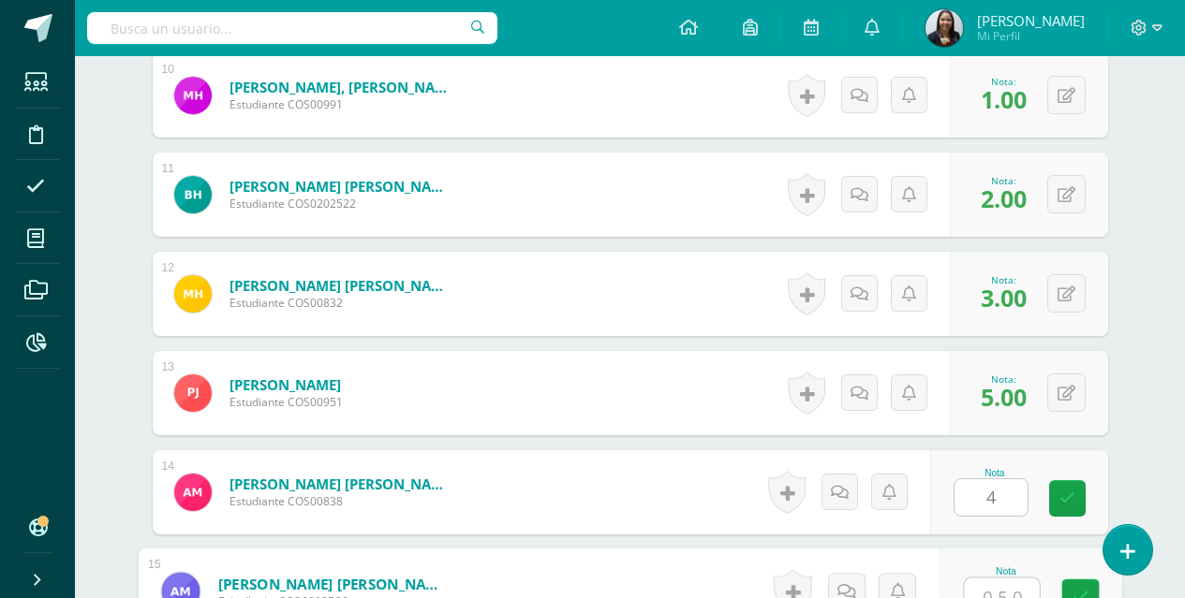
scroll to position [1526, 0]
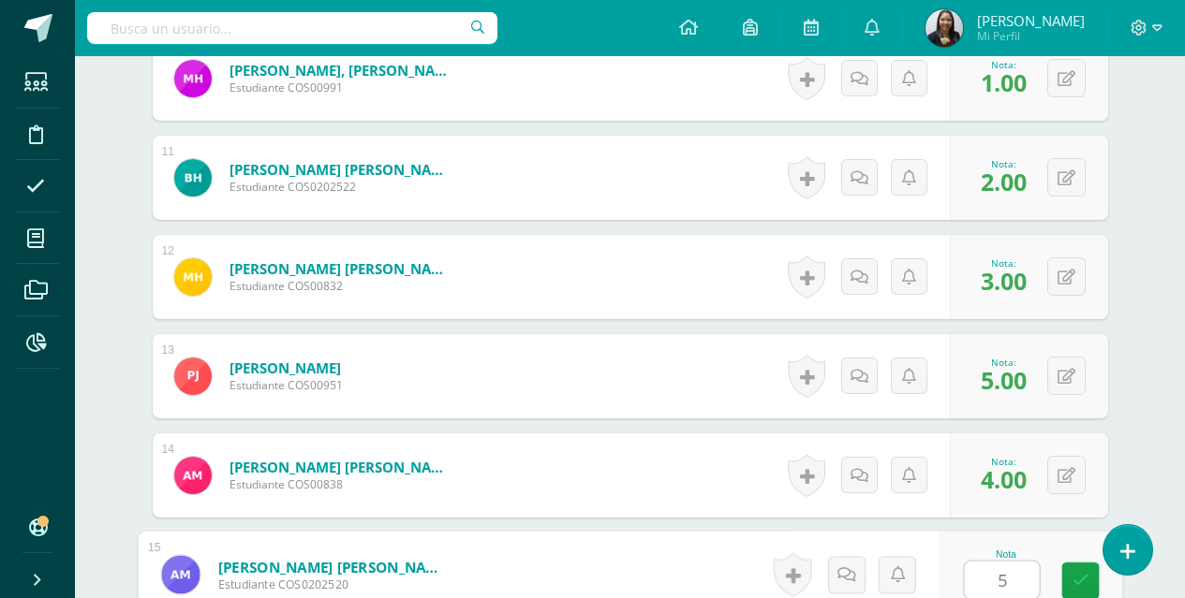
type input "5"
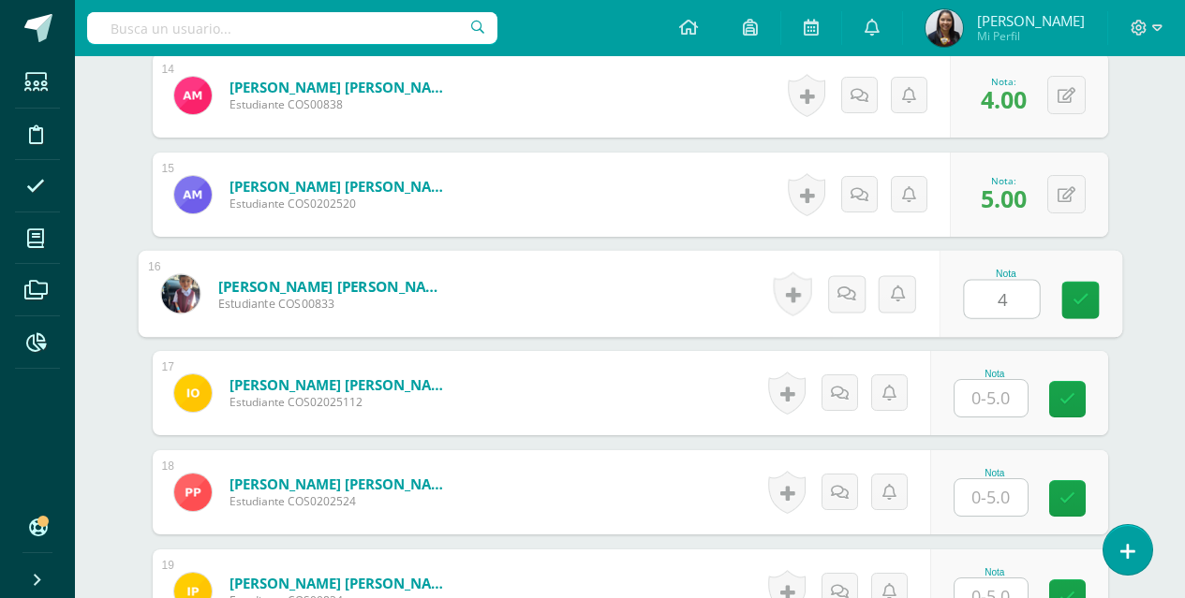
type input "4"
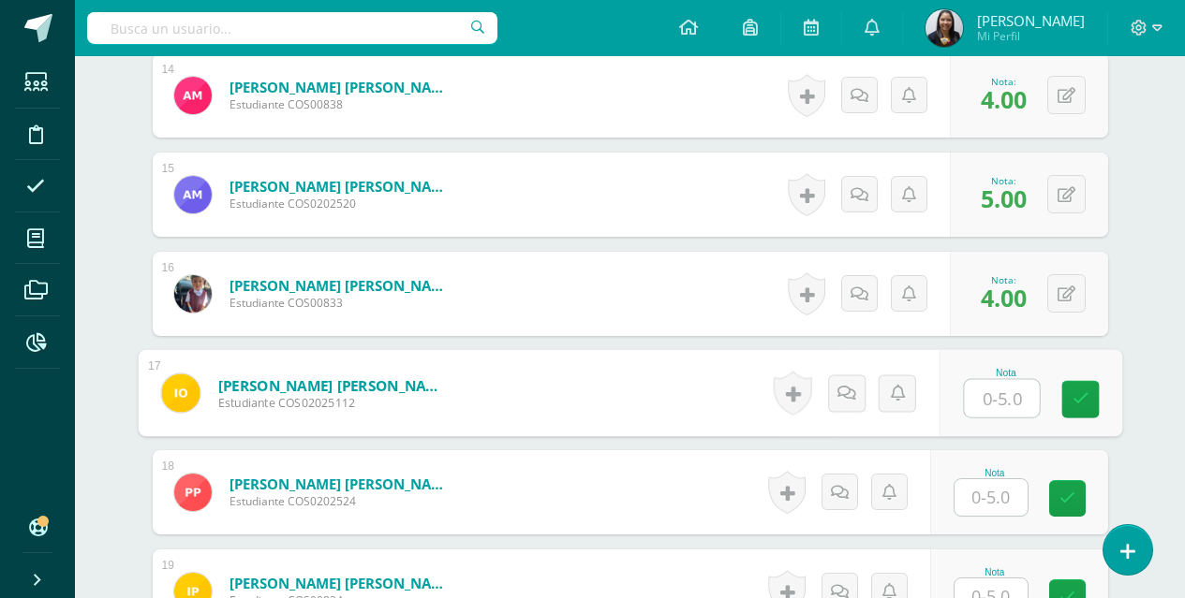
type input "4"
type input "3"
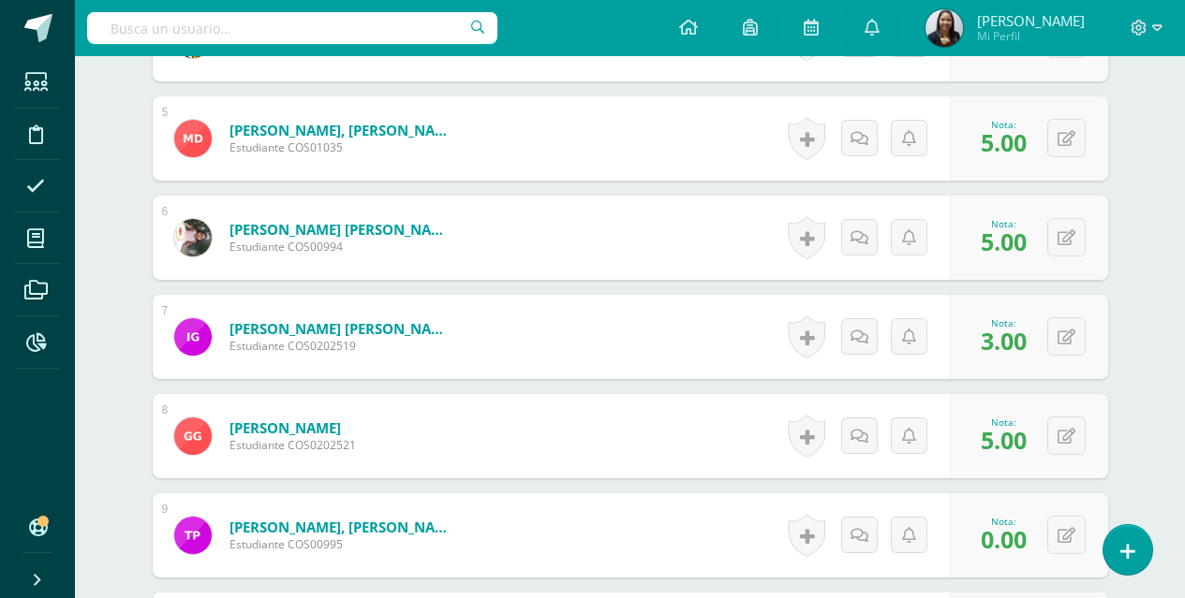
scroll to position [1344, 0]
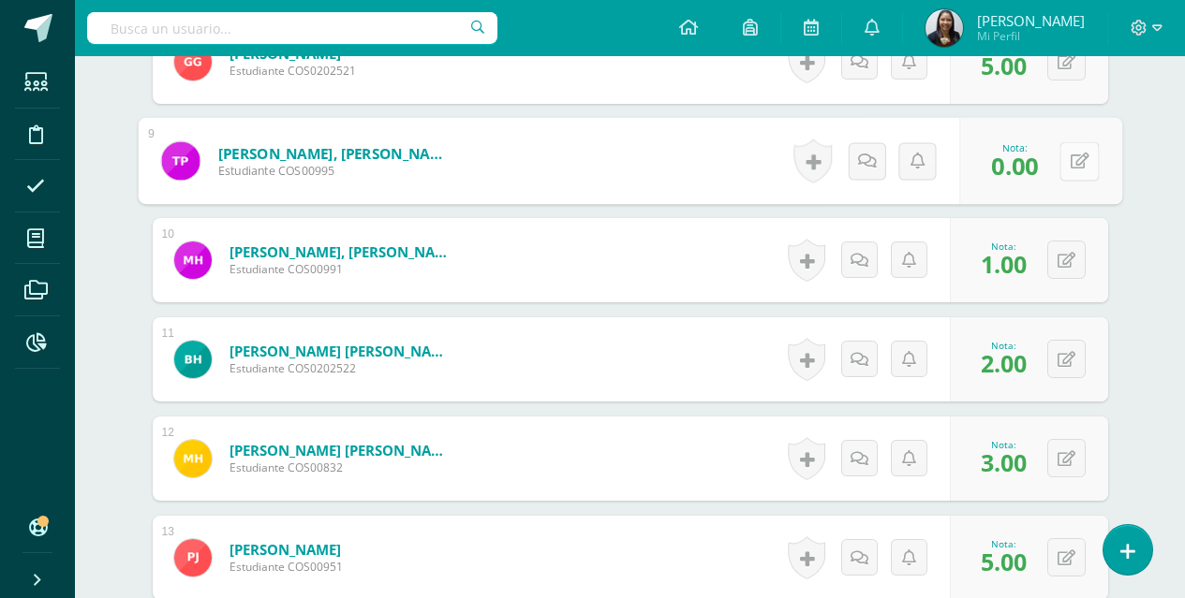
click at [1074, 165] on button at bounding box center [1078, 160] width 39 height 39
type input "1"
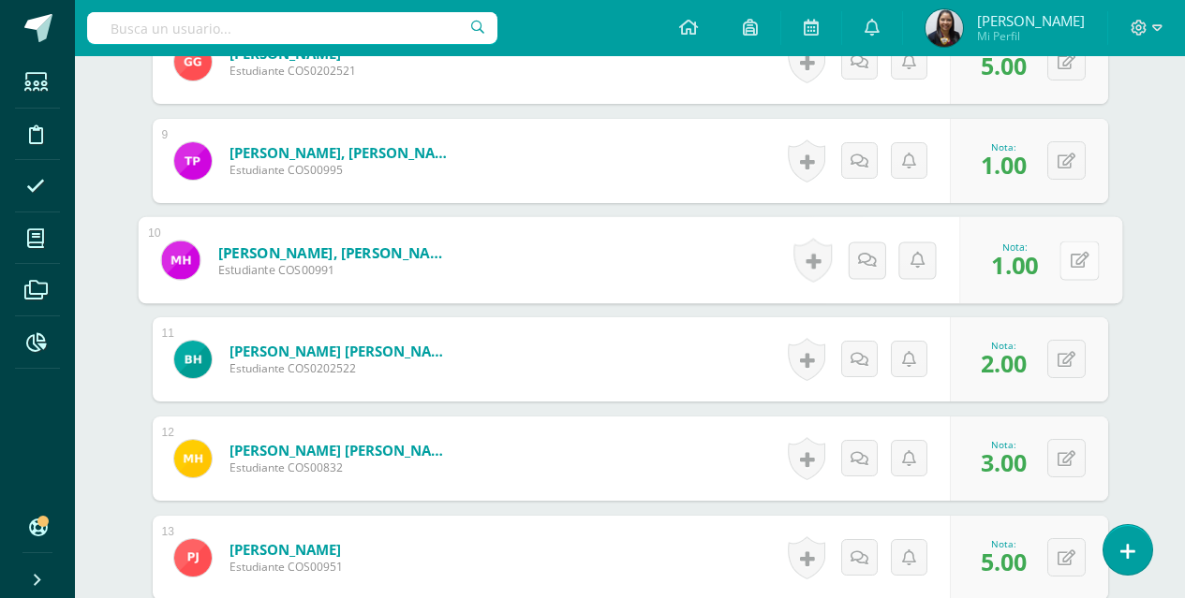
click at [1070, 271] on button at bounding box center [1078, 260] width 39 height 39
type input "2"
click at [1038, 259] on link at bounding box center [1028, 266] width 37 height 37
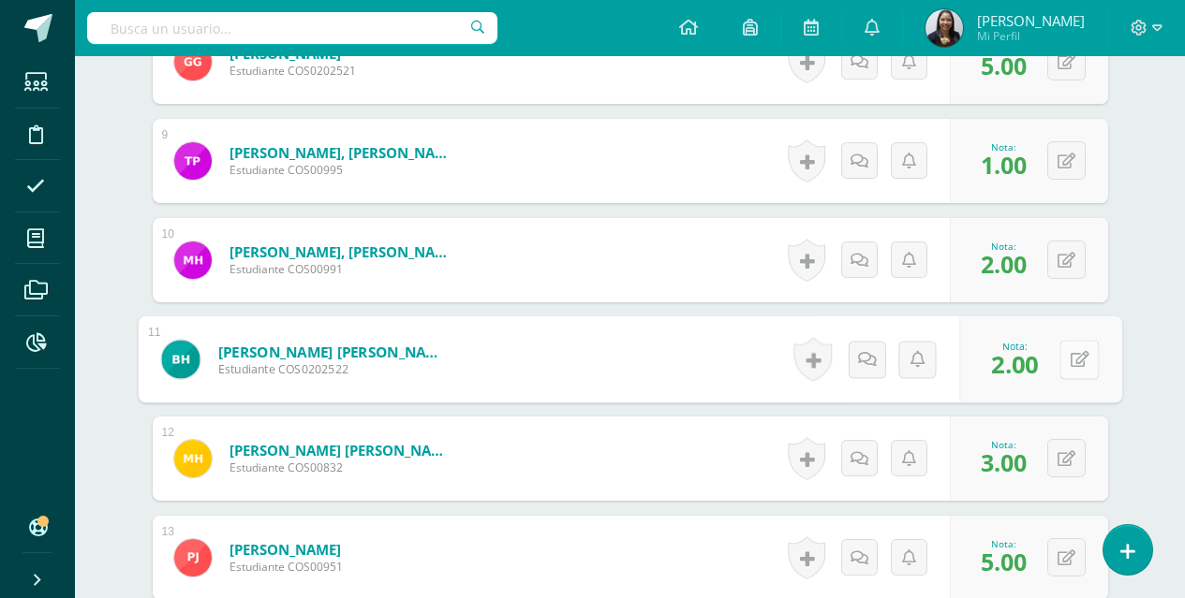
click at [1074, 366] on button at bounding box center [1078, 359] width 39 height 39
type input "3"
click at [1037, 380] on link at bounding box center [1028, 365] width 37 height 37
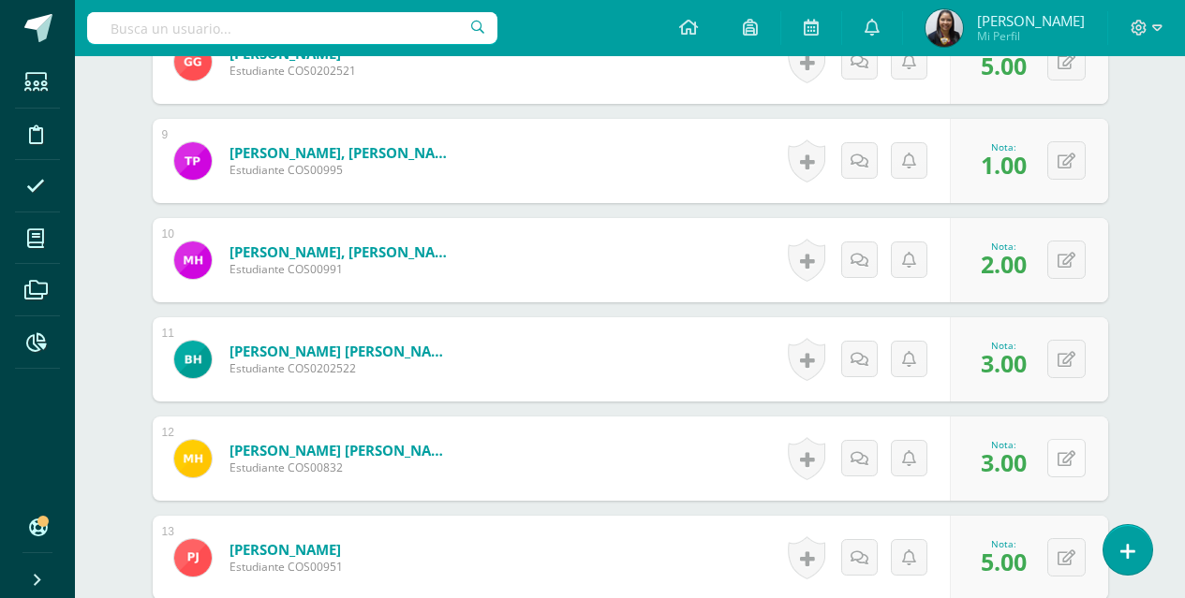
click at [1065, 472] on button at bounding box center [1066, 458] width 38 height 38
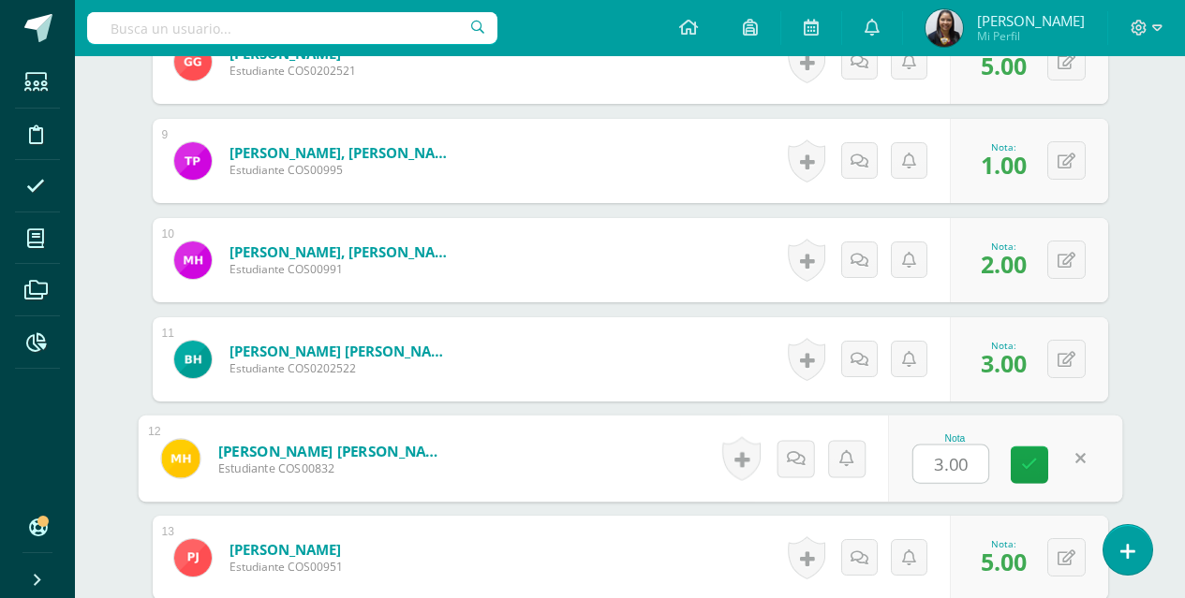
type input "5"
click at [1031, 469] on icon at bounding box center [1029, 465] width 17 height 16
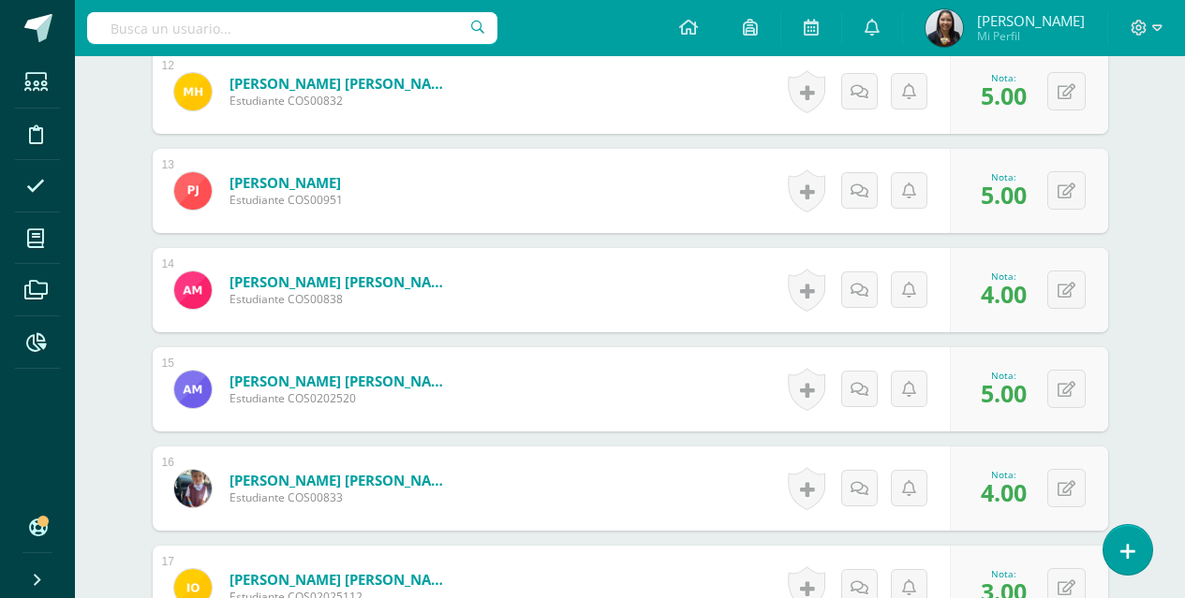
scroll to position [1777, 0]
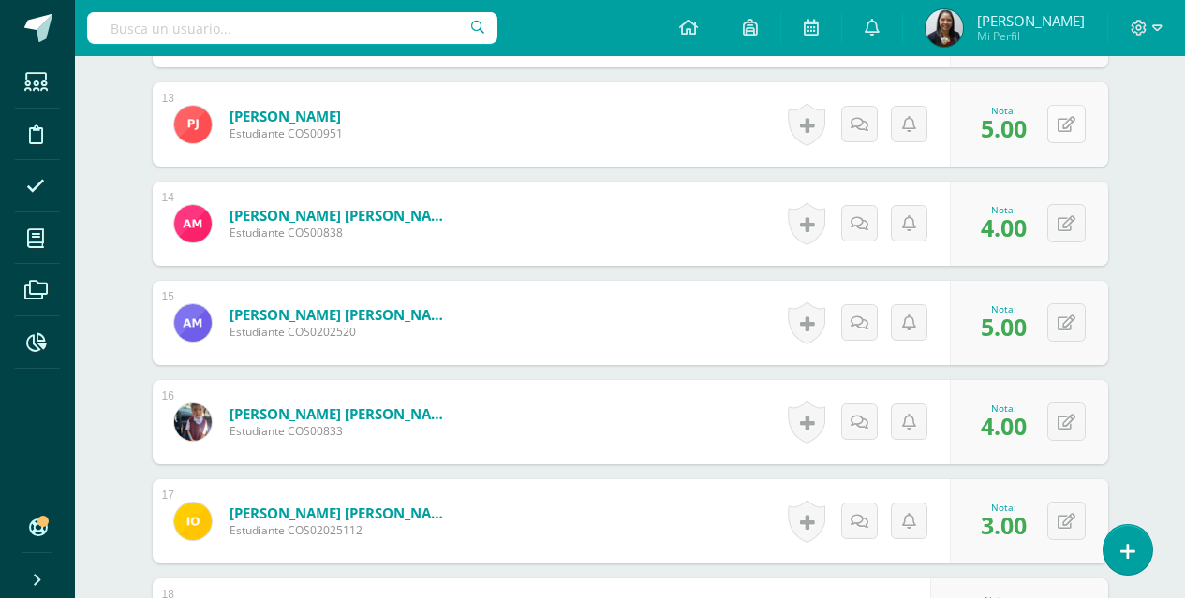
click at [1067, 125] on button at bounding box center [1066, 124] width 38 height 38
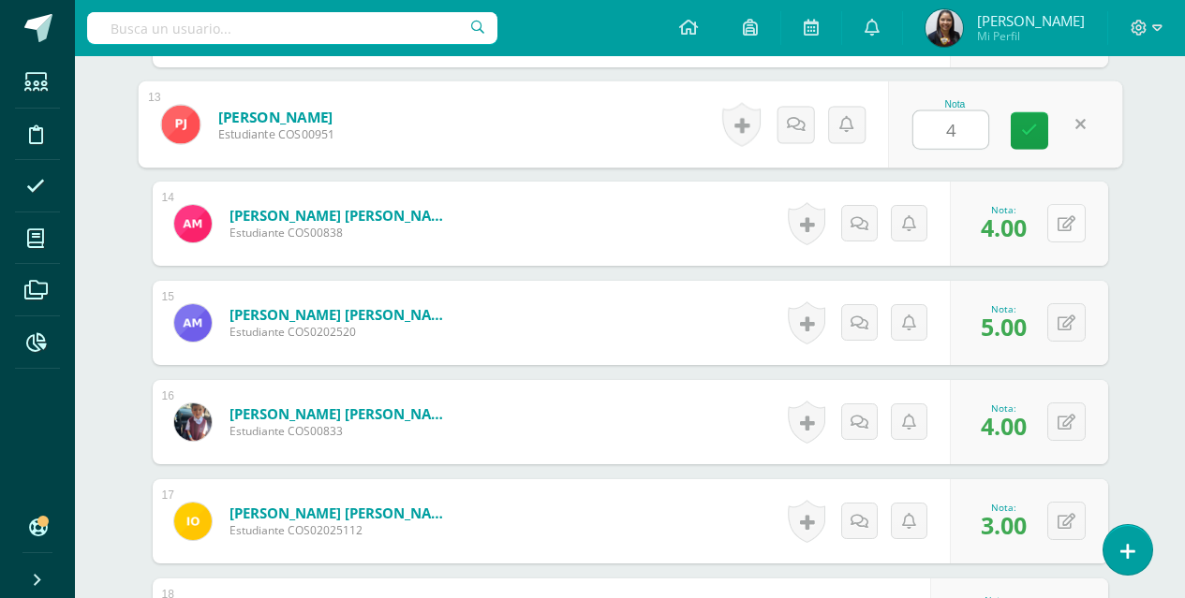
type input "4"
click at [1068, 234] on button at bounding box center [1066, 223] width 38 height 38
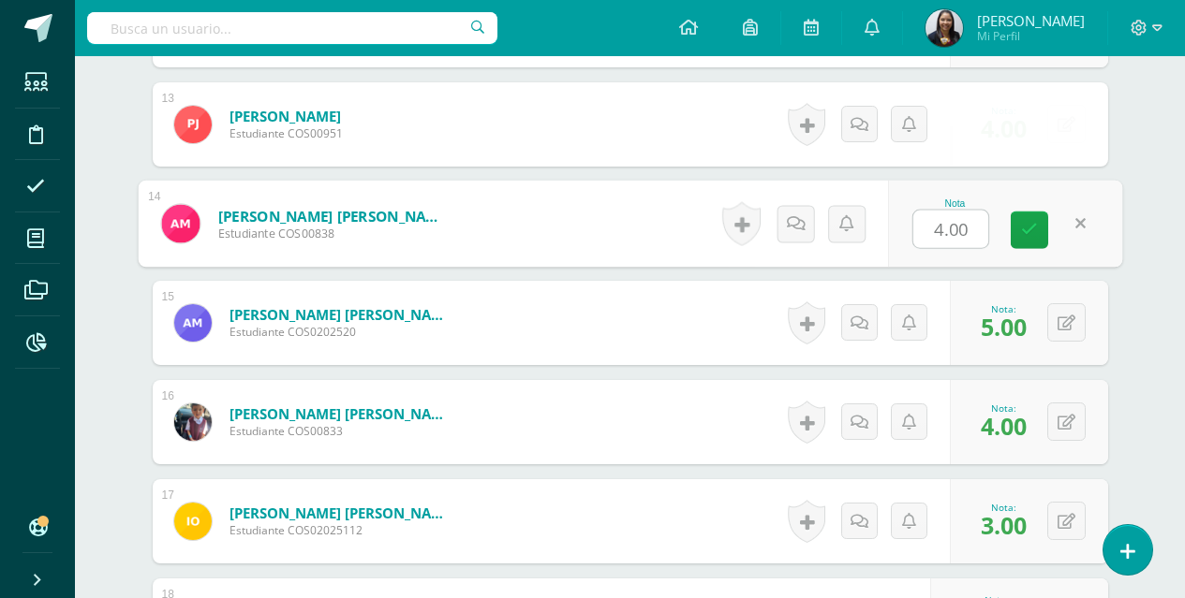
type input "5"
click at [1030, 231] on icon at bounding box center [1029, 230] width 17 height 16
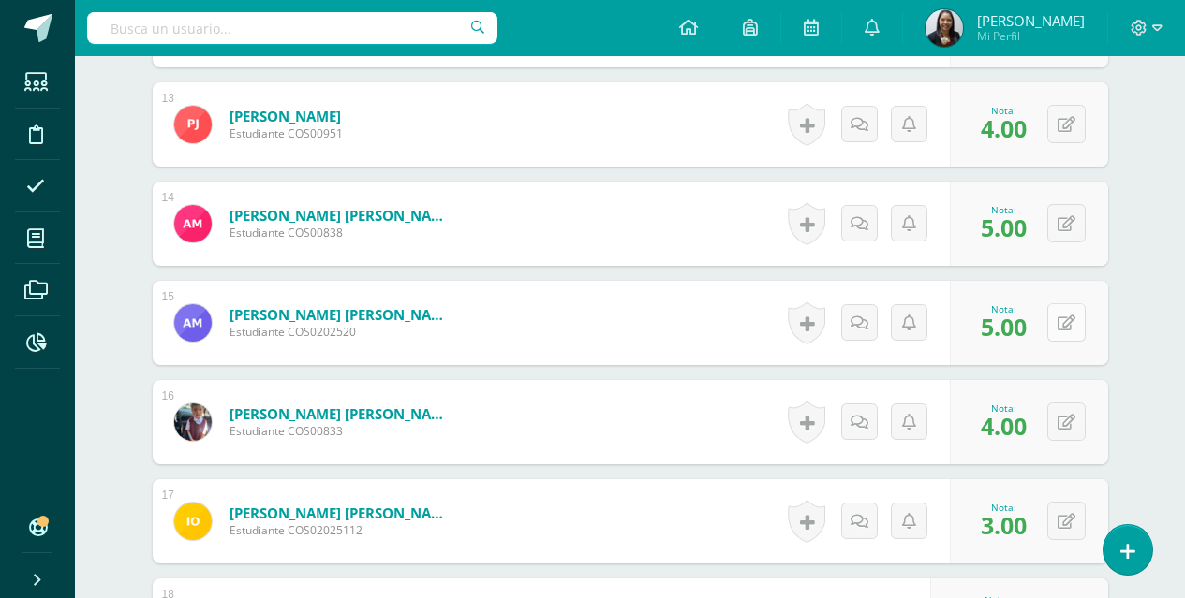
click at [1064, 333] on button at bounding box center [1066, 322] width 38 height 38
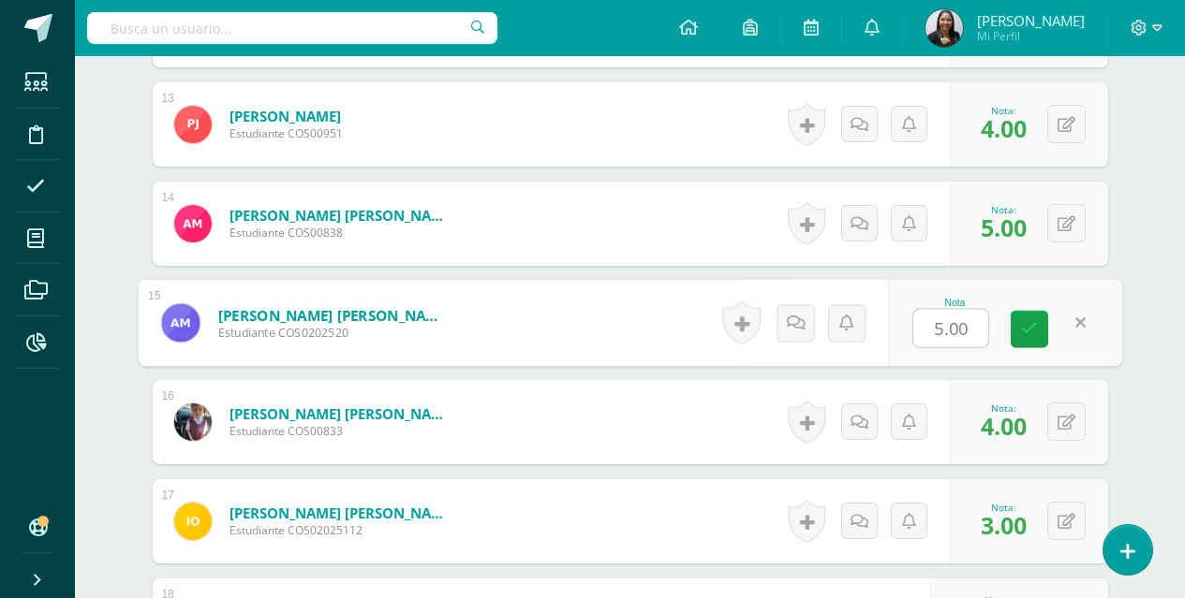
type input "4"
click at [1042, 336] on link at bounding box center [1028, 329] width 37 height 37
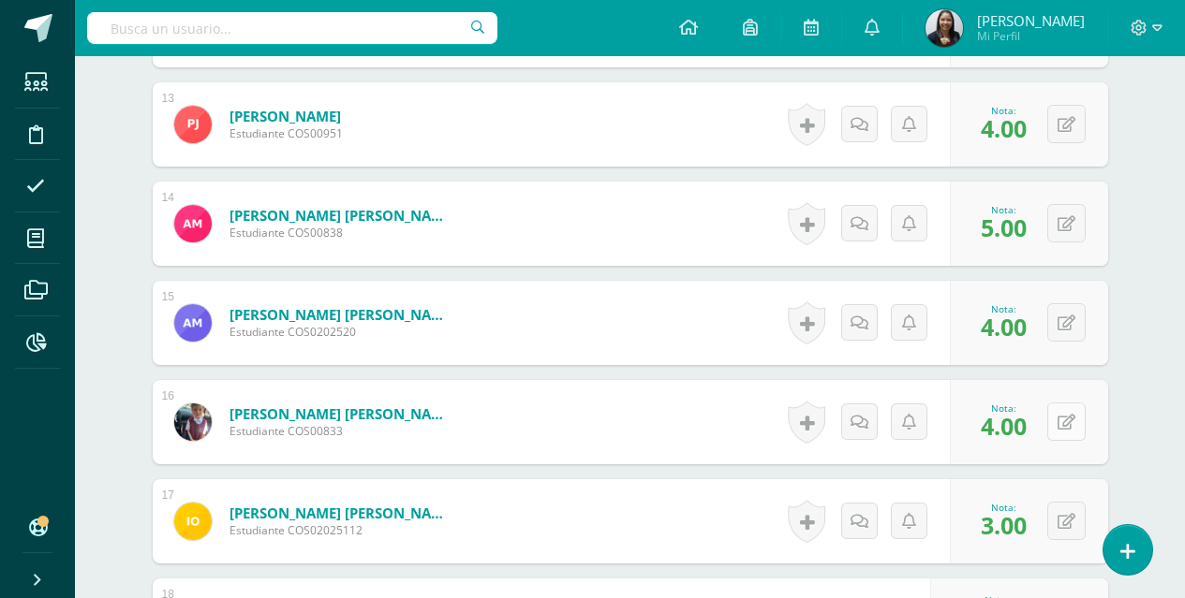
click at [1064, 419] on button at bounding box center [1066, 422] width 38 height 38
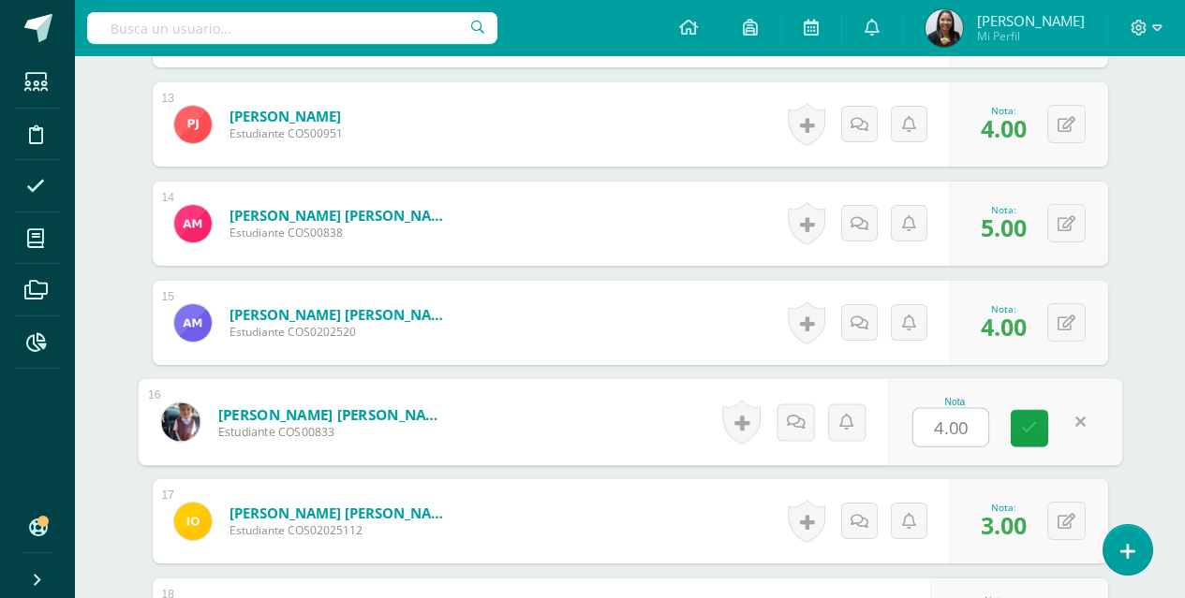
type input "3"
click at [1012, 422] on link at bounding box center [1028, 428] width 37 height 37
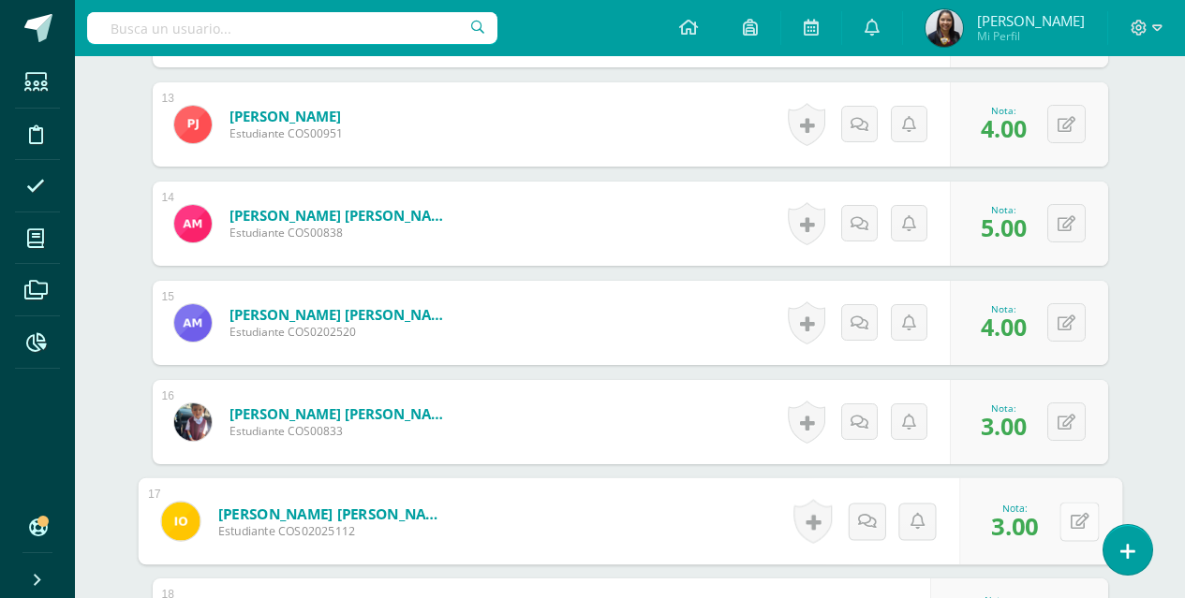
click at [1069, 523] on button at bounding box center [1078, 521] width 39 height 39
type input "2"
click at [1039, 522] on link at bounding box center [1028, 527] width 37 height 37
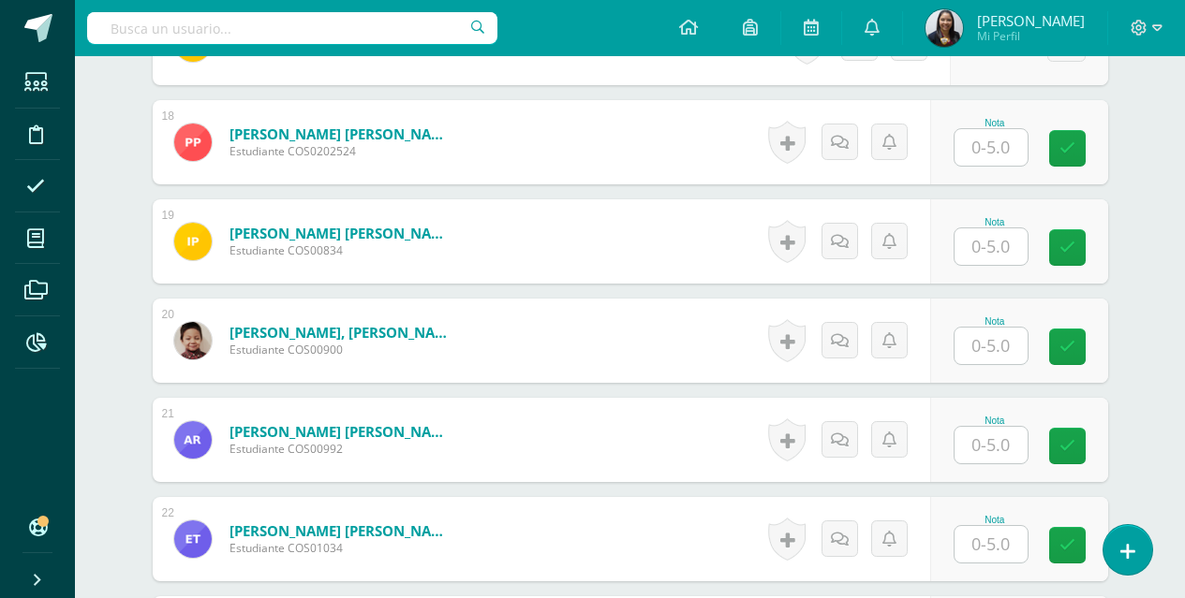
scroll to position [2272, 0]
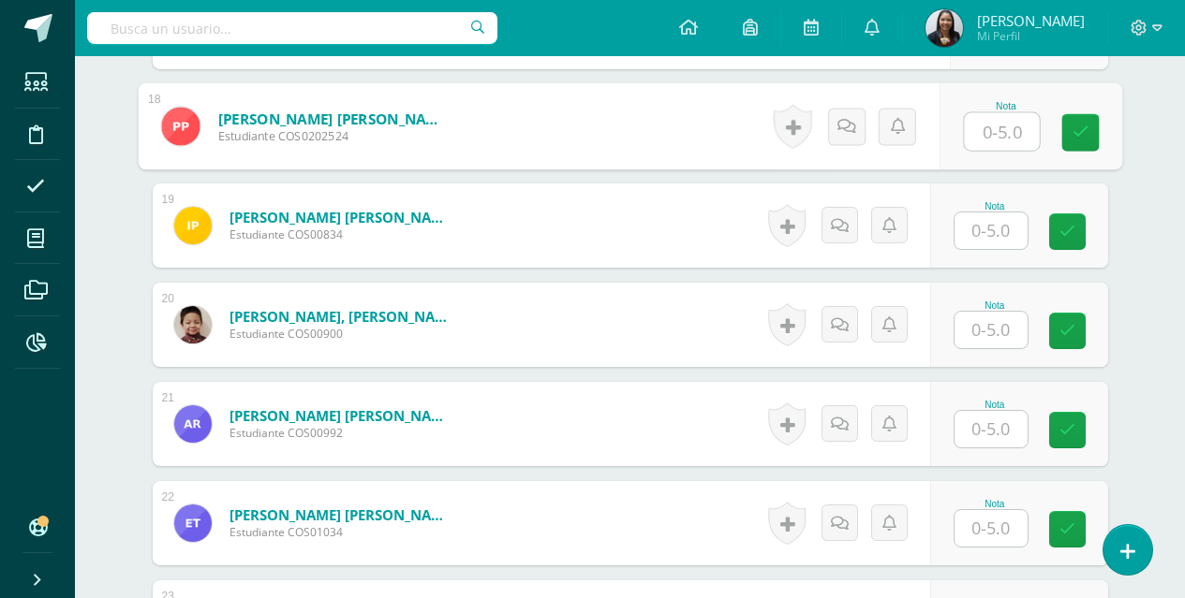
click at [980, 113] on input "text" at bounding box center [1001, 131] width 75 height 37
type input "4"
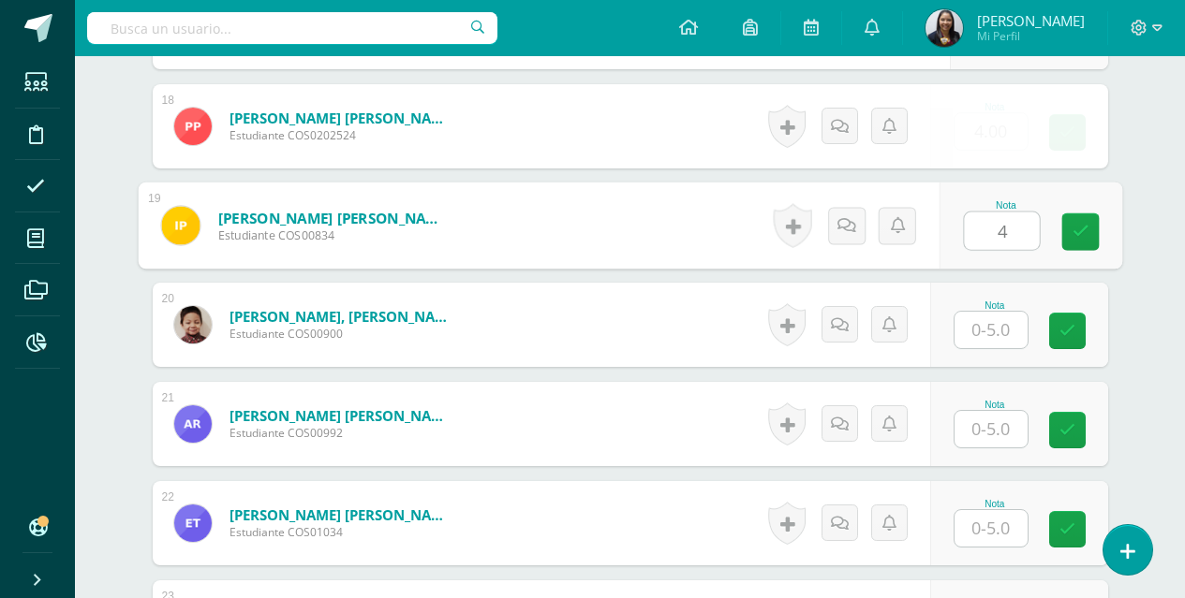
type input "4"
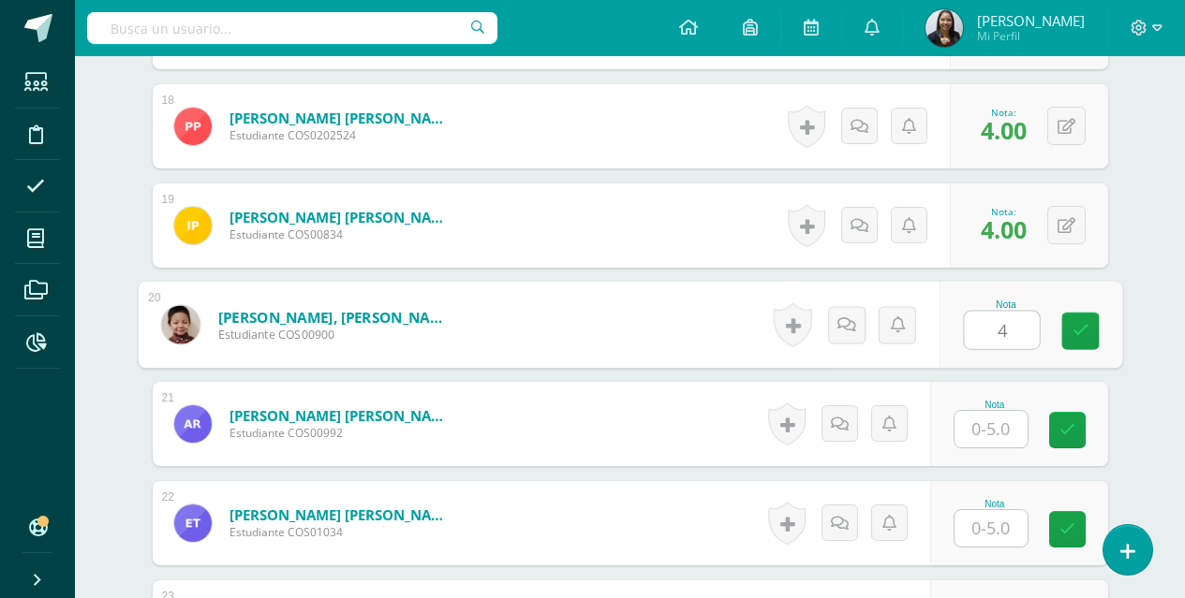
type input "4"
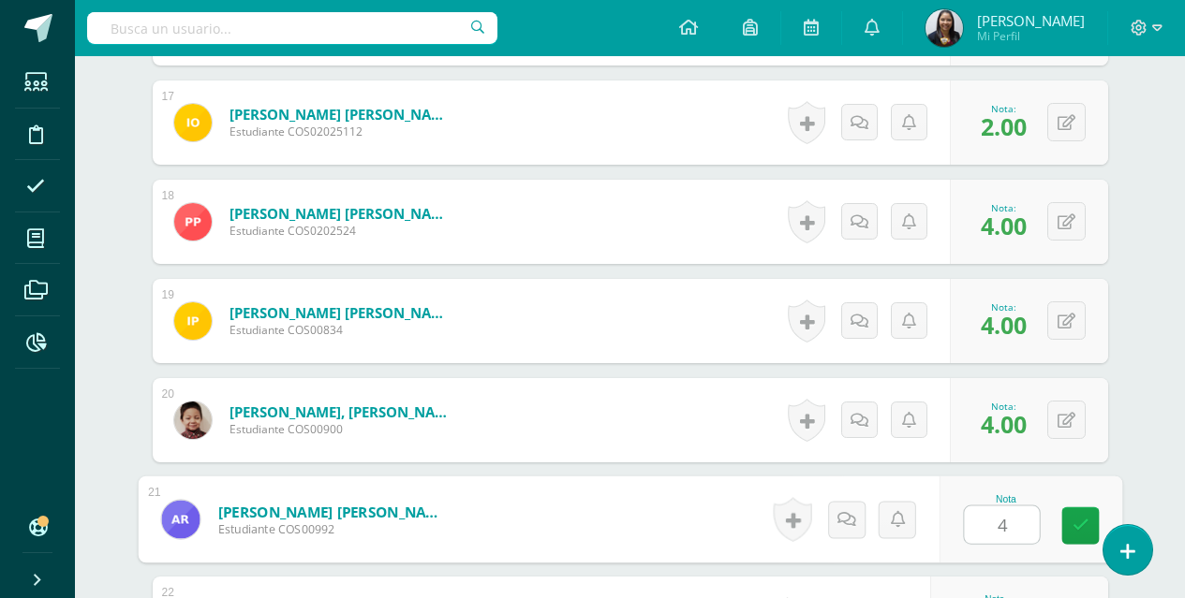
scroll to position [2178, 0]
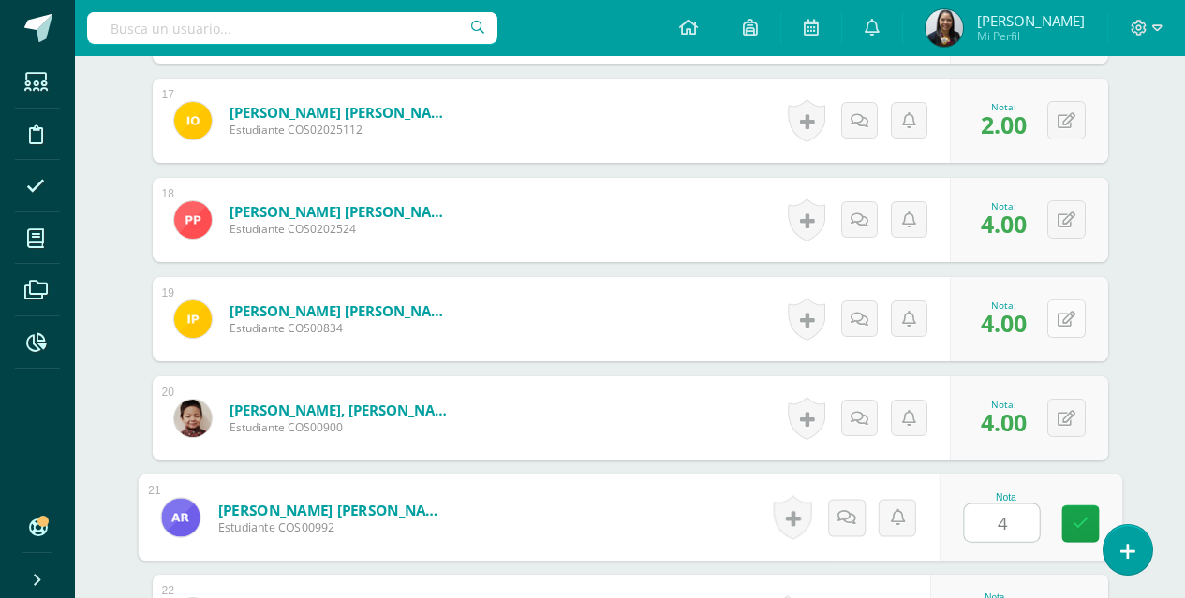
type input "4"
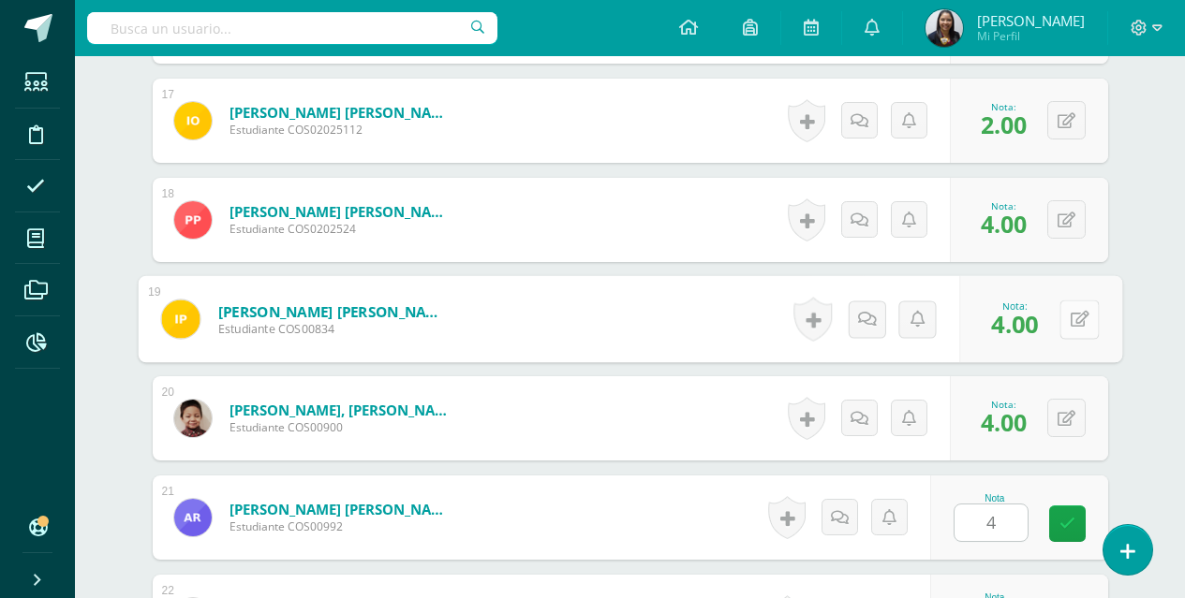
click at [1071, 320] on icon at bounding box center [1078, 319] width 19 height 16
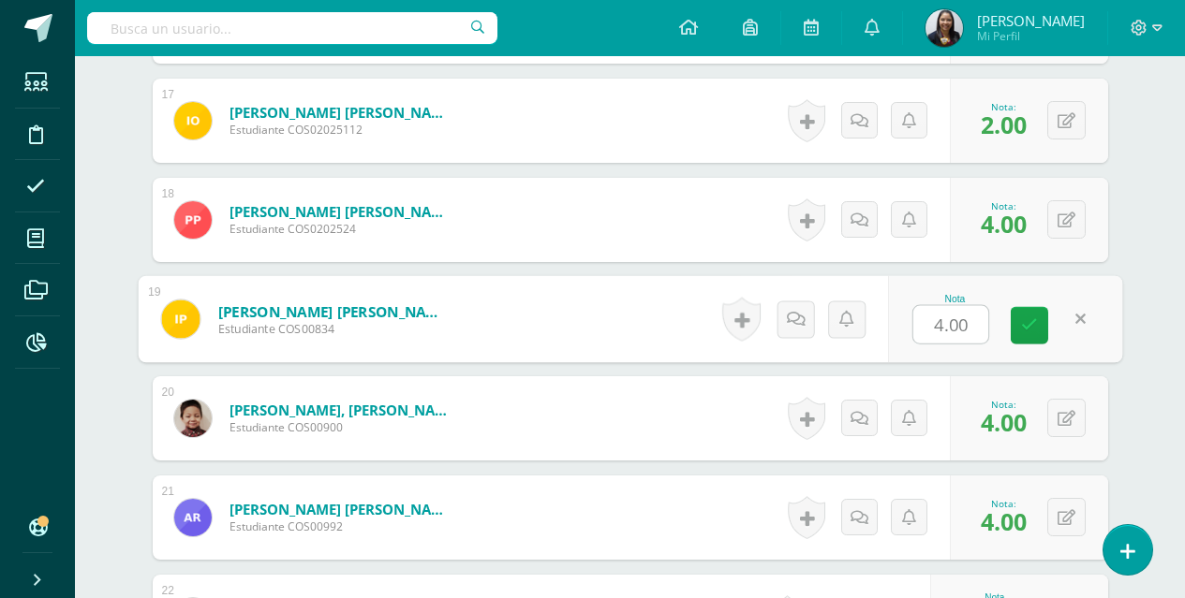
type input "3"
click at [1048, 323] on link at bounding box center [1028, 325] width 37 height 37
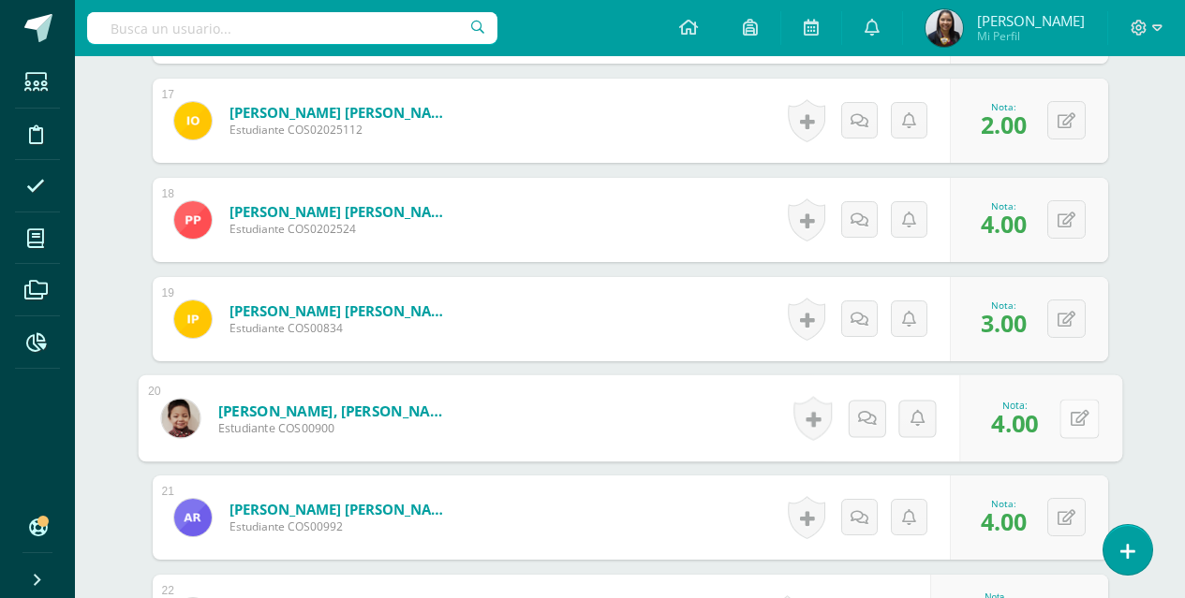
click at [1074, 421] on icon at bounding box center [1078, 418] width 19 height 16
click at [1040, 433] on link at bounding box center [1028, 424] width 37 height 37
type input "3"
click at [1073, 521] on icon at bounding box center [1066, 518] width 18 height 16
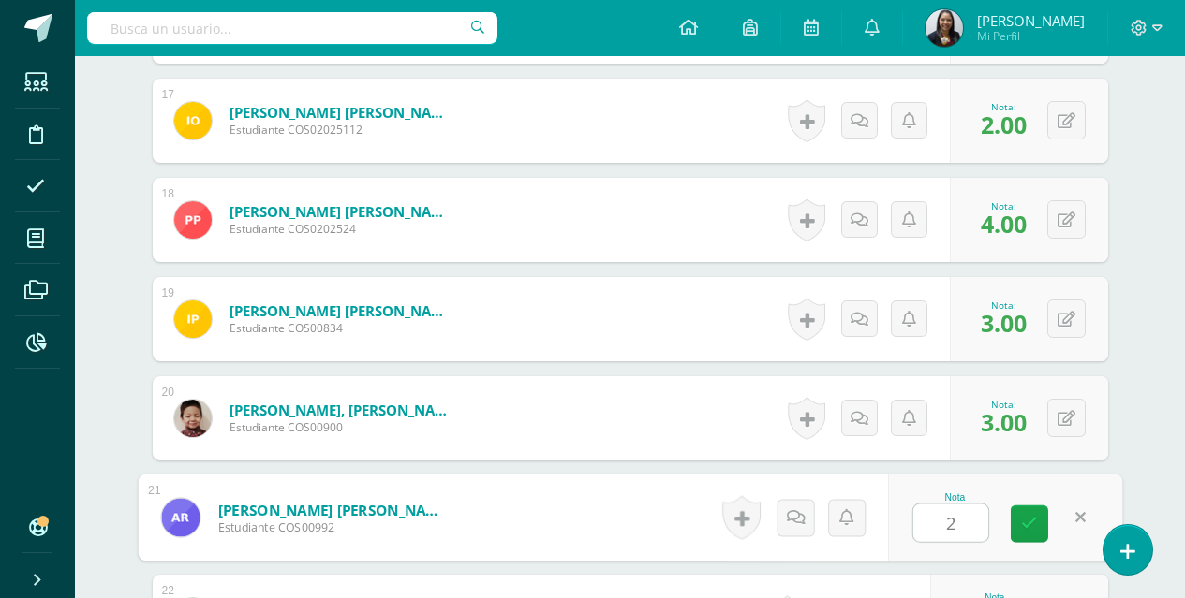
type input "2"
click at [1049, 522] on div "Nota 2" at bounding box center [1005, 518] width 234 height 87
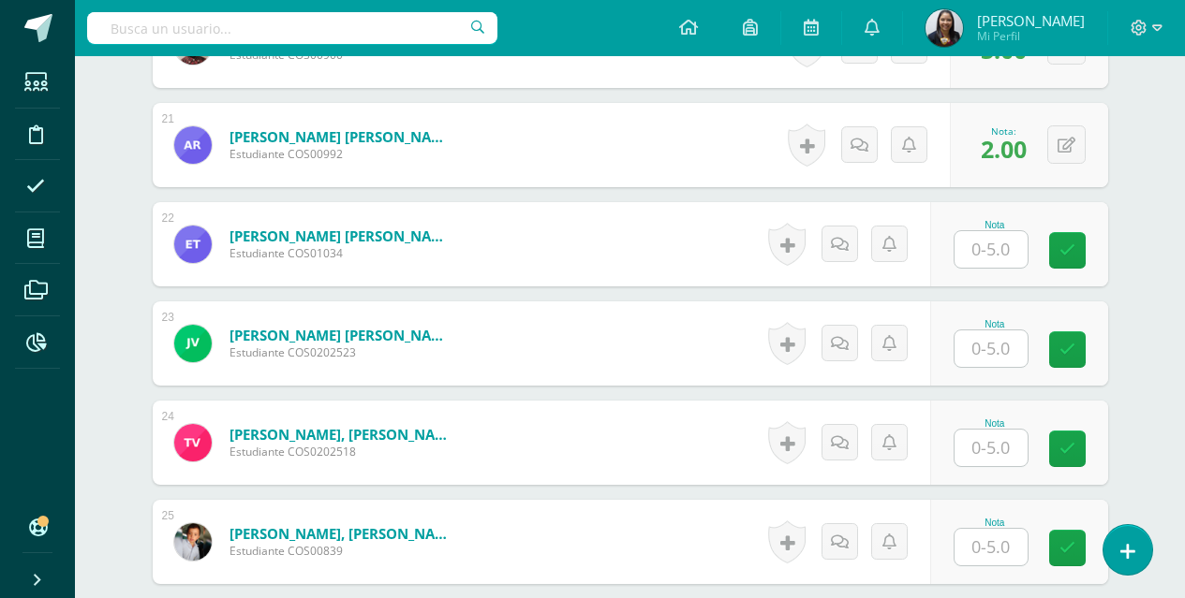
scroll to position [2557, 0]
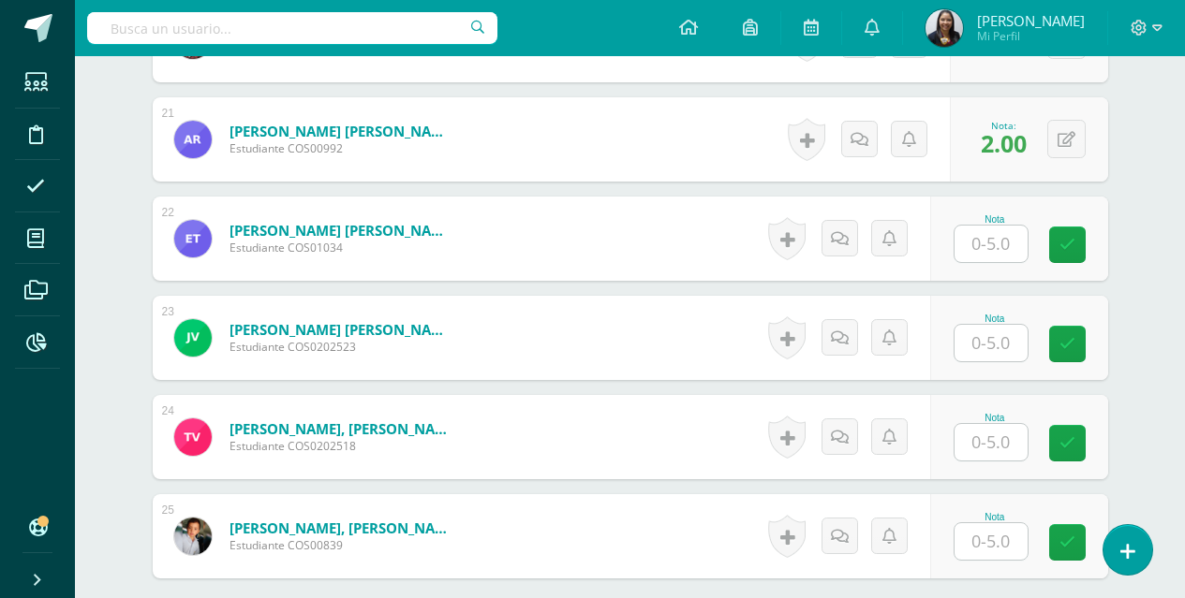
click at [1001, 258] on input "text" at bounding box center [990, 244] width 73 height 37
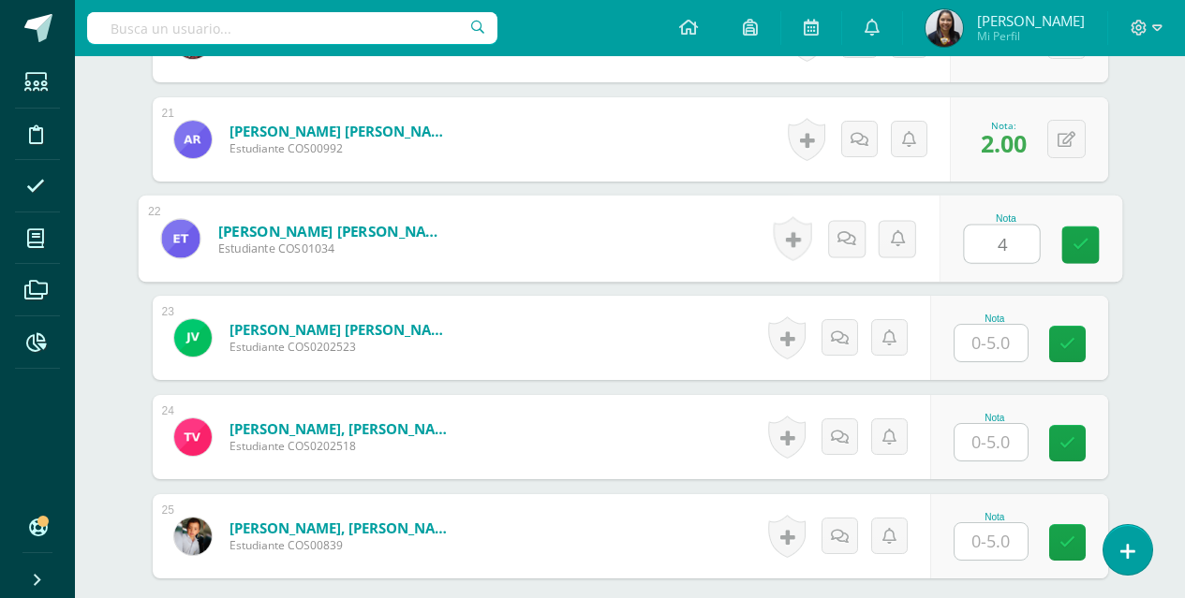
type input "4"
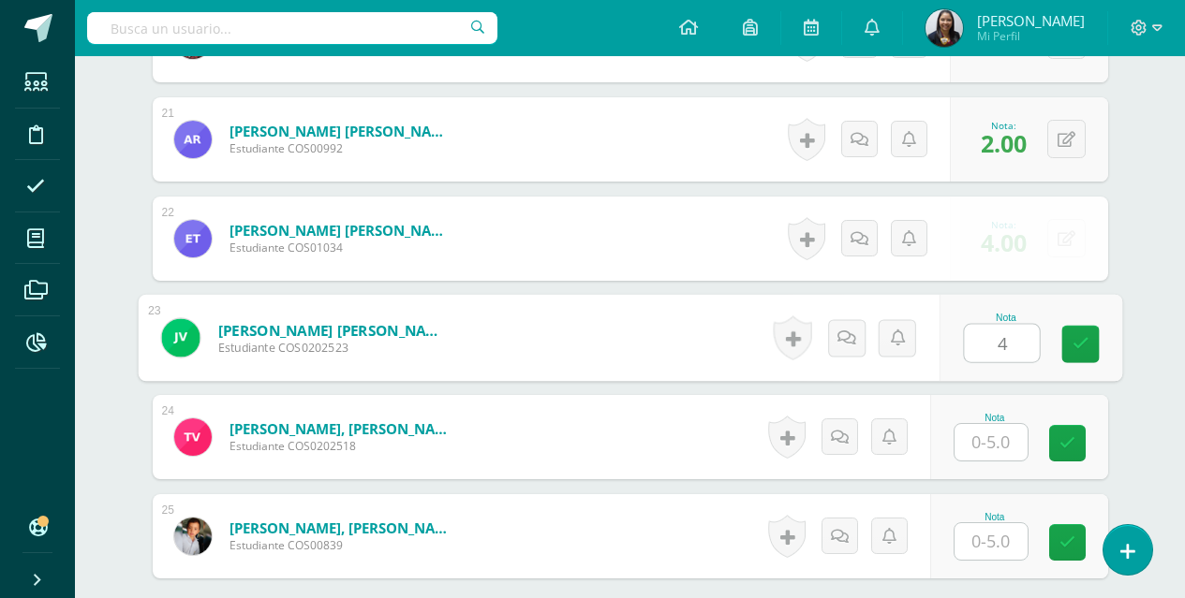
type input "4"
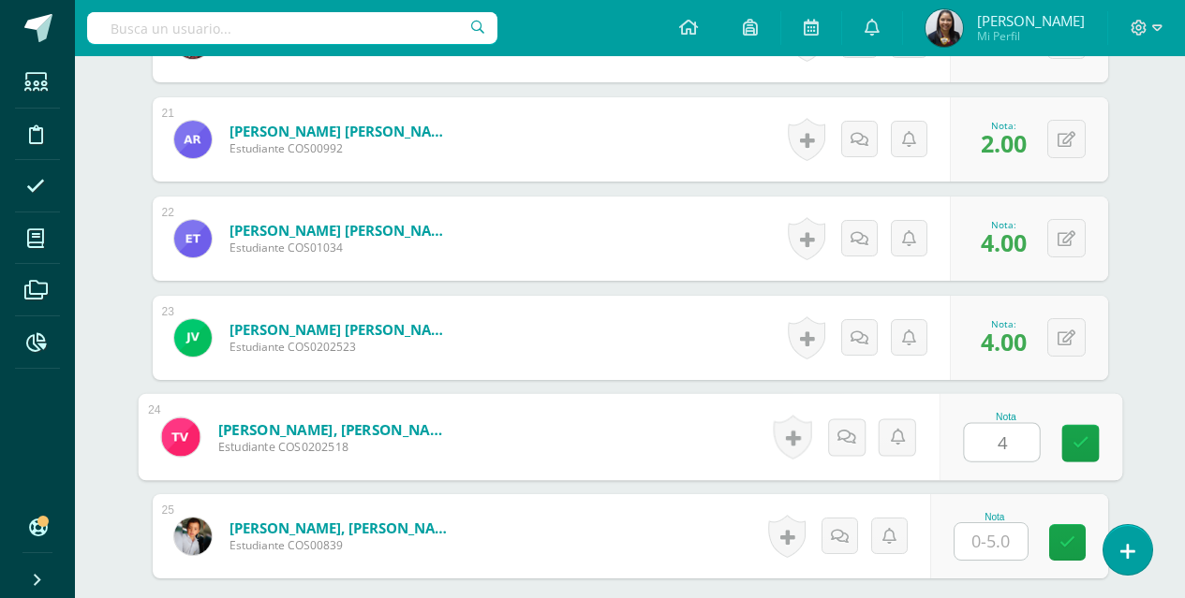
type input "4"
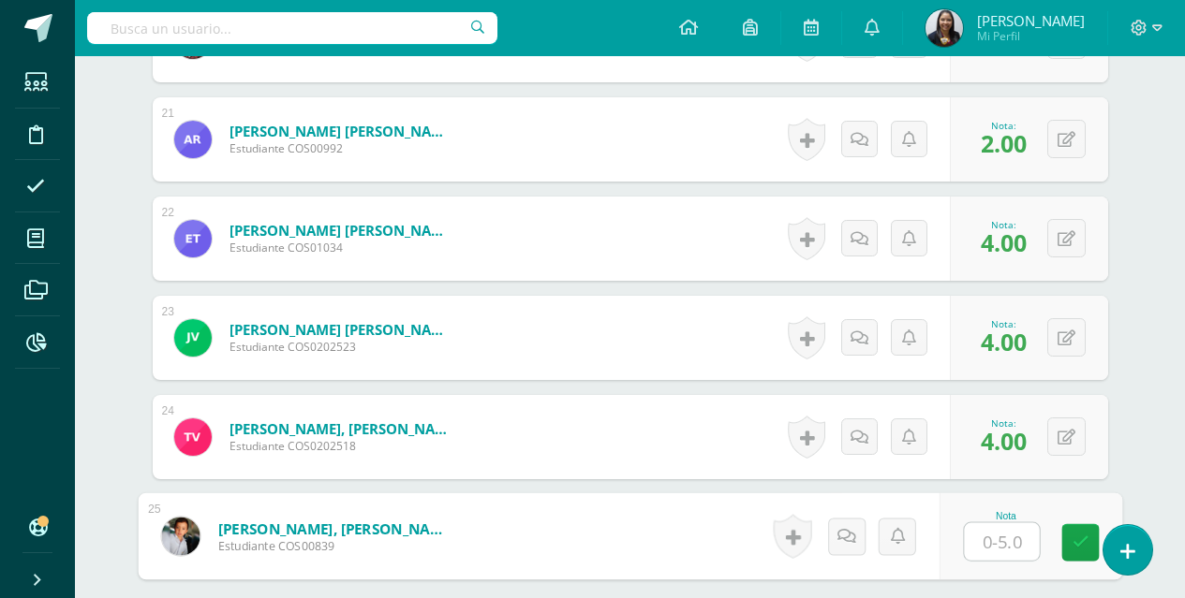
type input "3"
click at [1089, 546] on link at bounding box center [1079, 542] width 37 height 37
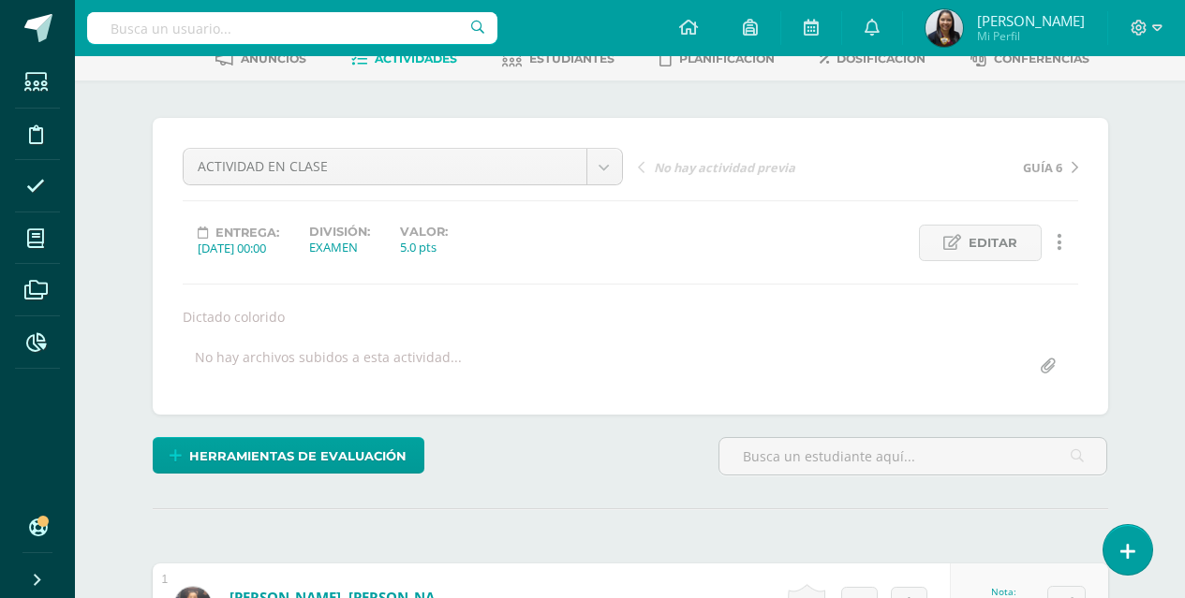
scroll to position [0, 0]
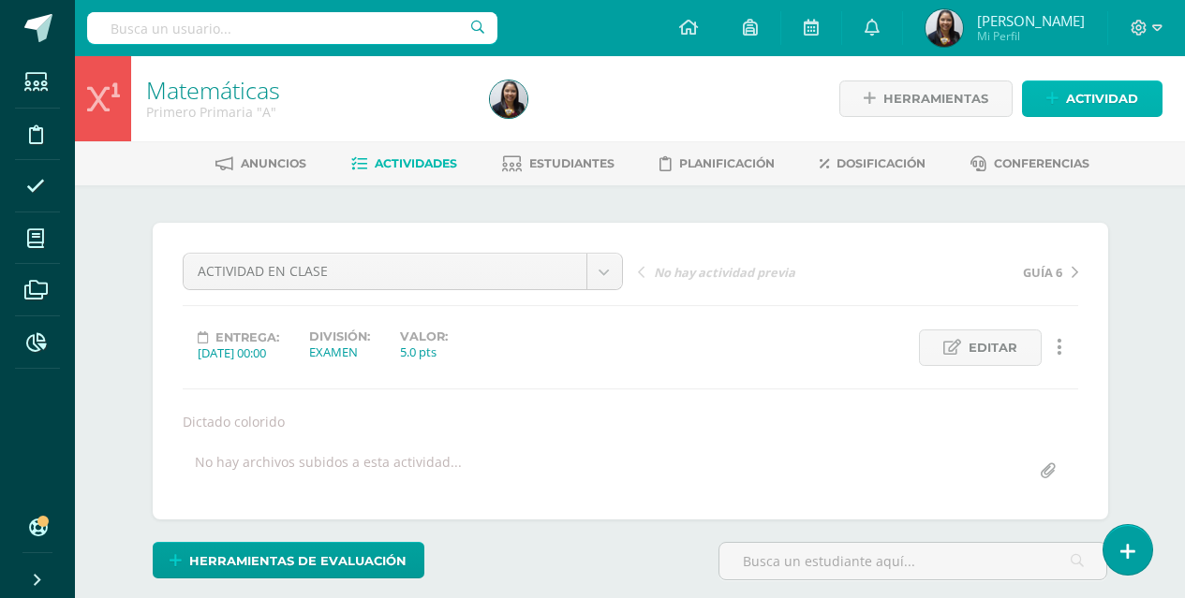
click at [1084, 90] on span "Actividad" at bounding box center [1102, 98] width 72 height 35
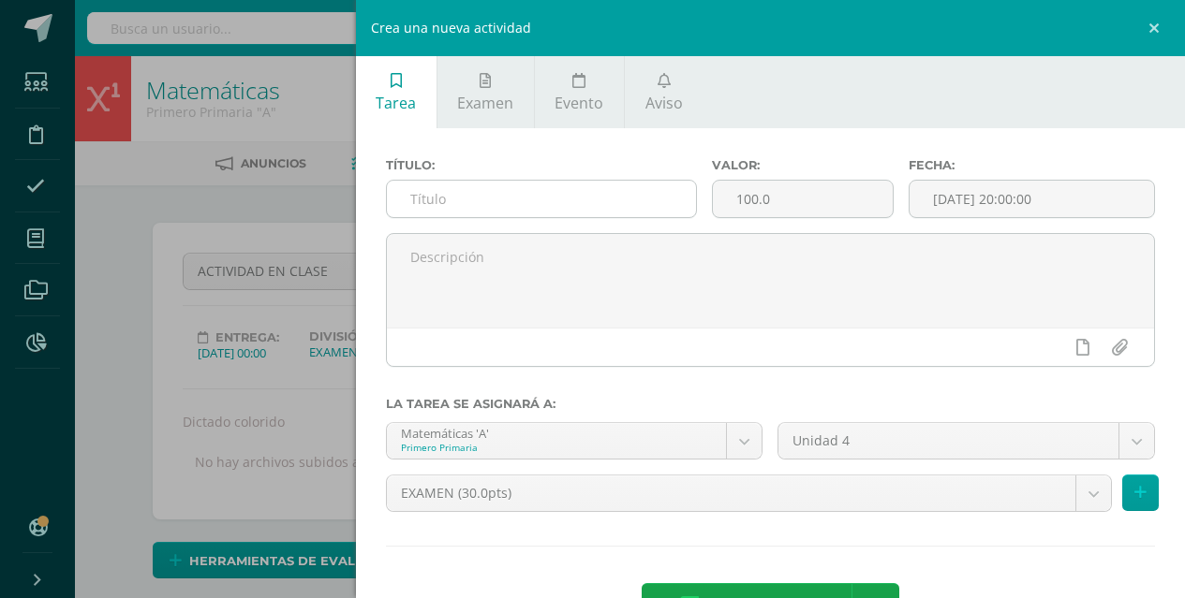
click at [535, 210] on input "text" at bounding box center [542, 199] width 310 height 37
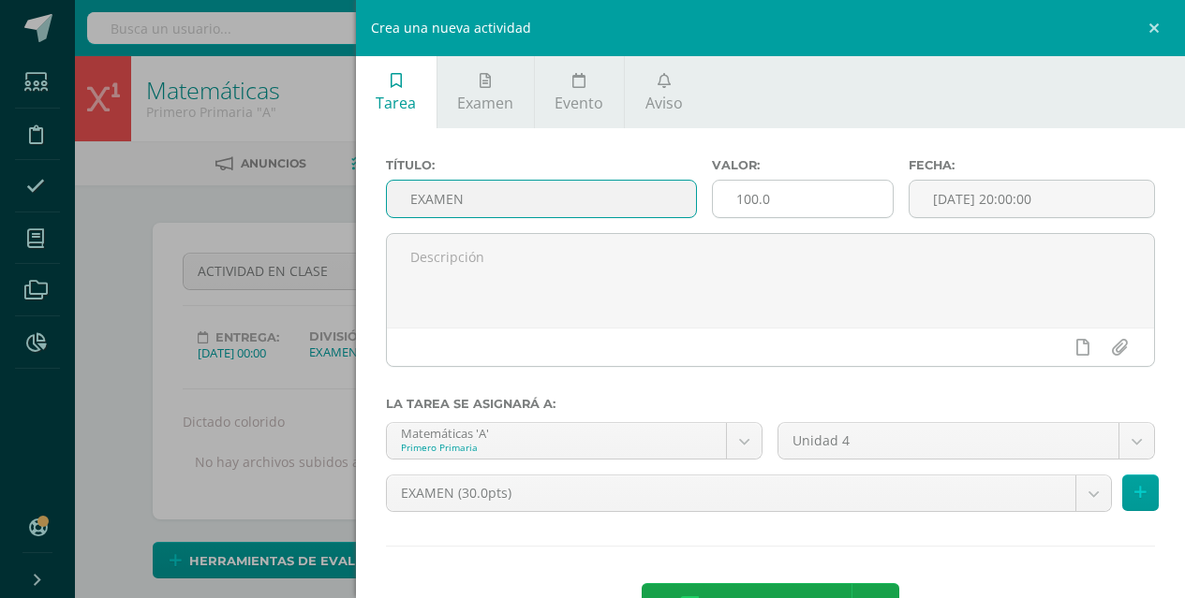
type input "EXAMEN"
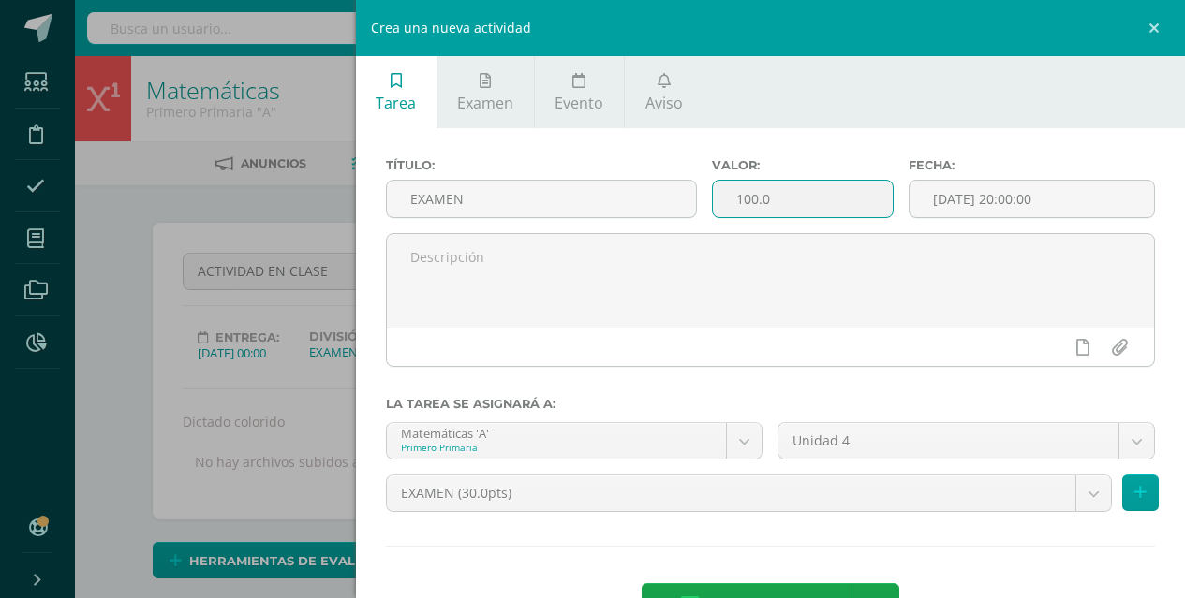
drag, startPoint x: 769, startPoint y: 202, endPoint x: 715, endPoint y: 195, distance: 54.8
click at [715, 195] on input "100.0" at bounding box center [802, 199] width 179 height 37
type input "25"
click at [969, 209] on input "[DATE] 20:00:00" at bounding box center [1031, 199] width 244 height 37
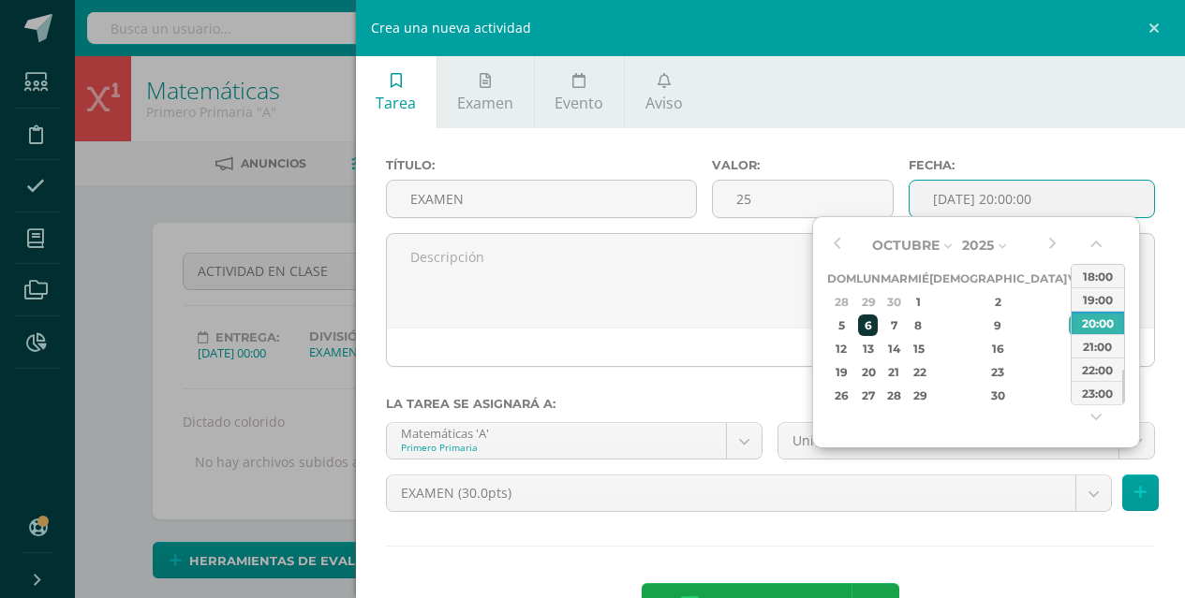
click at [875, 324] on div "6" at bounding box center [868, 326] width 20 height 22
click at [1095, 246] on button "button" at bounding box center [1097, 248] width 19 height 28
click at [926, 323] on div "8" at bounding box center [917, 326] width 17 height 22
click at [877, 326] on div "6" at bounding box center [868, 326] width 20 height 22
click at [1096, 246] on button "button" at bounding box center [1097, 248] width 19 height 28
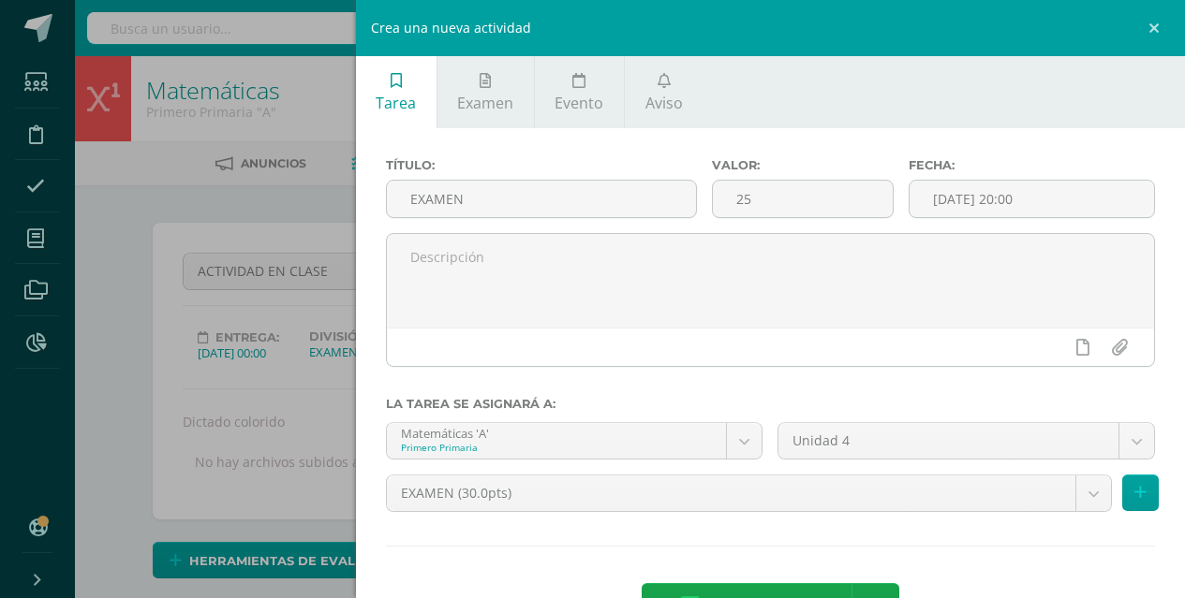
click at [1001, 193] on input "2025-10-06 20:00" at bounding box center [1031, 199] width 244 height 37
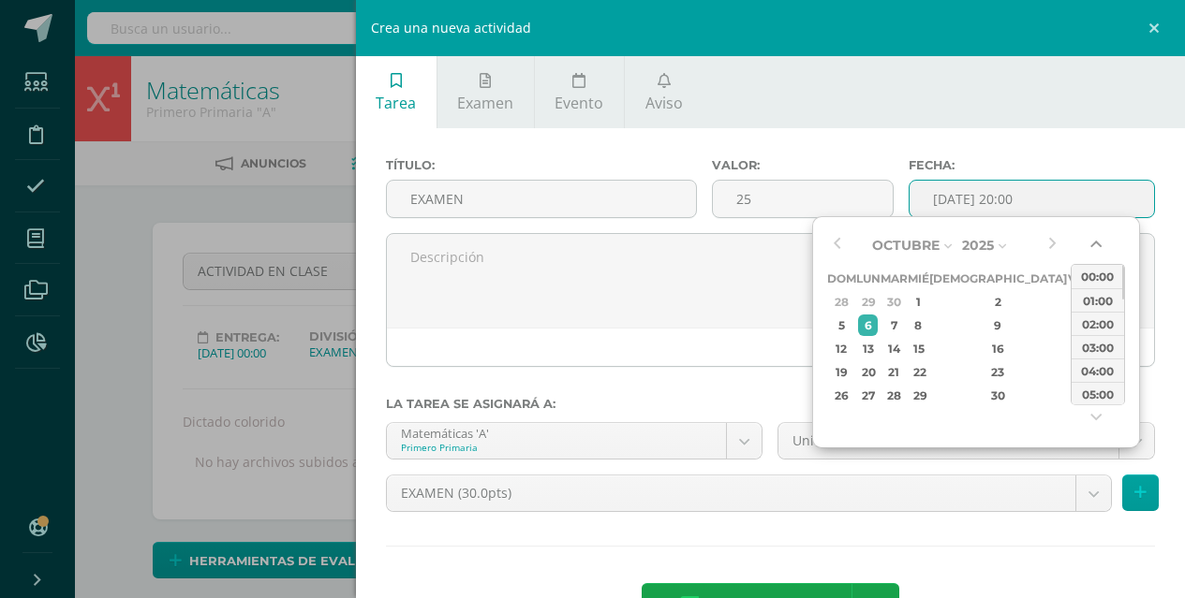
click at [1094, 250] on button "button" at bounding box center [1097, 248] width 19 height 28
click at [1098, 272] on div "00:00" at bounding box center [1097, 276] width 52 height 23
type input "2025-10-06 00:00"
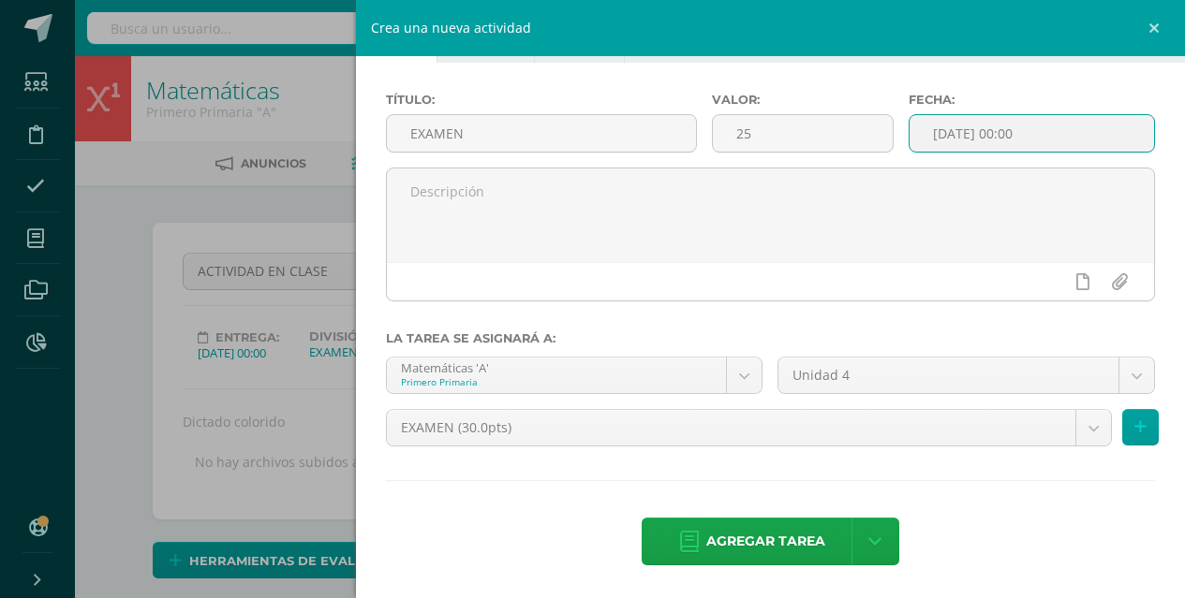
scroll to position [66, 0]
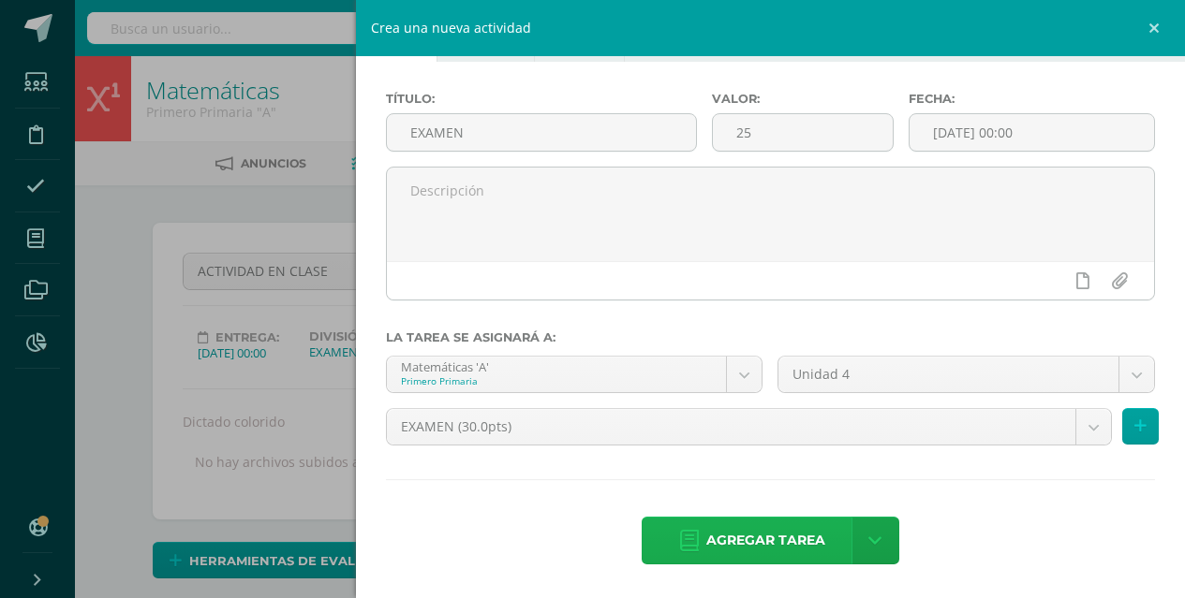
click at [812, 536] on span "Agregar tarea" at bounding box center [765, 541] width 119 height 46
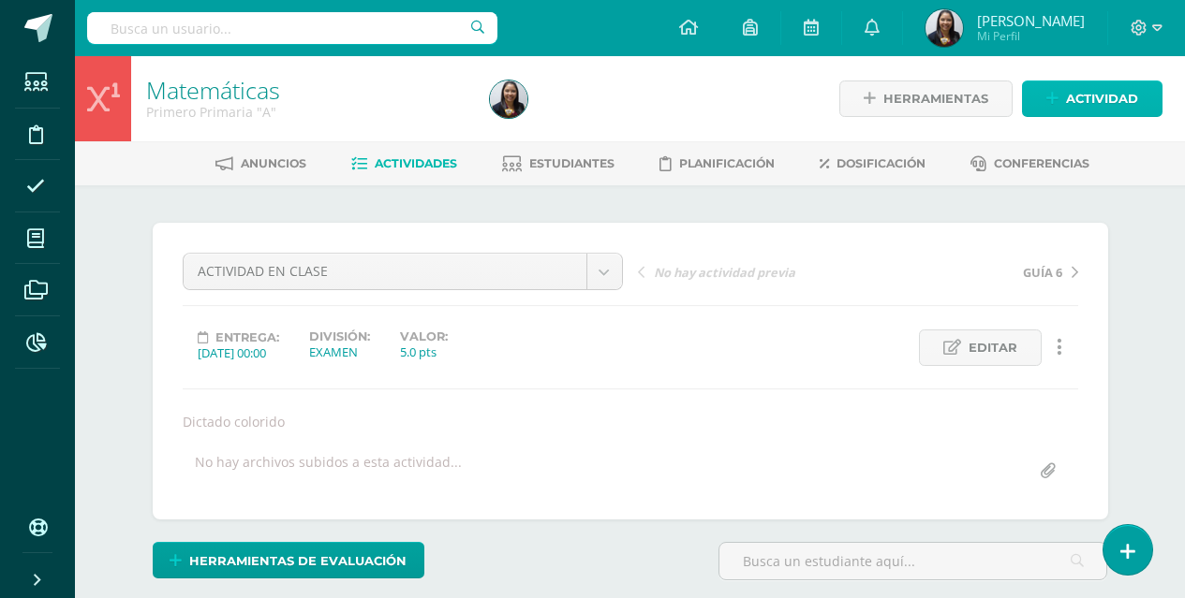
click at [1066, 98] on span "Actividad" at bounding box center [1102, 98] width 72 height 35
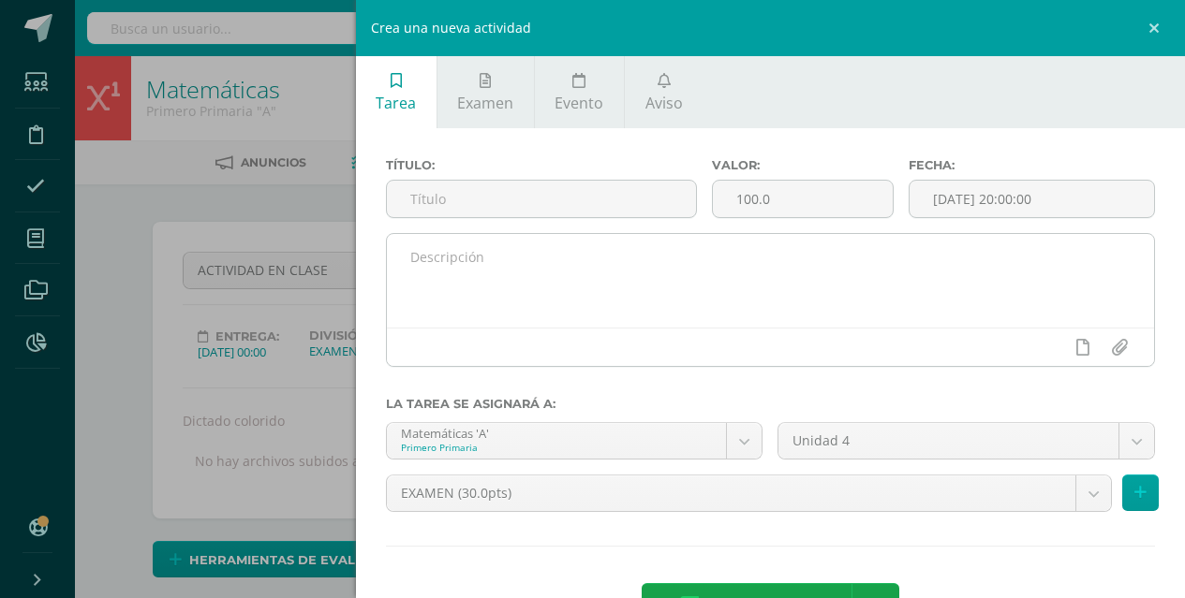
scroll to position [2, 0]
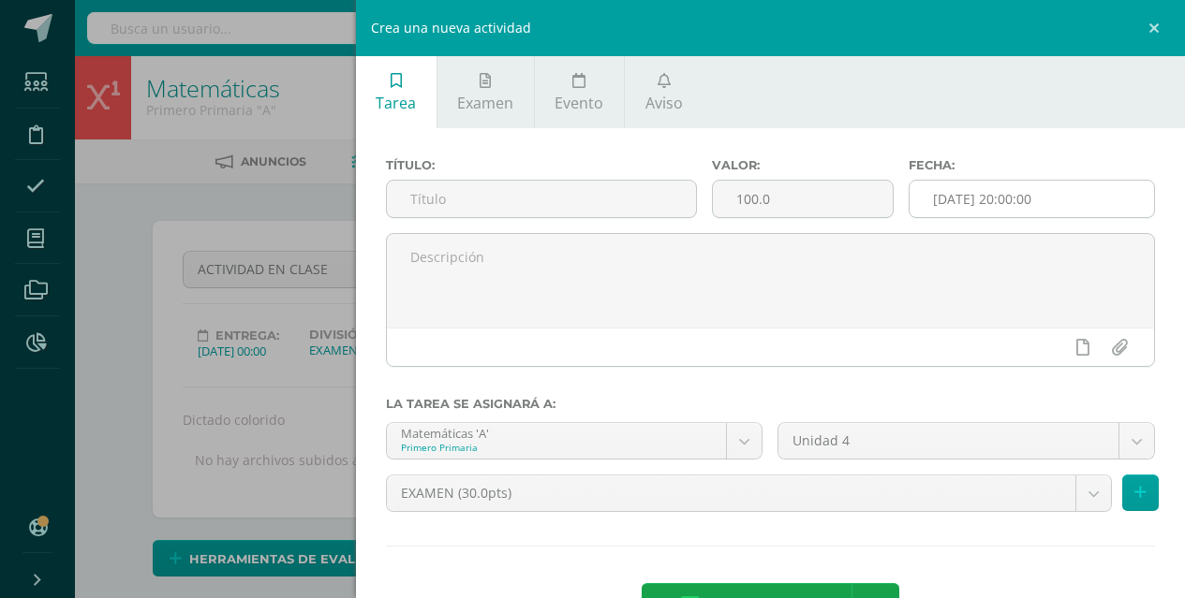
click at [973, 199] on input "[DATE] 20:00:00" at bounding box center [1031, 199] width 244 height 37
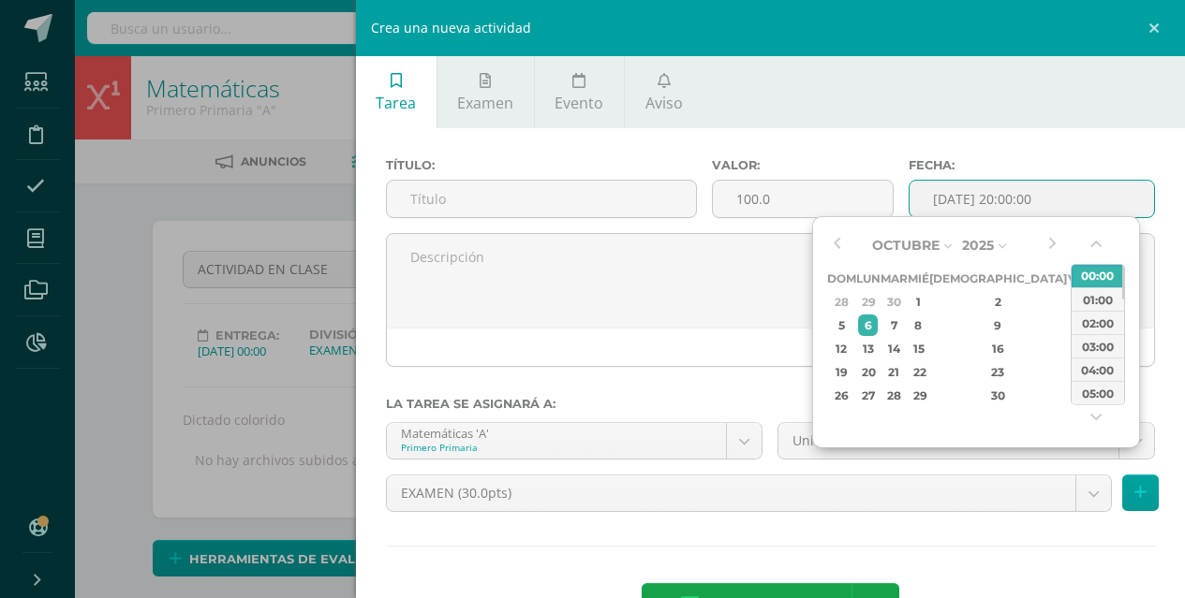
scroll to position [3, 0]
click at [905, 320] on div "7" at bounding box center [894, 326] width 22 height 22
click at [870, 321] on div "6" at bounding box center [868, 326] width 20 height 22
type input "2025-10-06 00:00"
click at [1101, 271] on div "00:00" at bounding box center [1097, 275] width 52 height 23
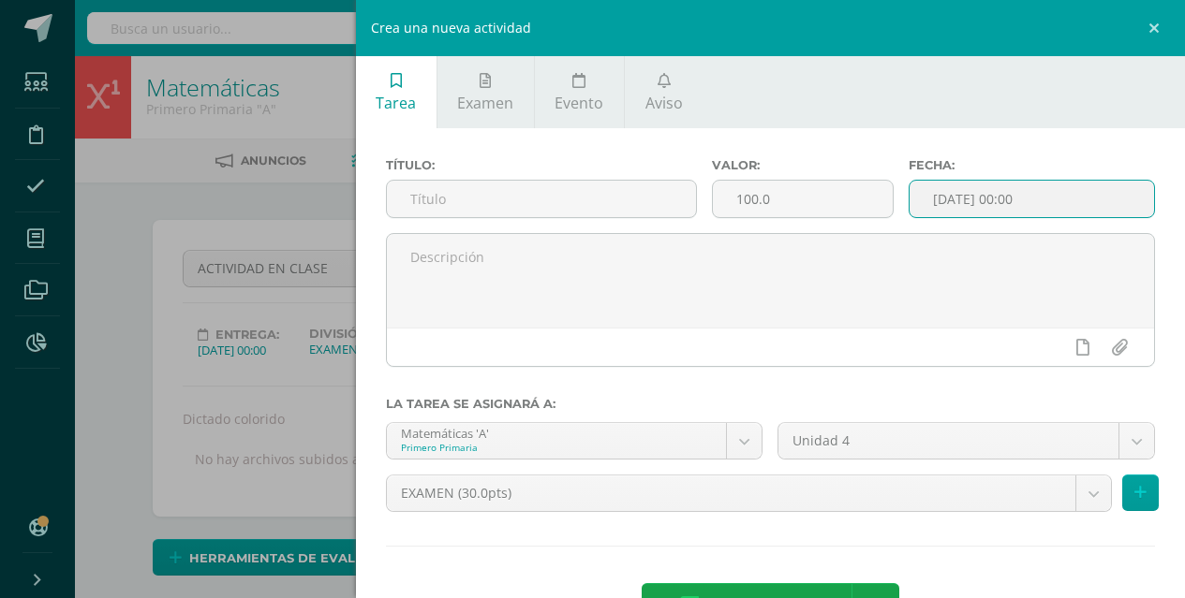
scroll to position [66, 0]
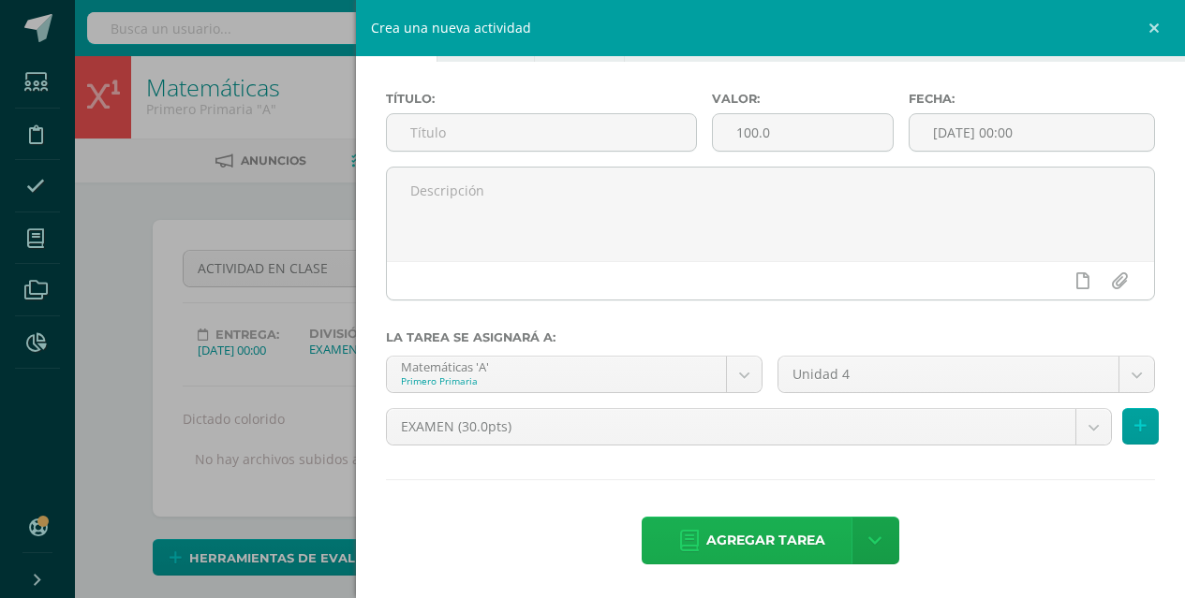
click at [766, 540] on span "Agregar tarea" at bounding box center [765, 541] width 119 height 46
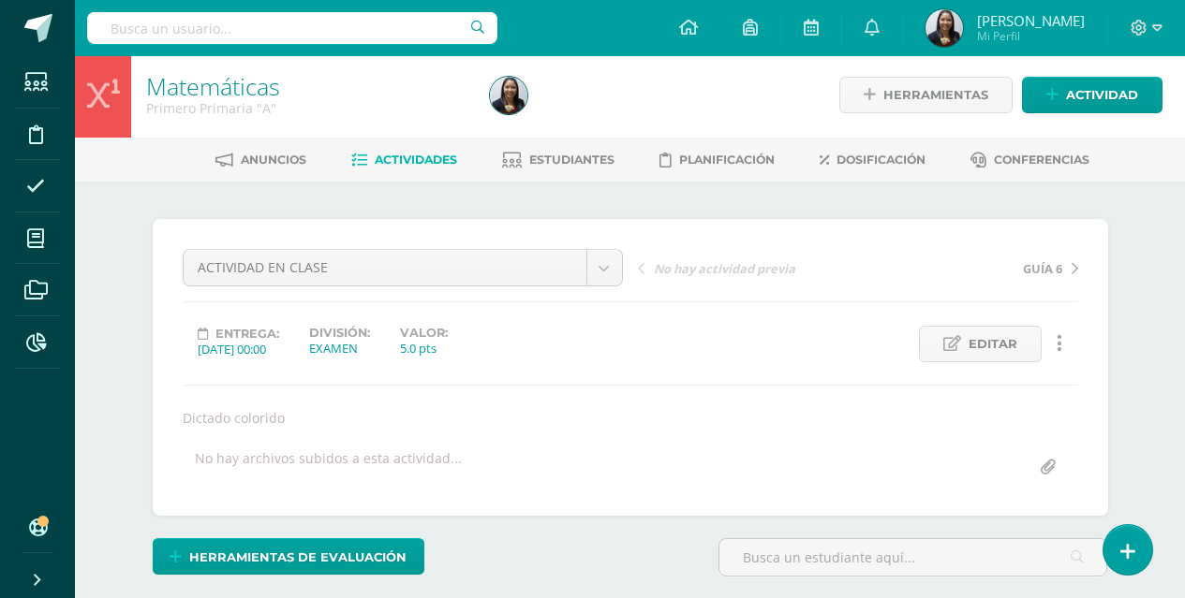
scroll to position [5, 0]
click at [891, 157] on span "Dosificación" at bounding box center [880, 159] width 89 height 14
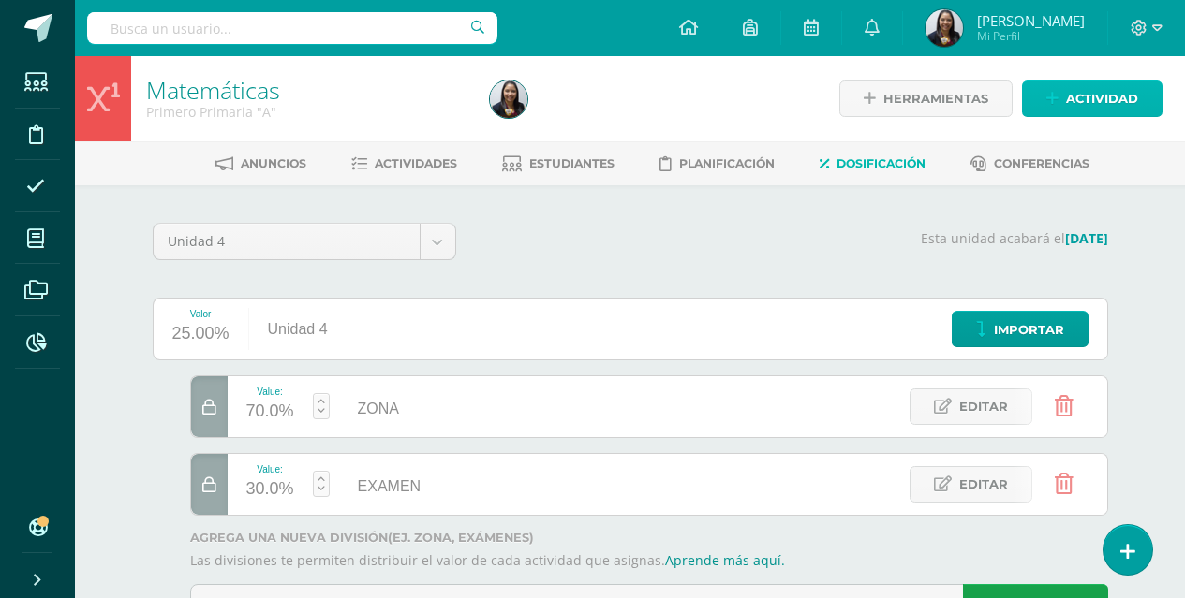
click at [1136, 86] on span "Actividad" at bounding box center [1102, 98] width 72 height 35
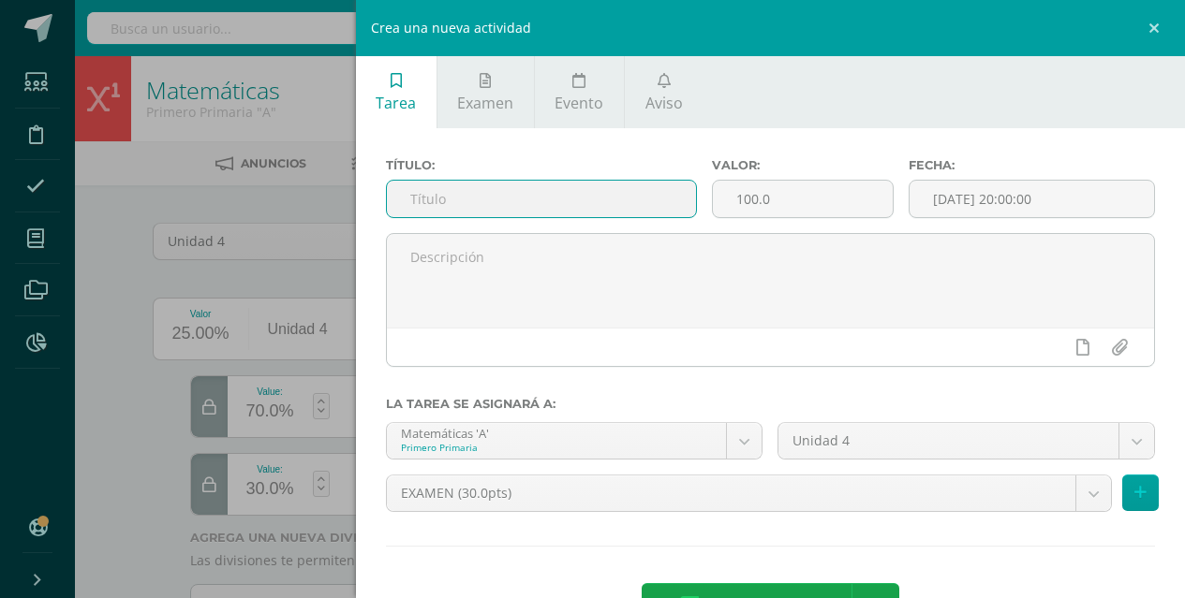
click at [623, 184] on input "text" at bounding box center [542, 199] width 310 height 37
type input "EXAMEN"
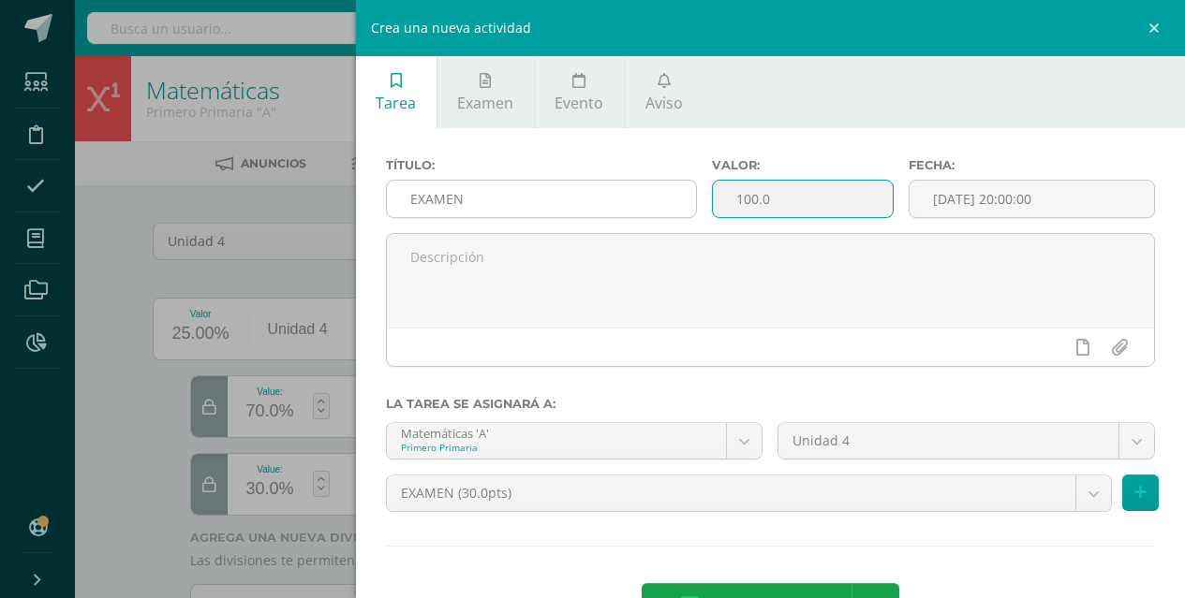
drag, startPoint x: 777, startPoint y: 201, endPoint x: 691, endPoint y: 198, distance: 86.2
click at [691, 198] on div "Título: EXAMEN Valor: 100.0 Fecha: [DATE] 20:00:00" at bounding box center [770, 195] width 785 height 75
type input "25"
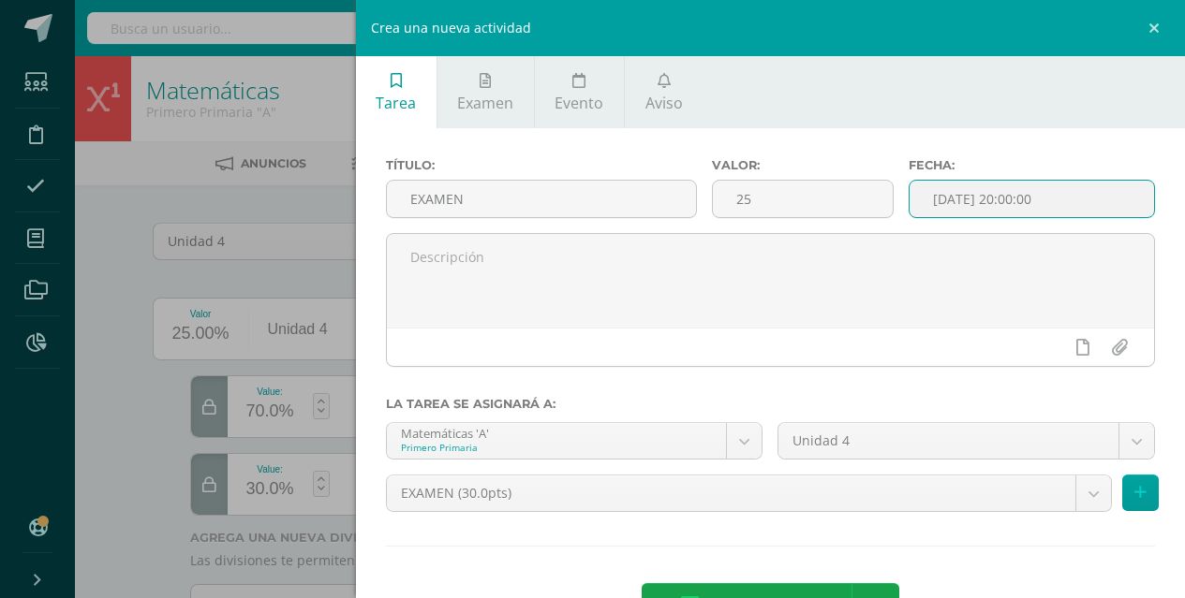
click at [965, 209] on input "[DATE] 20:00:00" at bounding box center [1031, 199] width 244 height 37
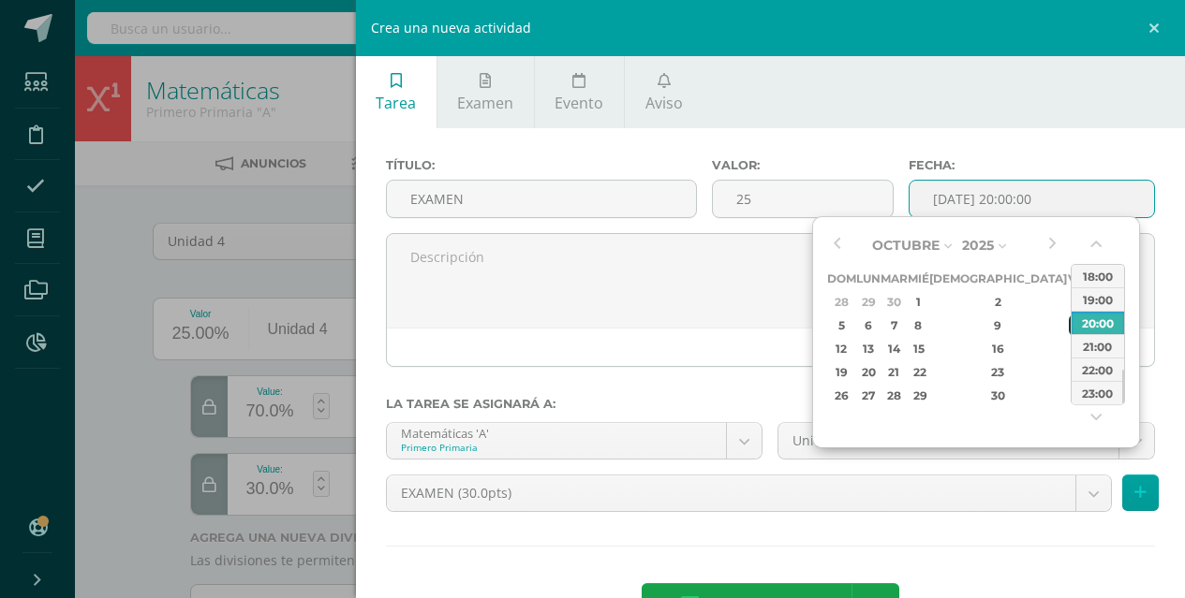
click at [1069, 321] on div "10" at bounding box center [1077, 326] width 17 height 22
click at [1084, 248] on div "00:00 01:00 02:00 03:00 04:00 05:00 06:00 07:00 08:00 09:00 10:00 11:00 12:00 1…" at bounding box center [1097, 335] width 54 height 192
click at [1103, 248] on button "button" at bounding box center [1097, 248] width 19 height 28
click at [1101, 284] on div "00:00" at bounding box center [1097, 276] width 52 height 23
type input "2025-10-10 00:00"
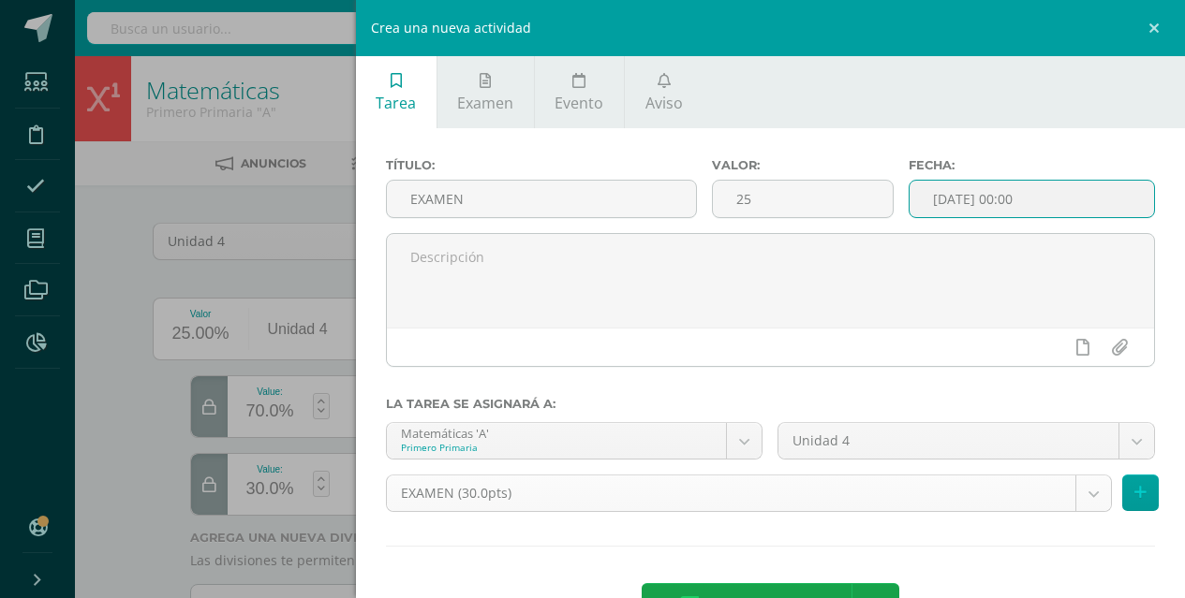
click at [1075, 500] on body "Estudiantes Disciplina Asistencia Mis cursos Archivos Reportes Soporte Ayuda Re…" at bounding box center [592, 342] width 1185 height 685
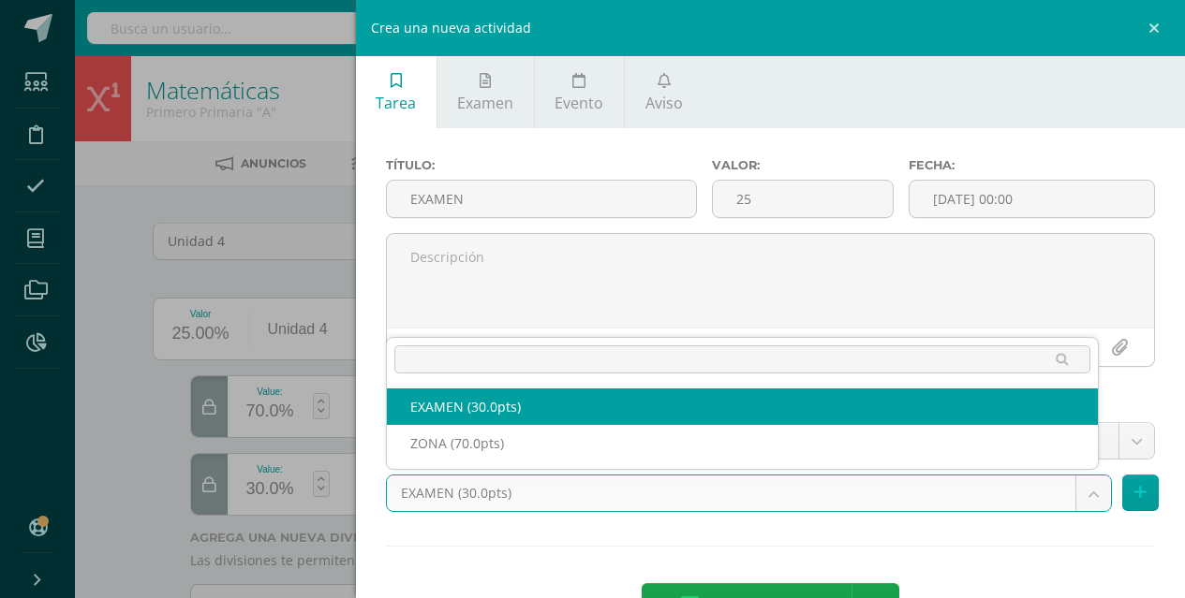
select select "123683"
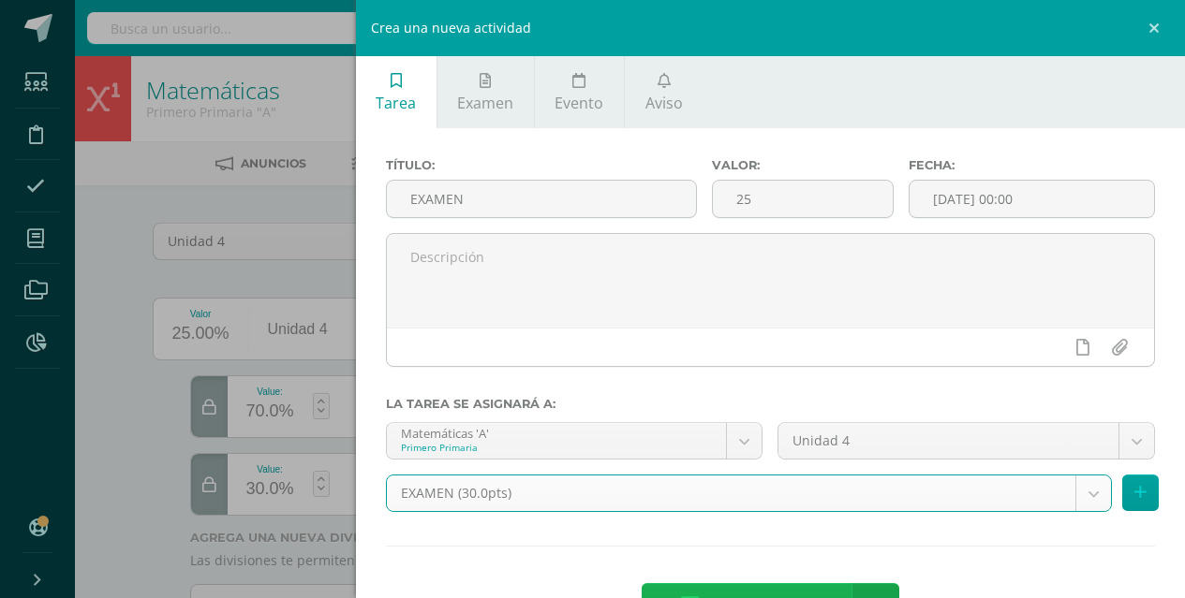
click at [741, 595] on span "Agregar tarea" at bounding box center [765, 607] width 119 height 46
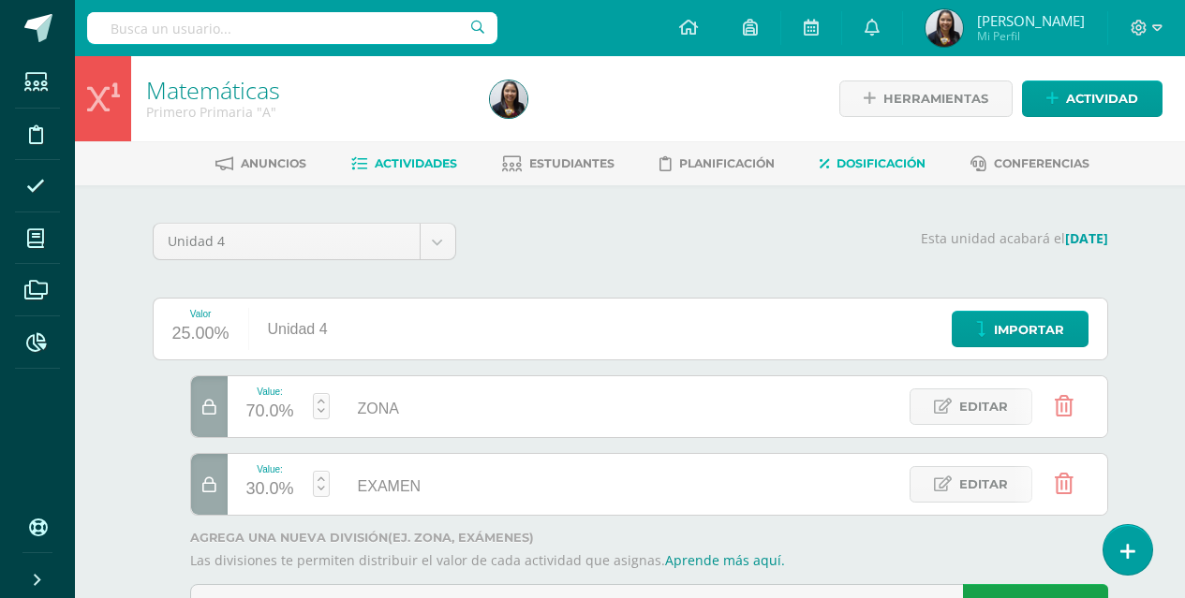
click at [388, 163] on span "Actividades" at bounding box center [416, 163] width 82 height 14
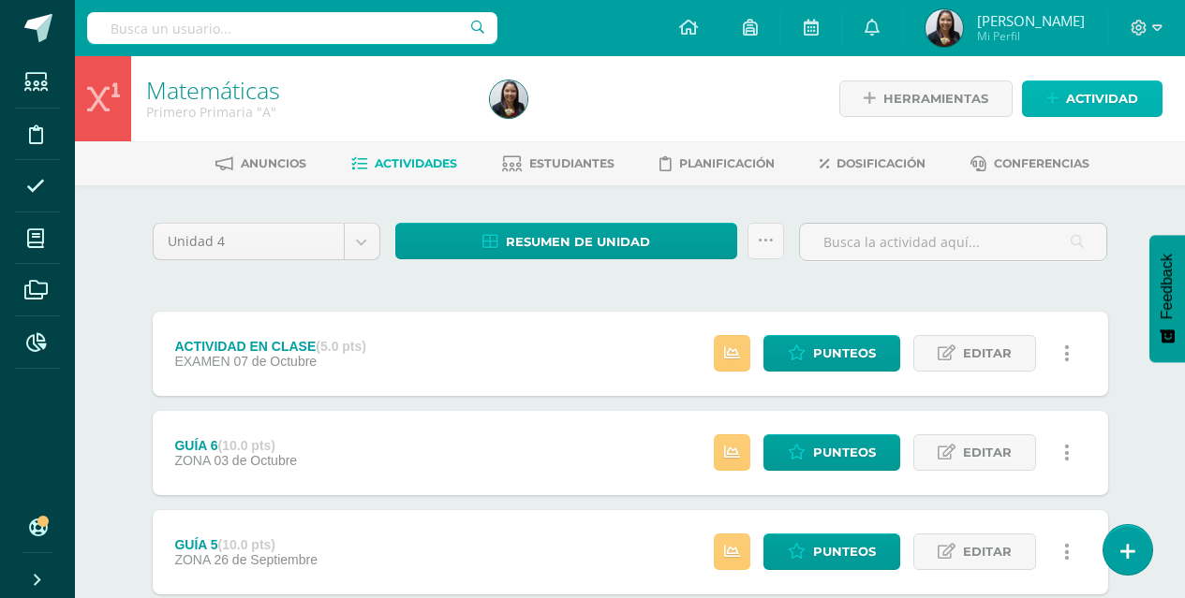
click at [1086, 94] on span "Actividad" at bounding box center [1102, 98] width 72 height 35
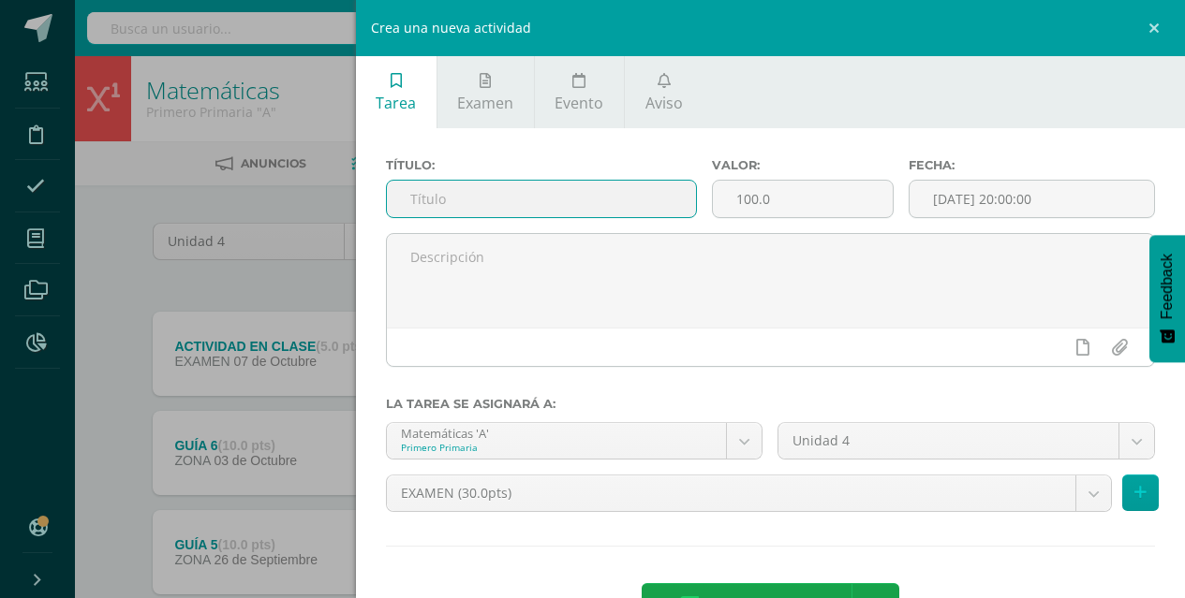
click at [634, 202] on input "text" at bounding box center [542, 199] width 310 height 37
type input "EXAMEN"
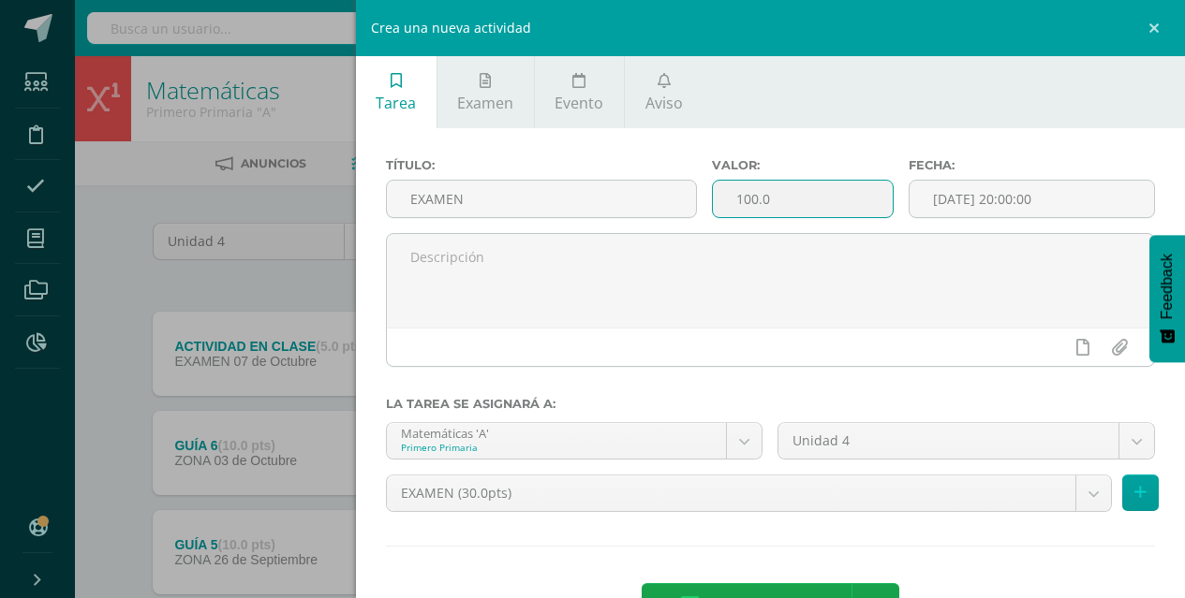
drag, startPoint x: 774, startPoint y: 195, endPoint x: 715, endPoint y: 205, distance: 59.9
click at [715, 205] on input "100.0" at bounding box center [802, 199] width 179 height 37
type input "25"
click at [977, 198] on input "[DATE] 20:00:00" at bounding box center [1031, 199] width 244 height 37
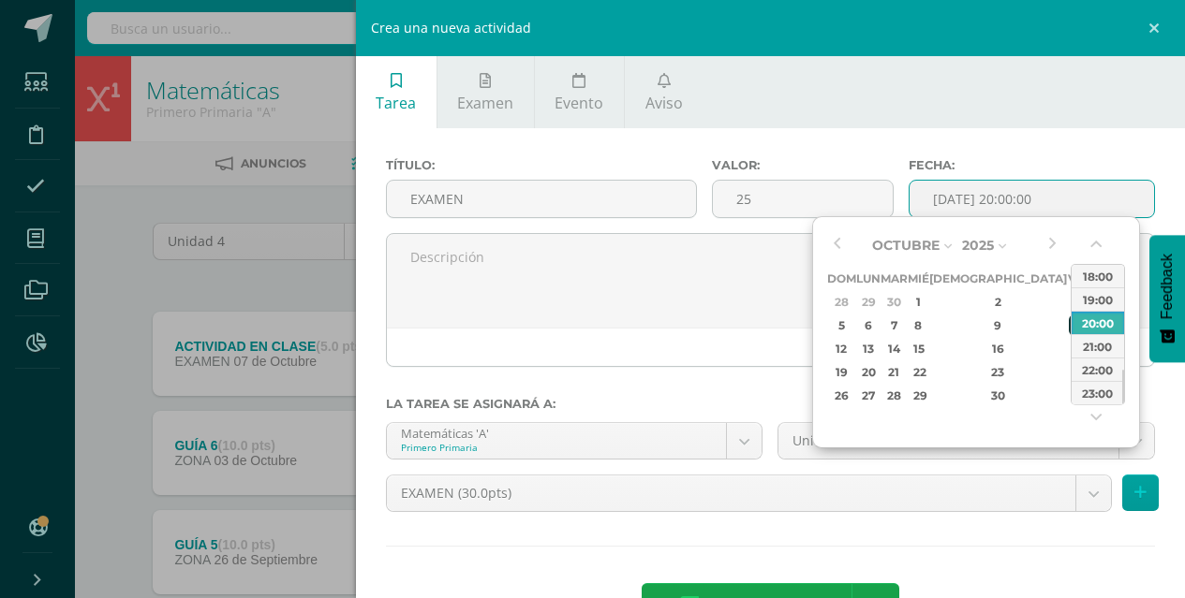
click at [1069, 328] on div "10" at bounding box center [1077, 326] width 17 height 22
click at [1099, 241] on button "button" at bounding box center [1097, 248] width 19 height 28
click at [1094, 283] on div "00:00" at bounding box center [1097, 276] width 52 height 23
type input "2025-10-10 00:00"
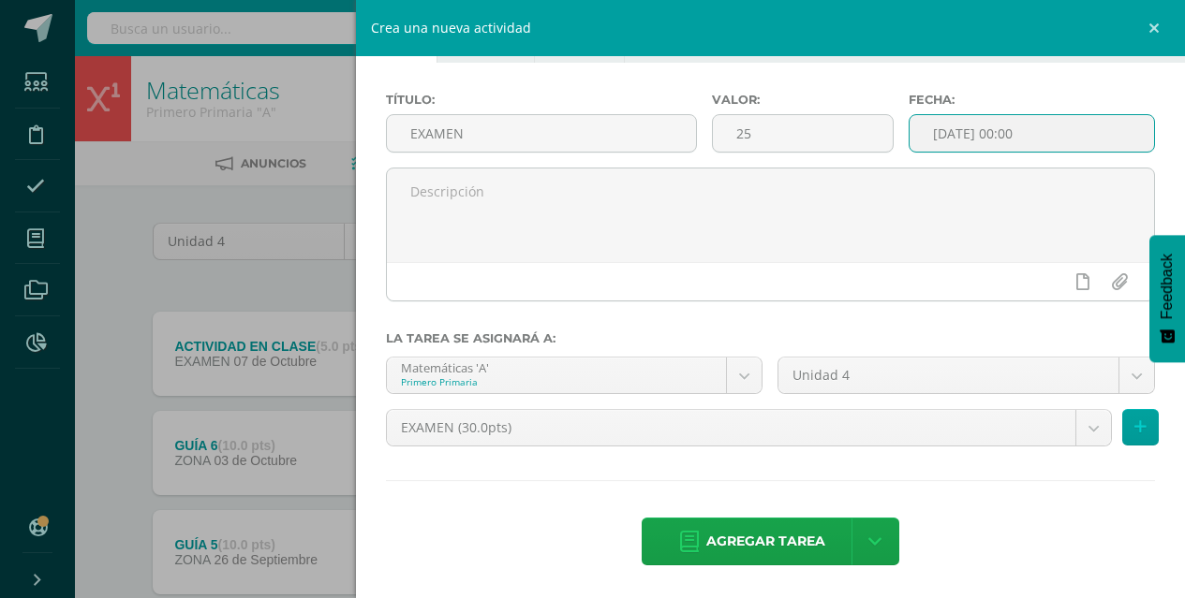
scroll to position [66, 0]
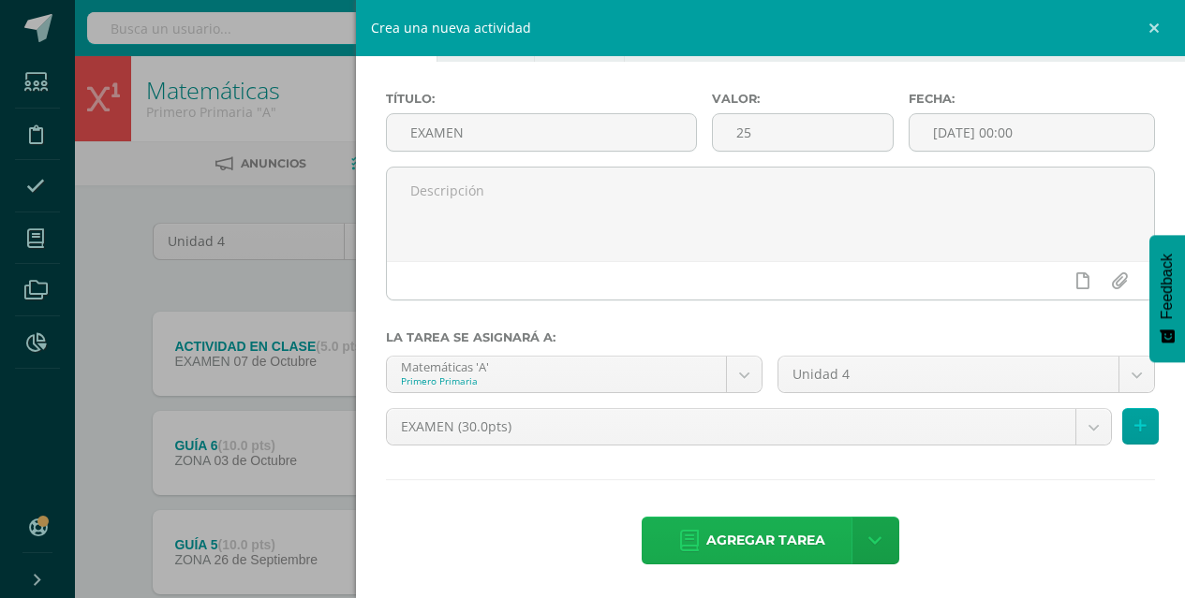
click at [773, 548] on span "Agregar tarea" at bounding box center [765, 541] width 119 height 46
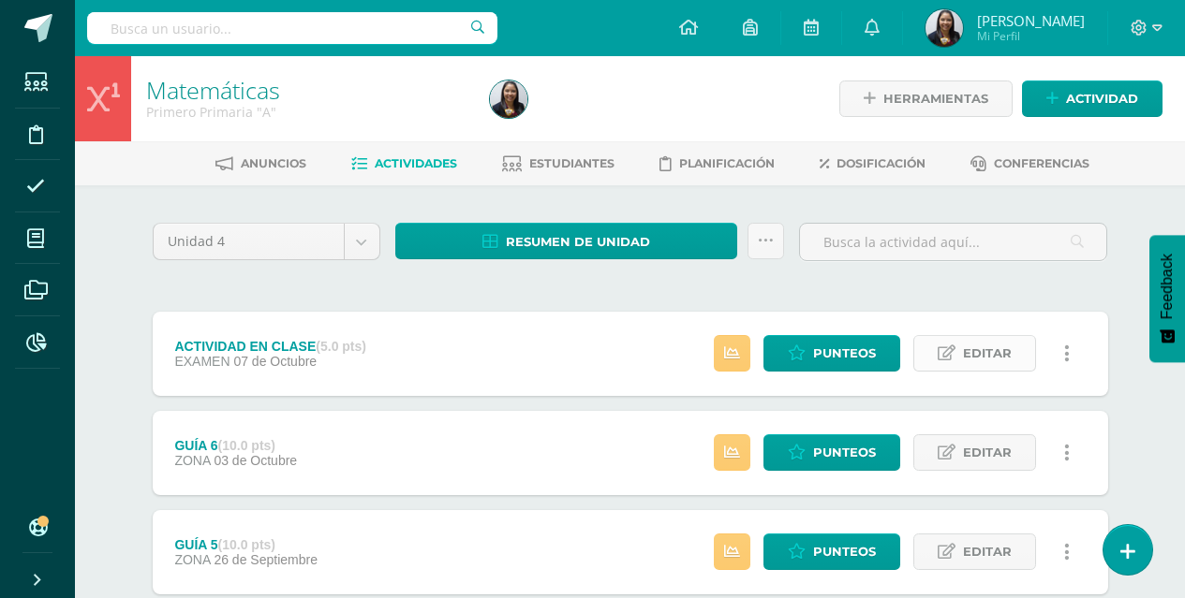
click at [982, 344] on span "Editar" at bounding box center [987, 353] width 49 height 35
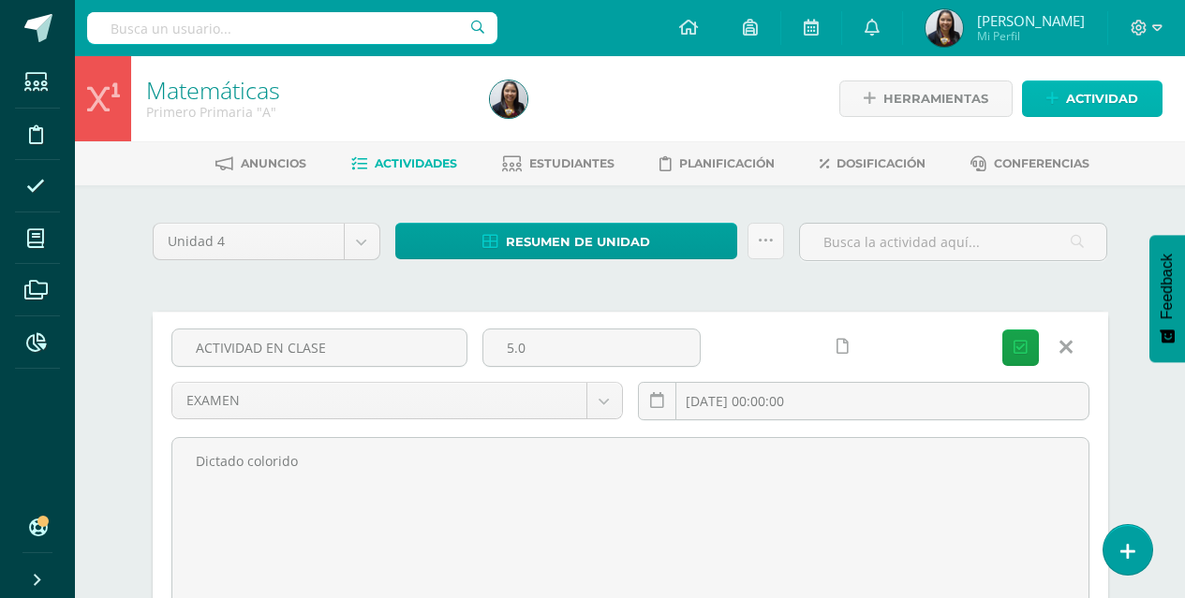
click at [1076, 93] on span "Actividad" at bounding box center [1102, 98] width 72 height 35
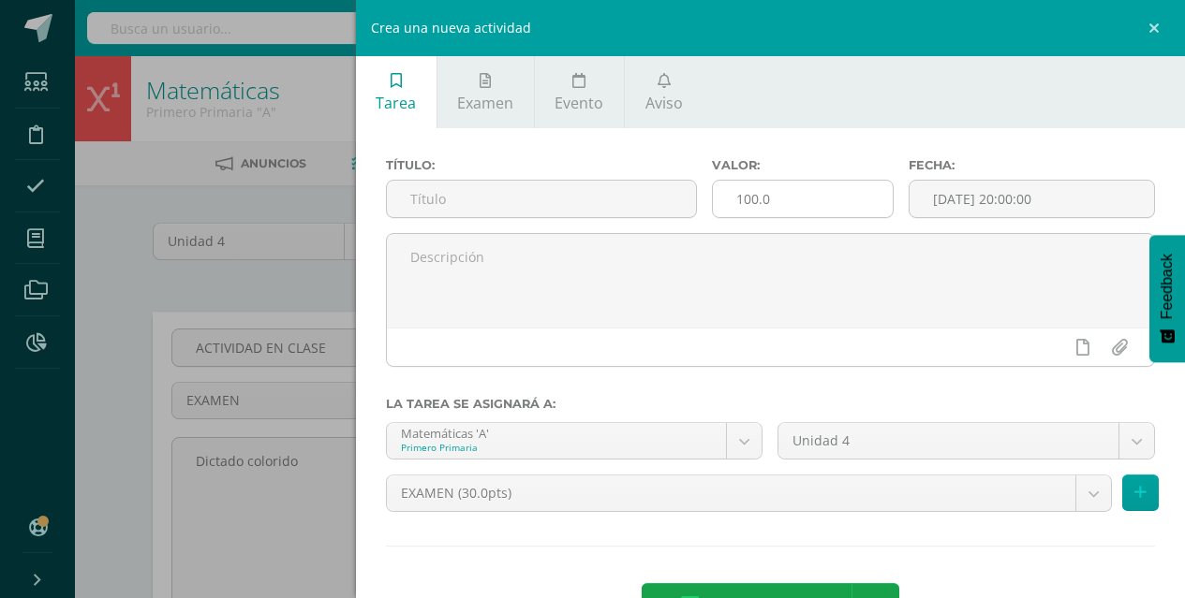
click at [771, 205] on input "100.0" at bounding box center [802, 199] width 179 height 37
click at [104, 390] on div "Crea una nueva actividad Tarea Examen Evento Aviso Título: Valor: 100.0 Fecha: …" at bounding box center [592, 299] width 1185 height 598
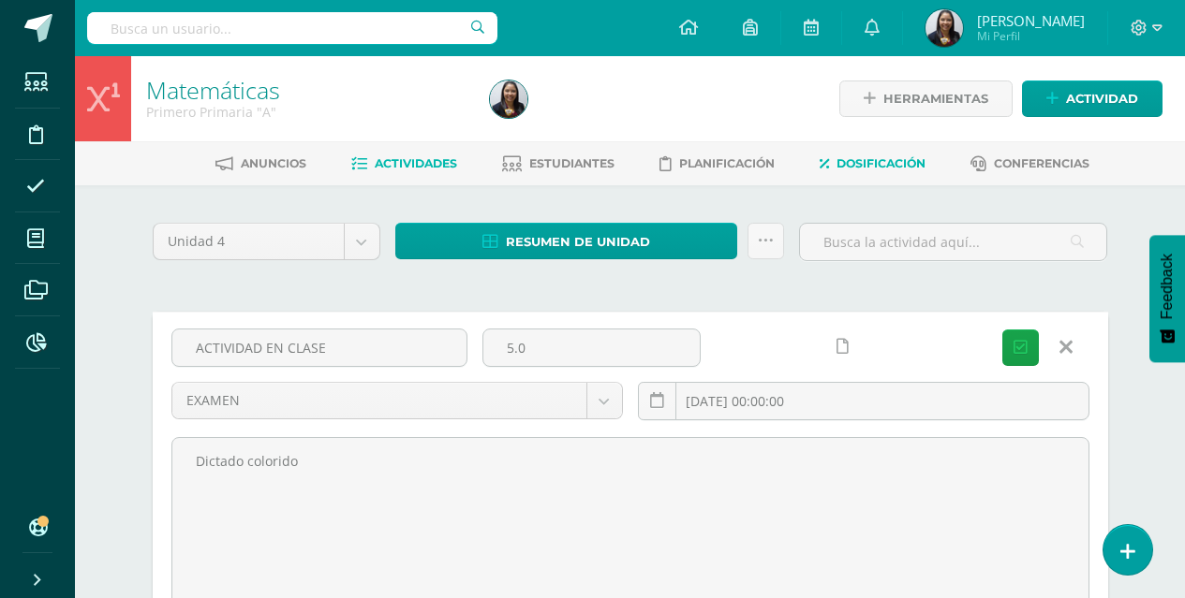
click at [890, 165] on span "Dosificación" at bounding box center [880, 163] width 89 height 14
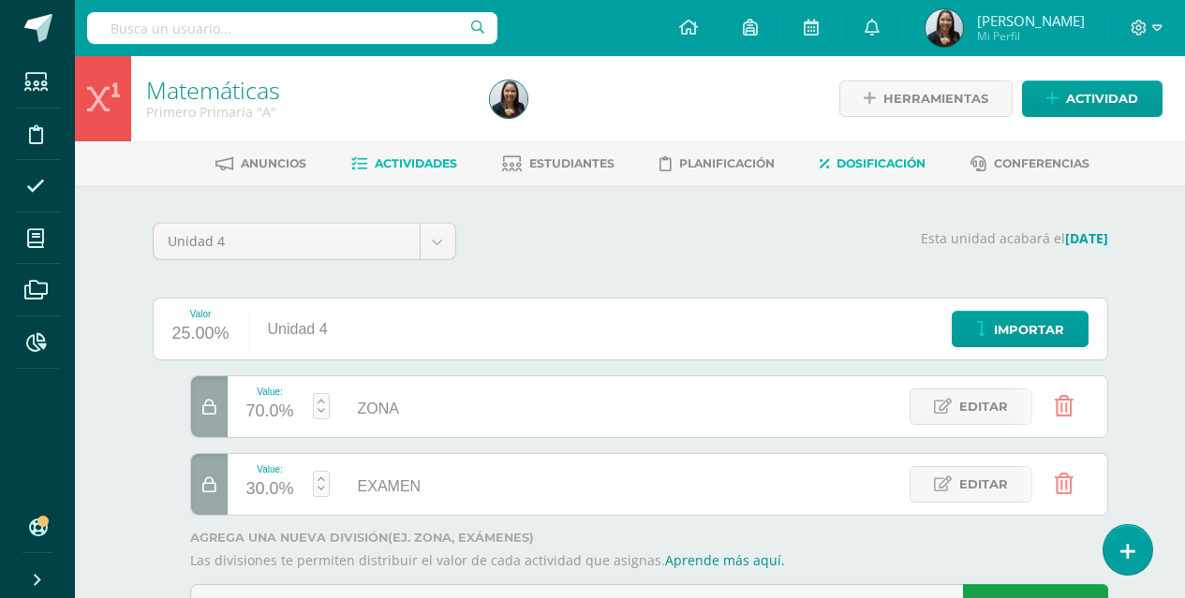
click at [397, 156] on span "Actividades" at bounding box center [416, 163] width 82 height 14
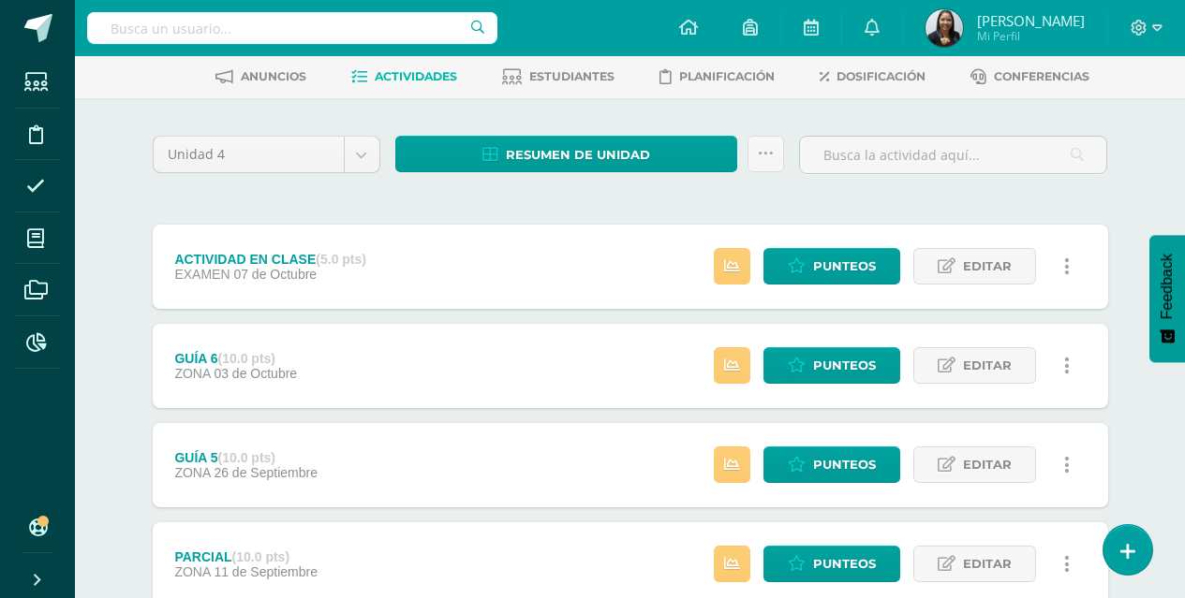
scroll to position [61, 0]
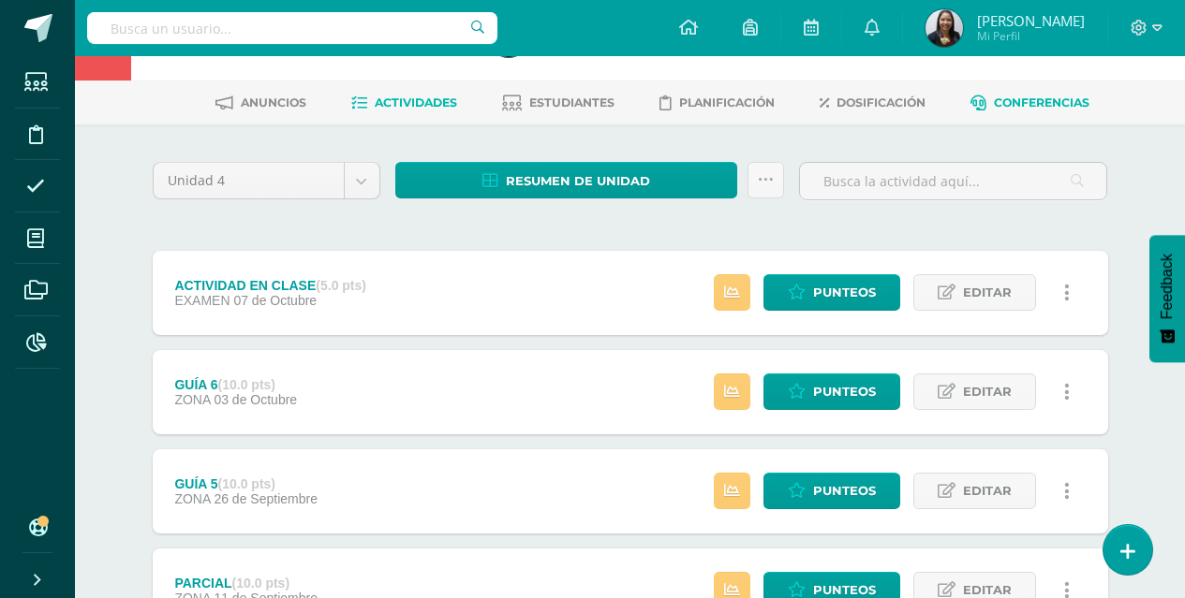
click at [1064, 97] on span "Conferencias" at bounding box center [1042, 103] width 96 height 14
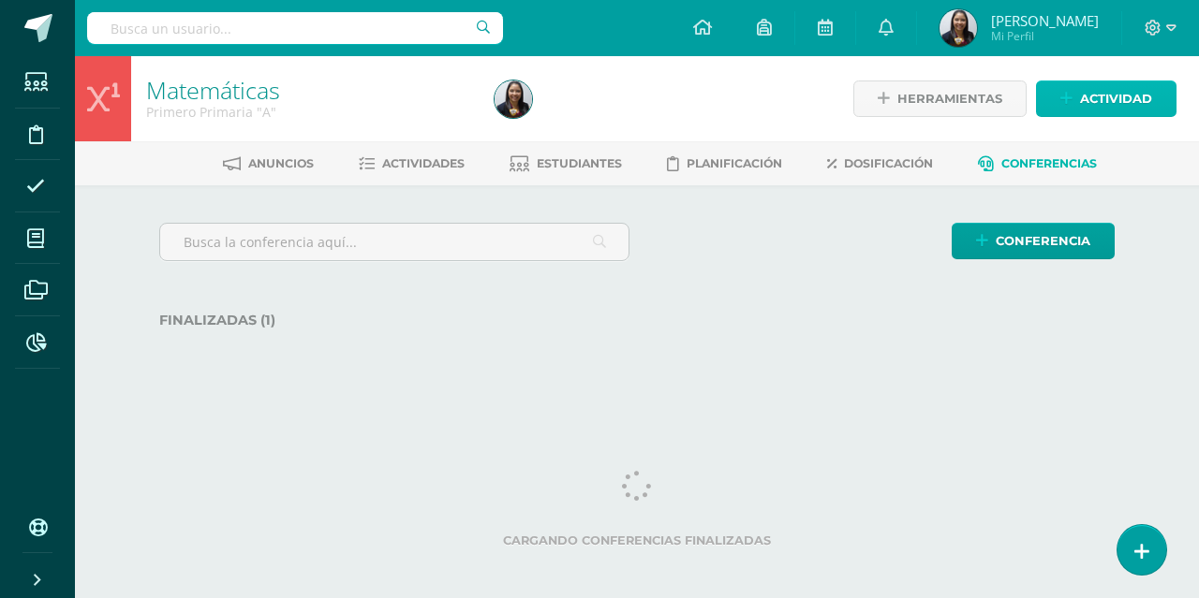
click at [1103, 89] on span "Actividad" at bounding box center [1116, 98] width 72 height 35
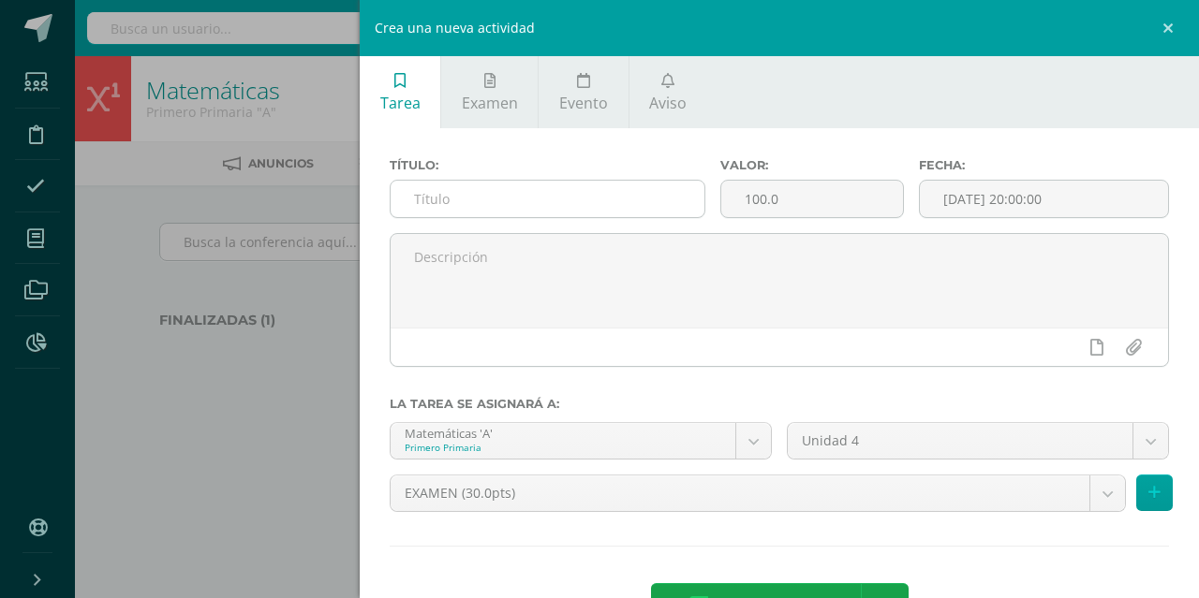
click at [615, 194] on input "text" at bounding box center [548, 199] width 314 height 37
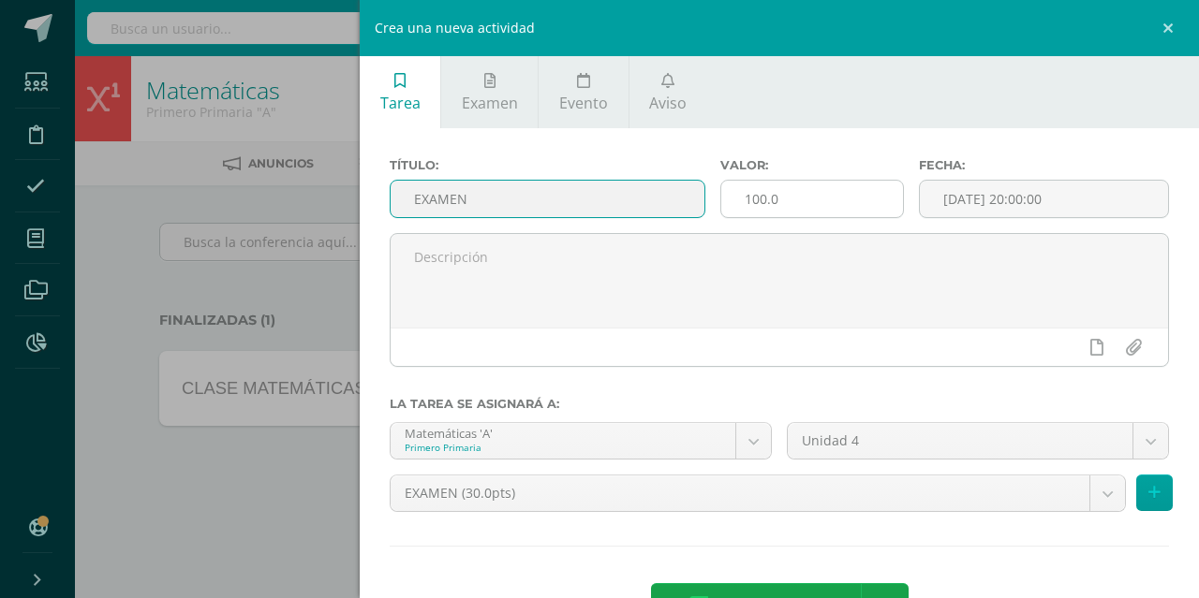
type input "EXAMEN"
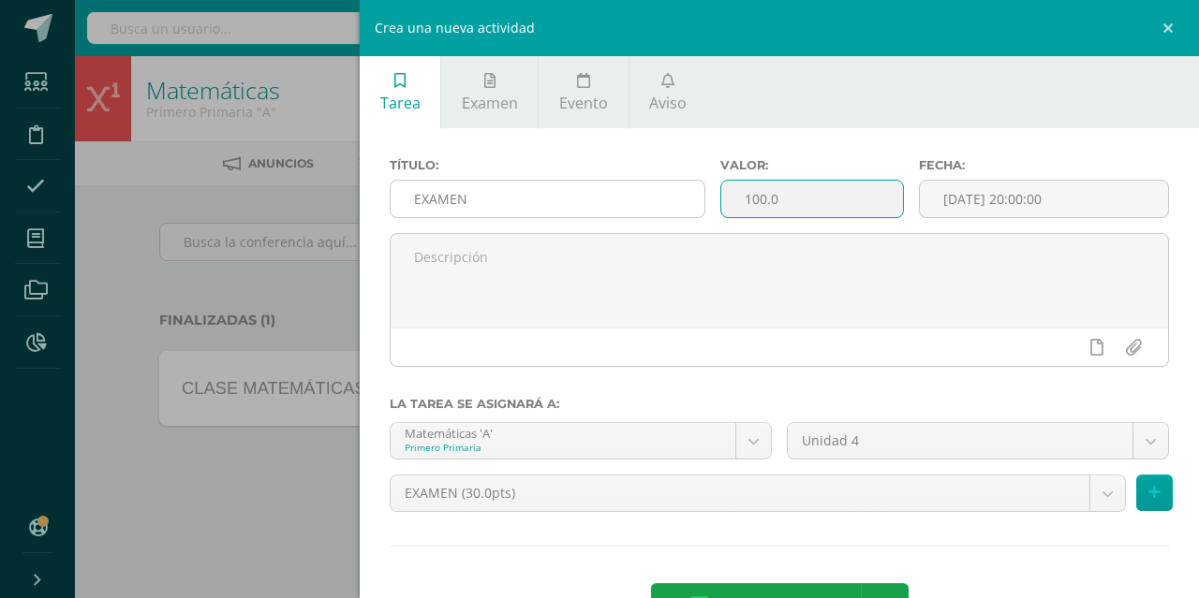
drag, startPoint x: 792, startPoint y: 207, endPoint x: 682, endPoint y: 204, distance: 110.5
click at [682, 204] on div "Título: EXAMEN Valor: 100.0 Fecha: 2025-10-10 20:00:00" at bounding box center [779, 195] width 794 height 75
type input "25"
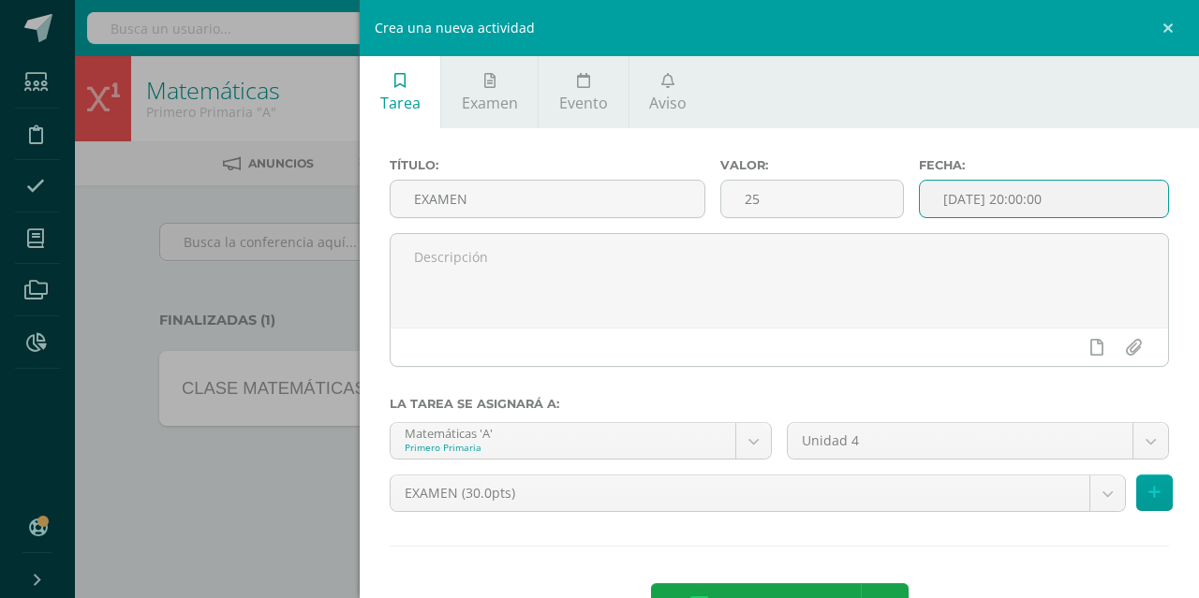
click at [978, 196] on input "[DATE] 20:00:00" at bounding box center [1044, 199] width 248 height 37
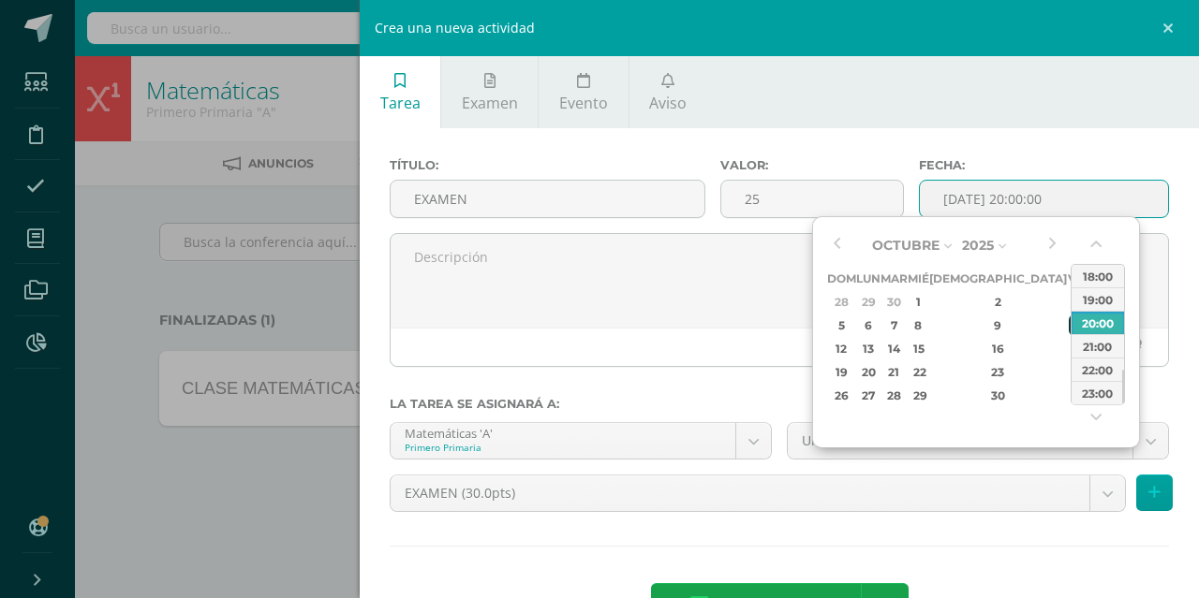
click at [1069, 324] on div "10" at bounding box center [1077, 326] width 17 height 22
click at [1093, 245] on button "button" at bounding box center [1097, 248] width 19 height 28
click at [1092, 269] on div "00:00" at bounding box center [1097, 275] width 52 height 23
type input "2025-10-10 00:00"
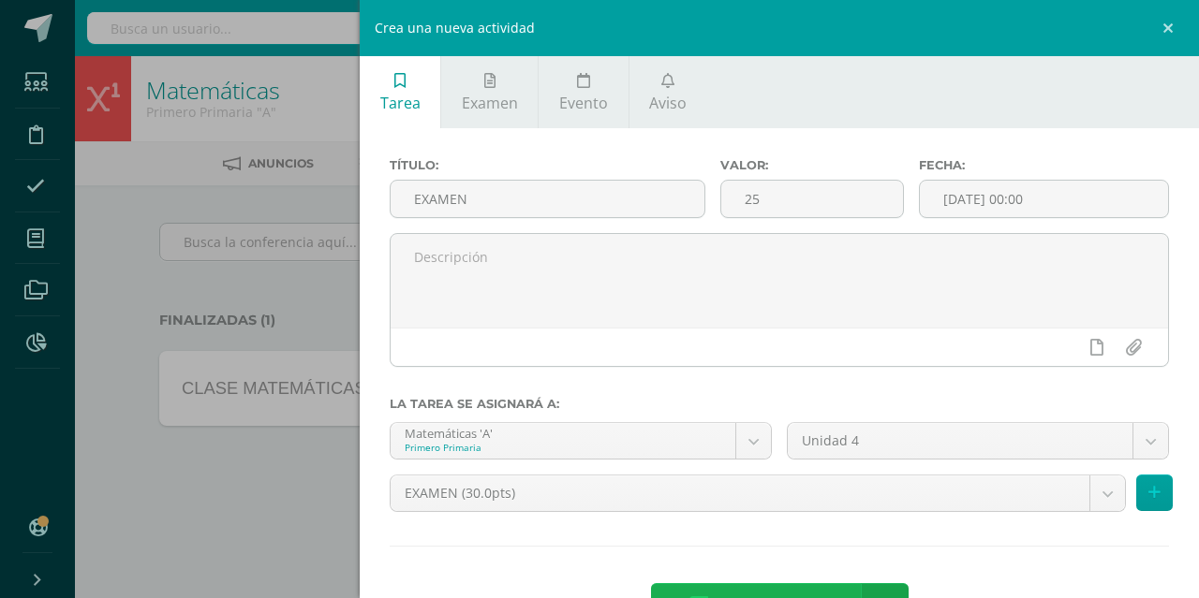
click at [787, 586] on span "Agregar tarea" at bounding box center [774, 607] width 119 height 46
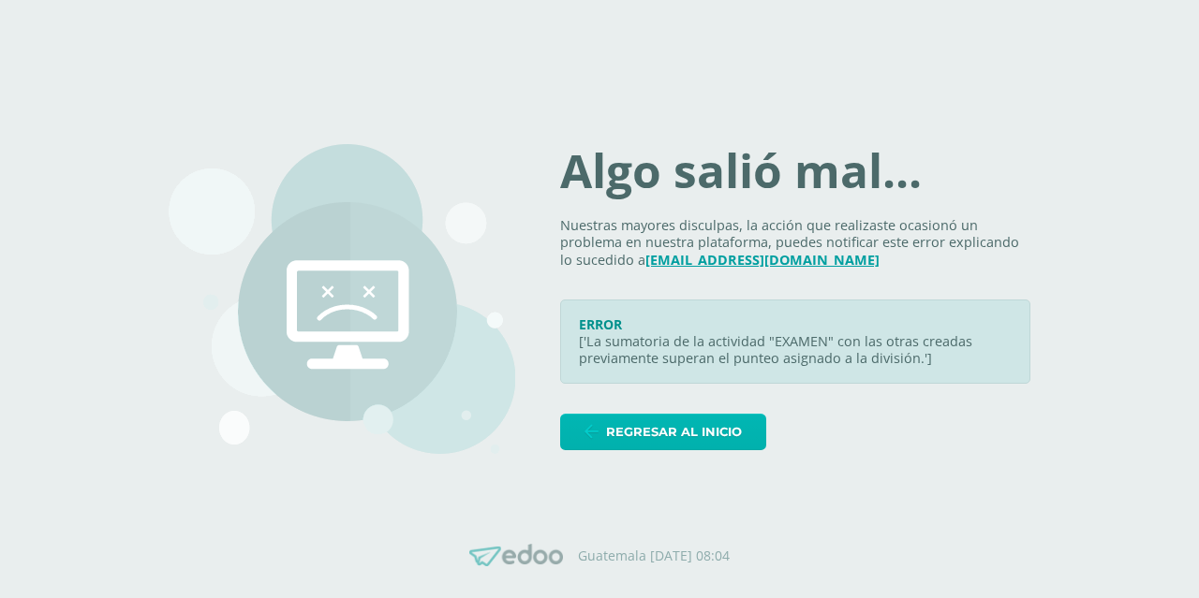
click at [721, 430] on span "Regresar al inicio" at bounding box center [674, 432] width 136 height 35
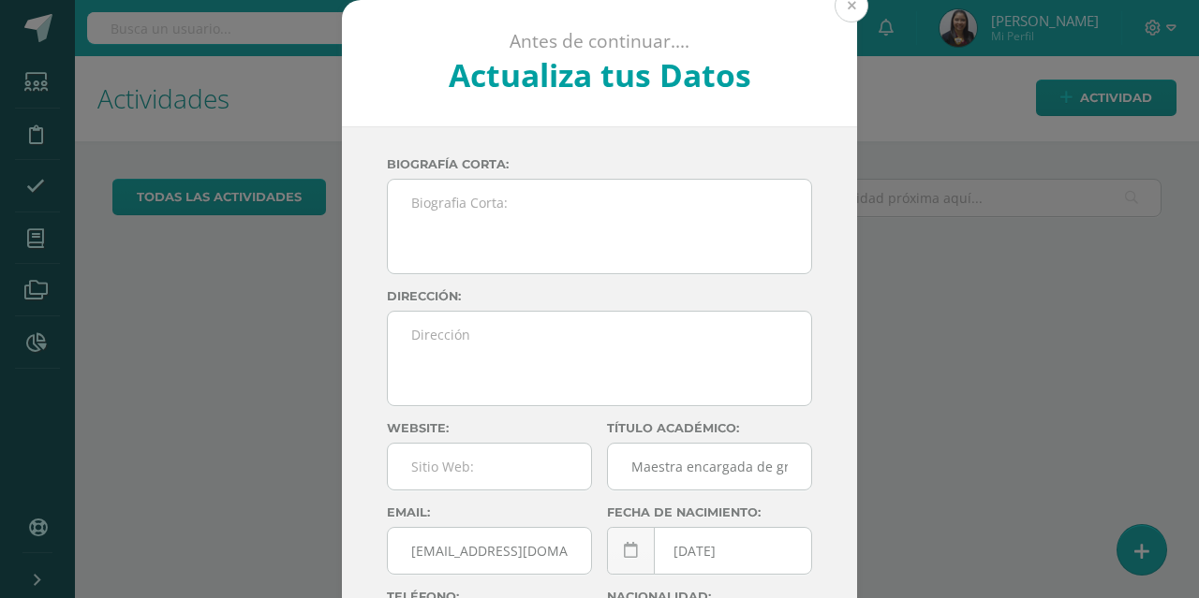
click at [846, 12] on button at bounding box center [851, 6] width 34 height 34
